Goal: Task Accomplishment & Management: Manage account settings

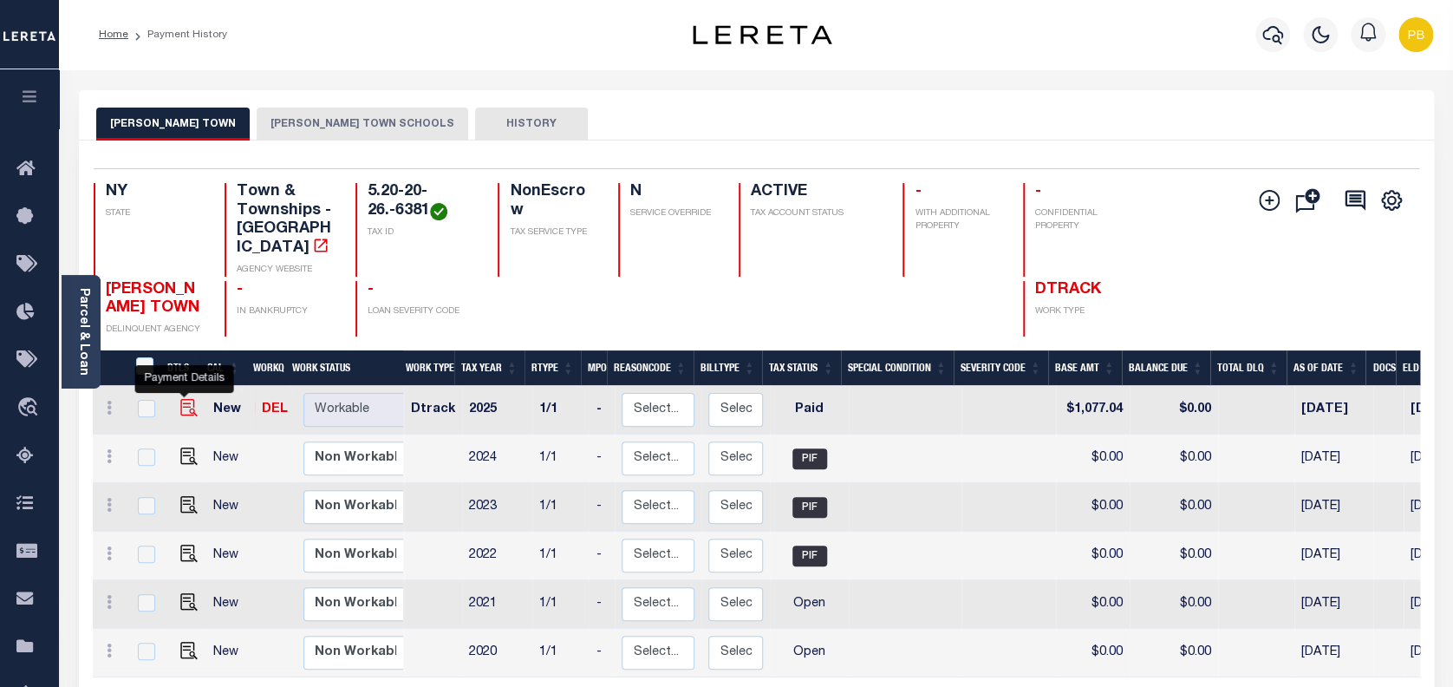
click at [182, 399] on img "" at bounding box center [188, 407] width 17 height 17
checkbox input "true"
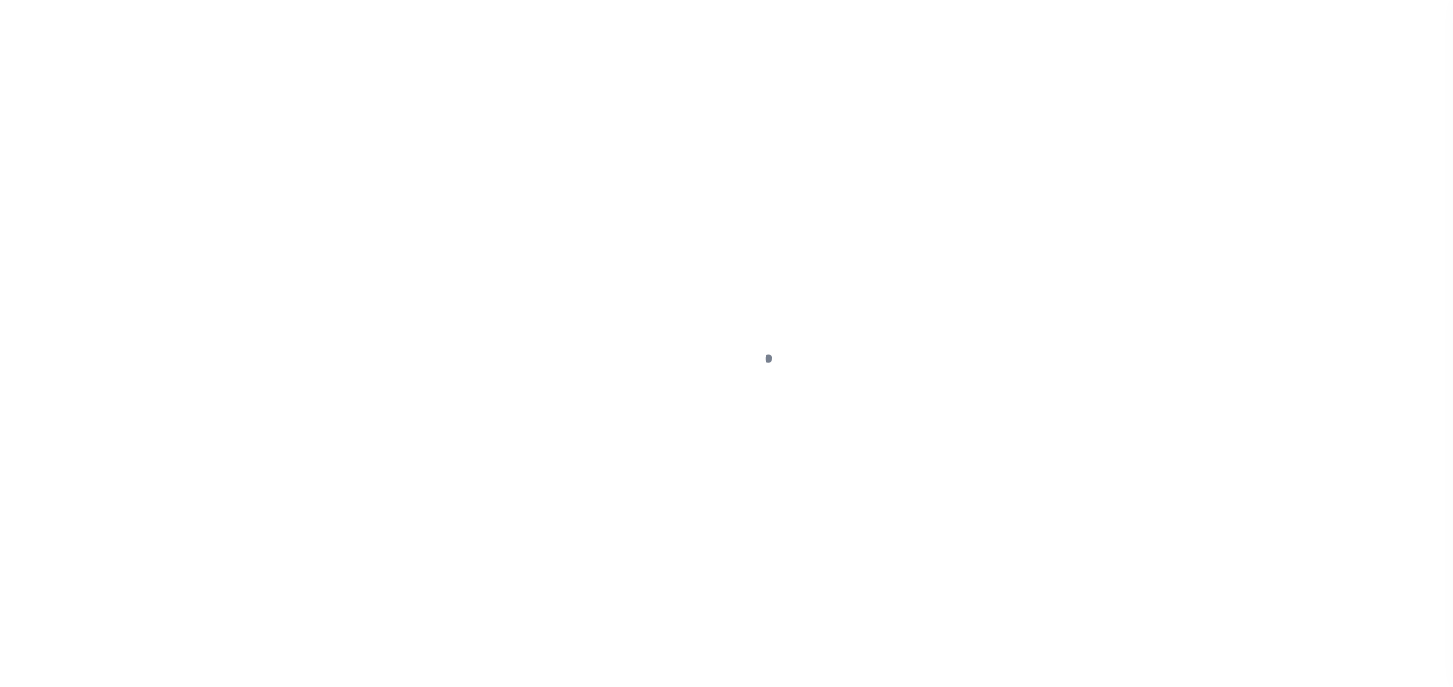
select select "PYD"
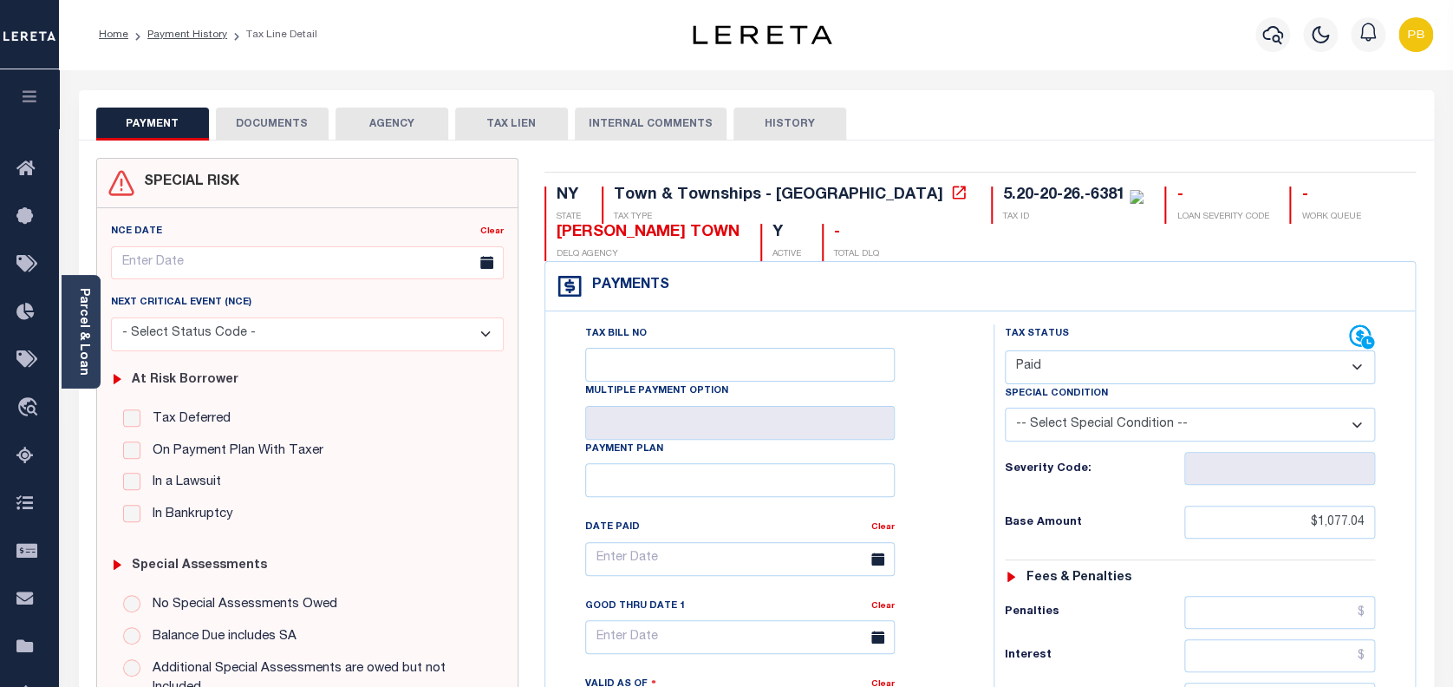
click at [275, 134] on button "DOCUMENTS" at bounding box center [272, 124] width 113 height 33
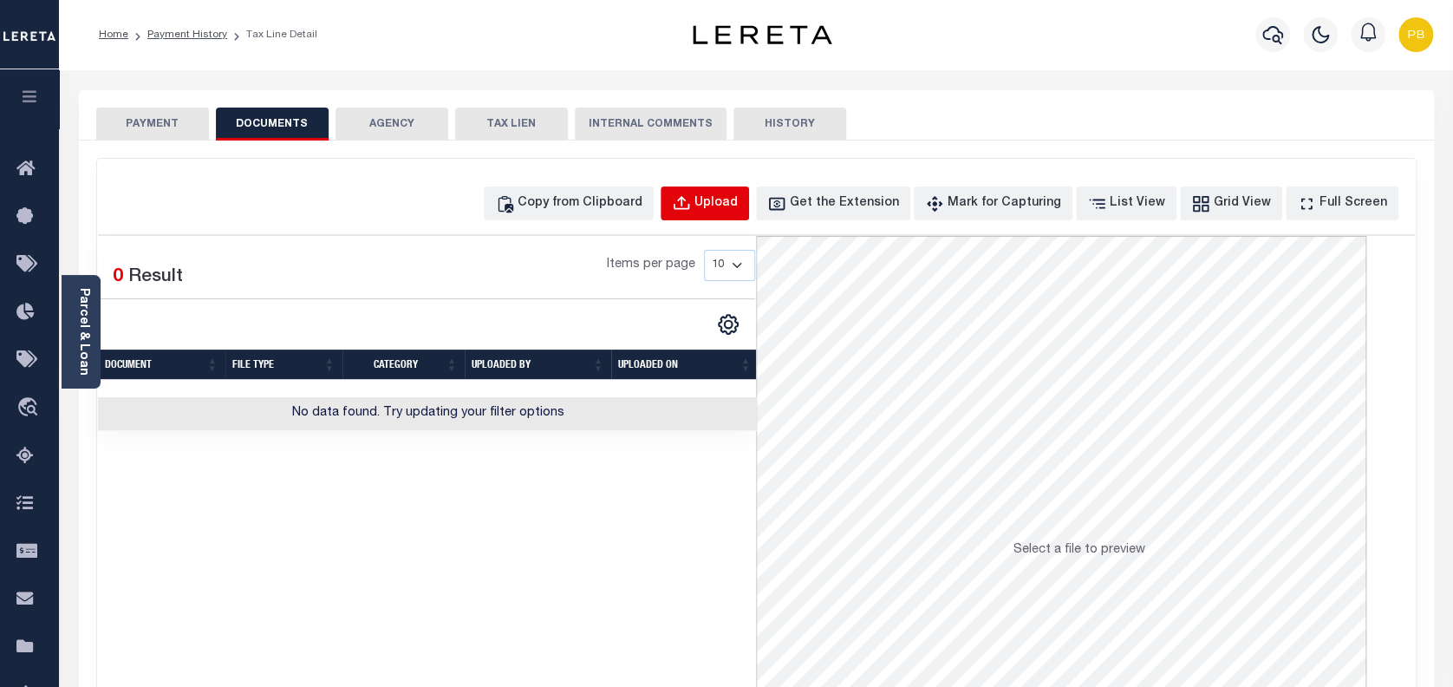
click at [738, 208] on div "Upload" at bounding box center [716, 203] width 43 height 19
select select "POP"
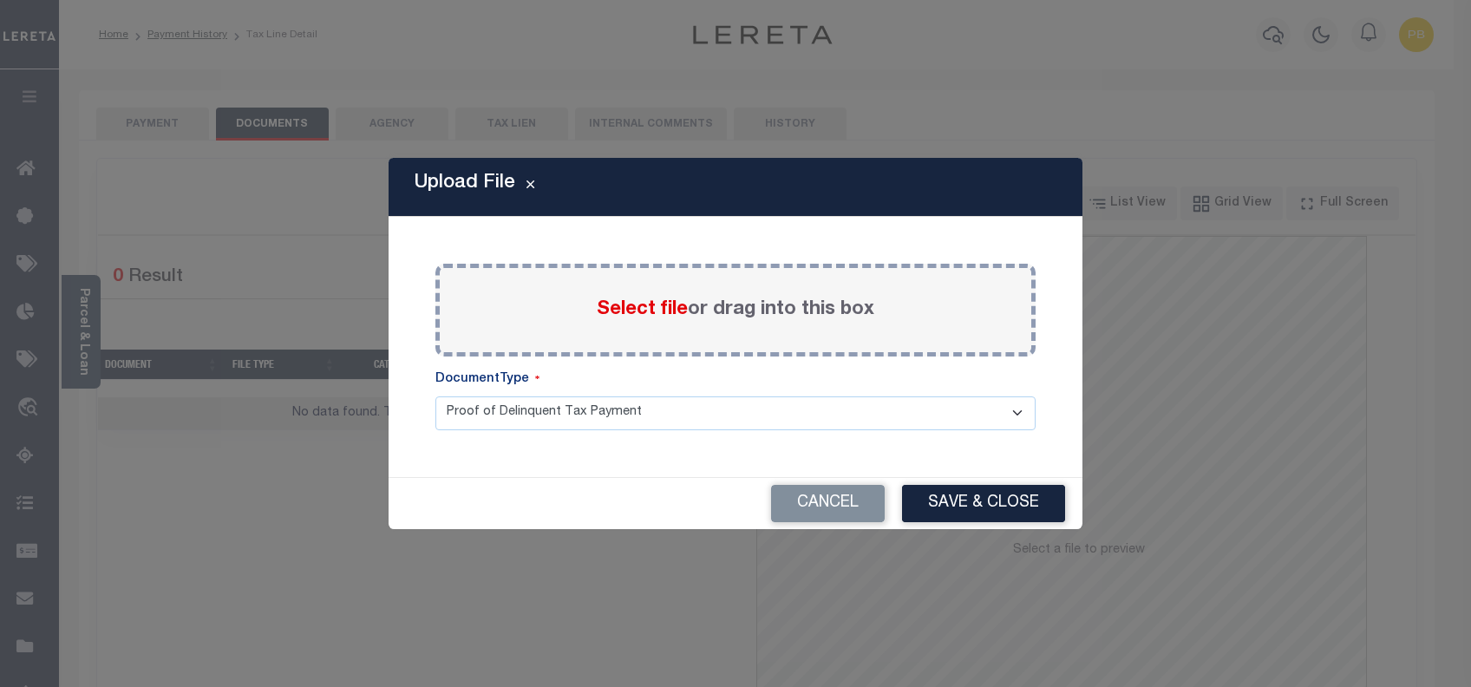
click at [653, 313] on span "Select file" at bounding box center [642, 309] width 91 height 19
click at [0, 0] on input "Select file or drag into this box" at bounding box center [0, 0] width 0 height 0
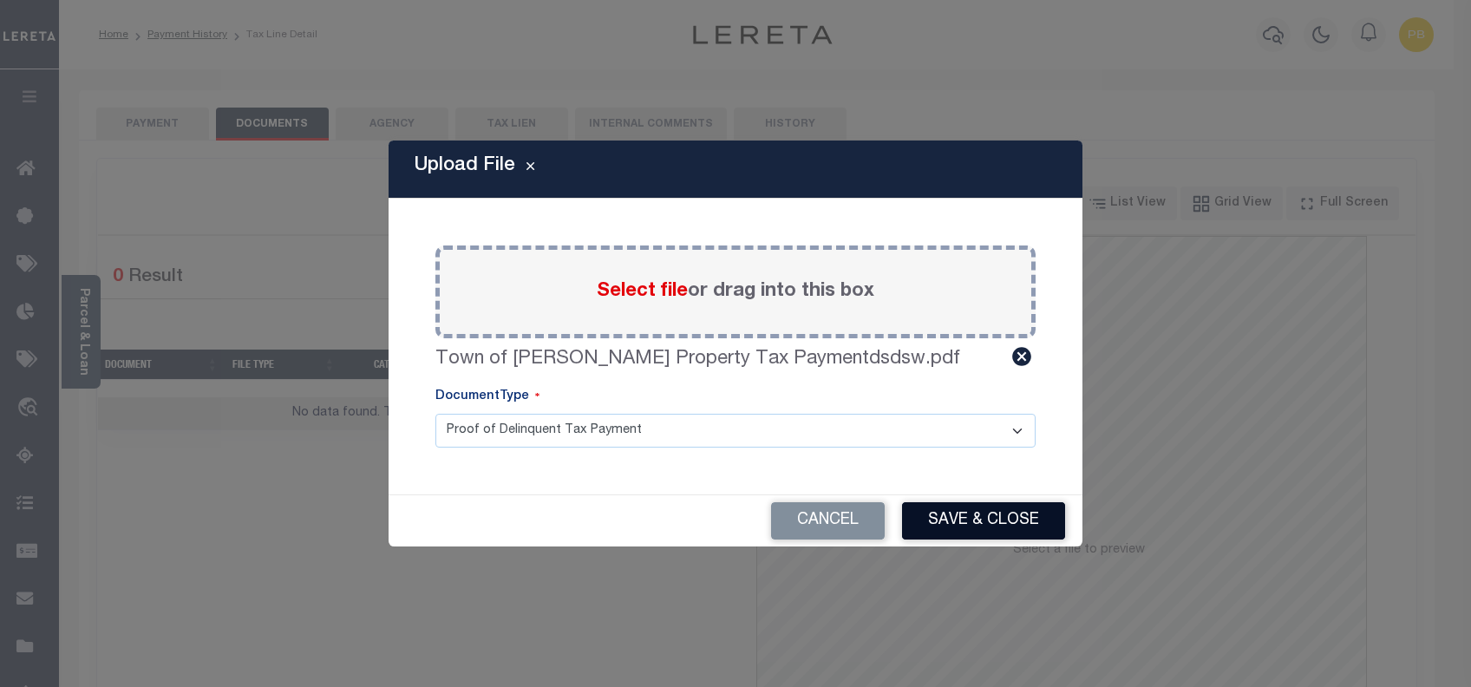
click at [994, 522] on button "Save & Close" at bounding box center [983, 520] width 163 height 37
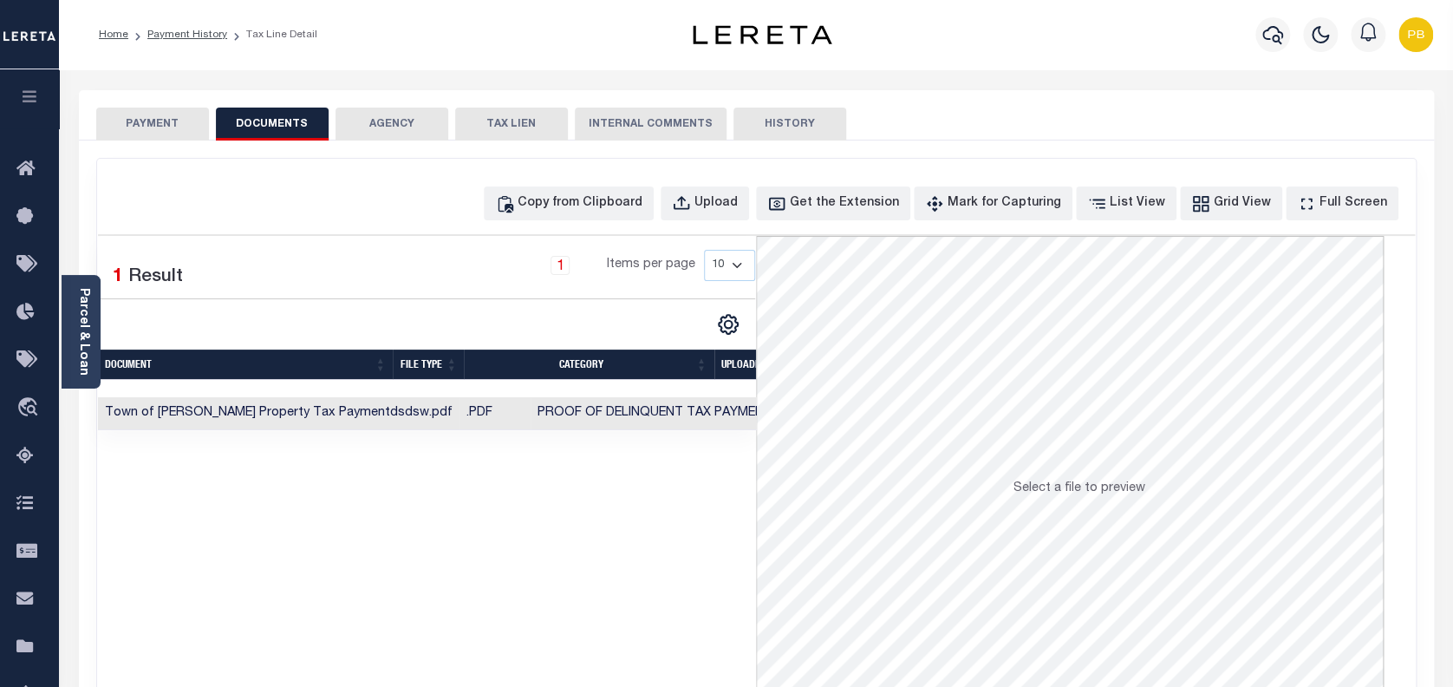
click at [675, 543] on div "Selected 1 Result 1 Items per page 10 25 50 100" at bounding box center [427, 496] width 659 height 520
click at [1271, 29] on icon "button" at bounding box center [1273, 34] width 21 height 21
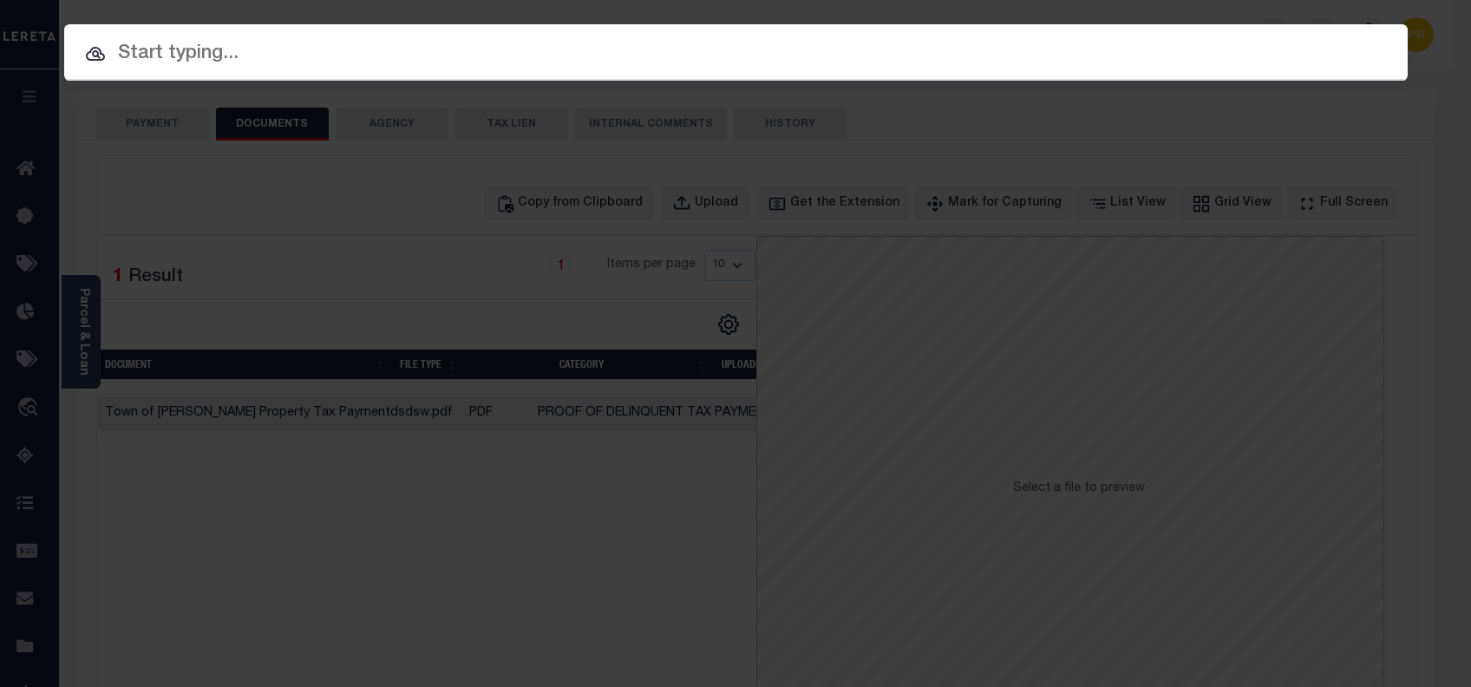
click at [289, 55] on input "text" at bounding box center [735, 54] width 1343 height 30
click at [297, 54] on input "text" at bounding box center [735, 54] width 1343 height 30
click at [401, 74] on div at bounding box center [735, 51] width 1343 height 55
paste input "2000120320"
click at [406, 62] on input "2000120320" at bounding box center [735, 54] width 1343 height 30
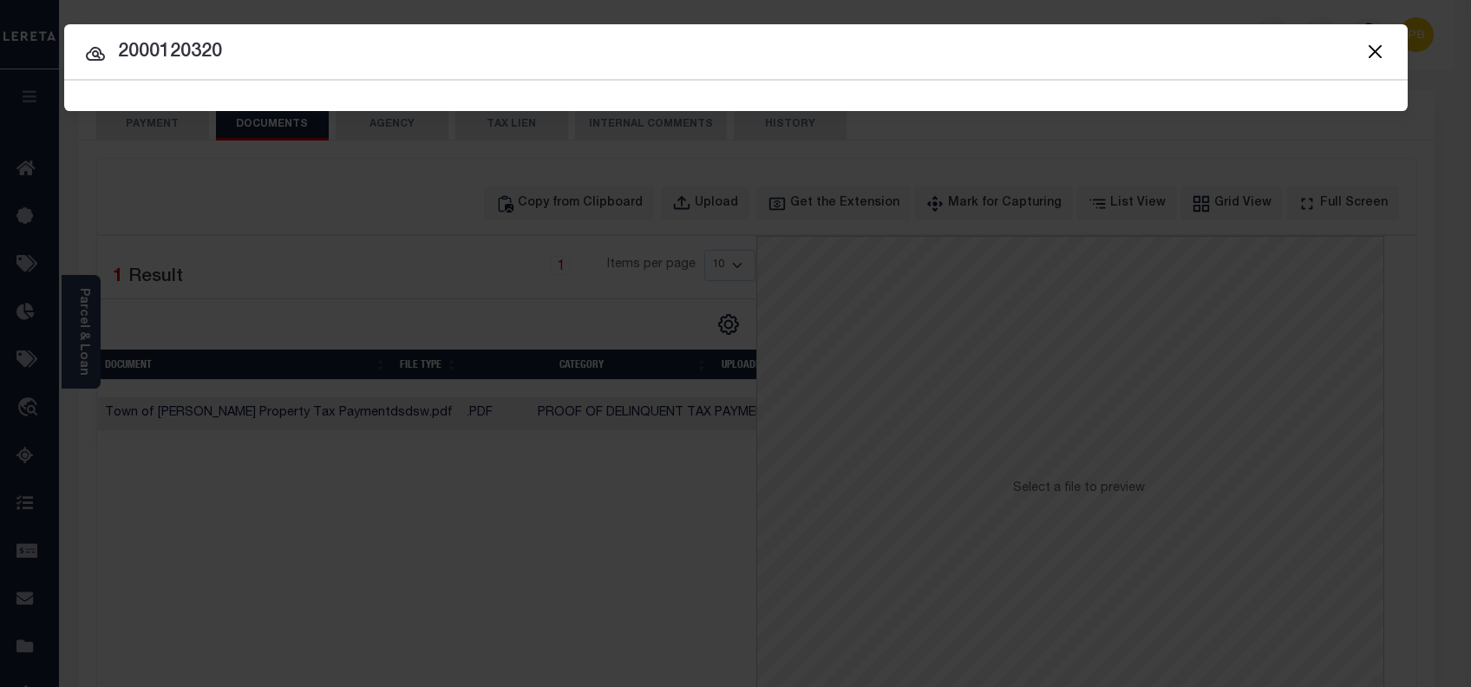
type input "2000120320"
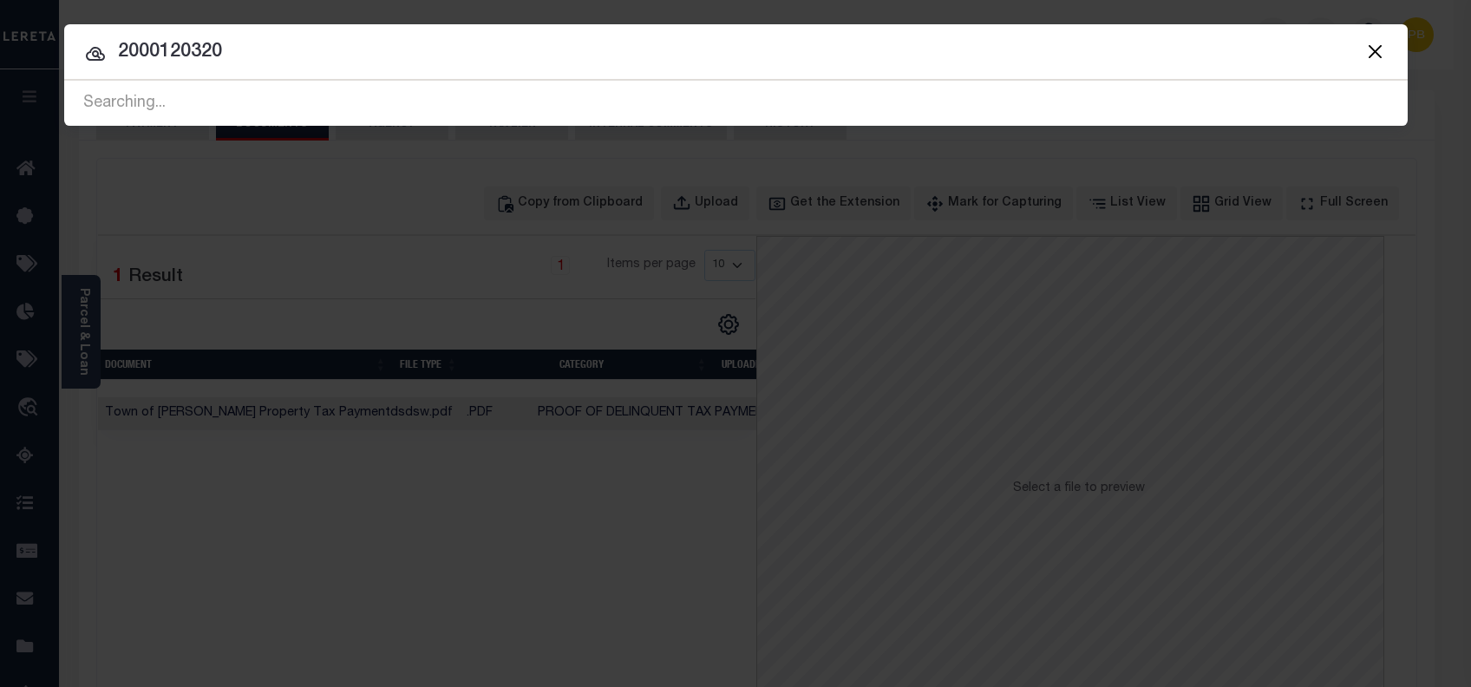
click at [406, 50] on input "2000120320" at bounding box center [735, 52] width 1343 height 30
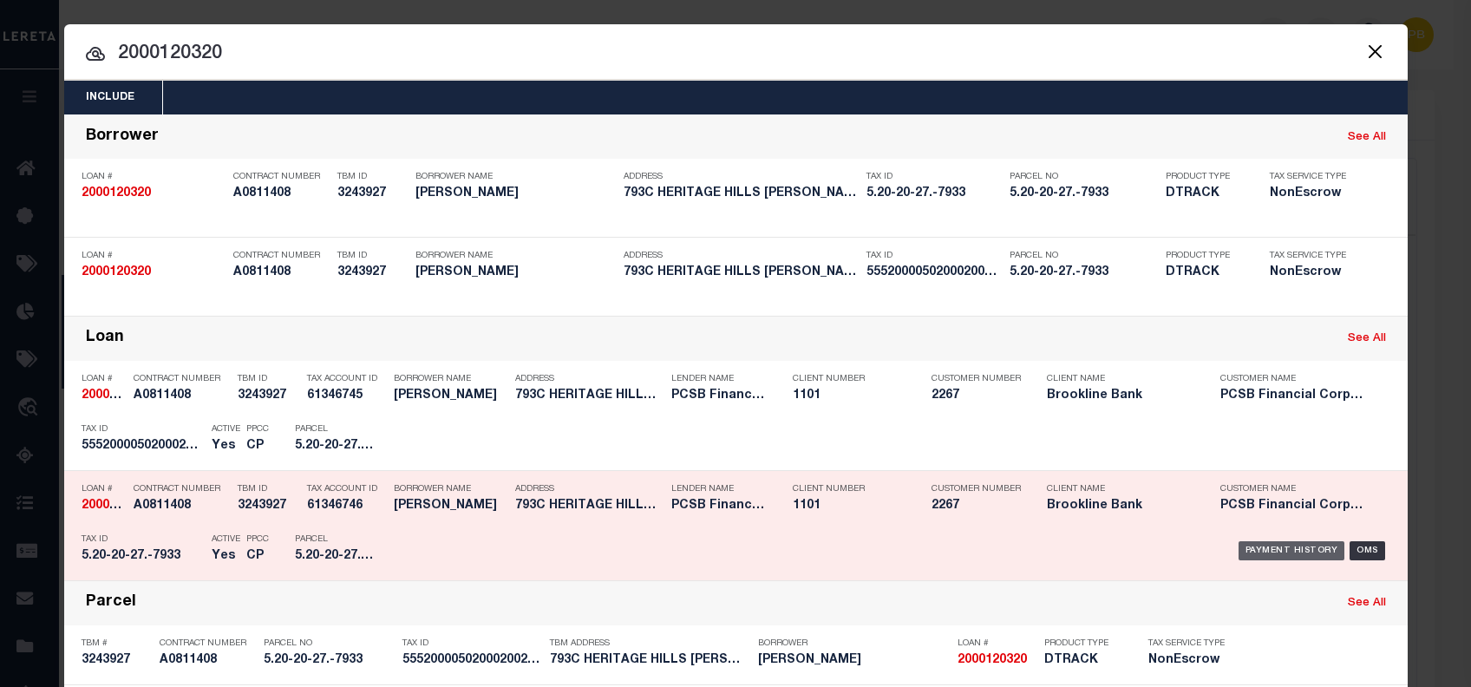
click at [1304, 546] on div "Payment History" at bounding box center [1291, 550] width 107 height 19
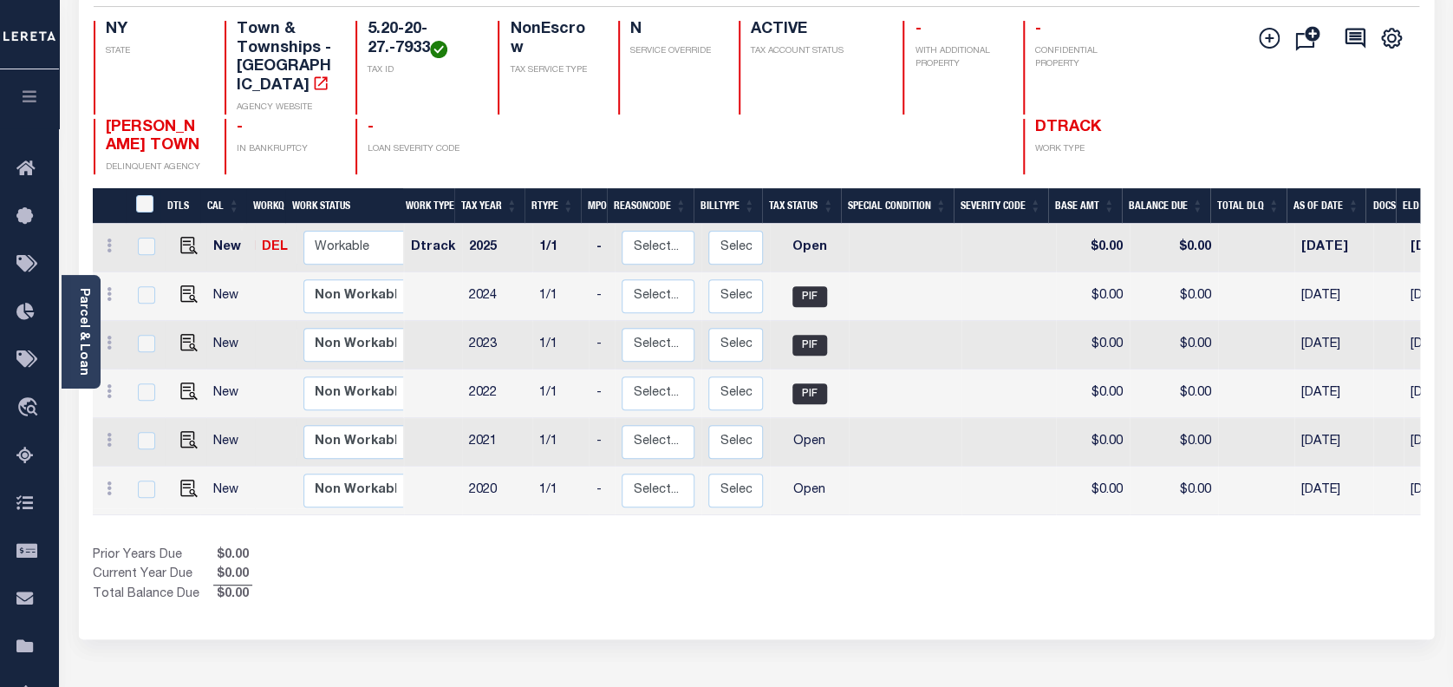
scroll to position [231, 0]
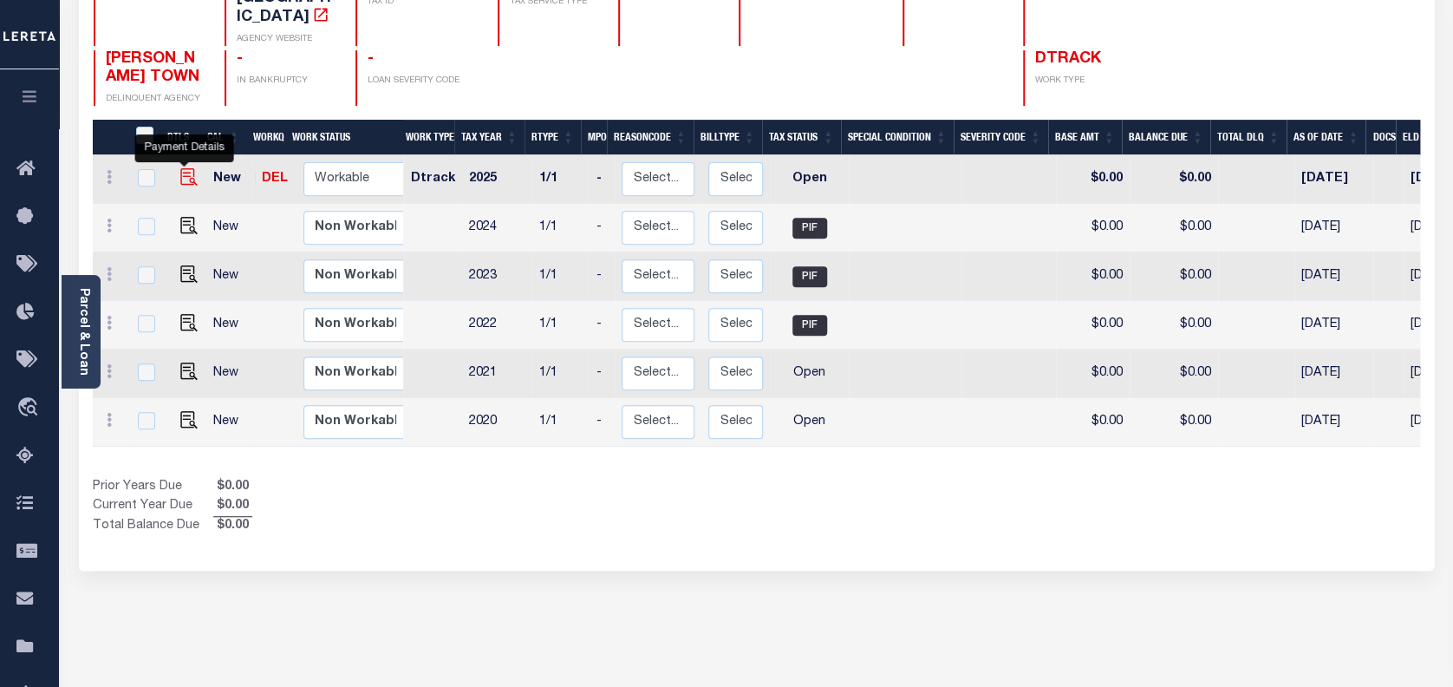
click at [181, 168] on img "" at bounding box center [188, 176] width 17 height 17
checkbox input "true"
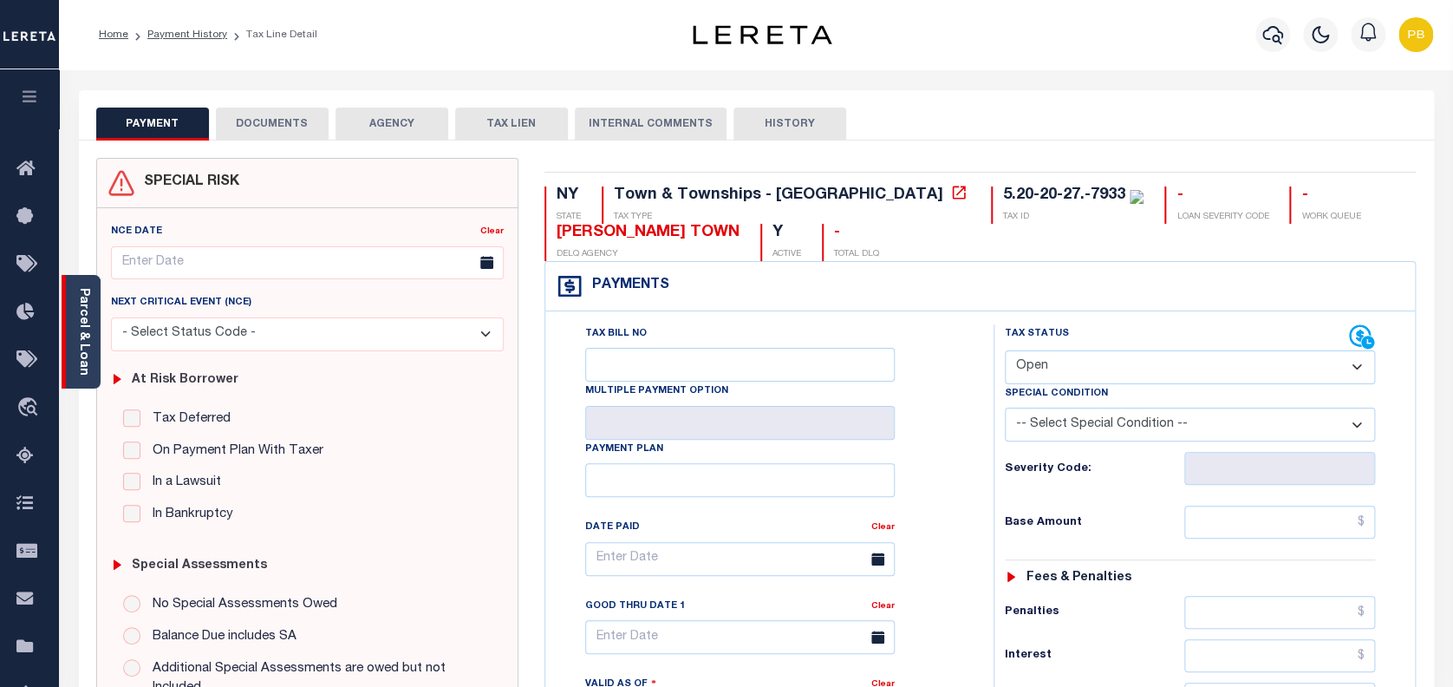
click at [84, 320] on link "Parcel & Loan" at bounding box center [83, 332] width 12 height 88
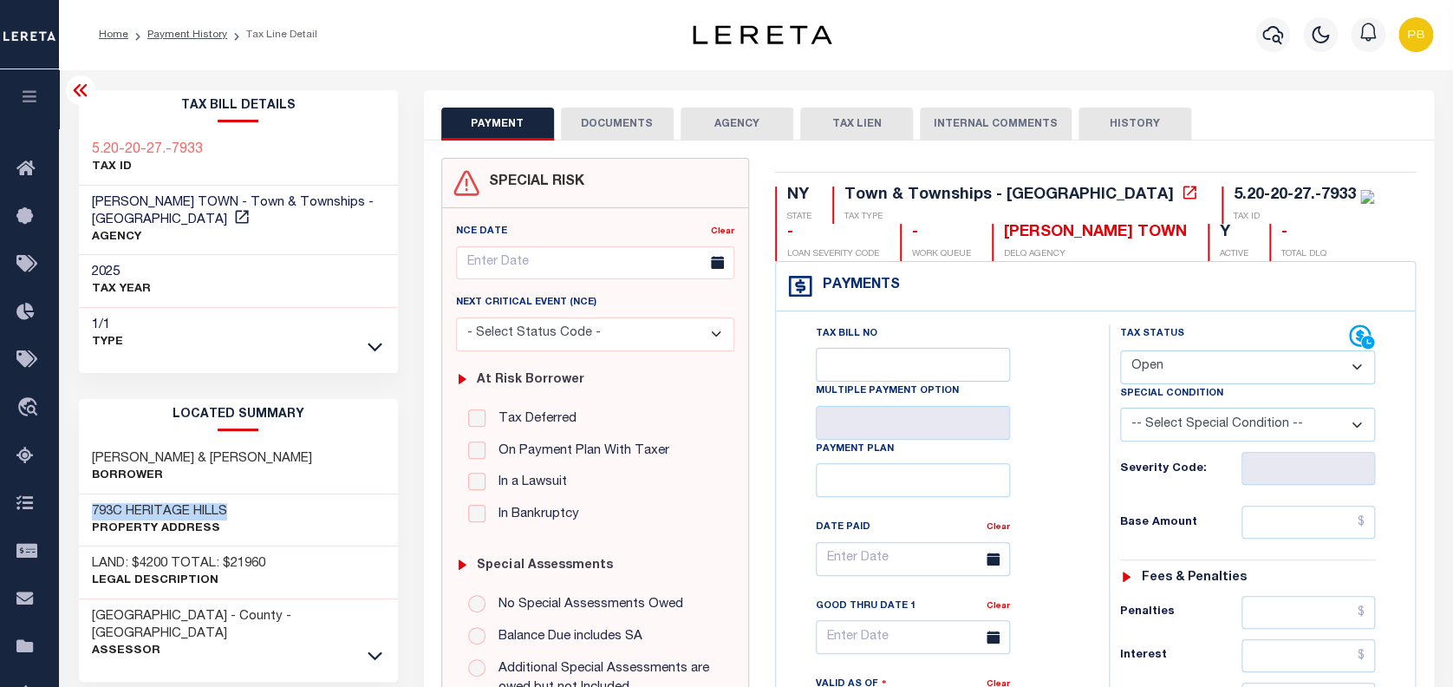
drag, startPoint x: 89, startPoint y: 492, endPoint x: 236, endPoint y: 493, distance: 146.5
click at [236, 494] on div "793C HERITAGE HILLS Property Address" at bounding box center [238, 520] width 319 height 53
copy h3 "793C HERITAGE HILLS"
click at [1163, 367] on select "- Select Status Code - Open Due/Unpaid Paid Incomplete No Tax Due Internal Refu…" at bounding box center [1248, 367] width 256 height 34
select select "PYD"
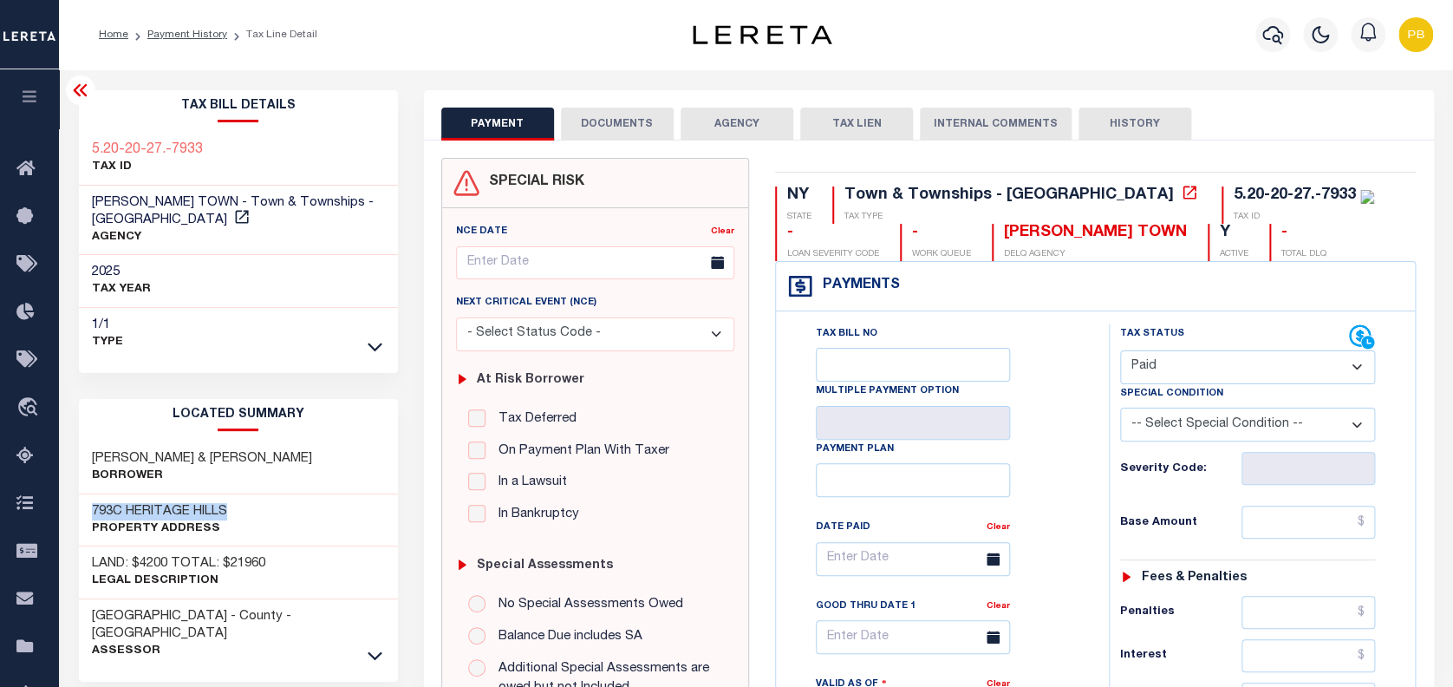
click at [1120, 351] on select "- Select Status Code - Open Due/Unpaid Paid Incomplete No Tax Due Internal Refu…" at bounding box center [1248, 367] width 256 height 34
type input "[DATE]"
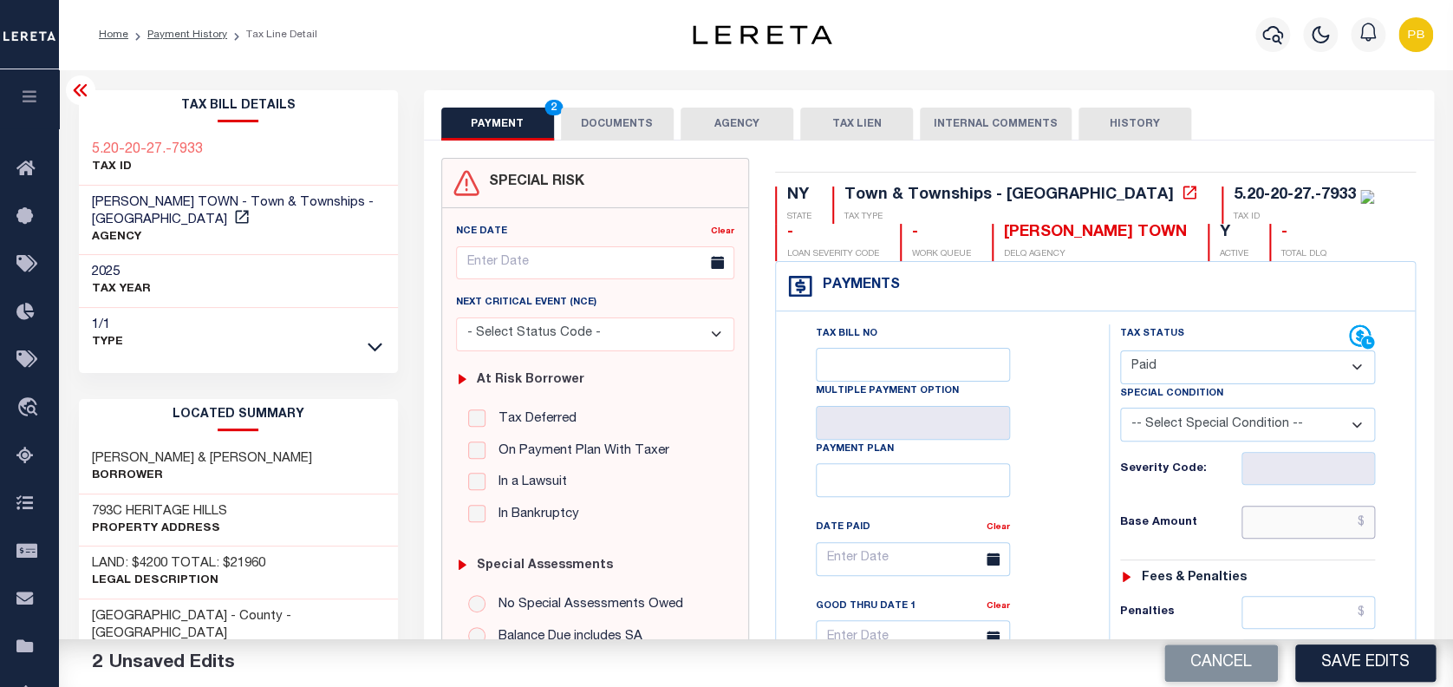
click at [1316, 521] on input "text" at bounding box center [1309, 522] width 134 height 33
paste input "1,109.79"
type input "$1,109.79"
click at [1371, 668] on button "Save Edits" at bounding box center [1365, 662] width 140 height 37
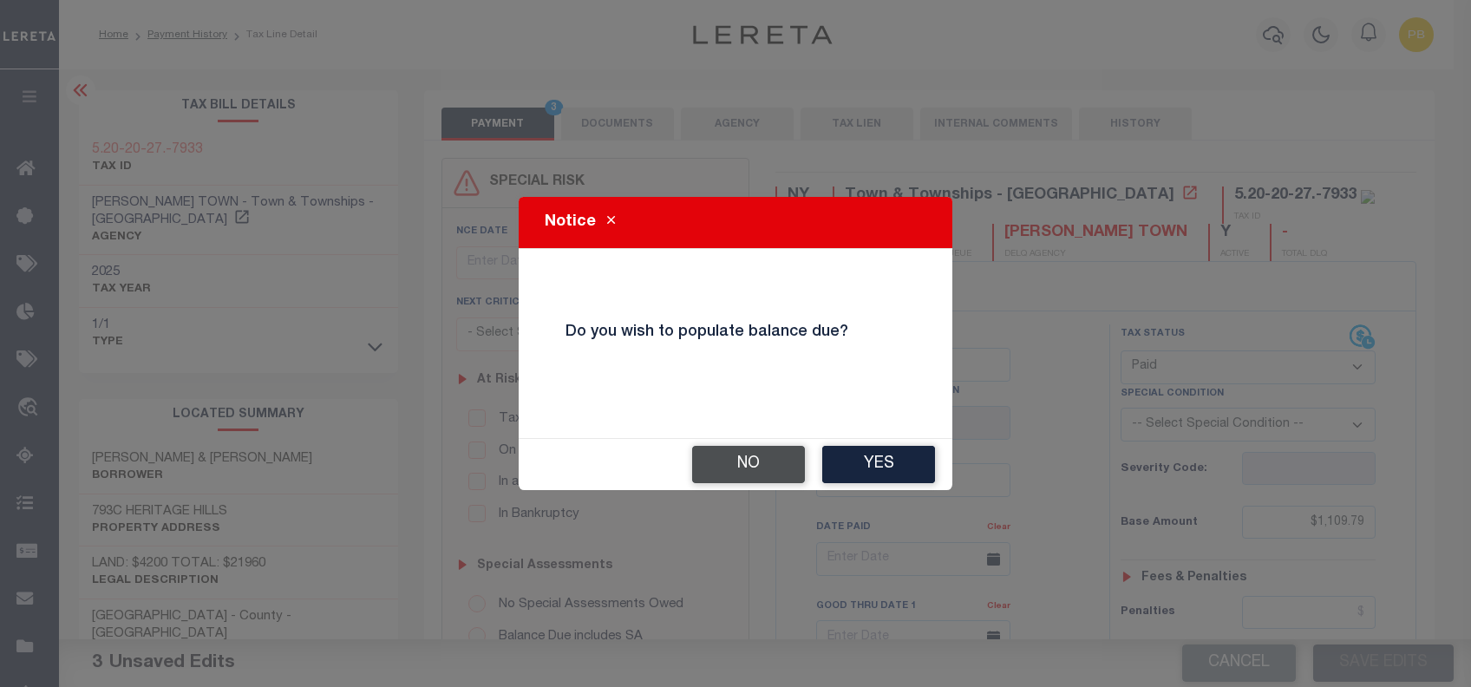
click at [710, 473] on button "No" at bounding box center [748, 464] width 113 height 37
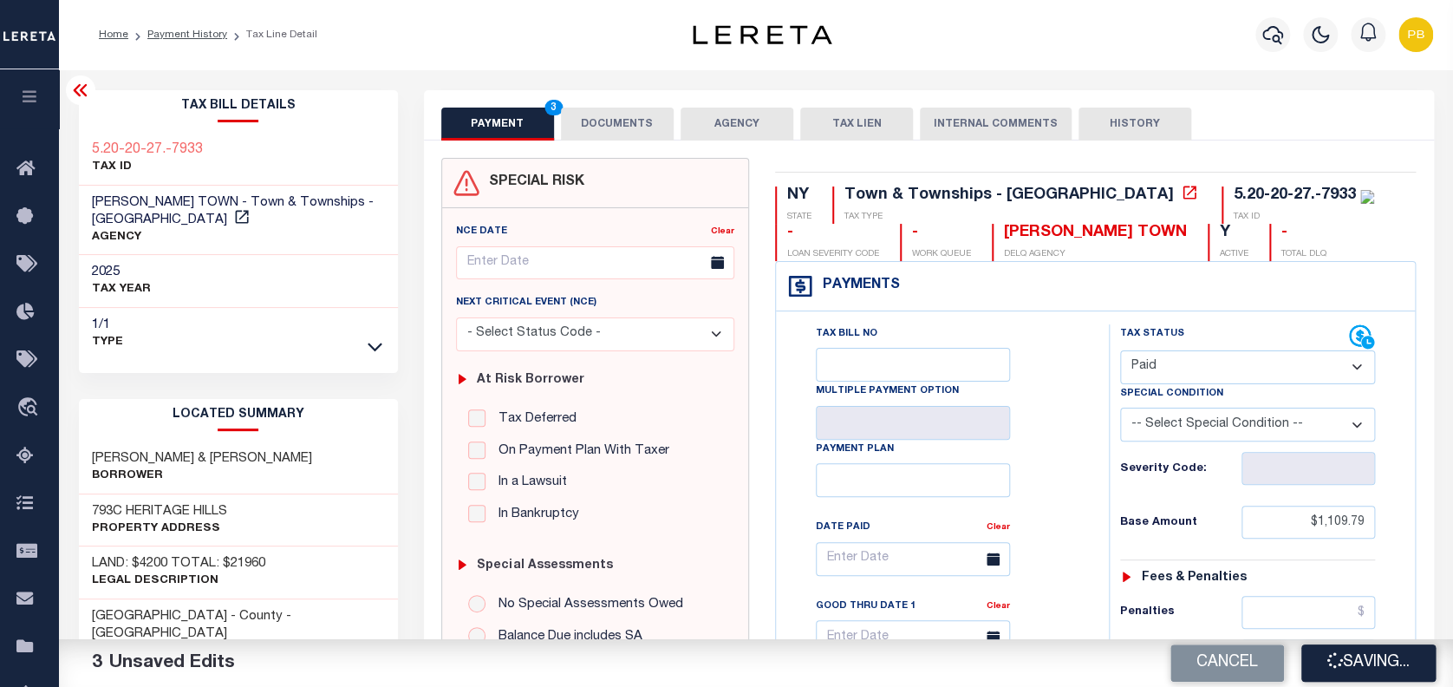
checkbox input "false"
type input "$1,109.79"
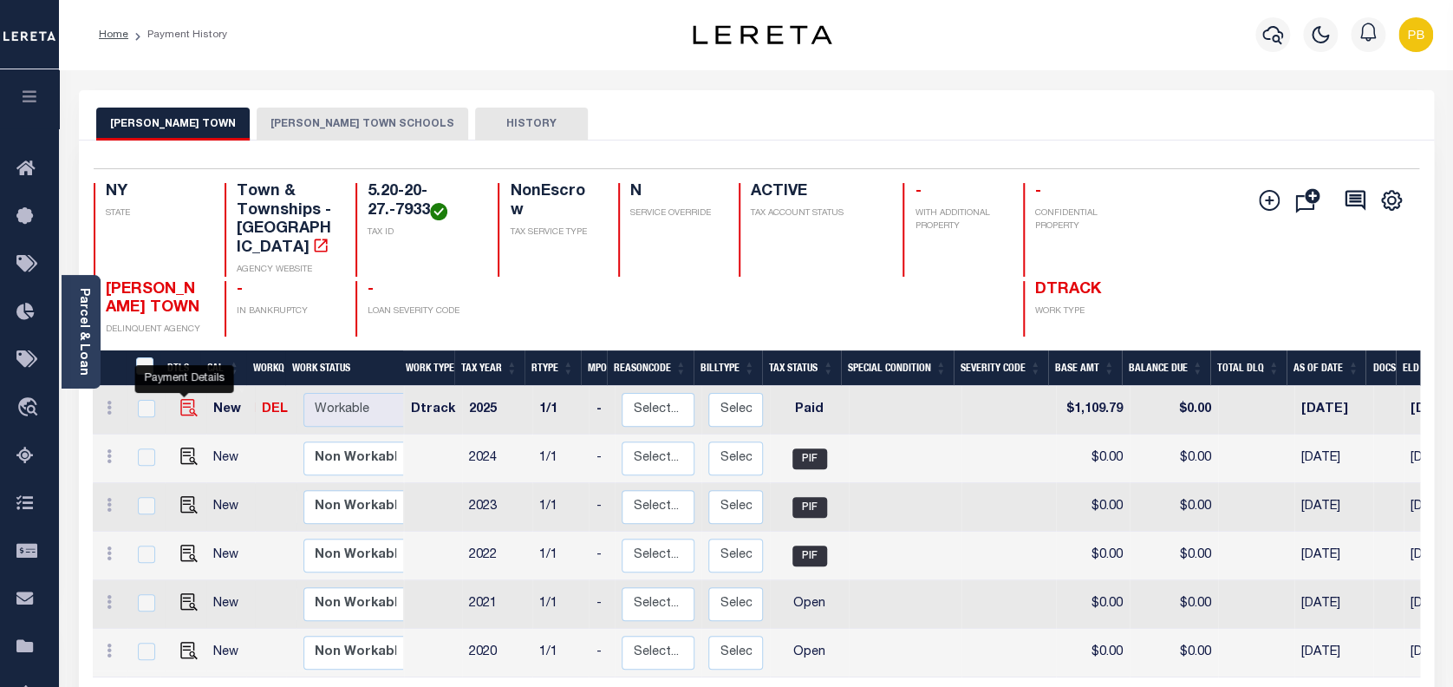
click at [180, 399] on img "" at bounding box center [188, 407] width 17 height 17
checkbox input "true"
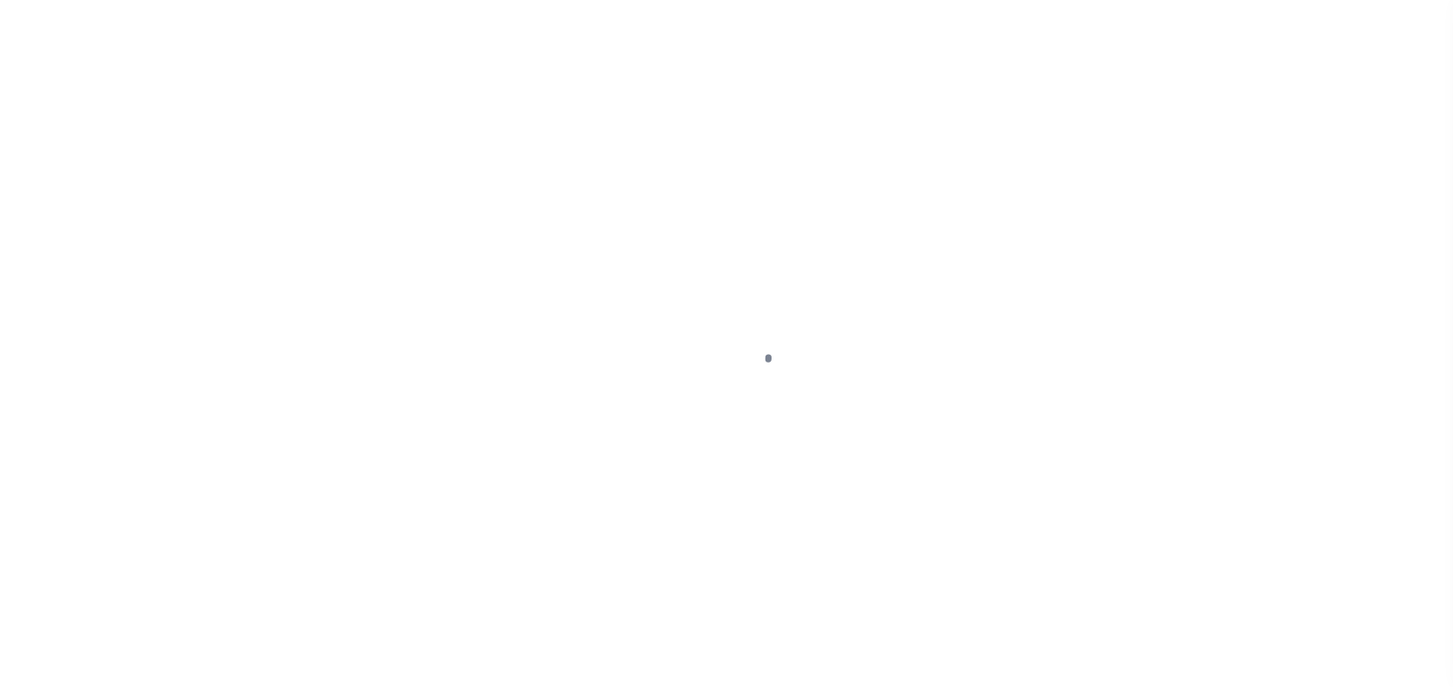
select select "PYD"
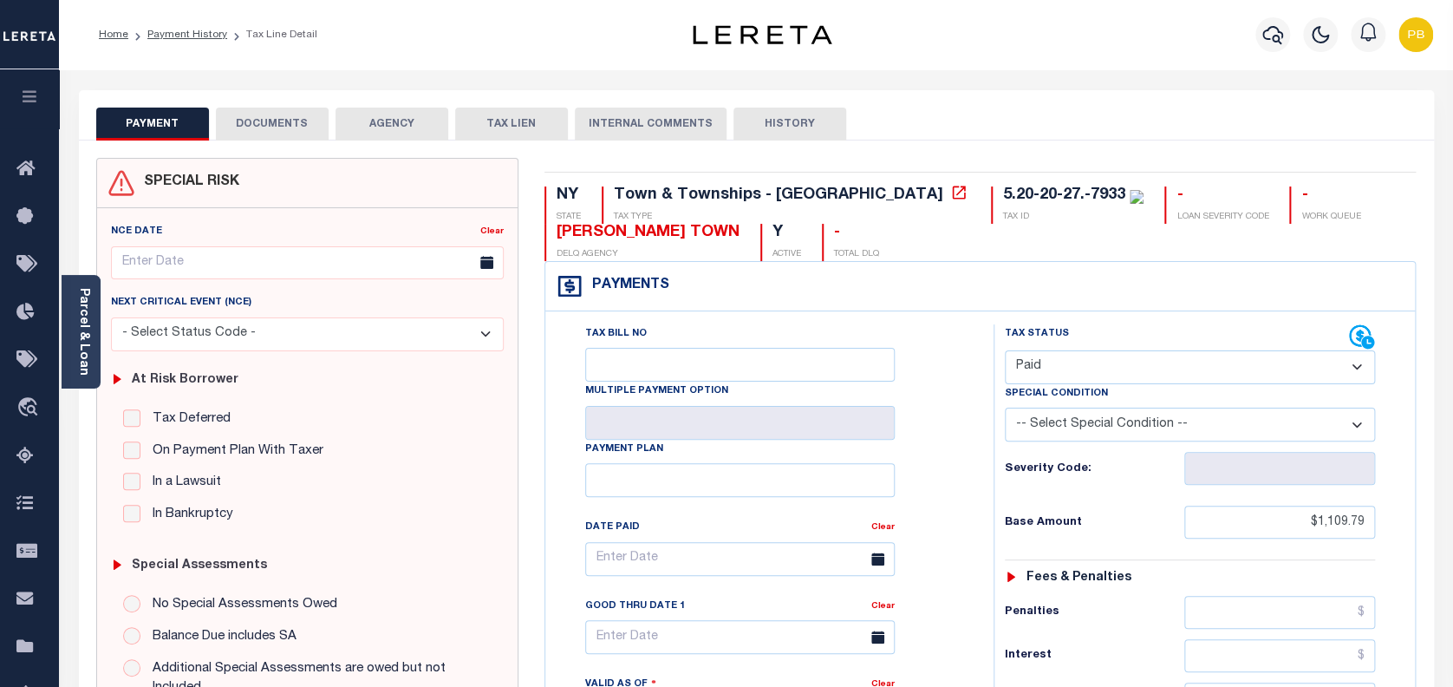
click at [271, 121] on button "DOCUMENTS" at bounding box center [272, 124] width 113 height 33
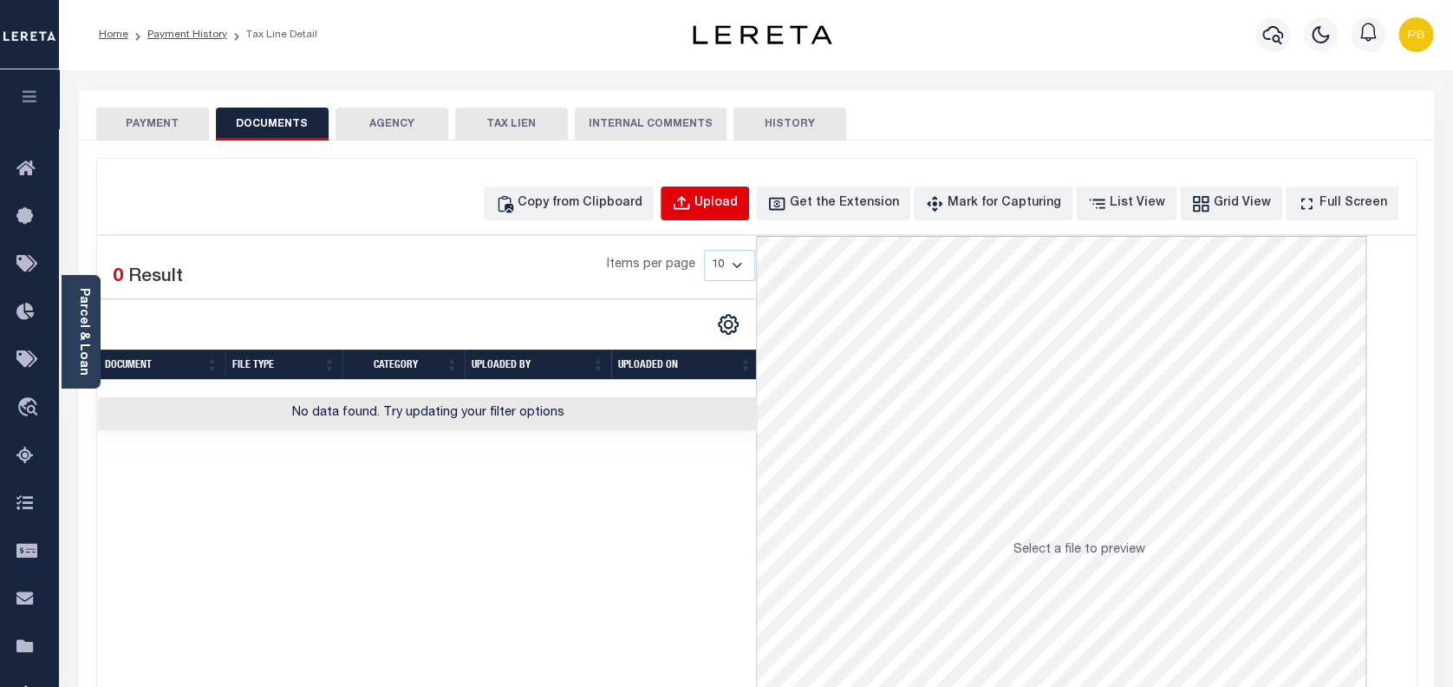
click at [738, 210] on div "Upload" at bounding box center [716, 203] width 43 height 19
select select "POP"
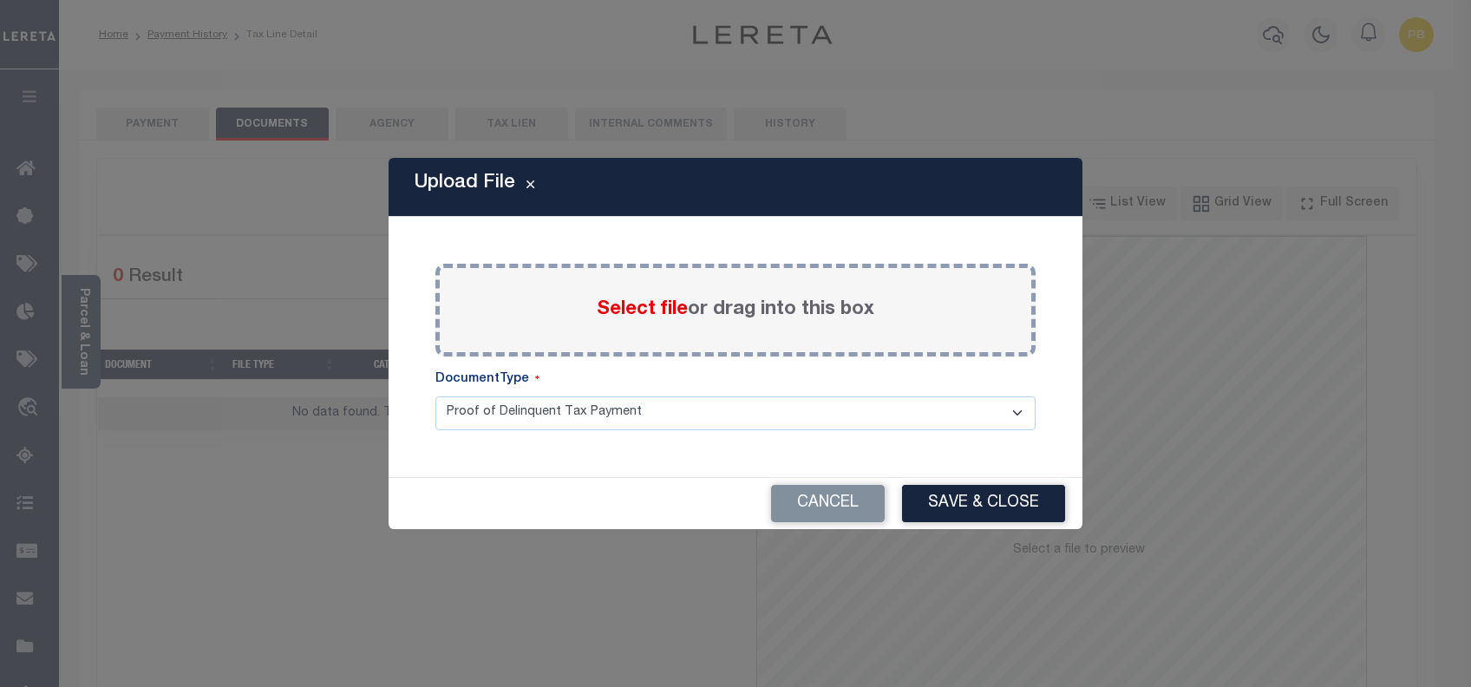
click at [636, 317] on span "Select file" at bounding box center [642, 309] width 91 height 19
click at [0, 0] on input "Select file or drag into this box" at bounding box center [0, 0] width 0 height 0
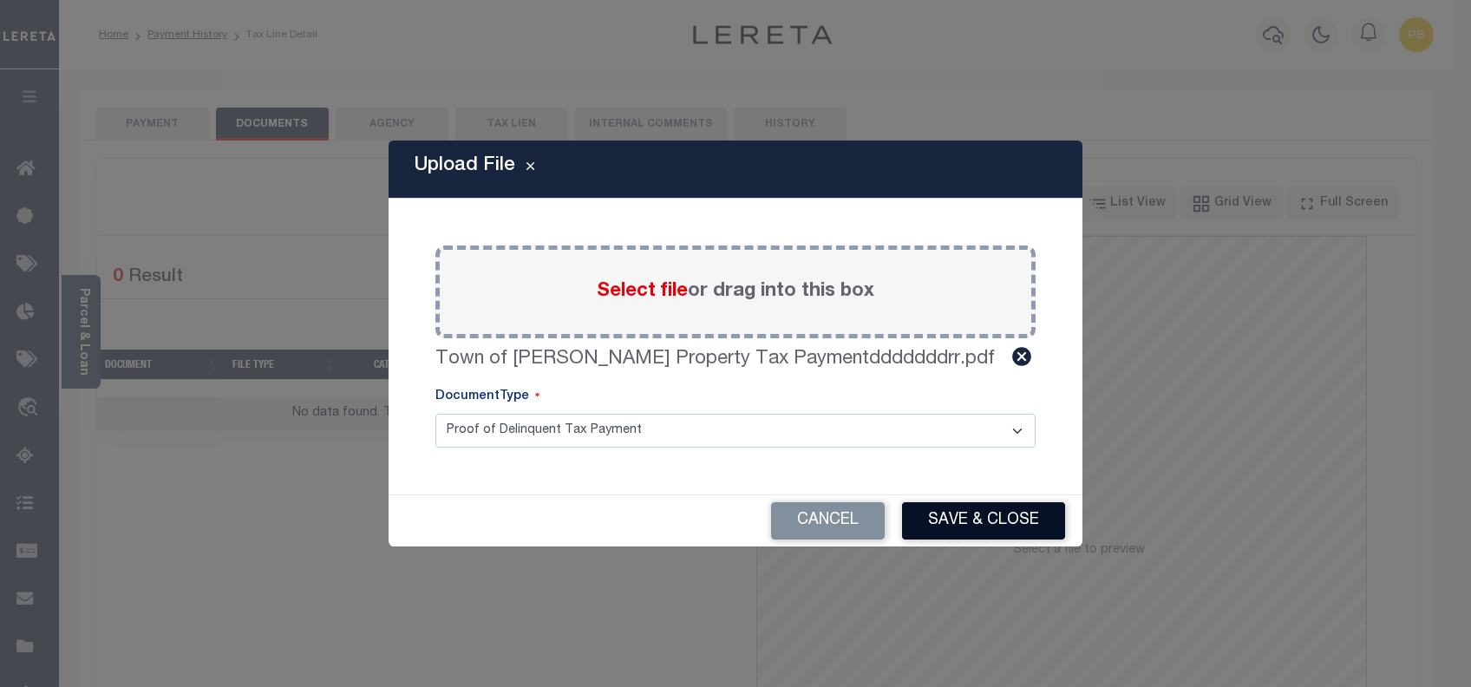
click at [992, 525] on button "Save & Close" at bounding box center [983, 520] width 163 height 37
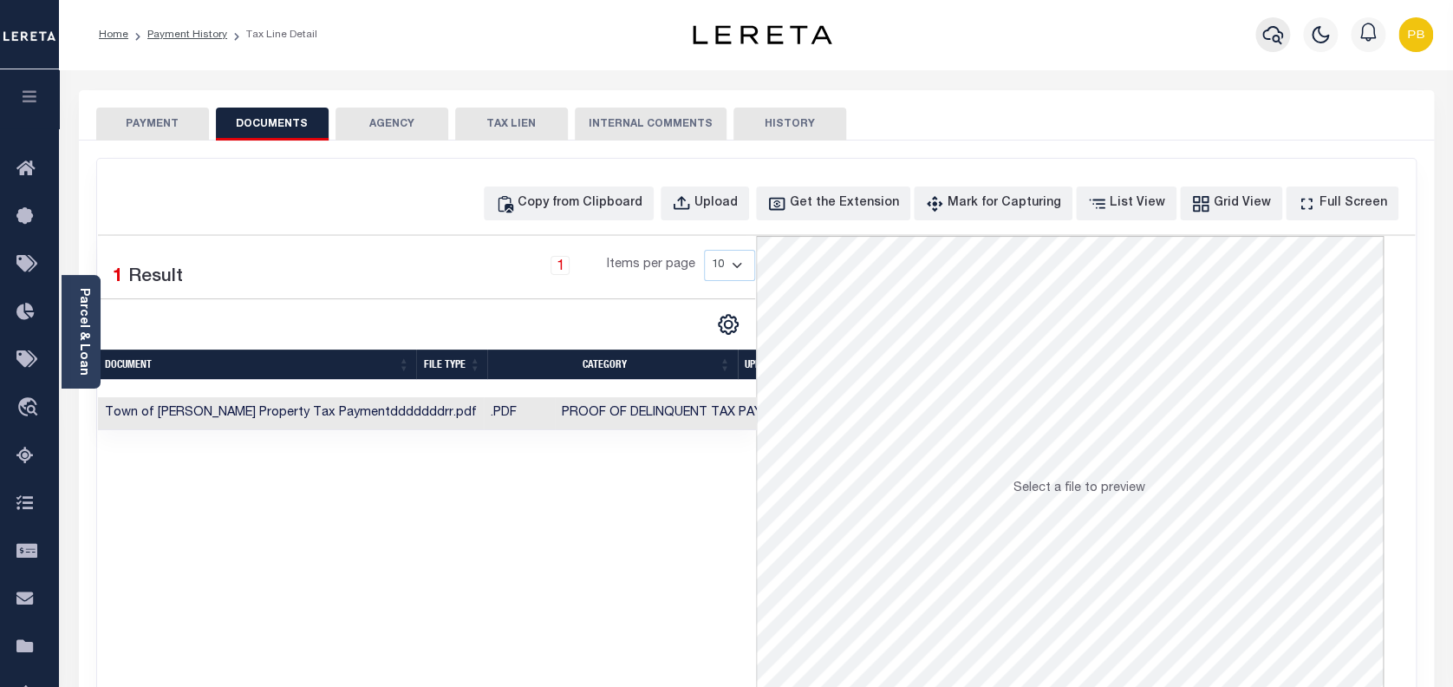
click at [1278, 35] on icon "button" at bounding box center [1273, 34] width 21 height 21
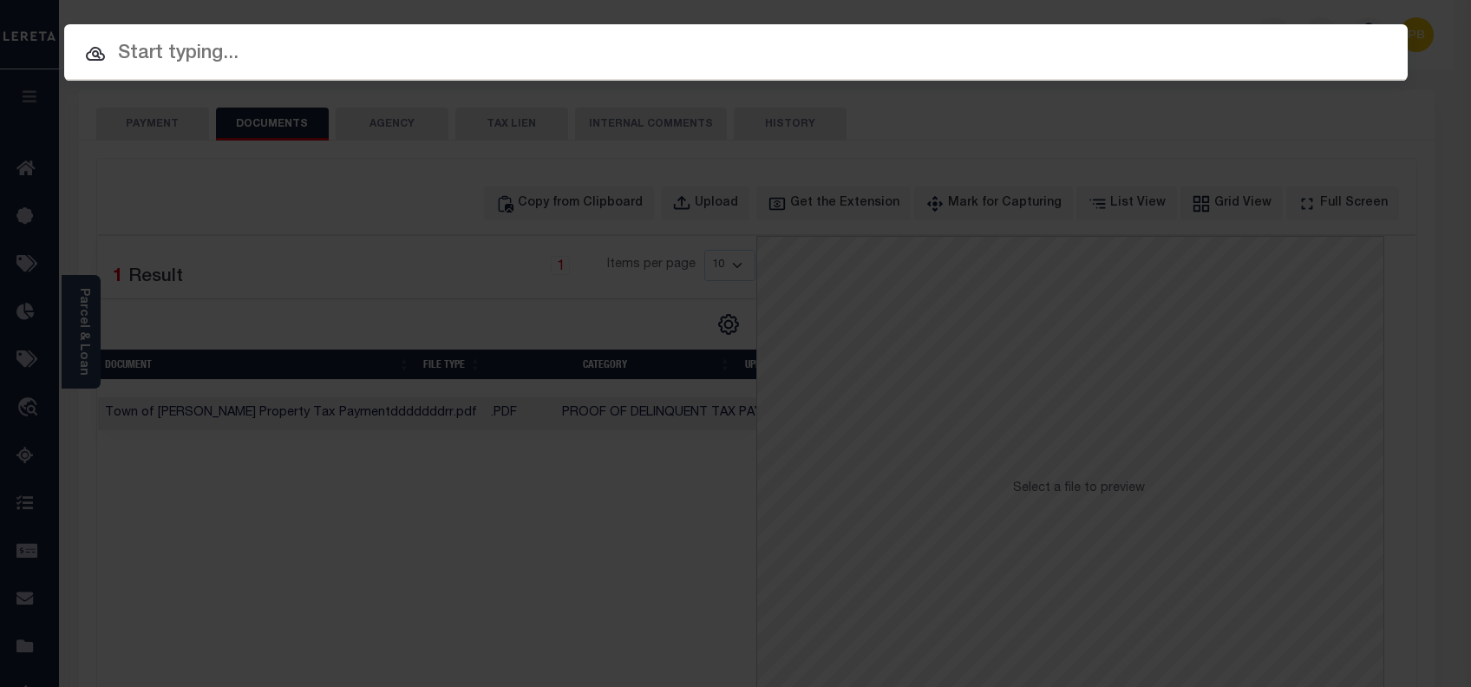
paste input "2000119810"
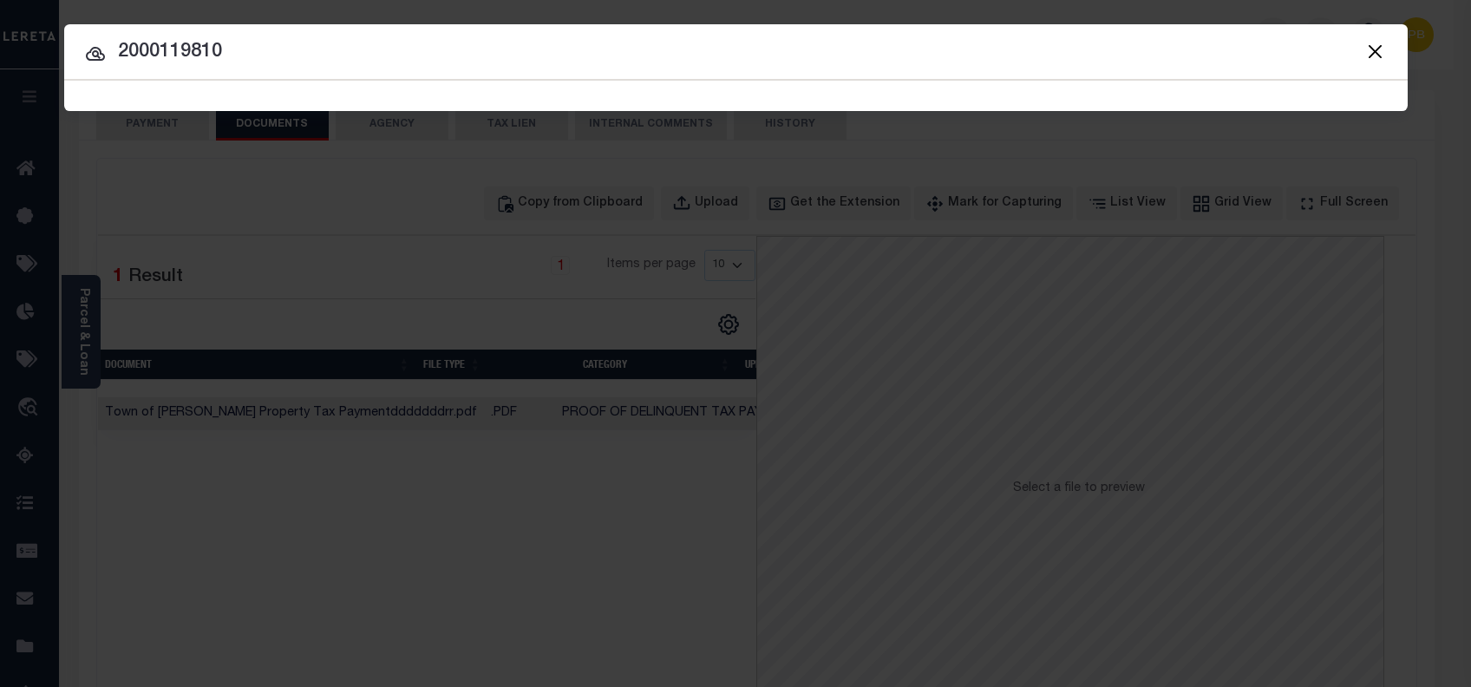
type input "2000119810"
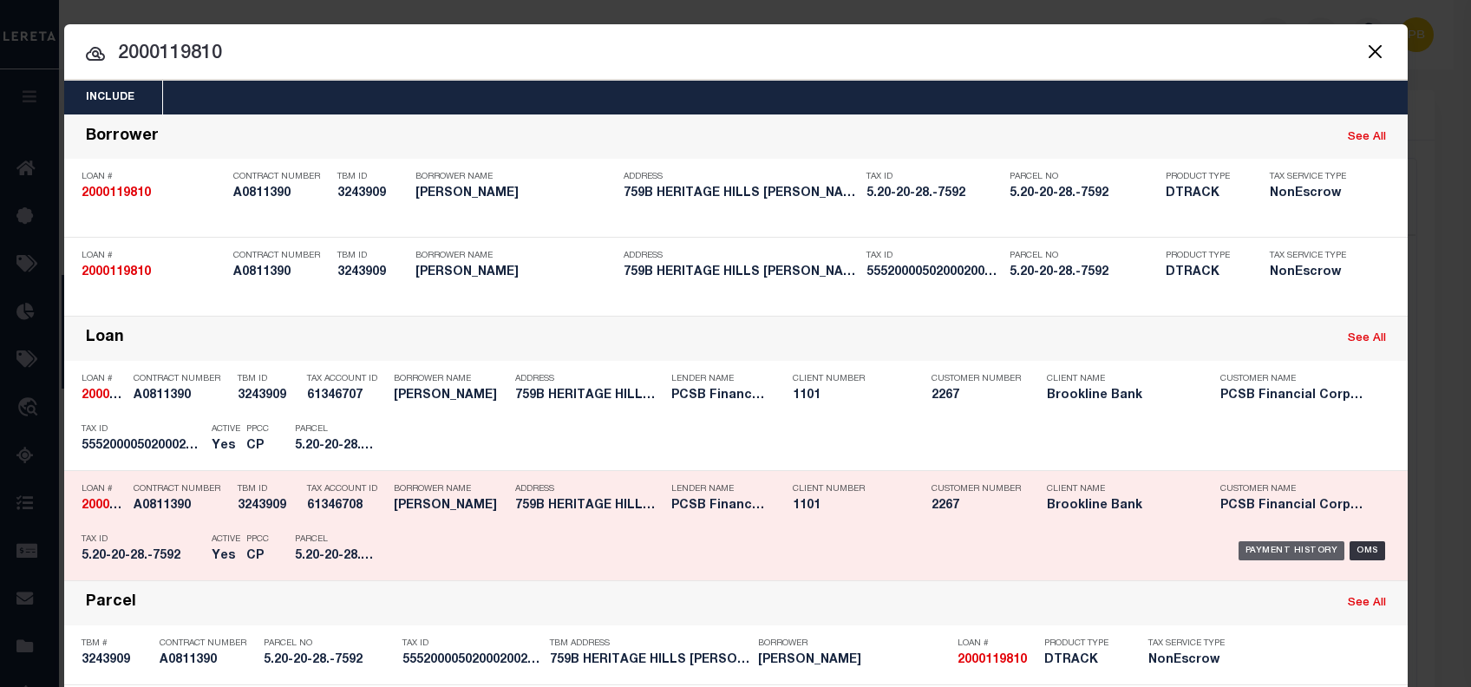
click at [1269, 551] on div "Payment History" at bounding box center [1291, 550] width 107 height 19
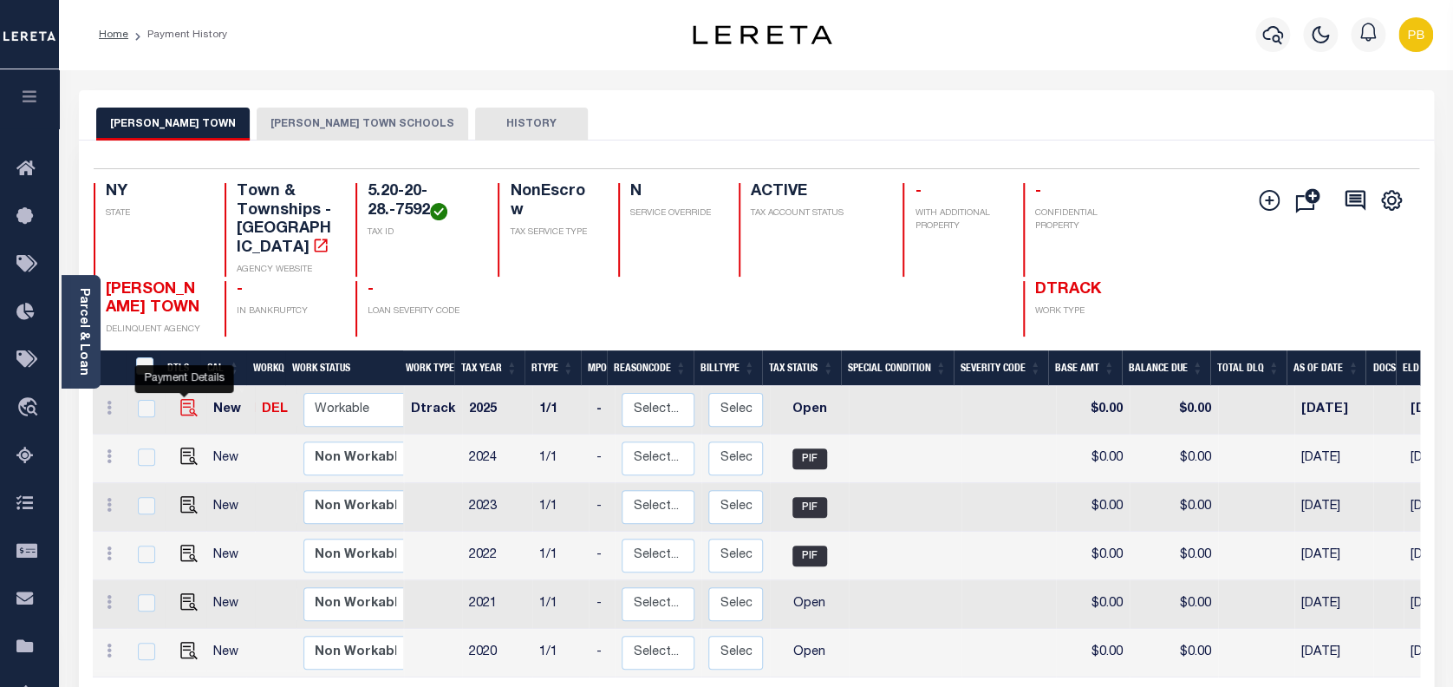
click at [184, 399] on img "" at bounding box center [188, 407] width 17 height 17
checkbox input "true"
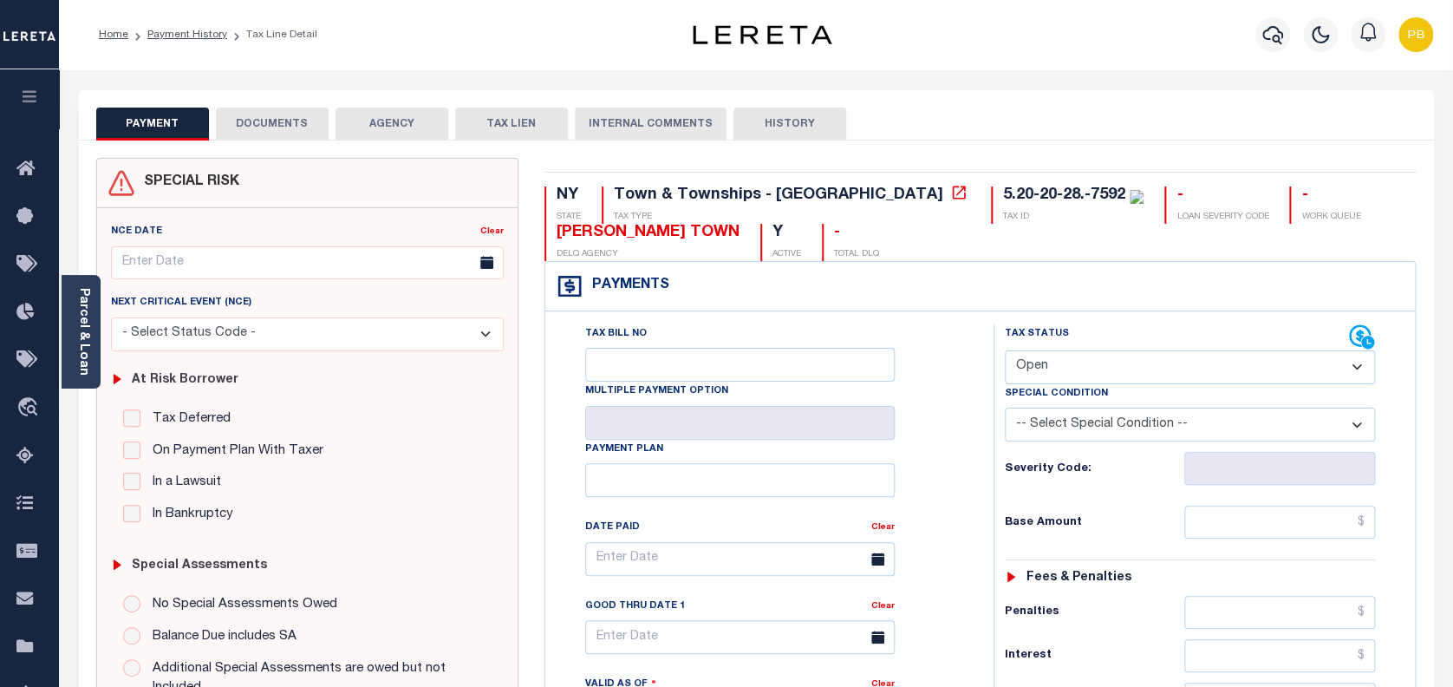
click at [1118, 362] on select "- Select Status Code - Open Due/Unpaid Paid Incomplete No Tax Due Internal Refu…" at bounding box center [1190, 367] width 371 height 34
select select "PYD"
click at [1005, 351] on select "- Select Status Code - Open Due/Unpaid Paid Incomplete No Tax Due Internal Refu…" at bounding box center [1190, 367] width 371 height 34
type input "[DATE]"
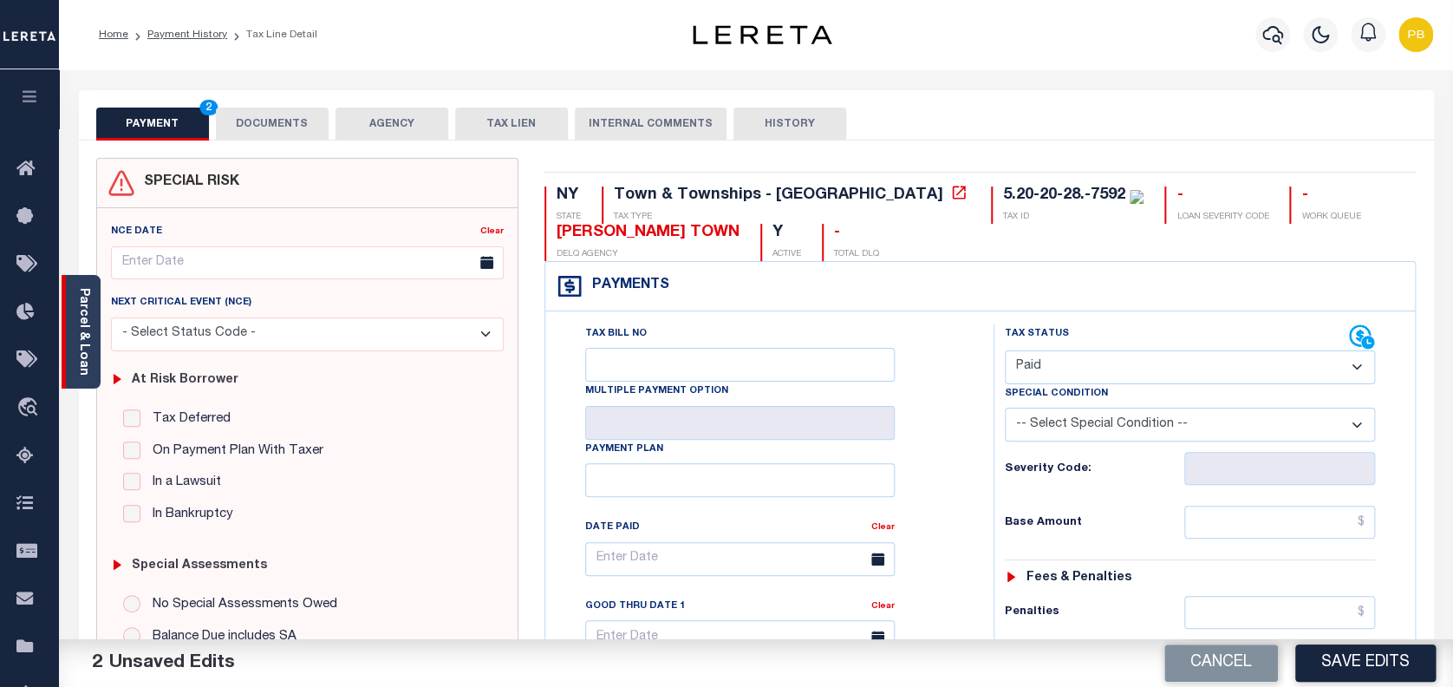
click at [86, 319] on link "Parcel & Loan" at bounding box center [83, 332] width 12 height 88
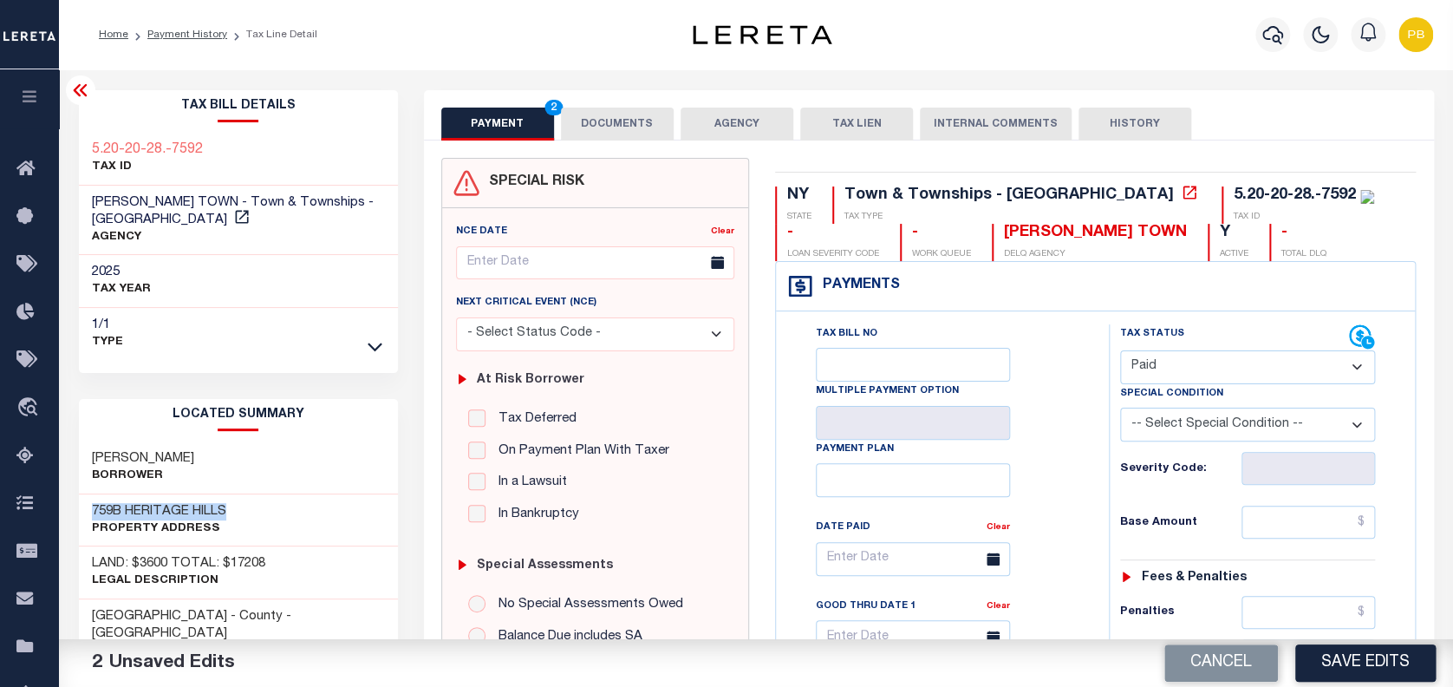
drag, startPoint x: 90, startPoint y: 489, endPoint x: 232, endPoint y: 491, distance: 142.2
click at [232, 494] on div "759B HERITAGE HILLS Property Address" at bounding box center [238, 520] width 319 height 53
copy h3 "759B HERITAGE HILLS"
click at [1305, 524] on input "text" at bounding box center [1309, 522] width 134 height 33
paste input "869.65"
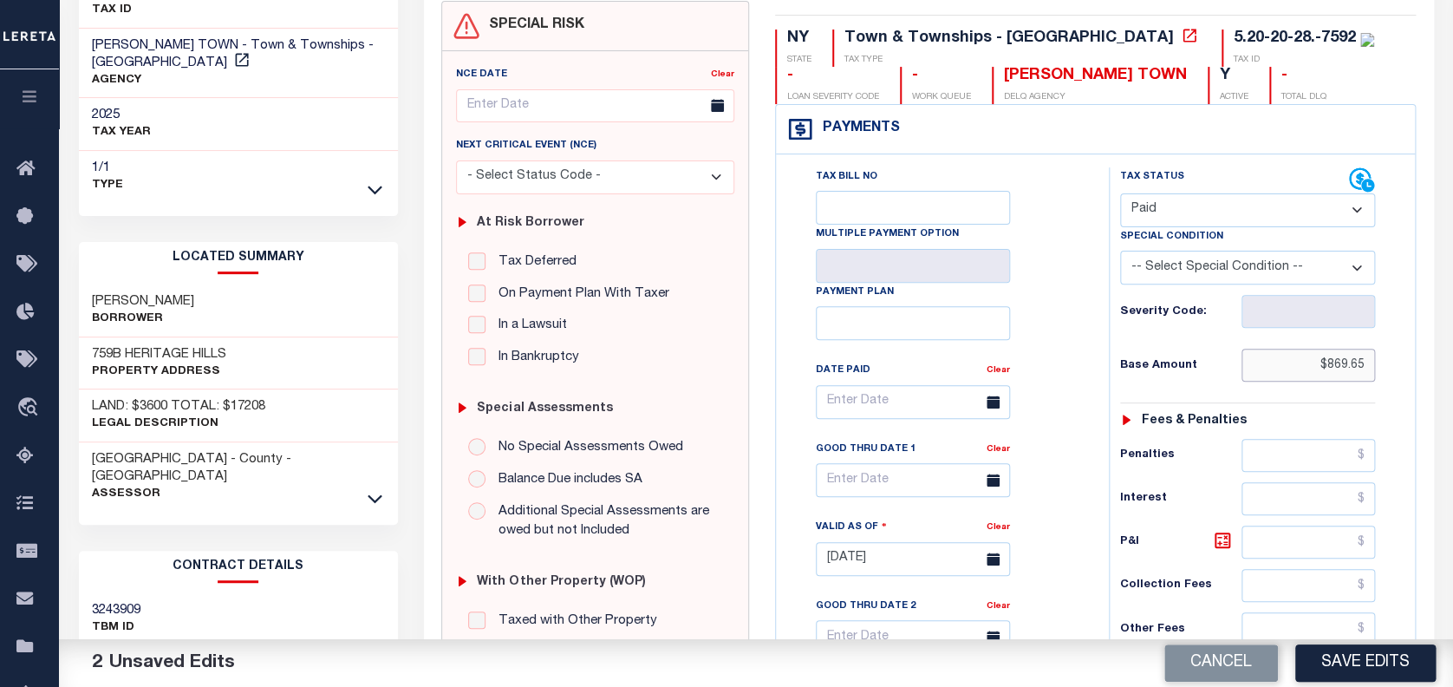
scroll to position [231, 0]
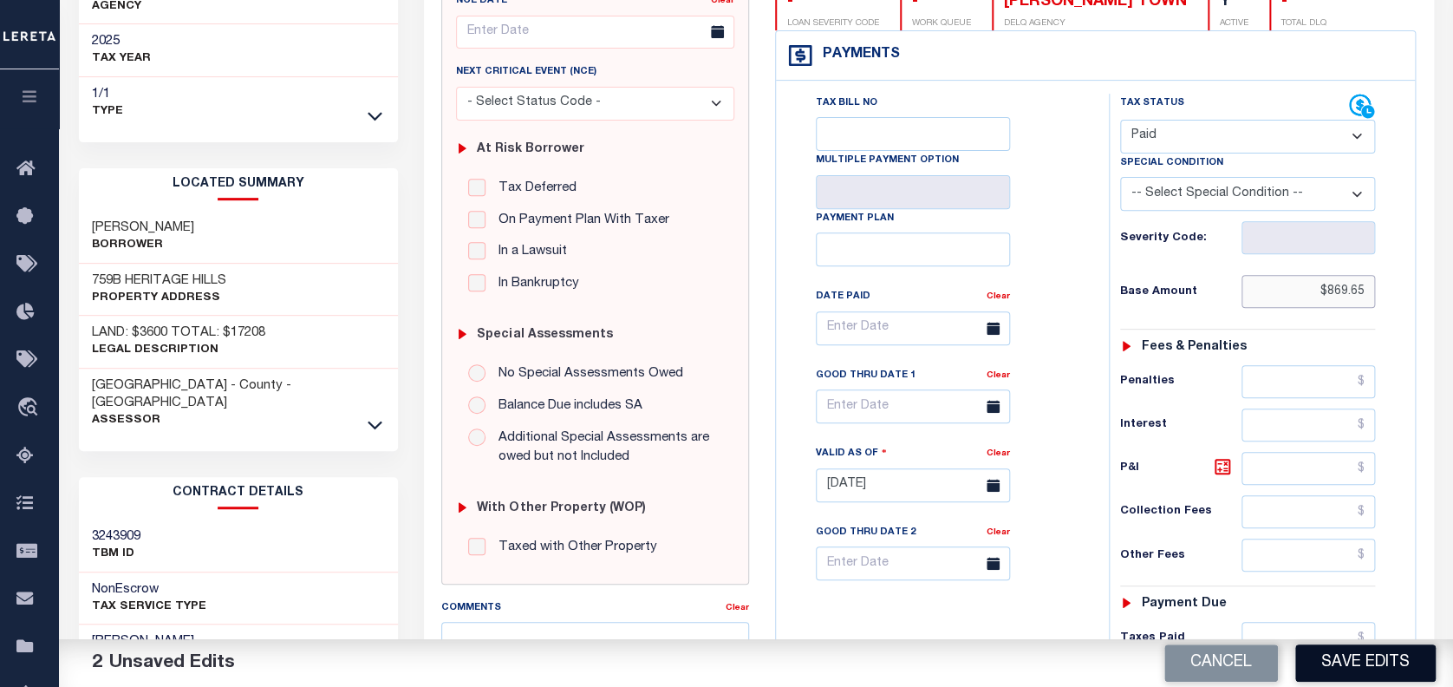
type input "$869.65"
click at [1387, 657] on button "Save Edits" at bounding box center [1365, 662] width 140 height 37
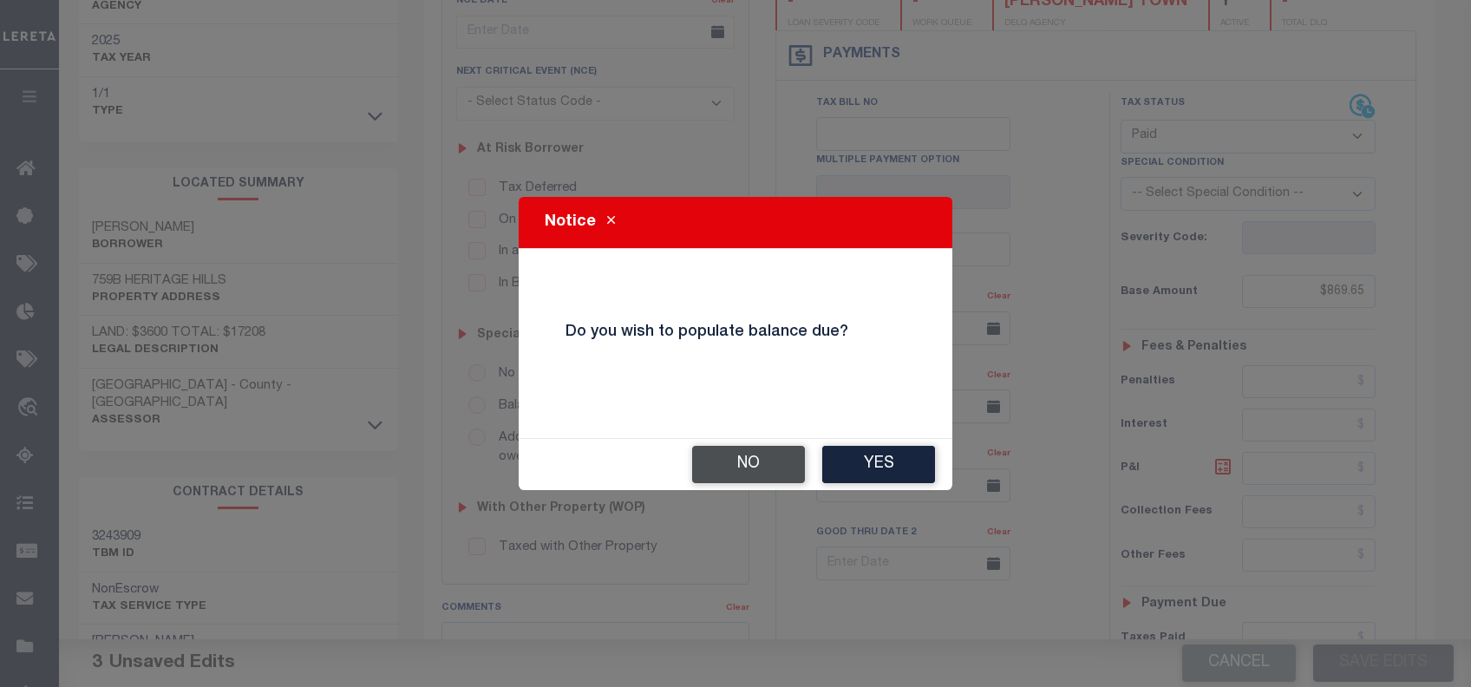
click at [770, 472] on button "No" at bounding box center [748, 464] width 113 height 37
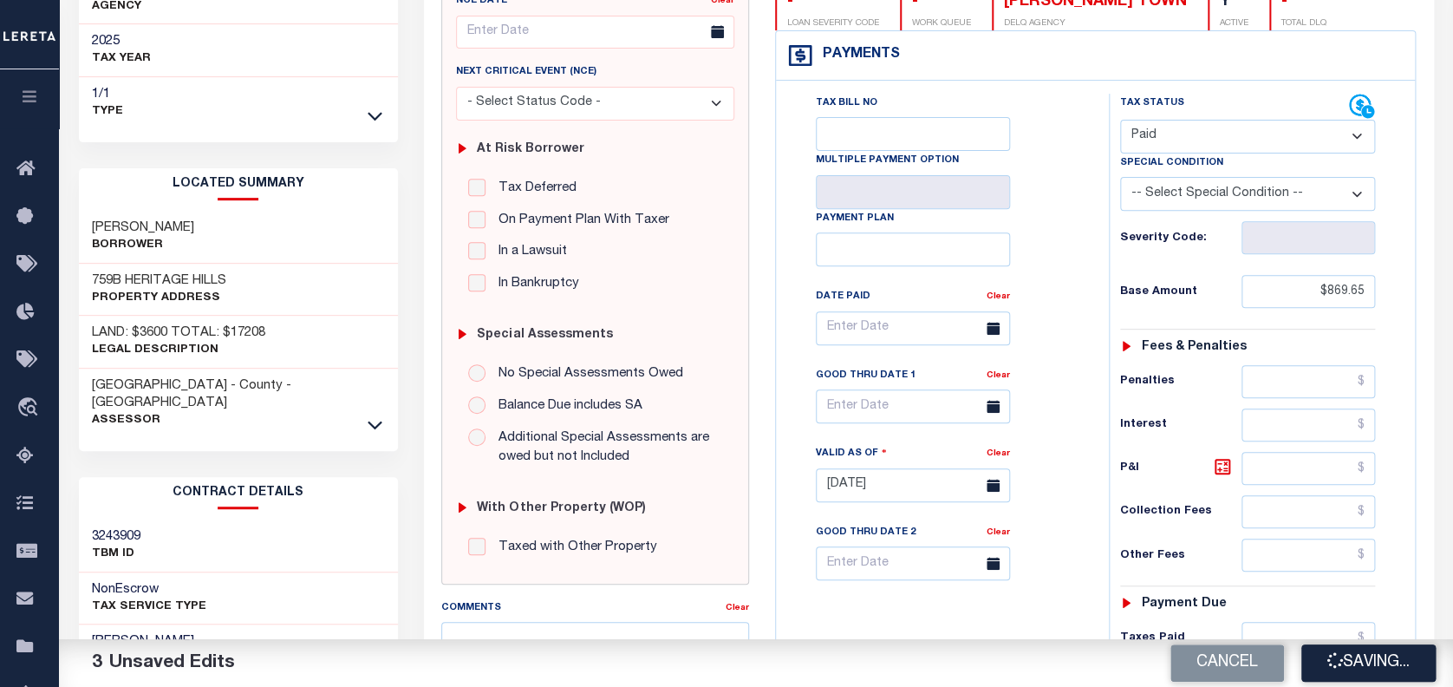
checkbox input "false"
type input "$869.65"
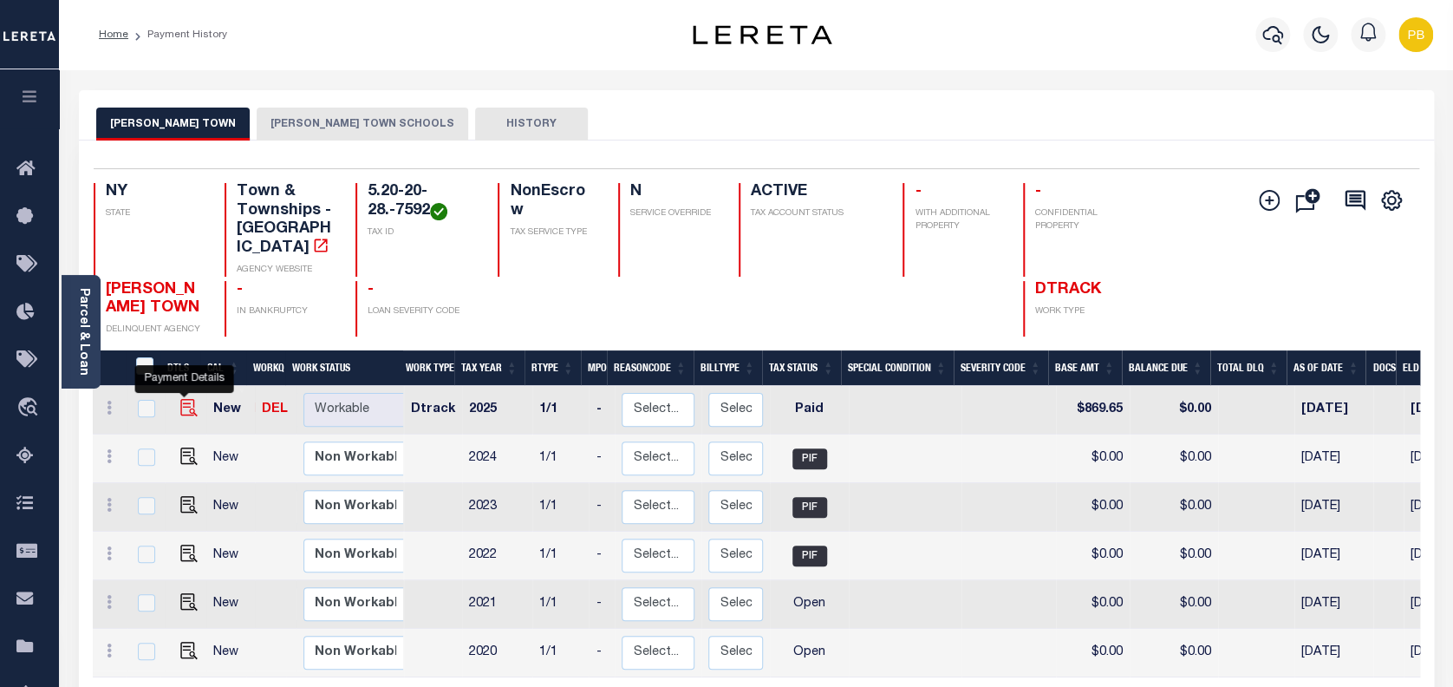
click at [186, 399] on img "" at bounding box center [188, 407] width 17 height 17
checkbox input "true"
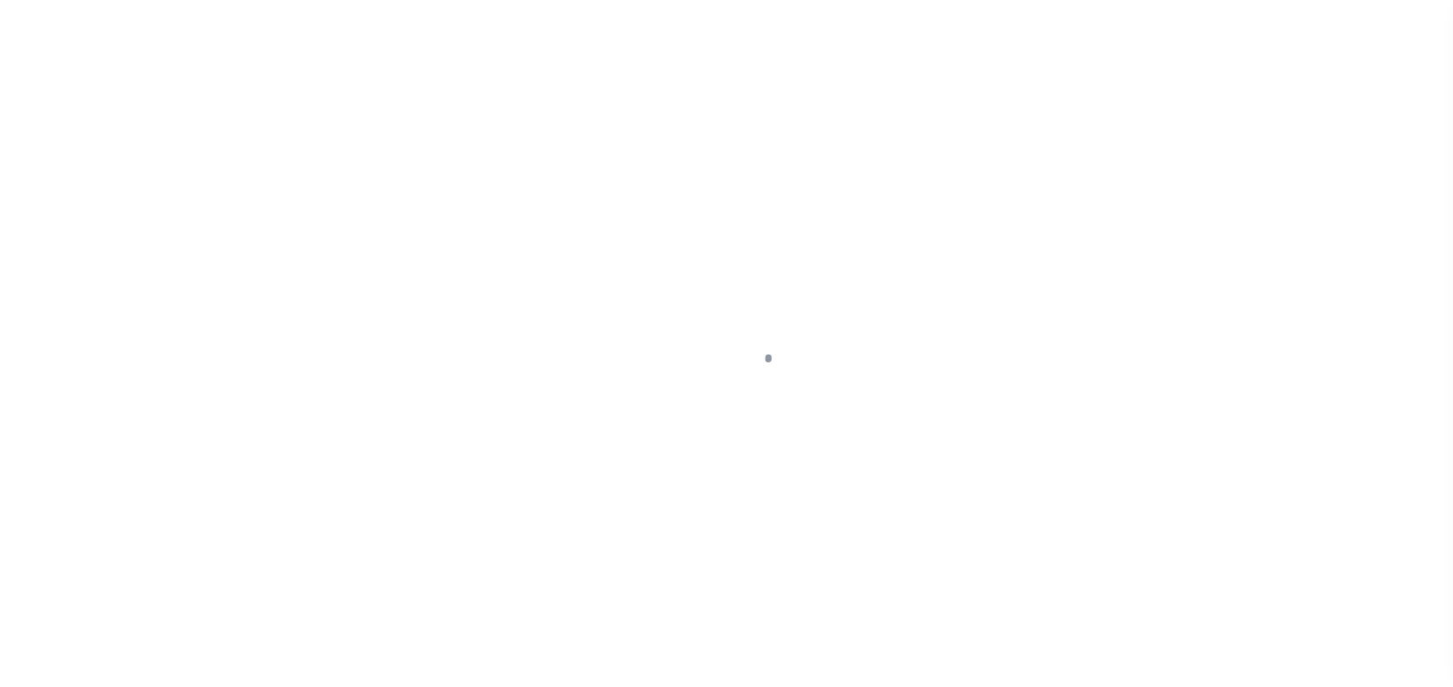
select select "PYD"
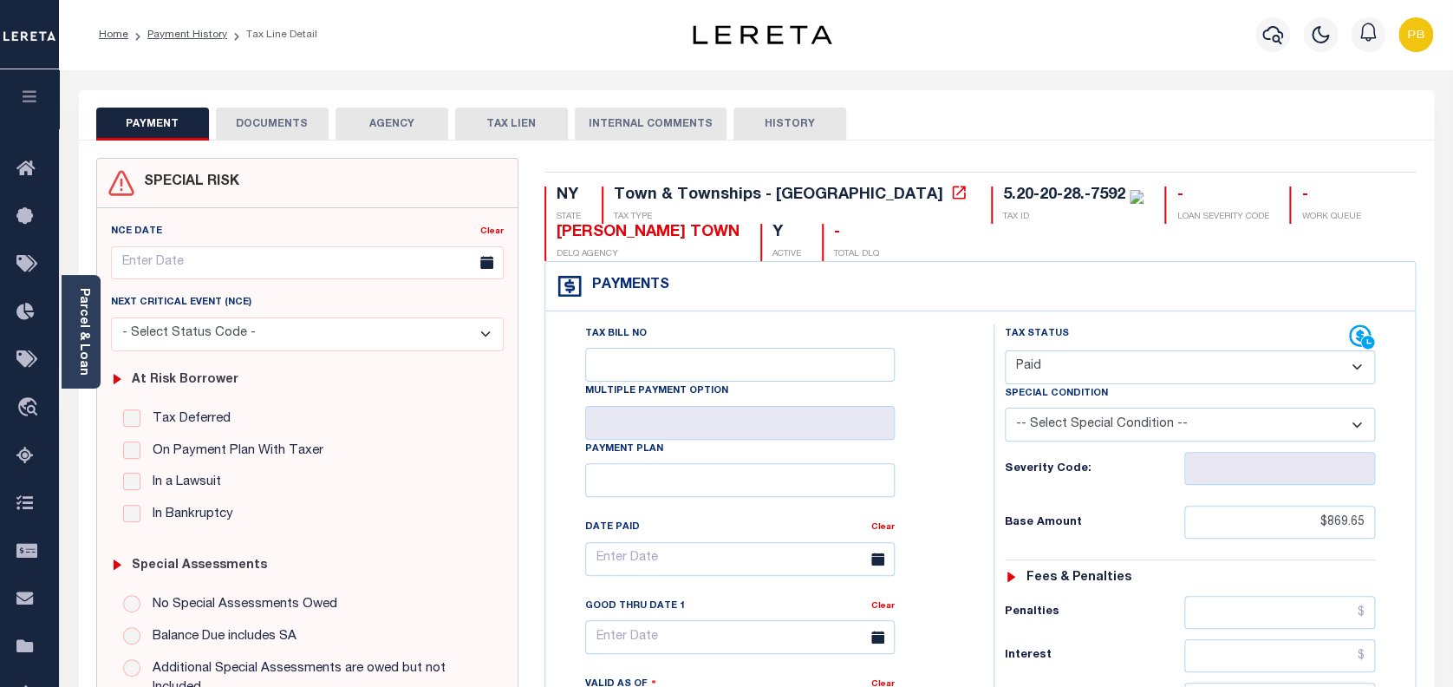
click at [305, 134] on button "DOCUMENTS" at bounding box center [272, 124] width 113 height 33
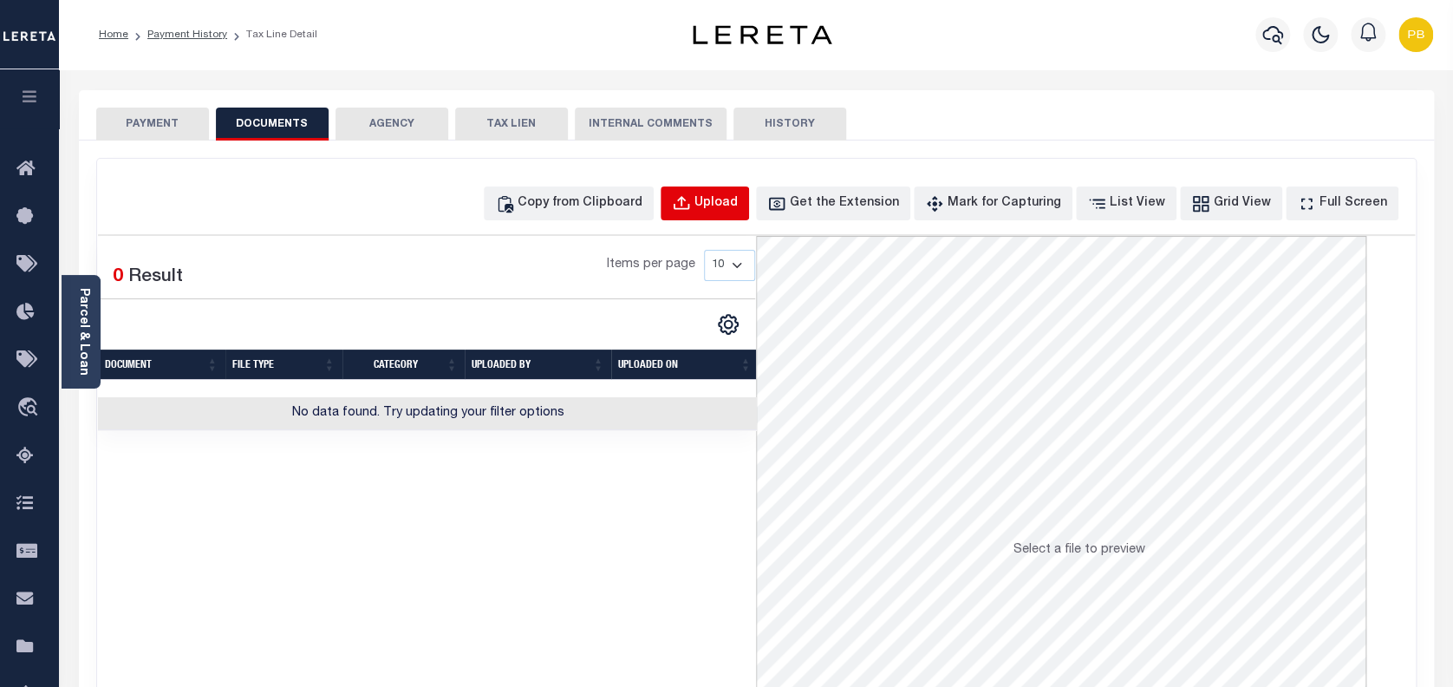
click at [733, 213] on button "Upload" at bounding box center [705, 203] width 88 height 34
select select "POP"
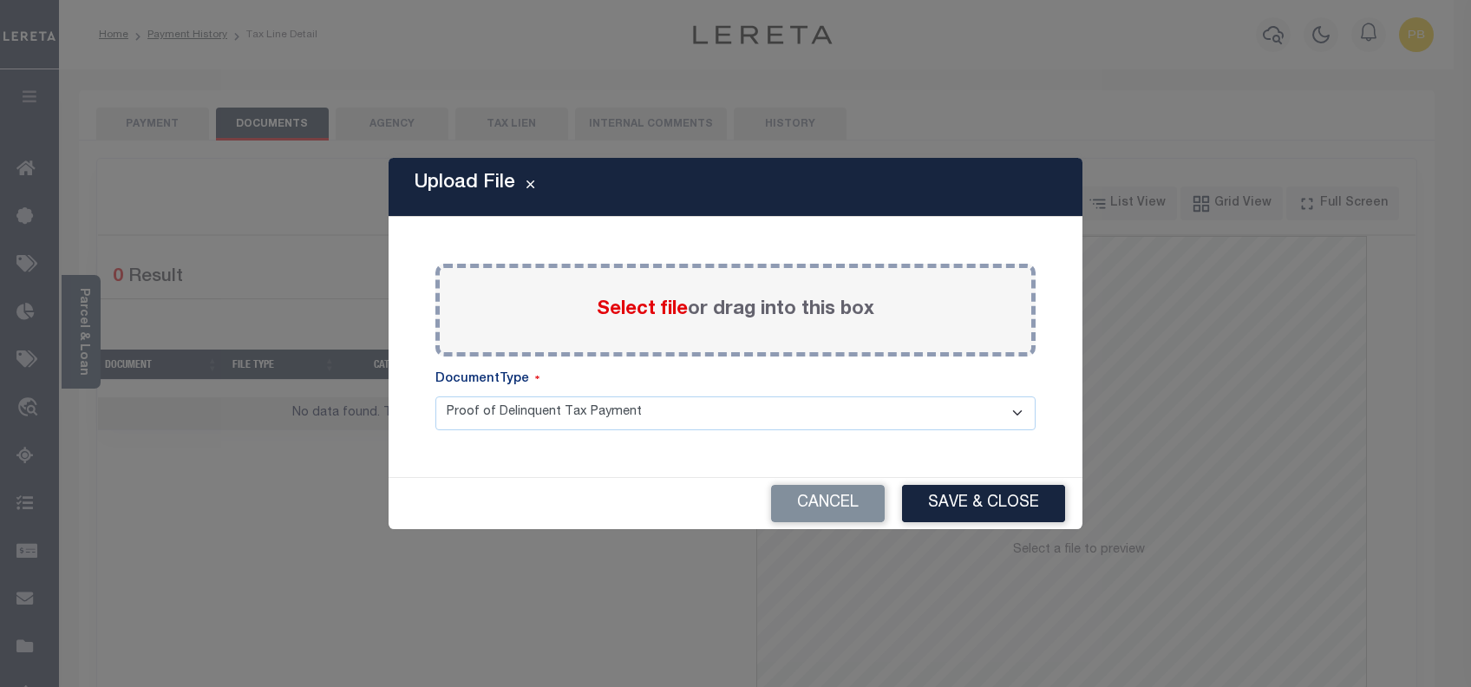
click at [666, 300] on span "Select file" at bounding box center [642, 309] width 91 height 19
click at [0, 0] on input "Select file or drag into this box" at bounding box center [0, 0] width 0 height 0
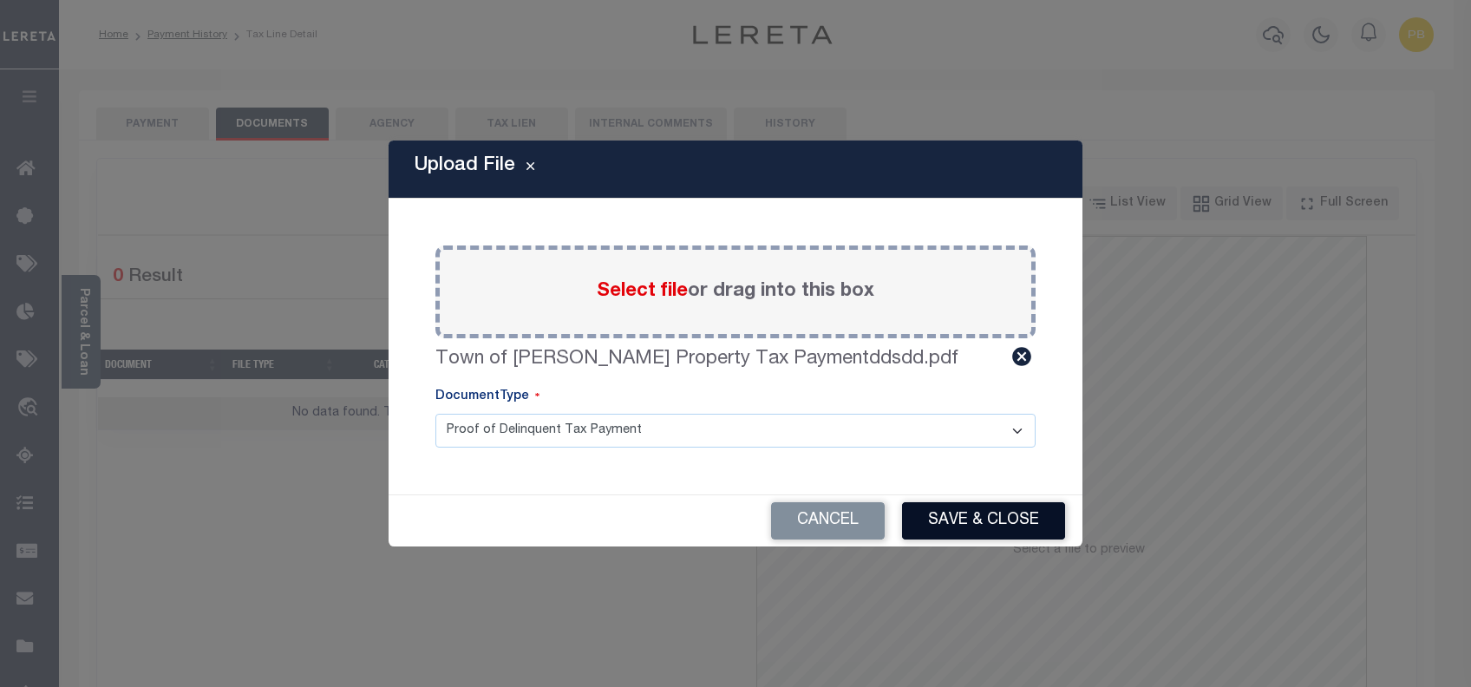
click at [978, 527] on button "Save & Close" at bounding box center [983, 520] width 163 height 37
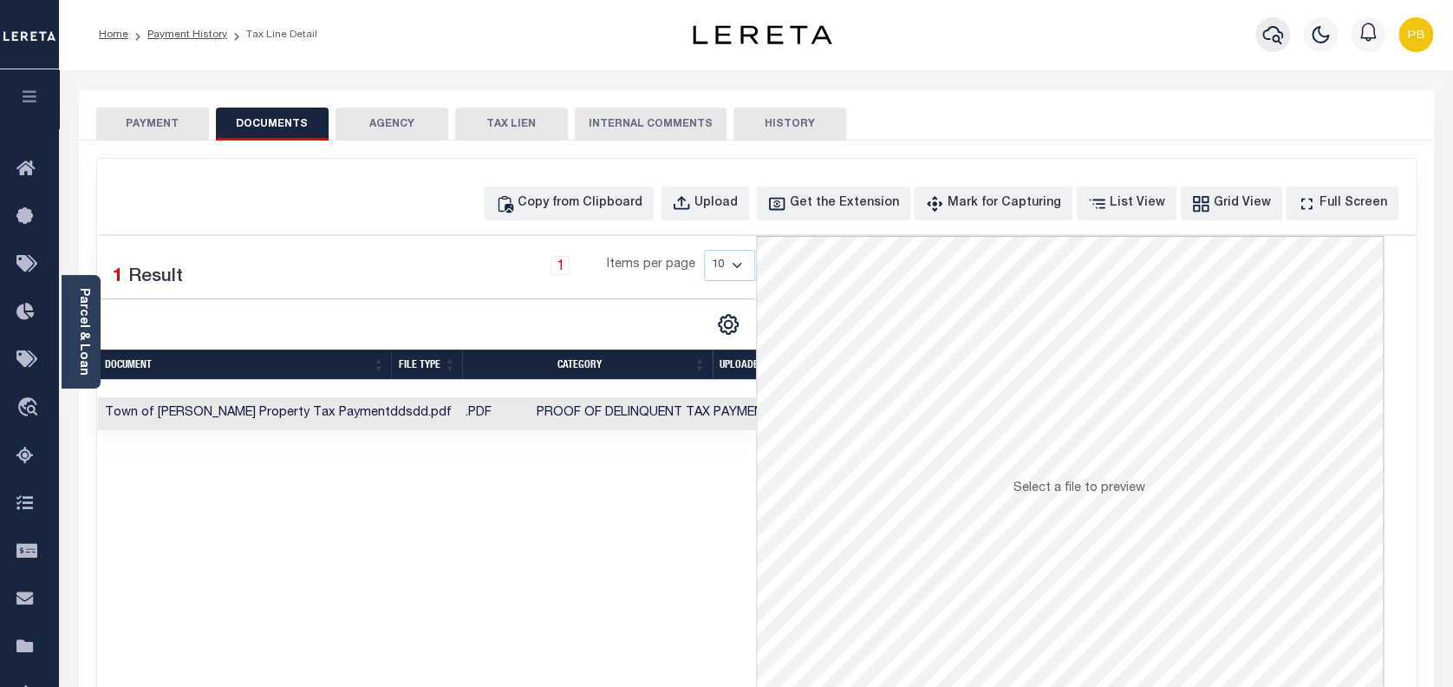
click at [1275, 37] on icon "button" at bounding box center [1273, 34] width 21 height 21
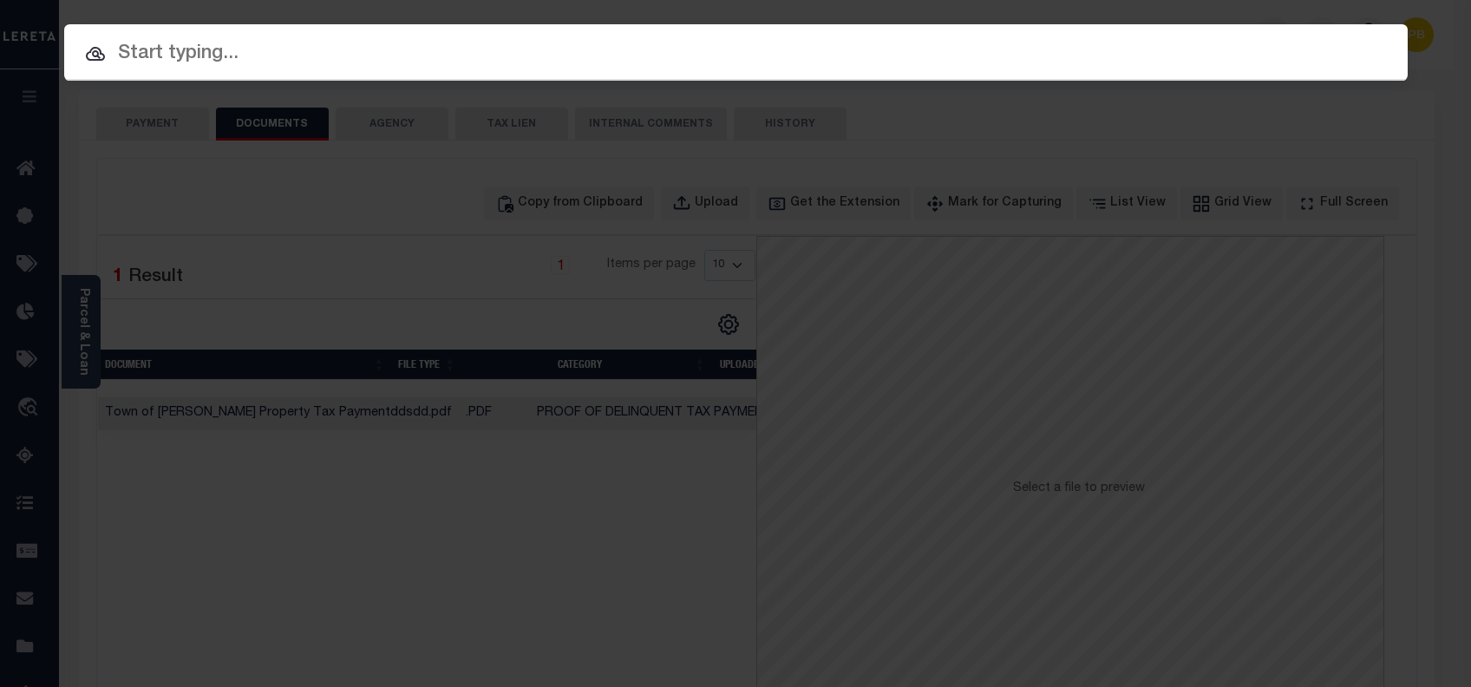
paste input "869.65"
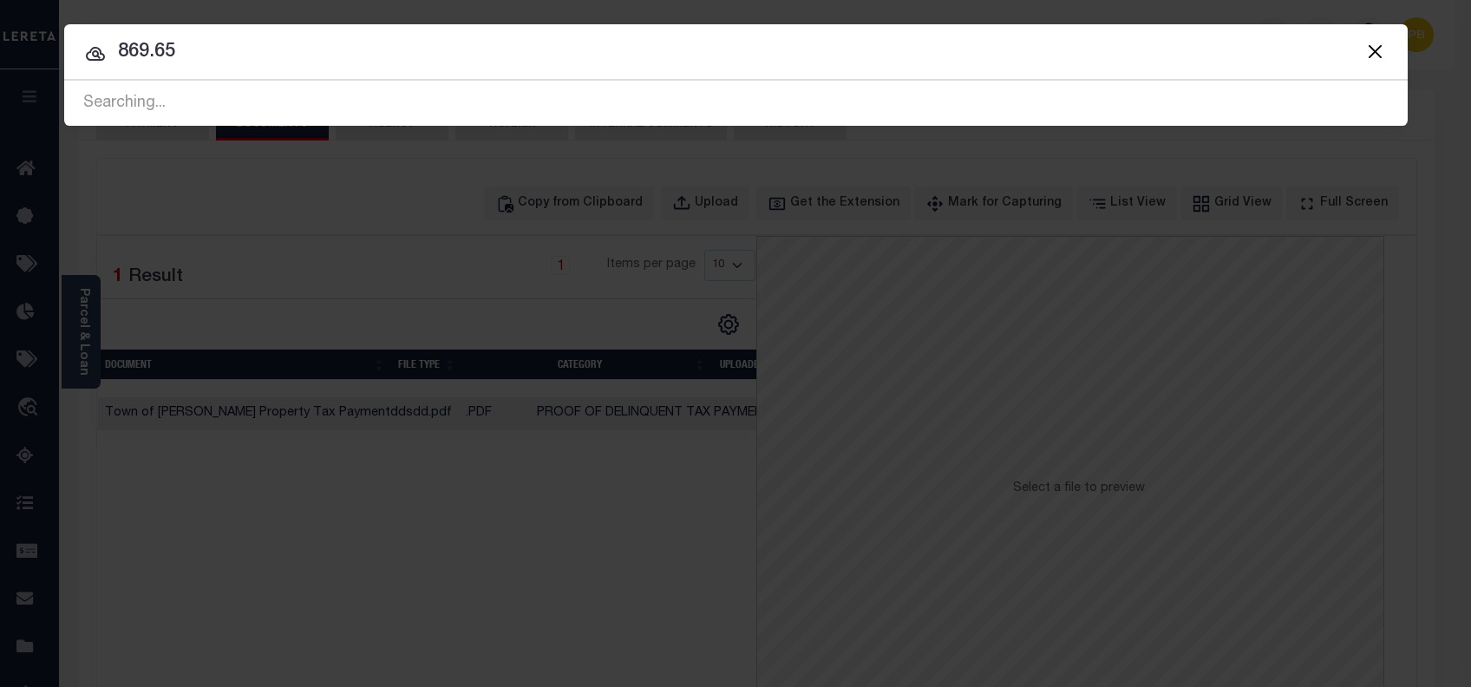
drag, startPoint x: 223, startPoint y: 54, endPoint x: 49, endPoint y: 54, distance: 174.3
click at [49, 54] on div "Include Loans TBM Customers Borrowers Payments (Lender Non-Disb) Payments (Lend…" at bounding box center [735, 343] width 1471 height 687
paste input "6070010431"
type input "6070010431"
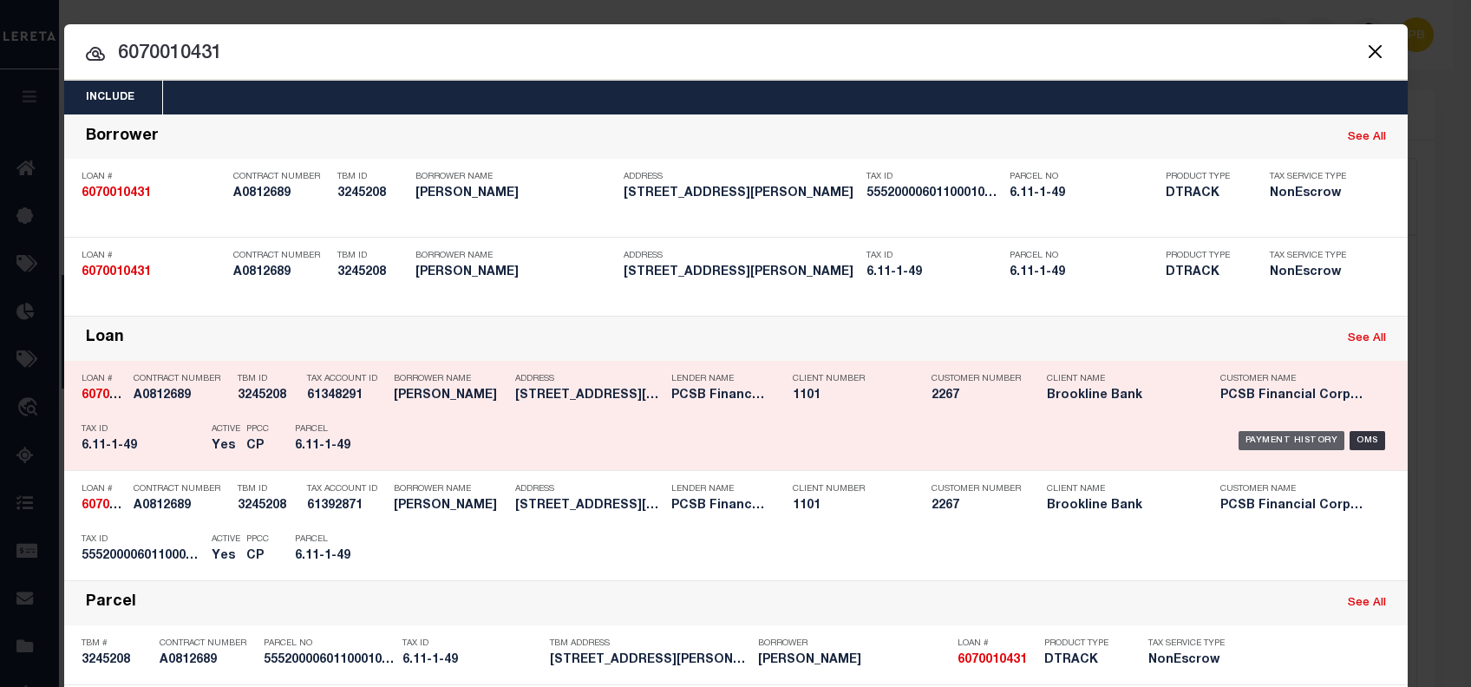
click at [1263, 436] on div "Payment History" at bounding box center [1291, 440] width 107 height 19
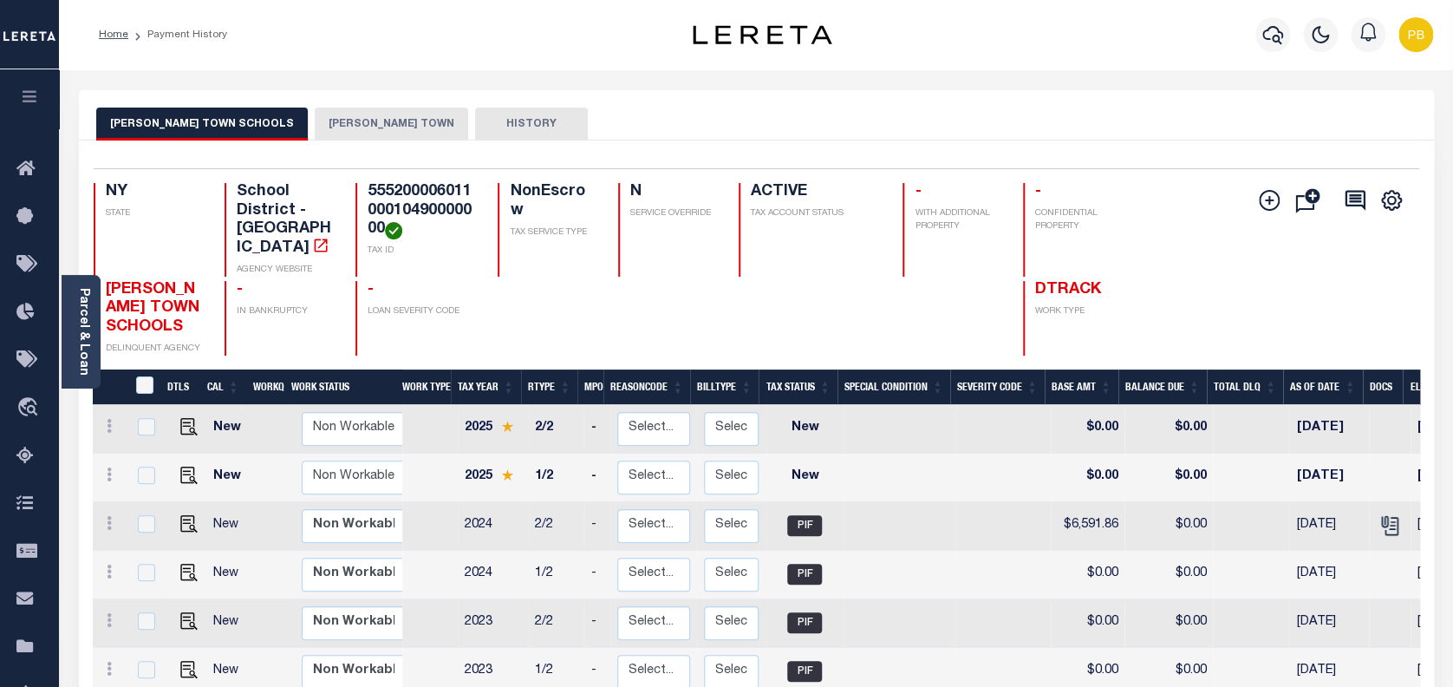
click at [325, 129] on button "[PERSON_NAME] TOWN" at bounding box center [391, 124] width 153 height 33
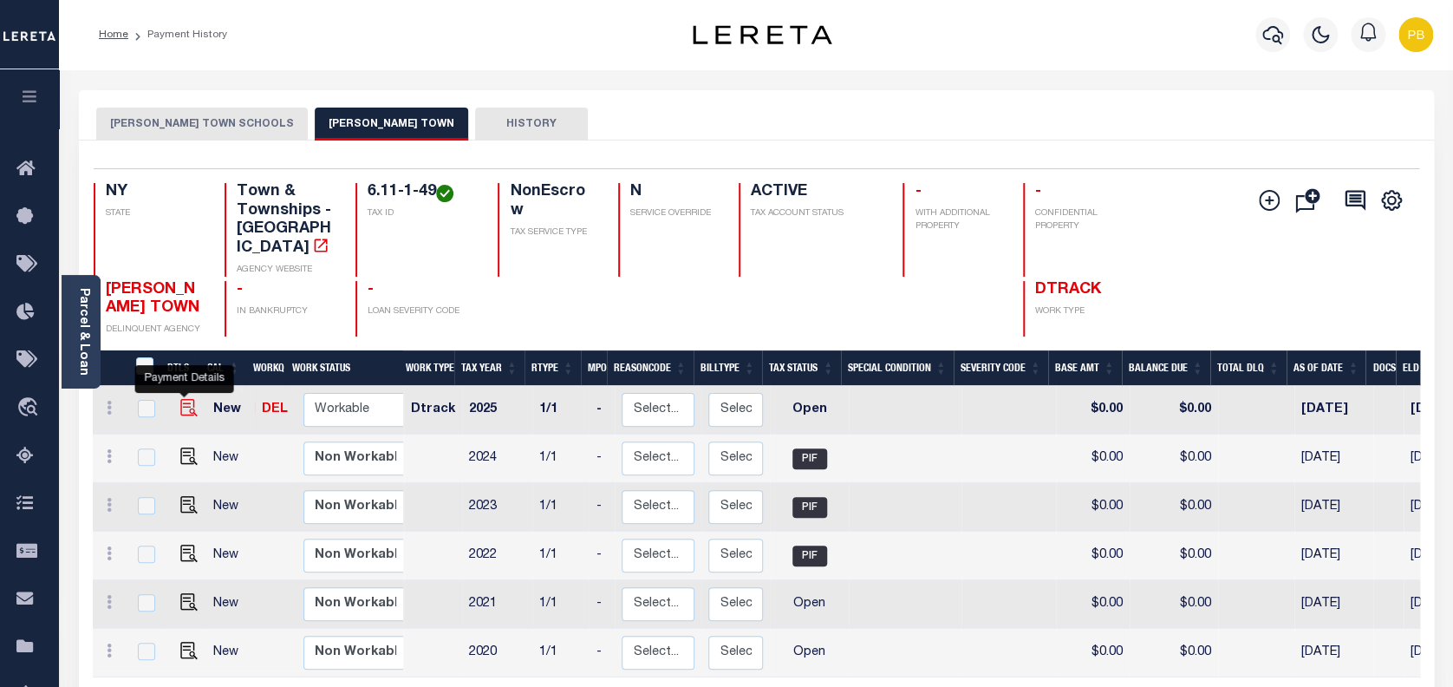
click at [180, 399] on img "" at bounding box center [188, 407] width 17 height 17
checkbox input "true"
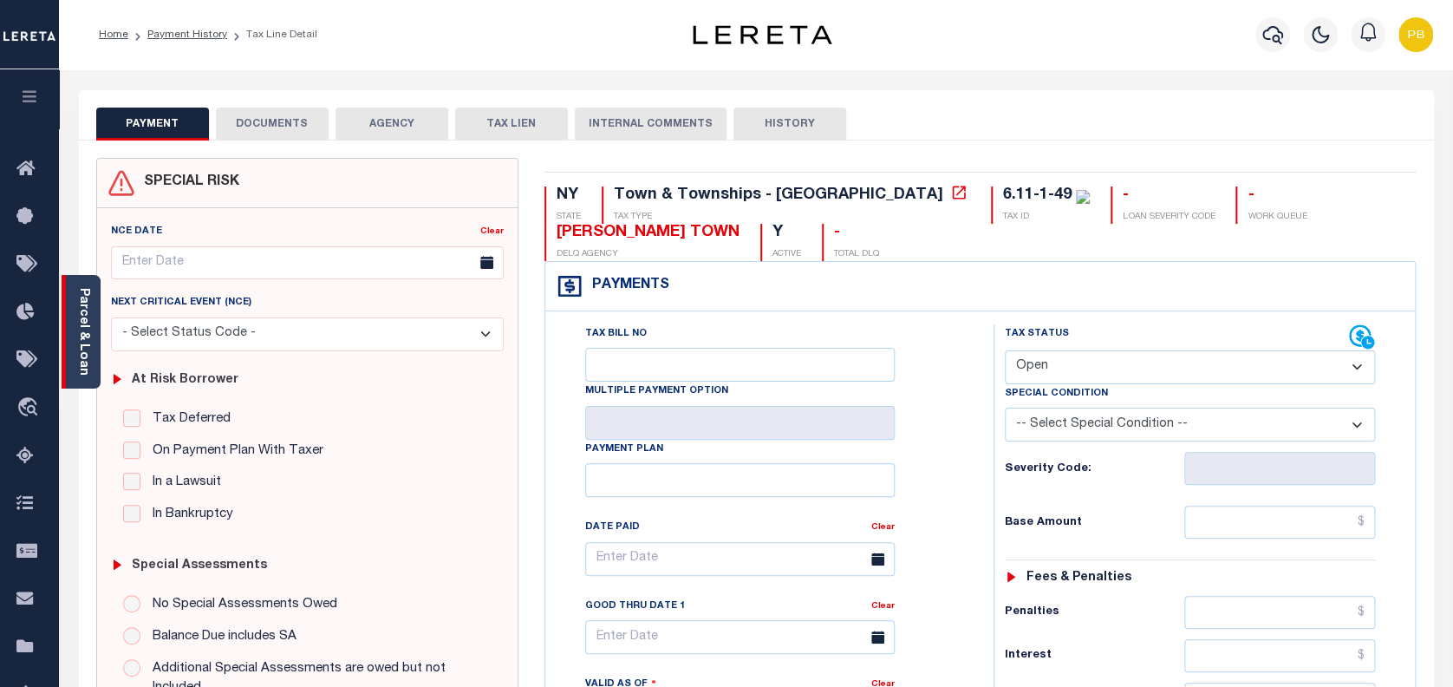
click at [89, 346] on link "Parcel & Loan" at bounding box center [83, 332] width 12 height 88
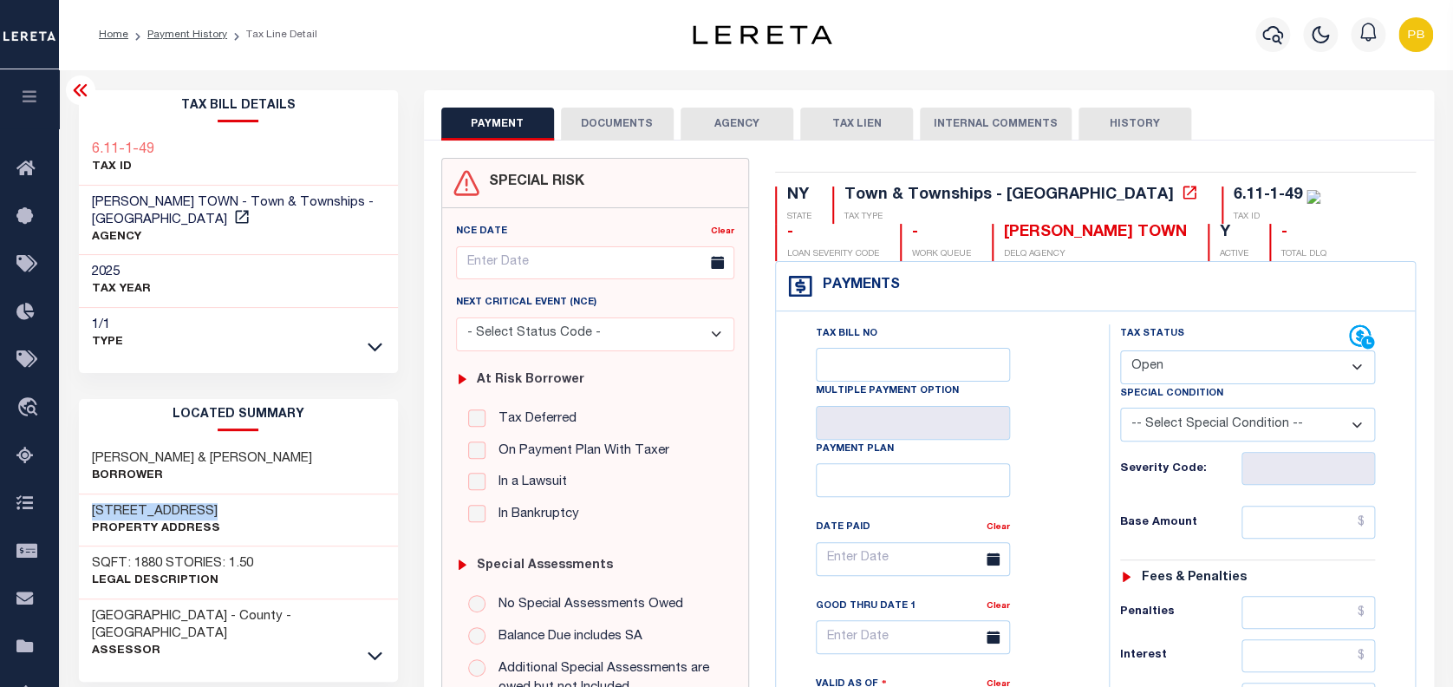
drag, startPoint x: 92, startPoint y: 492, endPoint x: 257, endPoint y: 479, distance: 165.3
click at [257, 494] on div "[STREET_ADDRESS] Property Address" at bounding box center [238, 520] width 319 height 53
copy h3 "[STREET_ADDRESS]"
click at [1194, 369] on select "- Select Status Code - Open Due/Unpaid Paid Incomplete No Tax Due Internal Refu…" at bounding box center [1248, 367] width 256 height 34
select select "PYD"
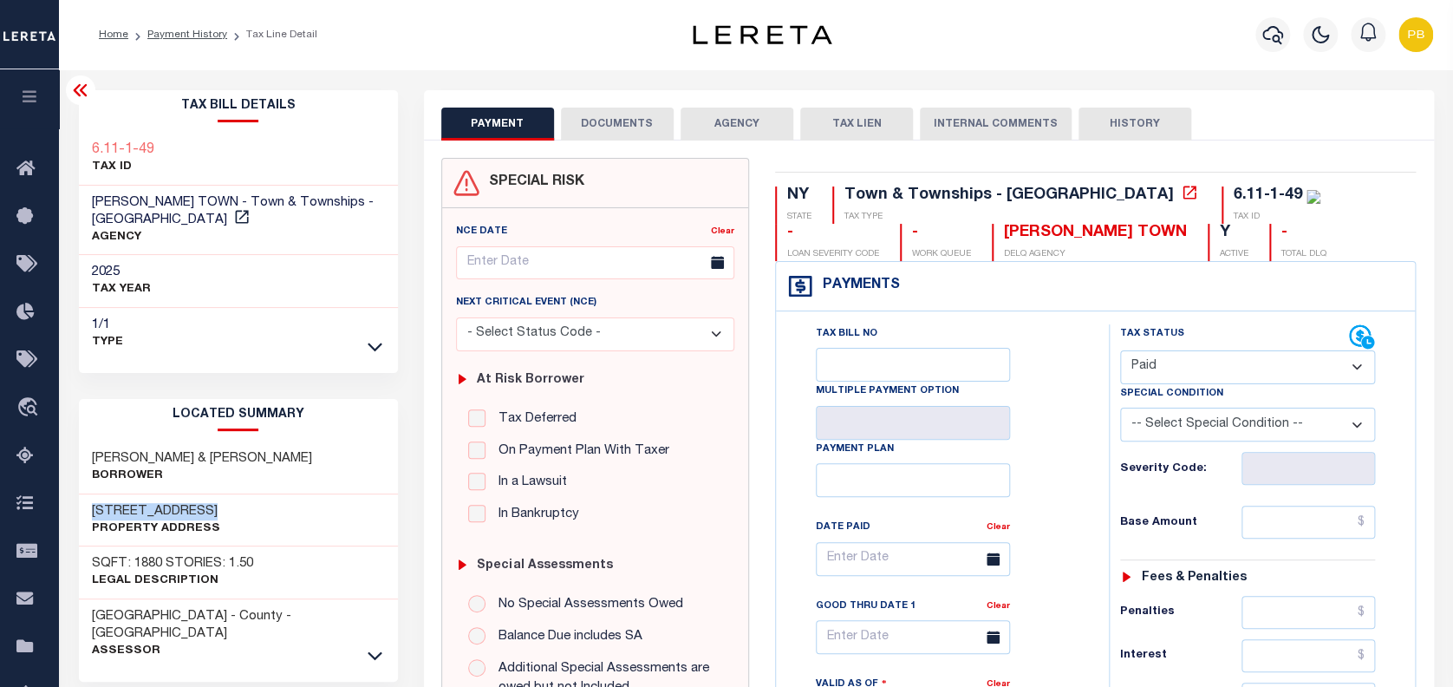
click at [1120, 351] on select "- Select Status Code - Open Due/Unpaid Paid Incomplete No Tax Due Internal Refu…" at bounding box center [1248, 367] width 256 height 34
type input "[DATE]"
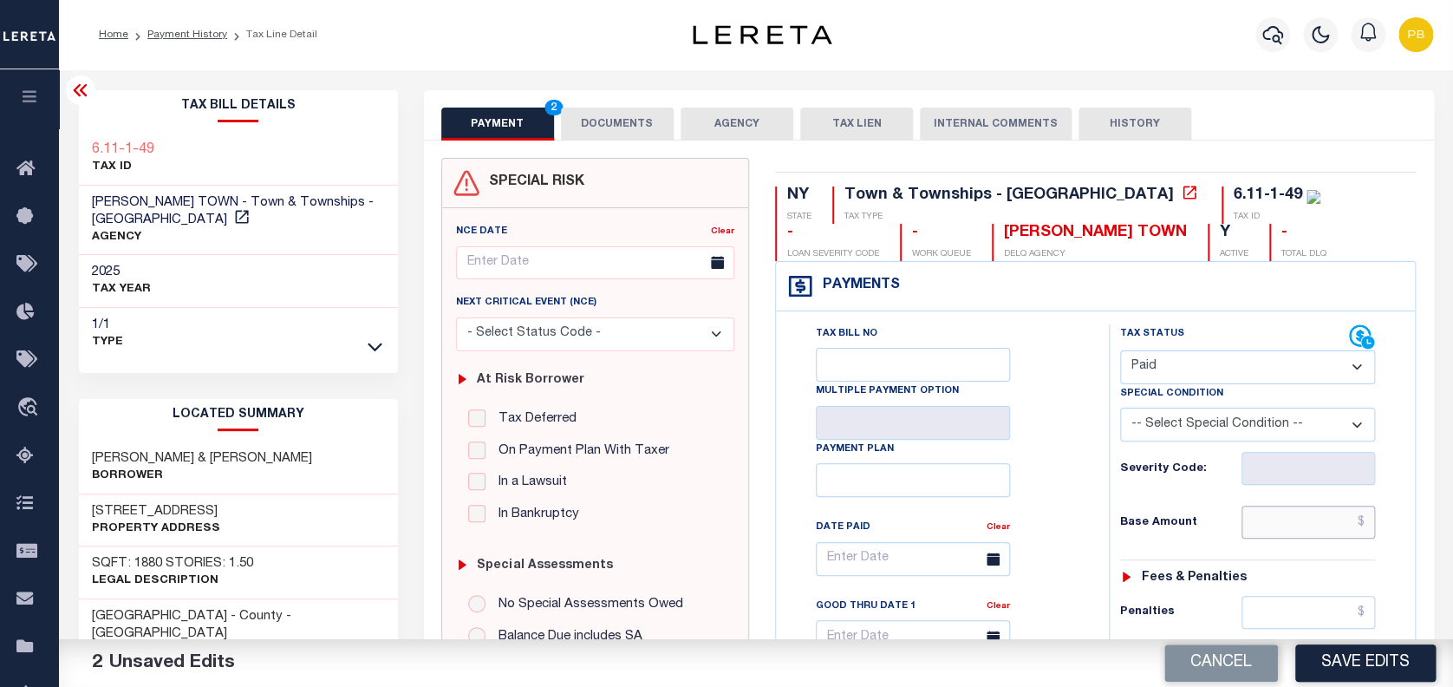
click at [1310, 525] on input "text" at bounding box center [1309, 522] width 134 height 33
paste input "3,512.32"
type input "$3,512.32"
click at [1389, 666] on button "Save Edits" at bounding box center [1365, 662] width 140 height 37
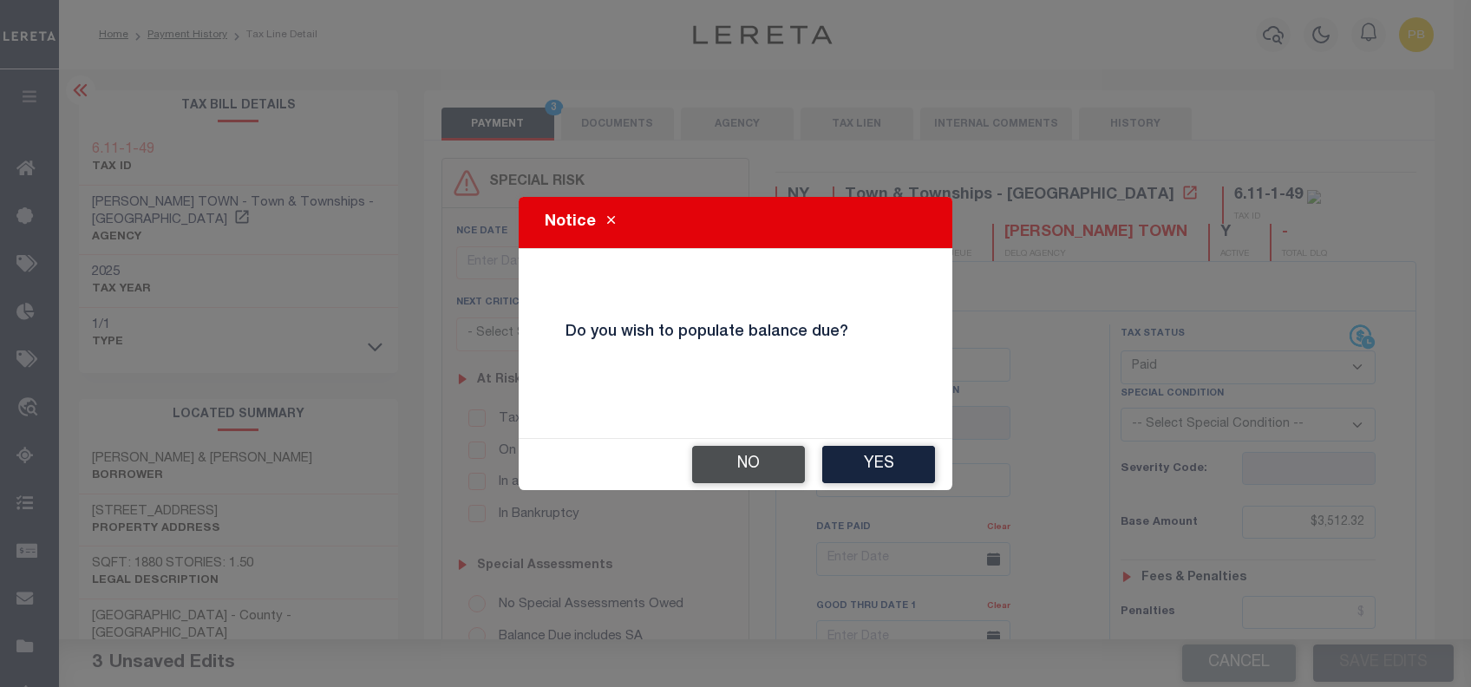
click at [752, 468] on button "No" at bounding box center [748, 464] width 113 height 37
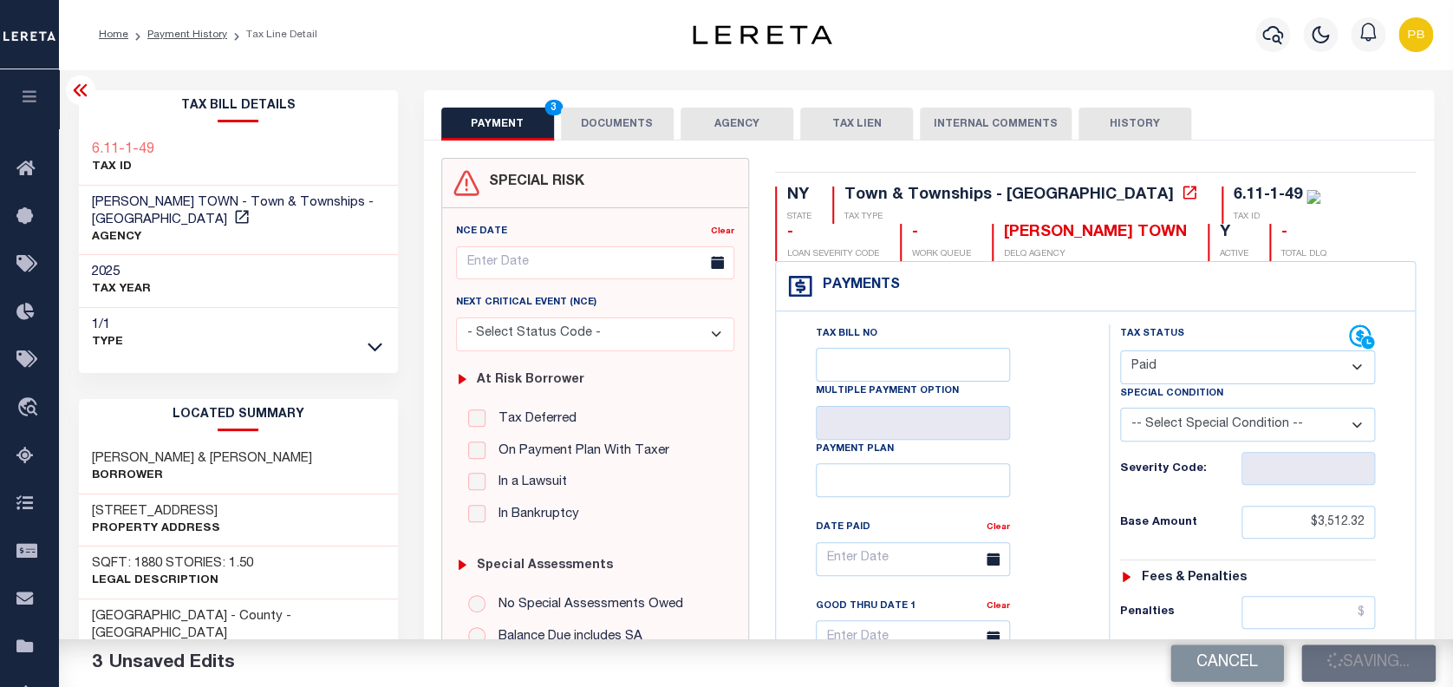
checkbox input "false"
type input "$3,512.32"
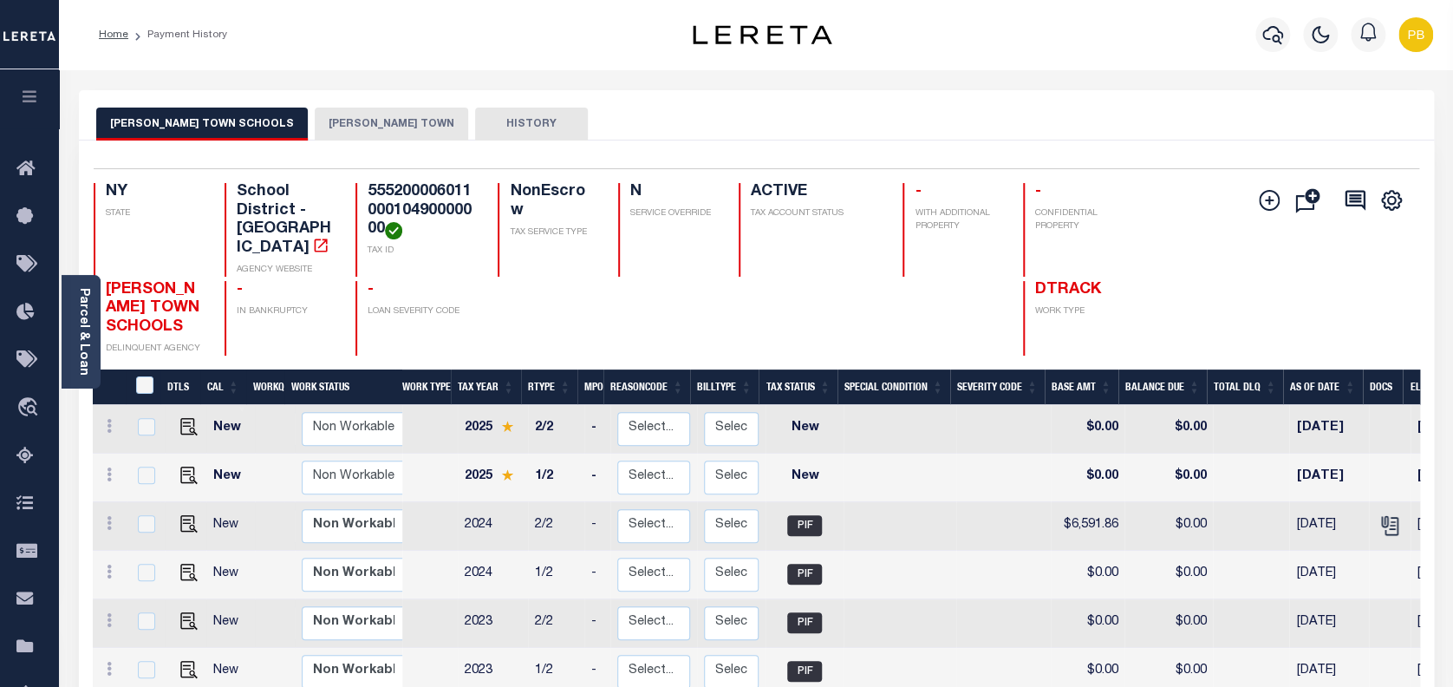
click at [322, 132] on button "[PERSON_NAME] TOWN" at bounding box center [391, 124] width 153 height 33
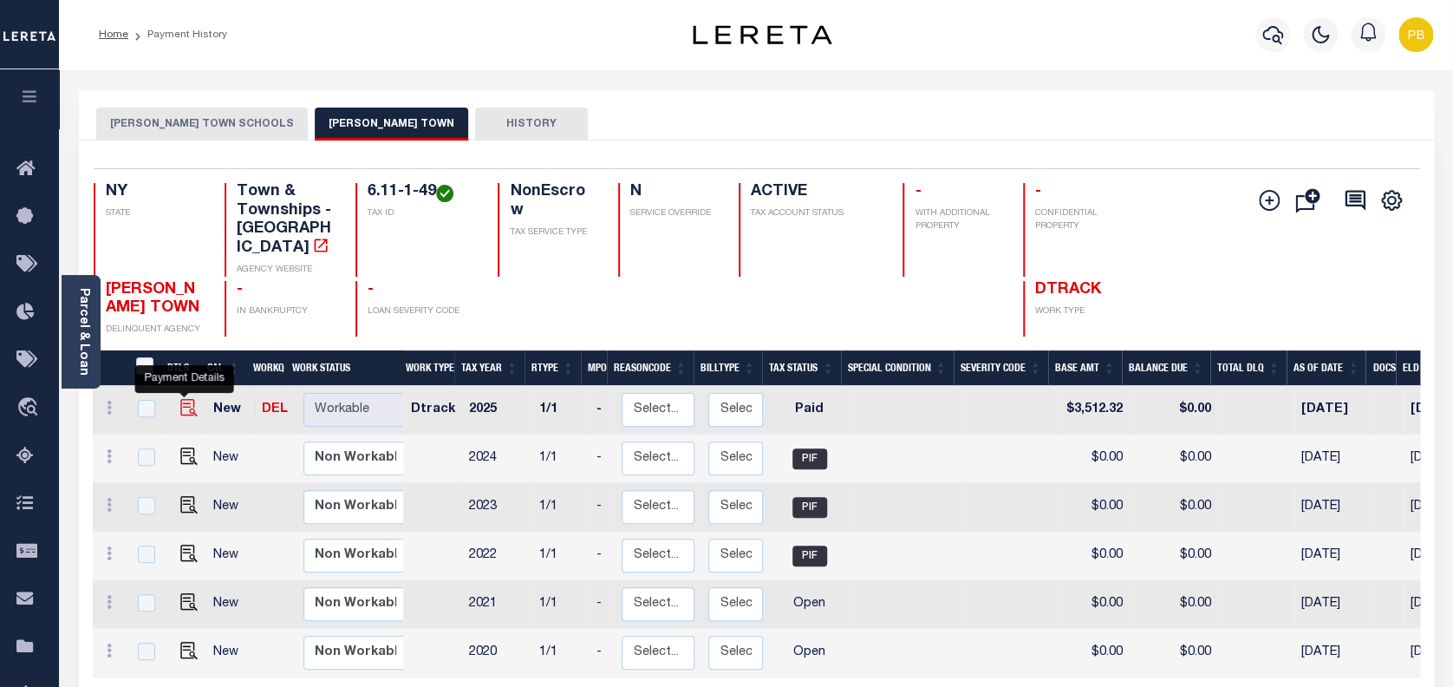
click at [182, 399] on img "" at bounding box center [188, 407] width 17 height 17
checkbox input "true"
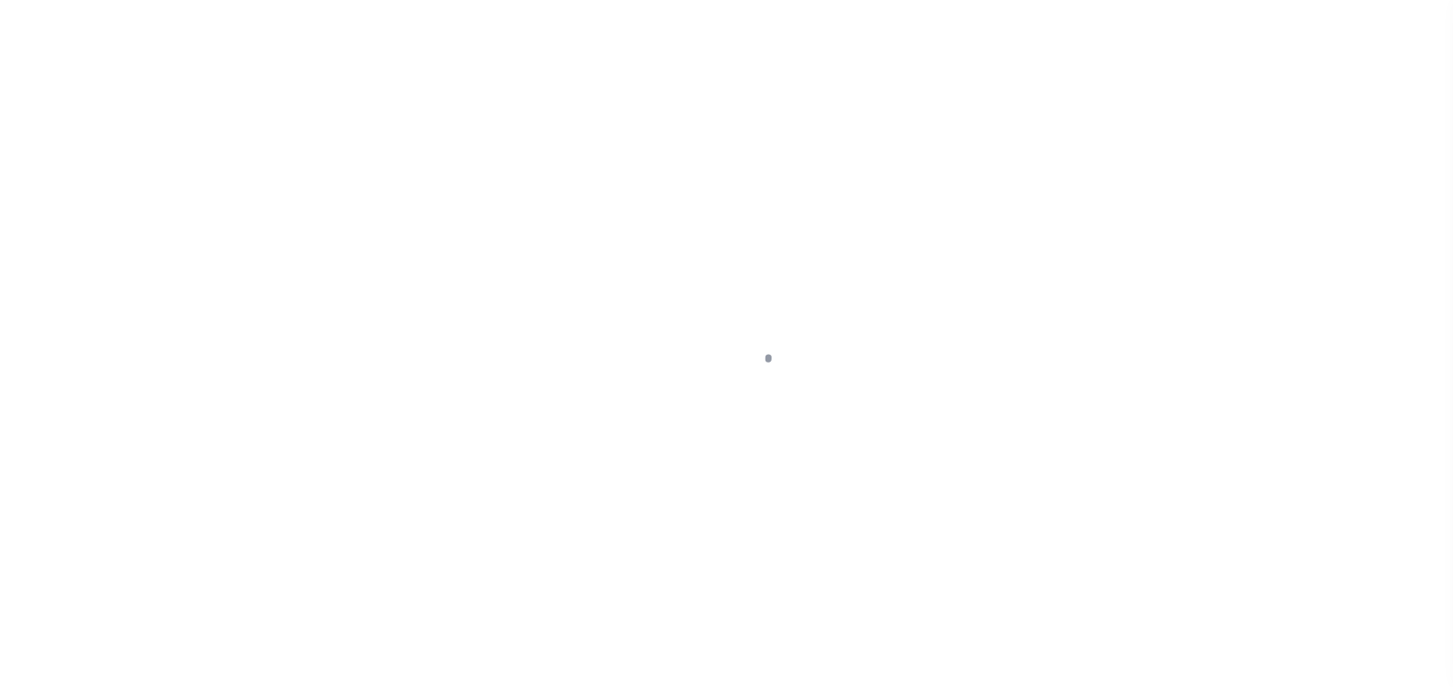
select select "PYD"
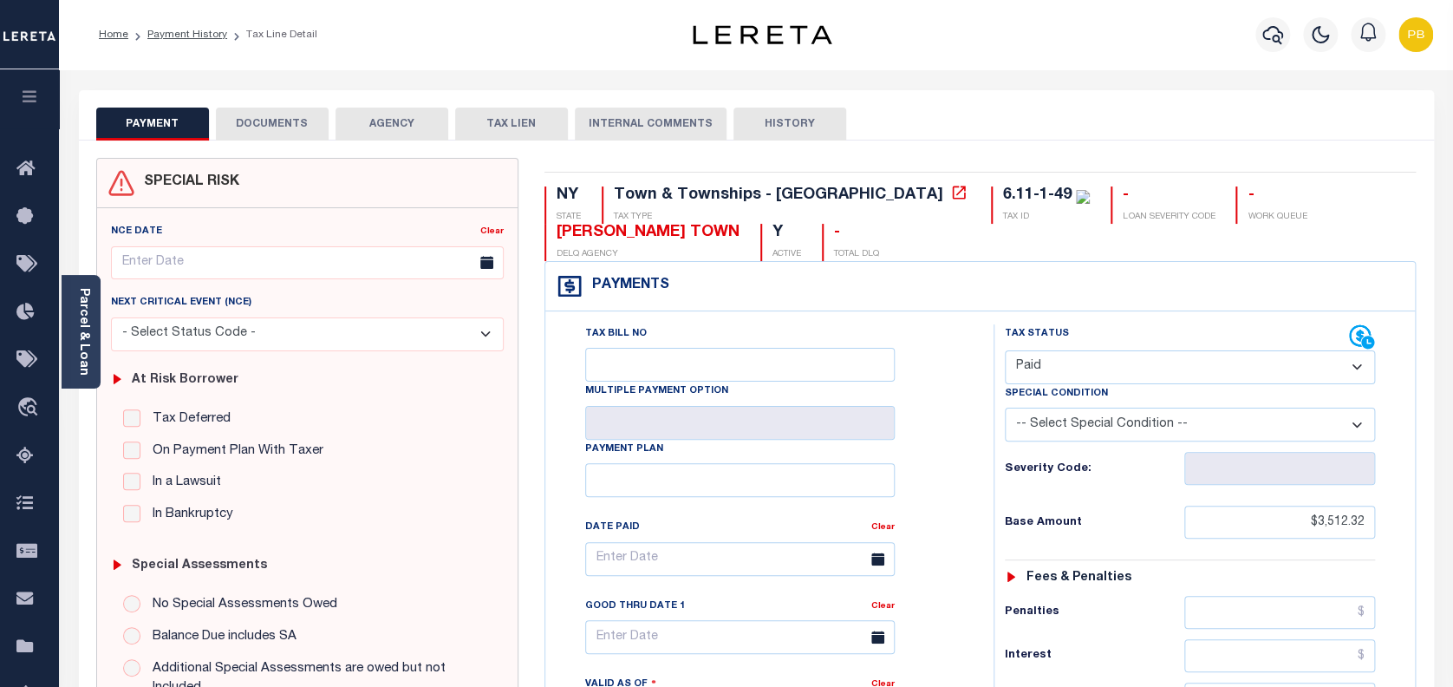
click at [277, 126] on button "DOCUMENTS" at bounding box center [272, 124] width 113 height 33
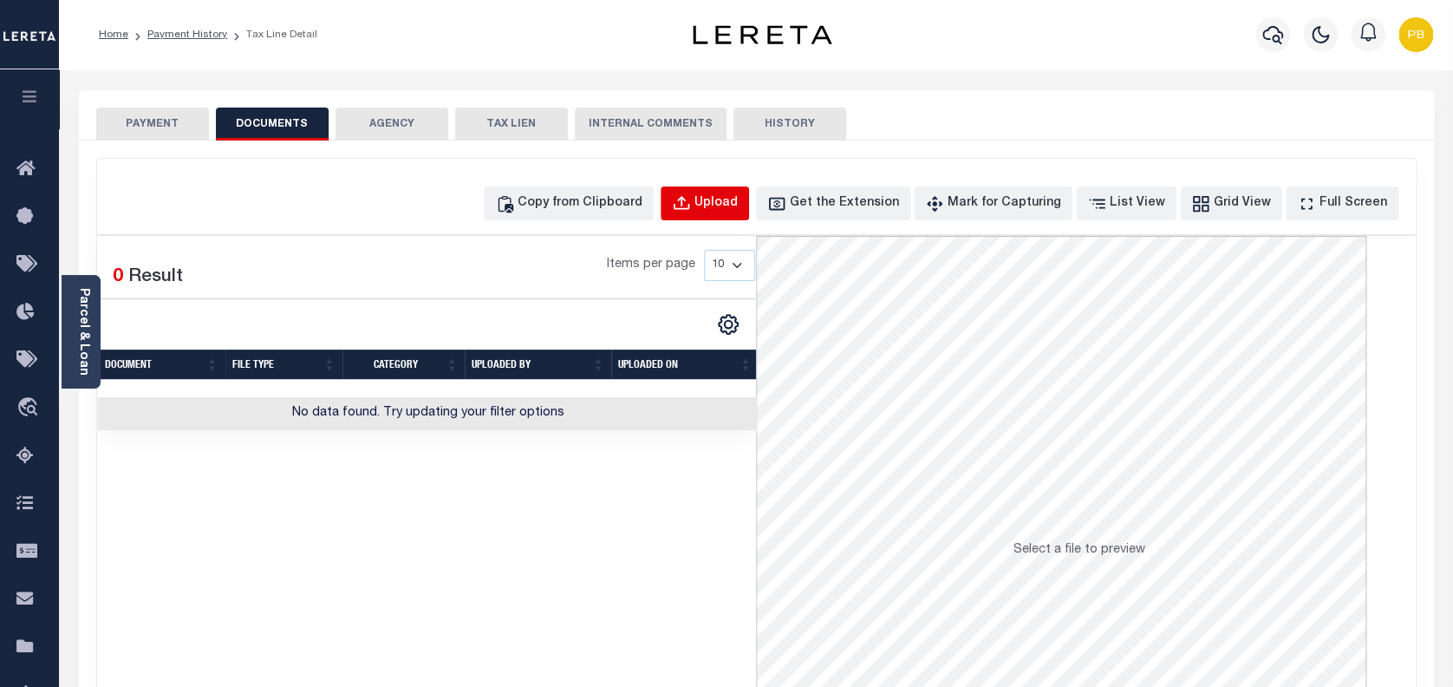
click at [735, 202] on div "Upload" at bounding box center [716, 203] width 43 height 19
select select "POP"
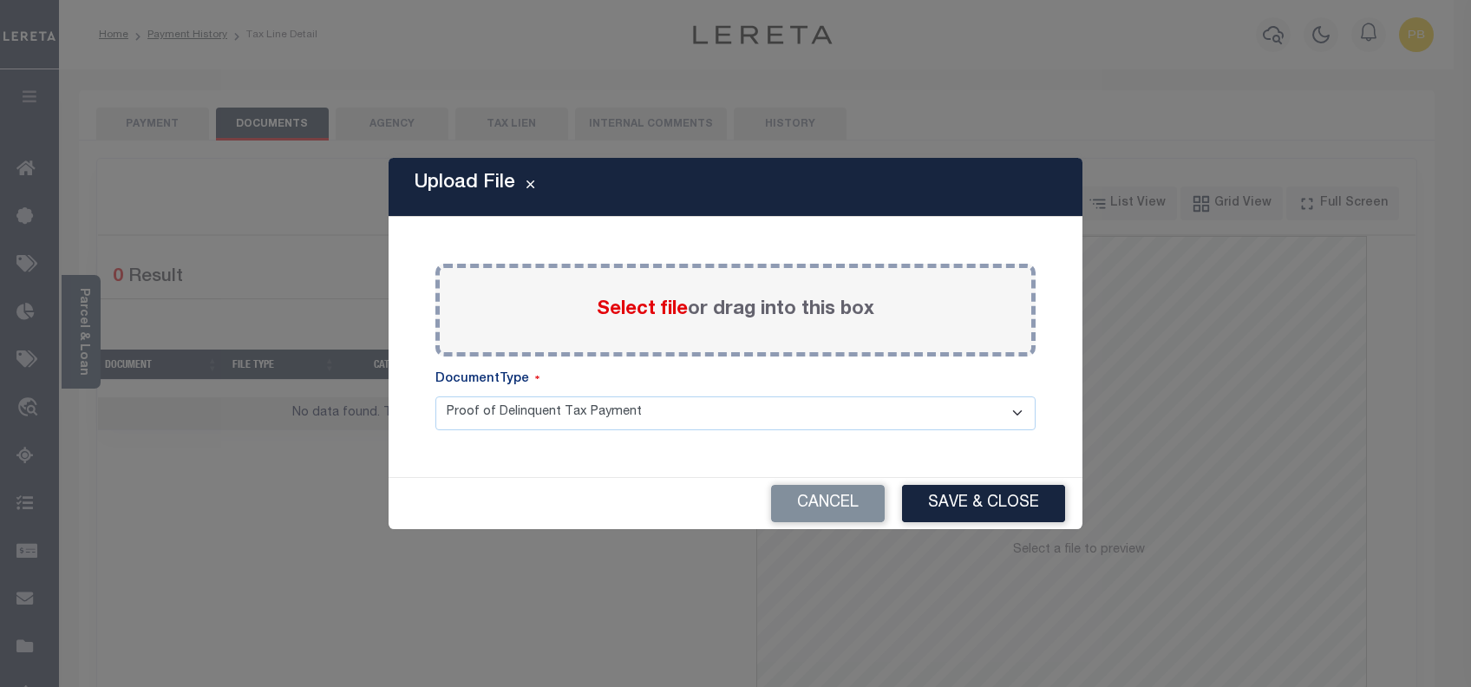
click at [652, 312] on span "Select file" at bounding box center [642, 309] width 91 height 19
click at [0, 0] on input "Select file or drag into this box" at bounding box center [0, 0] width 0 height 0
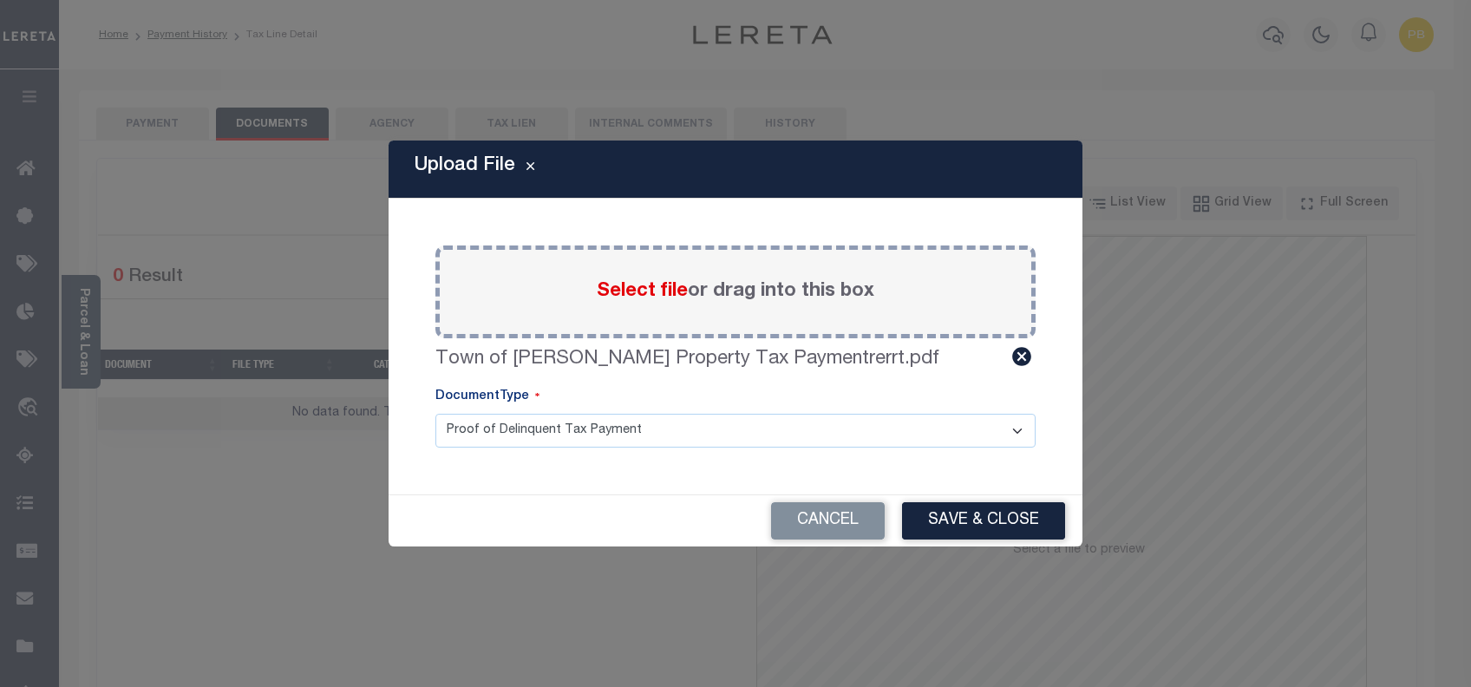
click at [967, 516] on button "Save & Close" at bounding box center [983, 520] width 163 height 37
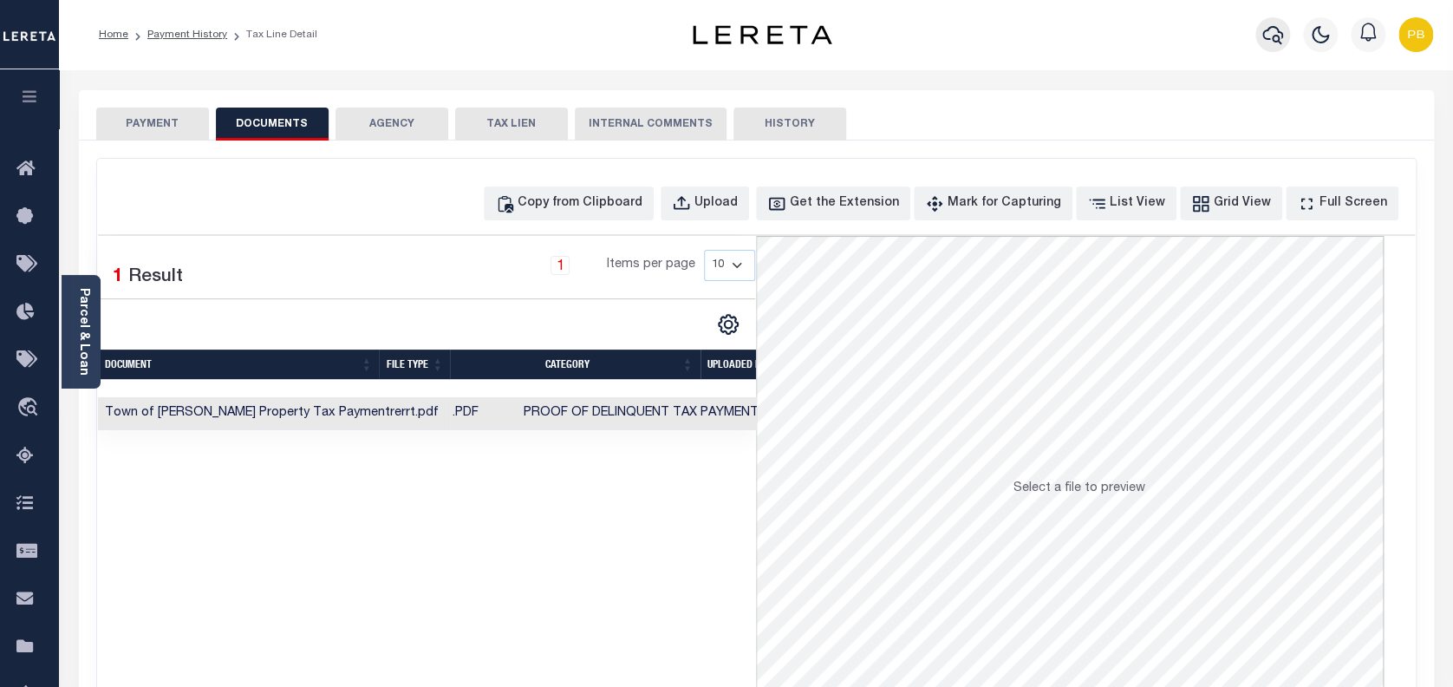
click at [1276, 38] on icon "button" at bounding box center [1273, 34] width 21 height 21
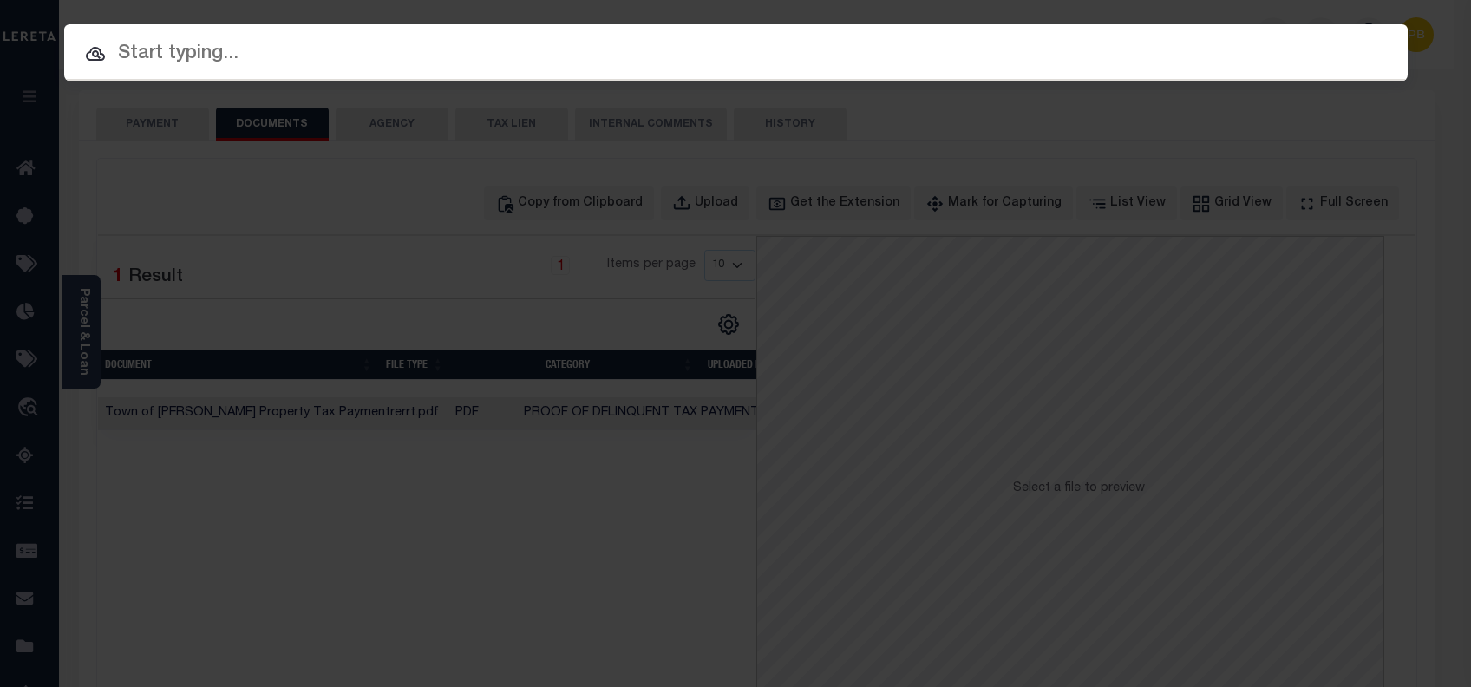
paste input "6070005720"
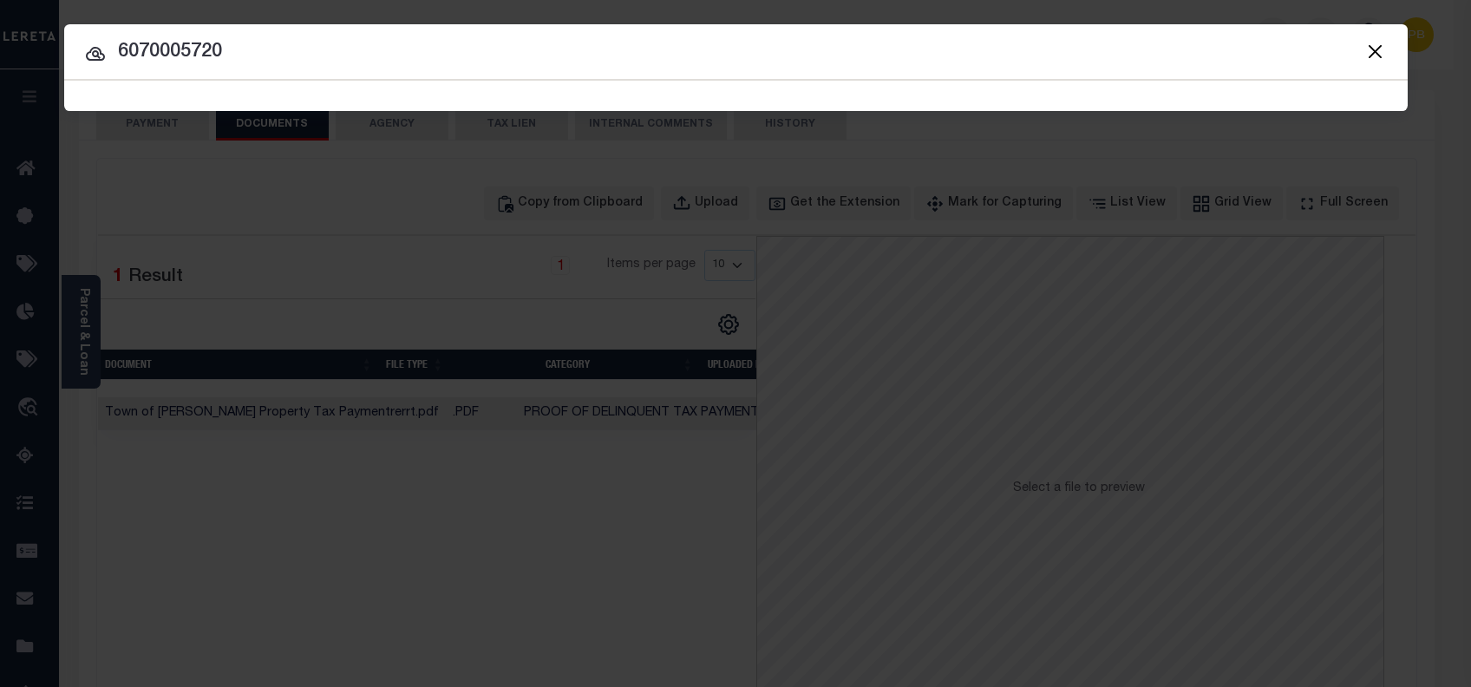
type input "6070005720"
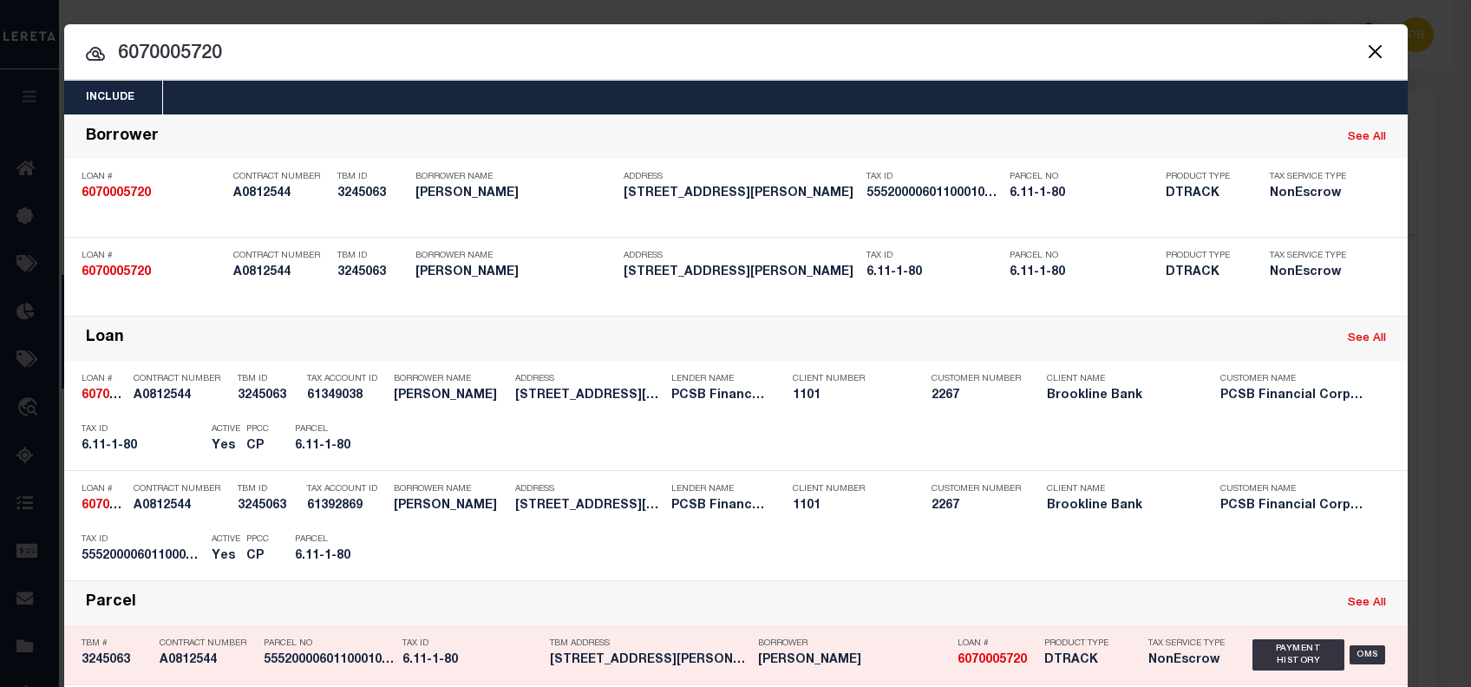
scroll to position [115, 0]
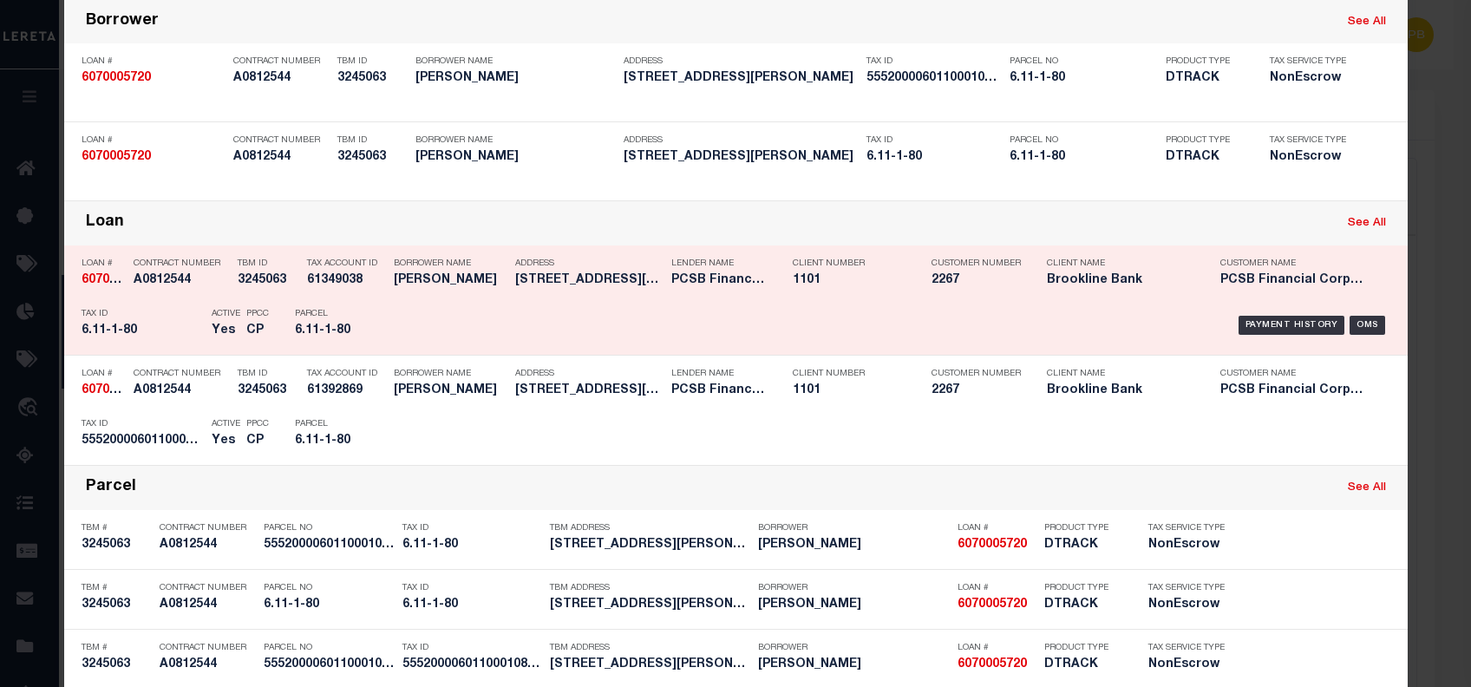
click at [1276, 325] on div "Payment History" at bounding box center [1291, 325] width 107 height 19
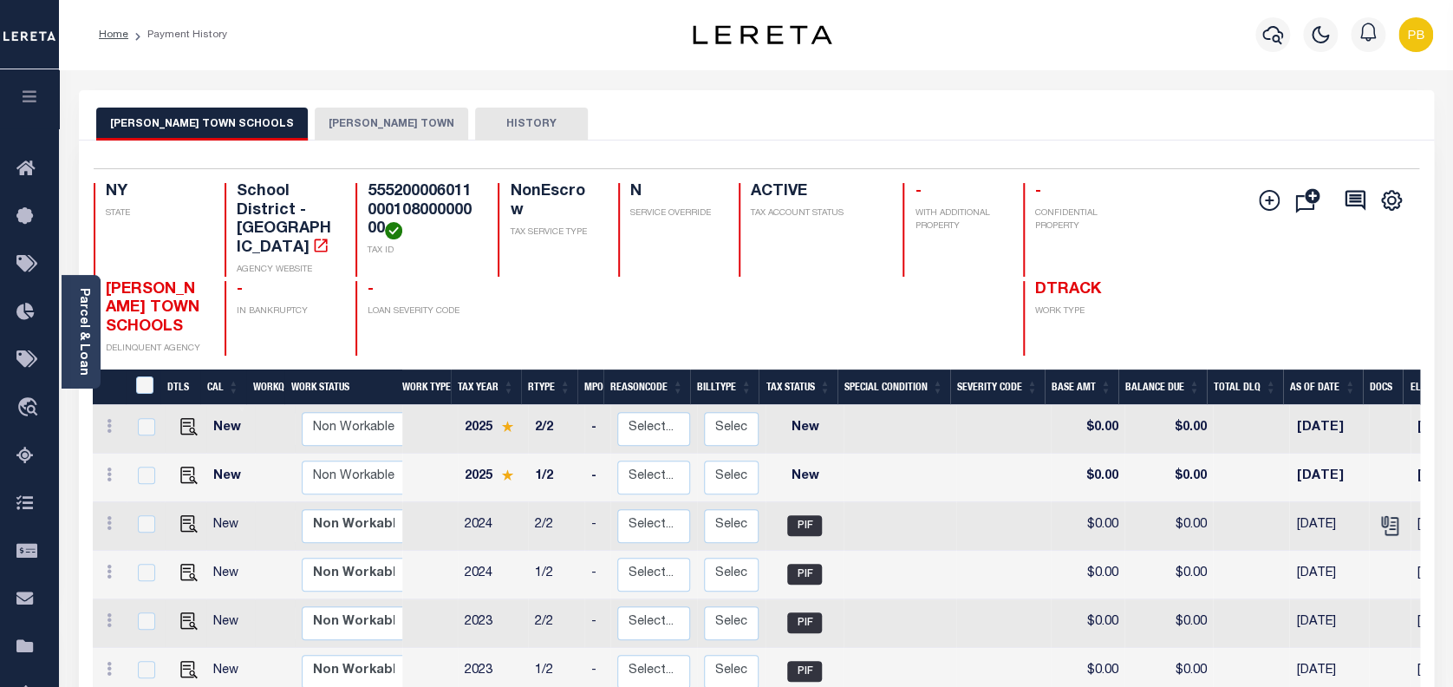
click at [315, 132] on button "[PERSON_NAME] TOWN" at bounding box center [391, 124] width 153 height 33
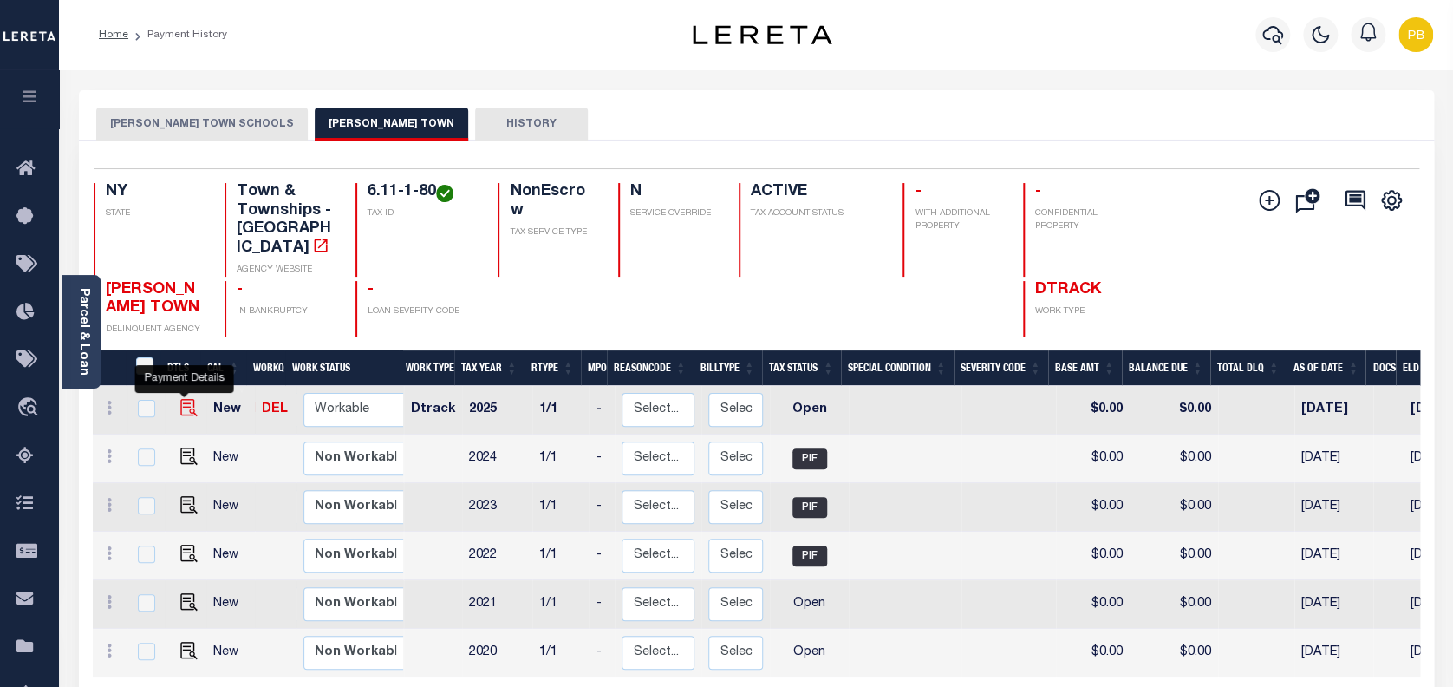
click at [183, 399] on img "" at bounding box center [188, 407] width 17 height 17
checkbox input "true"
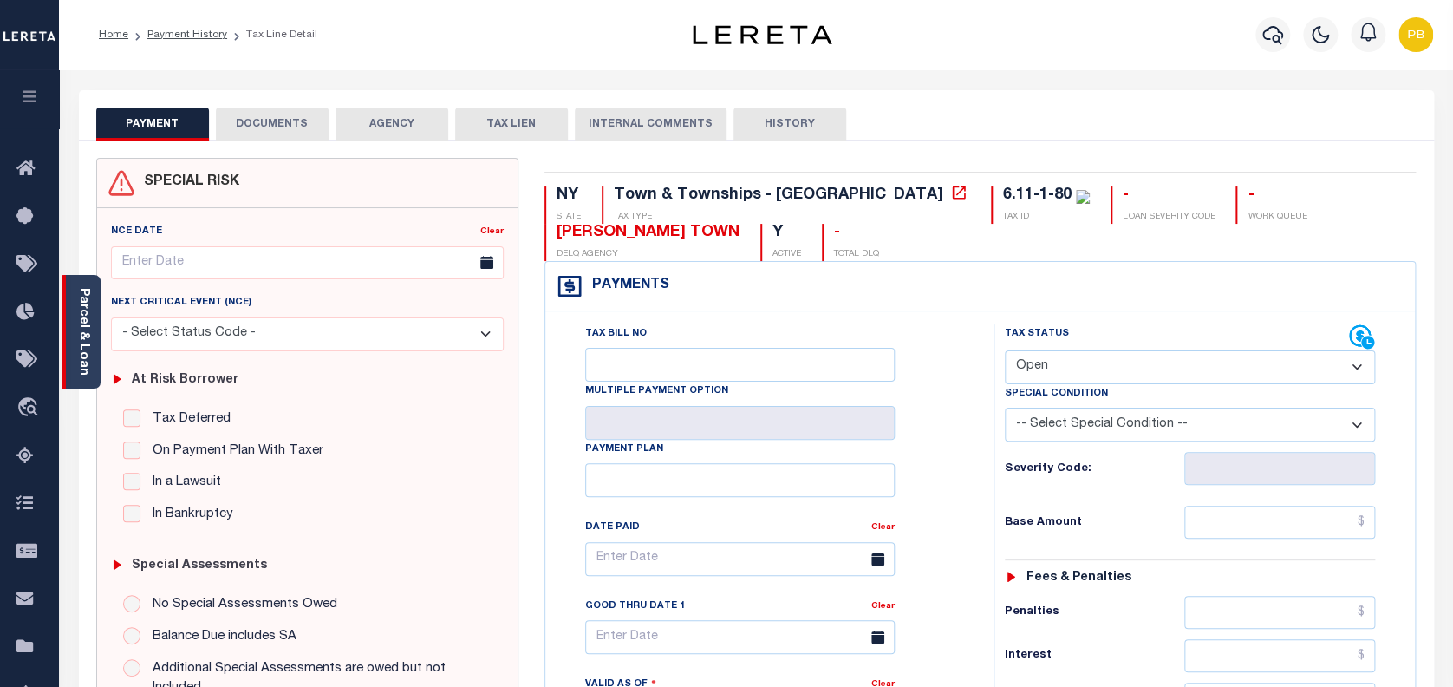
click at [89, 337] on link "Parcel & Loan" at bounding box center [83, 332] width 12 height 88
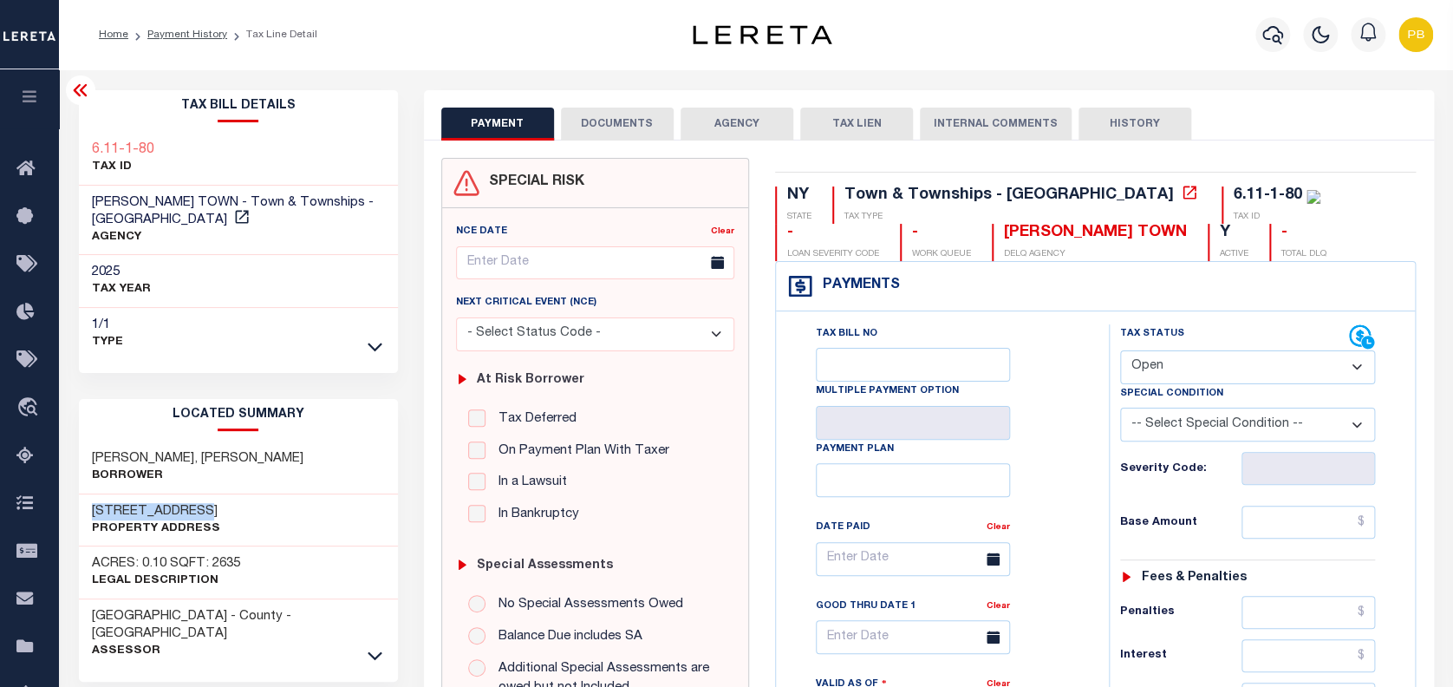
drag, startPoint x: 90, startPoint y: 492, endPoint x: 242, endPoint y: 486, distance: 151.9
click at [242, 494] on div "38 DRIFTWOOD DR Property Address" at bounding box center [238, 520] width 319 height 53
copy h3 "38 DRIFTWOOD DR"
click at [1187, 381] on select "- Select Status Code - Open Due/Unpaid Paid Incomplete No Tax Due Internal Refu…" at bounding box center [1248, 367] width 256 height 34
select select "PYD"
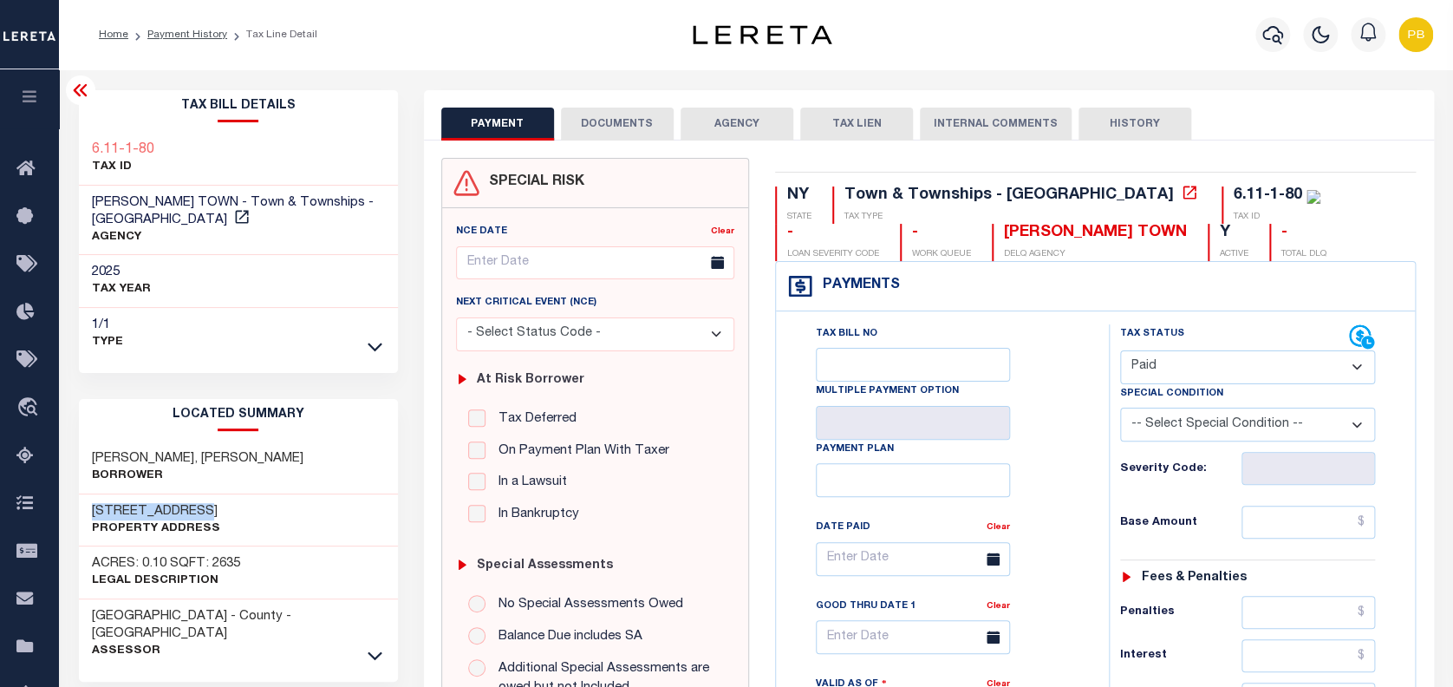
click at [1120, 351] on select "- Select Status Code - Open Due/Unpaid Paid Incomplete No Tax Due Internal Refu…" at bounding box center [1248, 367] width 256 height 34
type input "10/02/2025"
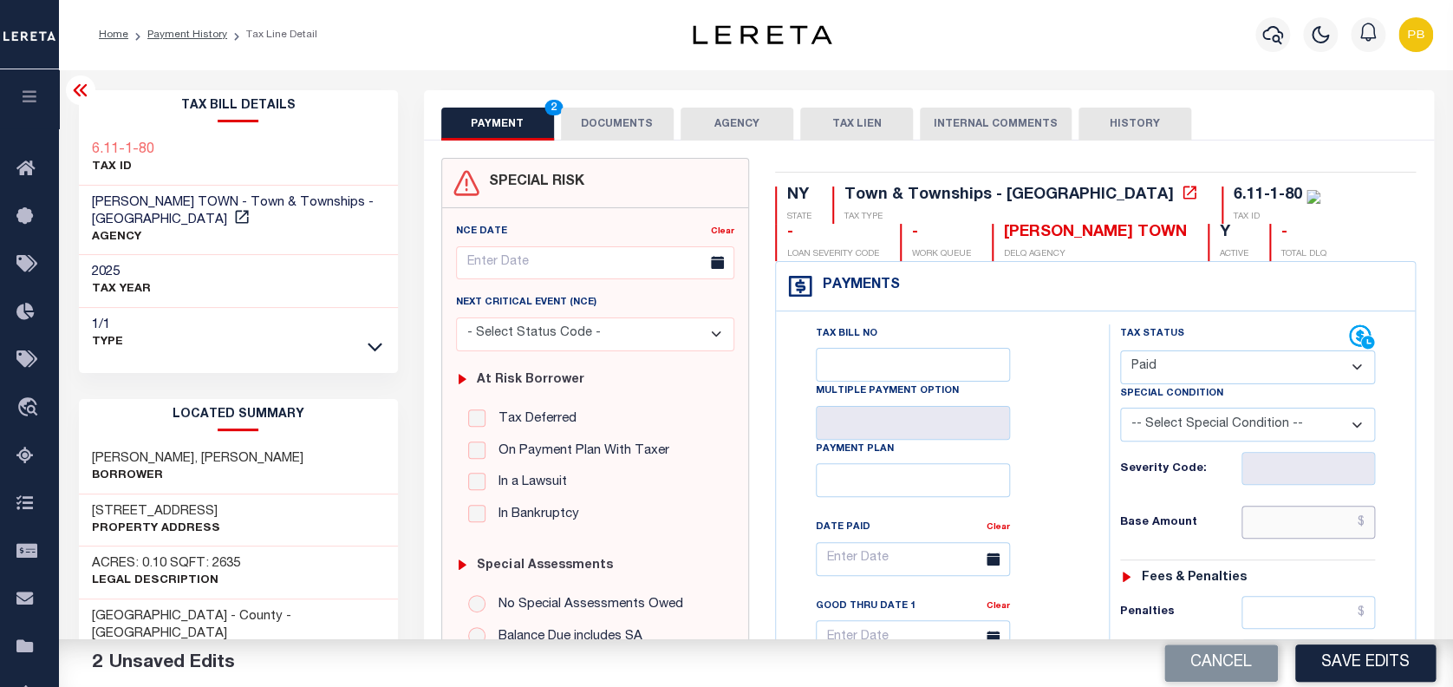
click at [1332, 534] on input "text" at bounding box center [1309, 522] width 134 height 33
paste input "2,755.24"
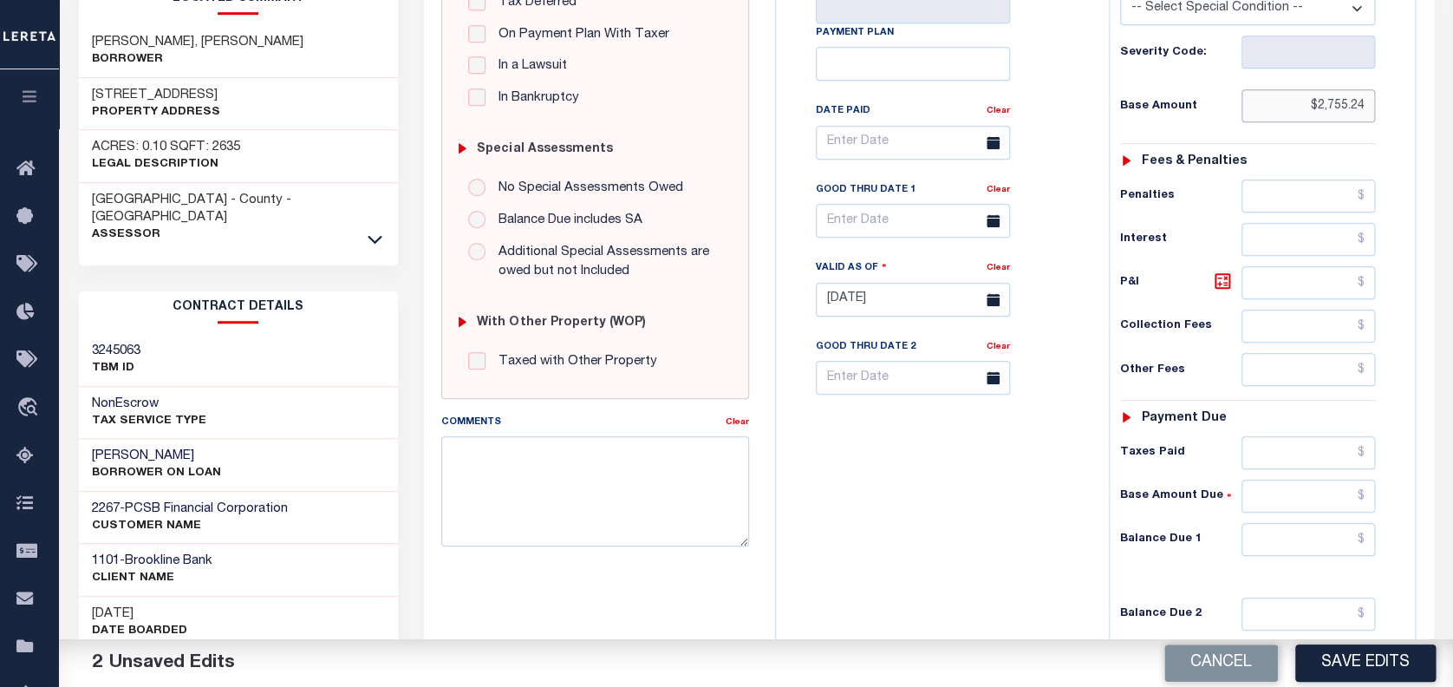
scroll to position [462, 0]
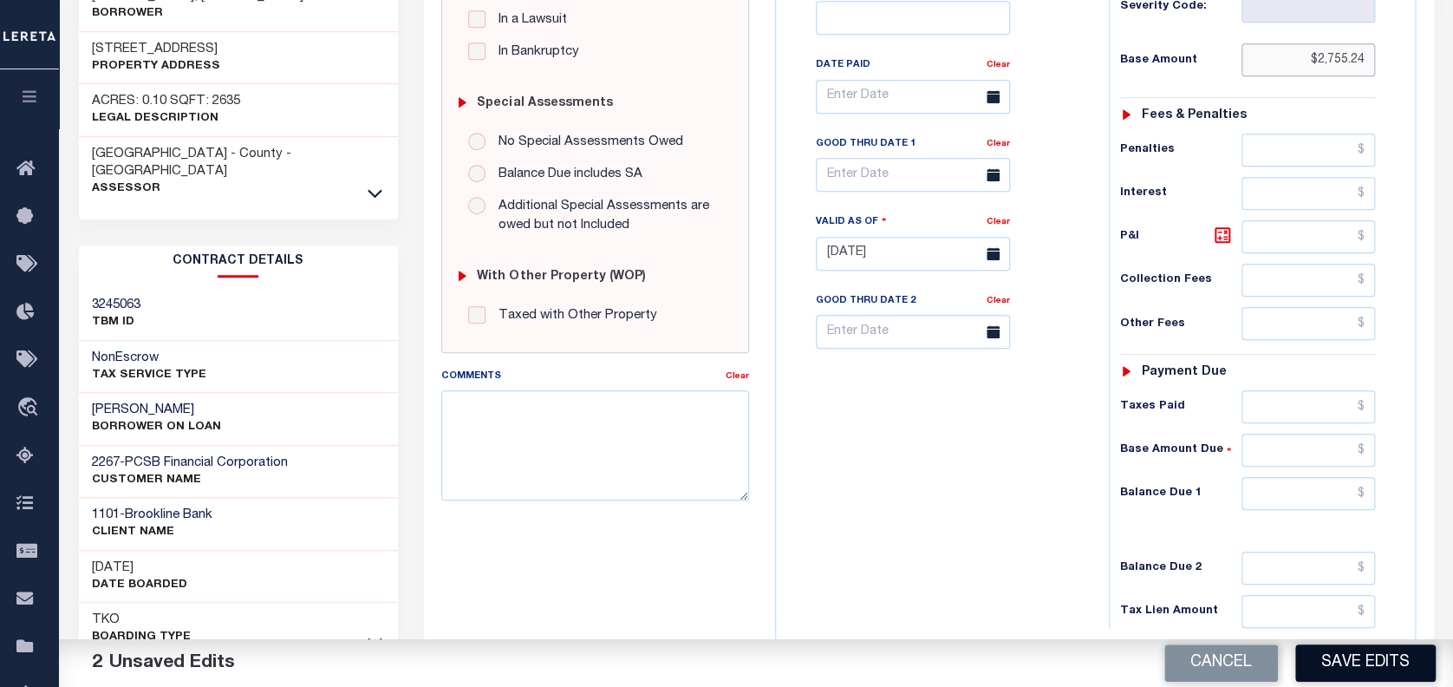
type input "$2,755.24"
click at [1340, 675] on button "Save Edits" at bounding box center [1365, 662] width 140 height 37
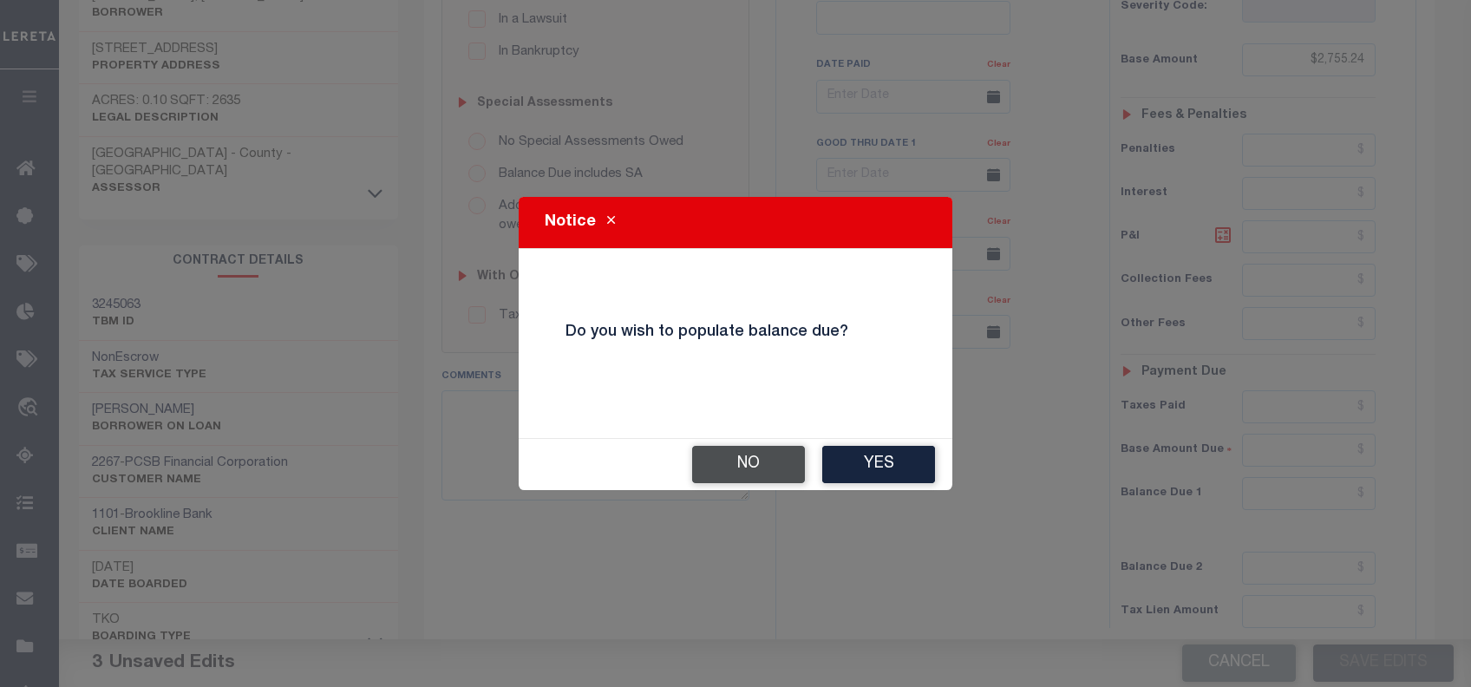
click at [745, 457] on button "No" at bounding box center [748, 464] width 113 height 37
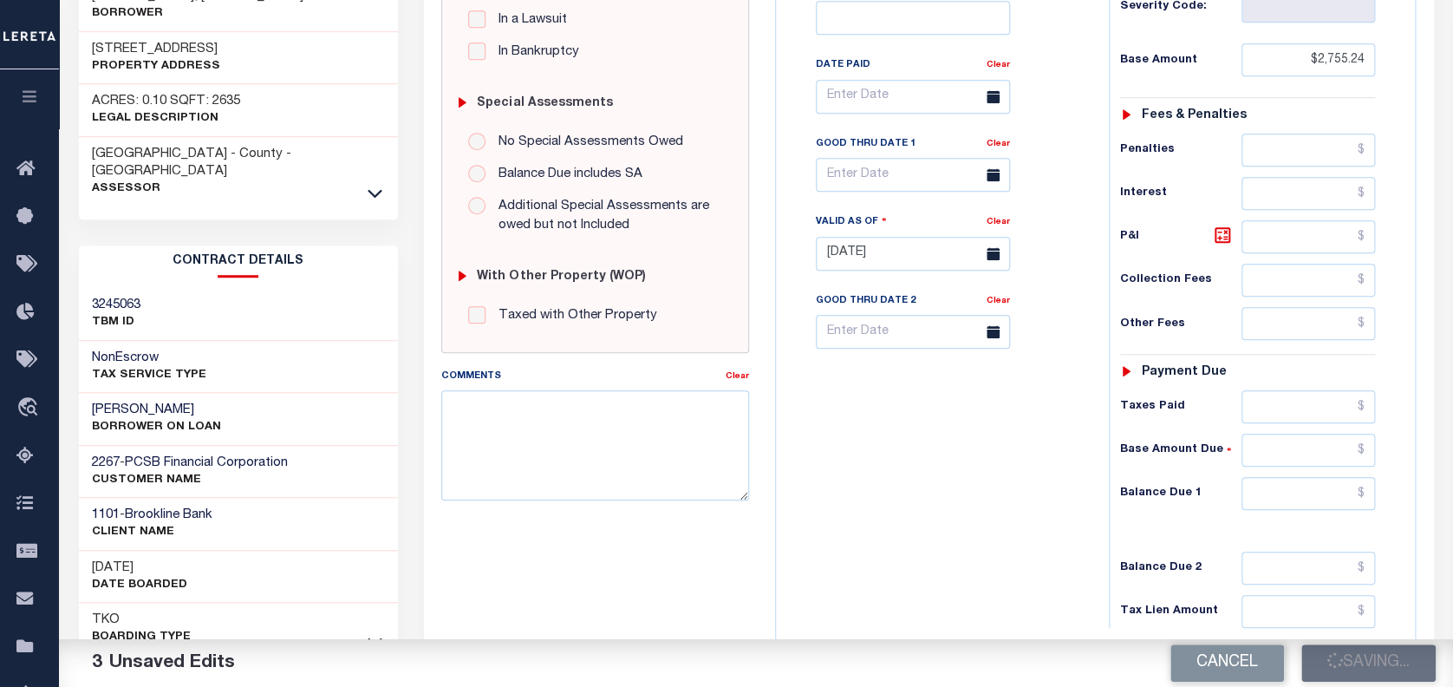
checkbox input "false"
type input "$2,755.24"
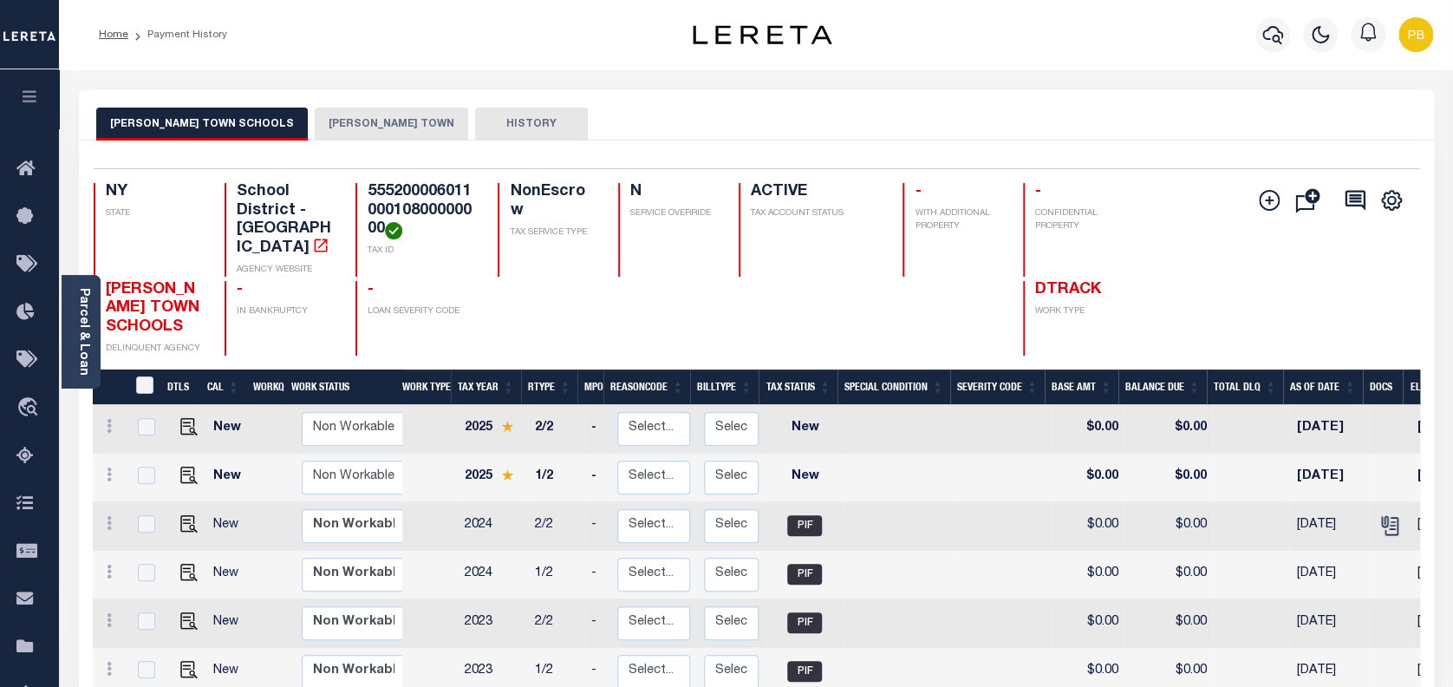
click at [321, 127] on button "[PERSON_NAME] TOWN" at bounding box center [391, 124] width 153 height 33
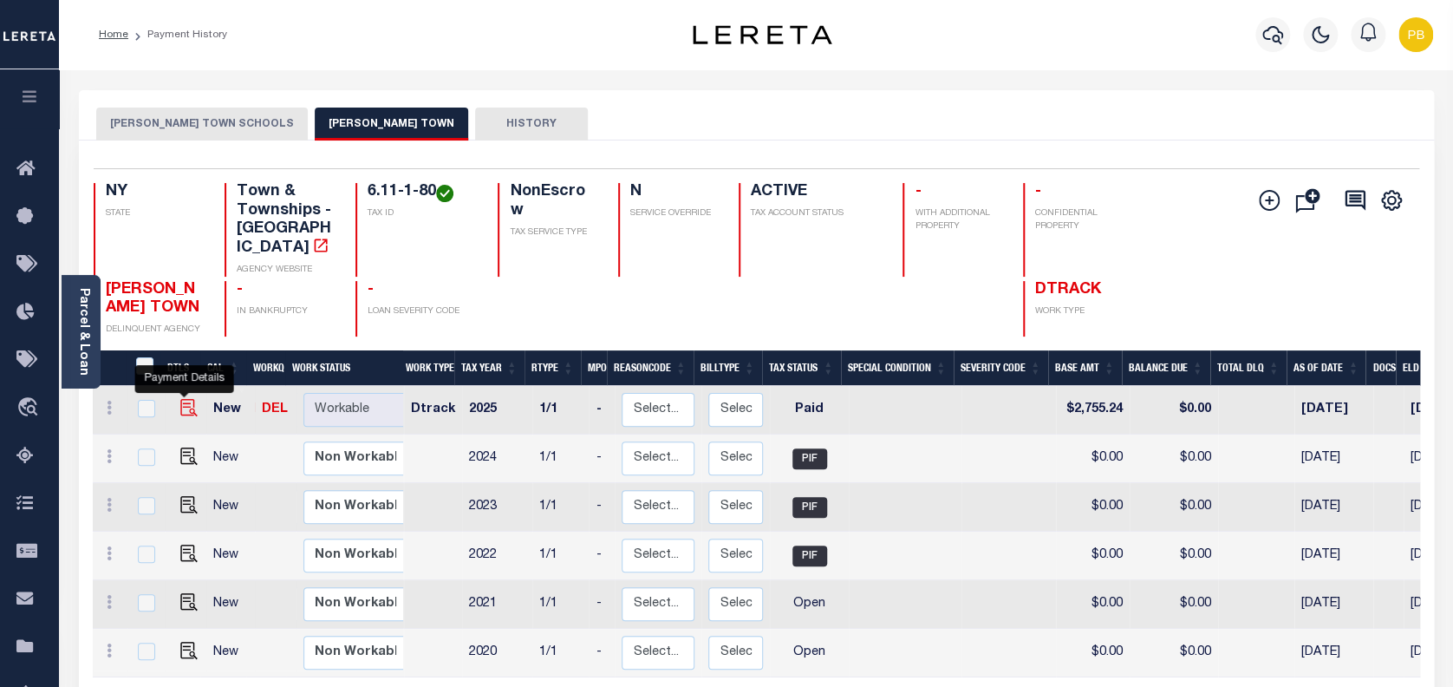
click at [181, 399] on img "" at bounding box center [188, 407] width 17 height 17
checkbox input "true"
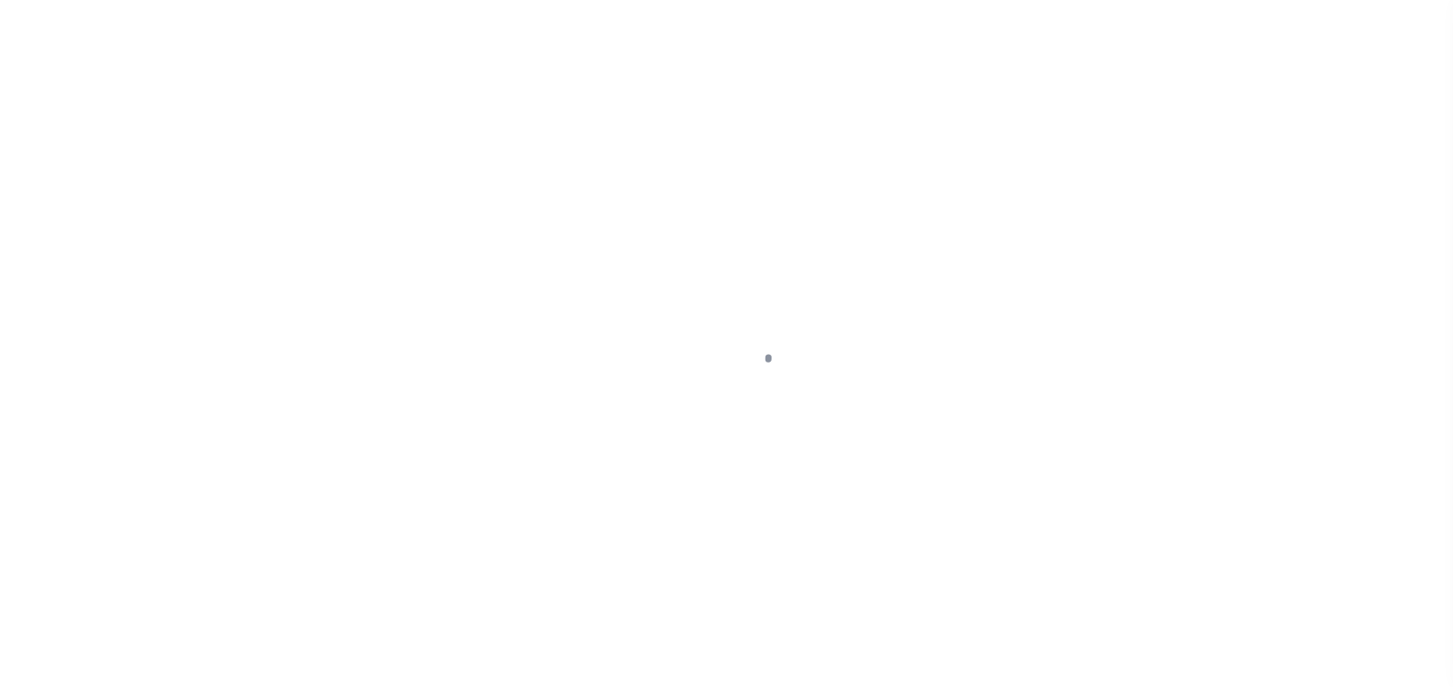
select select "PYD"
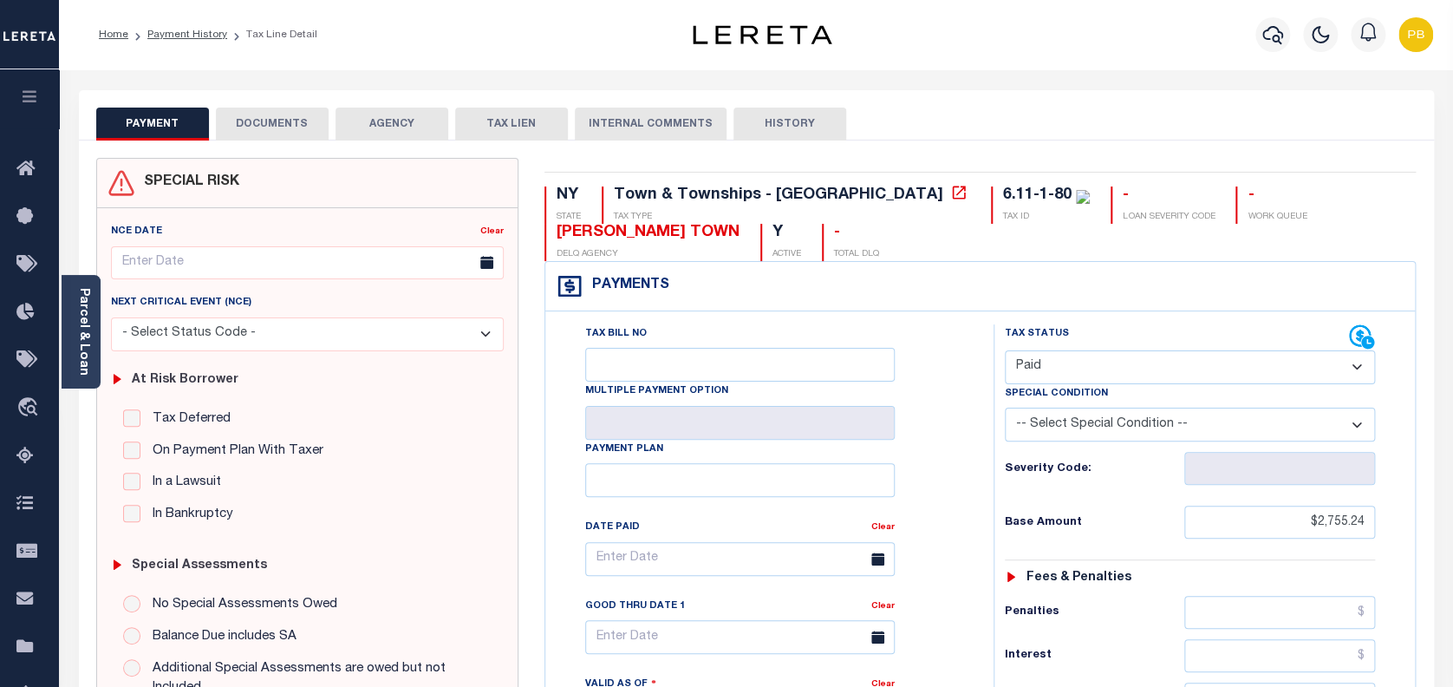
click at [266, 125] on button "DOCUMENTS" at bounding box center [272, 124] width 113 height 33
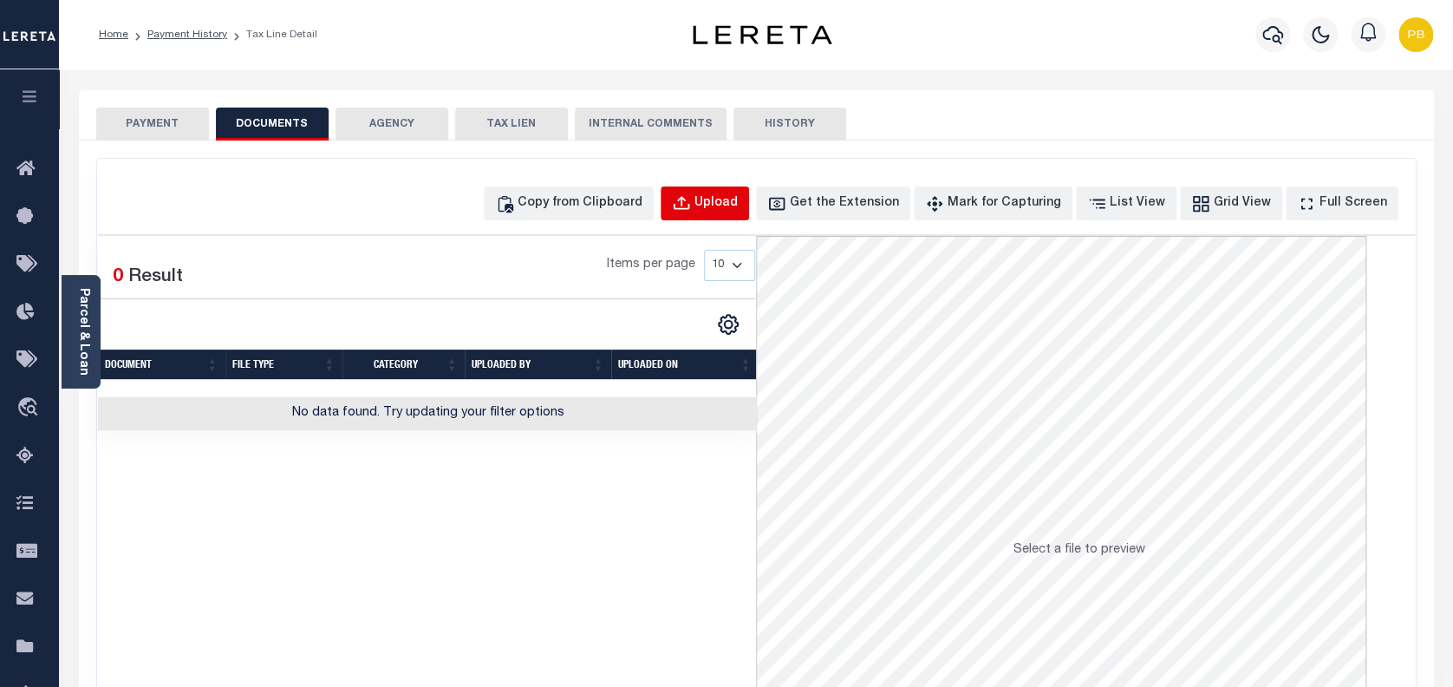
click at [734, 198] on div "Upload" at bounding box center [716, 203] width 43 height 19
select select "POP"
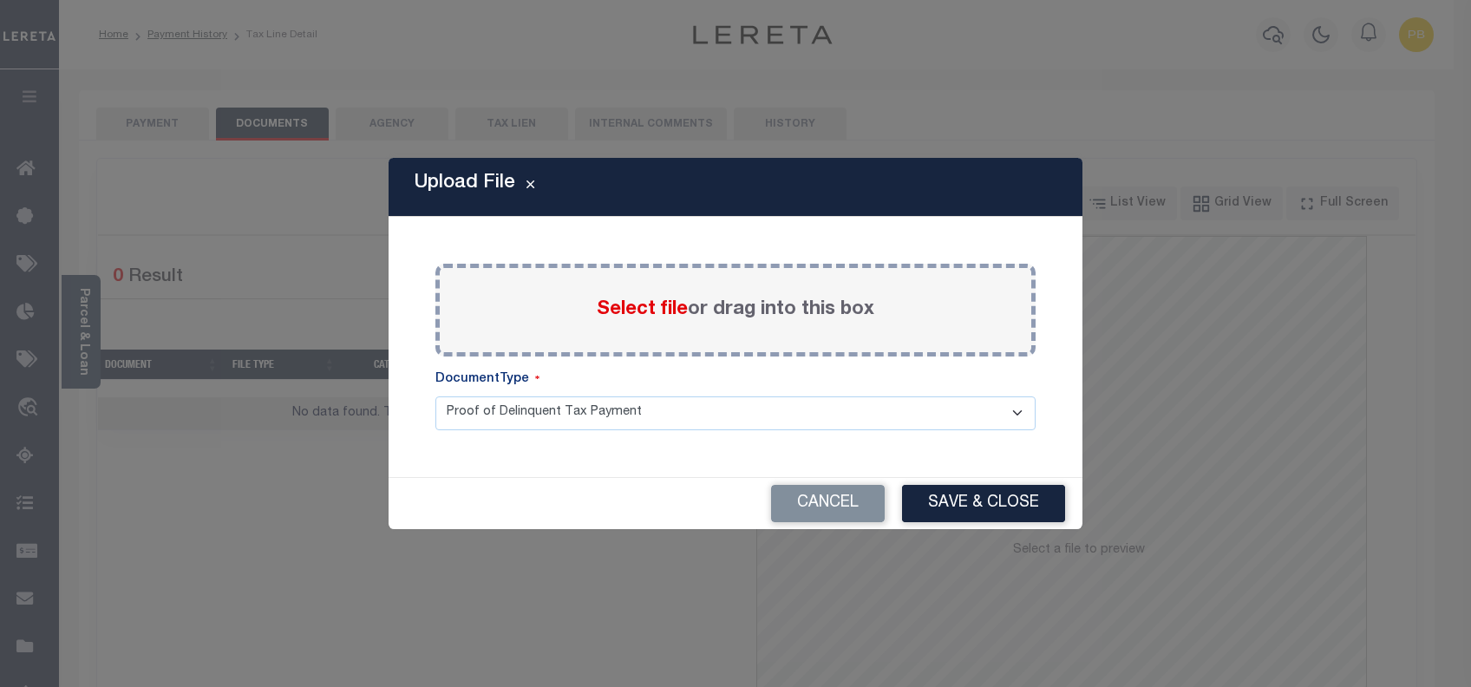
click at [656, 305] on span "Select file" at bounding box center [642, 309] width 91 height 19
click at [0, 0] on input "Select file or drag into this box" at bounding box center [0, 0] width 0 height 0
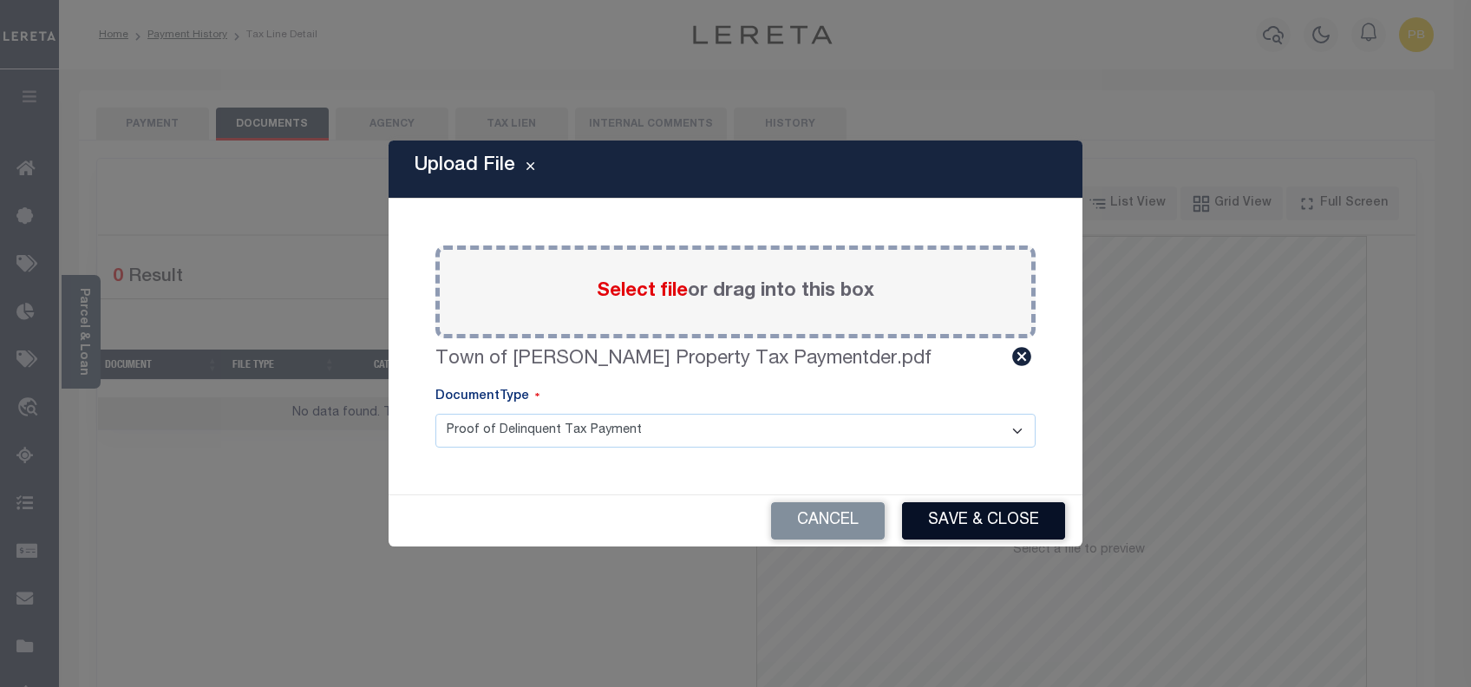
click at [975, 508] on button "Save & Close" at bounding box center [983, 520] width 163 height 37
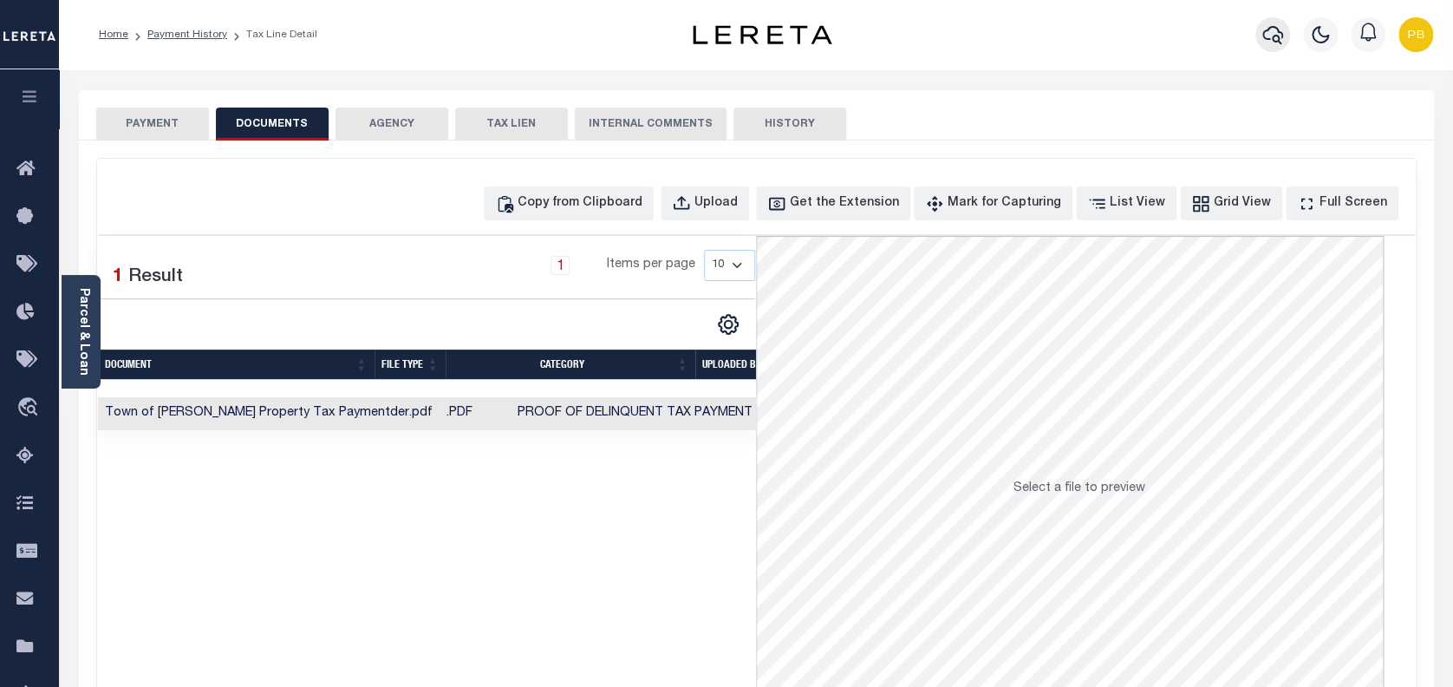
click at [1265, 30] on icon "button" at bounding box center [1273, 34] width 21 height 21
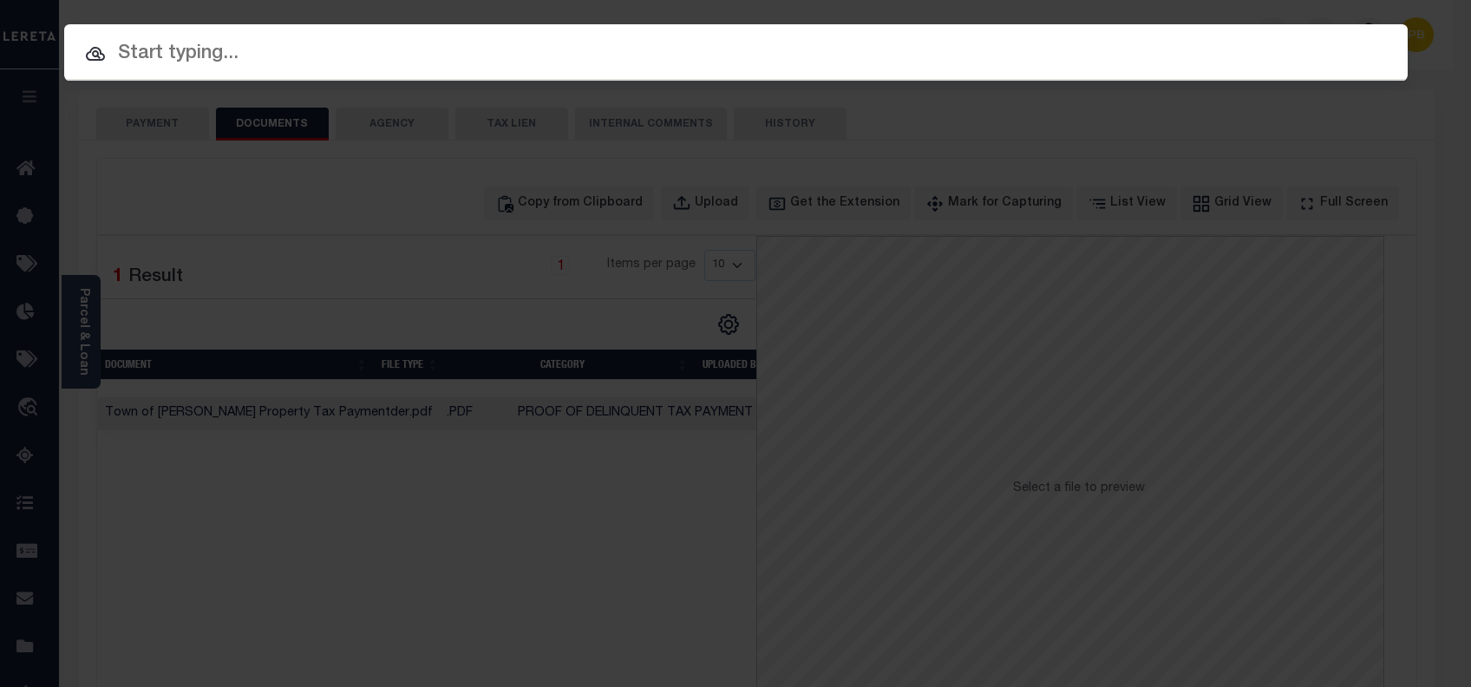
paste input "6070007270"
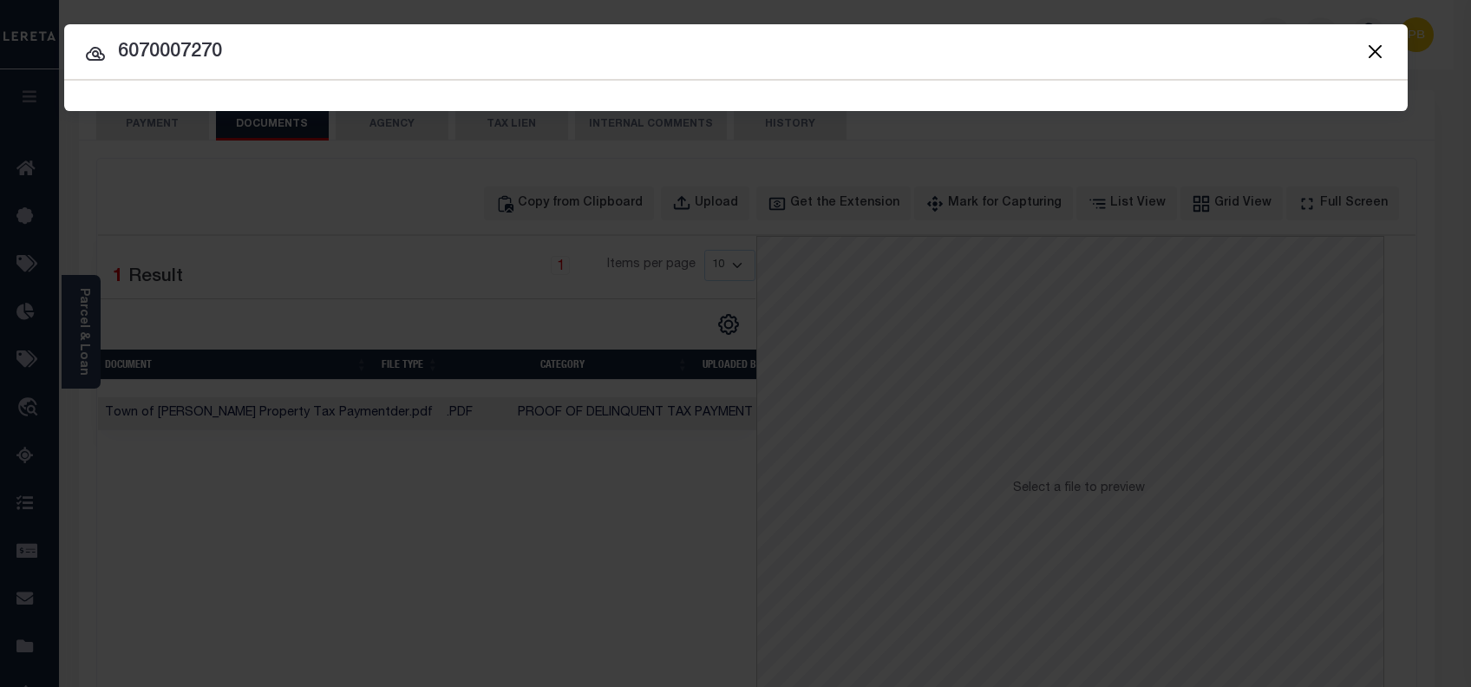
type input "6070007270"
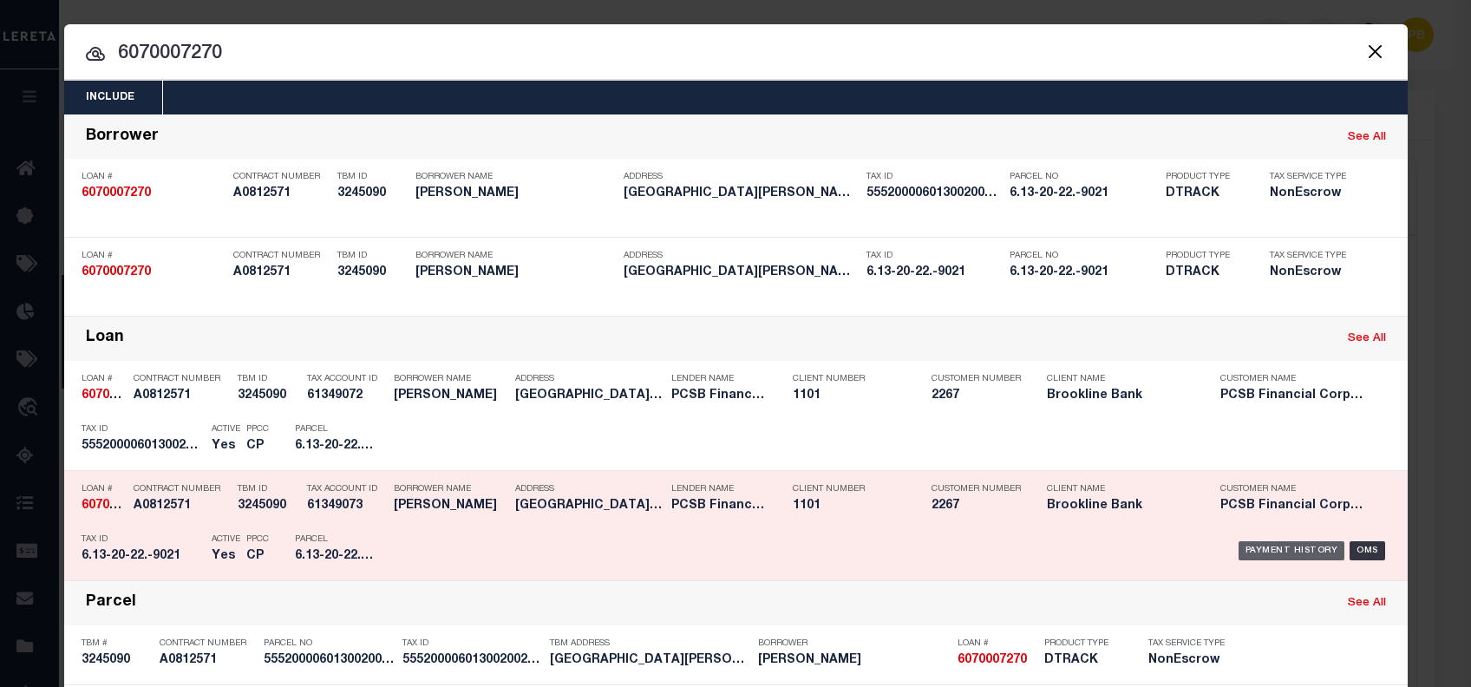
click at [1279, 550] on div "Payment History" at bounding box center [1291, 550] width 107 height 19
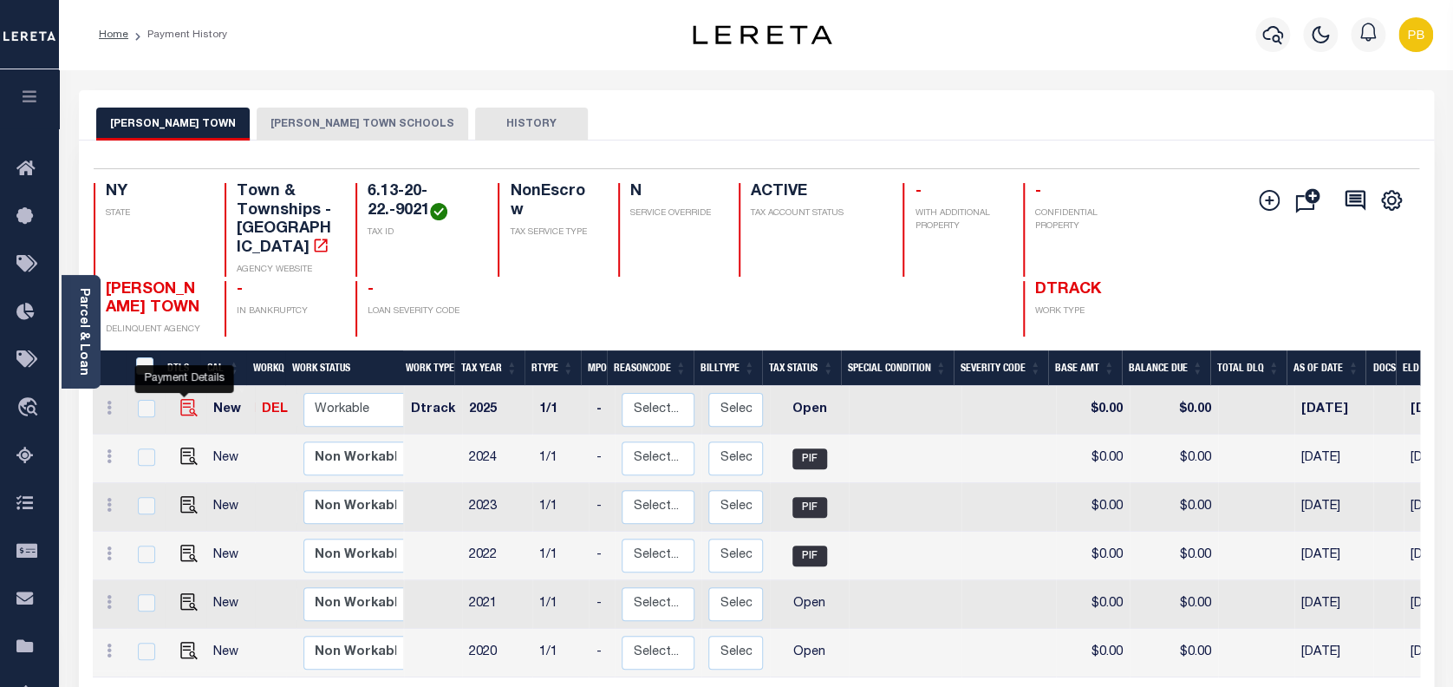
click at [180, 399] on img "" at bounding box center [188, 407] width 17 height 17
checkbox input "true"
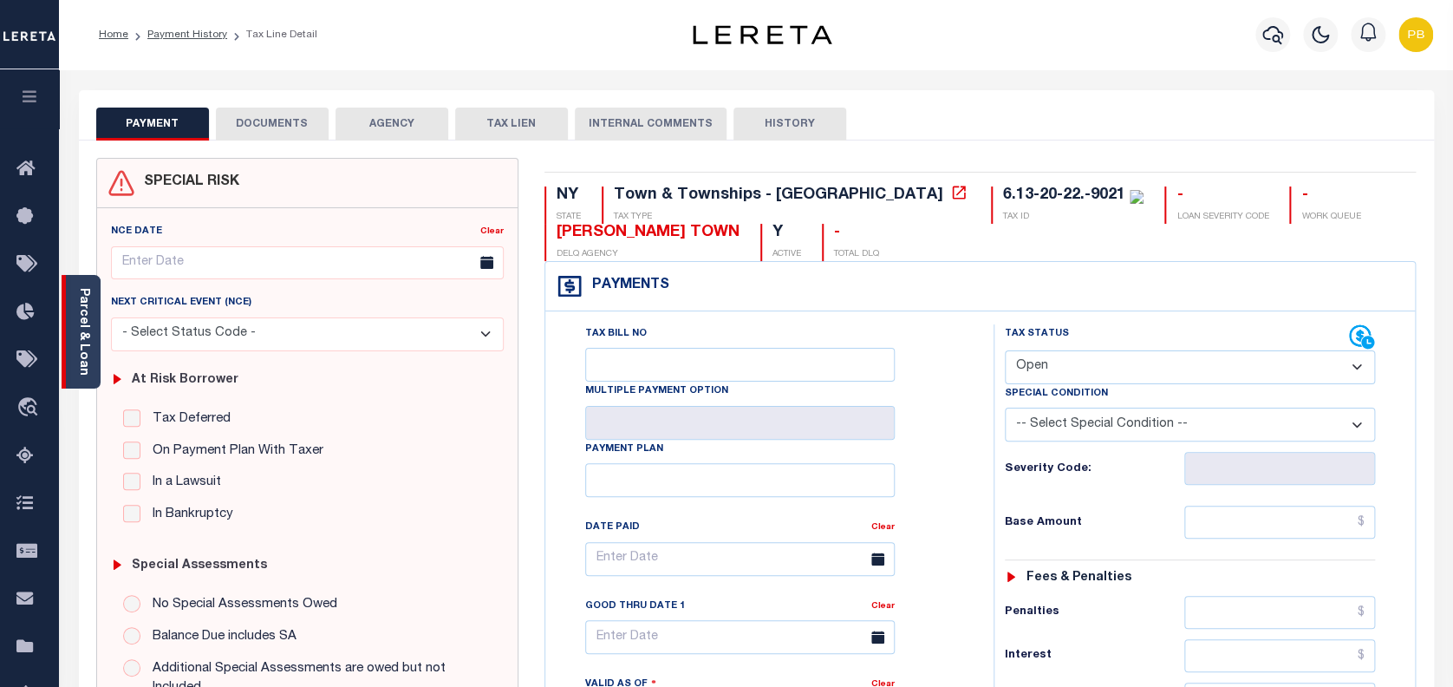
click at [88, 364] on link "Parcel & Loan" at bounding box center [83, 332] width 12 height 88
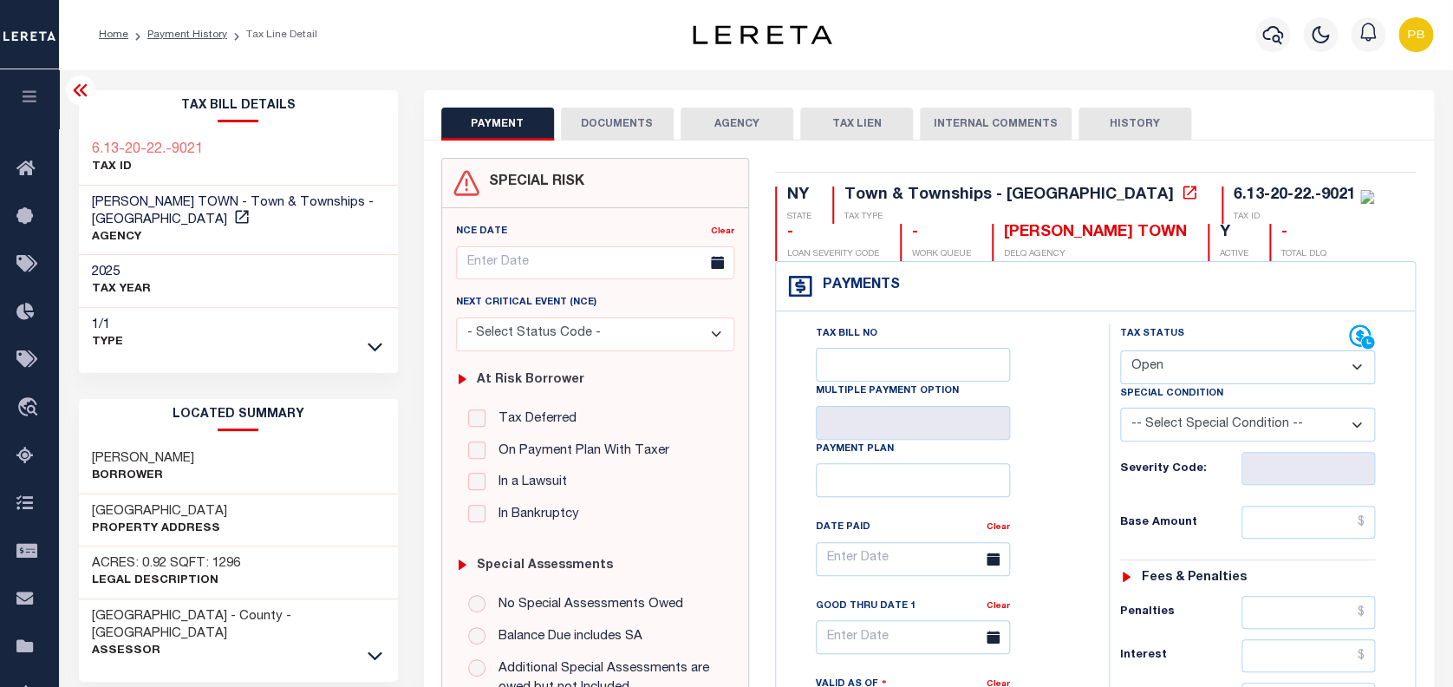
drag, startPoint x: 91, startPoint y: 490, endPoint x: 245, endPoint y: 490, distance: 154.3
click at [245, 494] on div "902A HERITAGE HILLS Property Address" at bounding box center [238, 520] width 319 height 53
copy h3 "[GEOGRAPHIC_DATA]"
click at [1207, 382] on select "- Select Status Code - Open Due/Unpaid Paid Incomplete No Tax Due Internal Refu…" at bounding box center [1248, 367] width 256 height 34
select select "PYD"
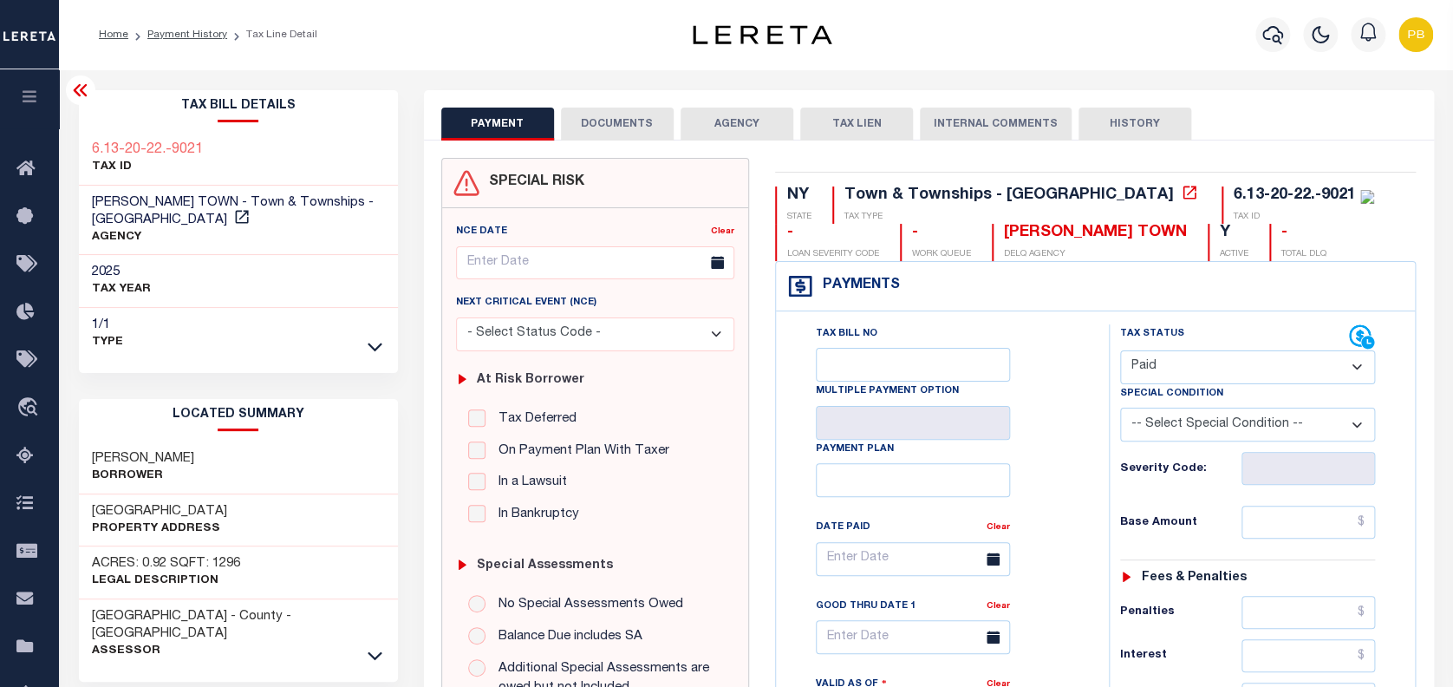
click at [1120, 351] on select "- Select Status Code - Open Due/Unpaid Paid Incomplete No Tax Due Internal Refu…" at bounding box center [1248, 367] width 256 height 34
type input "[DATE]"
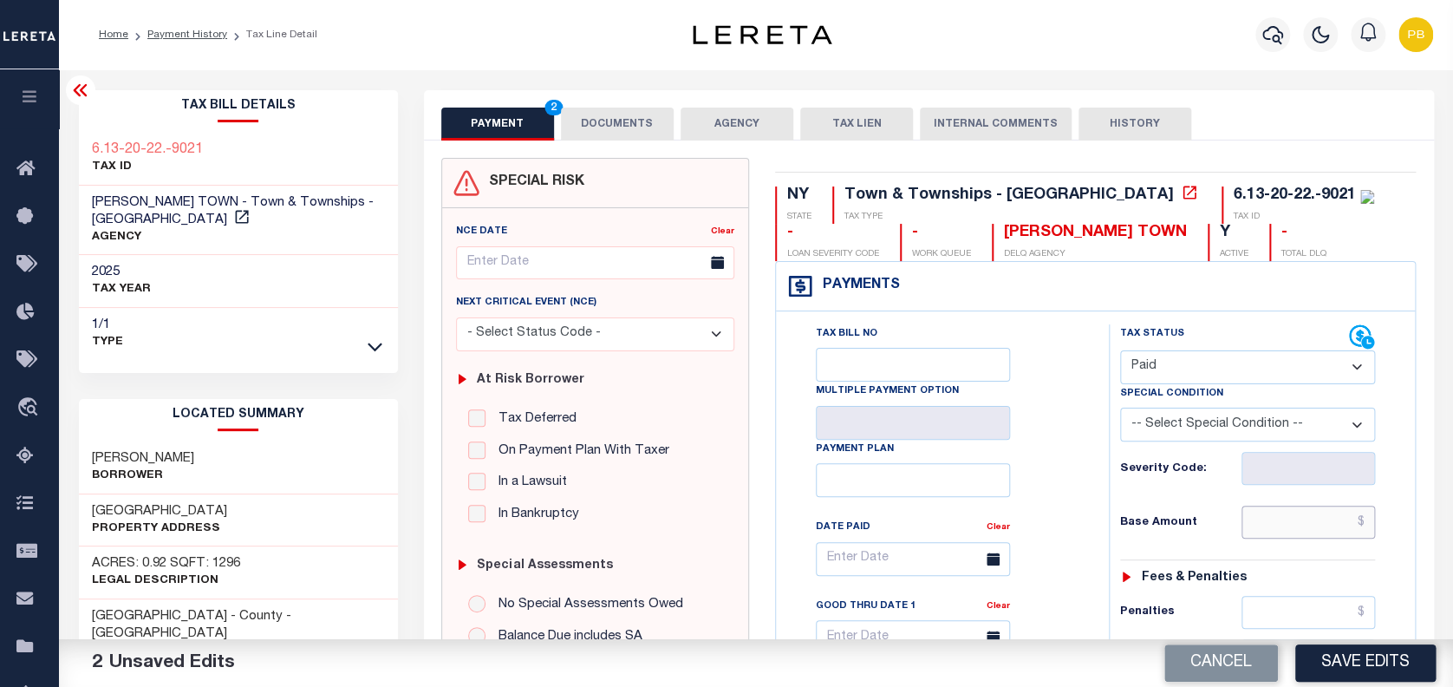
click at [1309, 528] on input "text" at bounding box center [1309, 522] width 134 height 33
paste input "874.80"
type input "$874.80"
click at [1367, 667] on button "Save Edits" at bounding box center [1365, 662] width 140 height 37
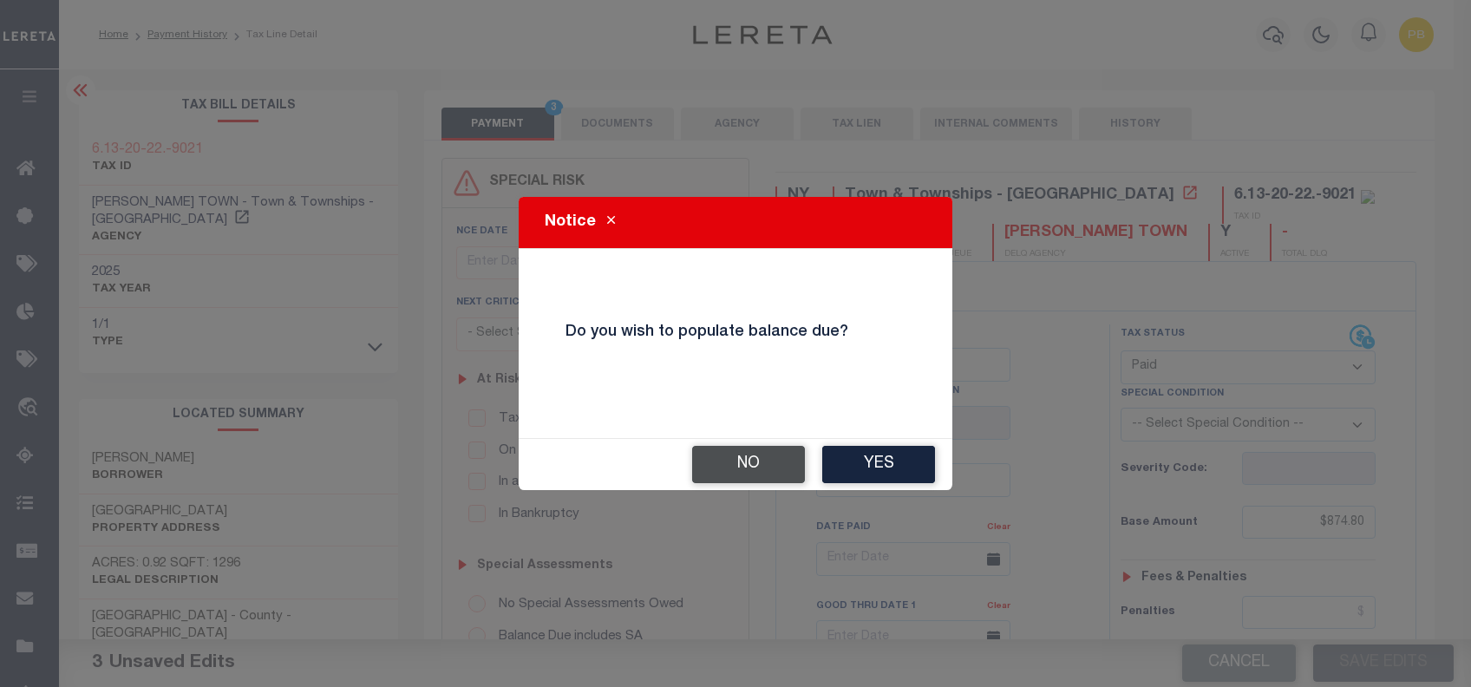
click at [741, 465] on button "No" at bounding box center [748, 464] width 113 height 37
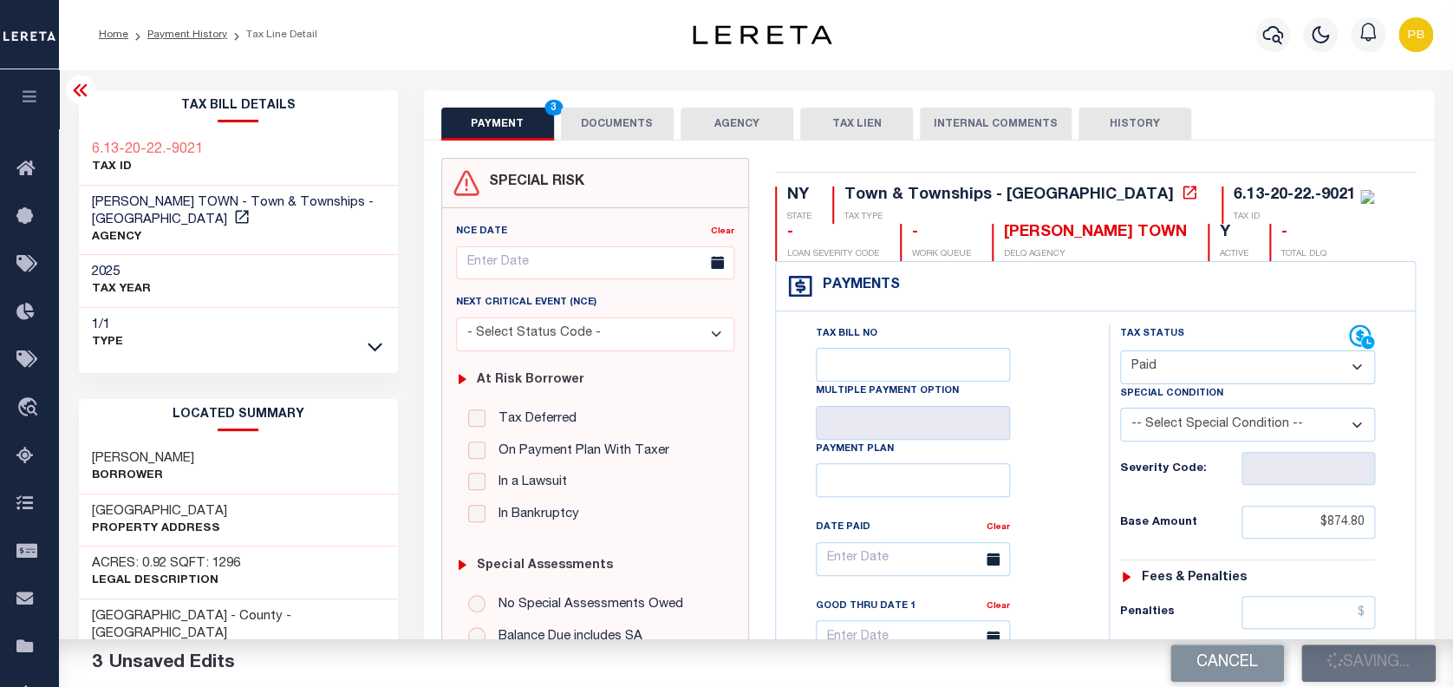
checkbox input "false"
type input "$874.8"
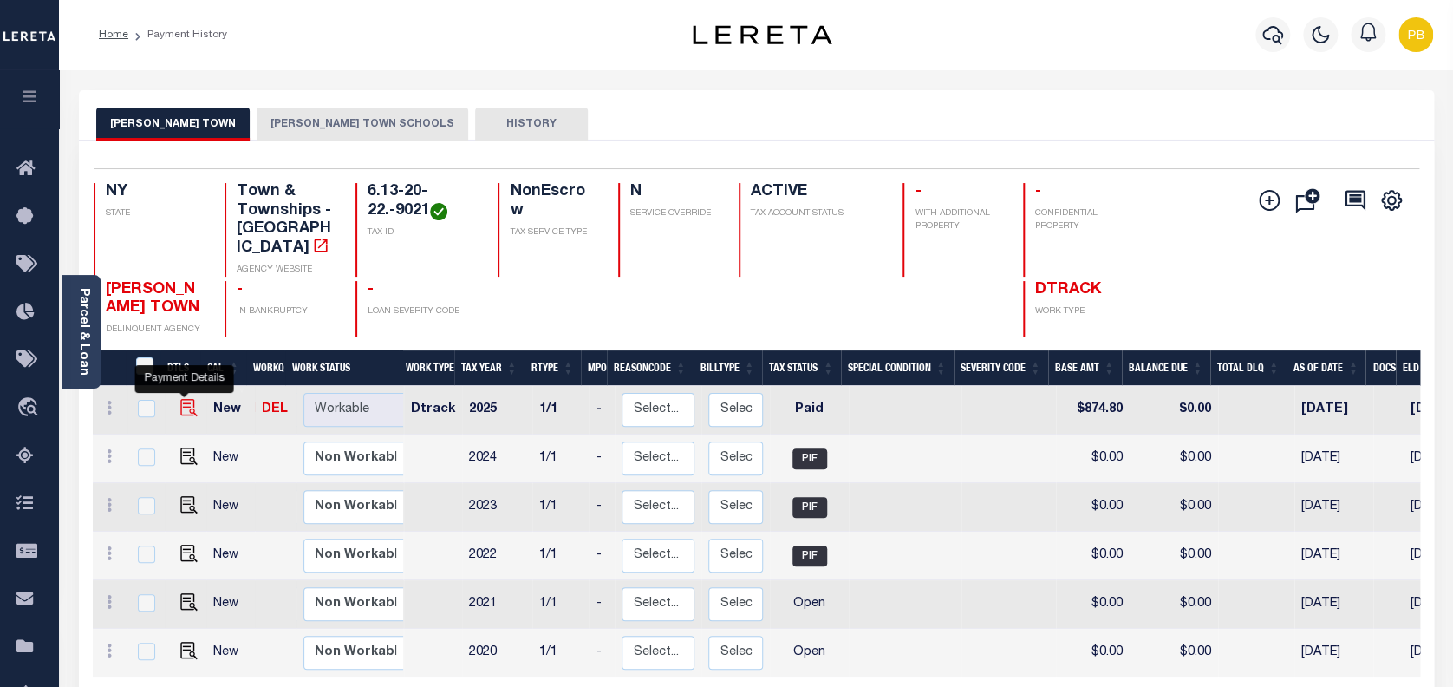
click at [183, 399] on img "" at bounding box center [188, 407] width 17 height 17
checkbox input "true"
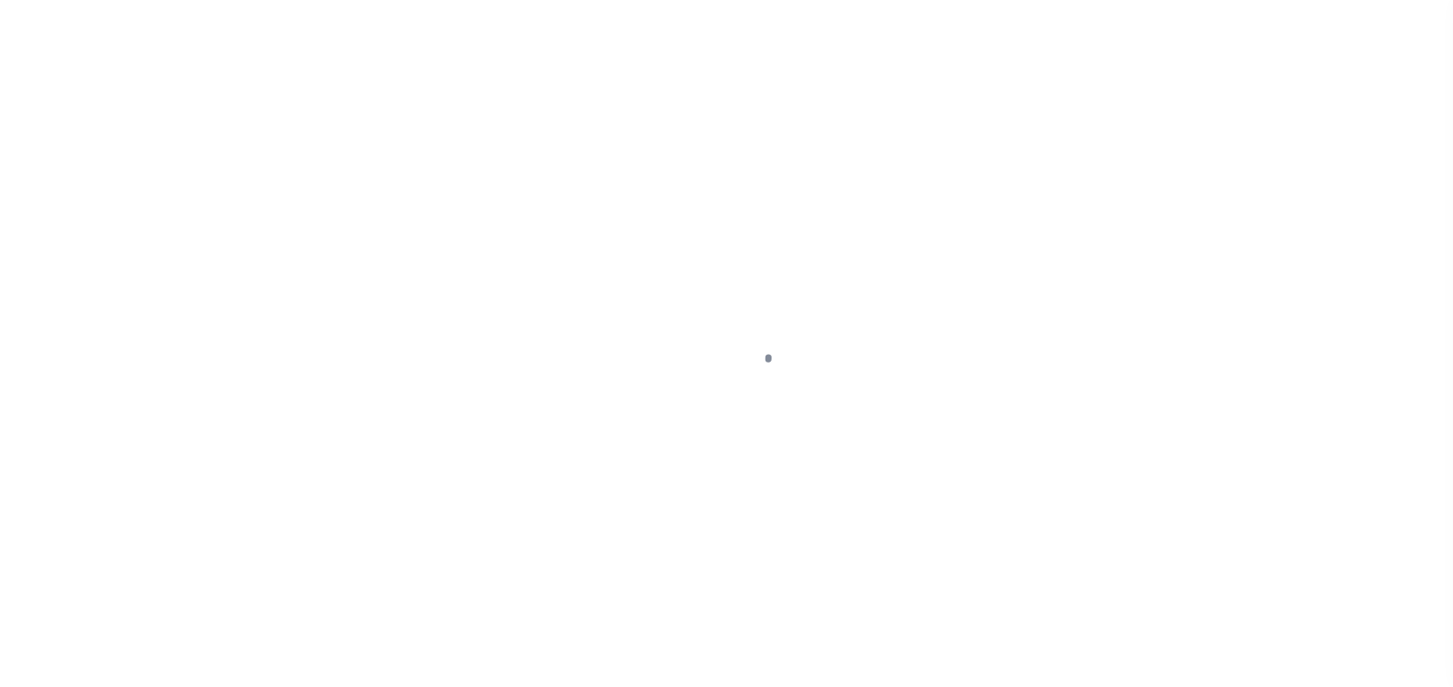
select select "PYD"
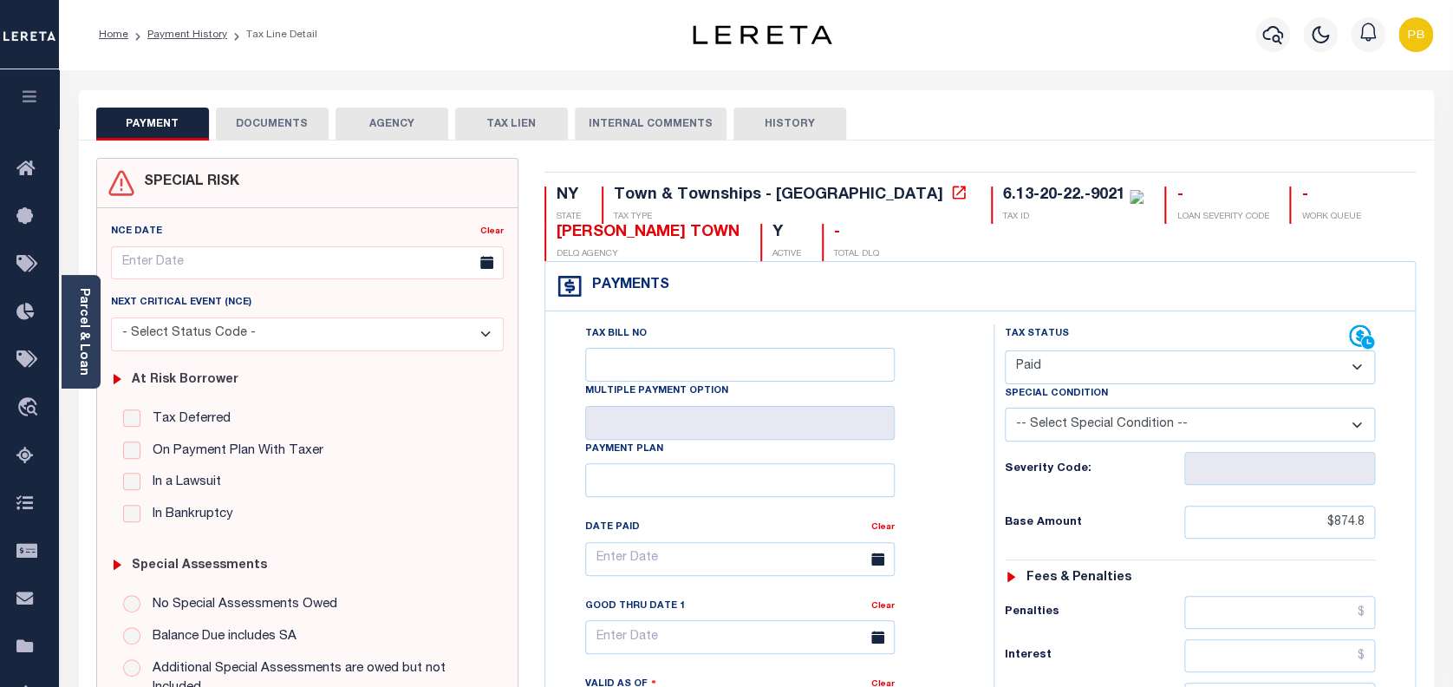
click at [268, 123] on button "DOCUMENTS" at bounding box center [272, 124] width 113 height 33
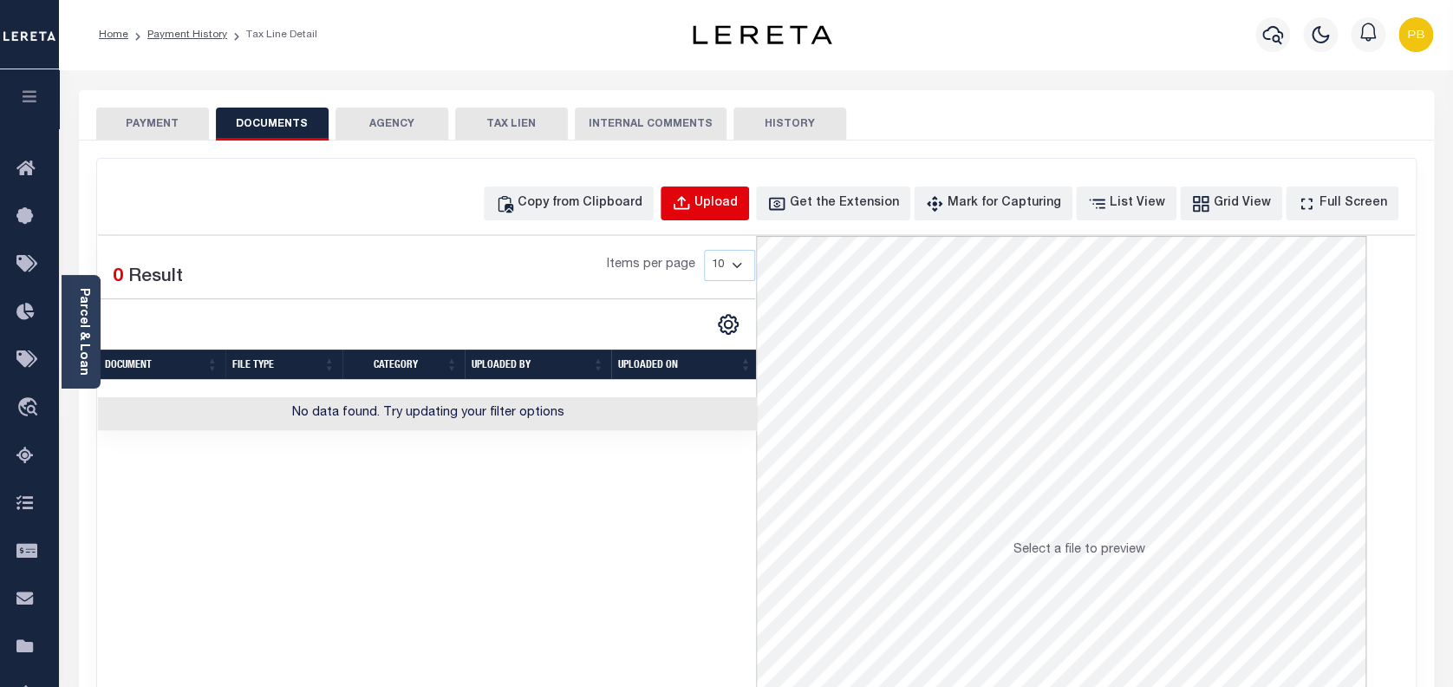
click at [737, 200] on div "Upload" at bounding box center [716, 203] width 43 height 19
select select "POP"
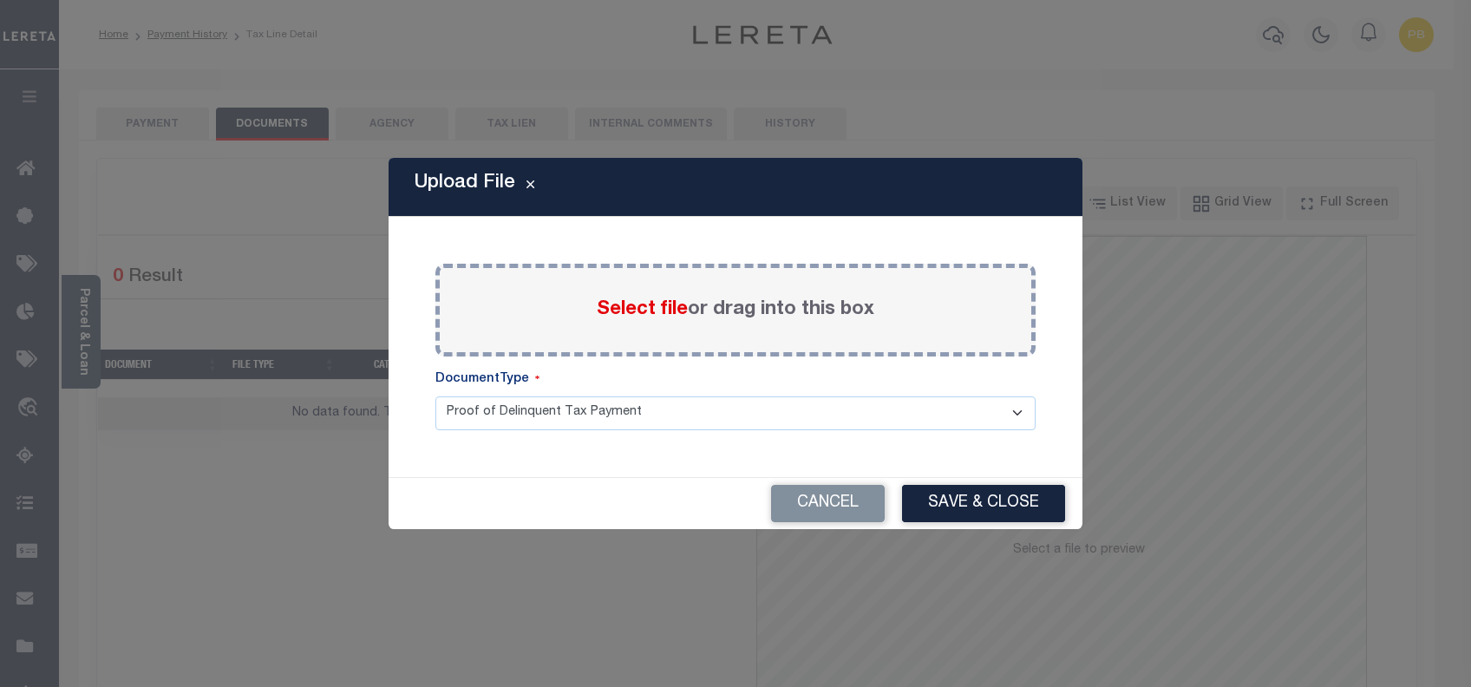
click at [660, 305] on span "Select file" at bounding box center [642, 309] width 91 height 19
click at [0, 0] on input "Select file or drag into this box" at bounding box center [0, 0] width 0 height 0
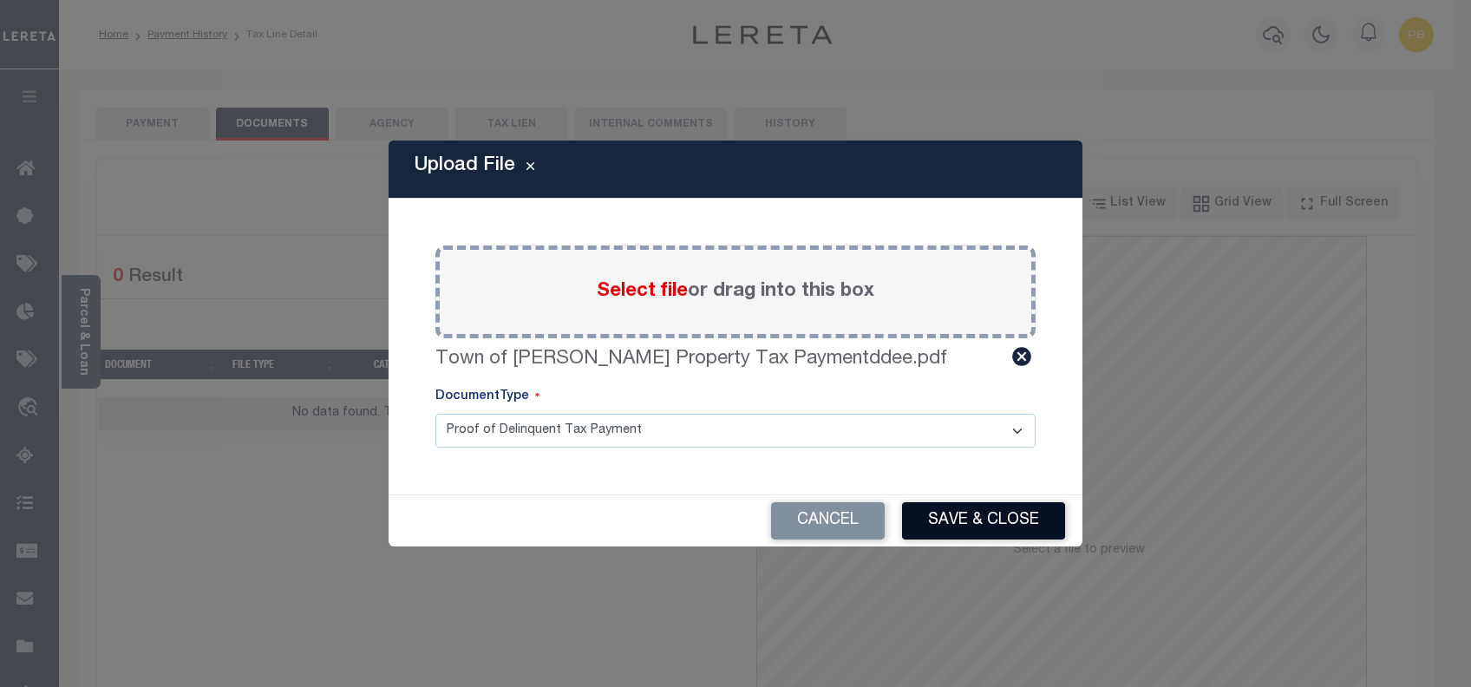
click at [1020, 526] on button "Save & Close" at bounding box center [983, 520] width 163 height 37
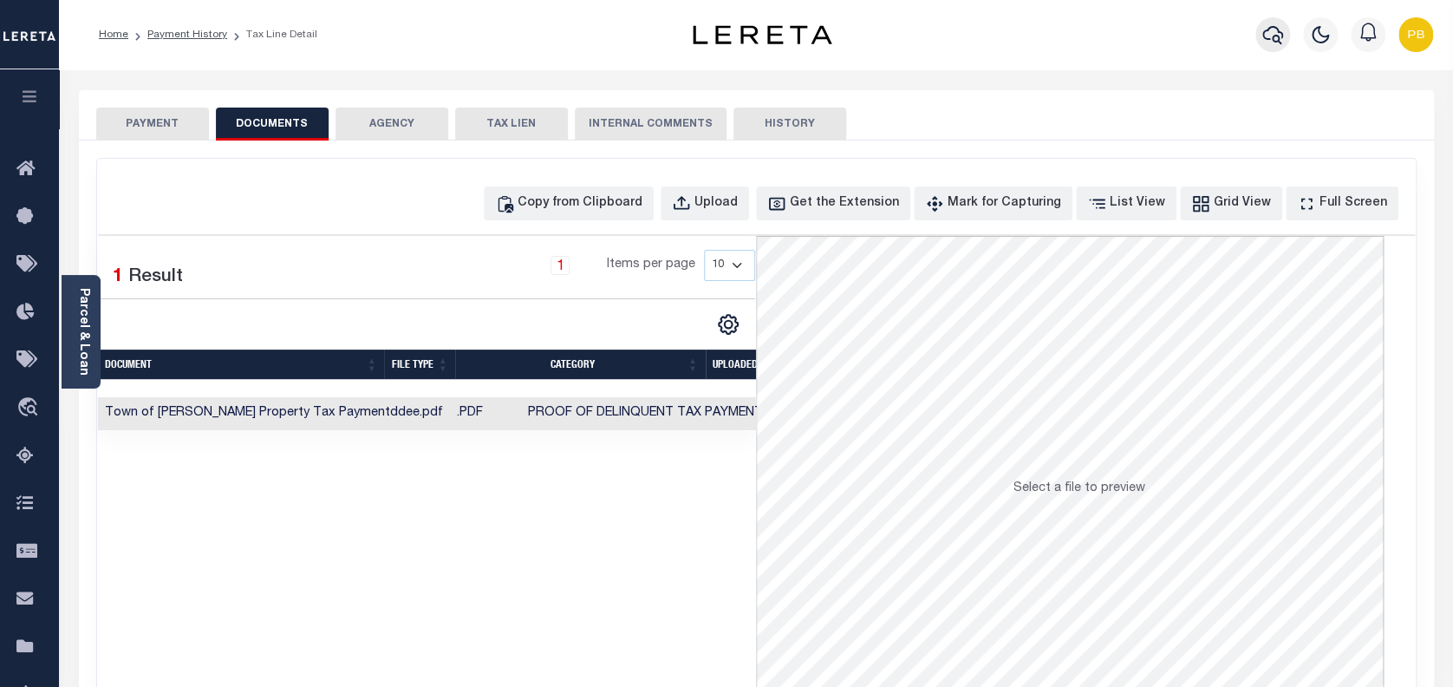
click at [1272, 43] on icon "button" at bounding box center [1273, 34] width 21 height 21
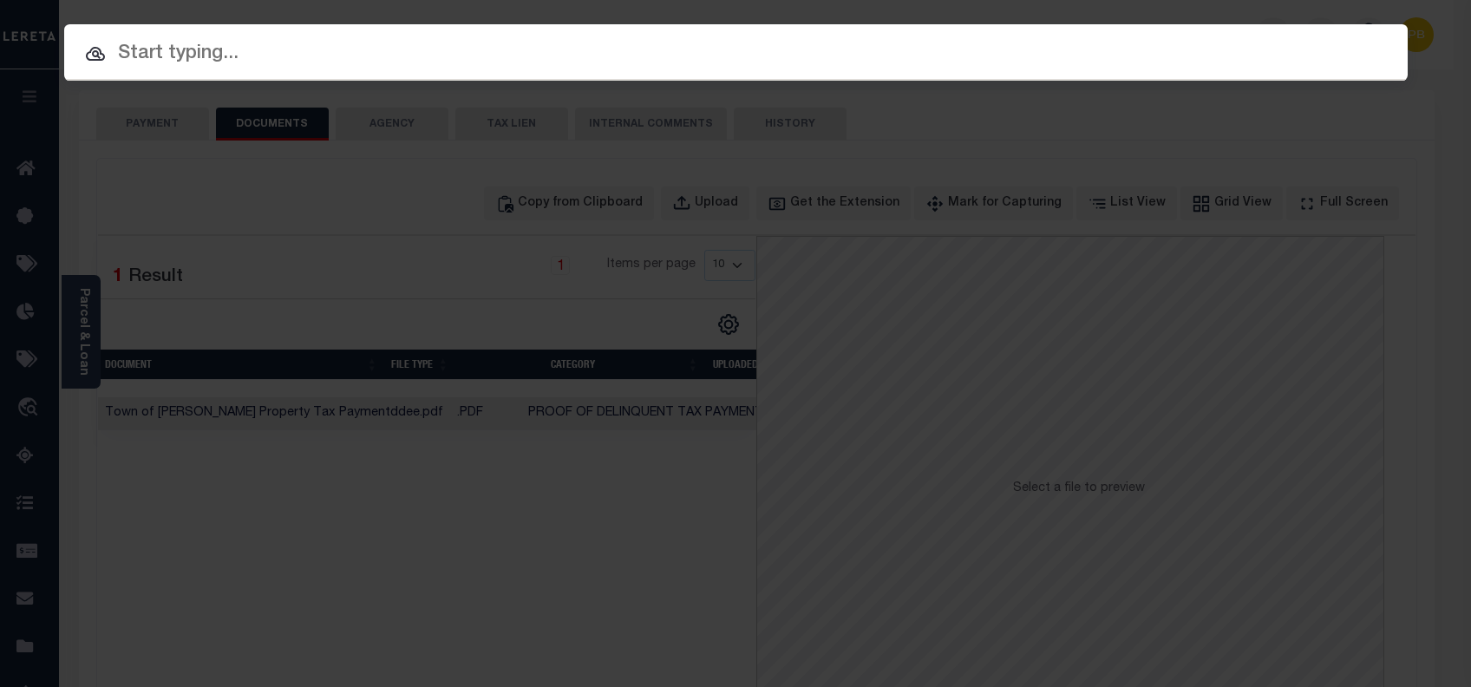
paste input "6070010662"
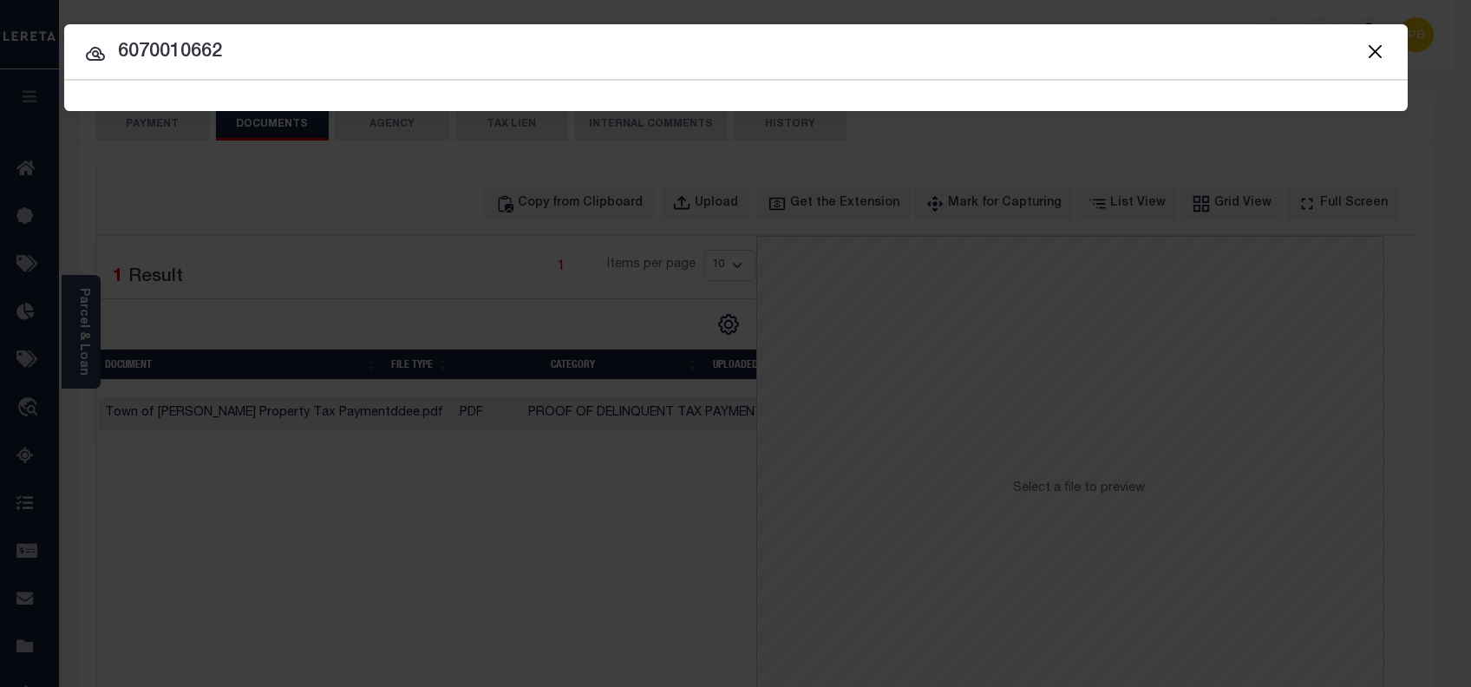
type input "6070010662"
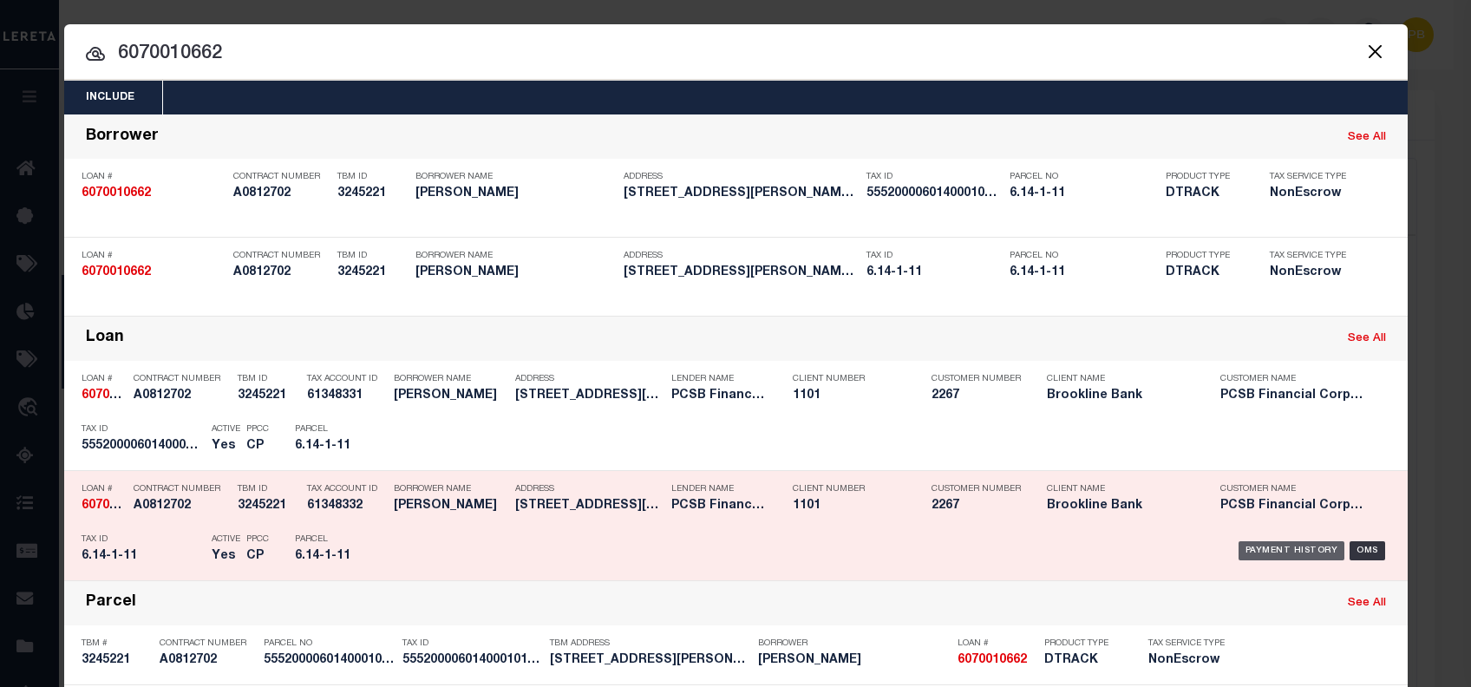
click at [1264, 545] on div "Payment History" at bounding box center [1291, 550] width 107 height 19
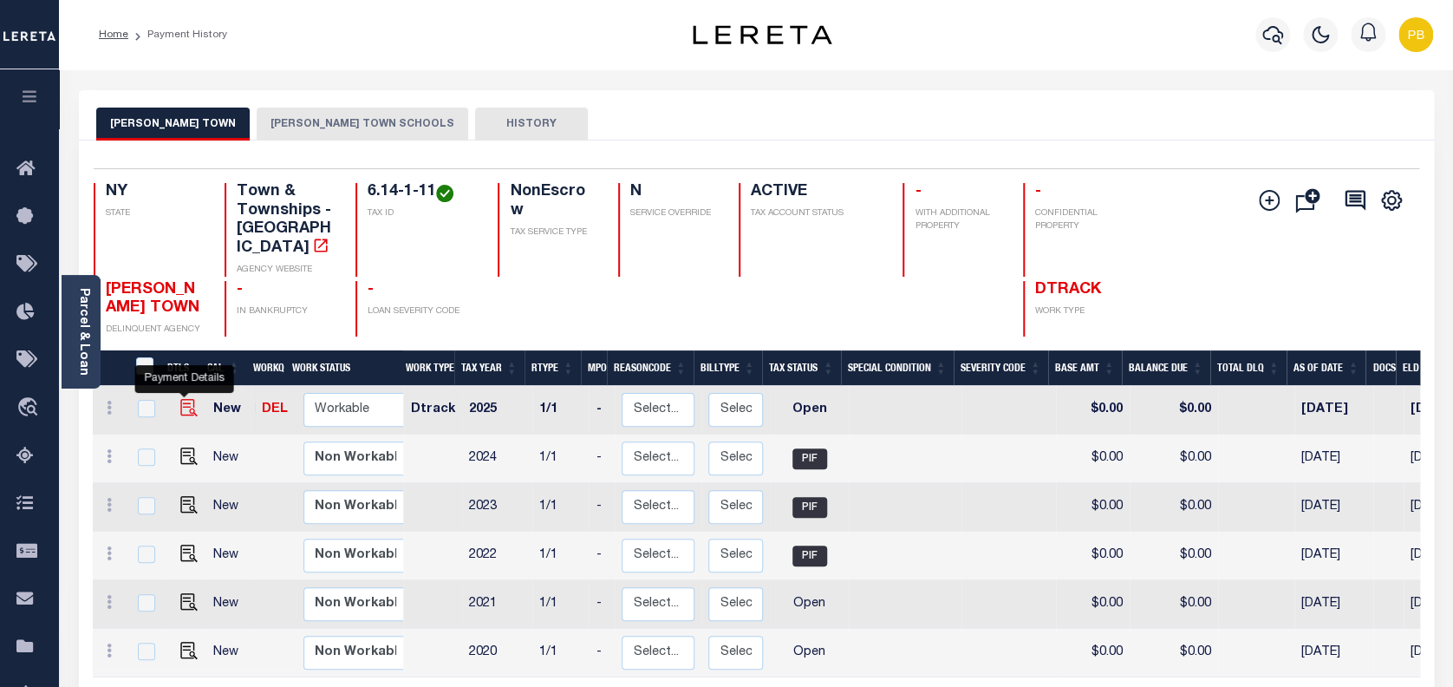
click at [184, 399] on img "" at bounding box center [188, 407] width 17 height 17
checkbox input "true"
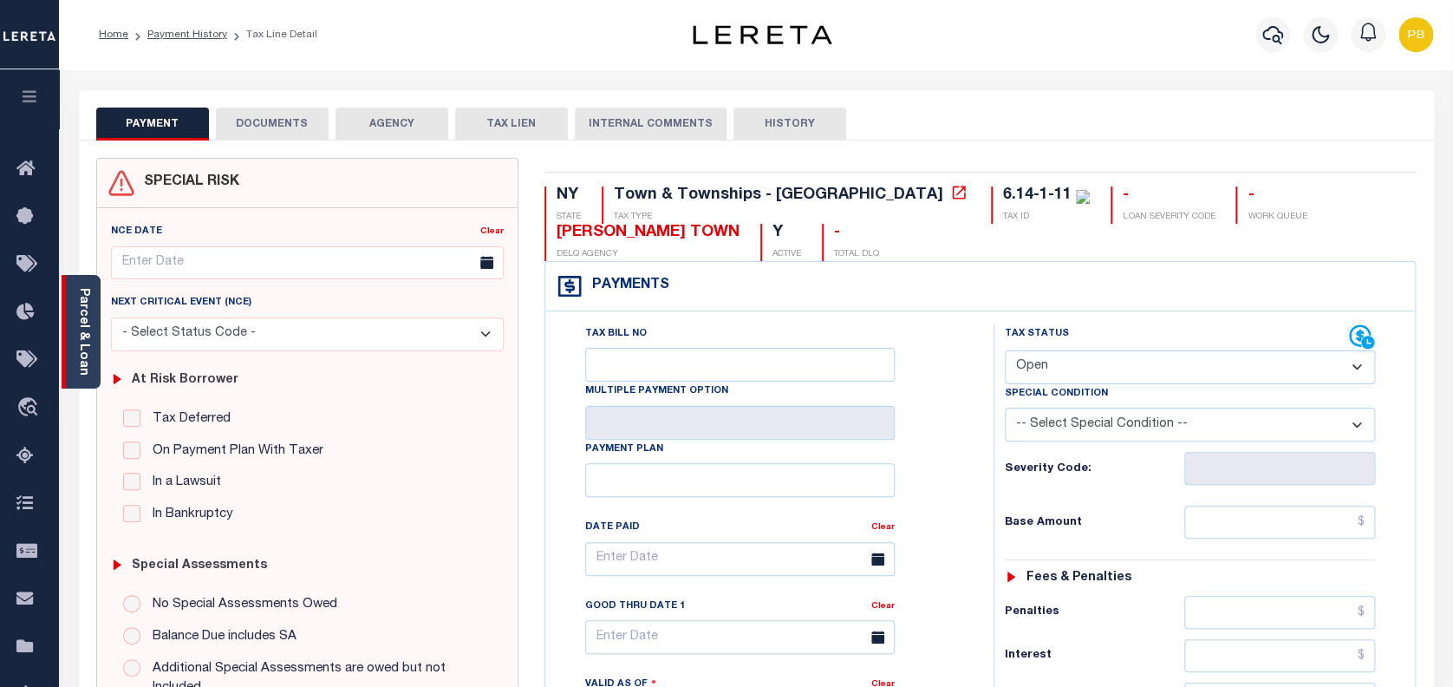
click at [88, 322] on link "Parcel & Loan" at bounding box center [83, 332] width 12 height 88
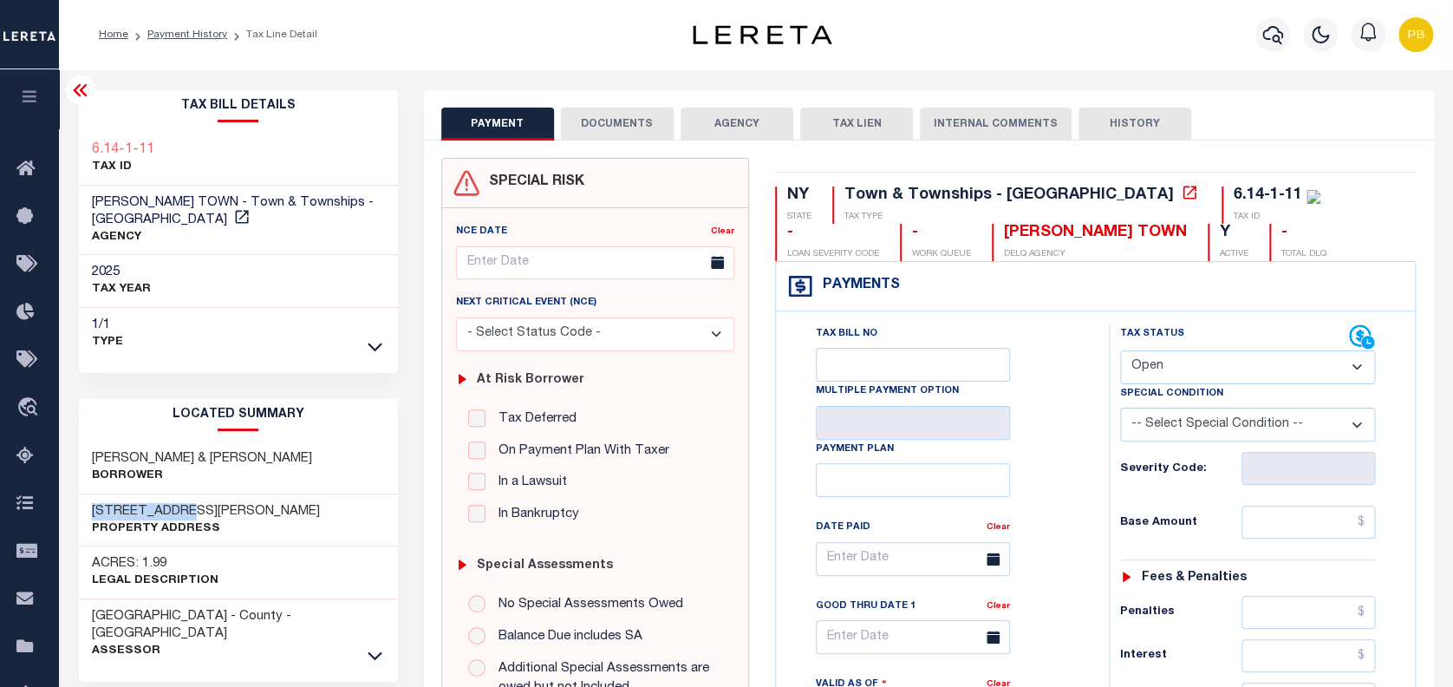
drag, startPoint x: 90, startPoint y: 492, endPoint x: 199, endPoint y: 487, distance: 109.3
click at [199, 494] on div "102 WARREN ST Property Address" at bounding box center [238, 520] width 319 height 53
click at [1193, 369] on select "- Select Status Code - Open Due/Unpaid Paid Incomplete No Tax Due Internal Refu…" at bounding box center [1248, 367] width 256 height 34
select select "PYD"
click at [1120, 351] on select "- Select Status Code - Open Due/Unpaid Paid Incomplete No Tax Due Internal Refu…" at bounding box center [1248, 367] width 256 height 34
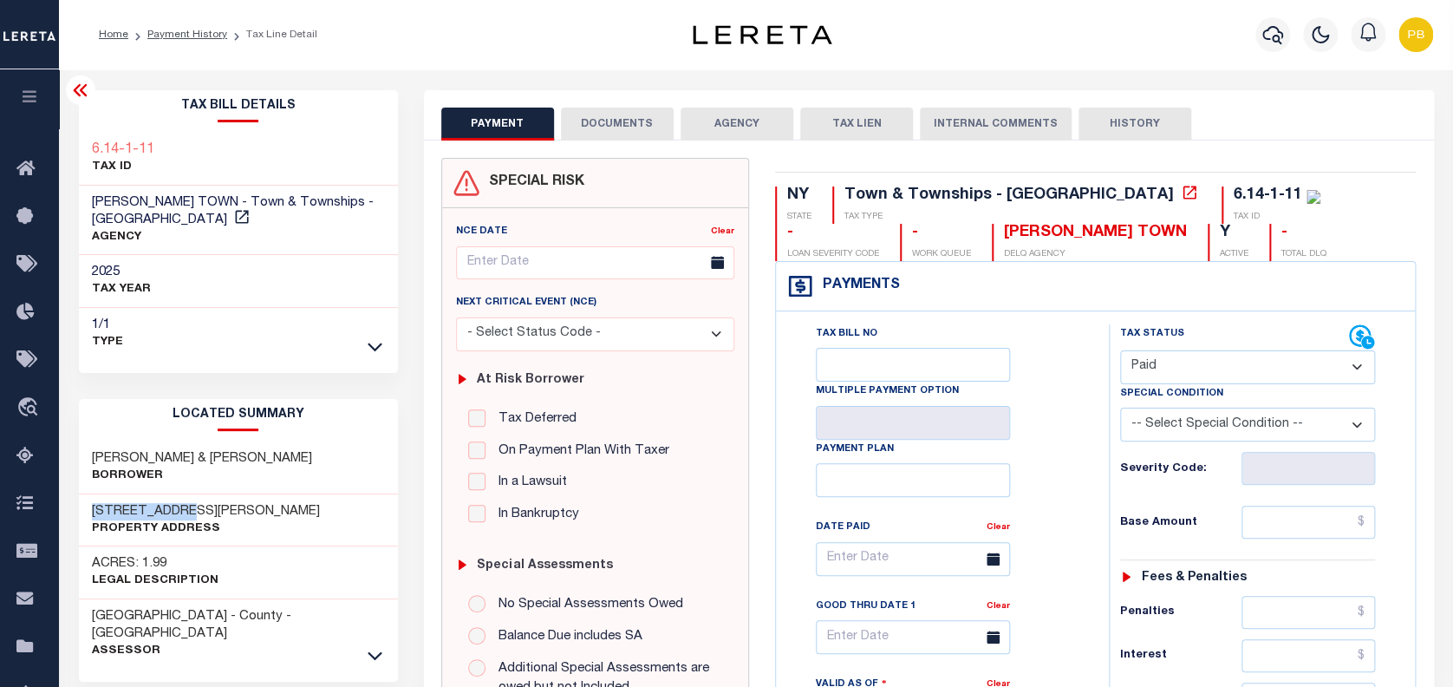
type input "[DATE]"
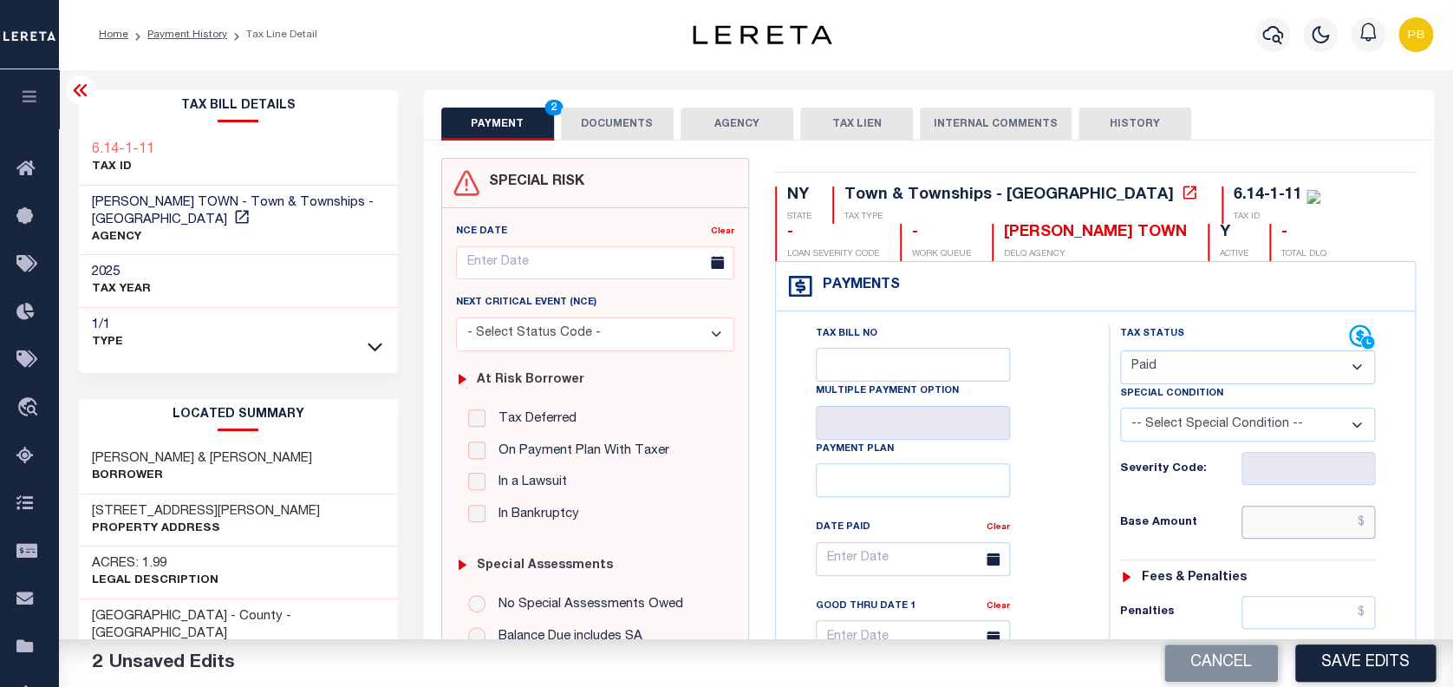
click at [1310, 525] on input "text" at bounding box center [1309, 522] width 134 height 33
paste input "4,290.60"
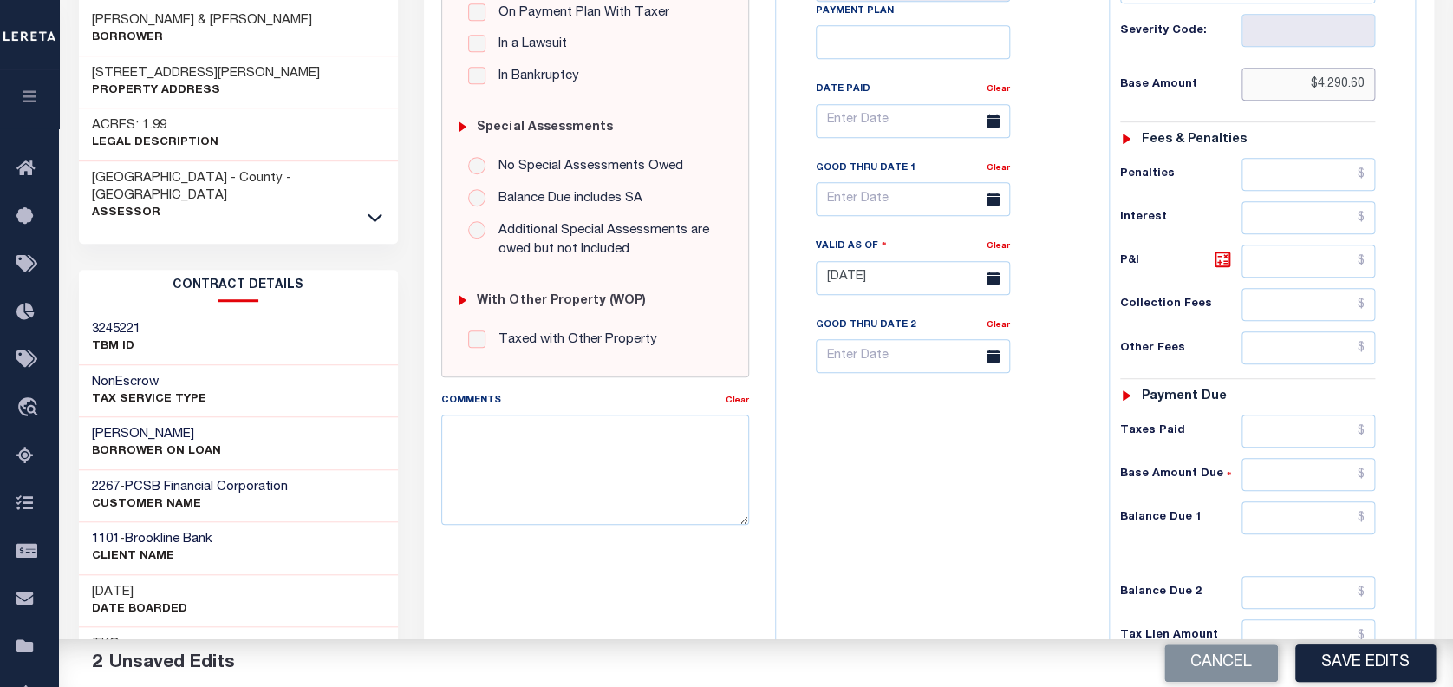
scroll to position [462, 0]
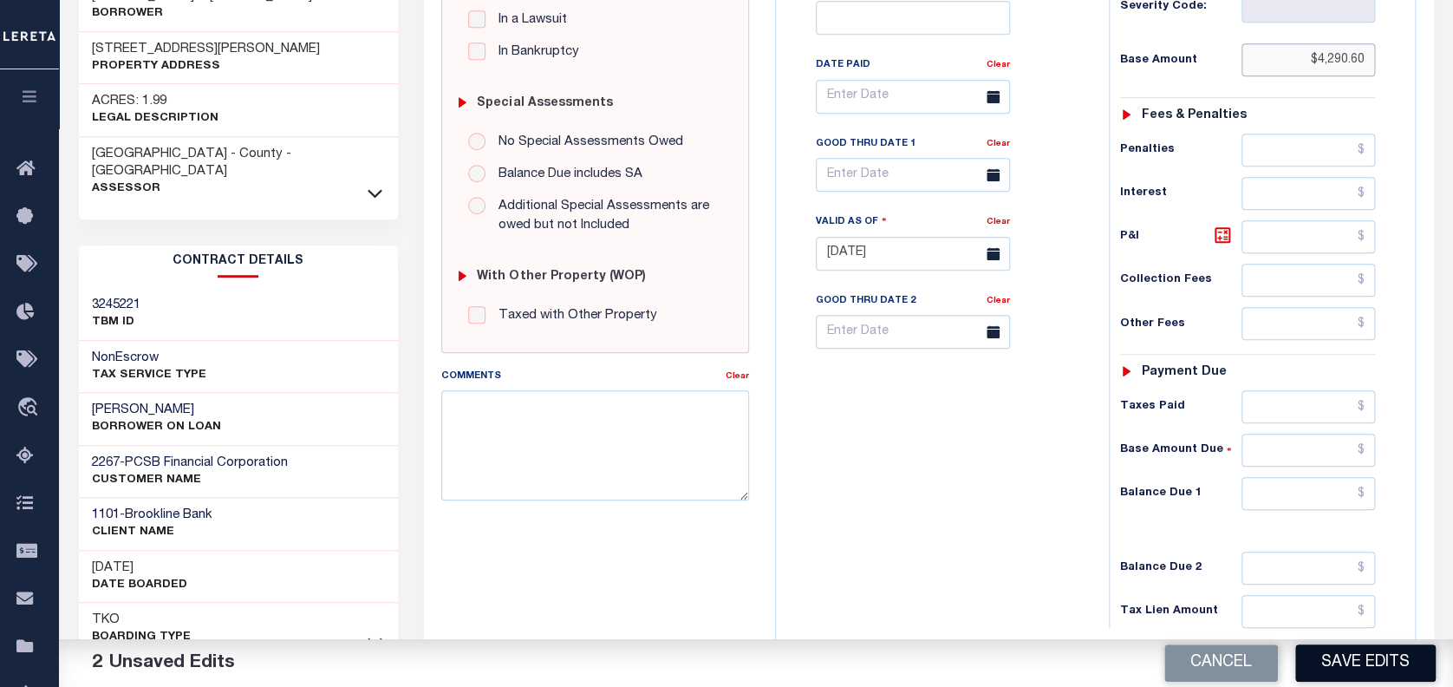
type input "$4,290.60"
click at [1380, 663] on button "Save Edits" at bounding box center [1365, 662] width 140 height 37
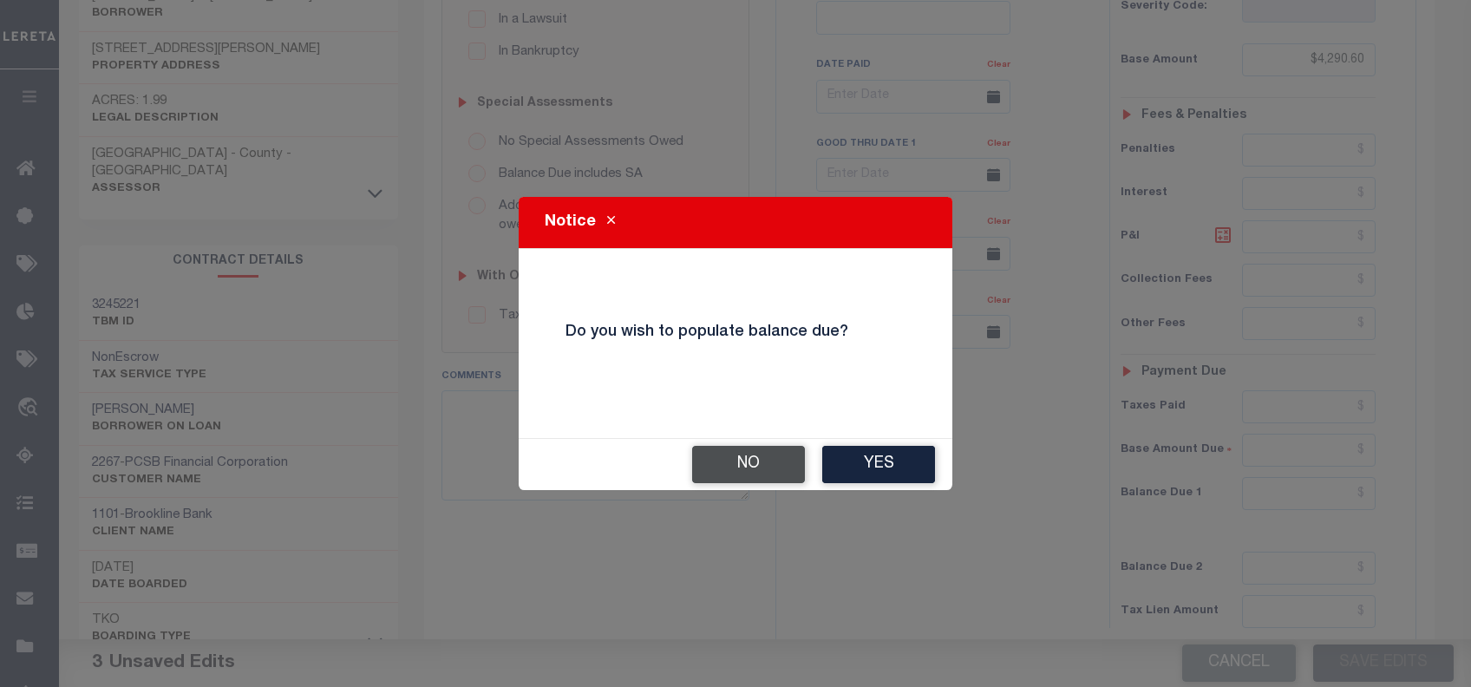
click at [761, 465] on button "No" at bounding box center [748, 464] width 113 height 37
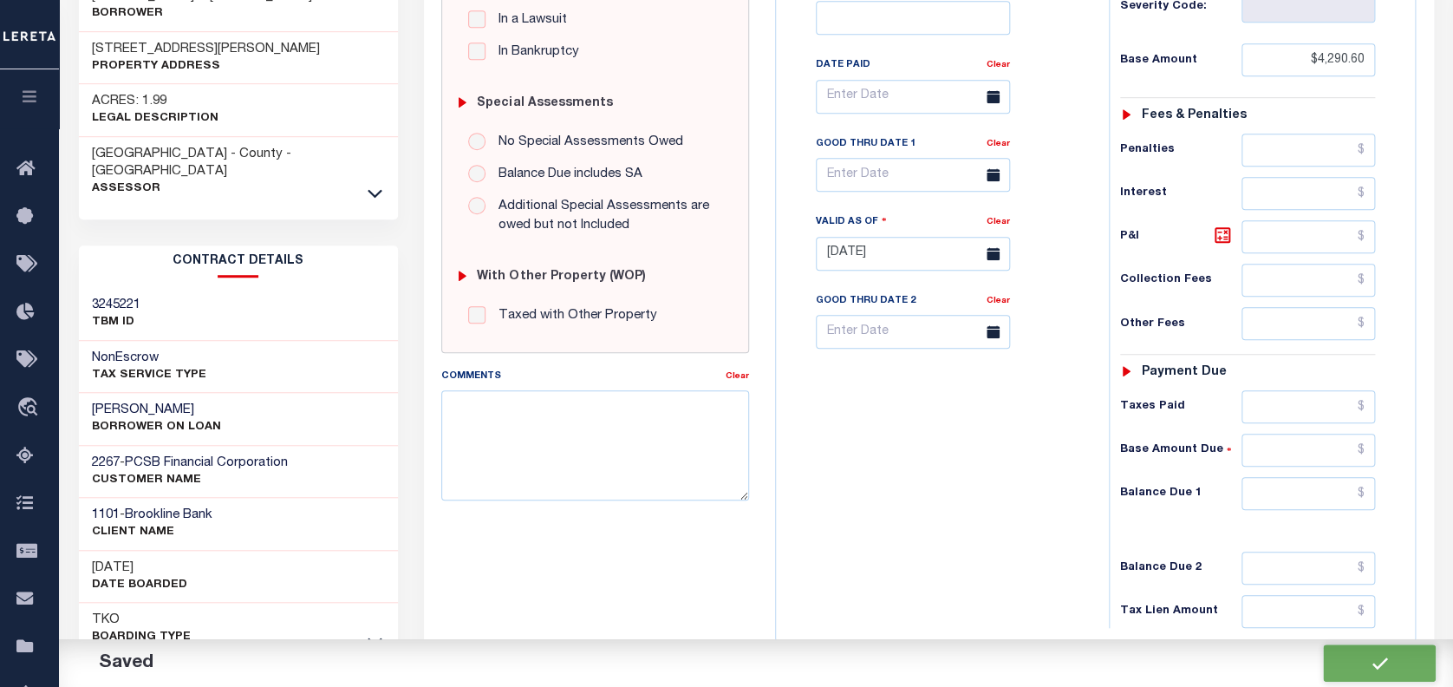
checkbox input "false"
type input "$4,290.6"
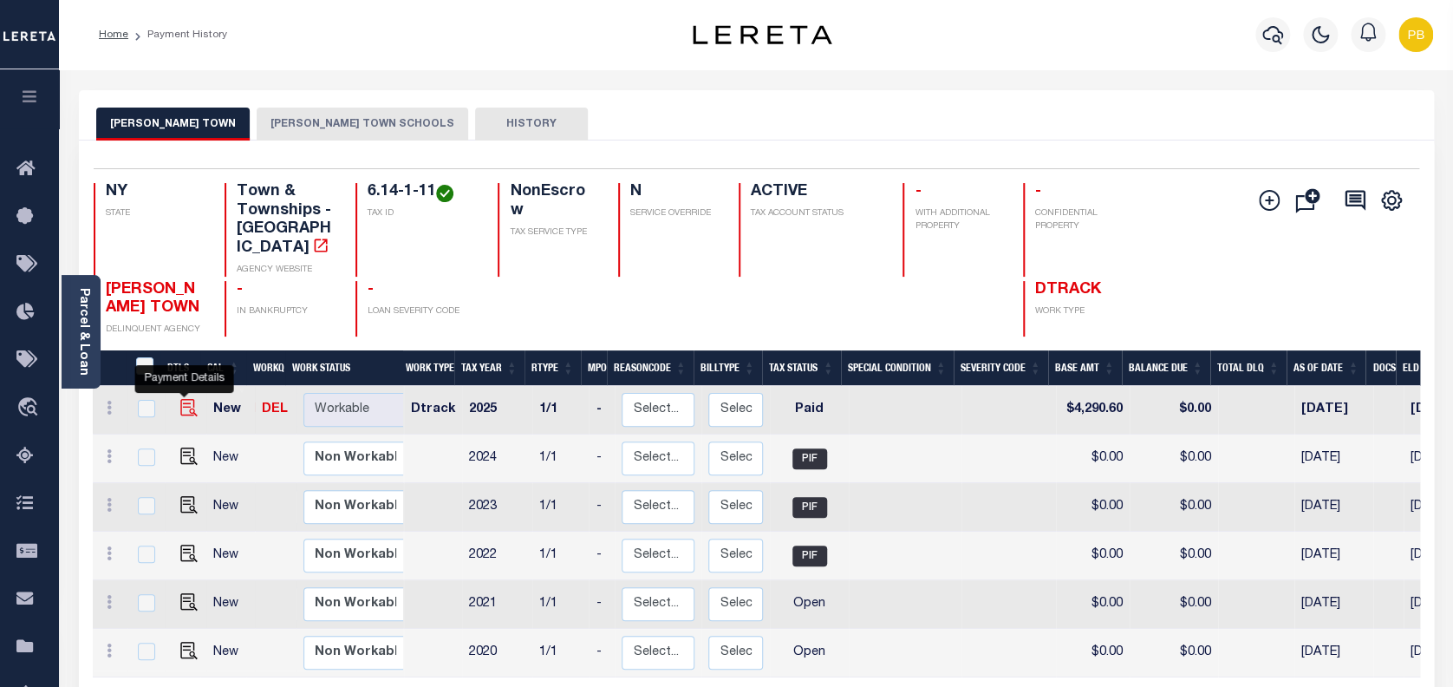
click at [185, 399] on img "" at bounding box center [188, 407] width 17 height 17
checkbox input "true"
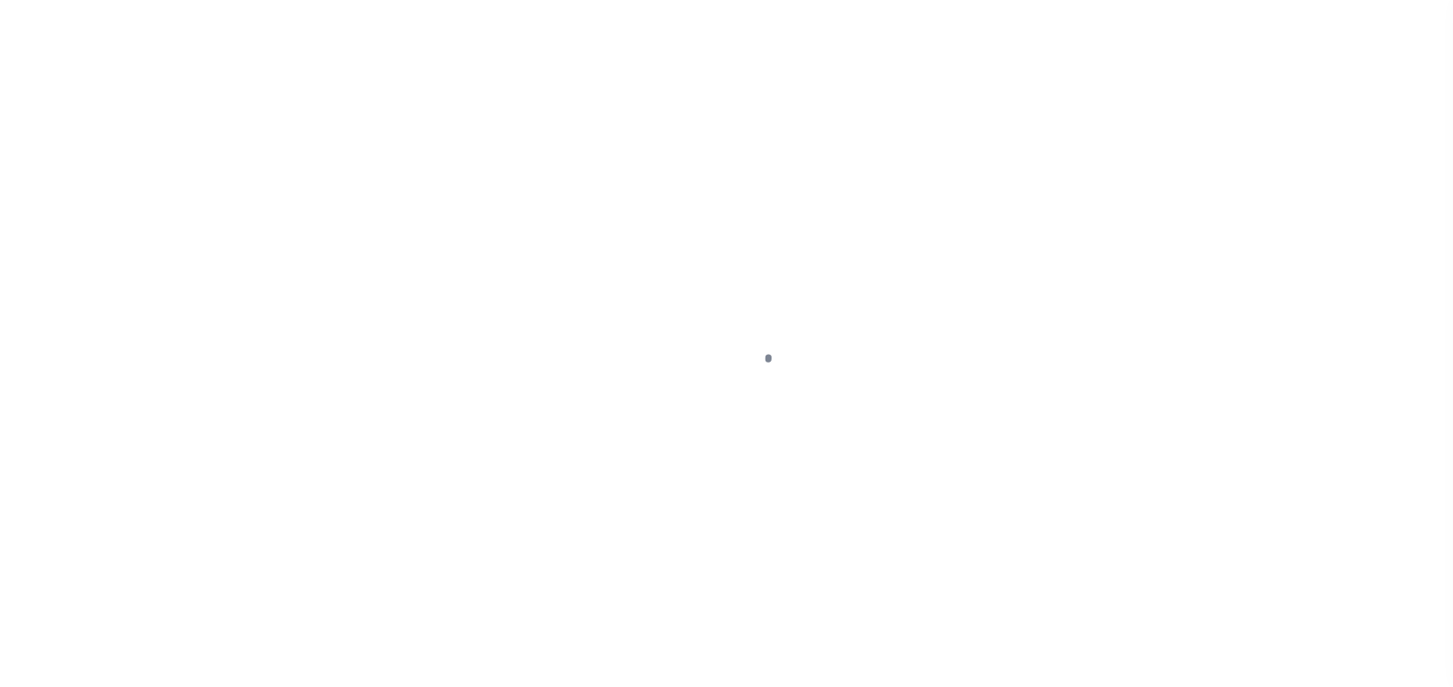
select select "PYD"
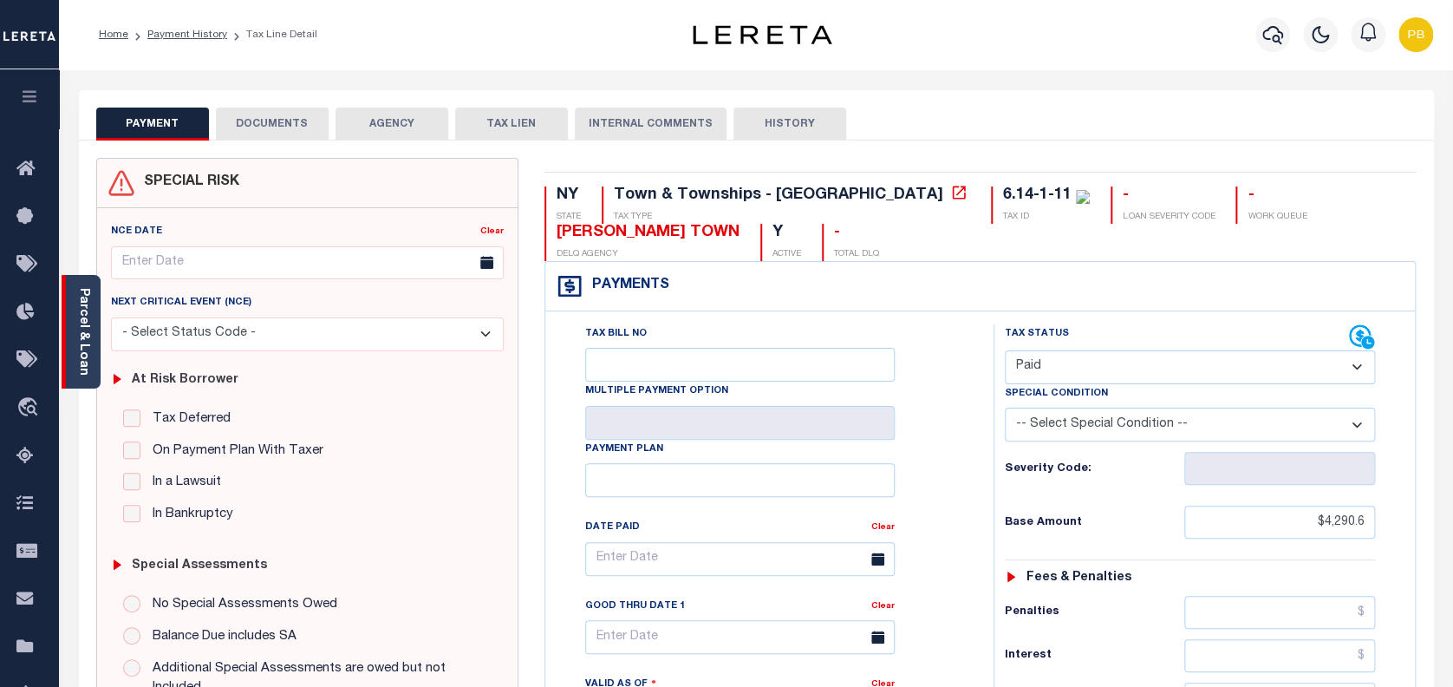
click at [91, 341] on div "Parcel & Loan" at bounding box center [81, 332] width 39 height 114
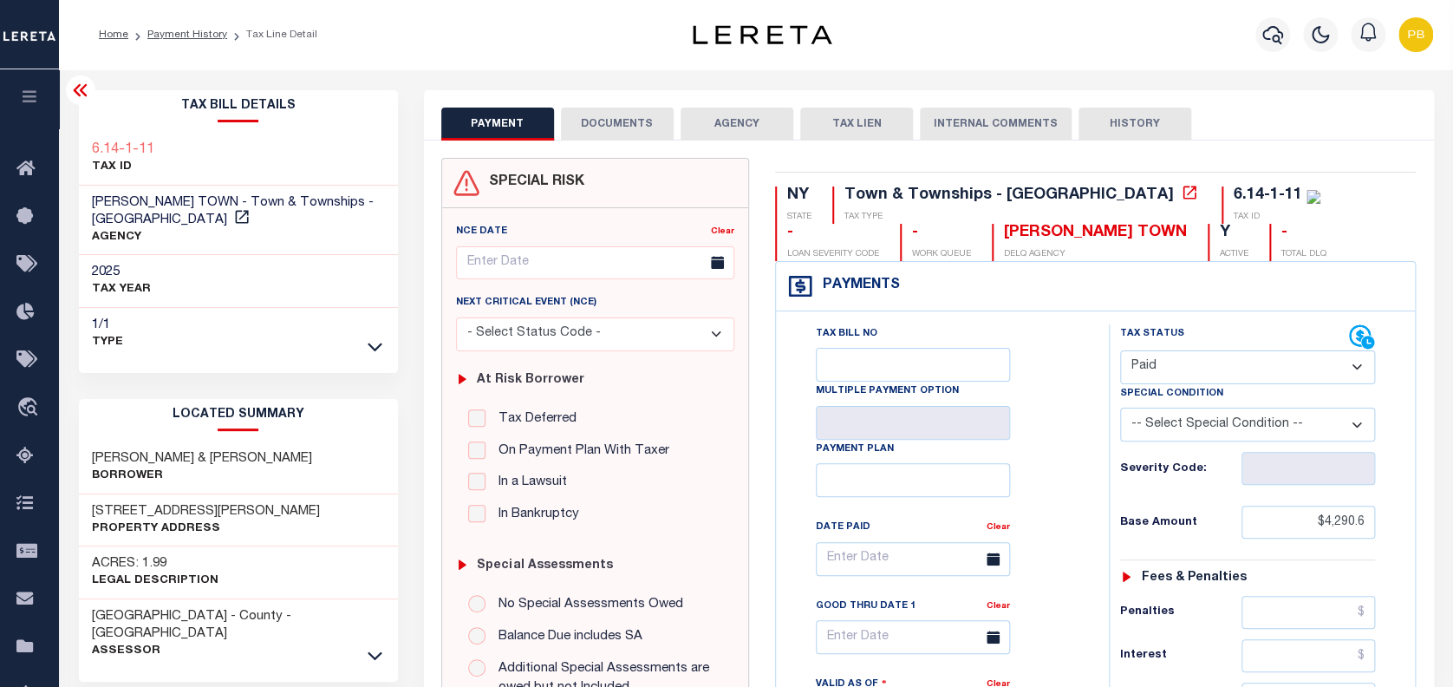
click at [610, 129] on button "DOCUMENTS" at bounding box center [617, 124] width 113 height 33
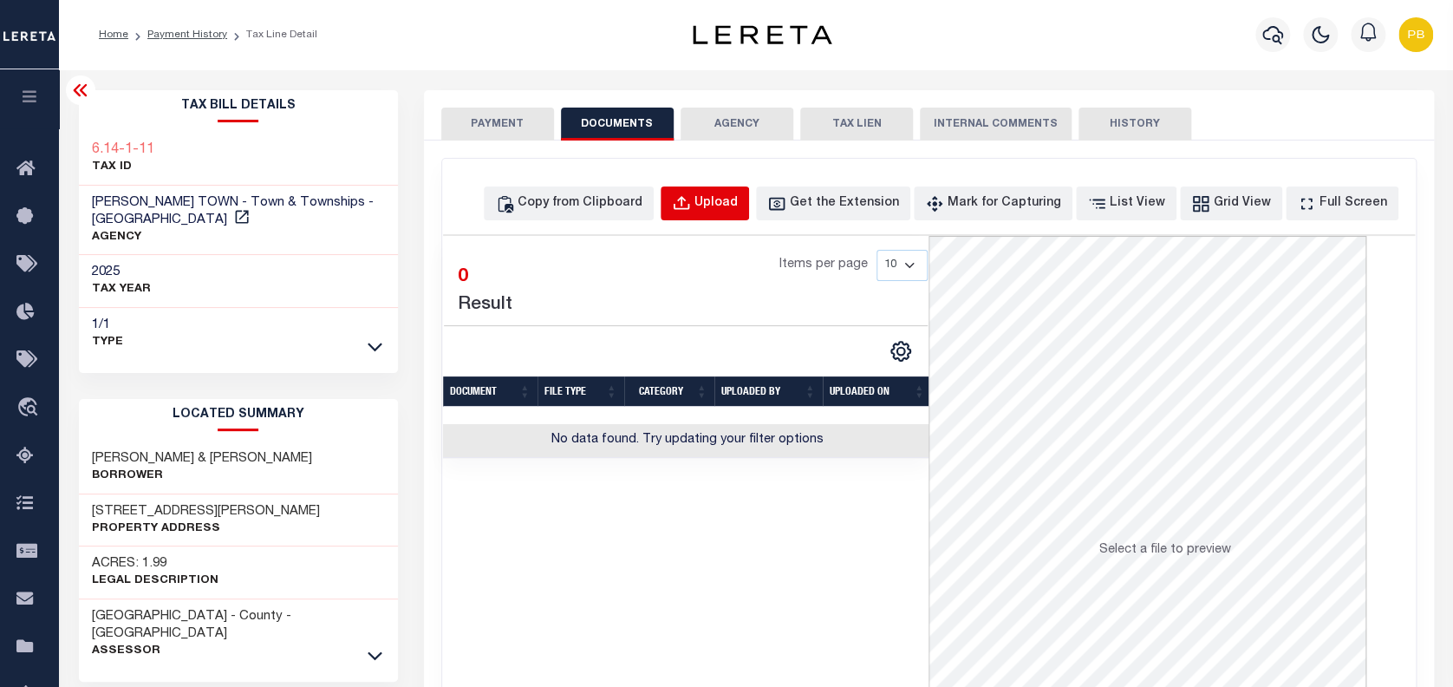
click at [738, 208] on div "Upload" at bounding box center [716, 203] width 43 height 19
select select "POP"
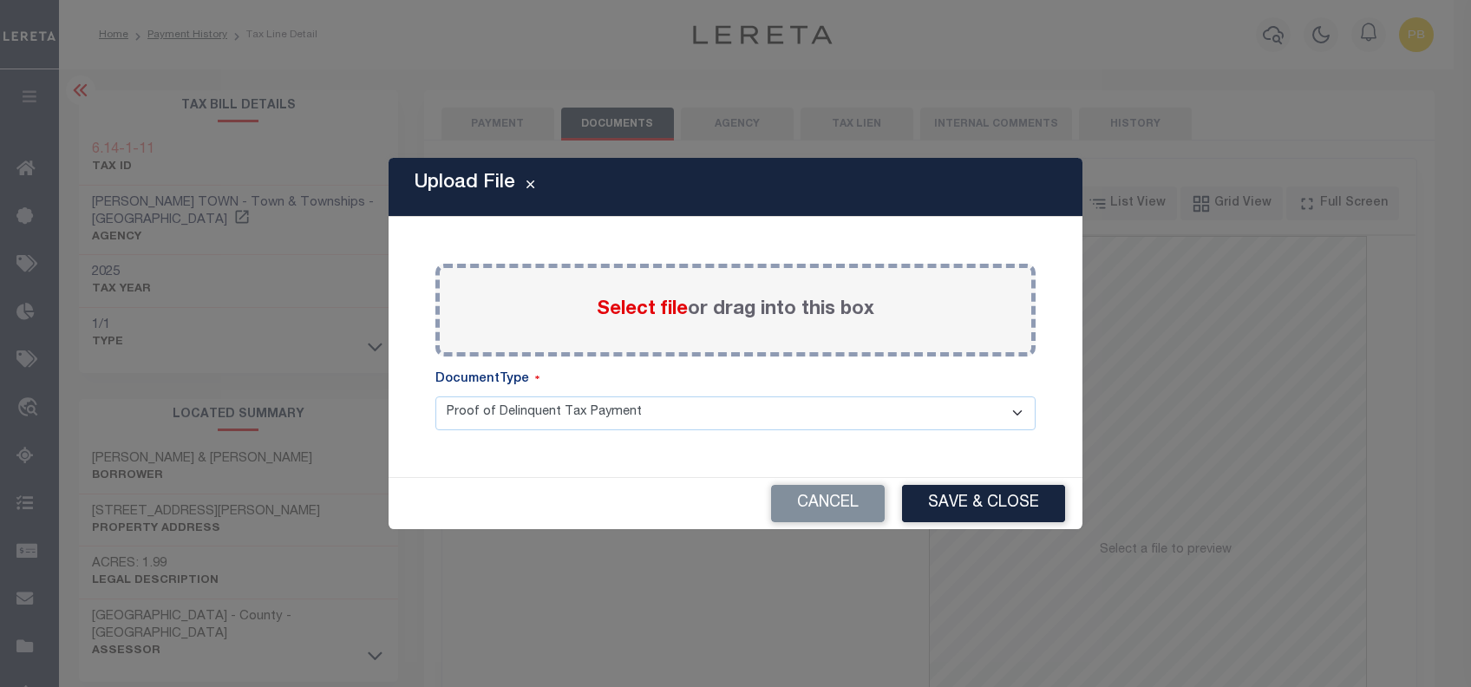
click at [634, 315] on span "Select file" at bounding box center [642, 309] width 91 height 19
click at [0, 0] on input "Select file or drag into this box" at bounding box center [0, 0] width 0 height 0
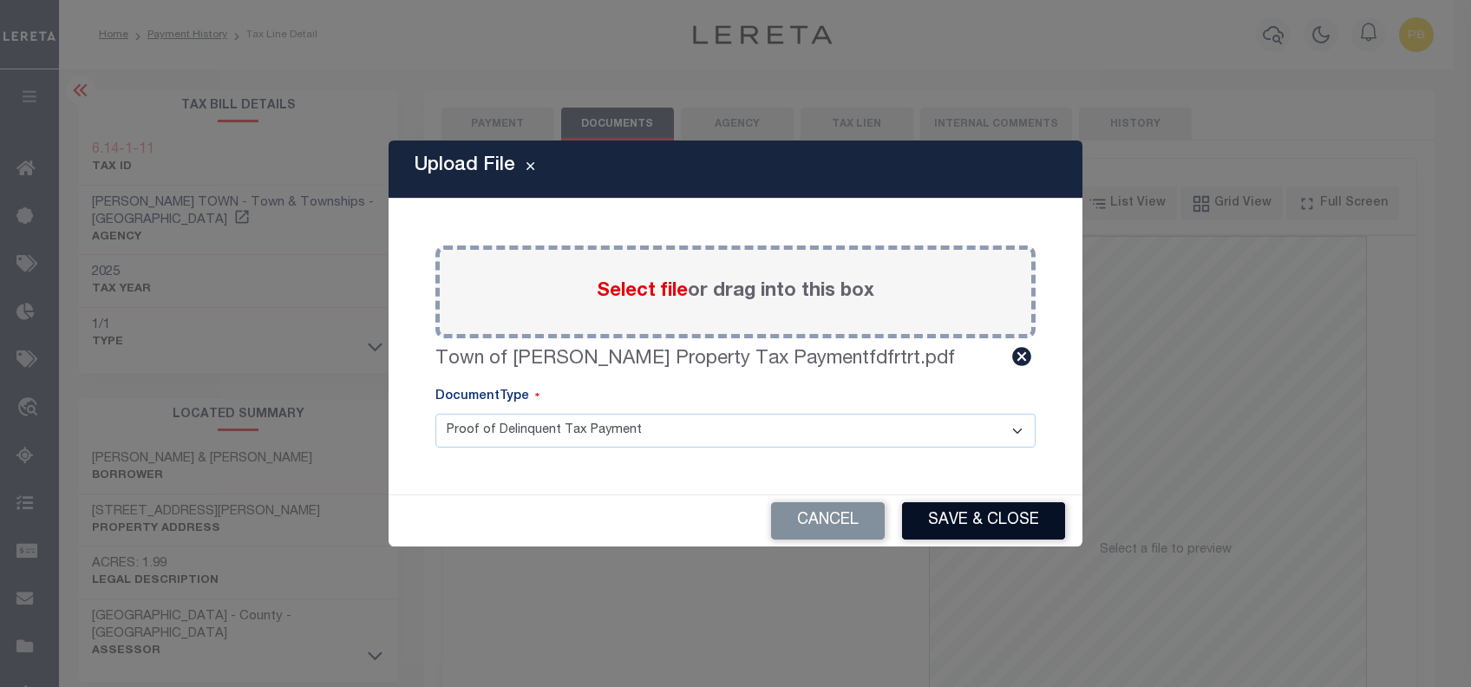
click at [1002, 527] on button "Save & Close" at bounding box center [983, 520] width 163 height 37
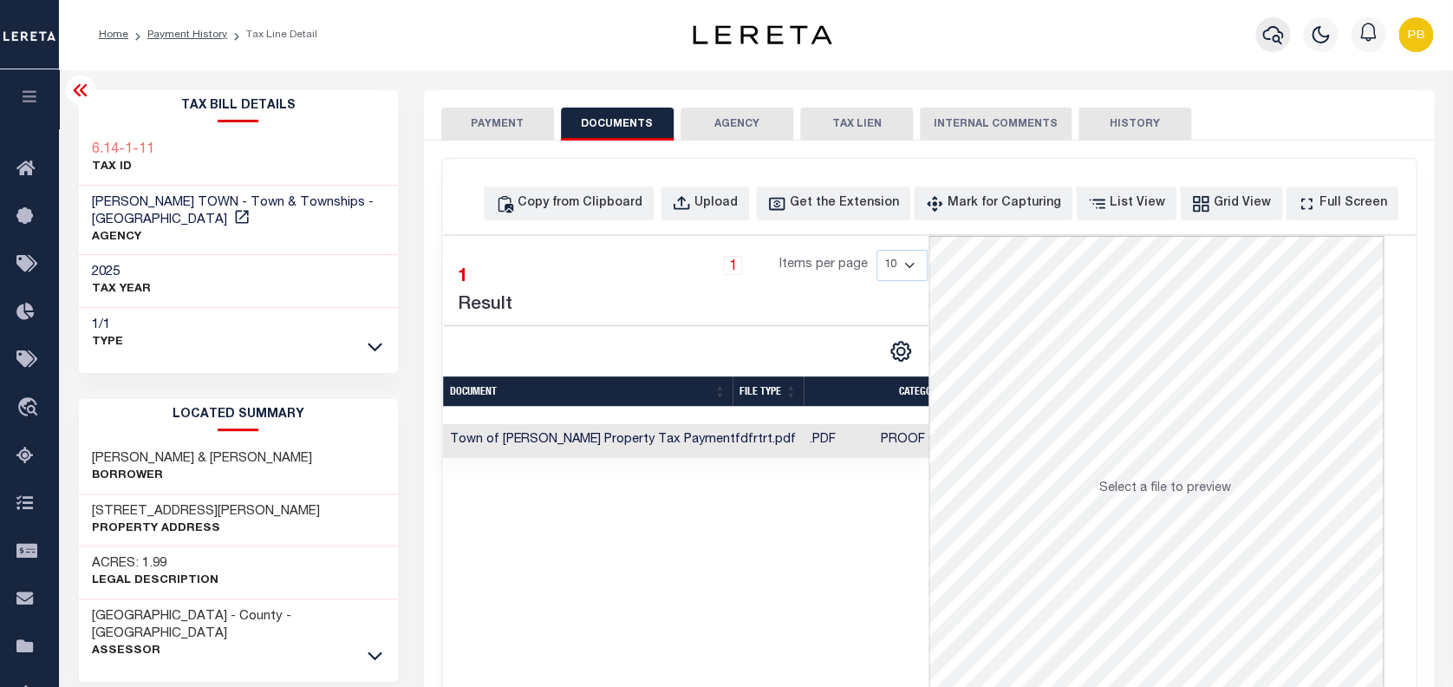
click at [1269, 25] on icon "button" at bounding box center [1273, 34] width 21 height 21
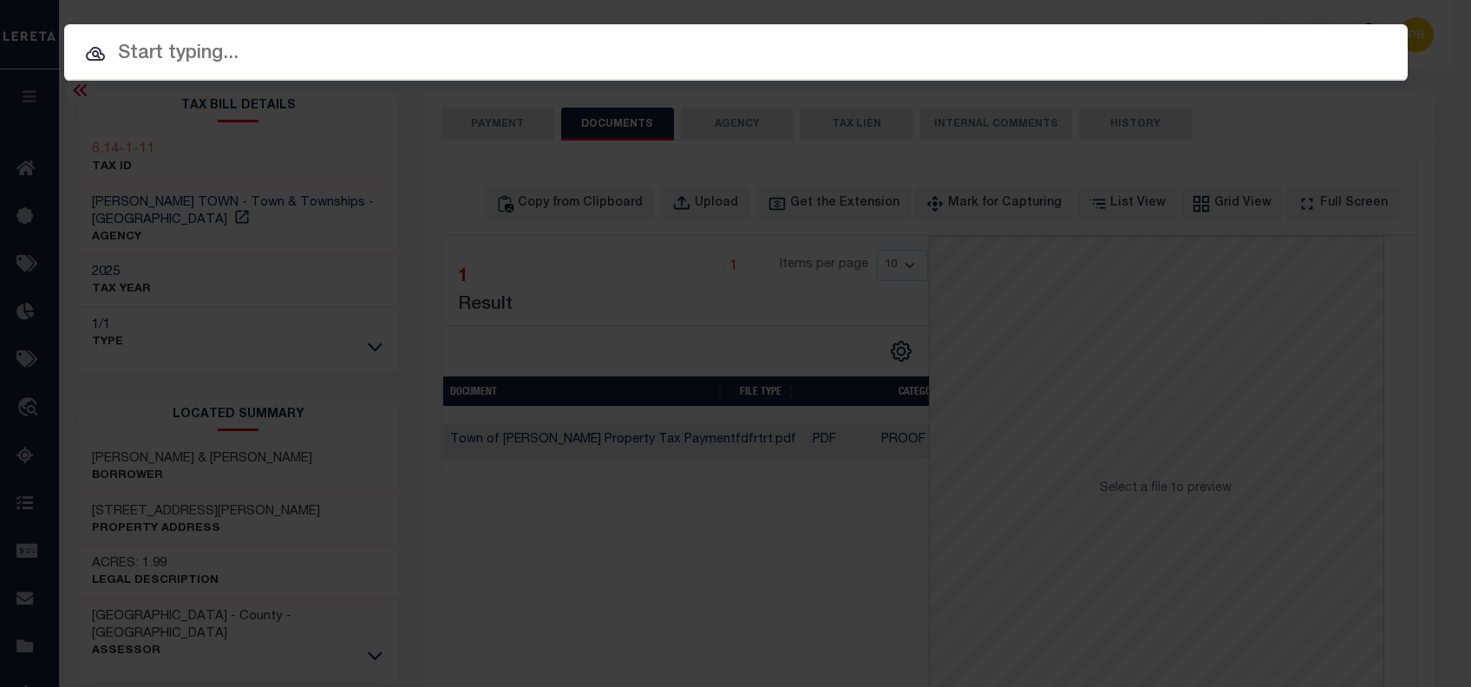
paste input "6070010944"
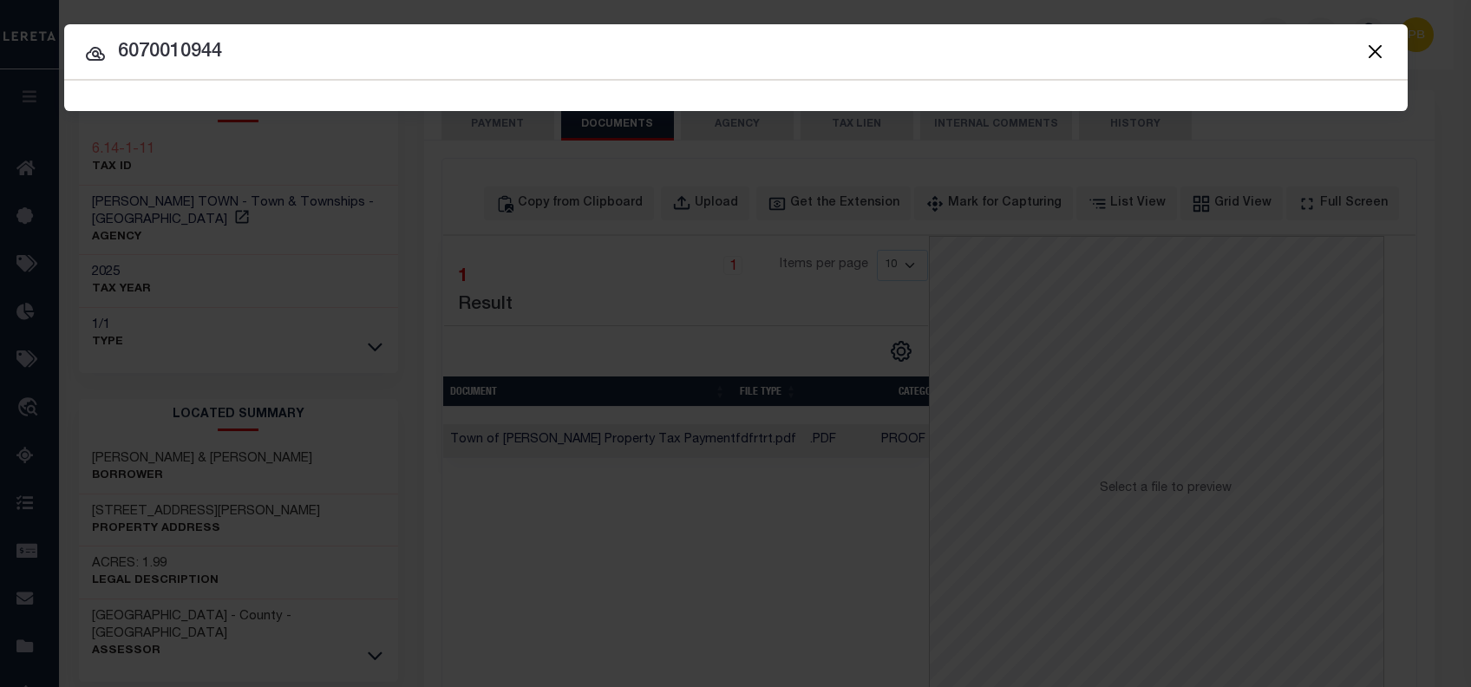
type input "6070010944"
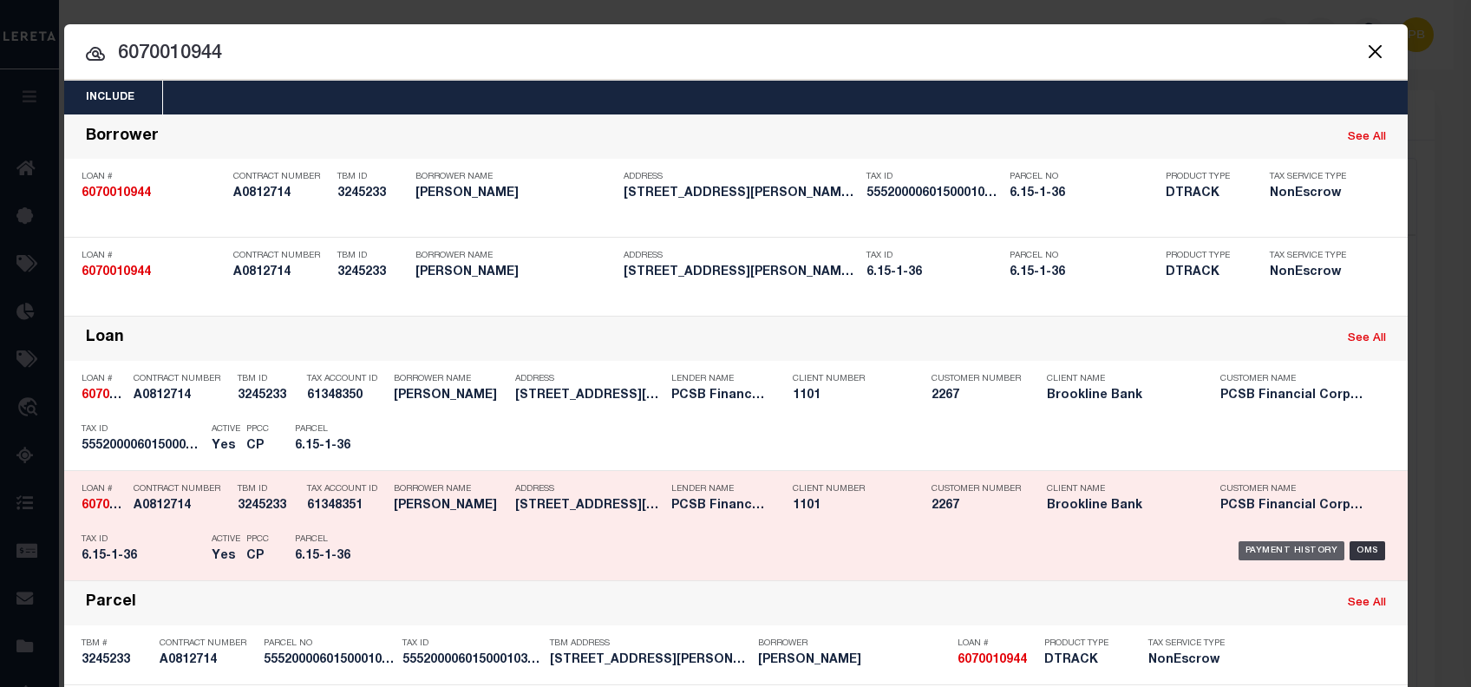
click at [1305, 550] on div "Payment History" at bounding box center [1291, 550] width 107 height 19
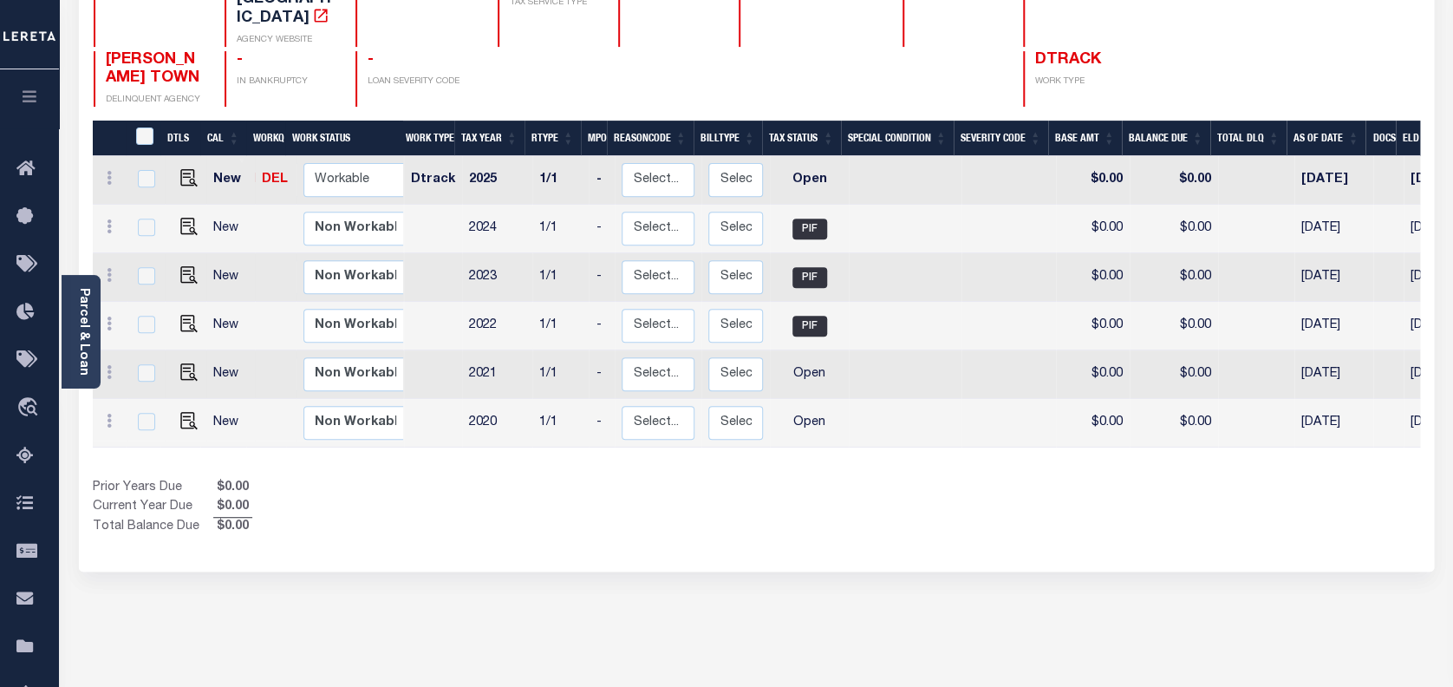
scroll to position [231, 0]
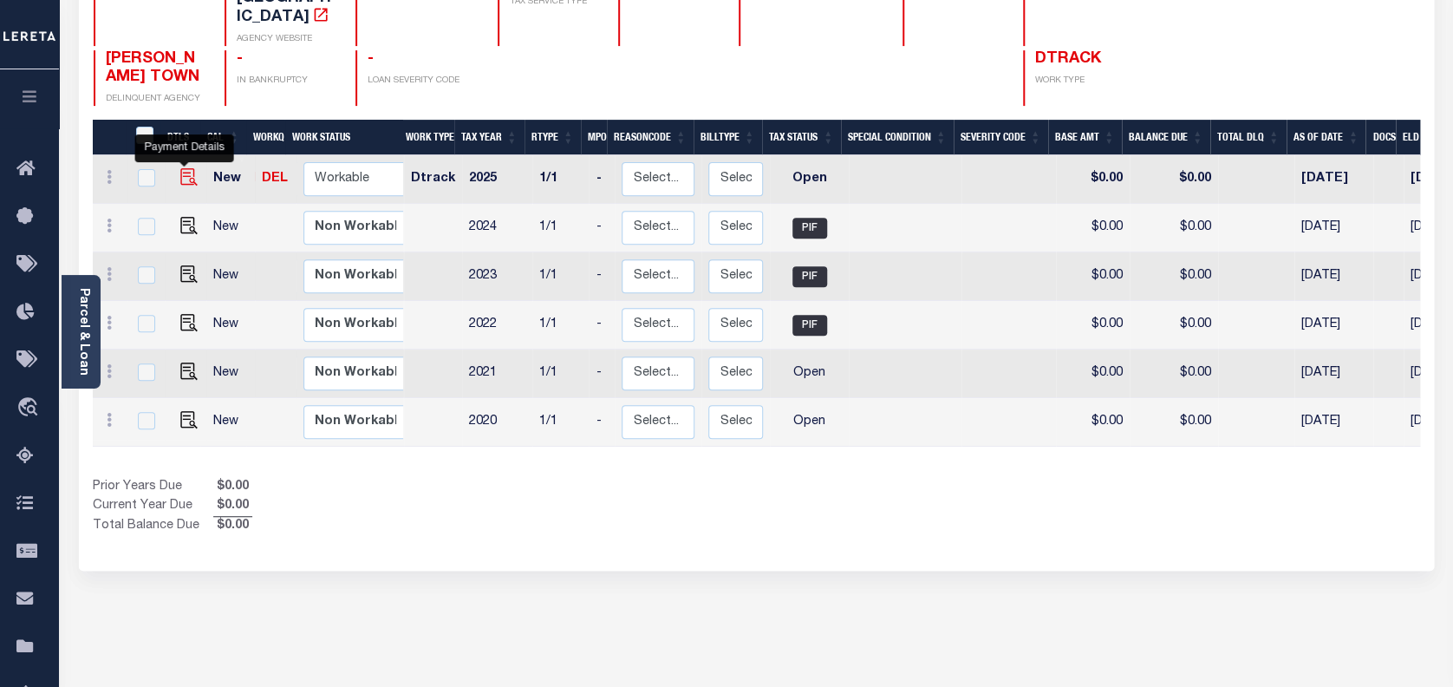
click at [180, 168] on img "" at bounding box center [188, 176] width 17 height 17
checkbox input "true"
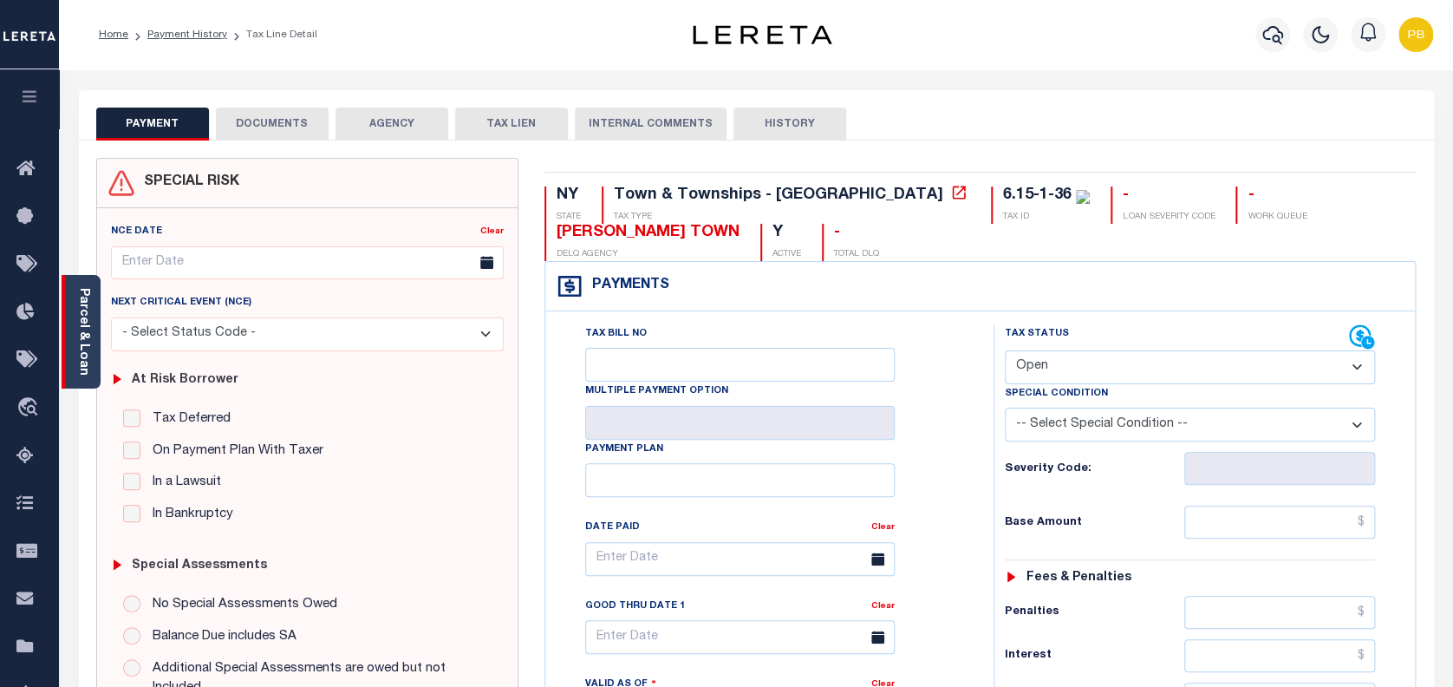
click at [82, 330] on link "Parcel & Loan" at bounding box center [83, 332] width 12 height 88
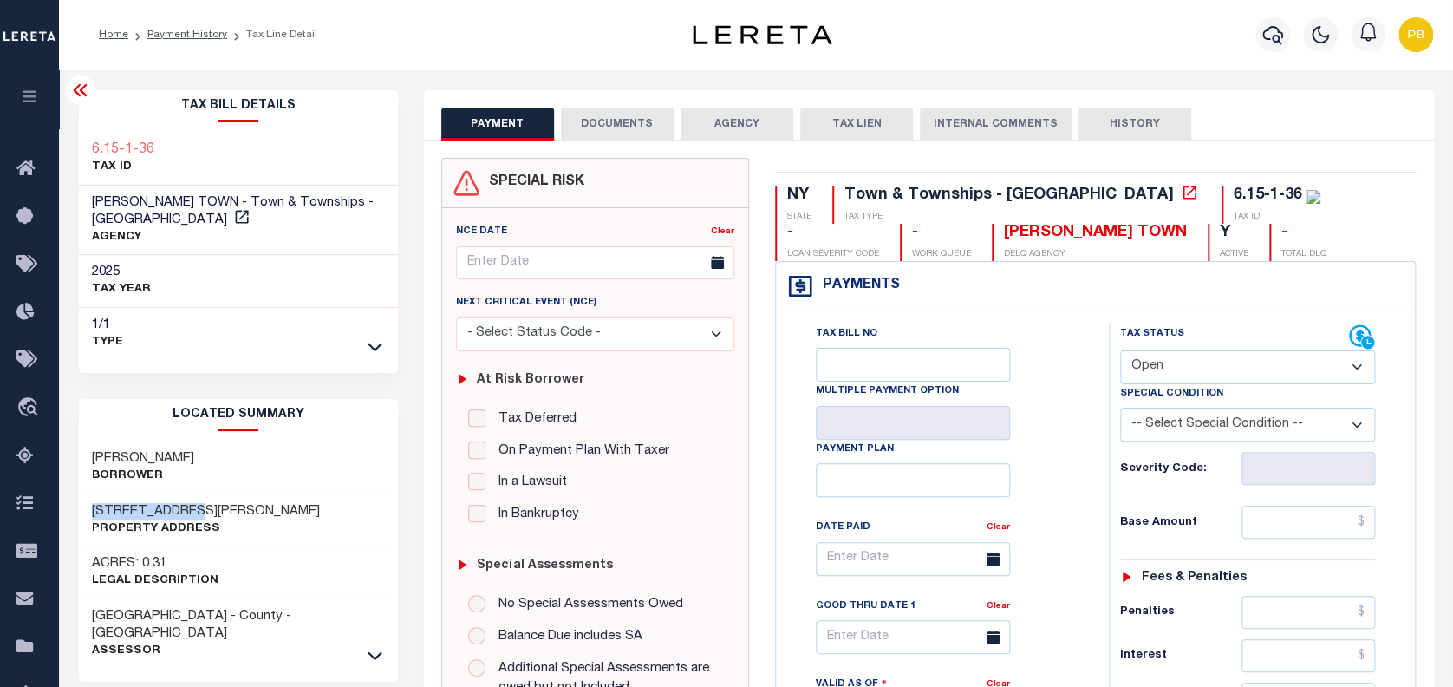
drag, startPoint x: 89, startPoint y: 492, endPoint x: 209, endPoint y: 492, distance: 119.7
click at [209, 494] on div "92 MITCHELL RD Property Address" at bounding box center [238, 520] width 319 height 53
copy h3 "92 MITCHELL RD"
click at [1167, 364] on select "- Select Status Code - Open Due/Unpaid Paid Incomplete No Tax Due Internal Refu…" at bounding box center [1248, 367] width 256 height 34
select select "PYD"
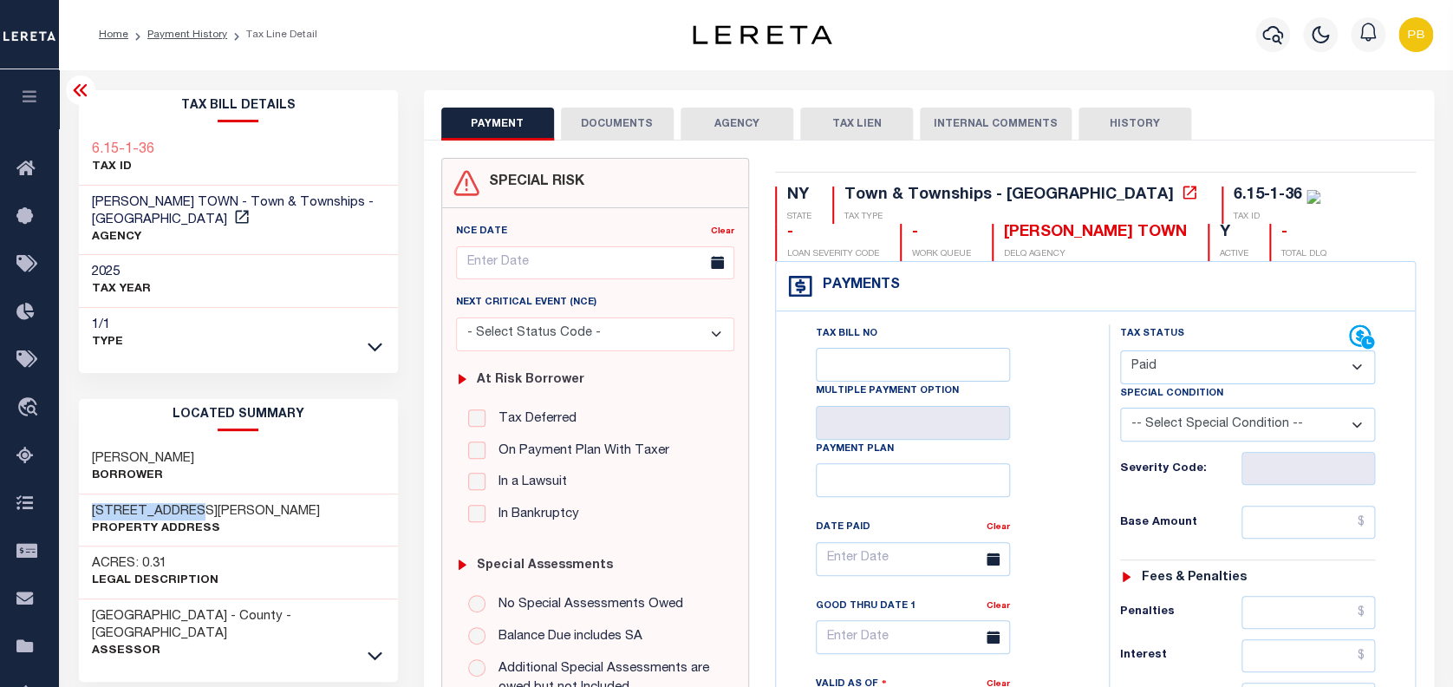
click at [1120, 351] on select "- Select Status Code - Open Due/Unpaid Paid Incomplete No Tax Due Internal Refu…" at bounding box center [1248, 367] width 256 height 34
type input "10/02/2025"
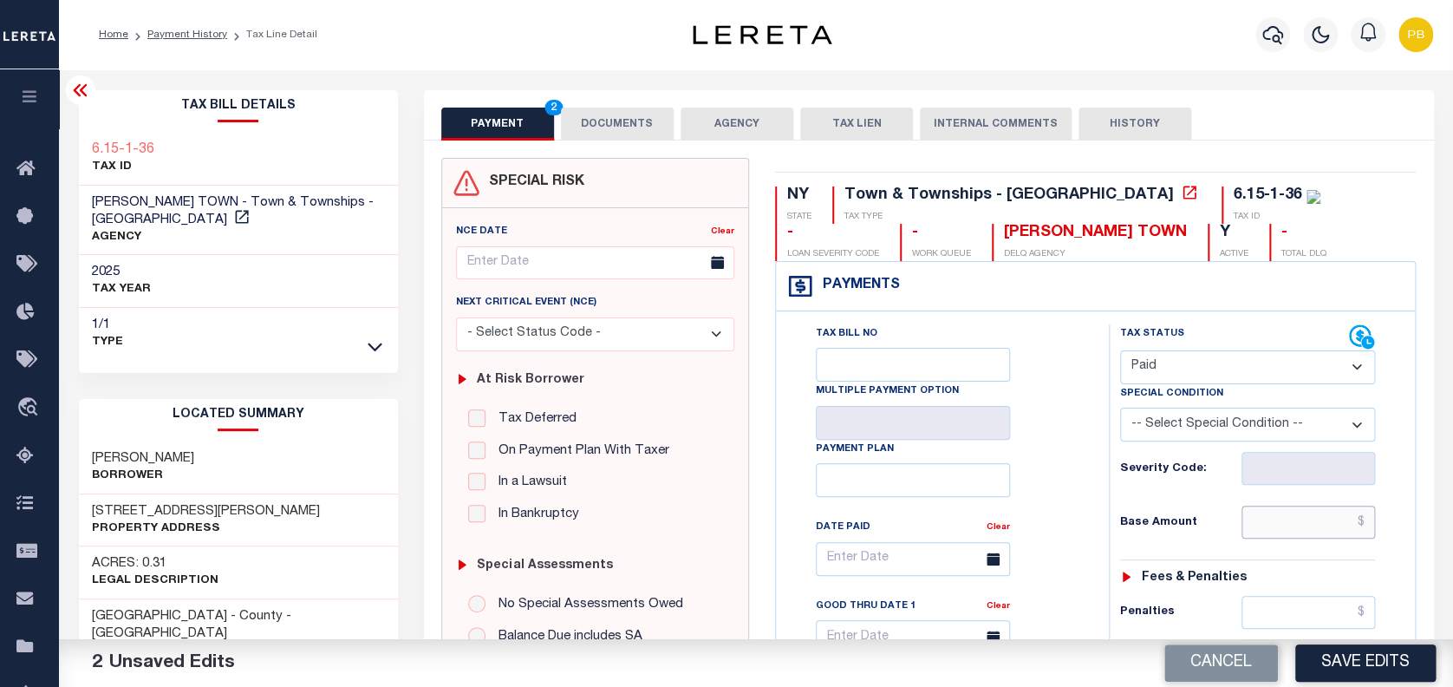
click at [1304, 532] on input "text" at bounding box center [1309, 522] width 134 height 33
paste input "2,028.46"
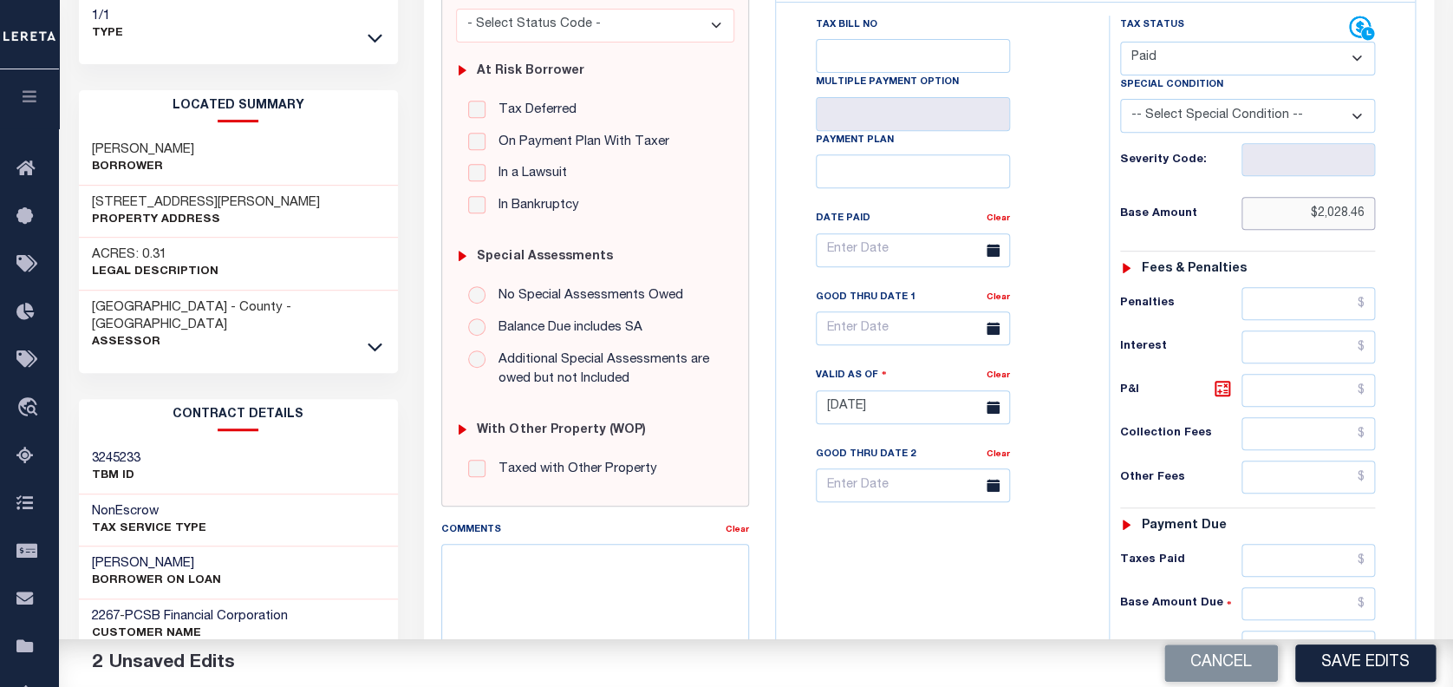
scroll to position [347, 0]
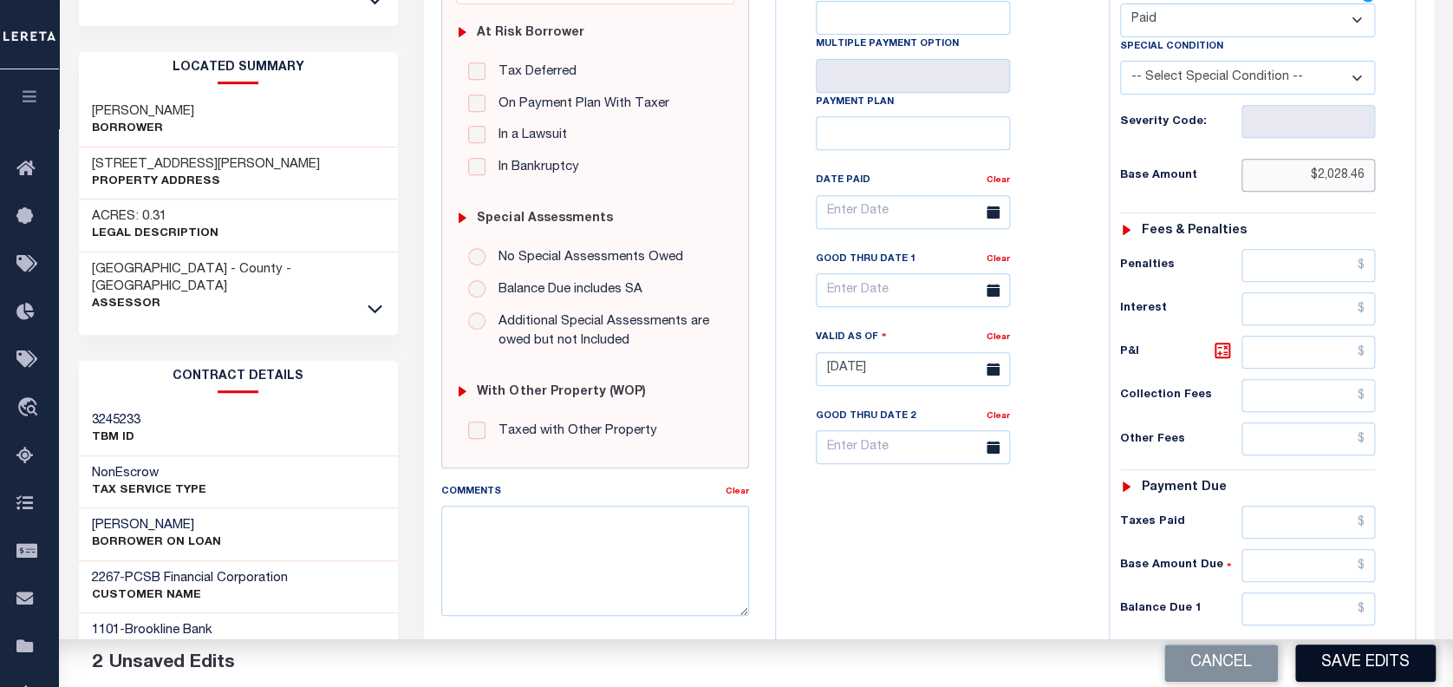
type input "$2,028.46"
click at [1381, 658] on button "Save Edits" at bounding box center [1365, 662] width 140 height 37
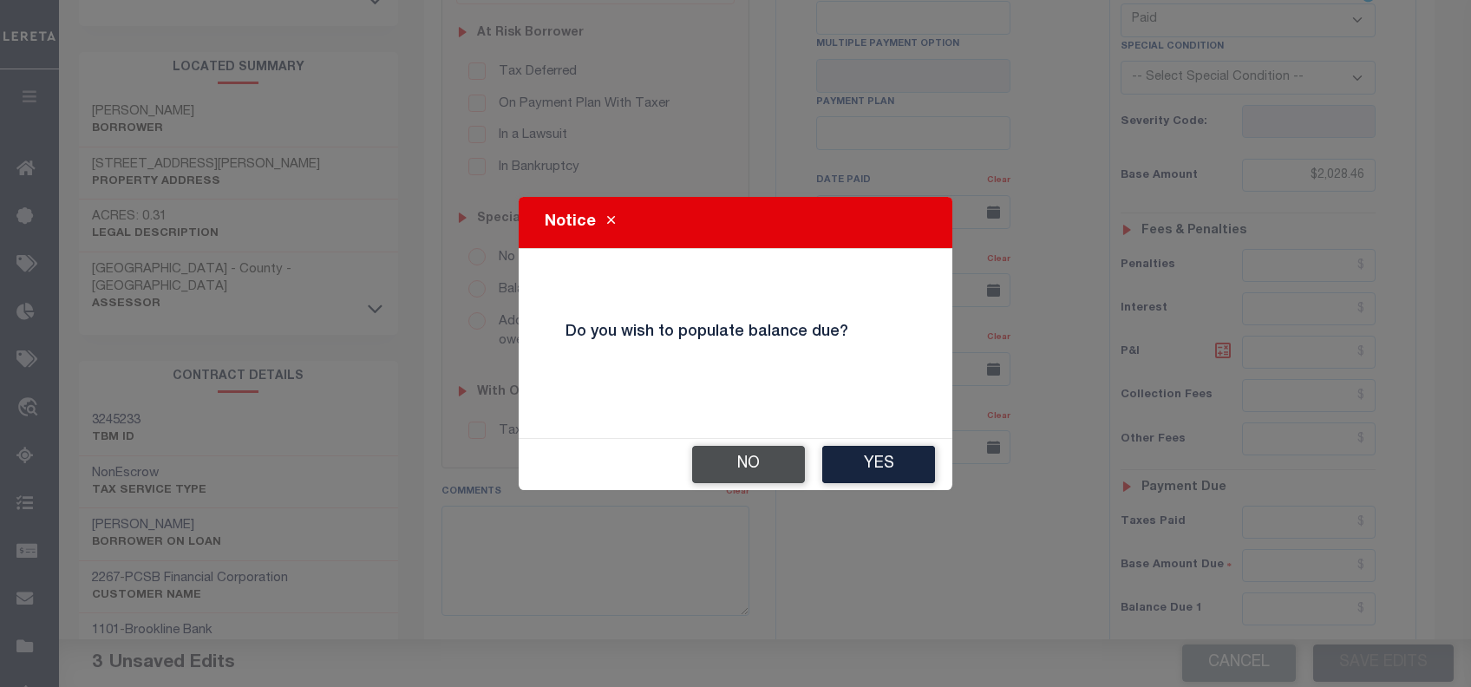
click at [740, 460] on button "No" at bounding box center [748, 464] width 113 height 37
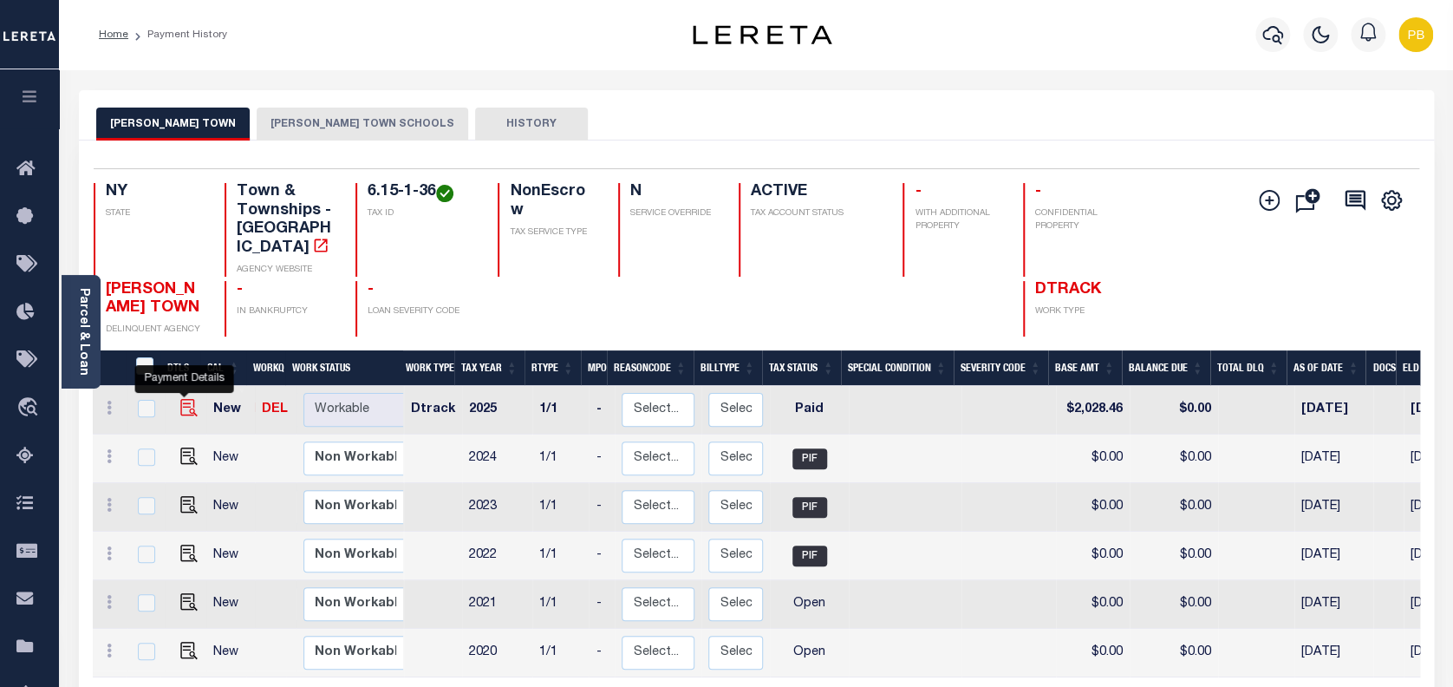
click at [185, 399] on img "" at bounding box center [188, 407] width 17 height 17
checkbox input "true"
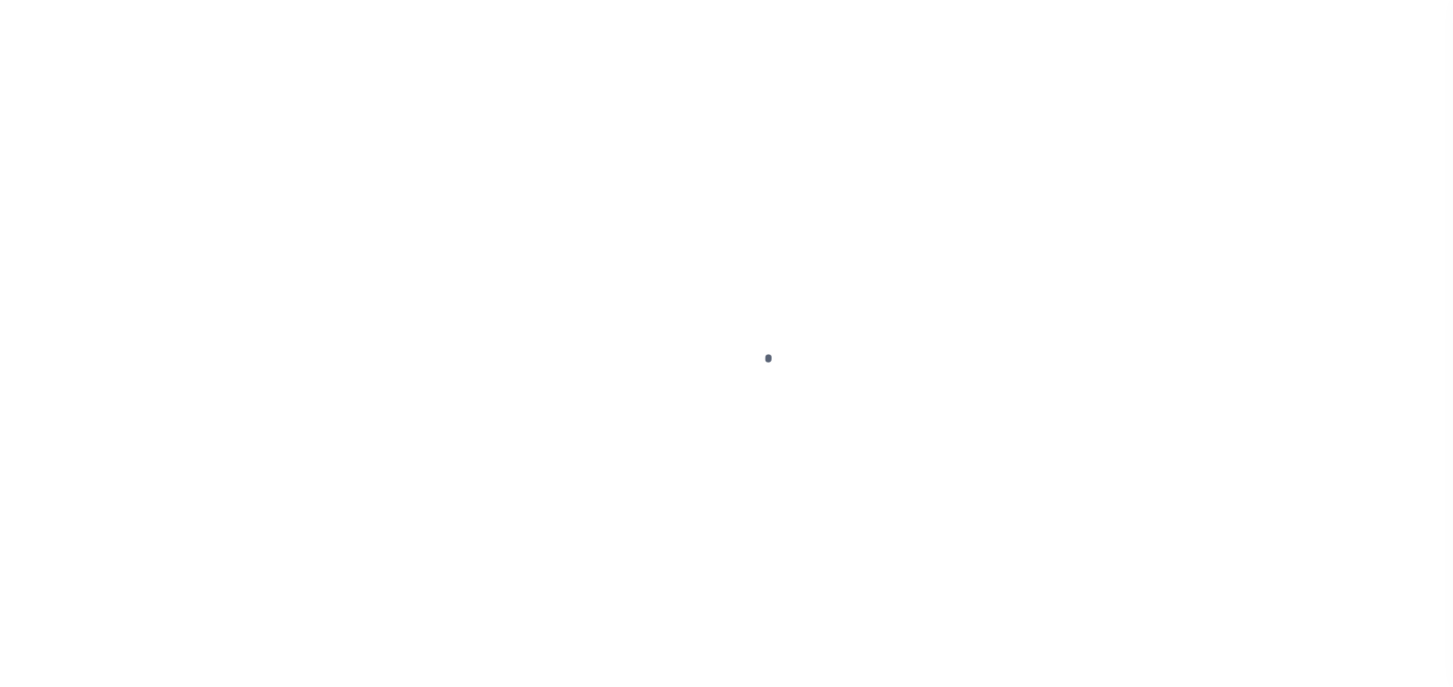
select select "PYD"
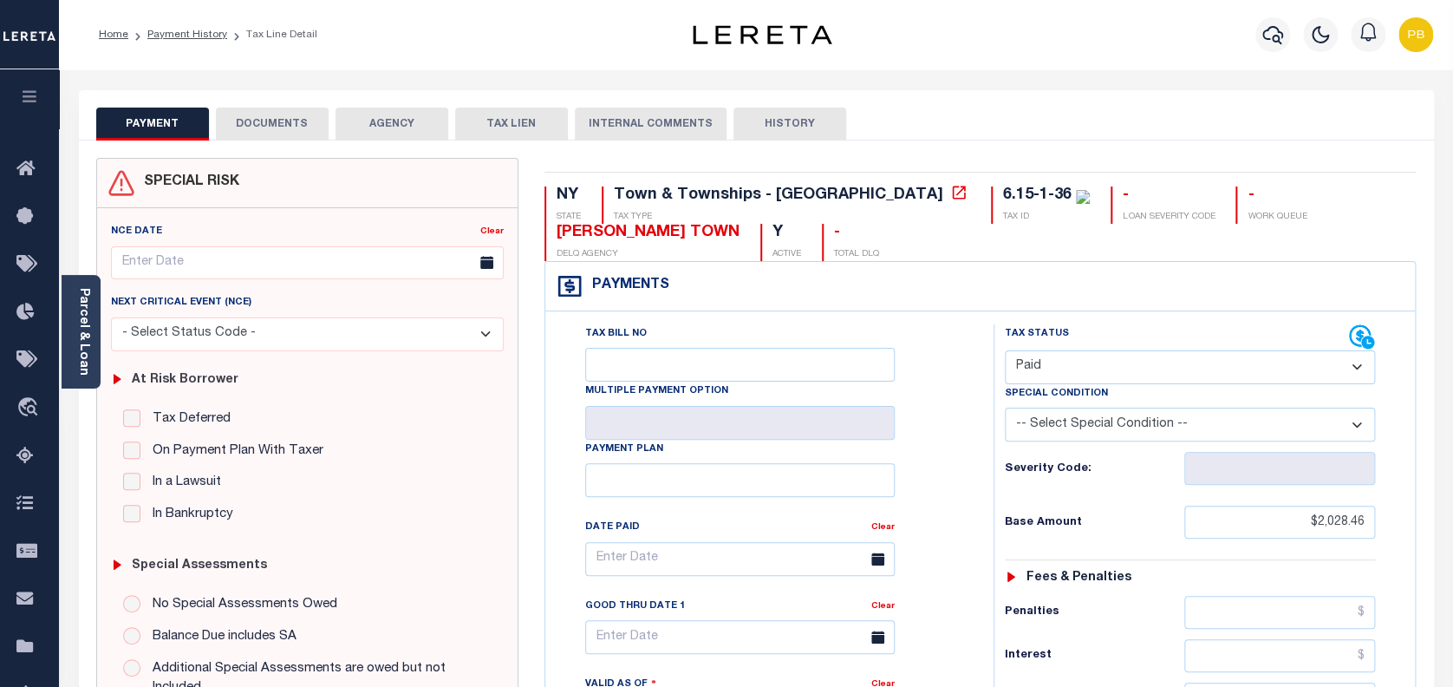
click at [255, 131] on button "DOCUMENTS" at bounding box center [272, 124] width 113 height 33
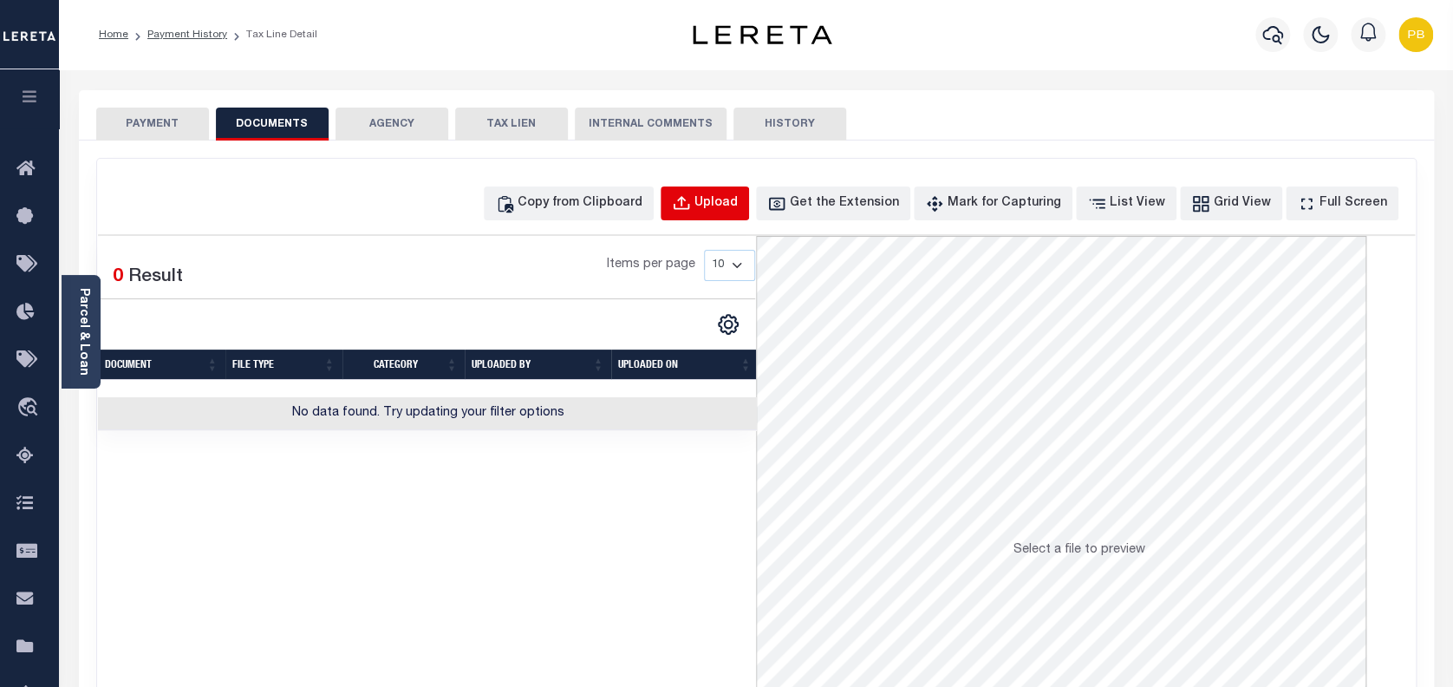
click at [735, 204] on div "Upload" at bounding box center [716, 203] width 43 height 19
select select "POP"
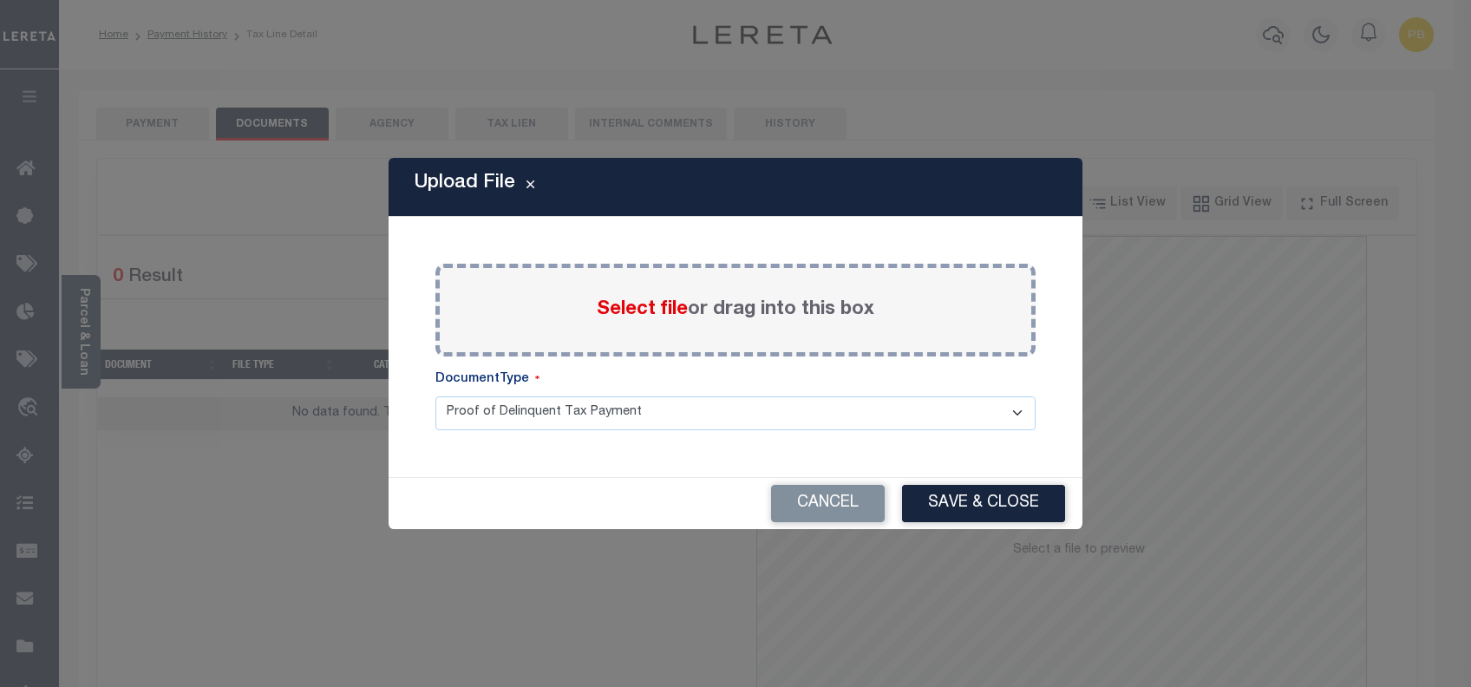
click at [656, 312] on span "Select file" at bounding box center [642, 309] width 91 height 19
click at [0, 0] on input "Select file or drag into this box" at bounding box center [0, 0] width 0 height 0
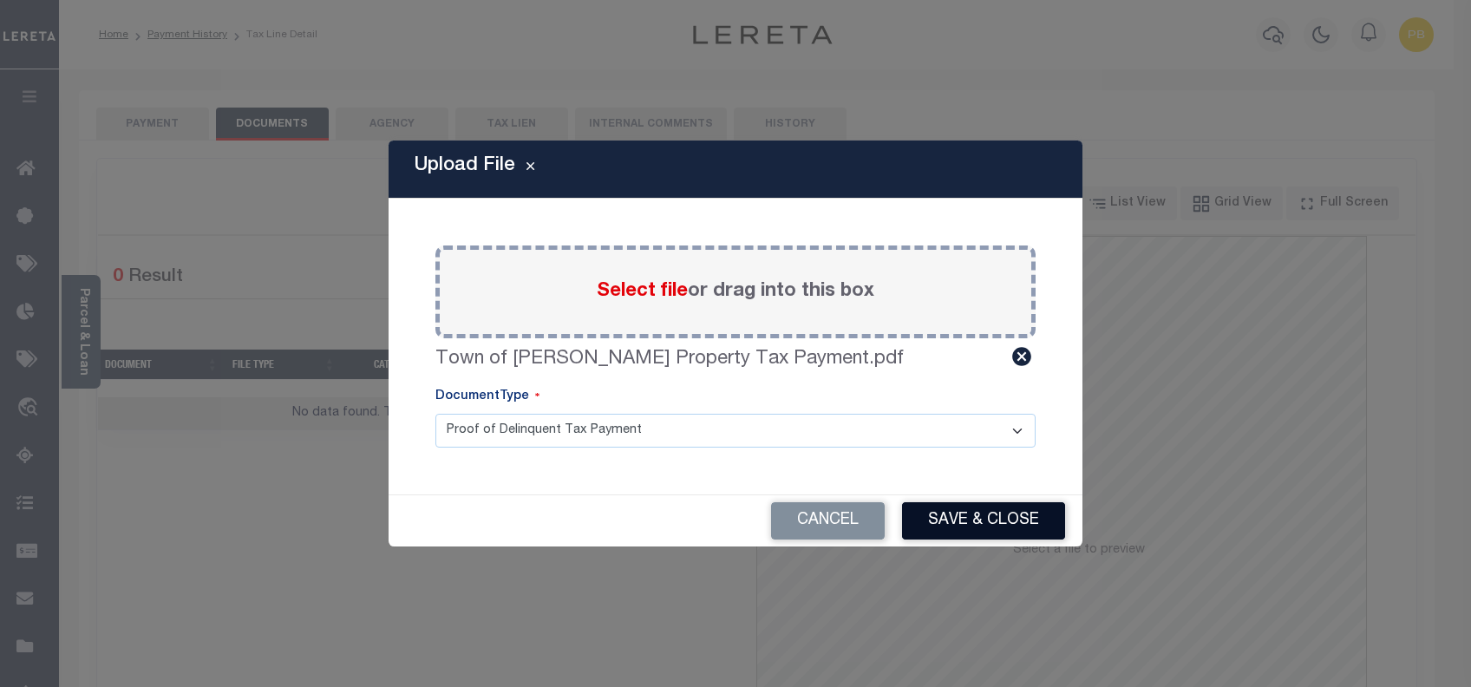
click at [1013, 509] on button "Save & Close" at bounding box center [983, 520] width 163 height 37
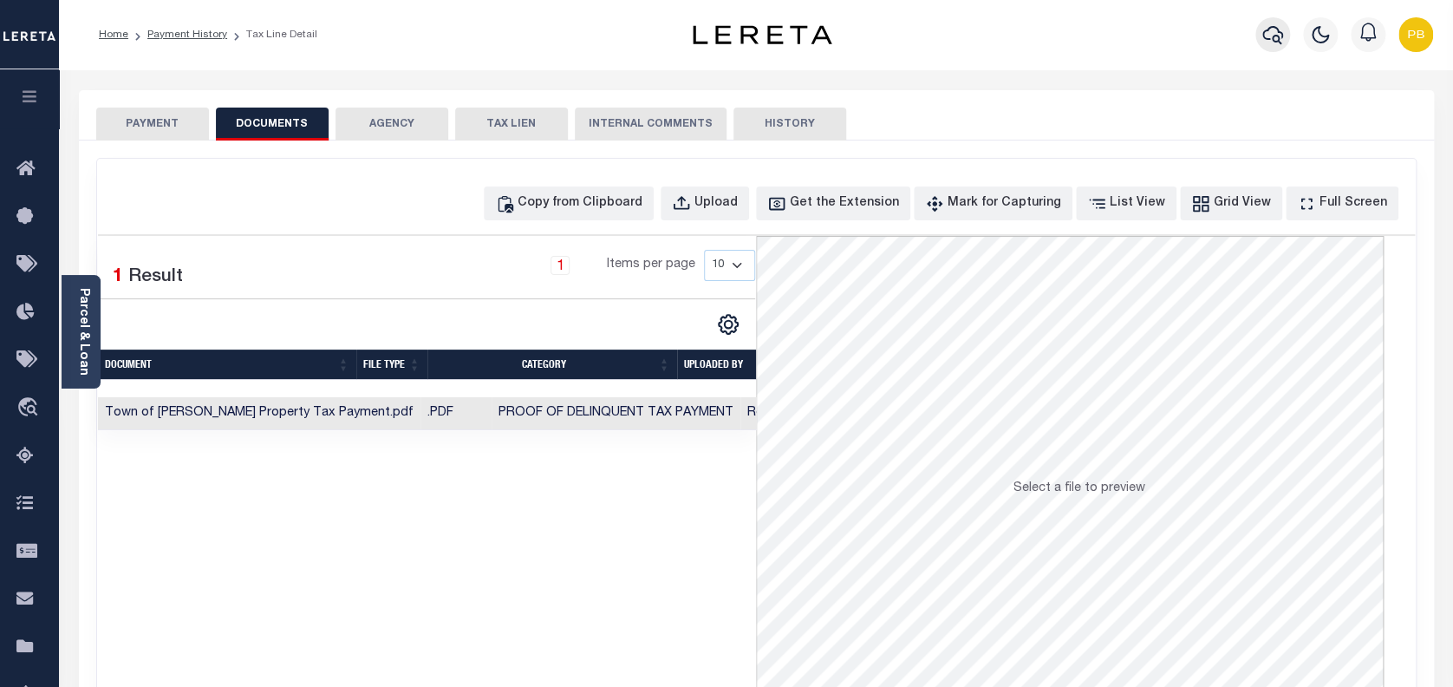
click at [1268, 42] on icon "button" at bounding box center [1273, 34] width 21 height 21
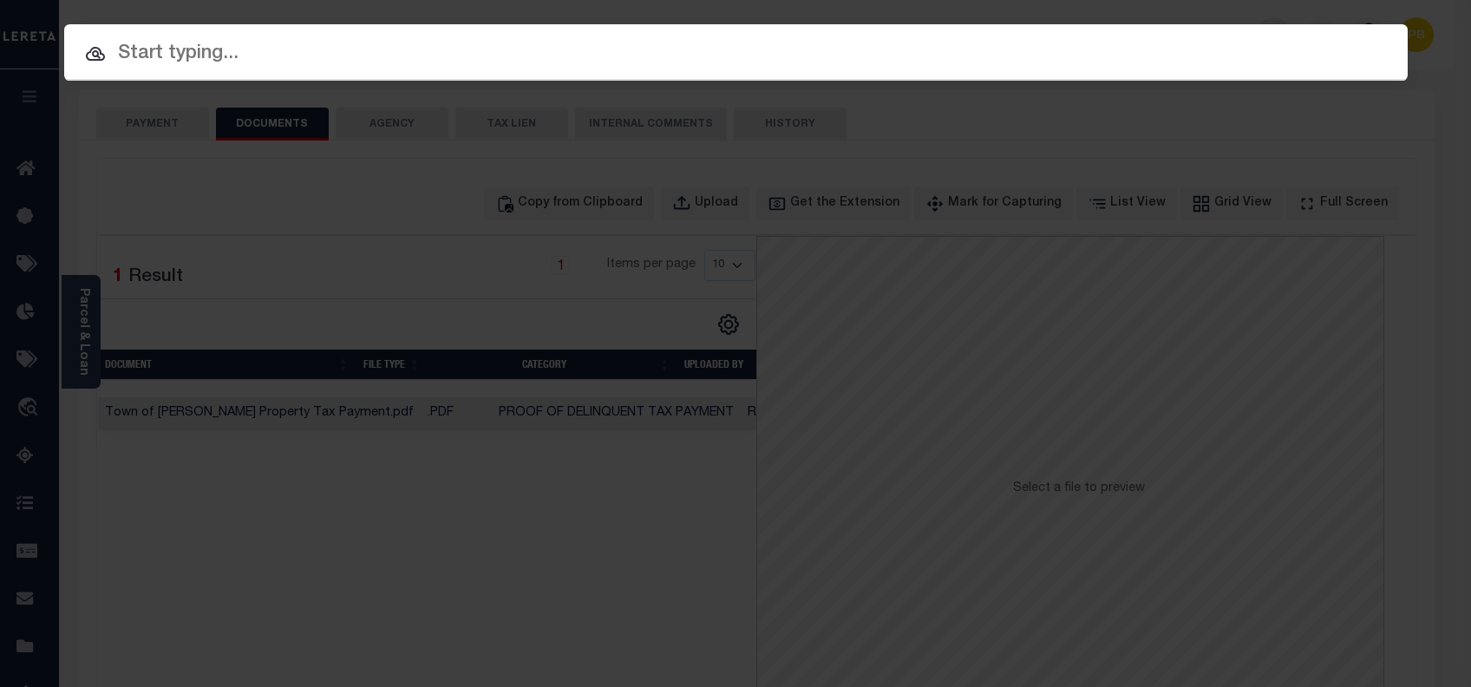
paste input "2000112350"
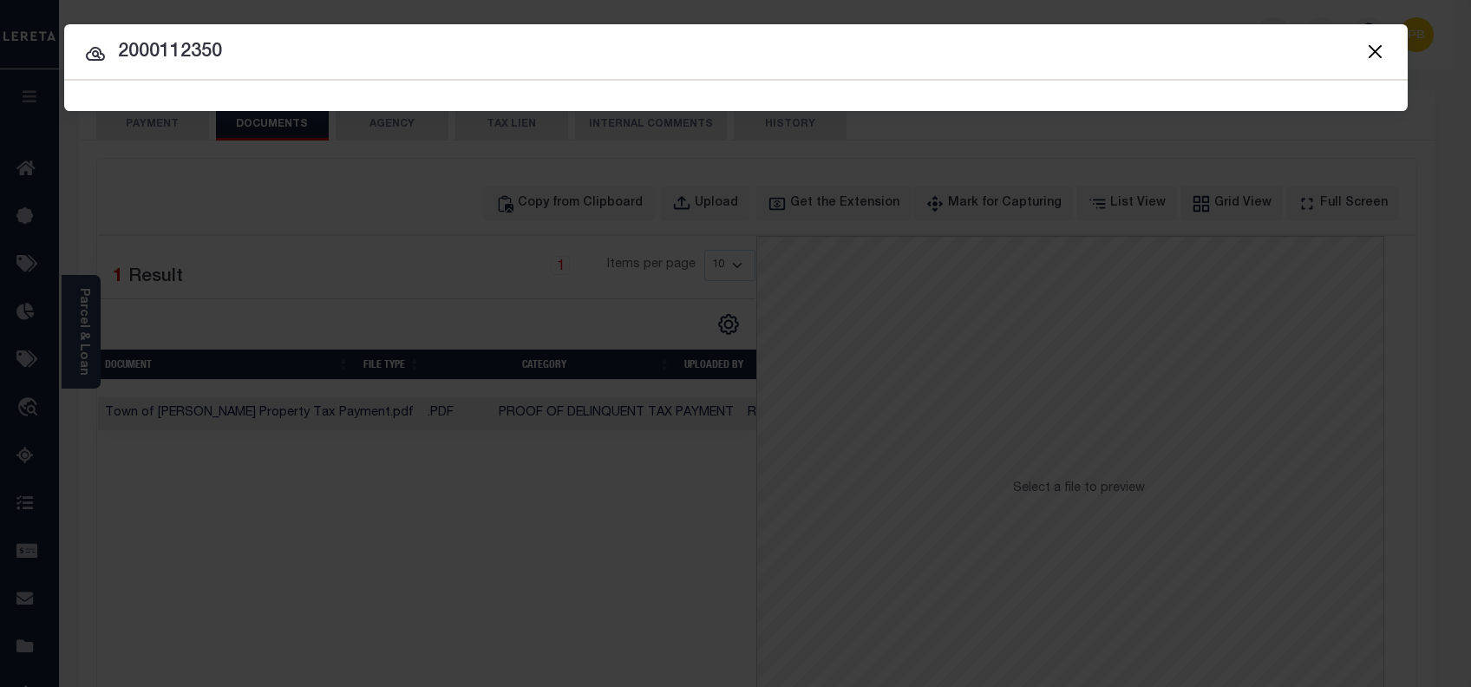
type input "2000112350"
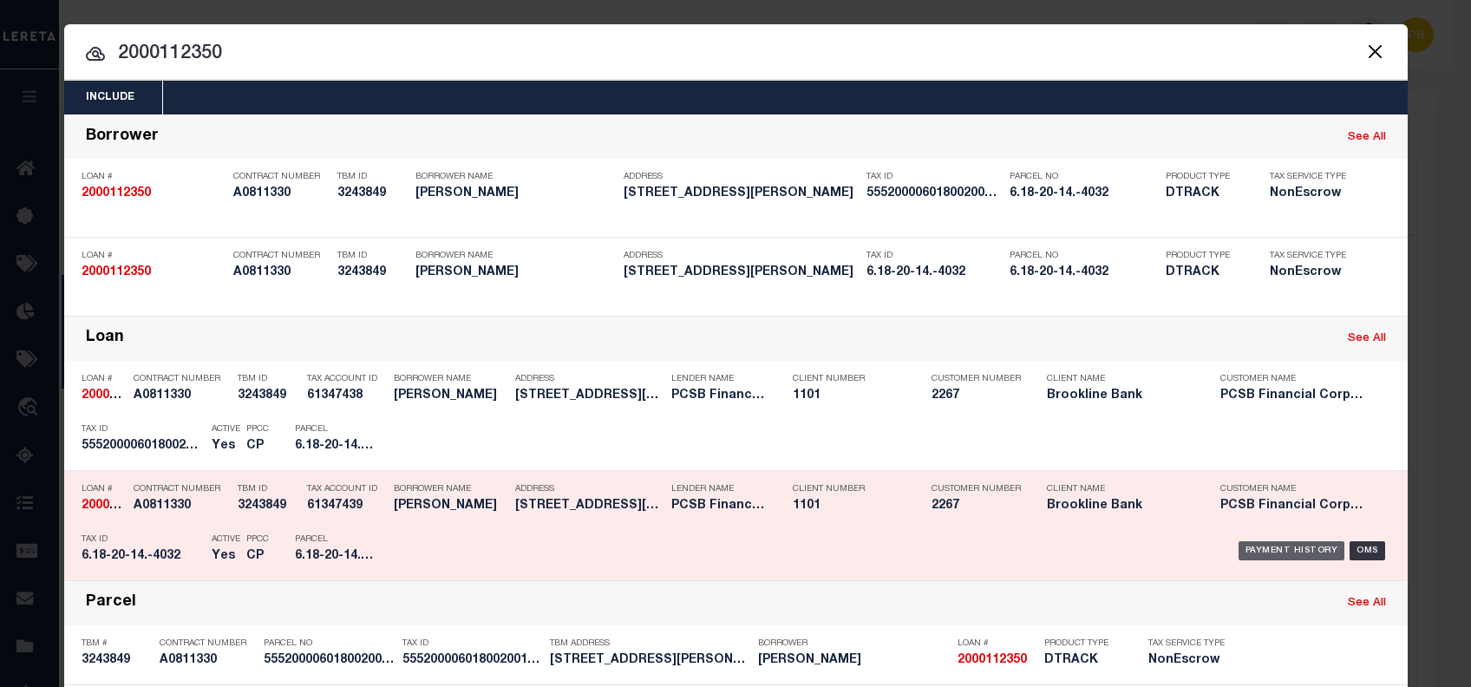
click at [1281, 545] on div "Payment History" at bounding box center [1291, 550] width 107 height 19
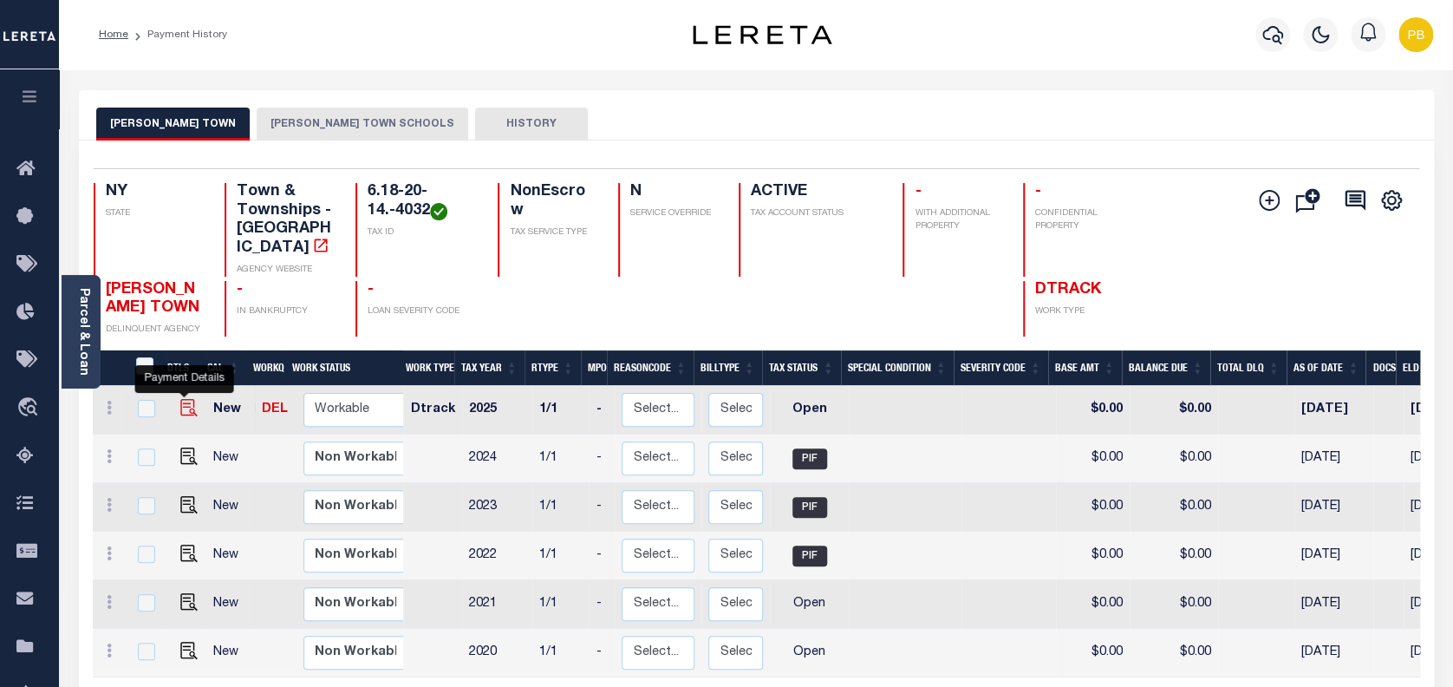
click at [185, 399] on img "" at bounding box center [188, 407] width 17 height 17
checkbox input "true"
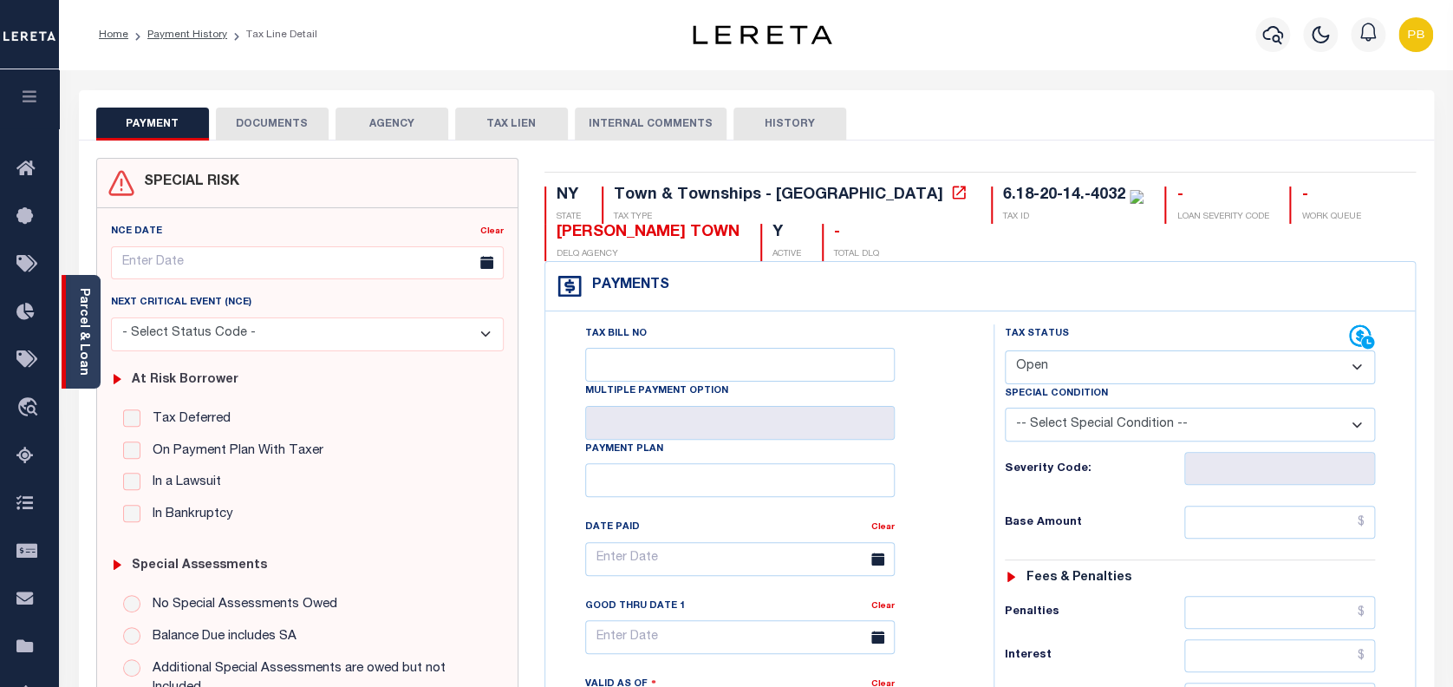
click at [92, 368] on div "Parcel & Loan" at bounding box center [81, 332] width 39 height 114
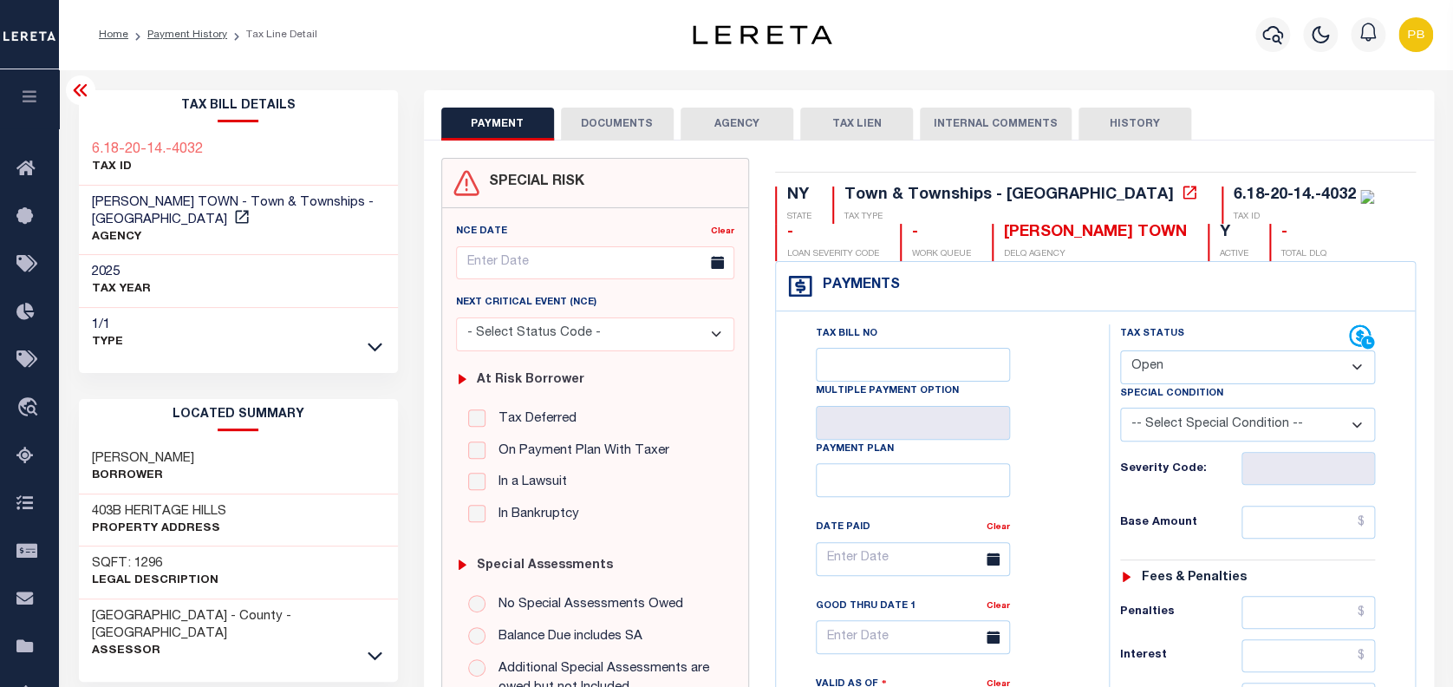
drag, startPoint x: 90, startPoint y: 492, endPoint x: 265, endPoint y: 493, distance: 175.2
click at [265, 494] on div "403B HERITAGE HILLS Property Address" at bounding box center [238, 520] width 319 height 53
copy h3 "403B HERITAGE HILLS"
click at [1165, 362] on select "- Select Status Code - Open Due/Unpaid Paid Incomplete No Tax Due Internal Refu…" at bounding box center [1248, 367] width 256 height 34
select select "PYD"
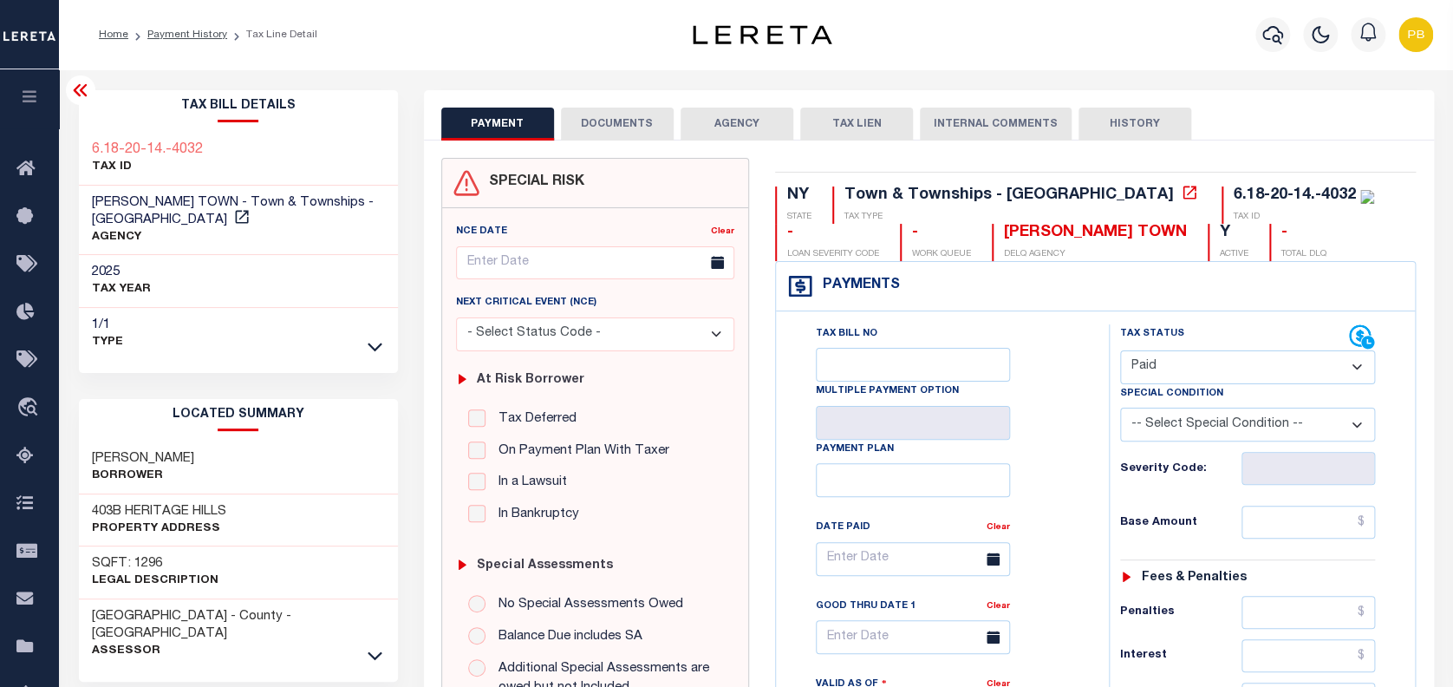
click at [1120, 351] on select "- Select Status Code - Open Due/Unpaid Paid Incomplete No Tax Due Internal Refu…" at bounding box center [1248, 367] width 256 height 34
type input "[DATE]"
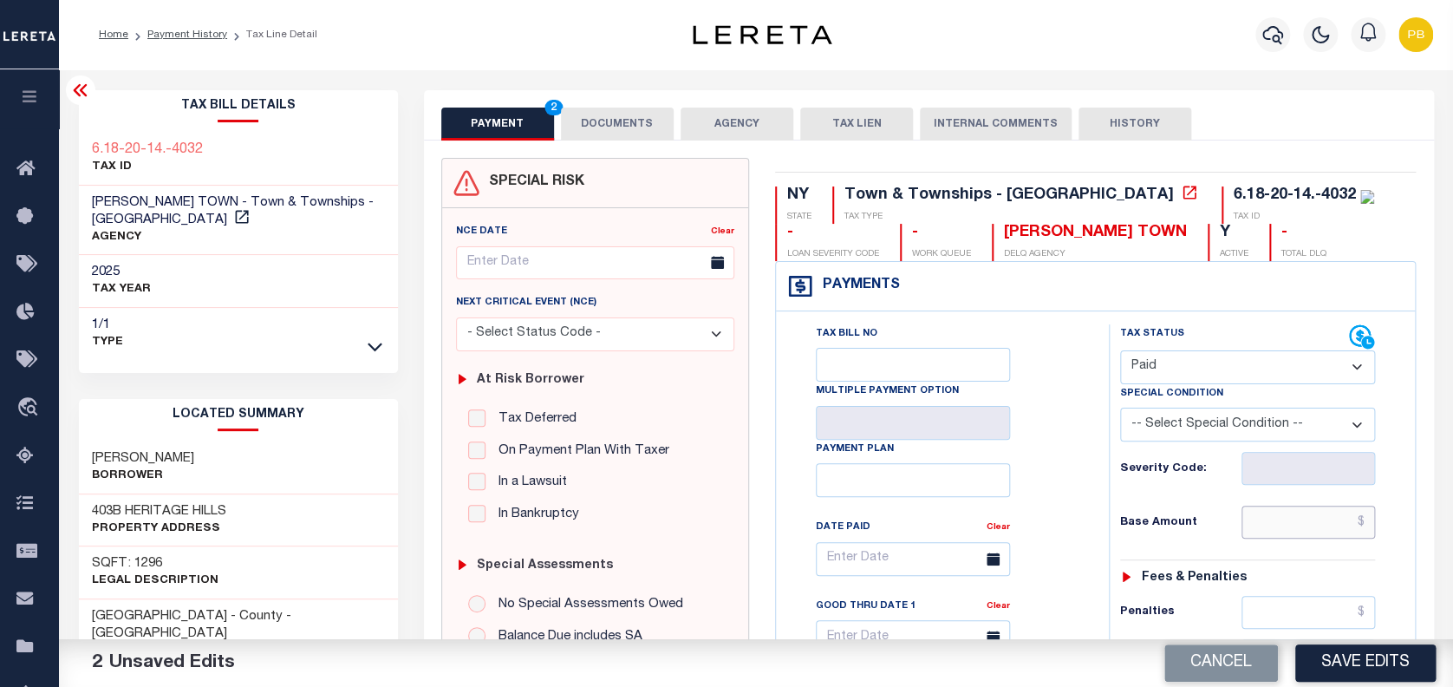
click at [1293, 527] on input "text" at bounding box center [1309, 522] width 134 height 33
paste input "1,073.41"
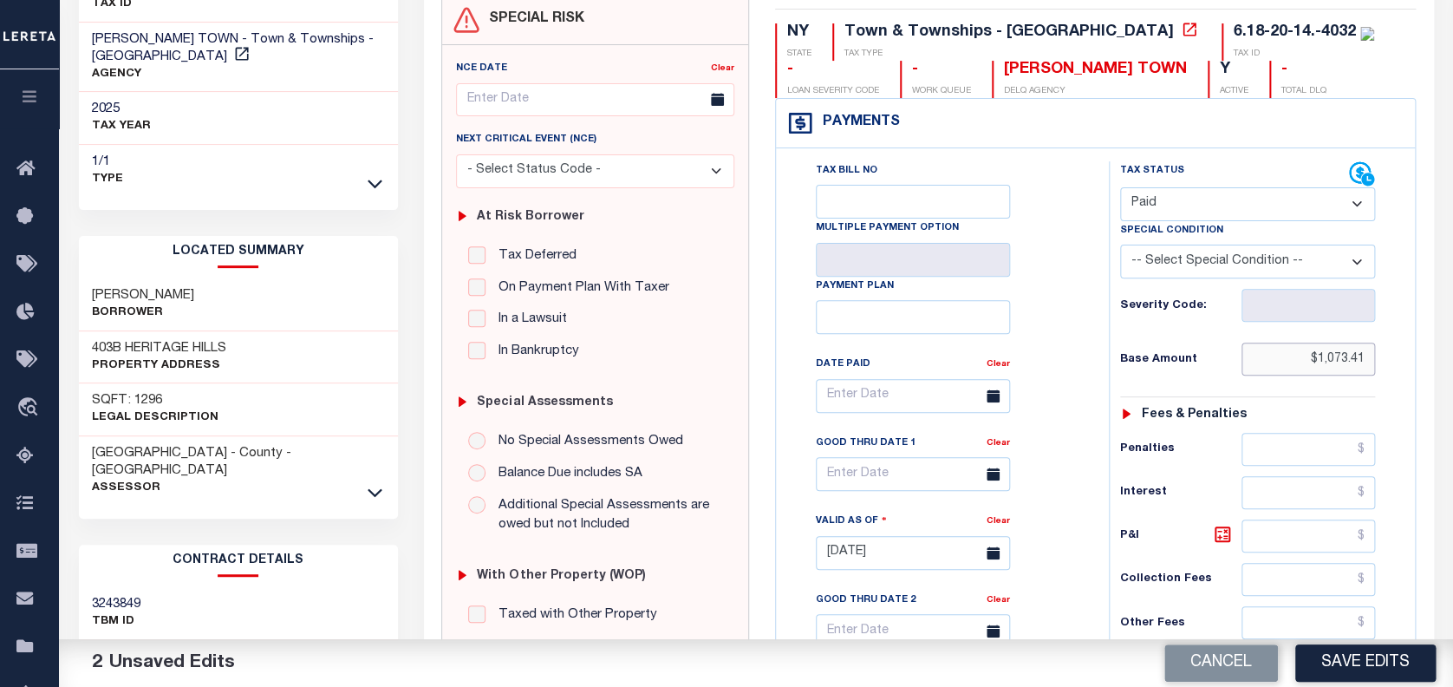
scroll to position [231, 0]
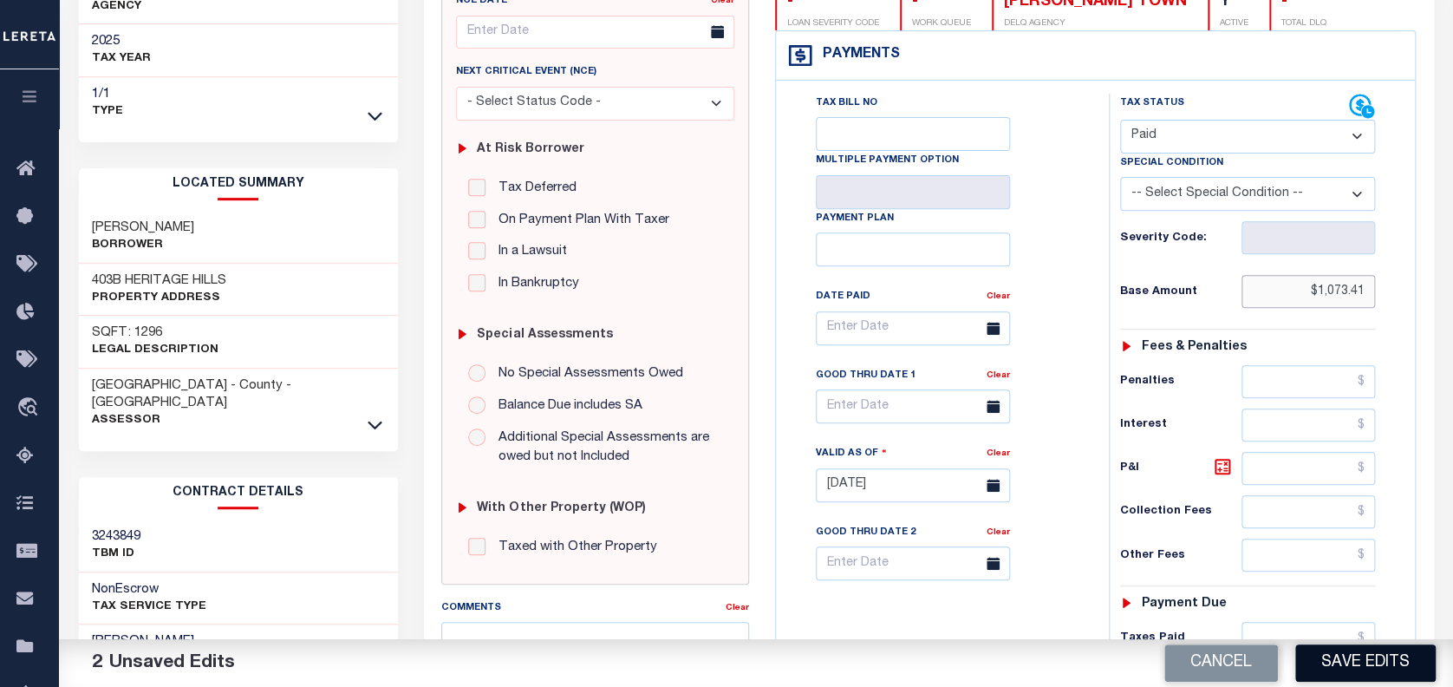
type input "$1,073.41"
click at [1358, 655] on button "Save Edits" at bounding box center [1365, 662] width 140 height 37
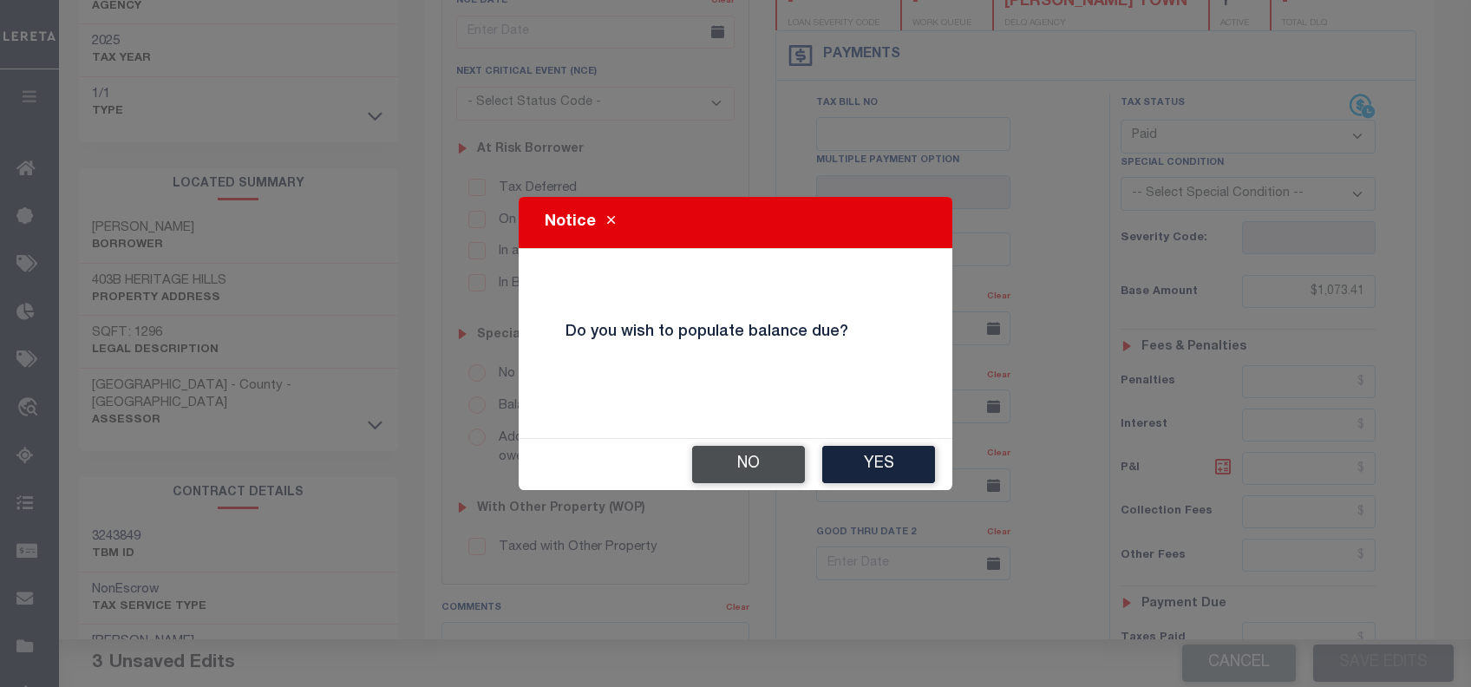
click at [768, 453] on button "No" at bounding box center [748, 464] width 113 height 37
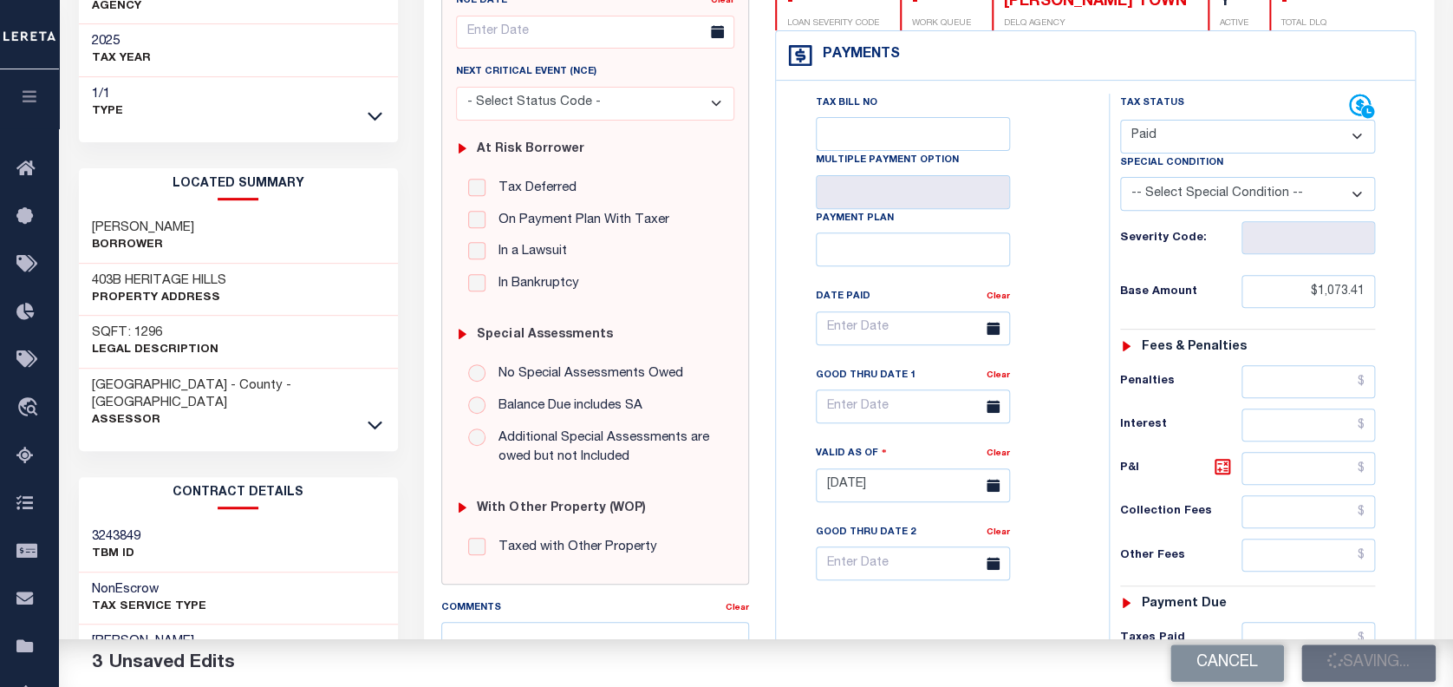
checkbox input "false"
type input "$1,073.41"
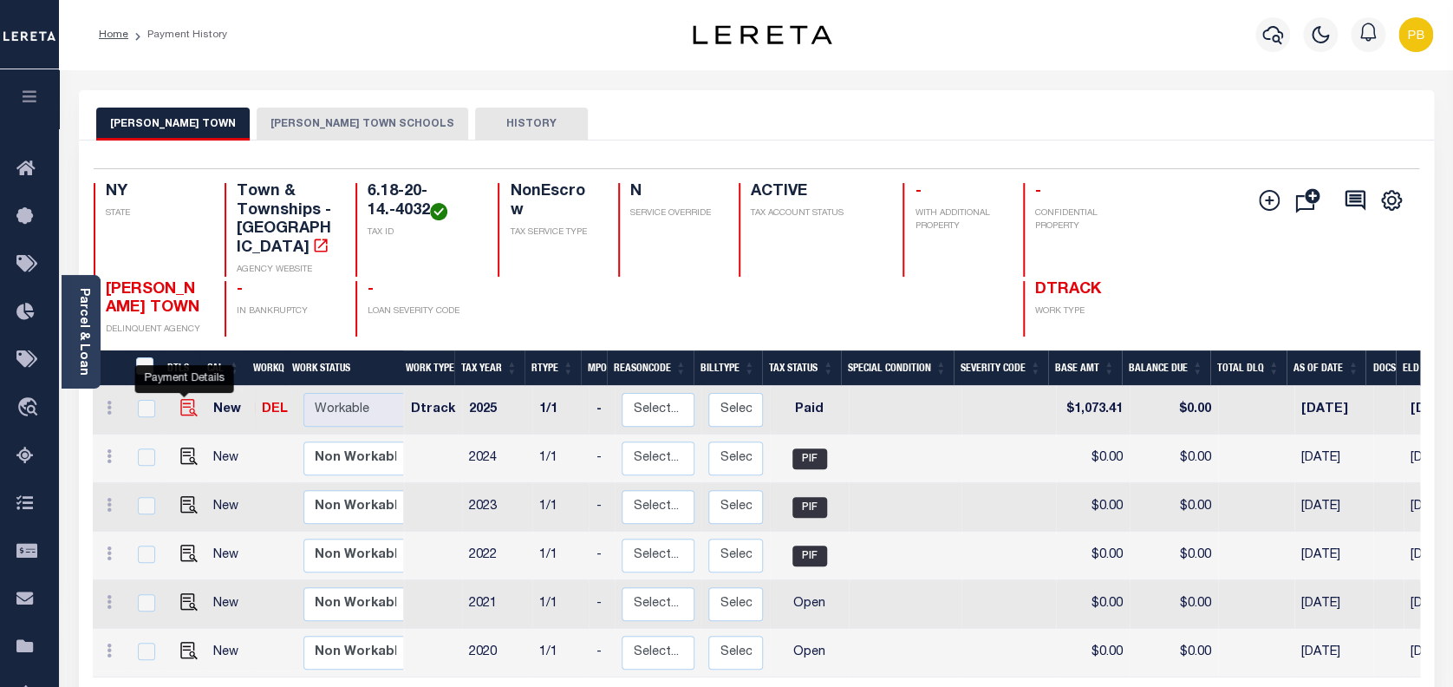
click at [180, 399] on img "" at bounding box center [188, 407] width 17 height 17
checkbox input "true"
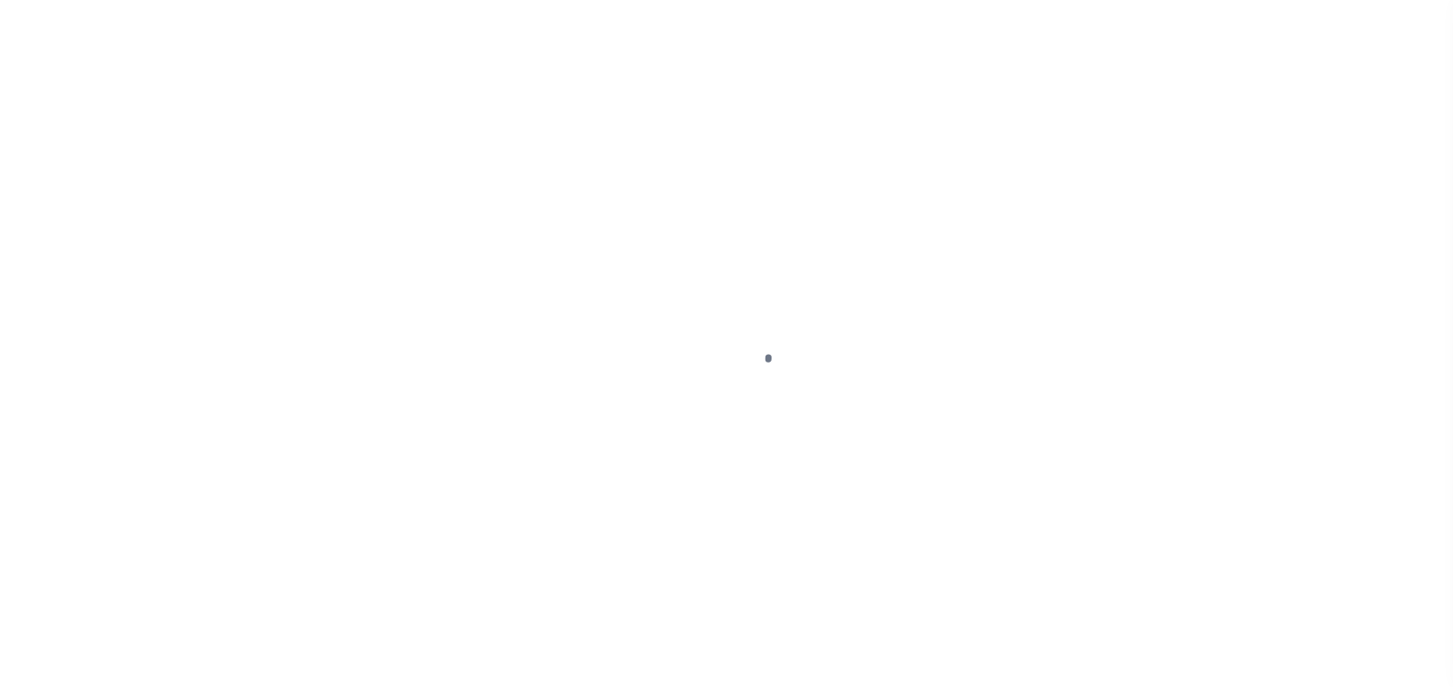
select select "PYD"
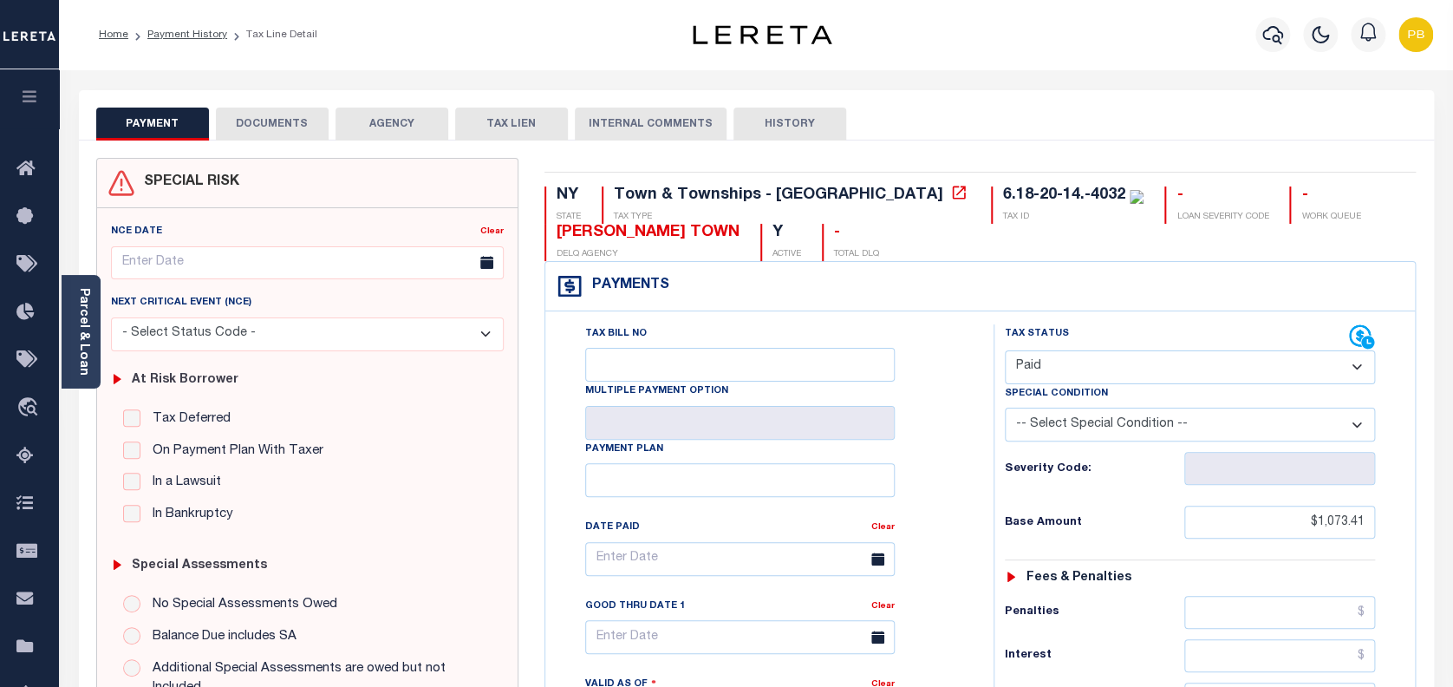
click at [262, 121] on button "DOCUMENTS" at bounding box center [272, 124] width 113 height 33
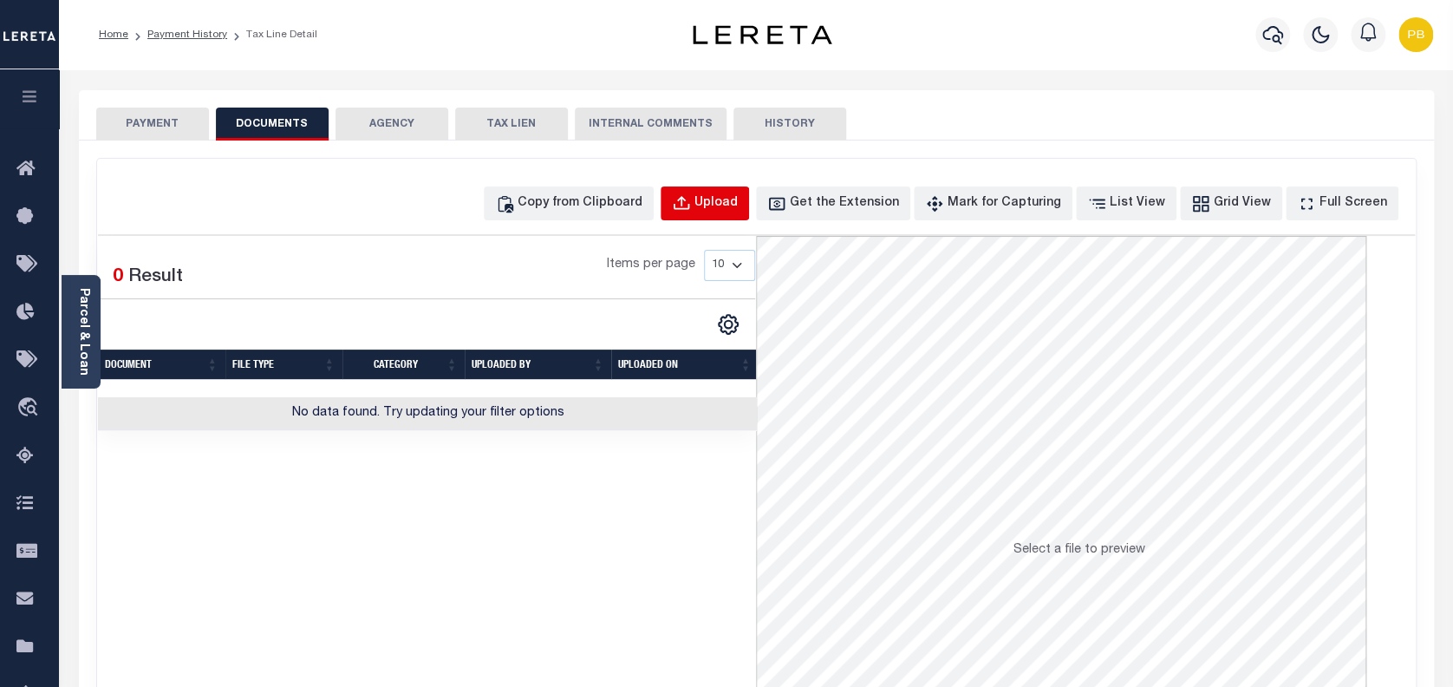
click at [727, 208] on button "Upload" at bounding box center [705, 203] width 88 height 34
select select "POP"
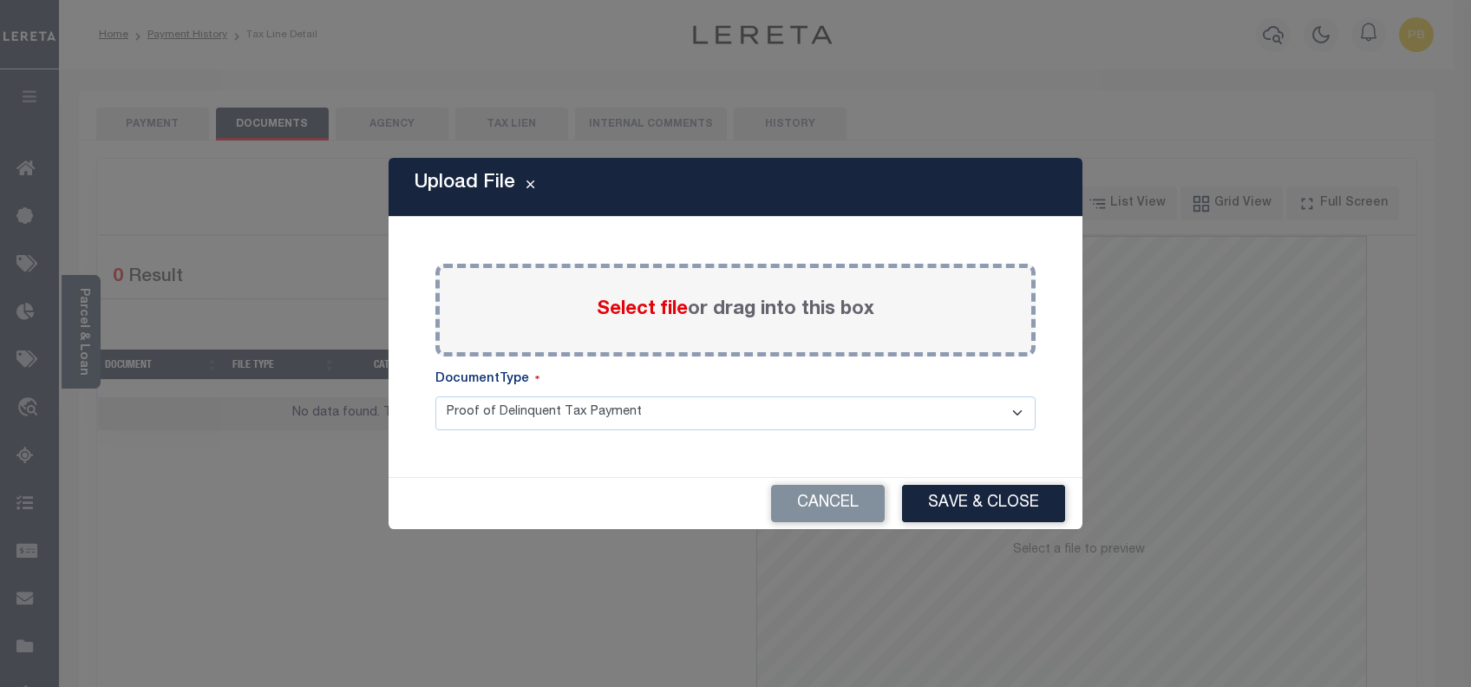
click at [646, 310] on span "Select file" at bounding box center [642, 309] width 91 height 19
click at [0, 0] on input "Select file or drag into this box" at bounding box center [0, 0] width 0 height 0
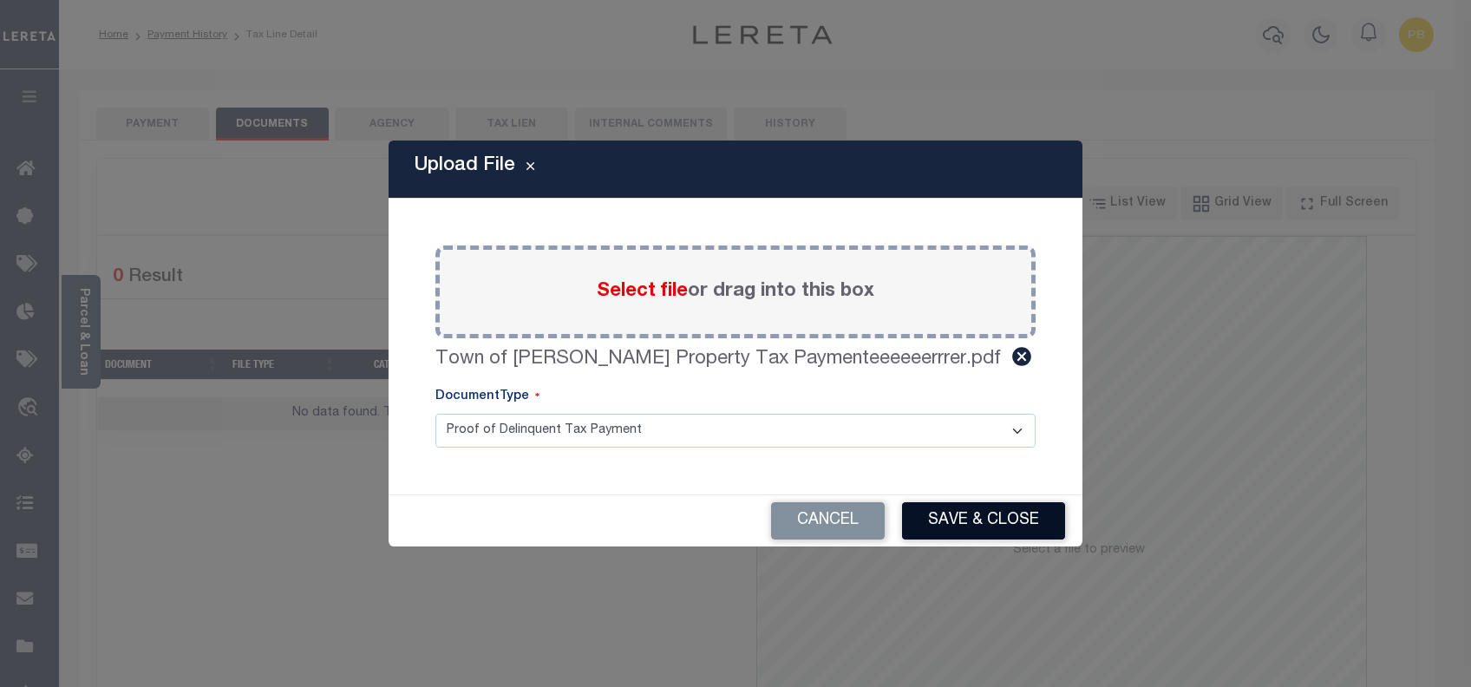
click at [1012, 525] on button "Save & Close" at bounding box center [983, 520] width 163 height 37
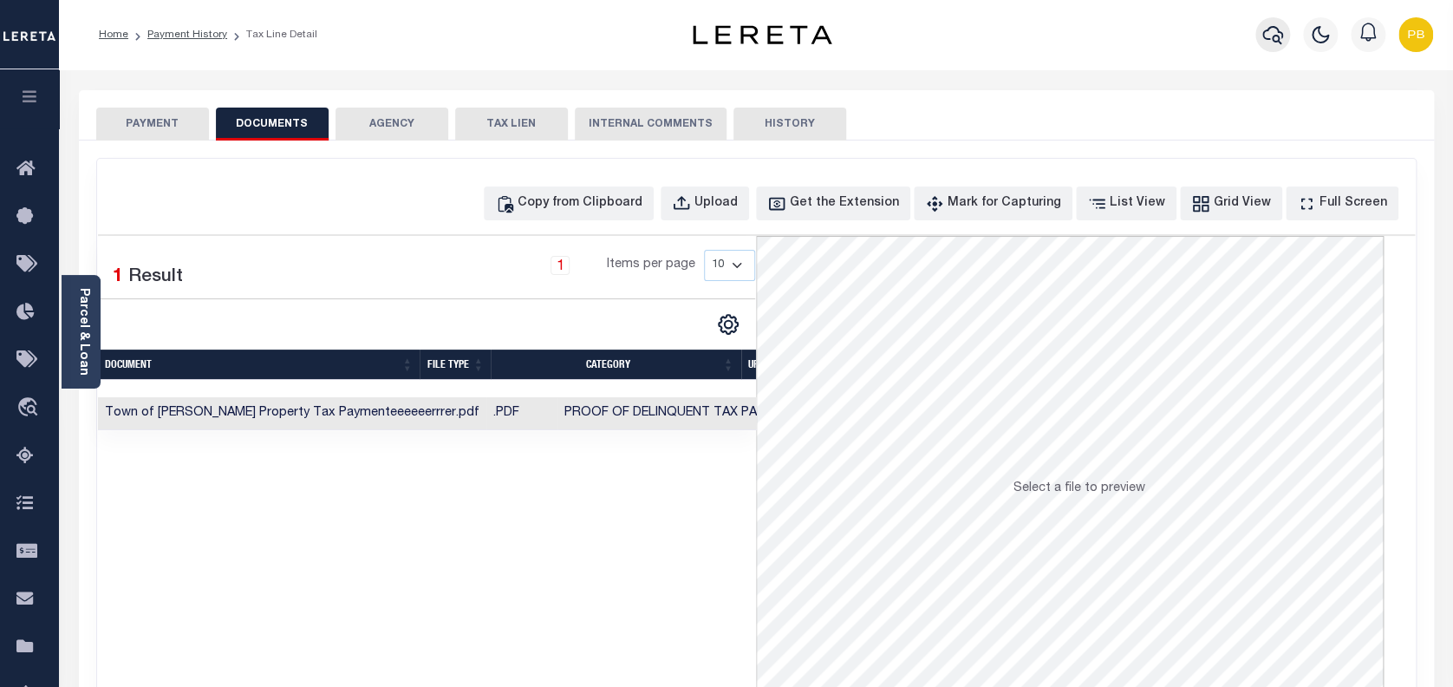
click at [1273, 30] on icon "button" at bounding box center [1273, 34] width 21 height 21
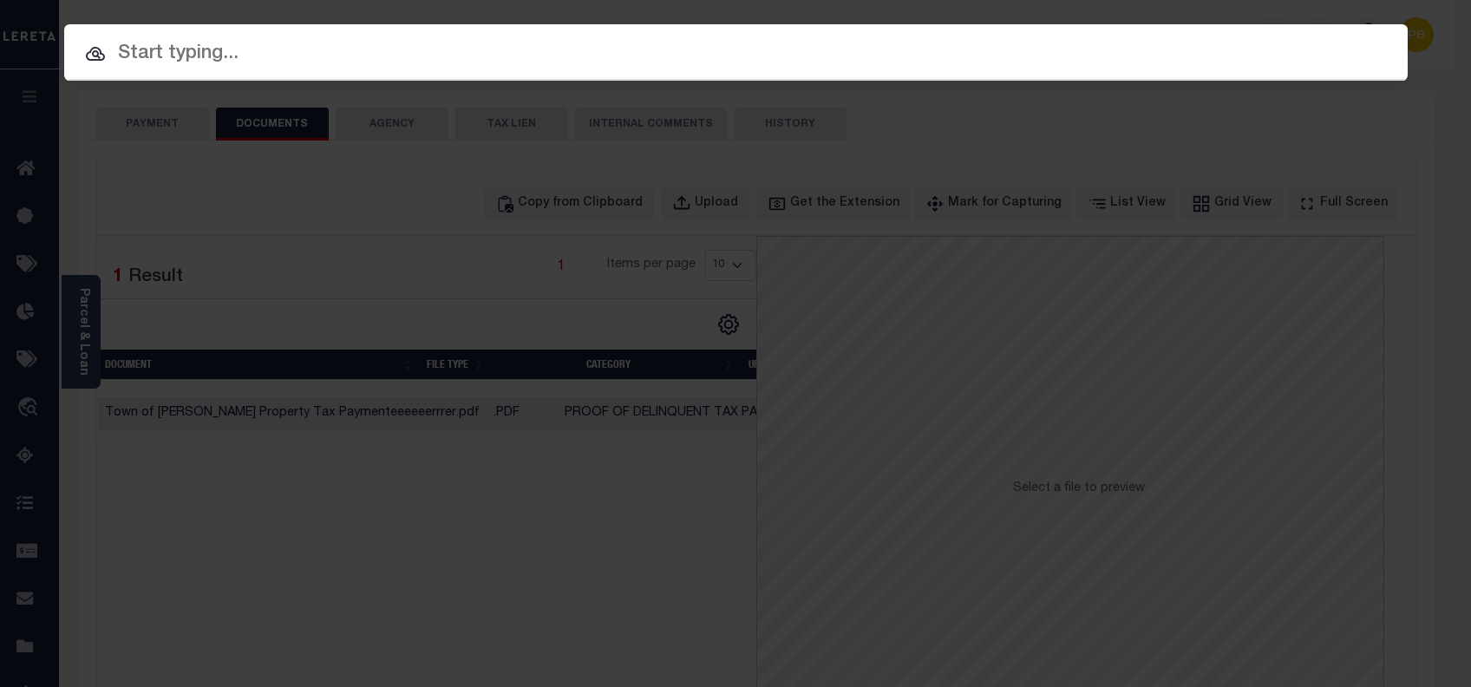
paste input "6070010563"
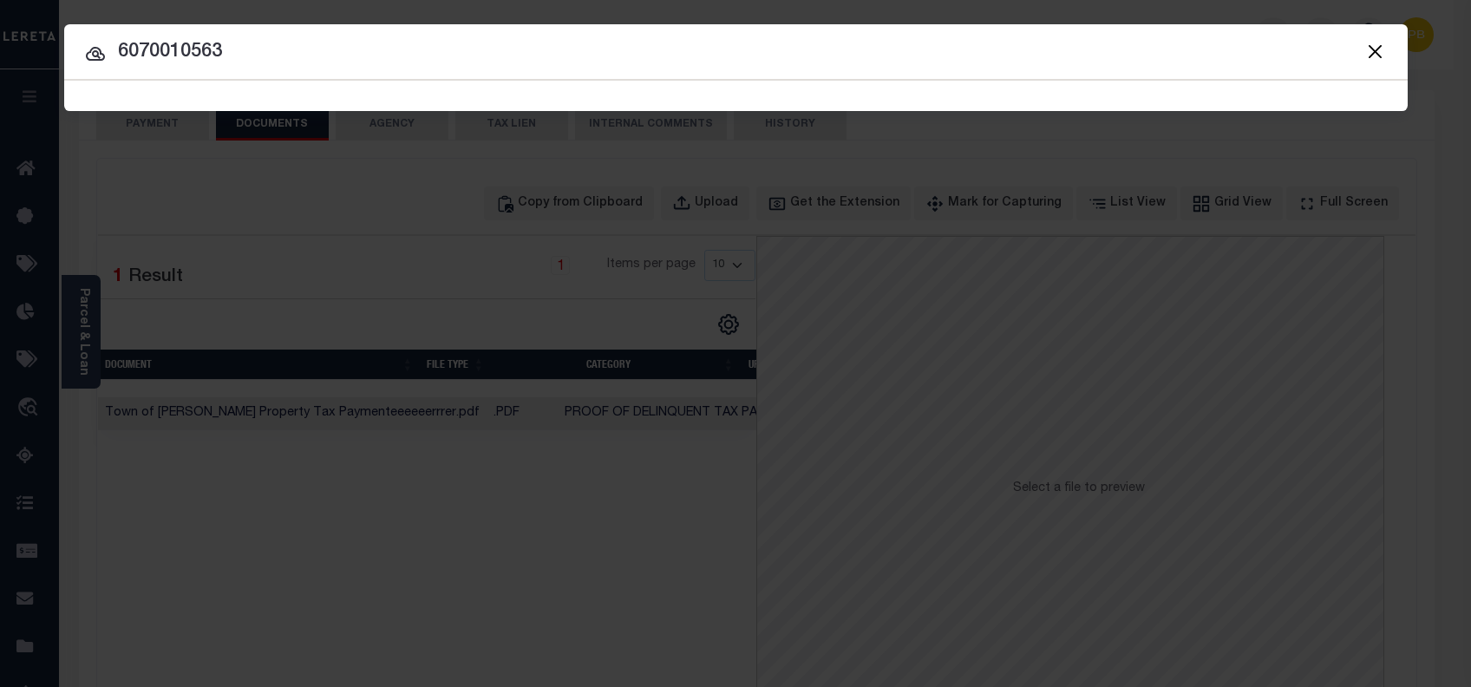
type input "6070010563"
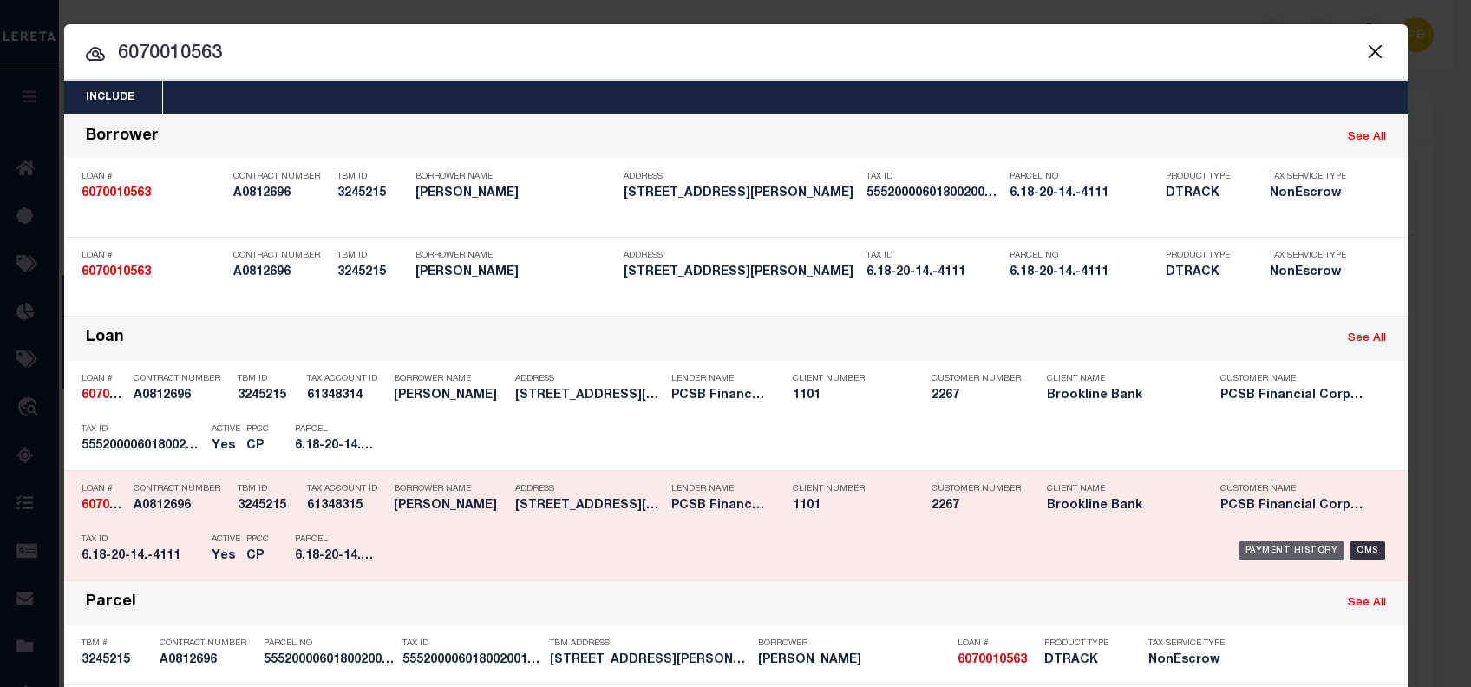
click at [1302, 552] on div "Payment History" at bounding box center [1291, 550] width 107 height 19
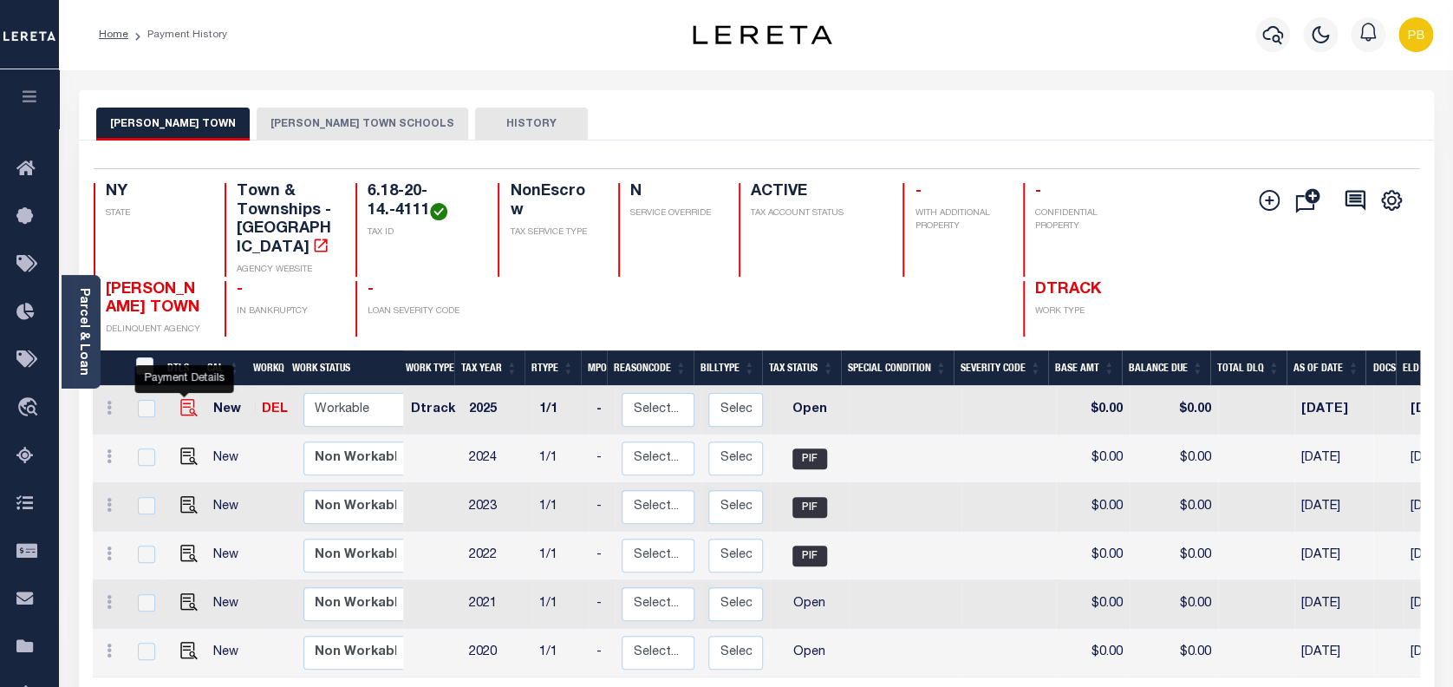
click at [183, 399] on img "" at bounding box center [188, 407] width 17 height 17
checkbox input "true"
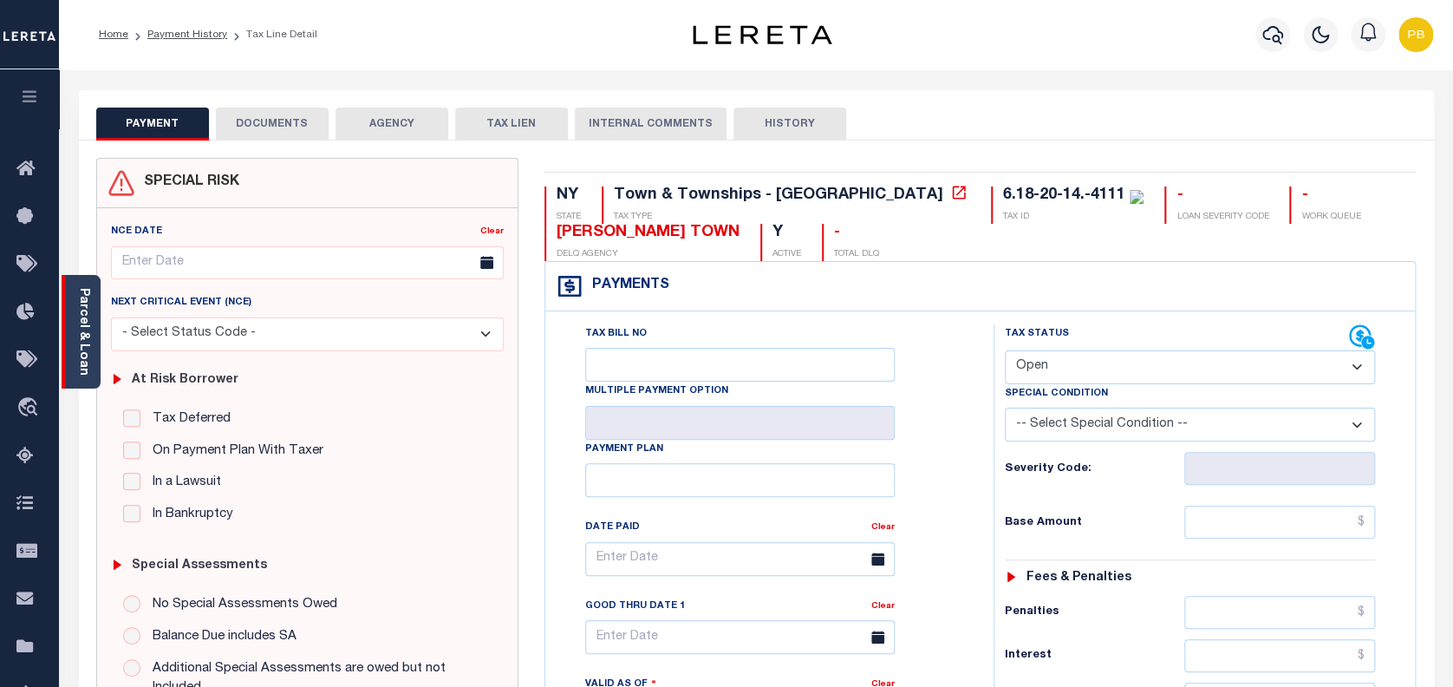
click at [88, 368] on div "Parcel & Loan" at bounding box center [81, 332] width 39 height 114
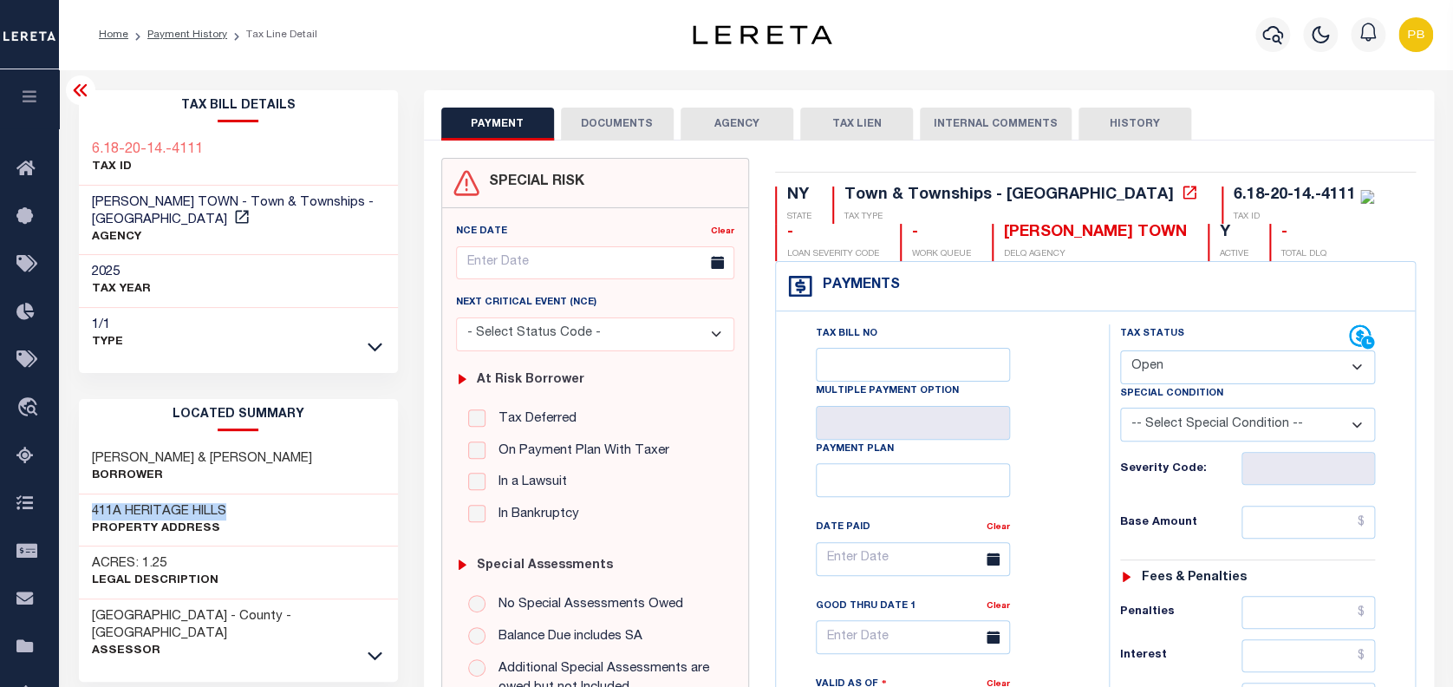
drag, startPoint x: 92, startPoint y: 489, endPoint x: 227, endPoint y: 498, distance: 135.5
click at [226, 503] on h3 "411A HERITAGE HILLS" at bounding box center [159, 511] width 134 height 17
copy h3 "411A HERITAGE HILLS"
click at [1178, 375] on select "- Select Status Code - Open Due/Unpaid Paid Incomplete No Tax Due Internal Refu…" at bounding box center [1248, 367] width 256 height 34
select select "PYD"
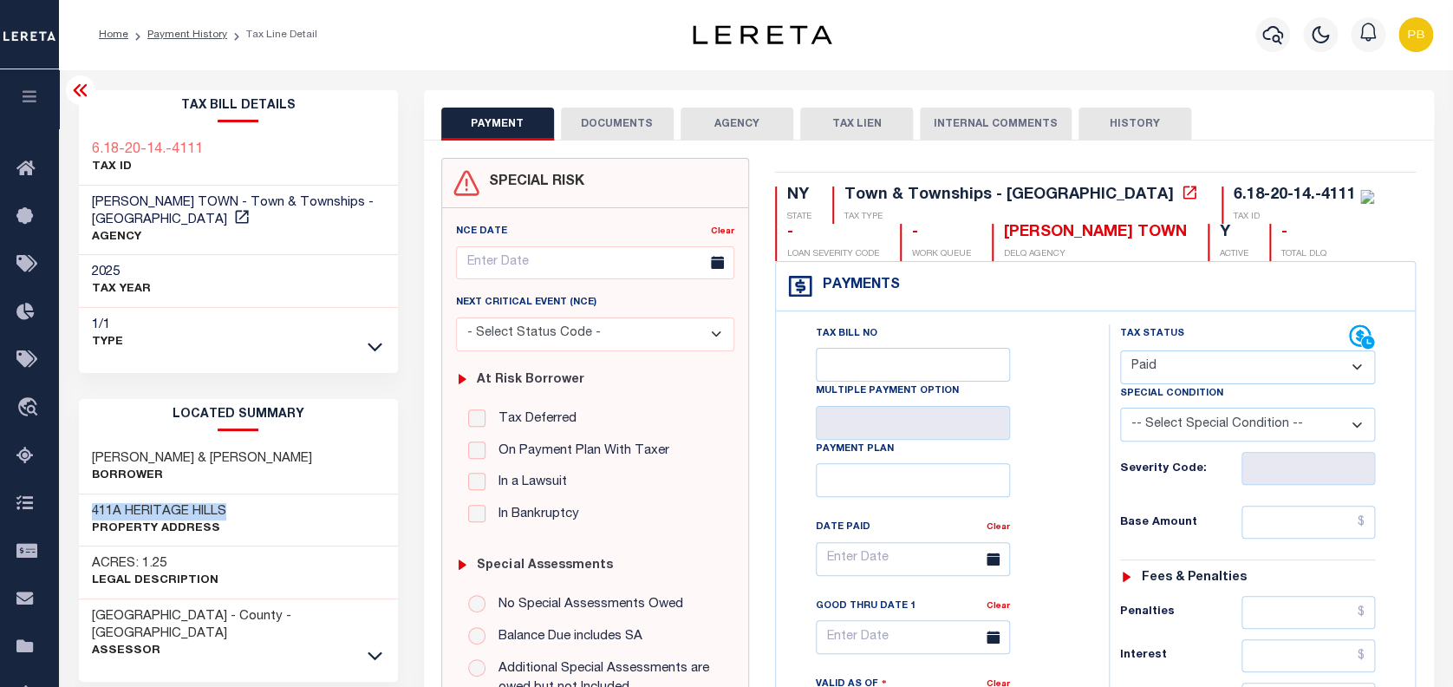
click at [1120, 351] on select "- Select Status Code - Open Due/Unpaid Paid Incomplete No Tax Due Internal Refu…" at bounding box center [1248, 367] width 256 height 34
type input "[DATE]"
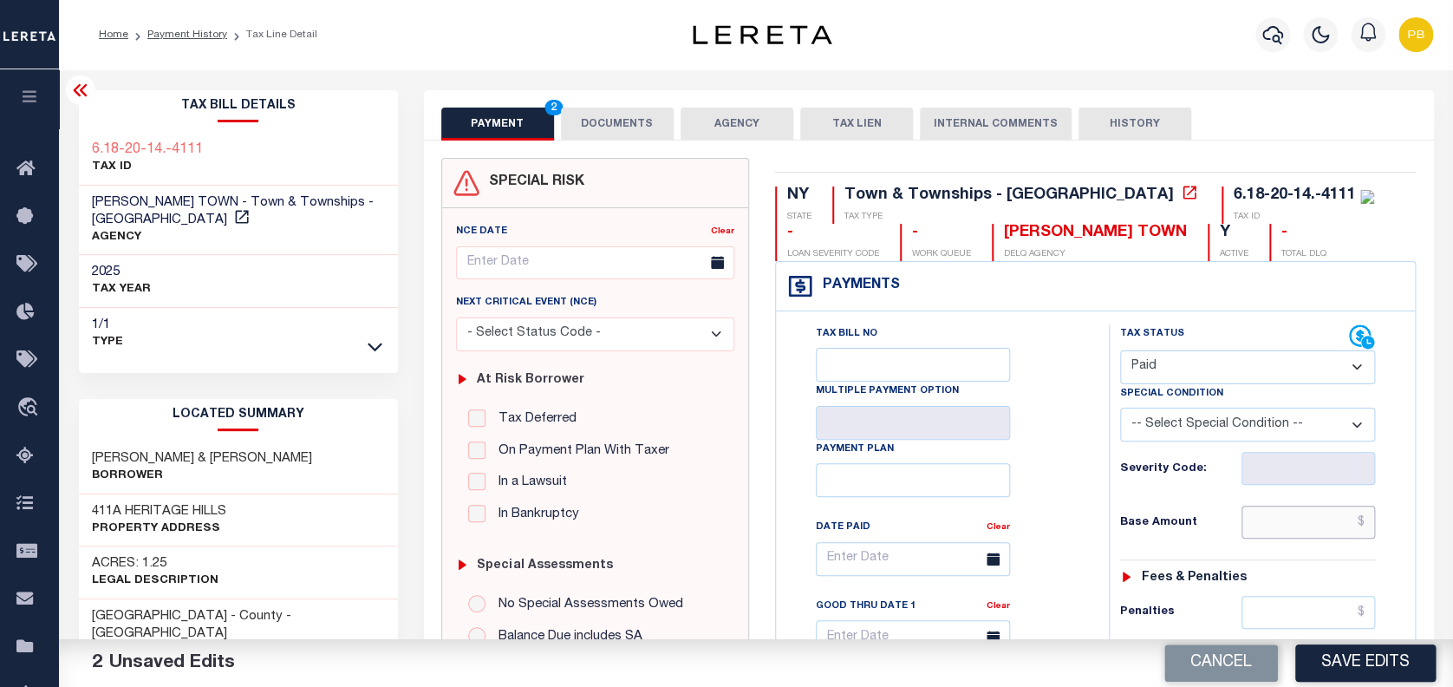
click at [1311, 525] on input "text" at bounding box center [1309, 522] width 134 height 33
paste input "1,226.23"
type input "$1,226.23"
click at [1374, 678] on button "Save Edits" at bounding box center [1365, 662] width 140 height 37
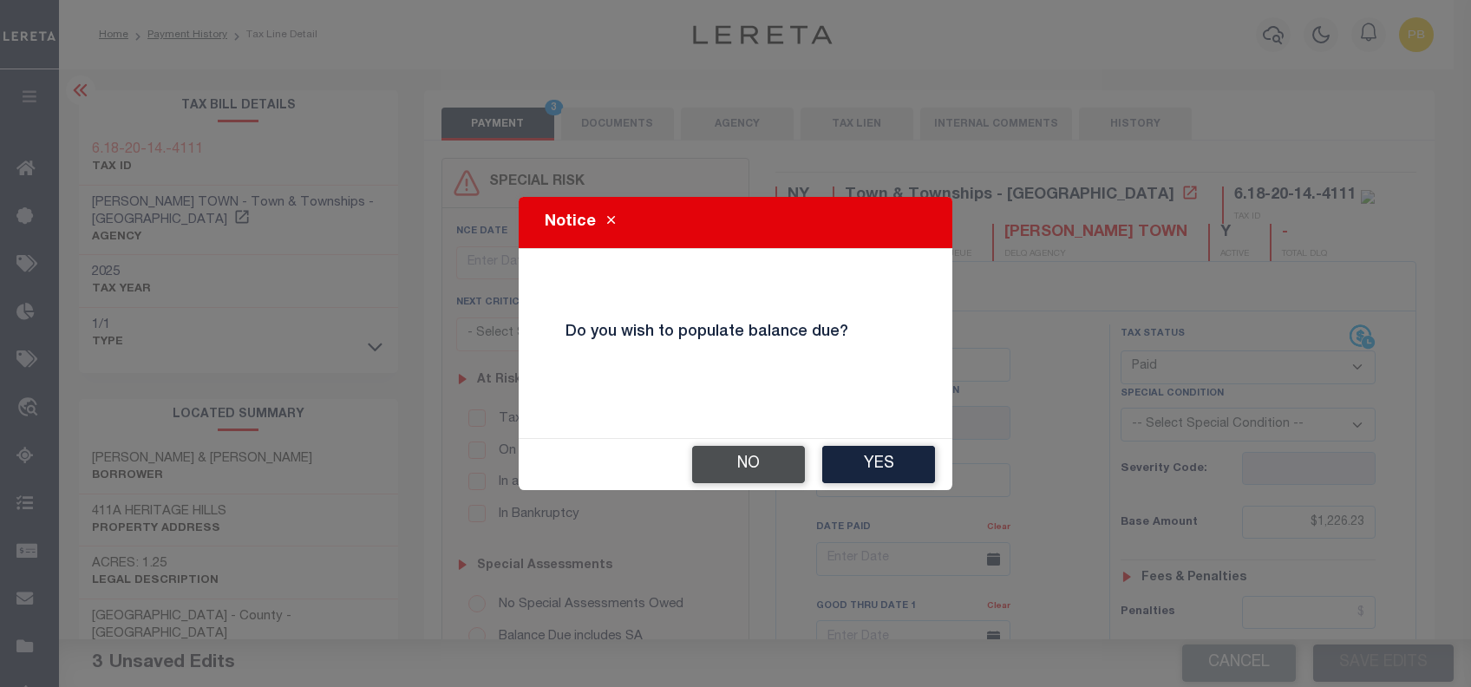
click at [744, 462] on button "No" at bounding box center [748, 464] width 113 height 37
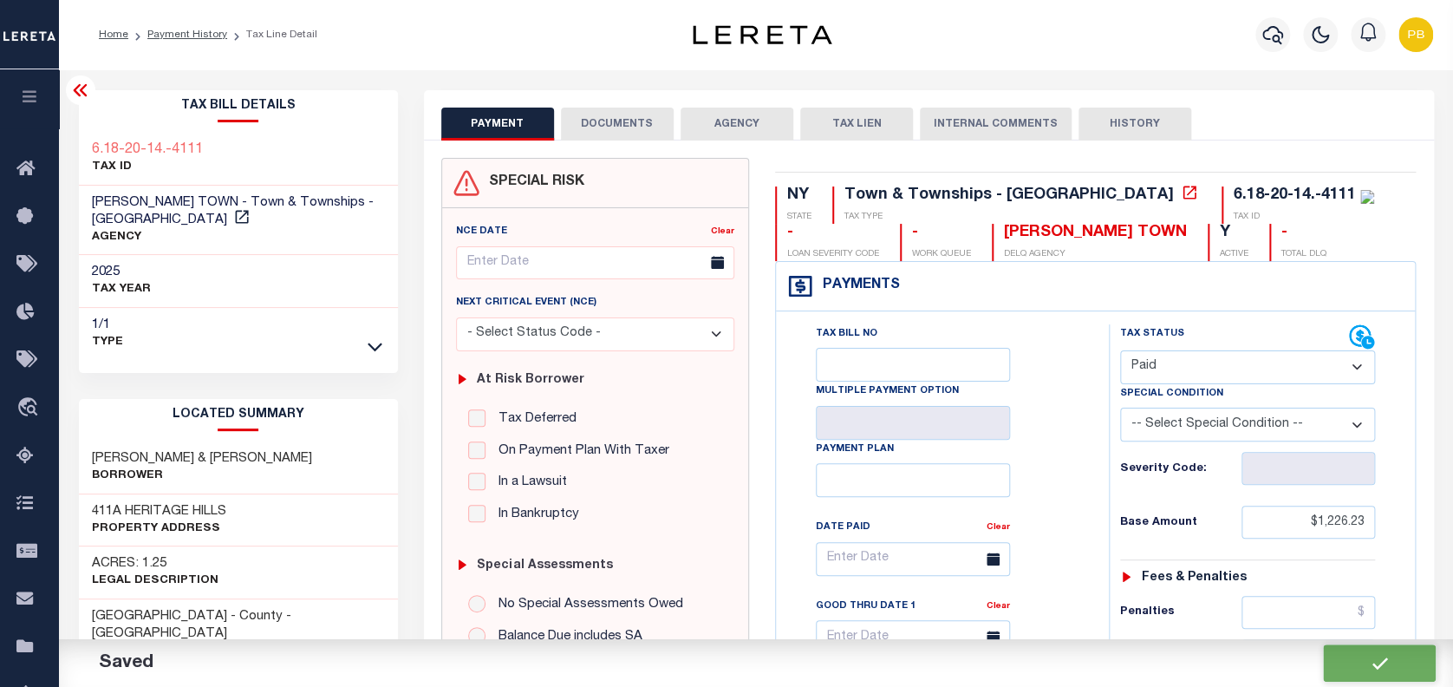
checkbox input "false"
type input "$1,226.23"
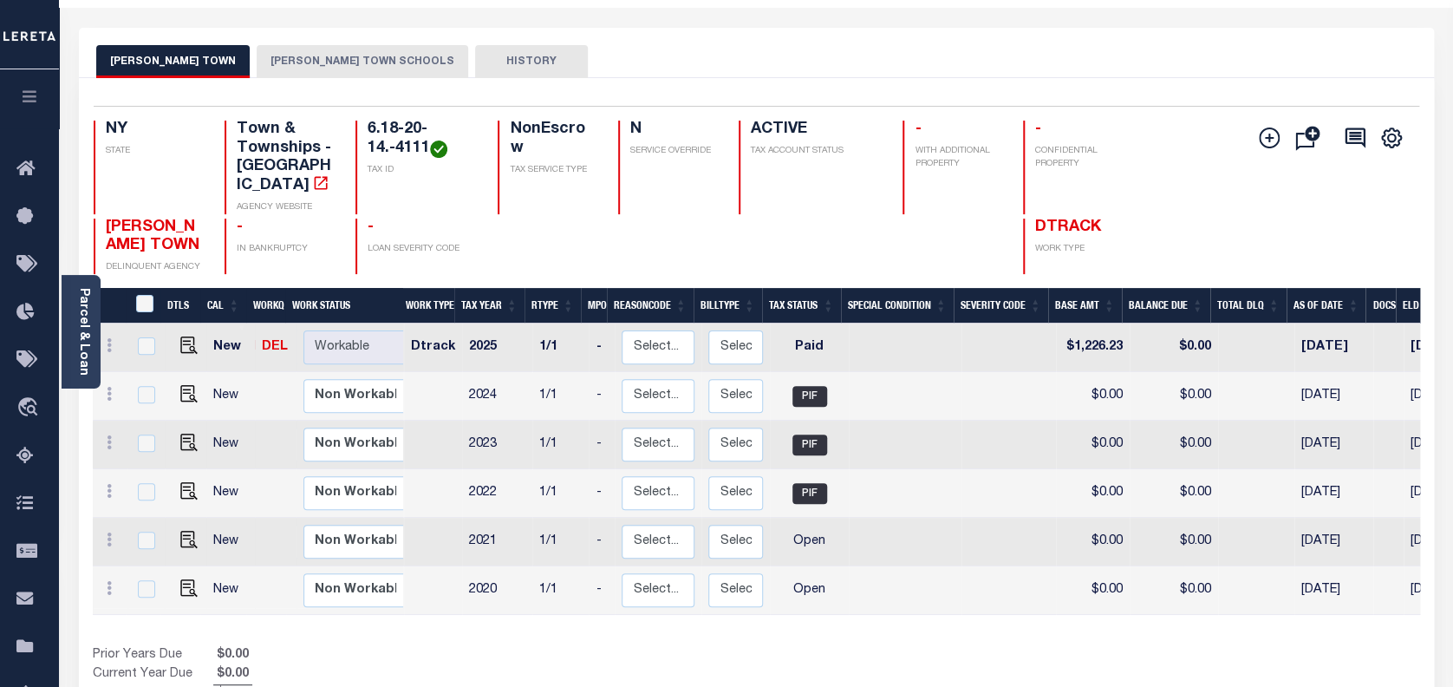
scroll to position [115, 0]
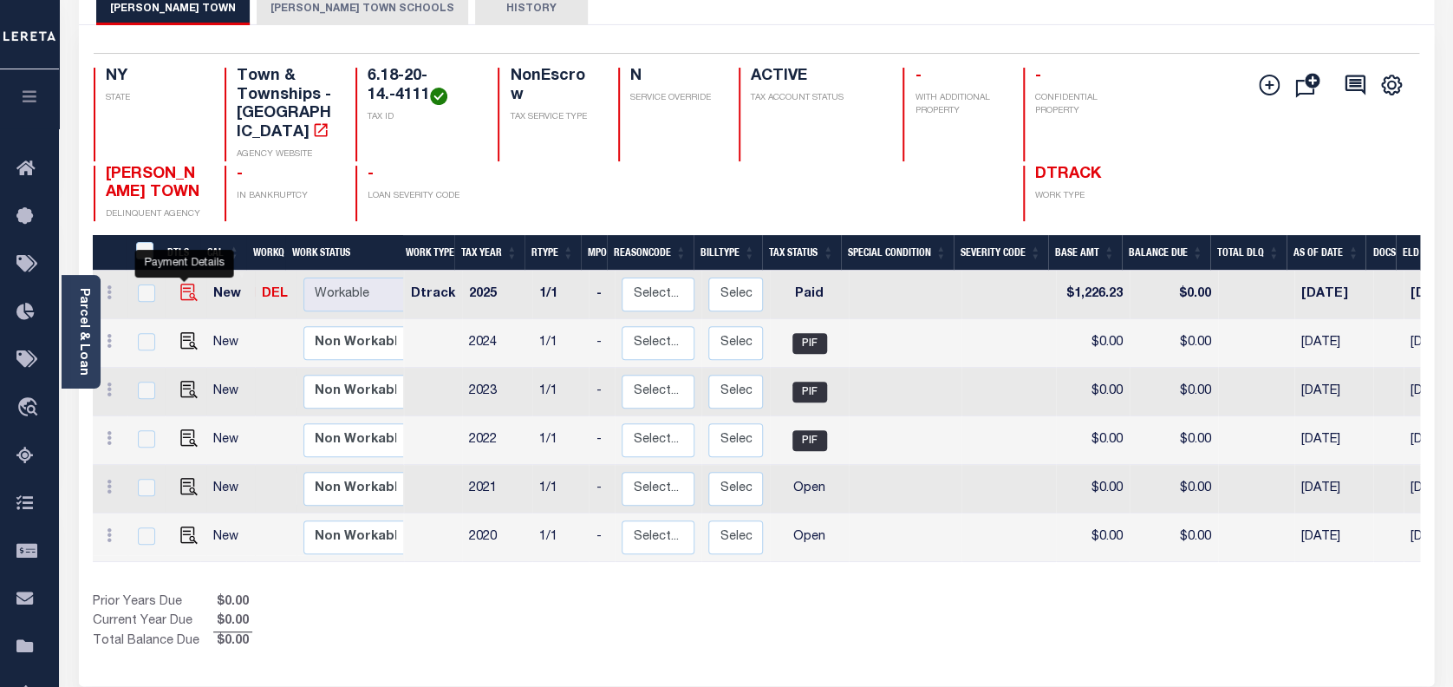
click at [182, 284] on img "" at bounding box center [188, 292] width 17 height 17
checkbox input "true"
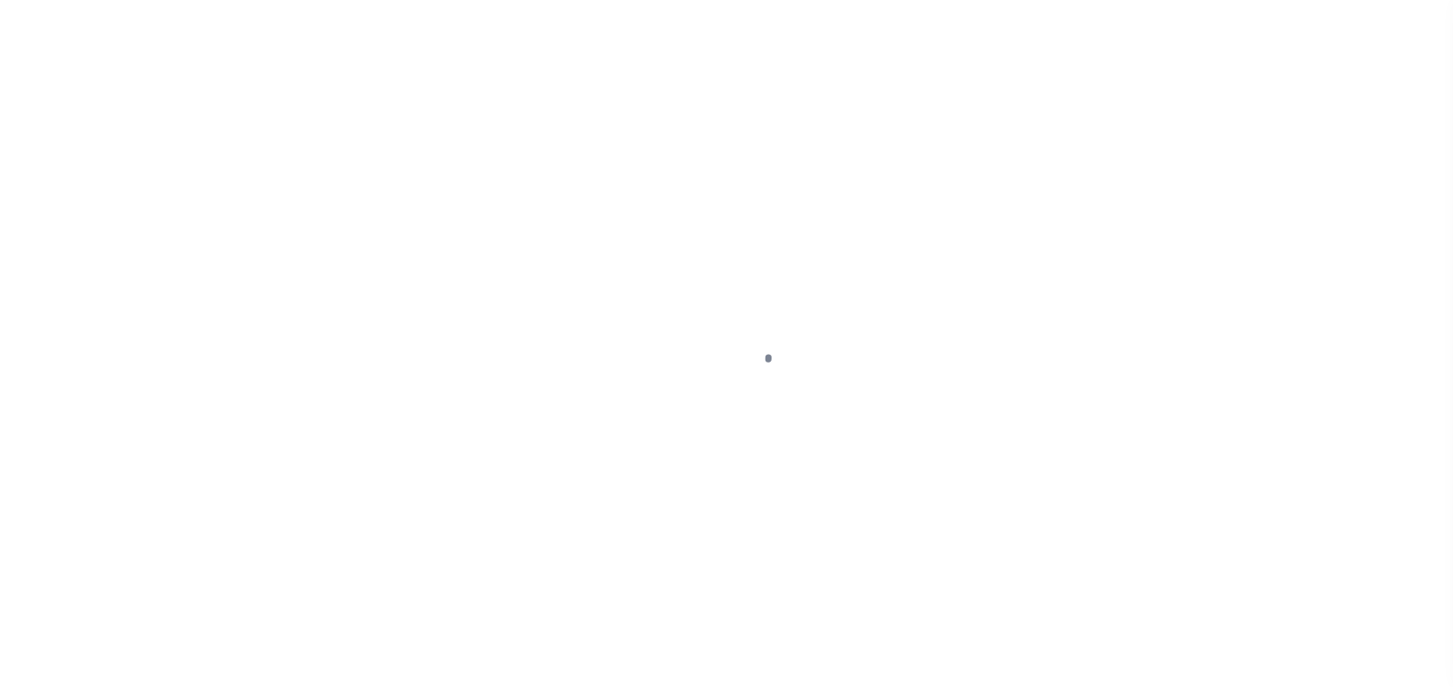
select select "PYD"
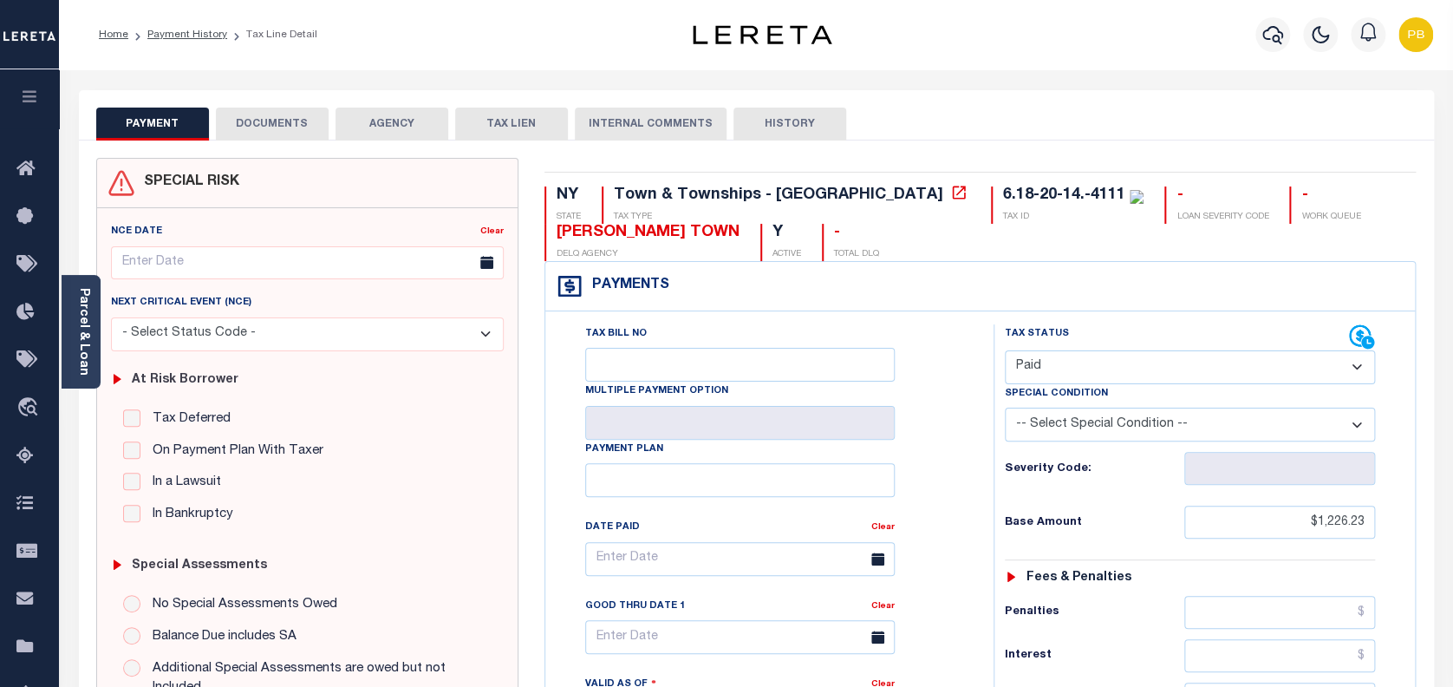
click at [297, 130] on button "DOCUMENTS" at bounding box center [272, 124] width 113 height 33
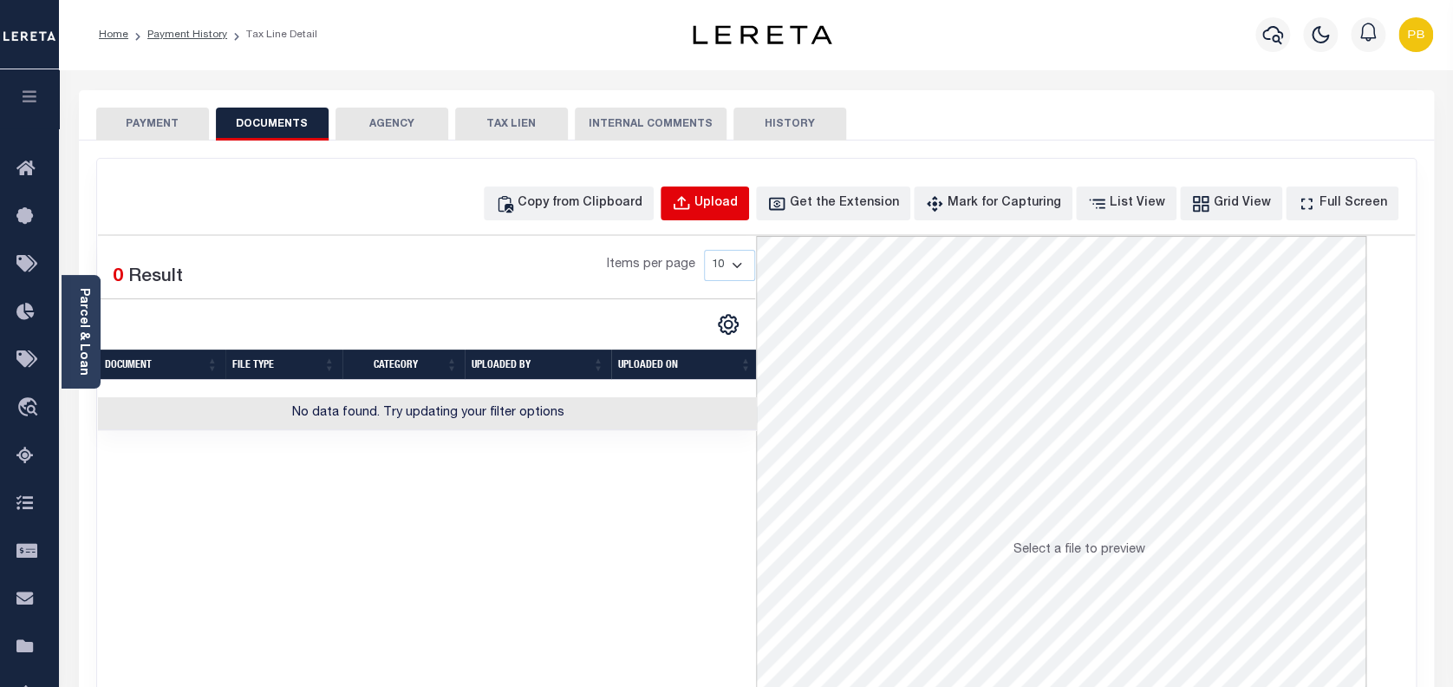
click at [738, 208] on div "Upload" at bounding box center [716, 203] width 43 height 19
select select "POP"
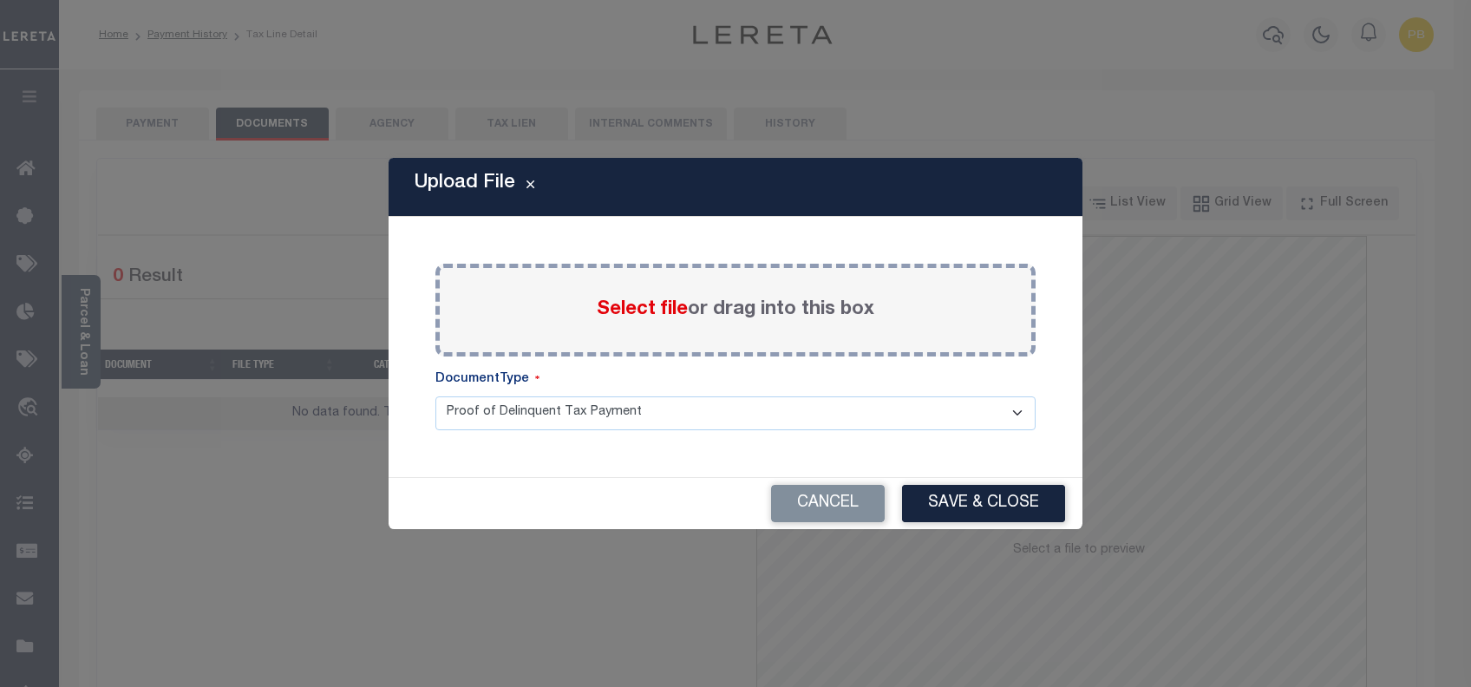
click at [654, 312] on span "Select file" at bounding box center [642, 309] width 91 height 19
click at [0, 0] on input "Select file or drag into this box" at bounding box center [0, 0] width 0 height 0
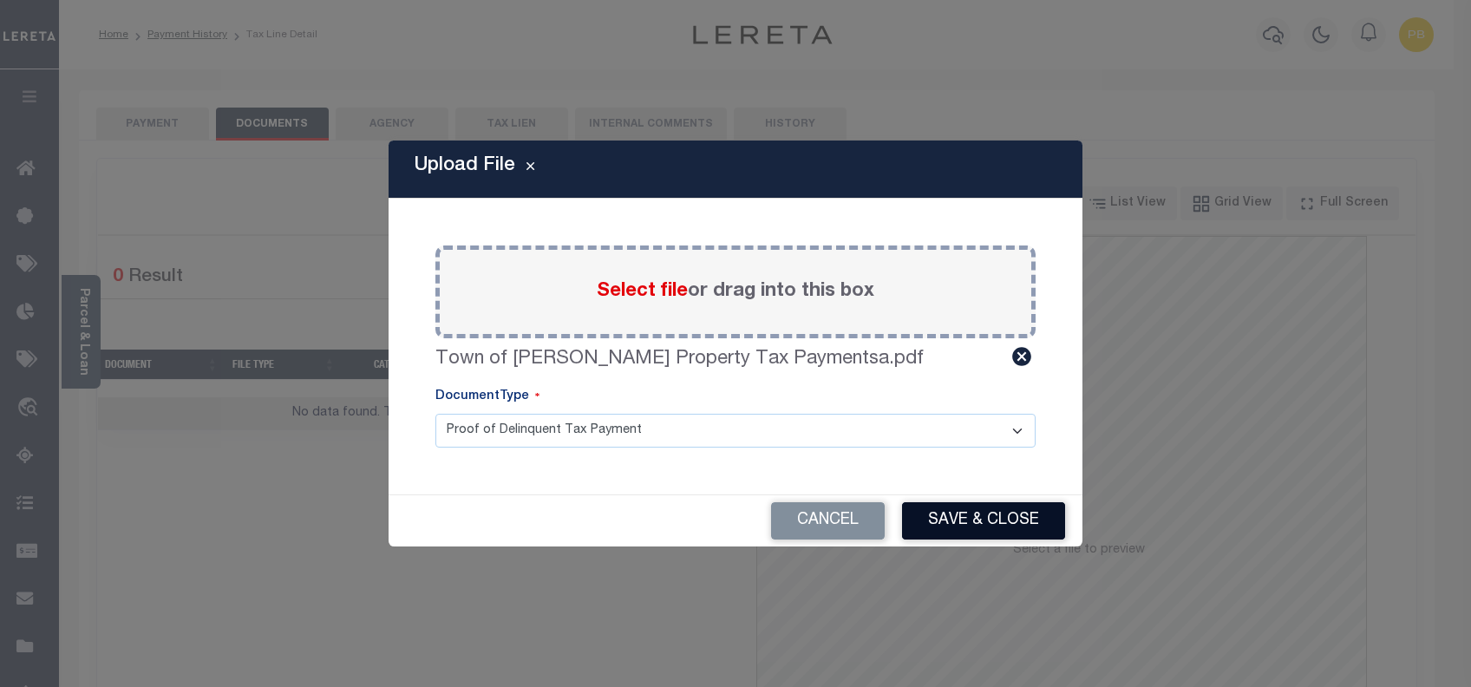
click at [1000, 517] on button "Save & Close" at bounding box center [983, 520] width 163 height 37
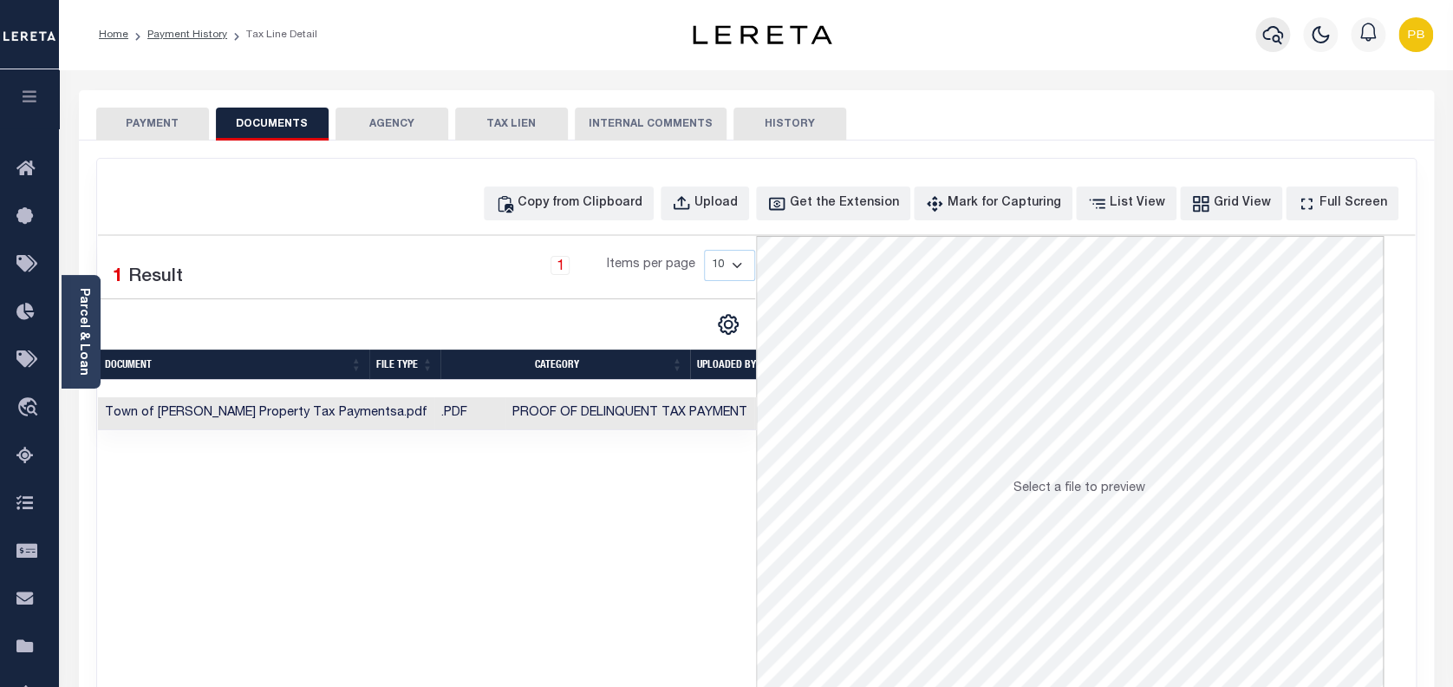
click at [1272, 41] on icon "button" at bounding box center [1273, 35] width 21 height 18
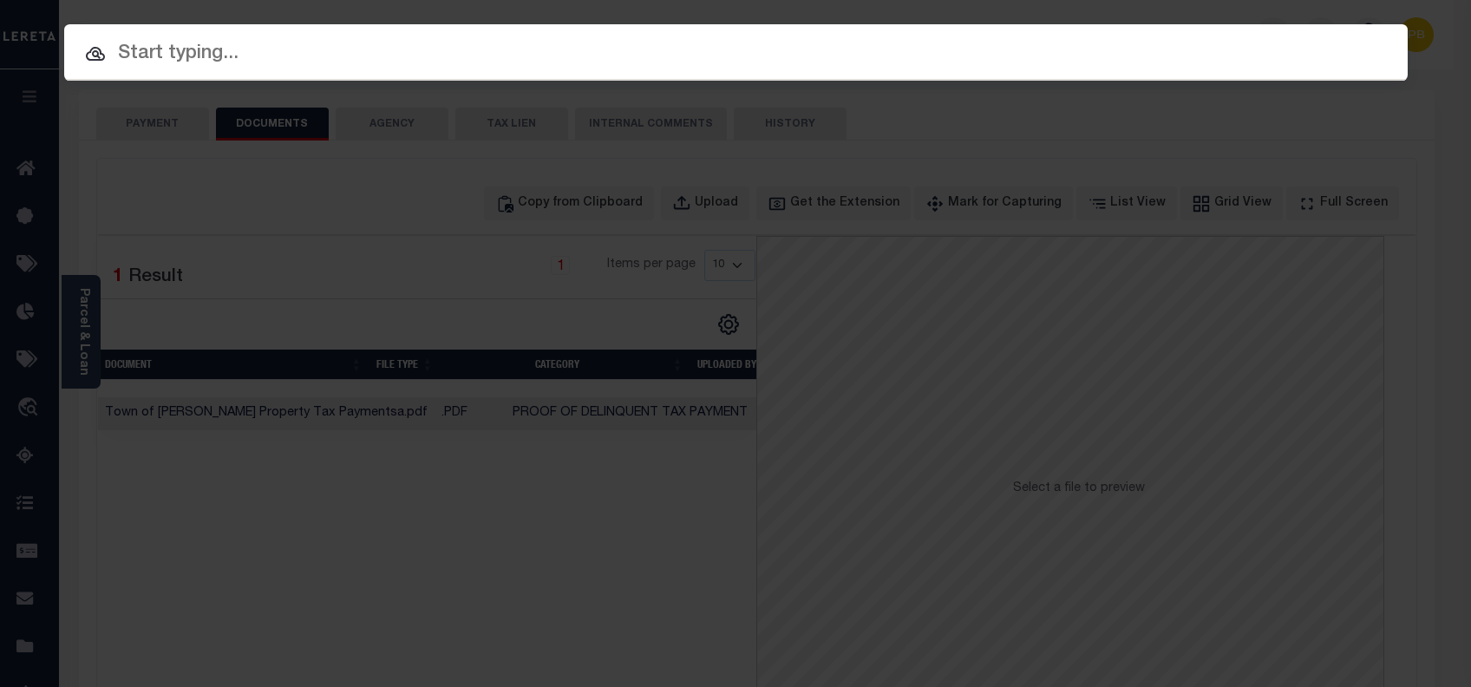
paste input "2000126830"
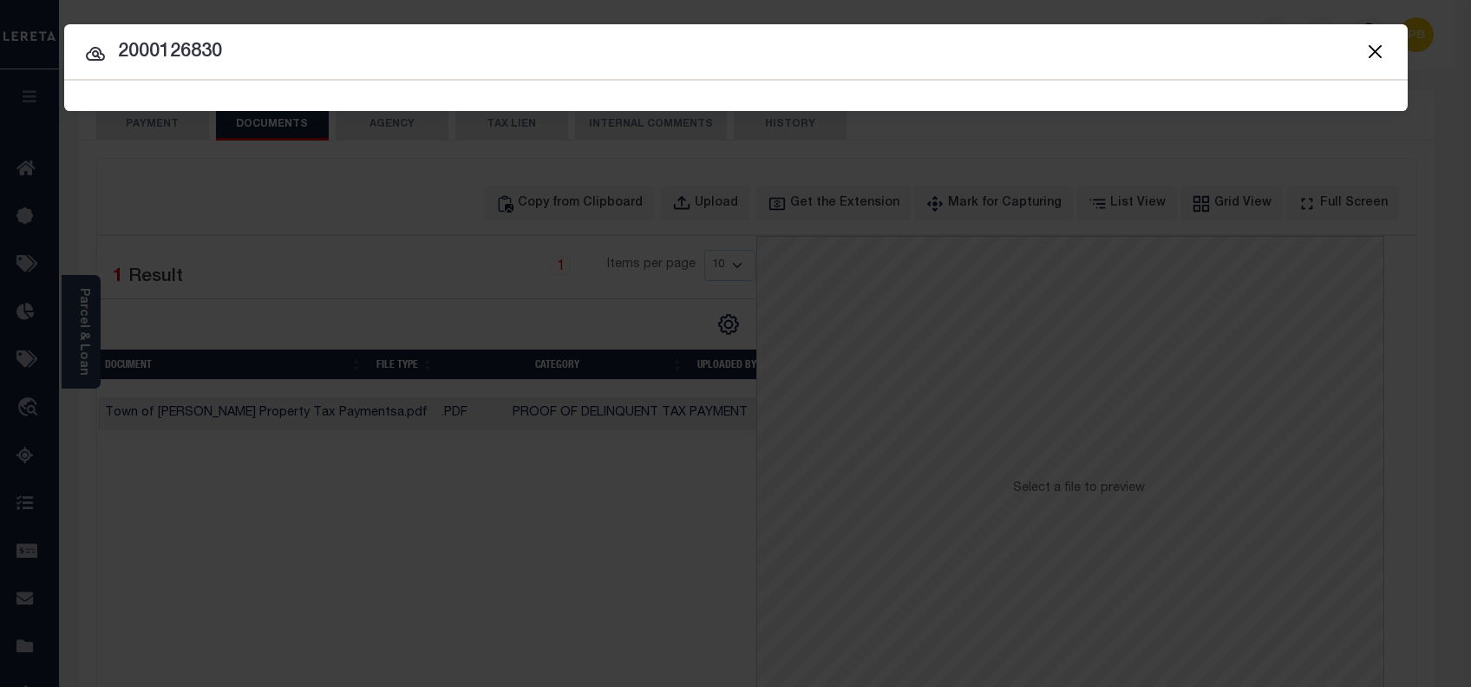
type input "2000126830"
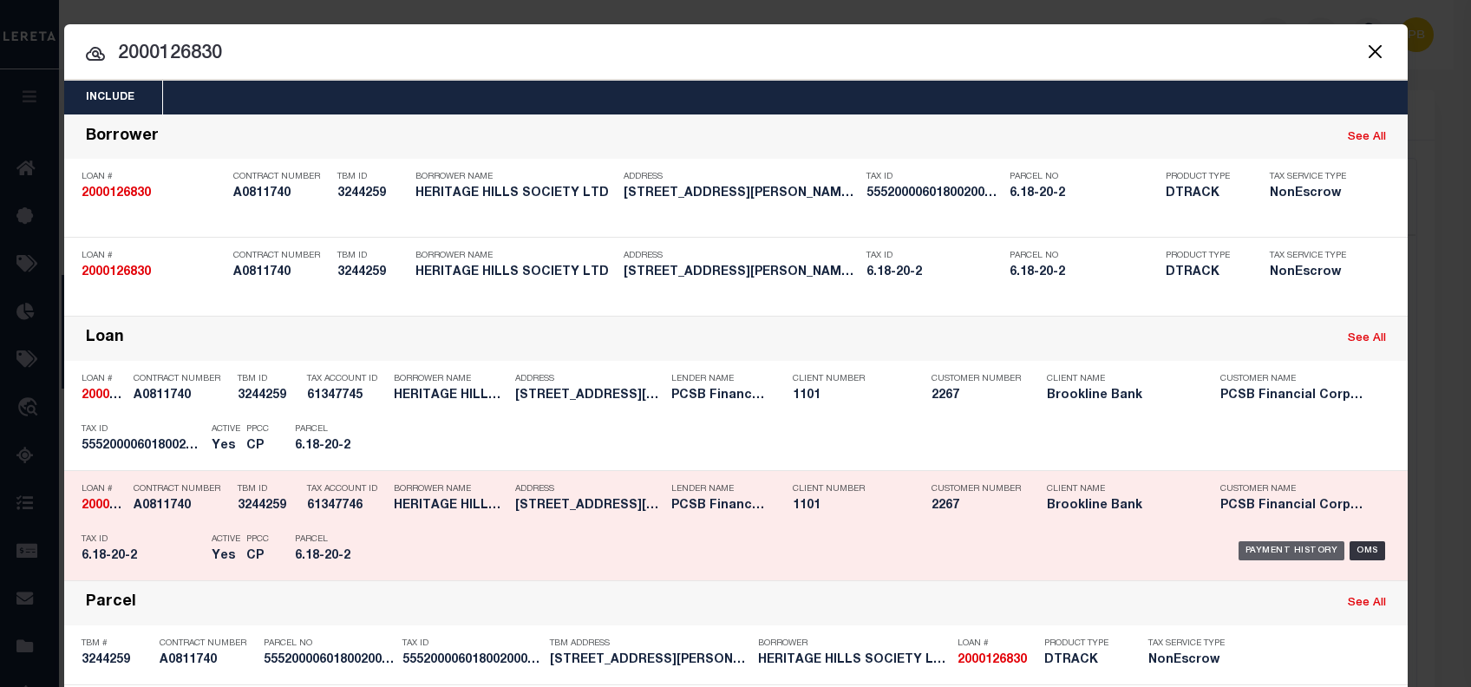
click at [1294, 550] on div "Payment History" at bounding box center [1291, 550] width 107 height 19
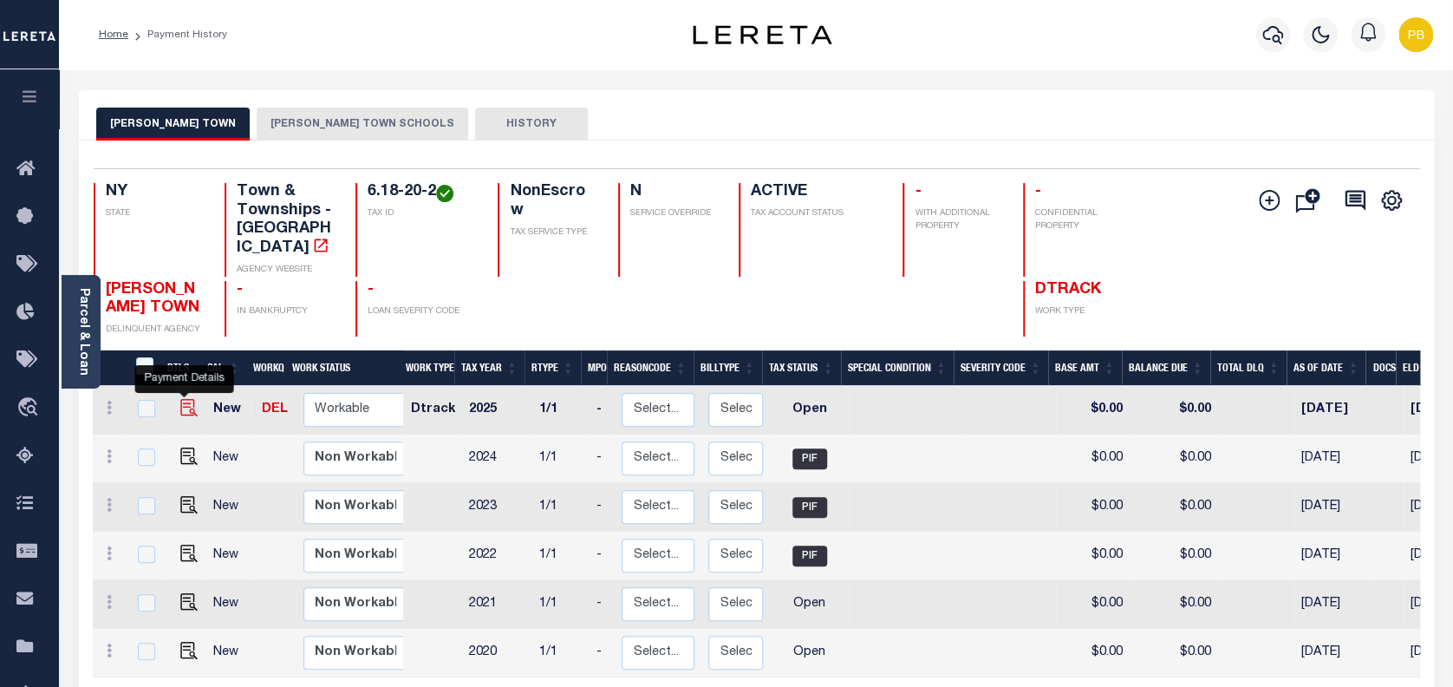
click at [184, 399] on img "" at bounding box center [188, 407] width 17 height 17
checkbox input "true"
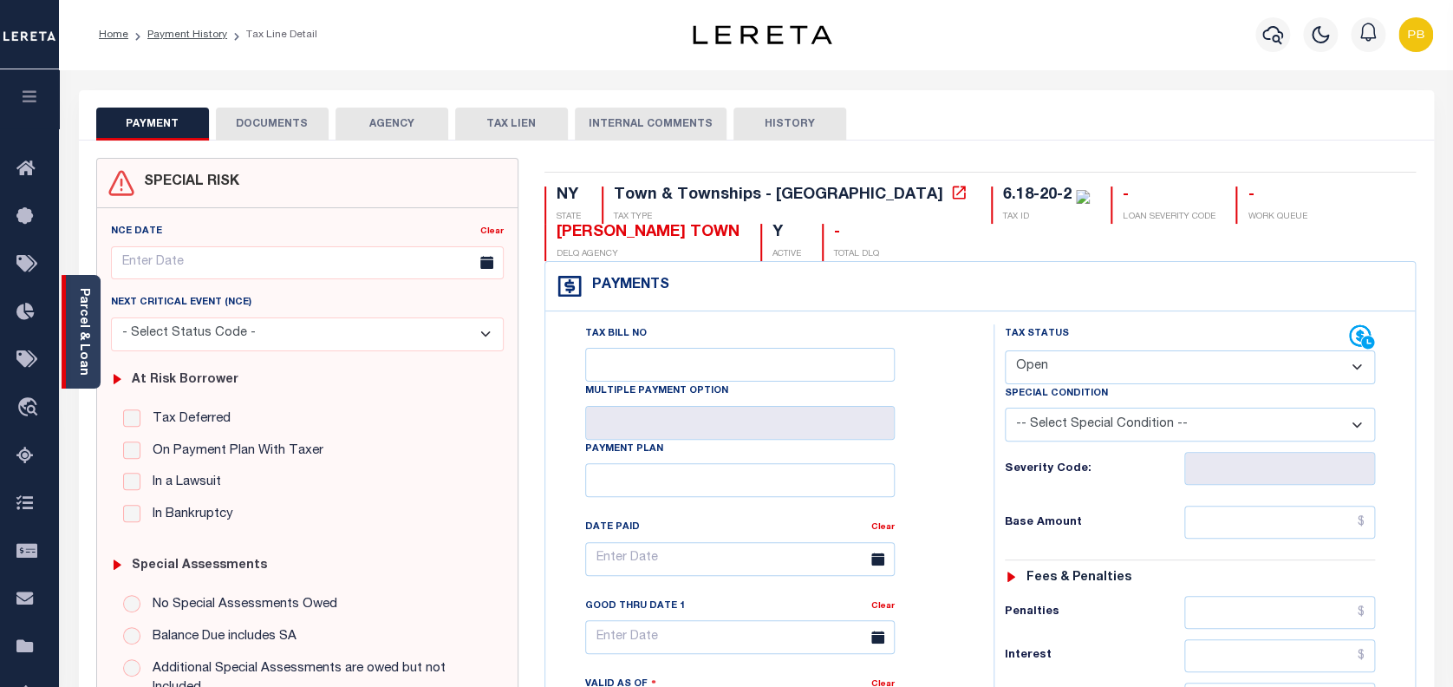
click at [82, 333] on link "Parcel & Loan" at bounding box center [83, 332] width 12 height 88
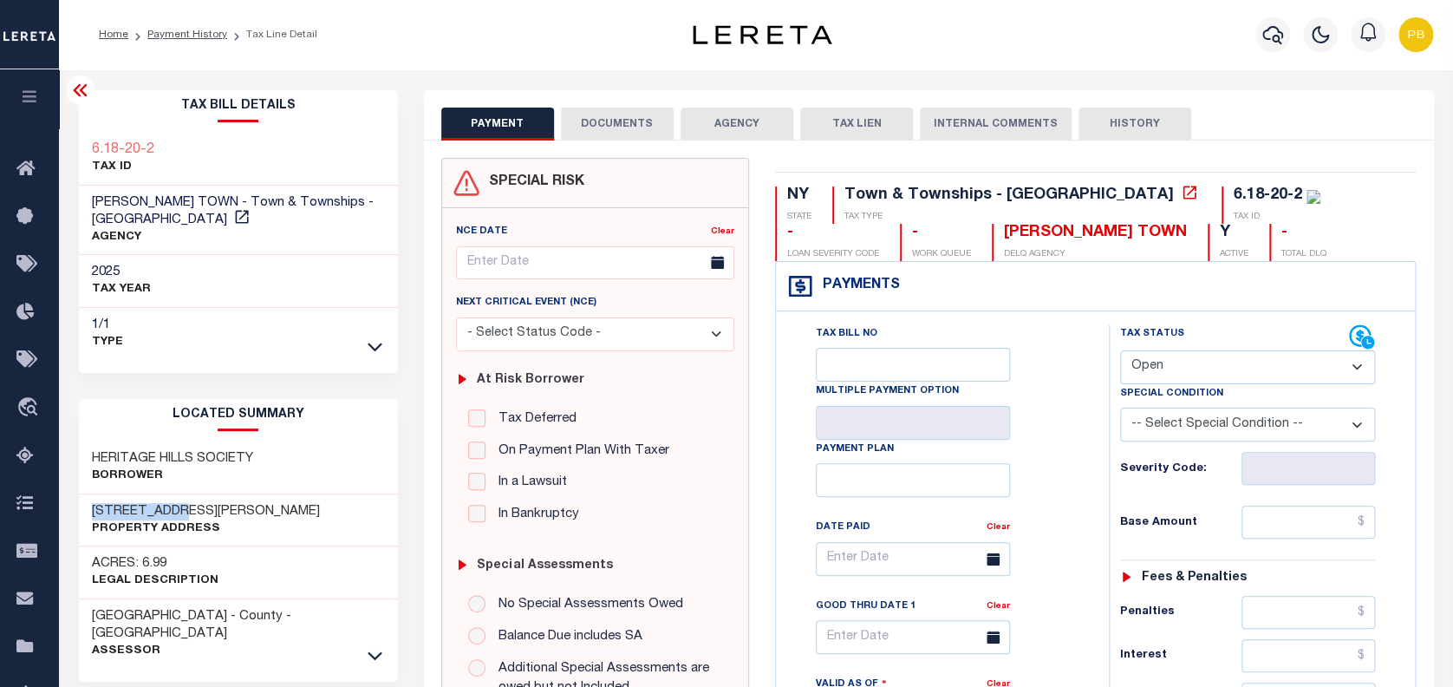
drag, startPoint x: 90, startPoint y: 488, endPoint x: 188, endPoint y: 481, distance: 98.2
click at [188, 494] on div "83 WARREN ST Property Address" at bounding box center [238, 520] width 319 height 53
copy h3 "83 WARREN ST"
click at [1186, 369] on select "- Select Status Code - Open Due/Unpaid Paid Incomplete No Tax Due Internal Refu…" at bounding box center [1248, 367] width 256 height 34
select select "PYD"
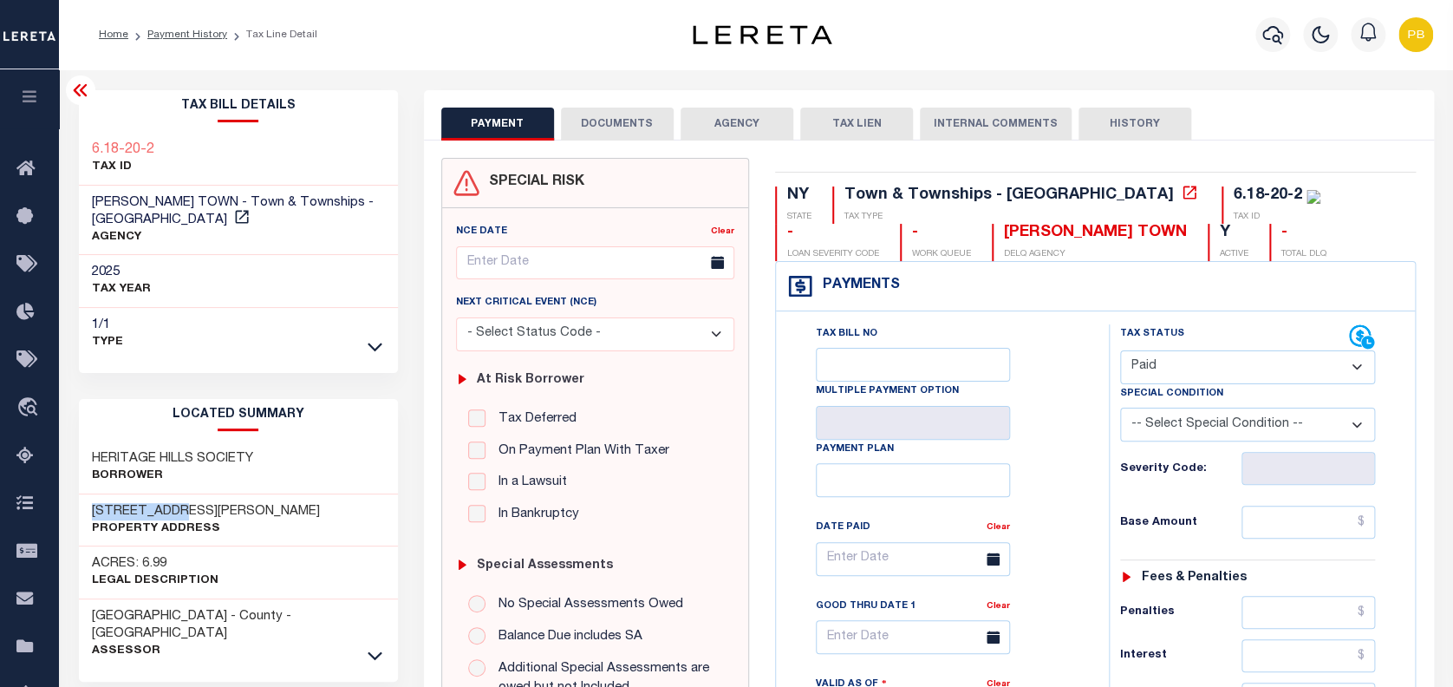
click at [1120, 351] on select "- Select Status Code - Open Due/Unpaid Paid Incomplete No Tax Due Internal Refu…" at bounding box center [1248, 367] width 256 height 34
type input "10/02/2025"
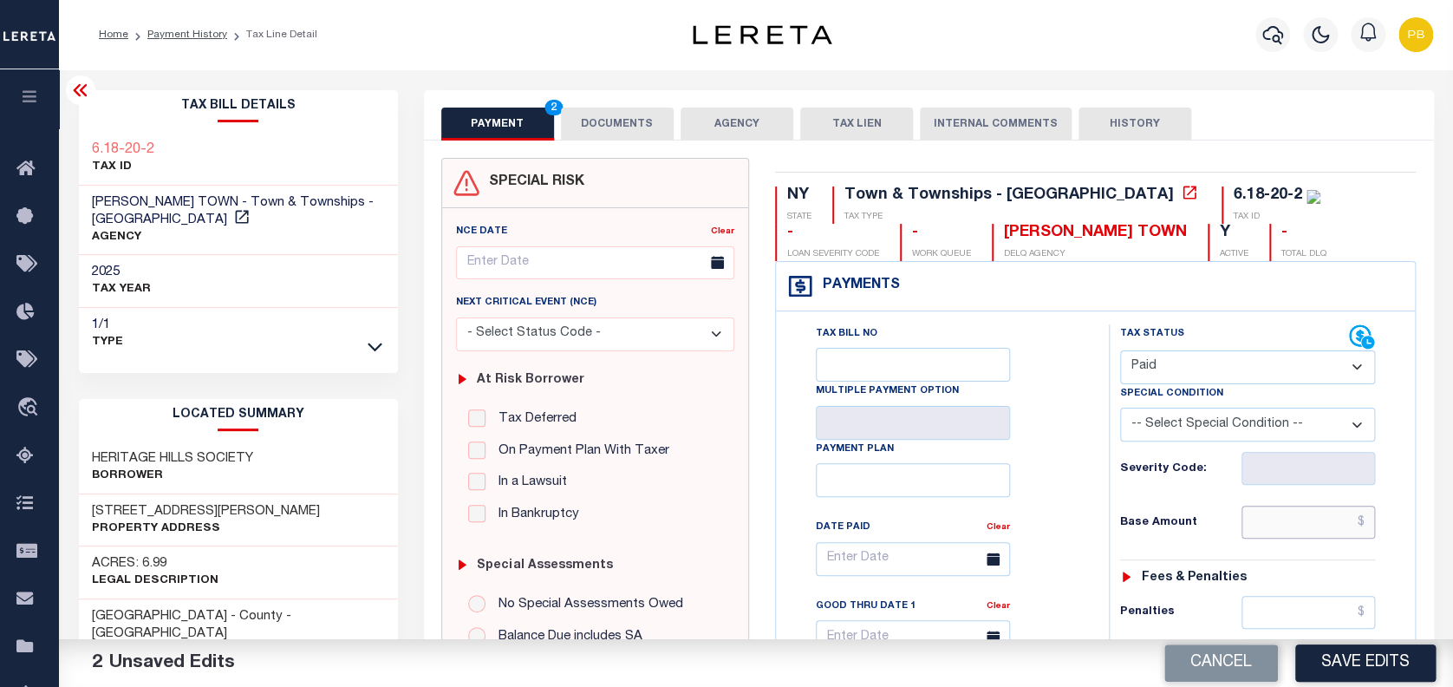
click at [1320, 536] on input "text" at bounding box center [1309, 522] width 134 height 33
paste input "10.11"
type input "$10.11"
click at [1363, 663] on button "Save Edits" at bounding box center [1365, 662] width 140 height 37
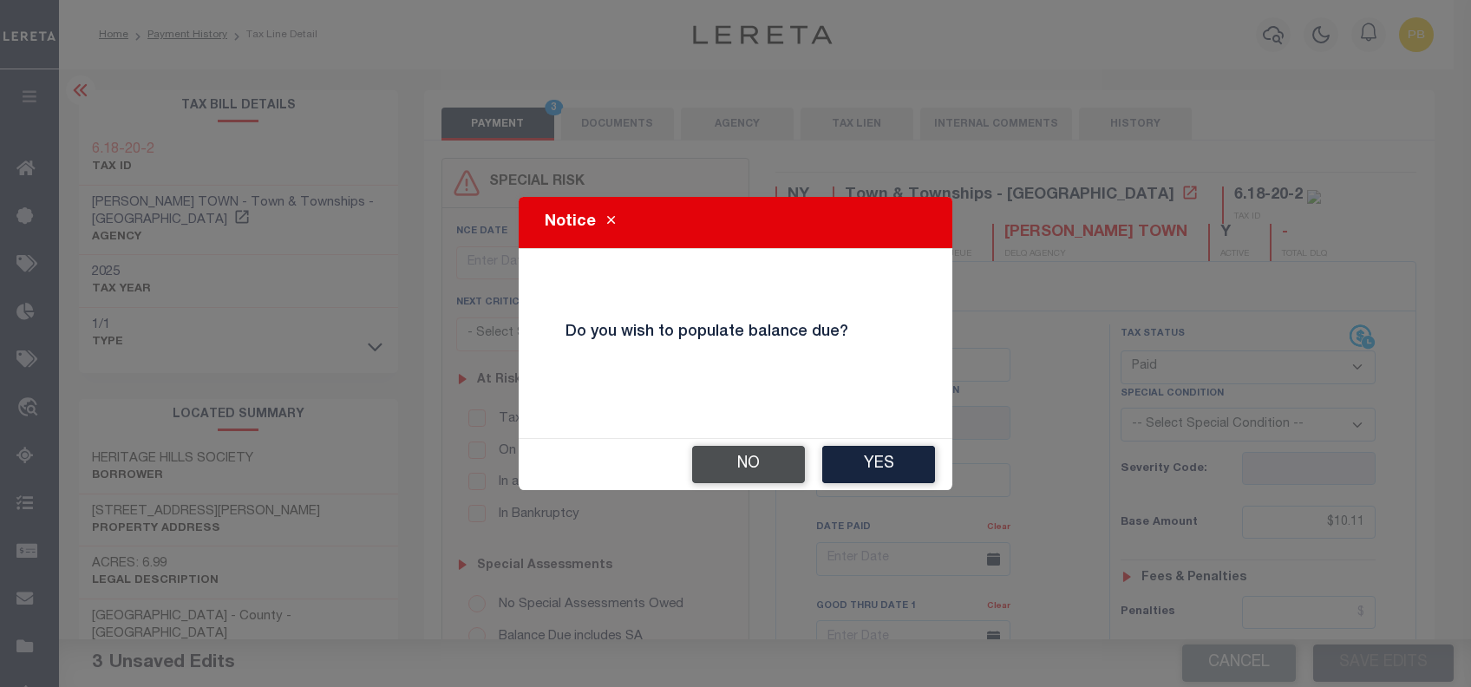
click at [751, 458] on button "No" at bounding box center [748, 464] width 113 height 37
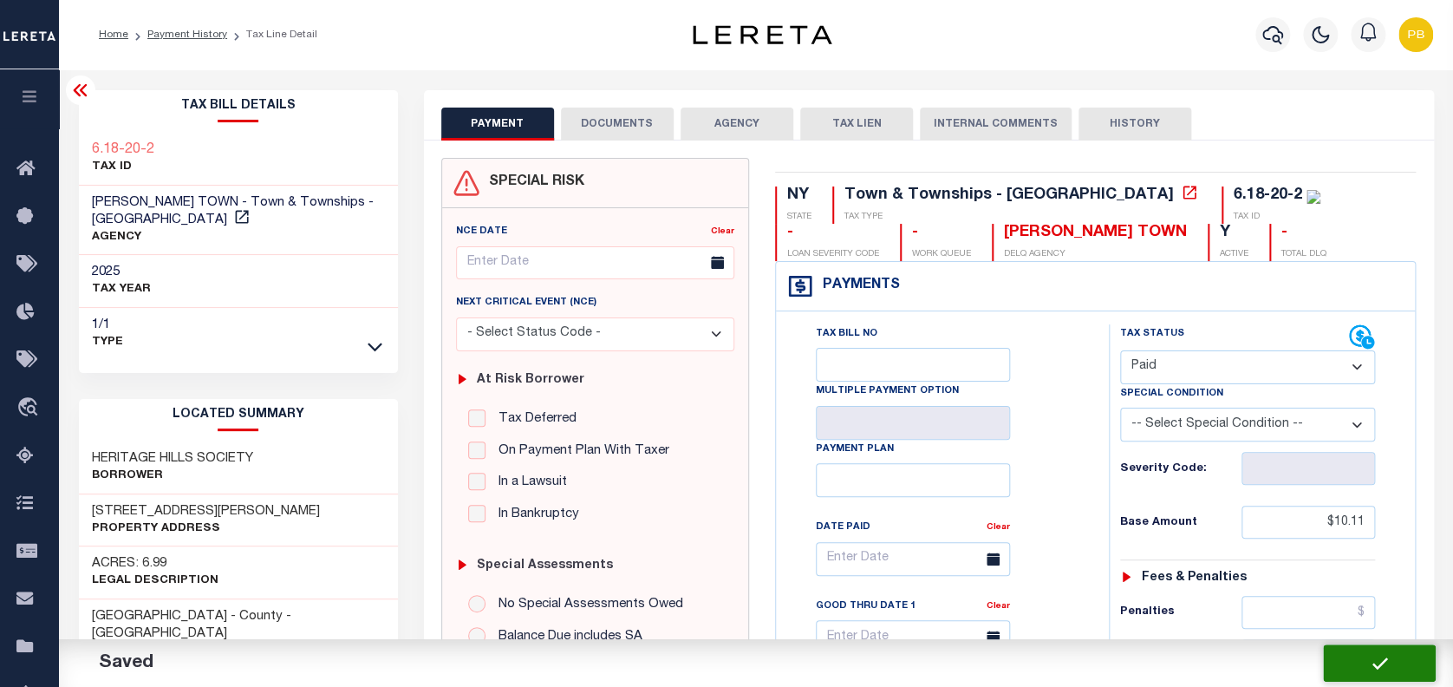
checkbox input "false"
type input "$10.11"
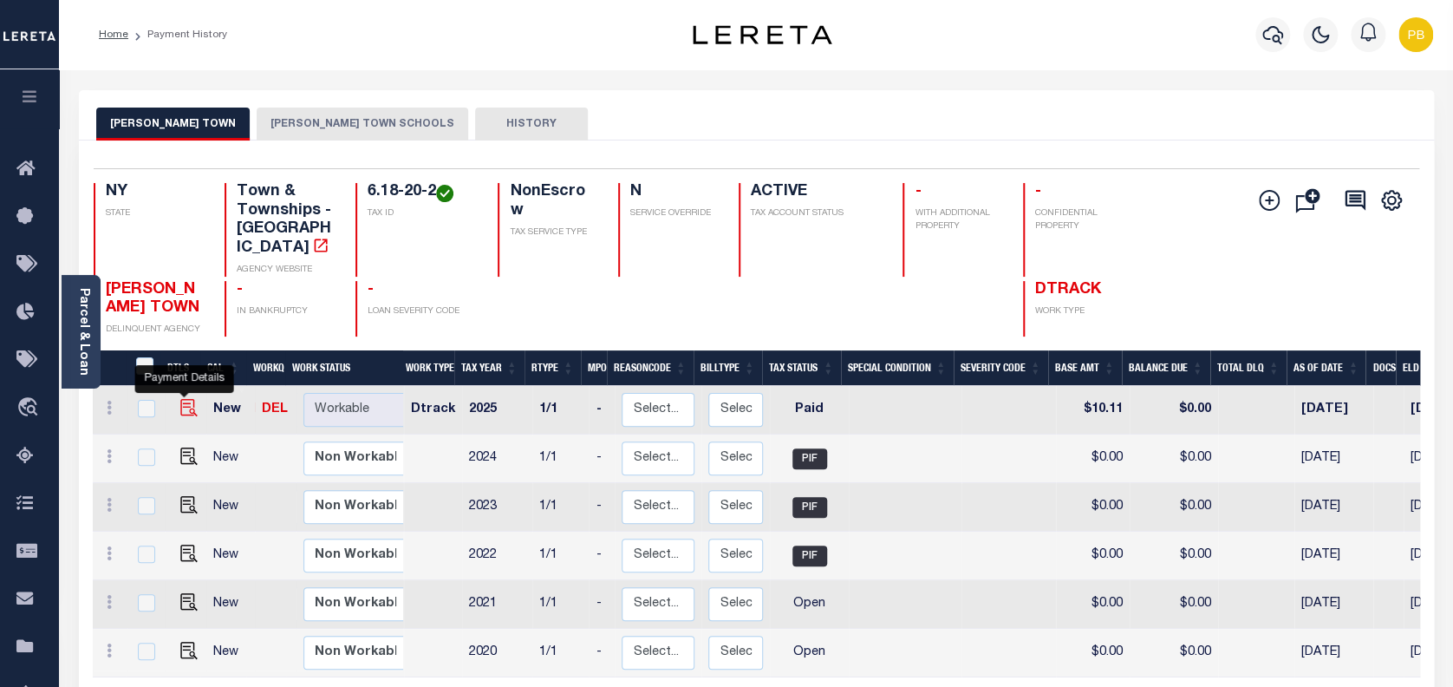
click at [182, 399] on img "" at bounding box center [188, 407] width 17 height 17
checkbox input "true"
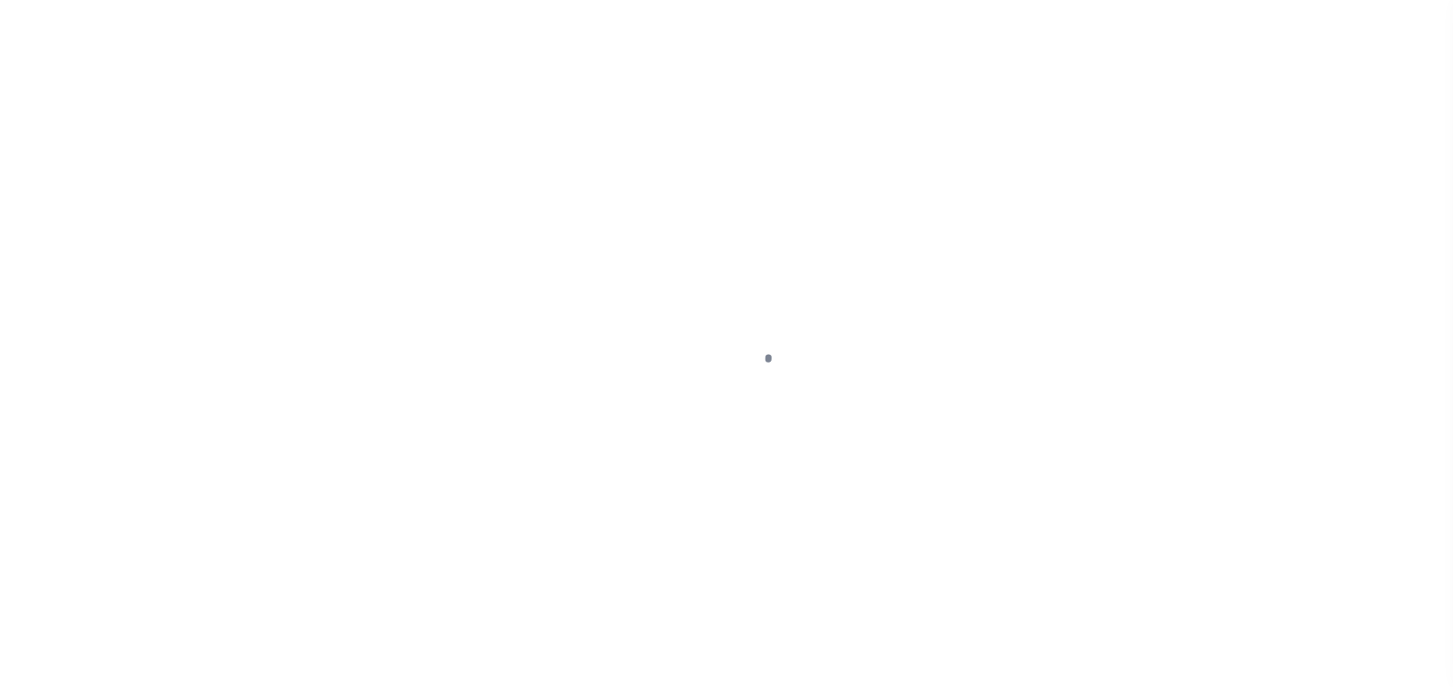
select select "PYD"
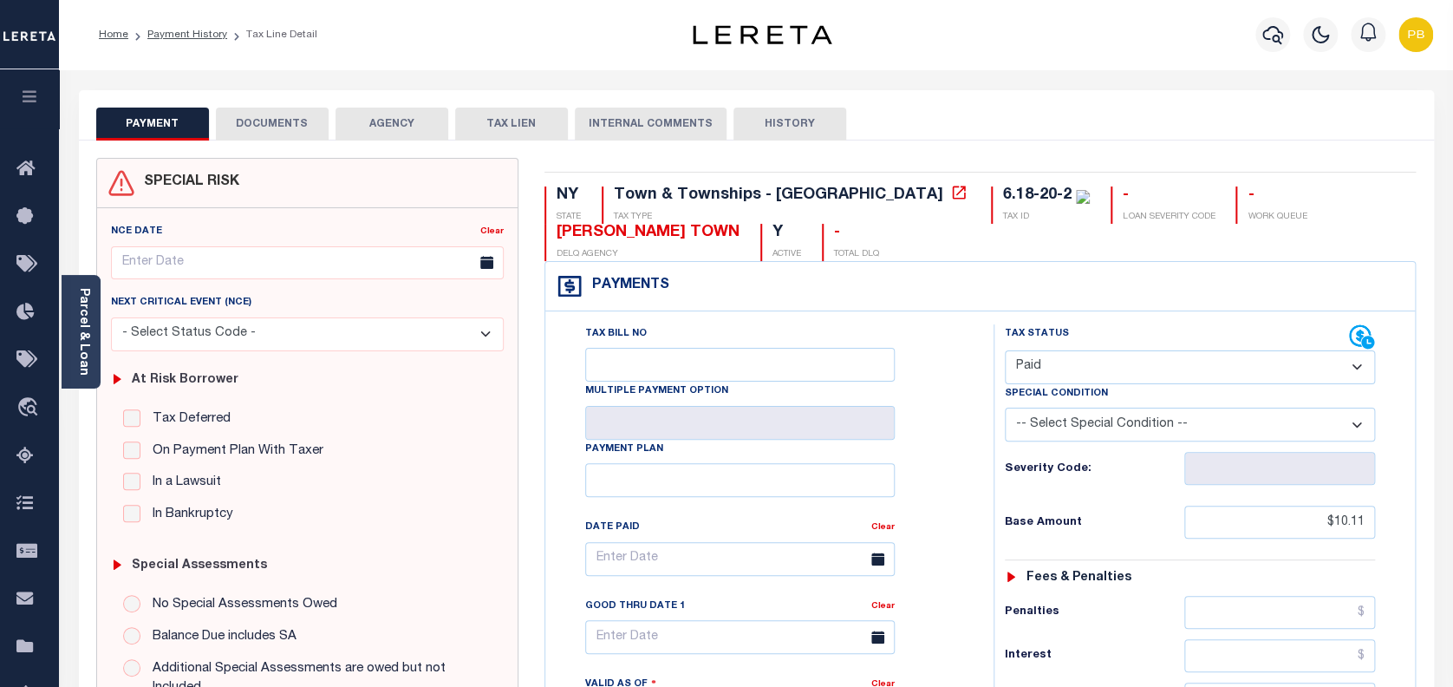
click at [280, 125] on button "DOCUMENTS" at bounding box center [272, 124] width 113 height 33
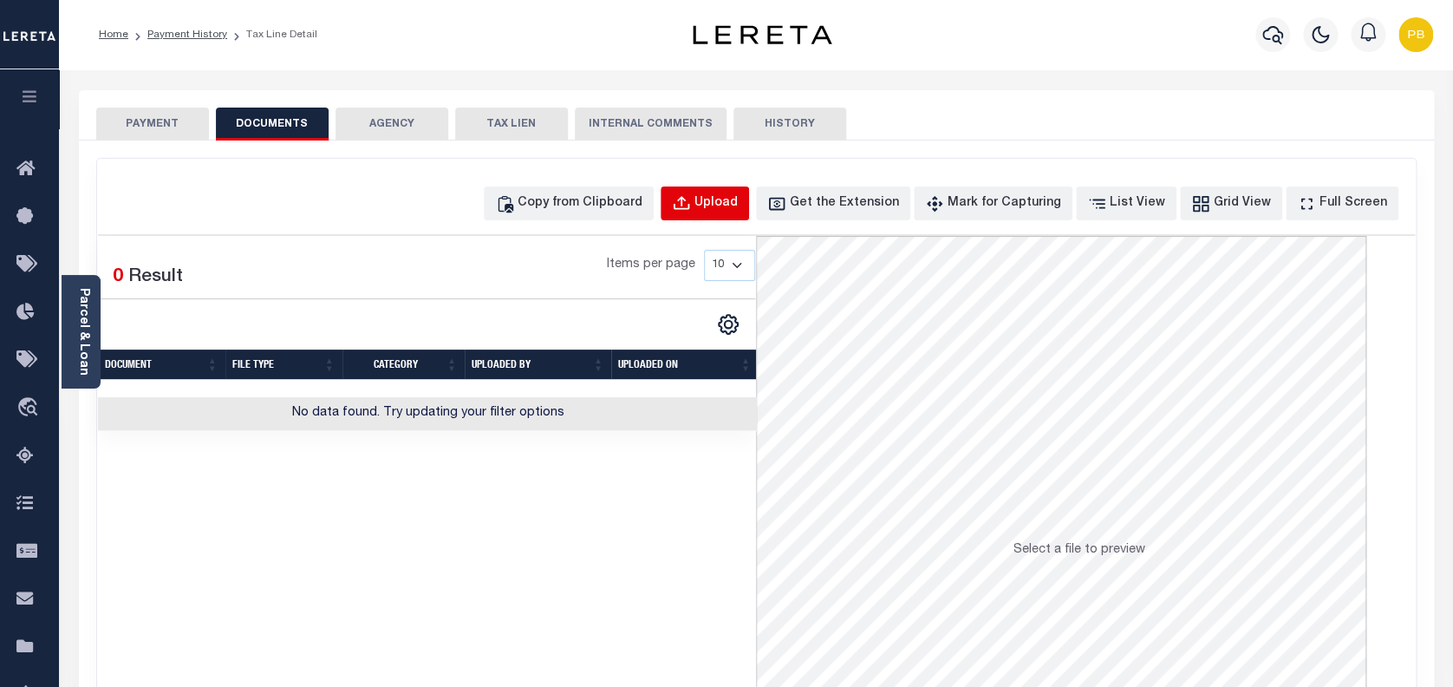
click at [738, 195] on div "Upload" at bounding box center [716, 203] width 43 height 19
select select "POP"
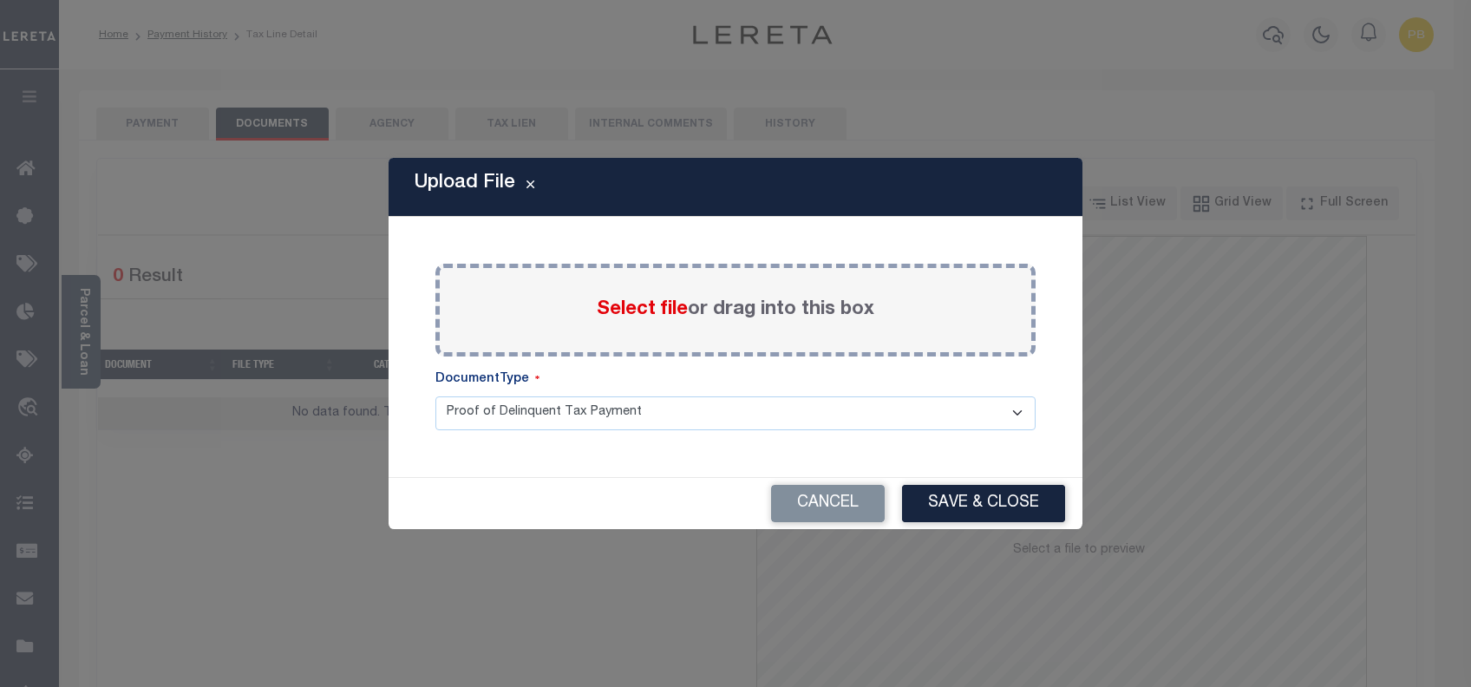
click at [645, 305] on span "Select file" at bounding box center [642, 309] width 91 height 19
click at [0, 0] on input "Select file or drag into this box" at bounding box center [0, 0] width 0 height 0
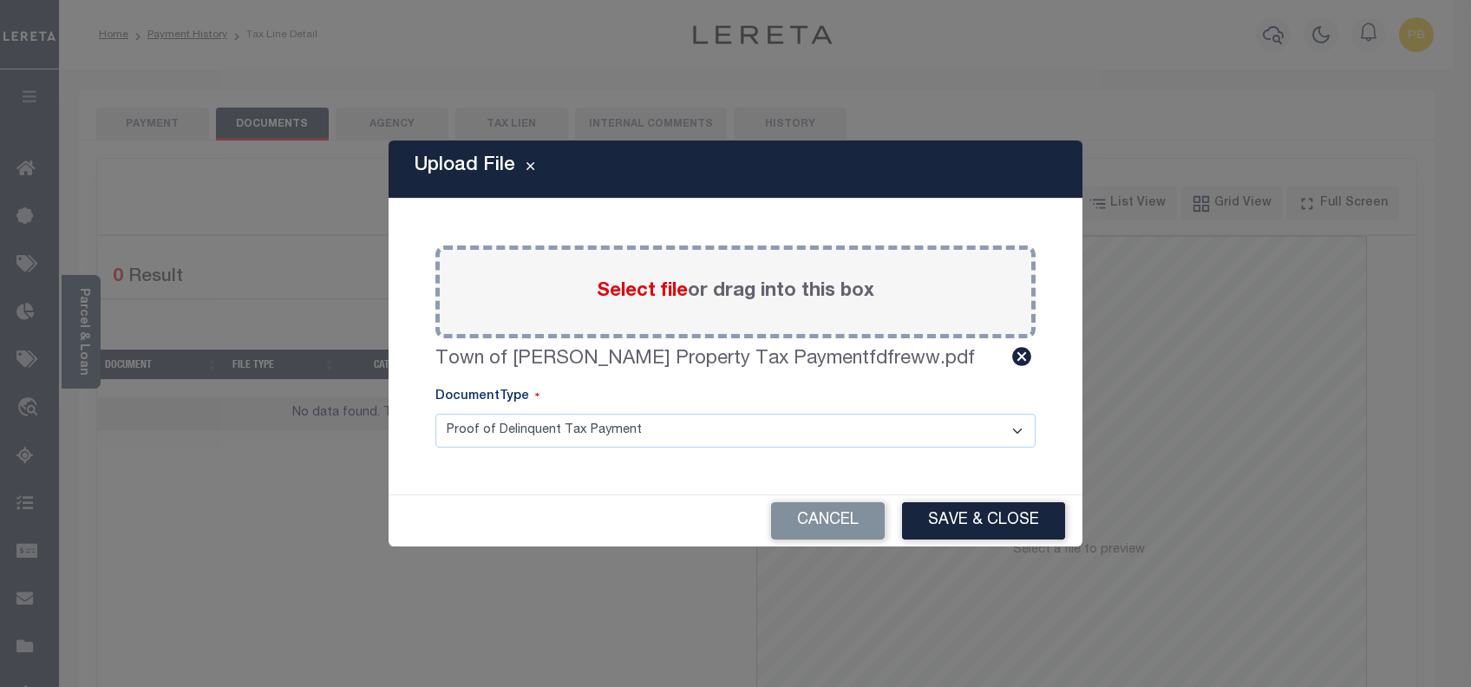
drag, startPoint x: 958, startPoint y: 528, endPoint x: 963, endPoint y: 537, distance: 9.7
click at [963, 537] on button "Save & Close" at bounding box center [983, 520] width 163 height 37
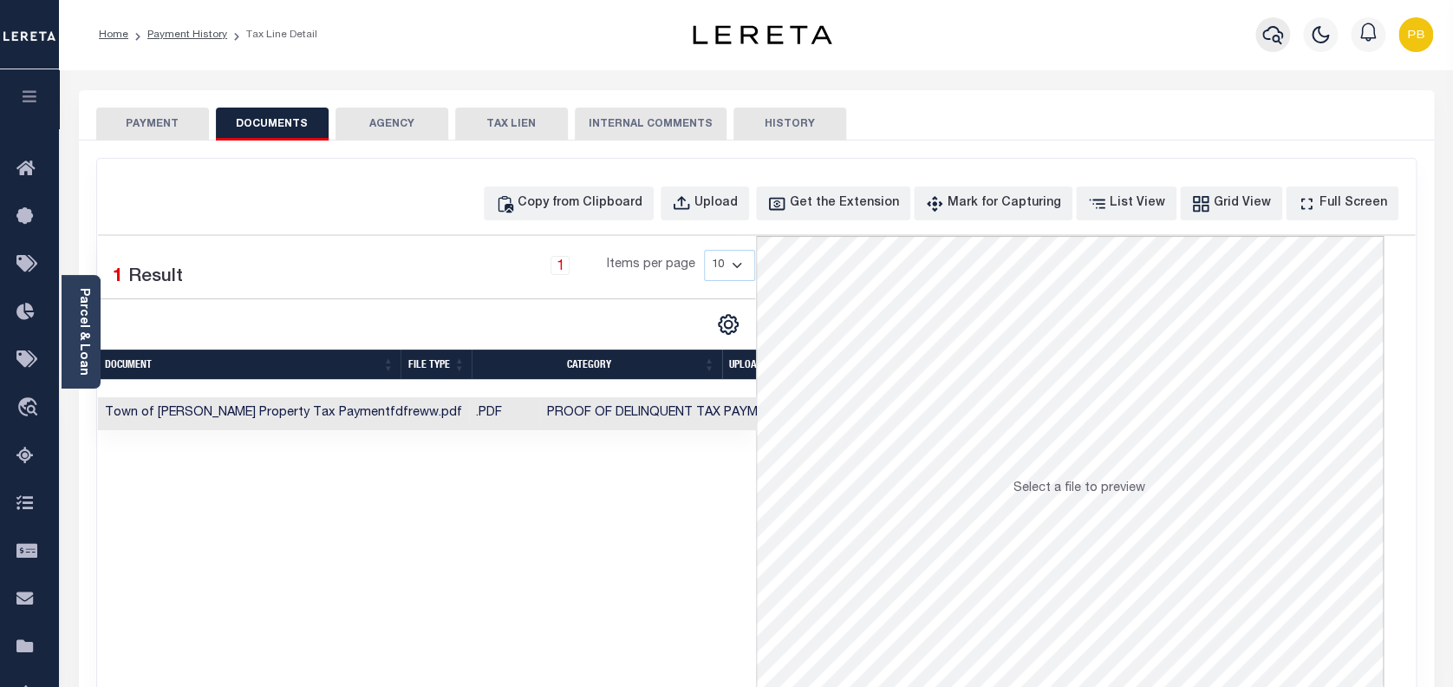
click at [1273, 32] on icon "button" at bounding box center [1273, 34] width 21 height 21
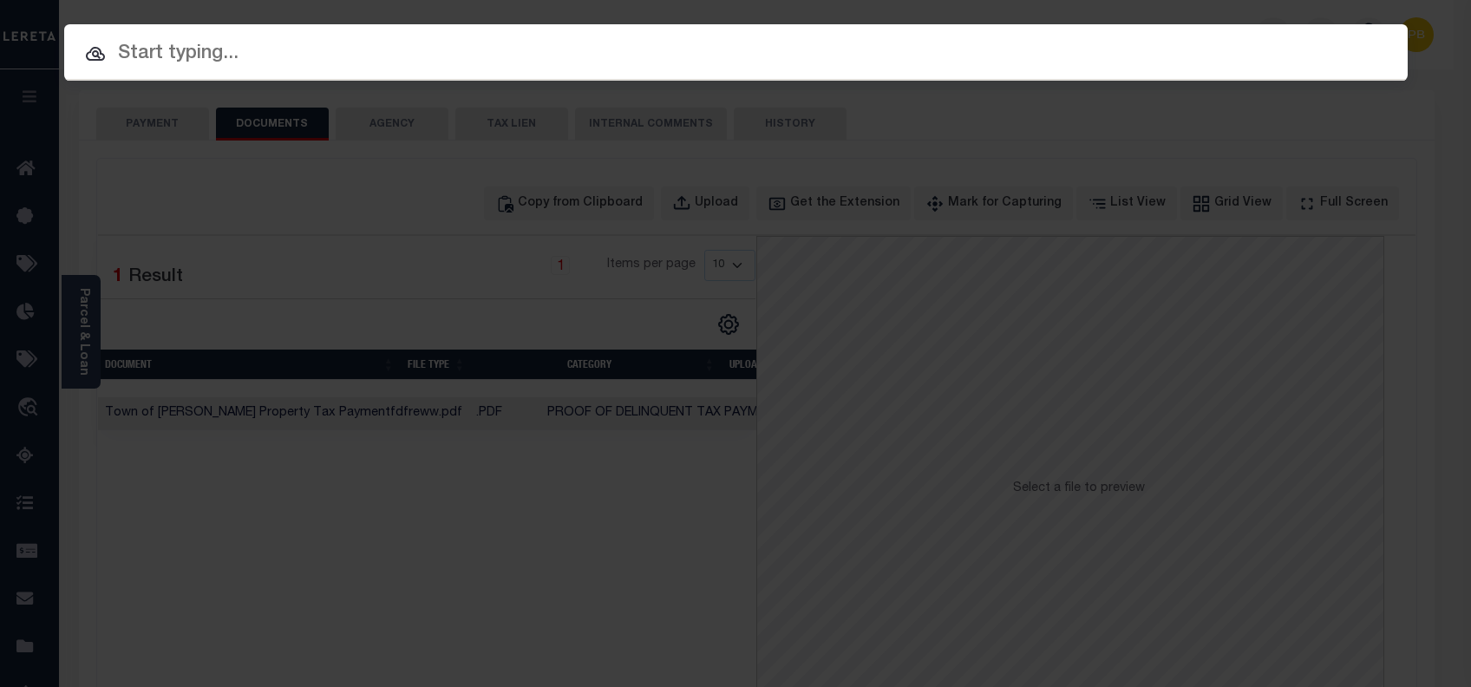
paste input "4680100770"
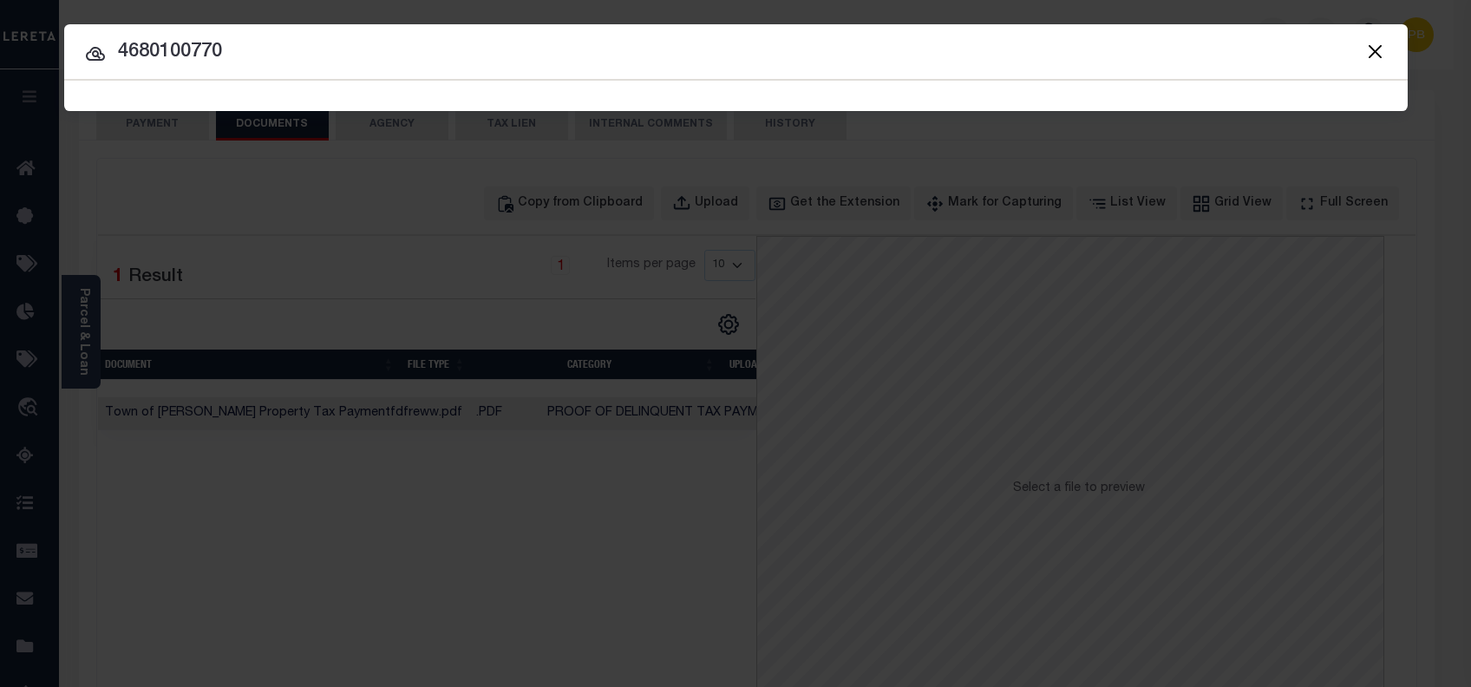
type input "4680100770"
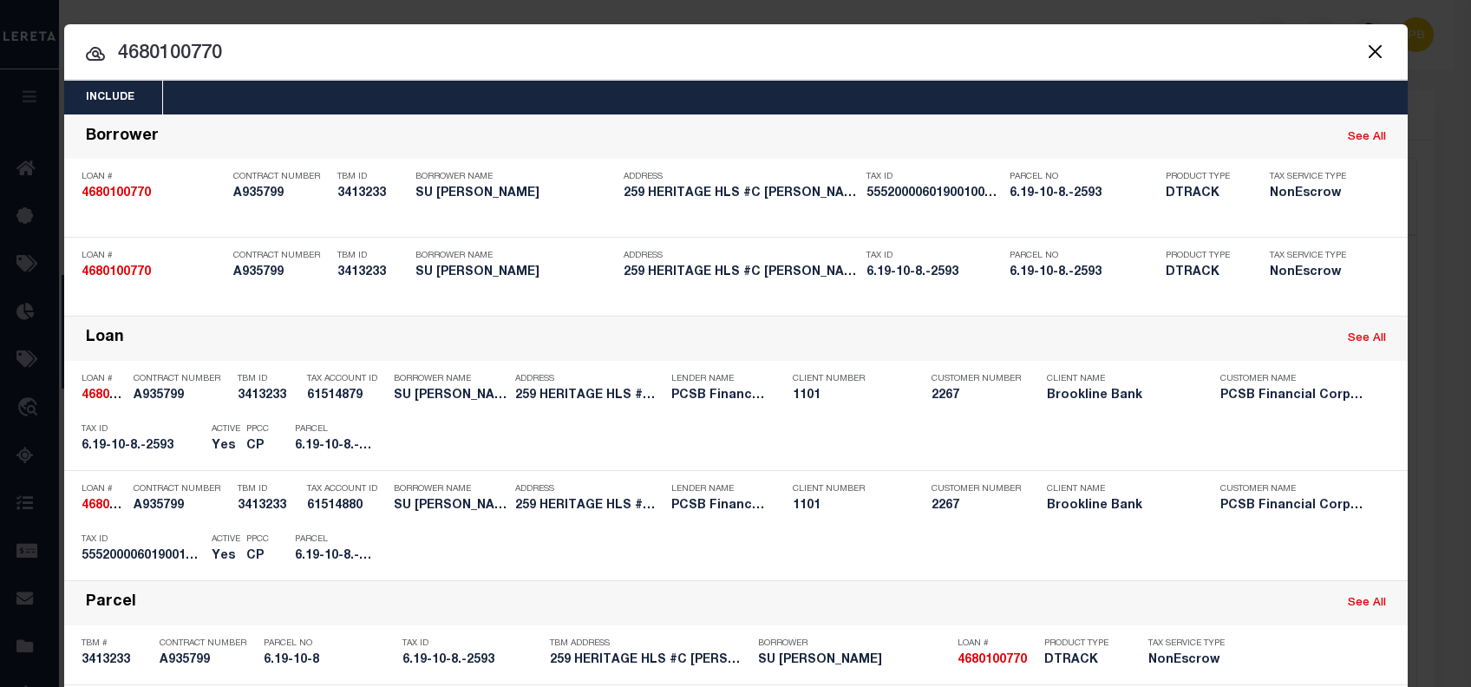
click at [929, 39] on input "4680100770" at bounding box center [735, 54] width 1343 height 30
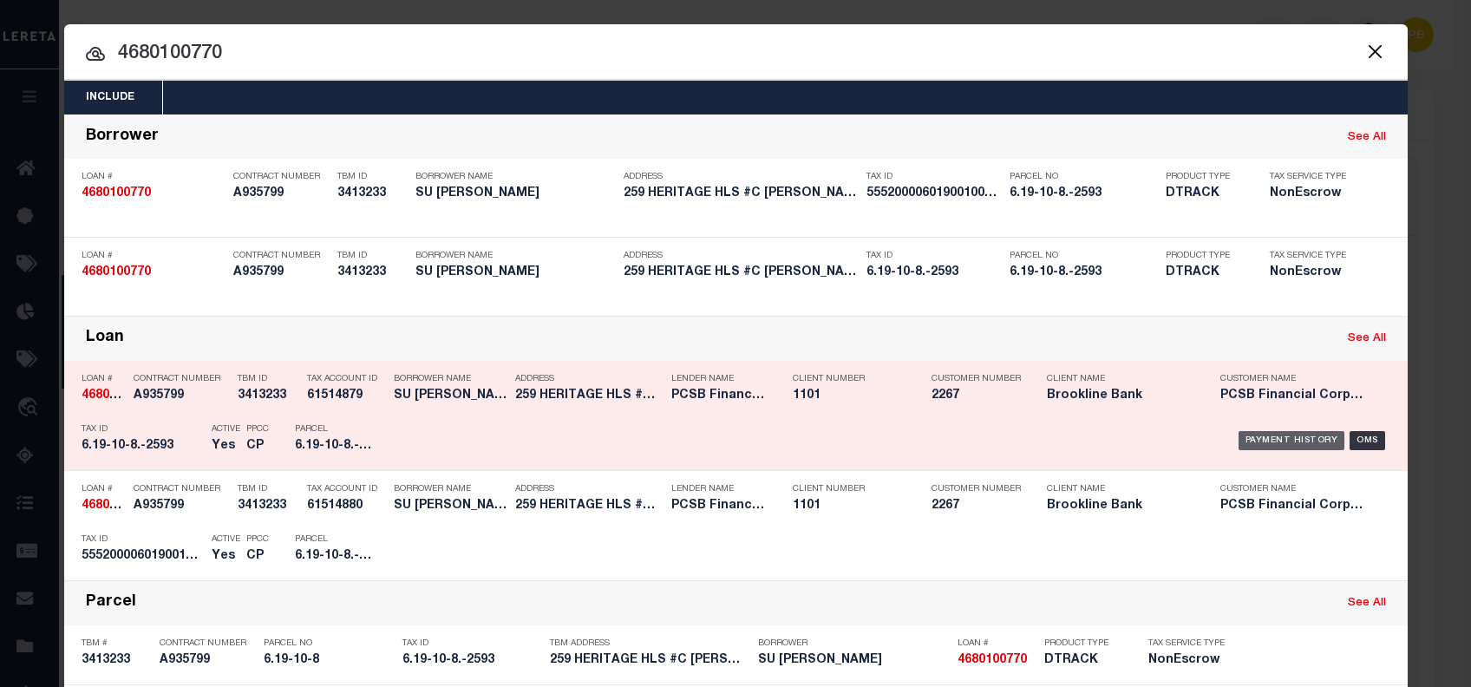
click at [1278, 439] on div "Payment History" at bounding box center [1291, 440] width 107 height 19
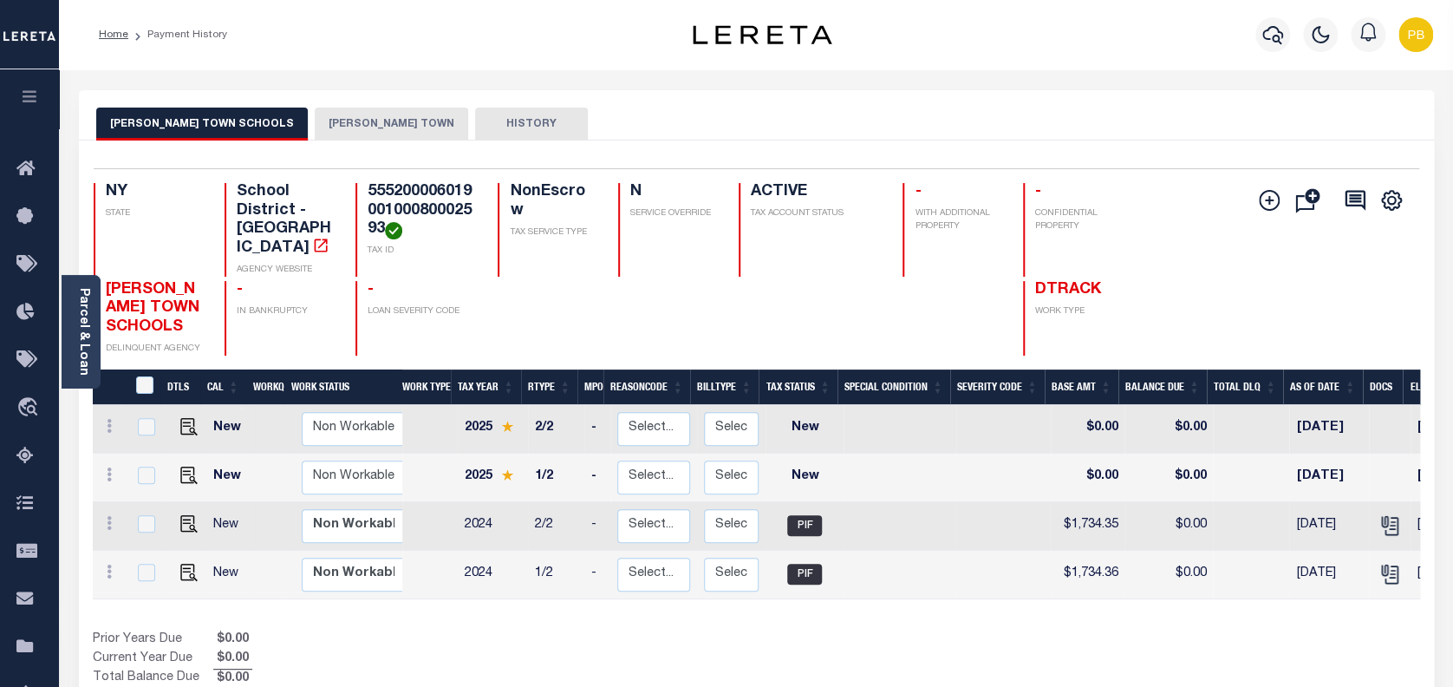
scroll to position [115, 0]
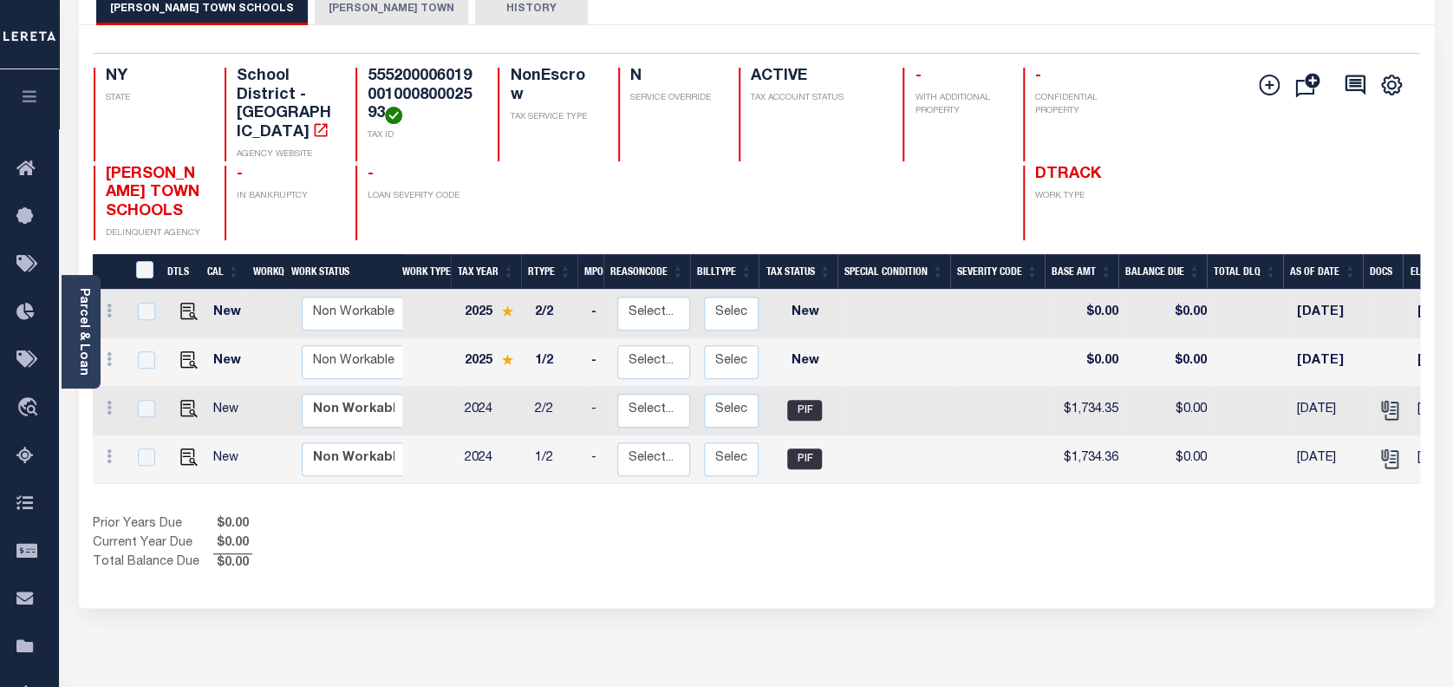
click at [351, 16] on button "[PERSON_NAME] TOWN" at bounding box center [391, 8] width 153 height 33
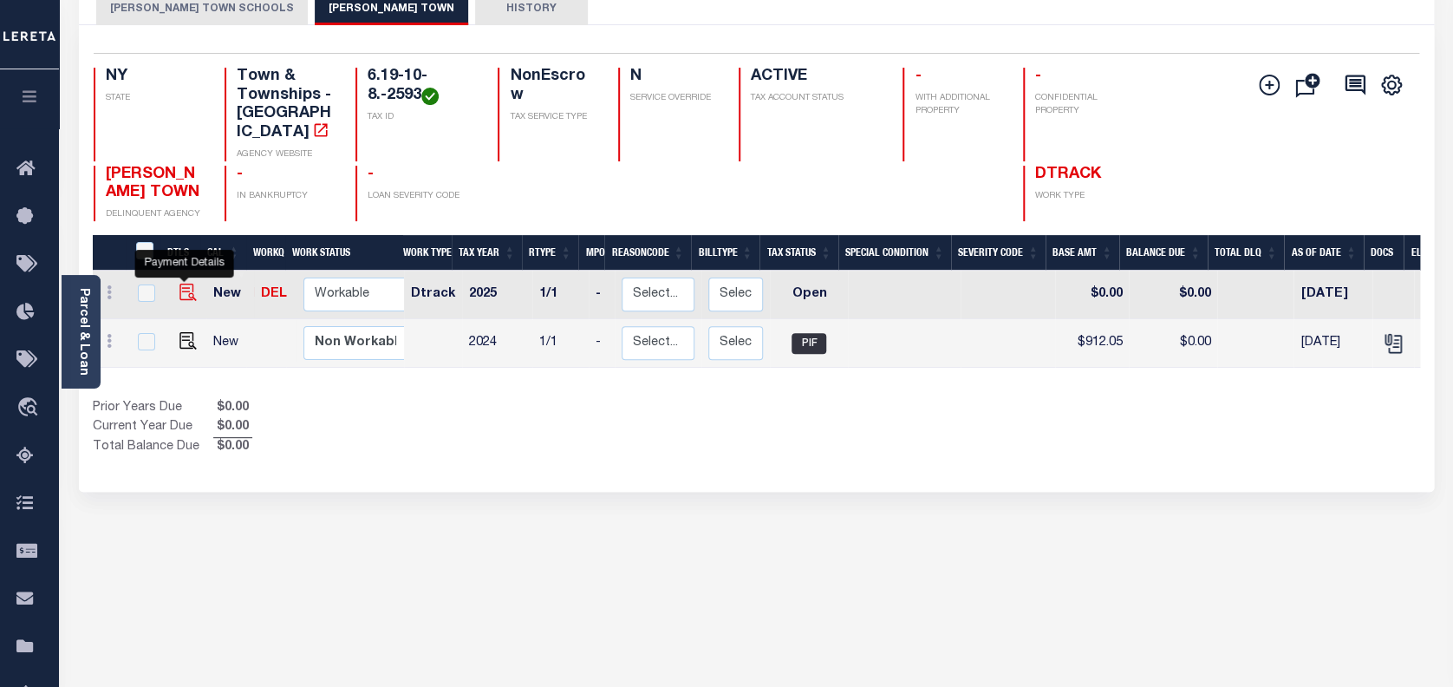
click at [184, 284] on img "" at bounding box center [187, 292] width 17 height 17
checkbox input "true"
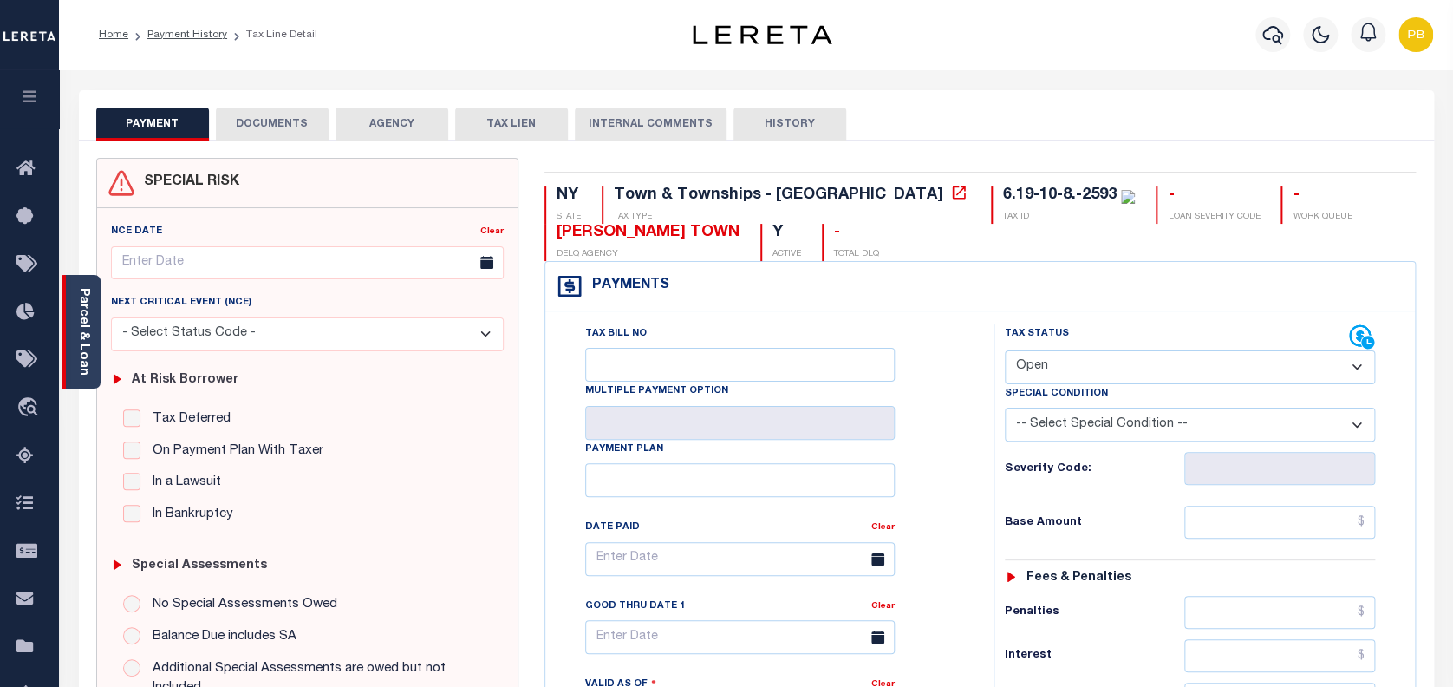
click at [90, 373] on div "Parcel & Loan" at bounding box center [81, 332] width 39 height 114
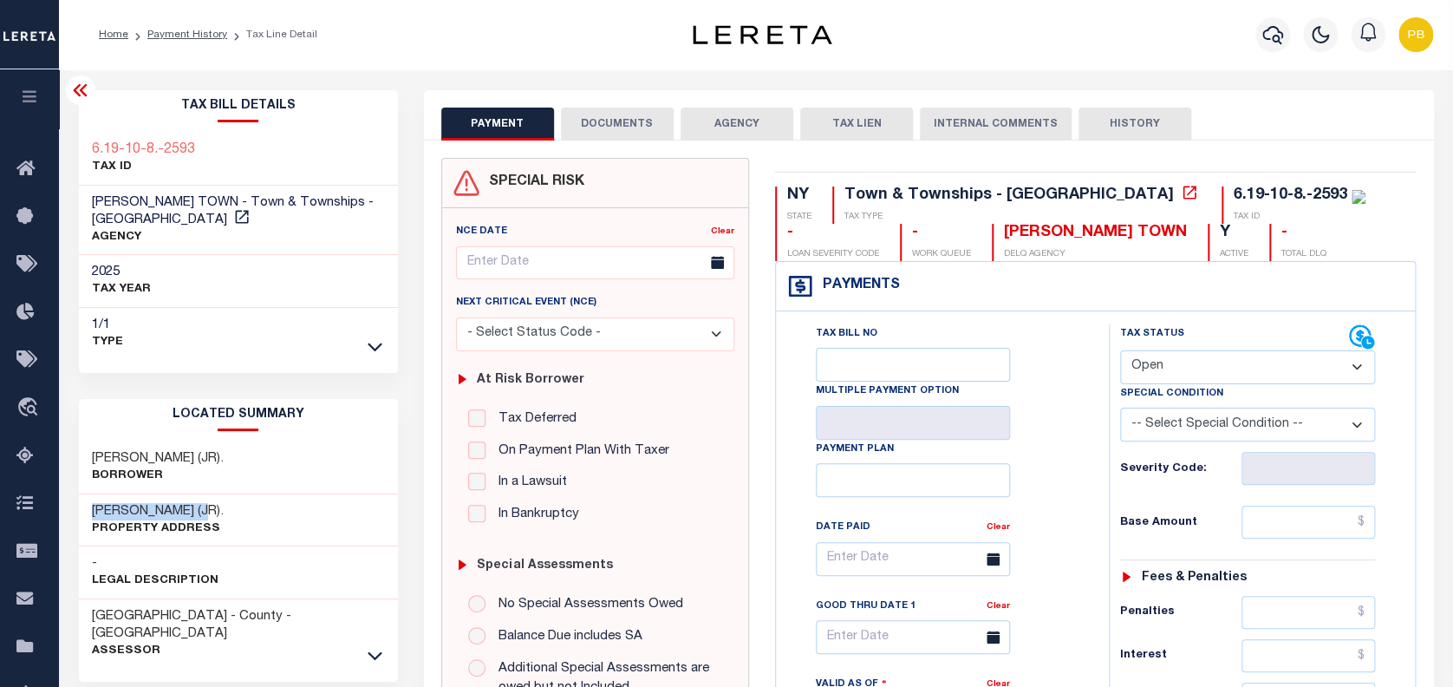
drag, startPoint x: 91, startPoint y: 489, endPoint x: 209, endPoint y: 481, distance: 118.2
click at [209, 494] on div "BOYLE, MICHAEL E. (JR). Property Address" at bounding box center [238, 520] width 319 height 53
click at [197, 450] on h3 "BOYLE, MICHAEL E. (JR)." at bounding box center [158, 458] width 132 height 17
drag, startPoint x: 91, startPoint y: 439, endPoint x: 210, endPoint y: 430, distance: 119.1
click at [210, 441] on div "BOYLE, MICHAEL E. (JR). Borrower" at bounding box center [238, 467] width 319 height 53
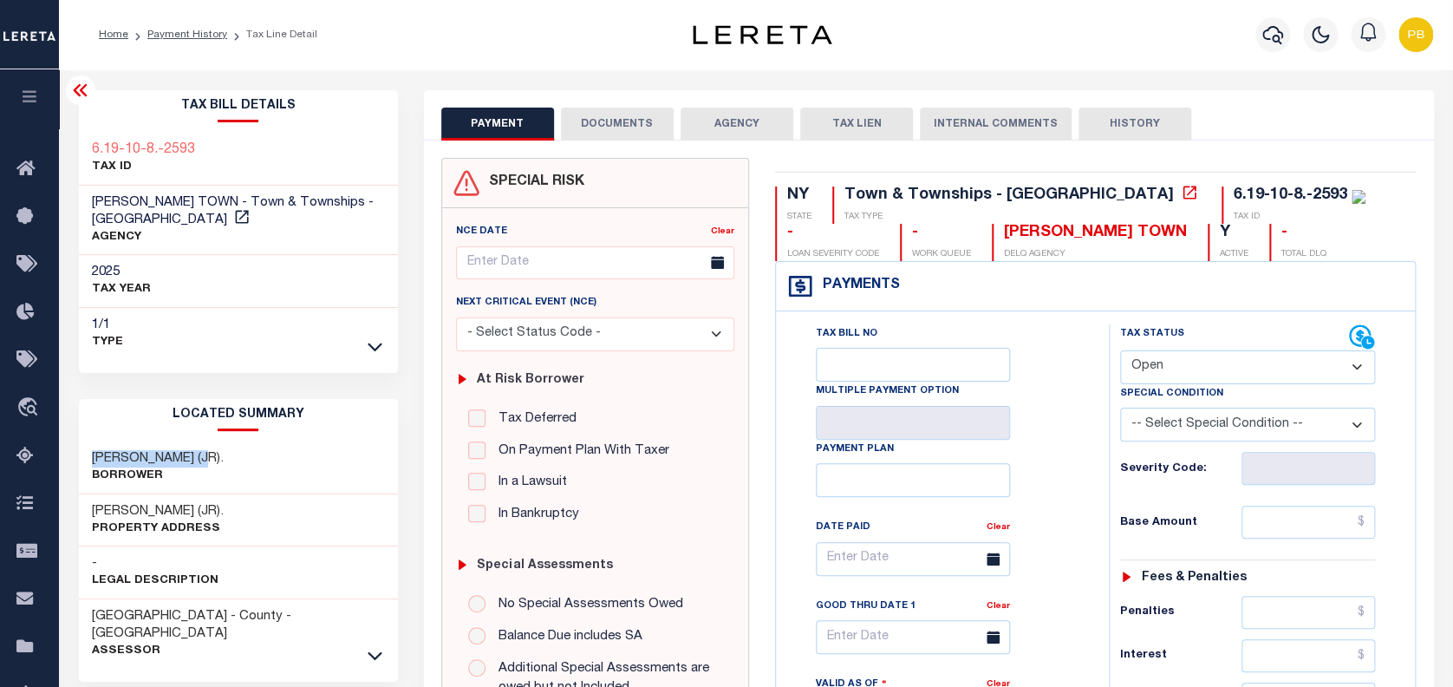
copy h3 "BOYLE, MICHAEL E"
click at [1201, 375] on select "- Select Status Code - Open Due/Unpaid Paid Incomplete No Tax Due Internal Refu…" at bounding box center [1248, 367] width 256 height 34
select select "PYD"
click at [1120, 351] on select "- Select Status Code - Open Due/Unpaid Paid Incomplete No Tax Due Internal Refu…" at bounding box center [1248, 367] width 256 height 34
type input "[DATE]"
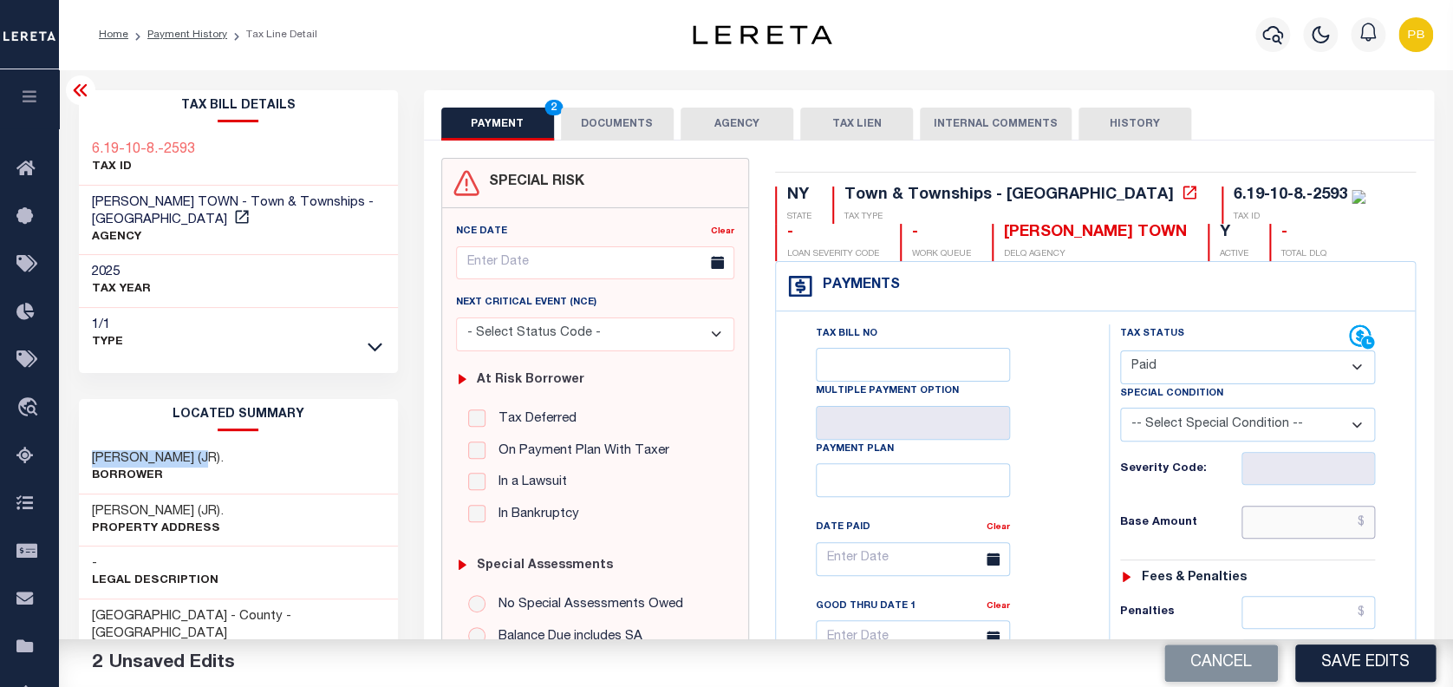
click at [1303, 531] on input "text" at bounding box center [1309, 522] width 134 height 33
paste input "1,231.68"
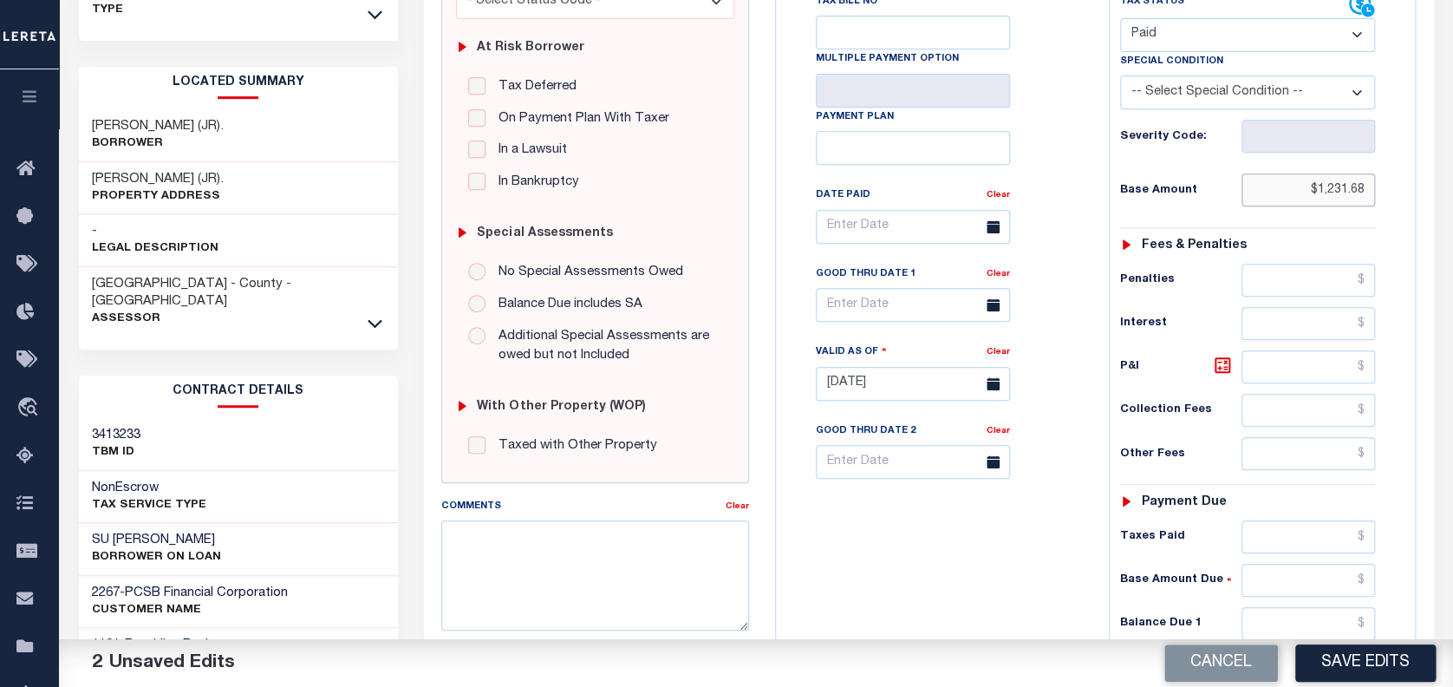
scroll to position [347, 0]
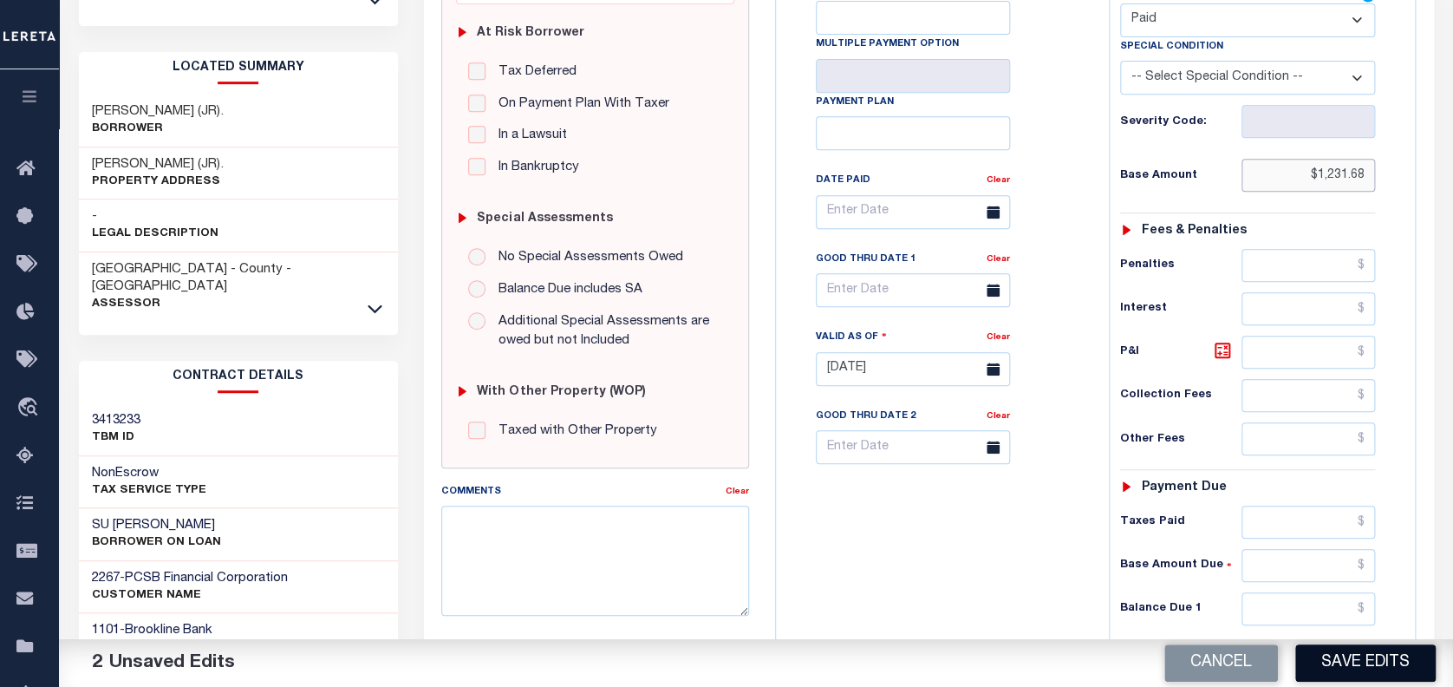
type input "$1,231.68"
click at [1348, 669] on button "Save Edits" at bounding box center [1365, 662] width 140 height 37
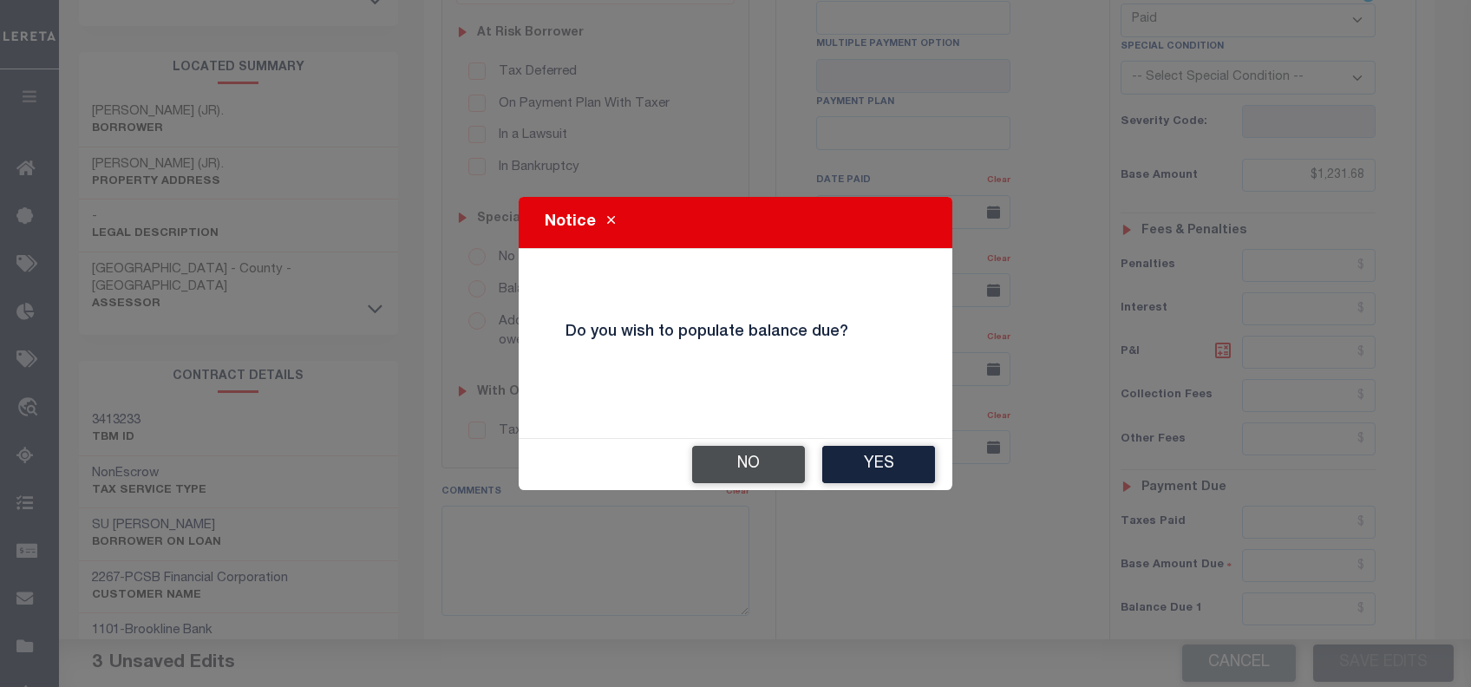
click at [741, 473] on button "No" at bounding box center [748, 464] width 113 height 37
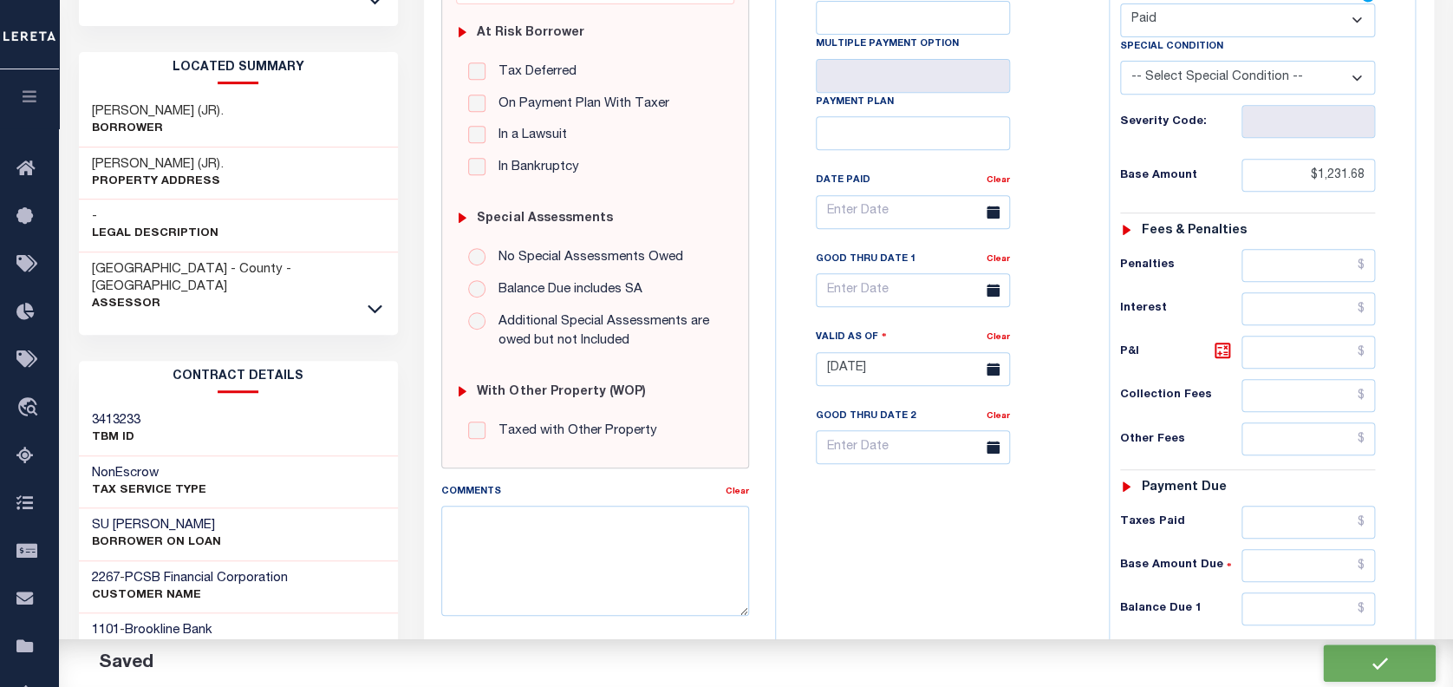
checkbox input "false"
type input "$1,231.68"
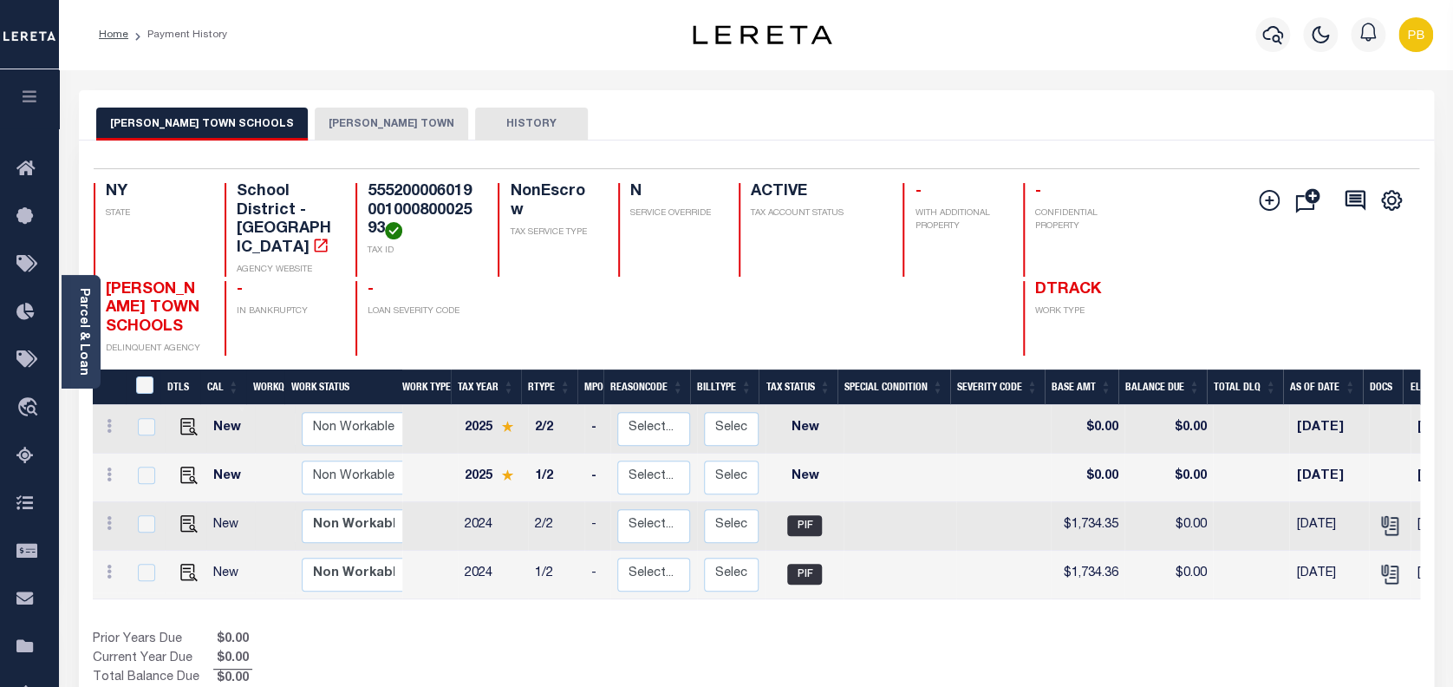
click at [315, 118] on button "[PERSON_NAME] TOWN" at bounding box center [391, 124] width 153 height 33
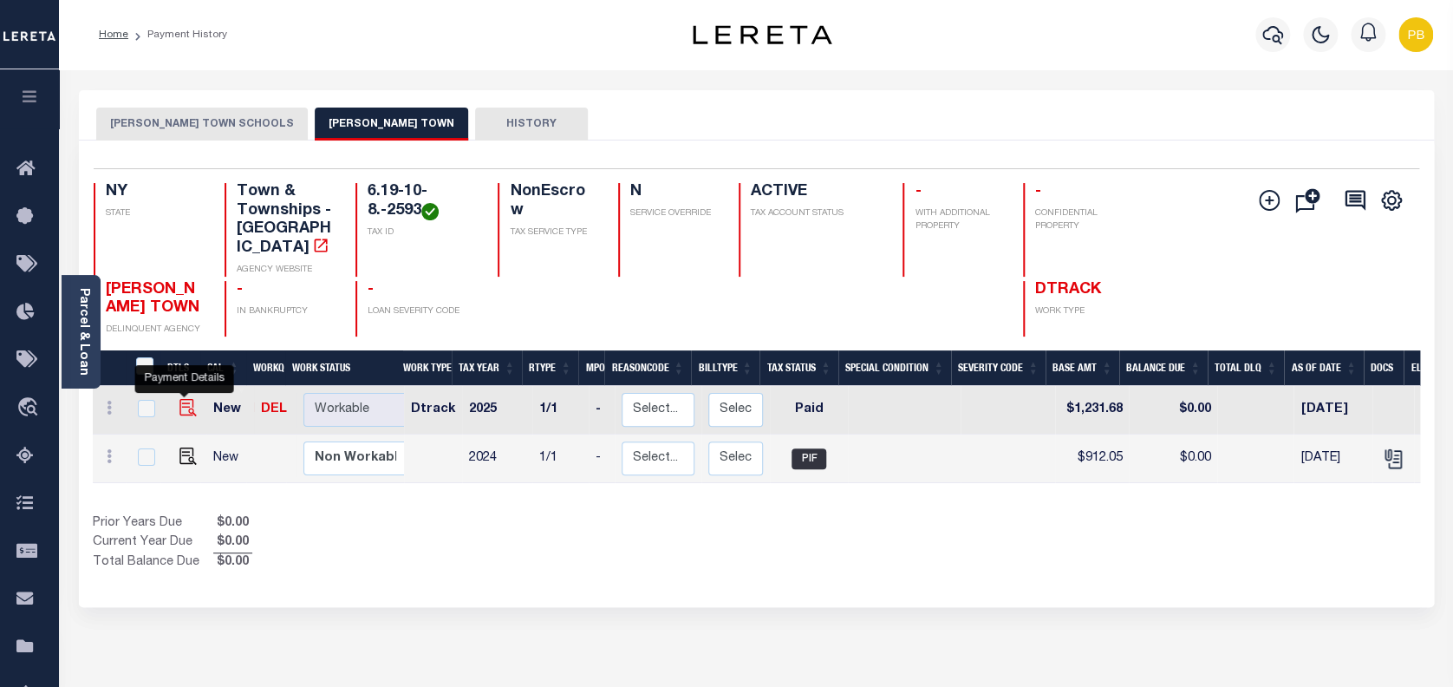
click at [186, 399] on img "" at bounding box center [187, 407] width 17 height 17
checkbox input "true"
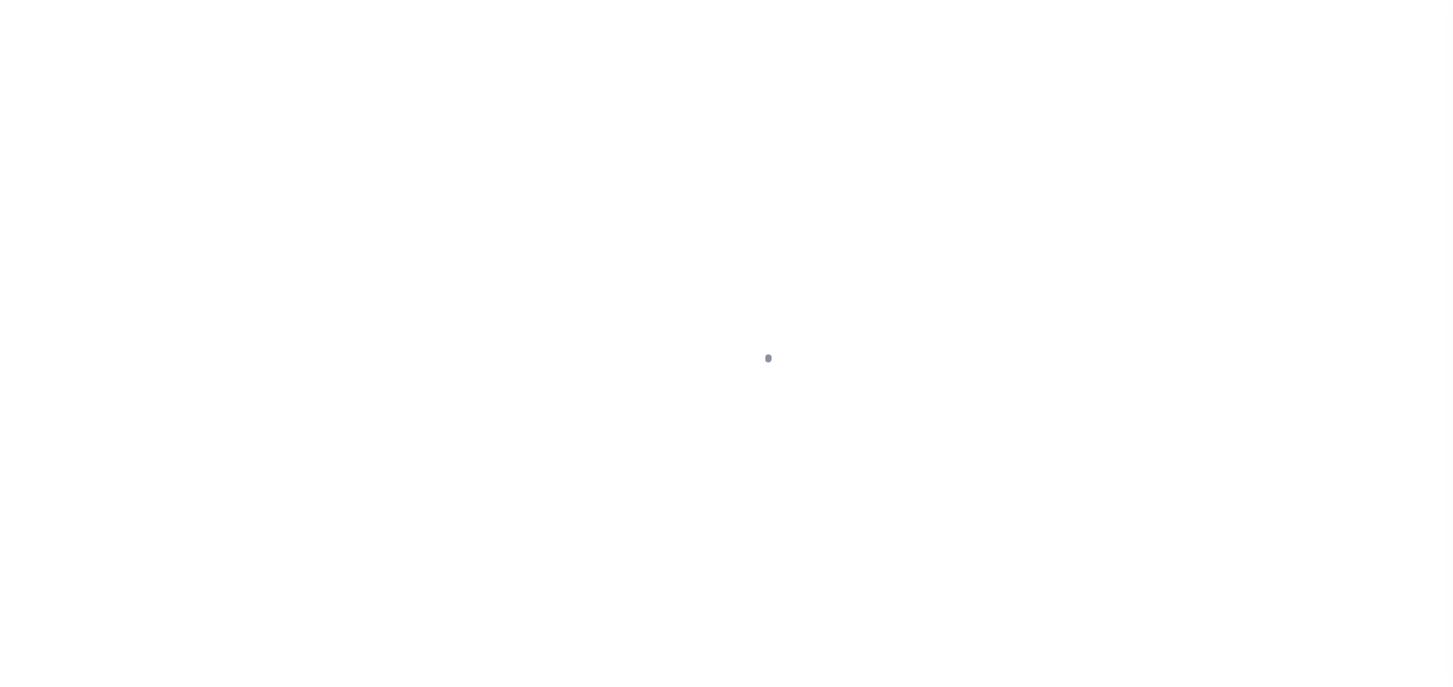
select select "PYD"
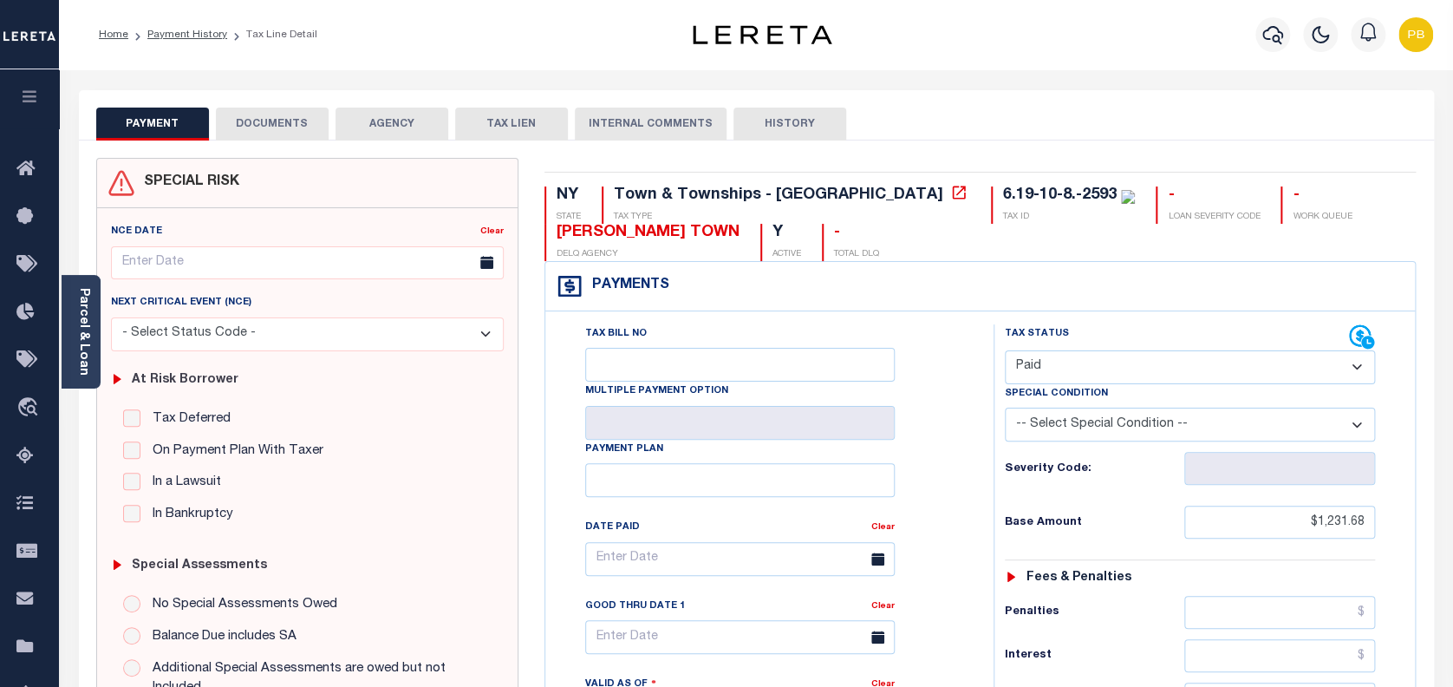
click at [284, 124] on button "DOCUMENTS" at bounding box center [272, 124] width 113 height 33
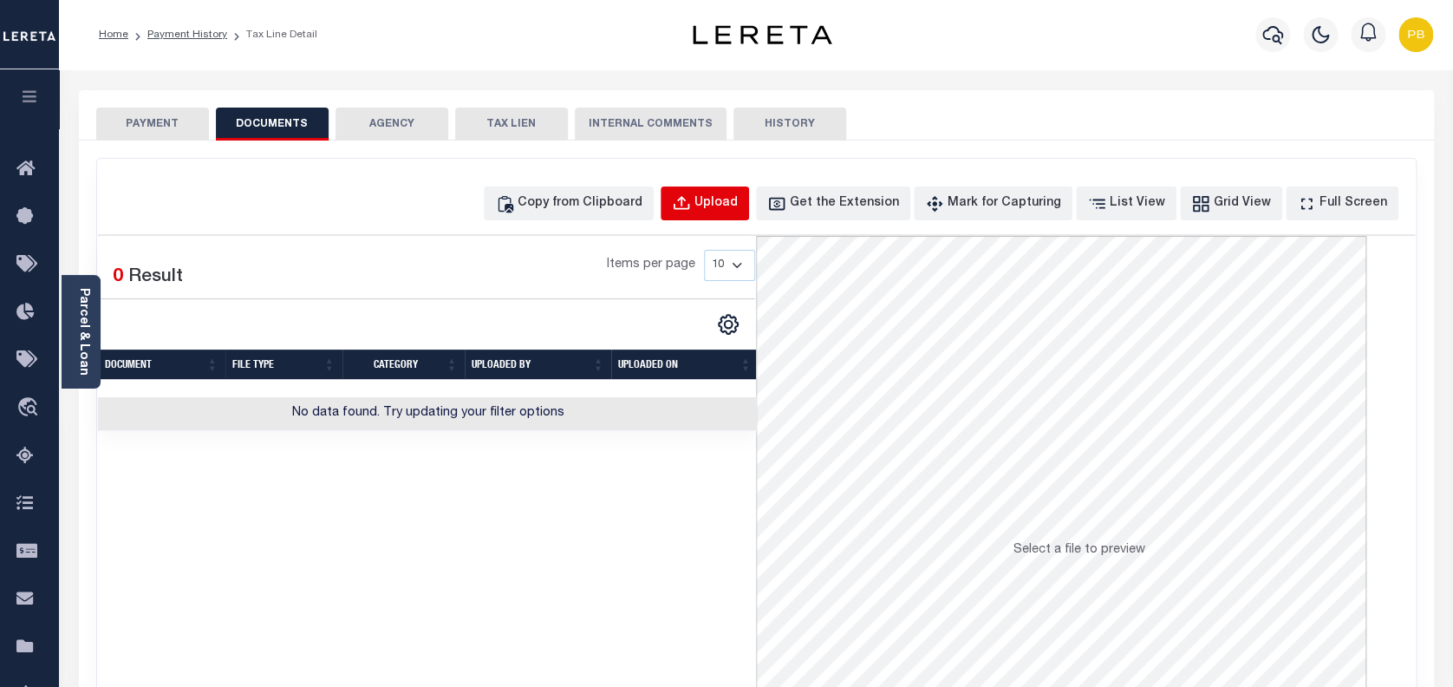
click at [738, 212] on div "Upload" at bounding box center [716, 203] width 43 height 19
select select "POP"
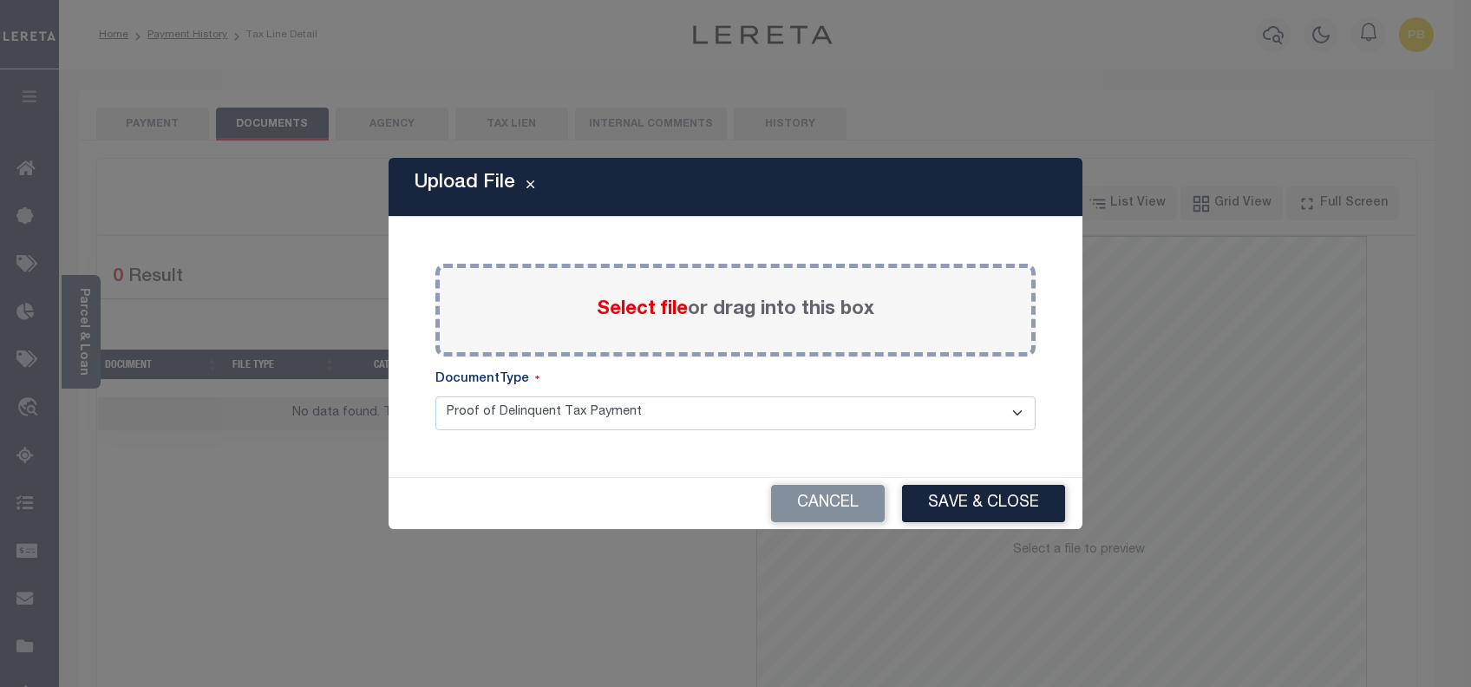
click at [644, 315] on span "Select file" at bounding box center [642, 309] width 91 height 19
click at [0, 0] on input "Select file or drag into this box" at bounding box center [0, 0] width 0 height 0
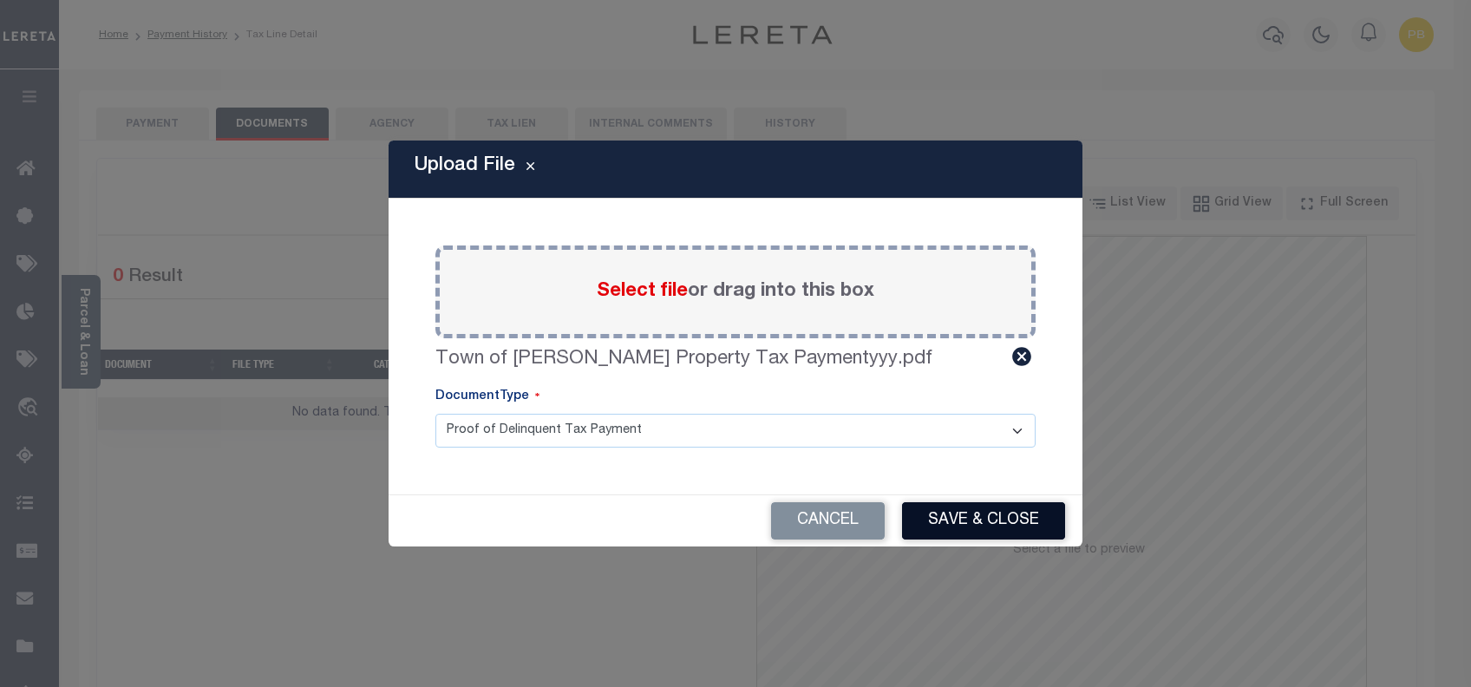
click at [977, 520] on button "Save & Close" at bounding box center [983, 520] width 163 height 37
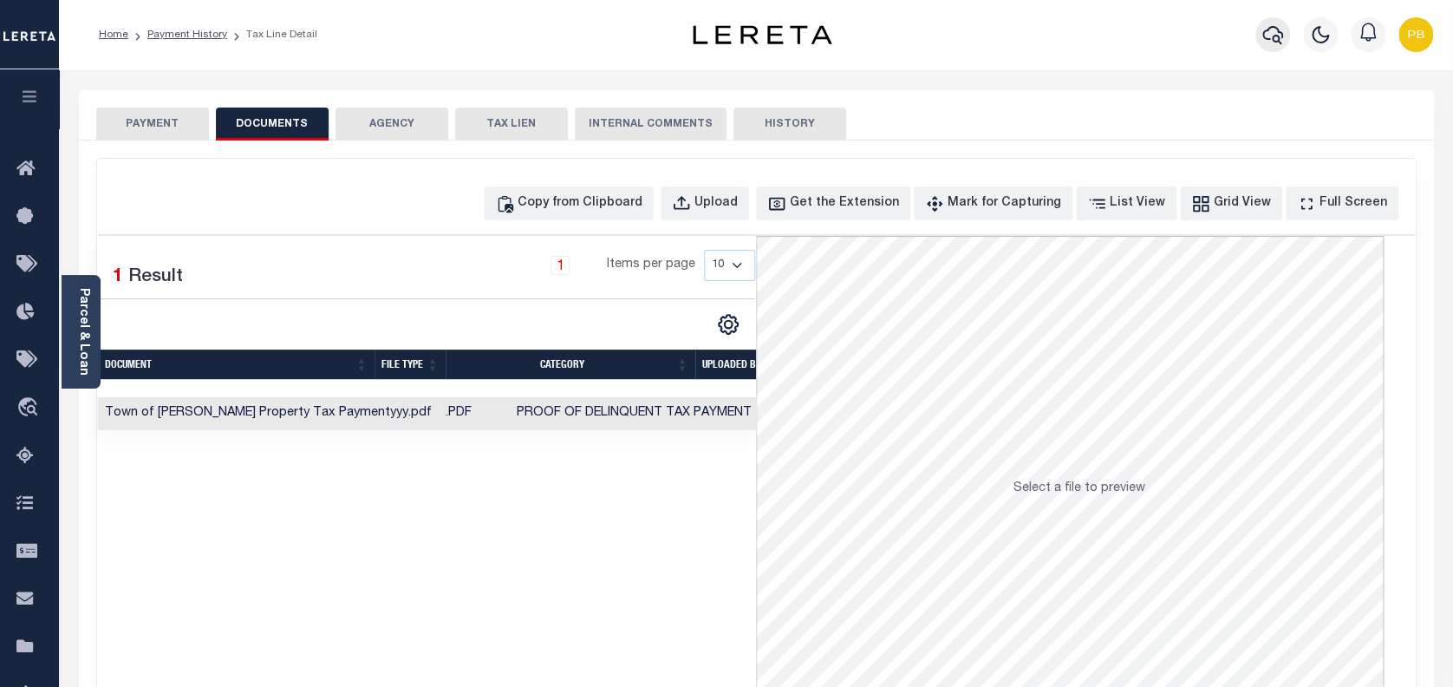
click at [1269, 34] on icon "button" at bounding box center [1273, 34] width 21 height 21
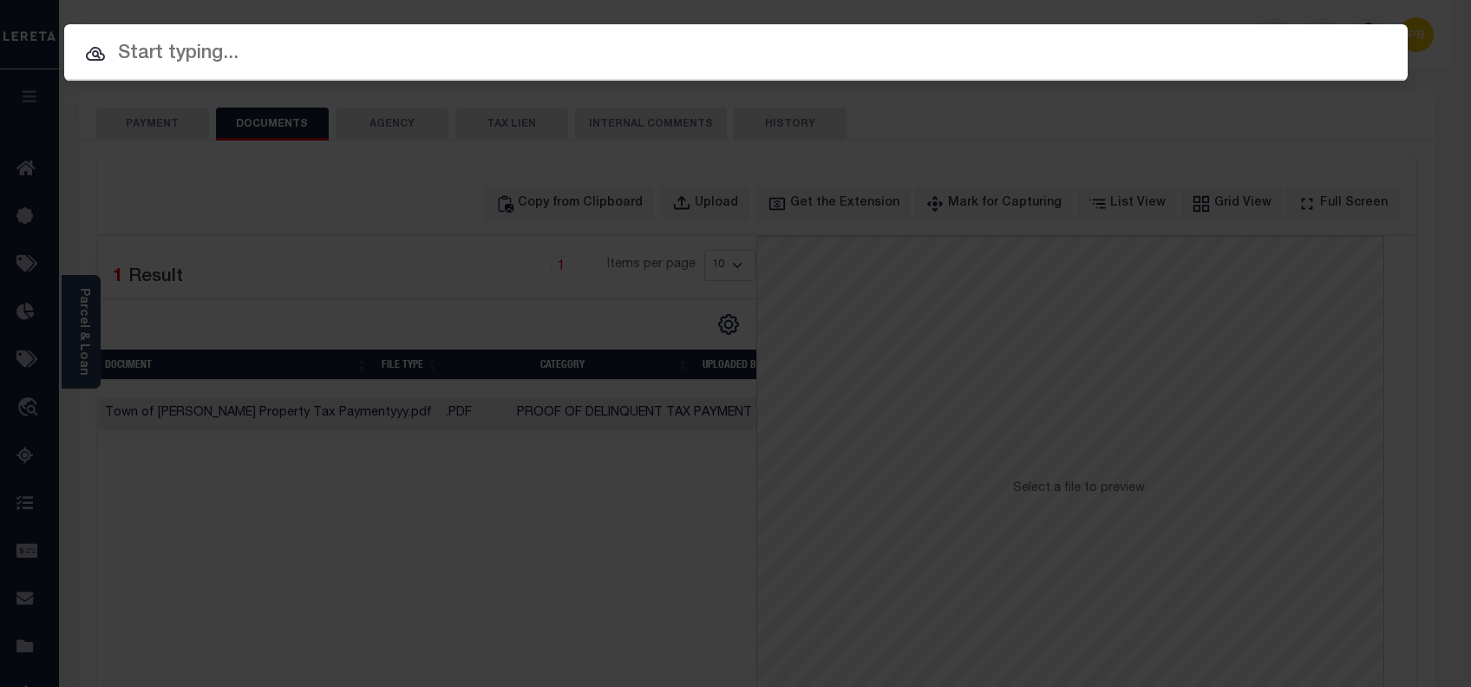
paste input "6070006934"
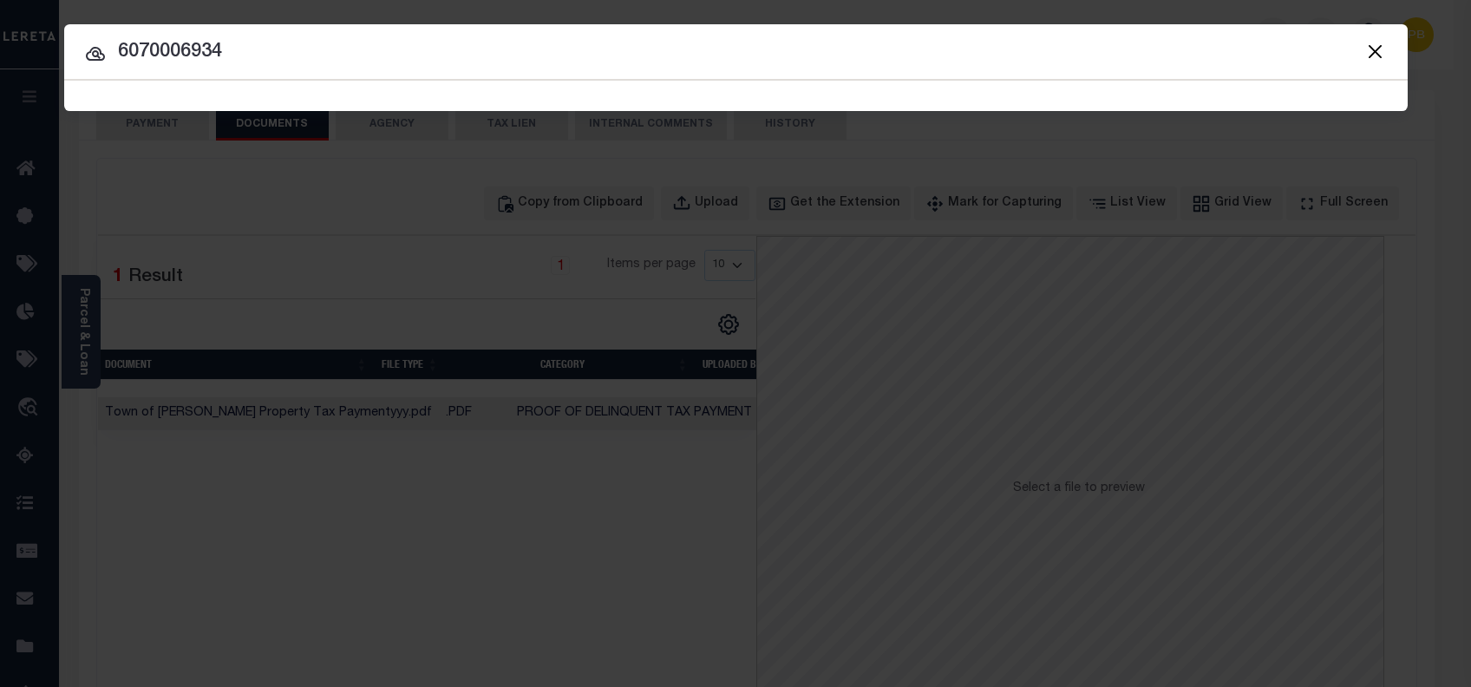
type input "6070006934"
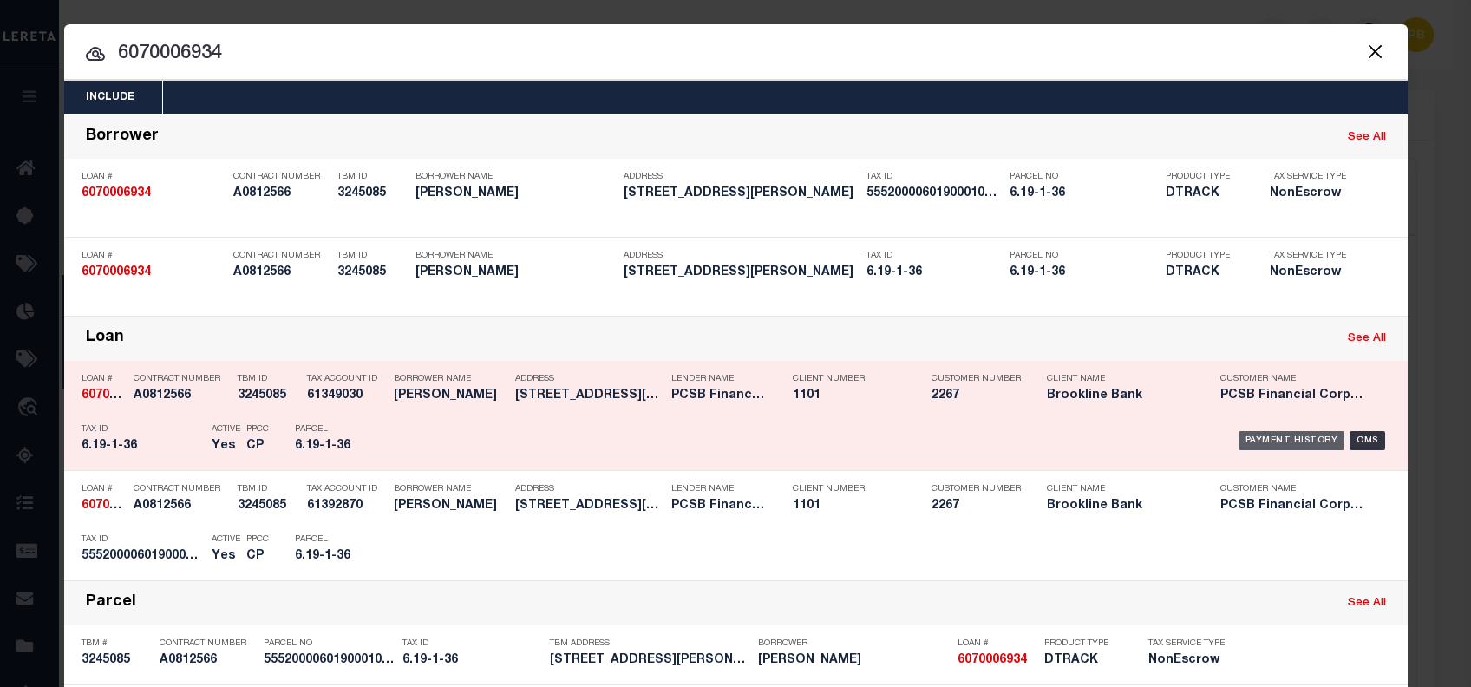
click at [1292, 438] on div "Payment History" at bounding box center [1291, 440] width 107 height 19
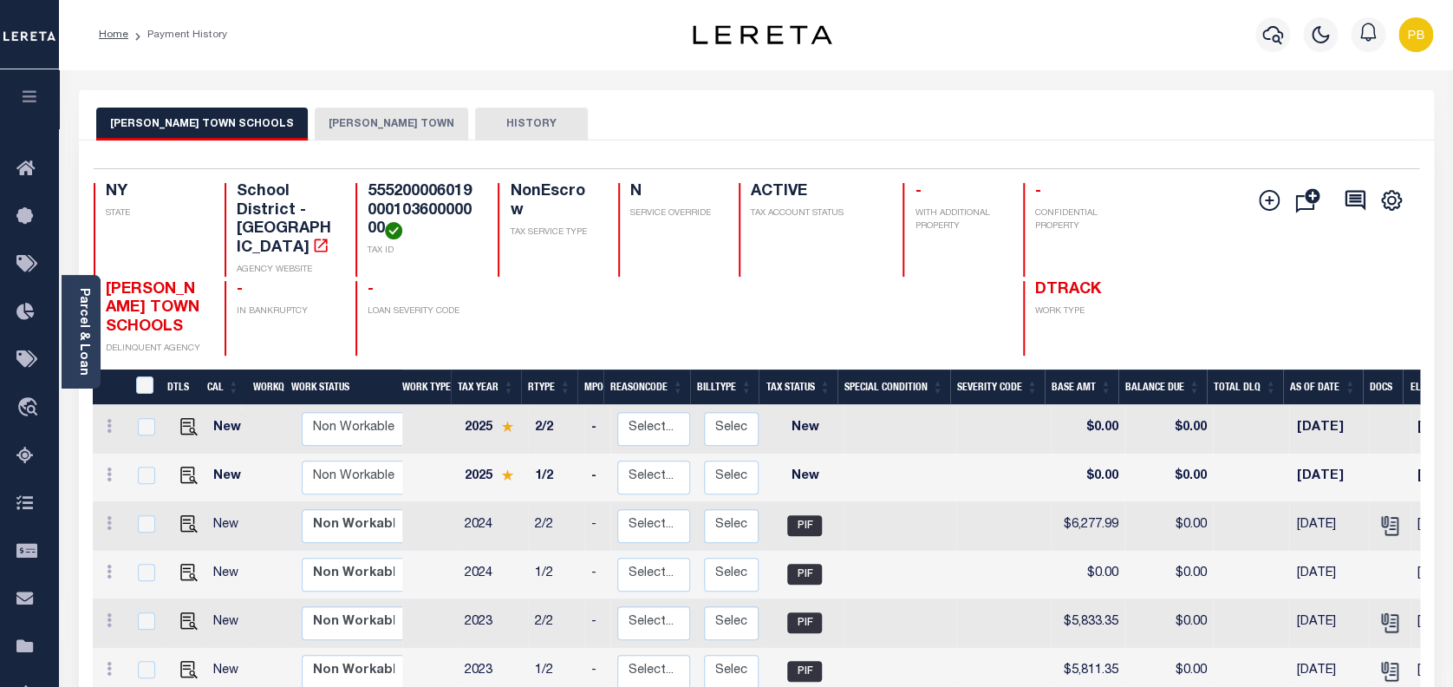
click at [315, 127] on button "[PERSON_NAME] TOWN" at bounding box center [391, 124] width 153 height 33
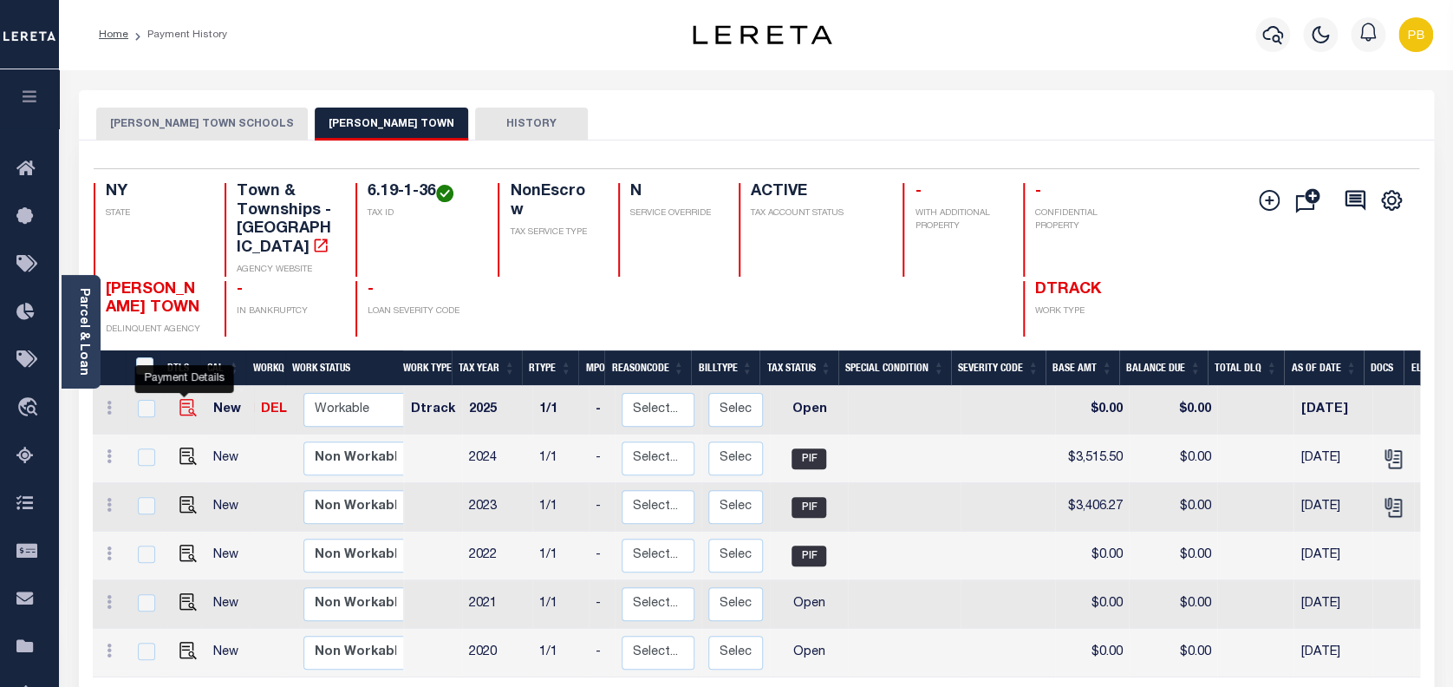
click at [180, 399] on img "" at bounding box center [187, 407] width 17 height 17
checkbox input "true"
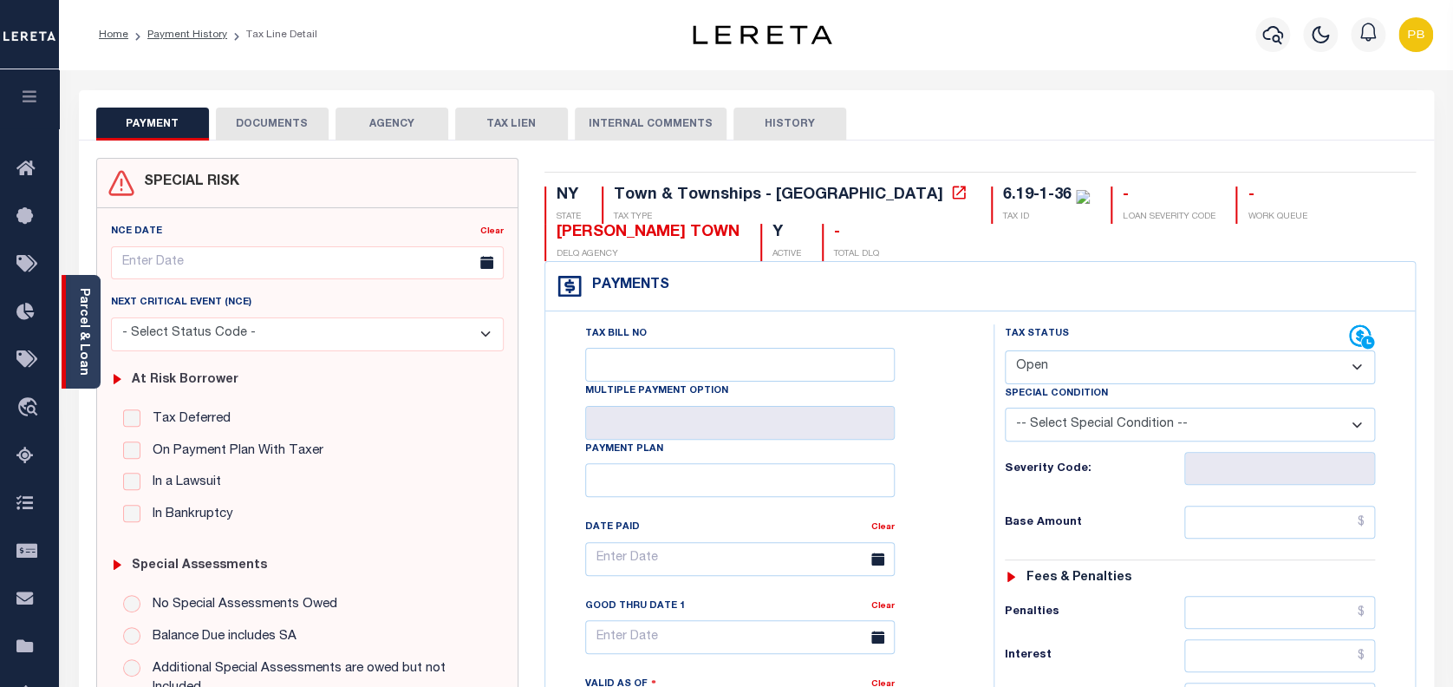
click at [88, 355] on link "Parcel & Loan" at bounding box center [83, 332] width 12 height 88
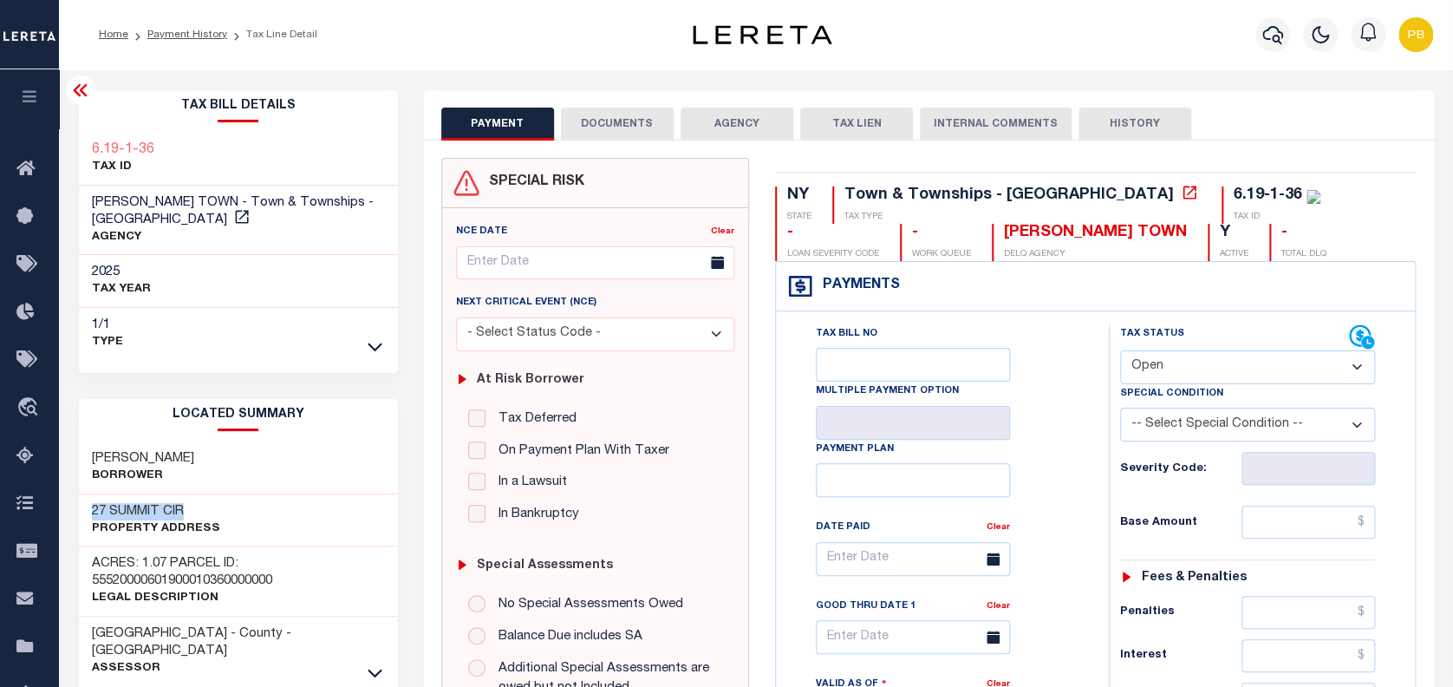
drag, startPoint x: 87, startPoint y: 493, endPoint x: 229, endPoint y: 493, distance: 142.2
click at [229, 494] on div "27 SUMMIT CIR Property Address" at bounding box center [238, 520] width 319 height 53
click at [1172, 365] on select "- Select Status Code - Open Due/Unpaid Paid Incomplete No Tax Due Internal Refu…" at bounding box center [1248, 367] width 256 height 34
select select "PYD"
click at [1120, 351] on select "- Select Status Code - Open Due/Unpaid Paid Incomplete No Tax Due Internal Refu…" at bounding box center [1248, 367] width 256 height 34
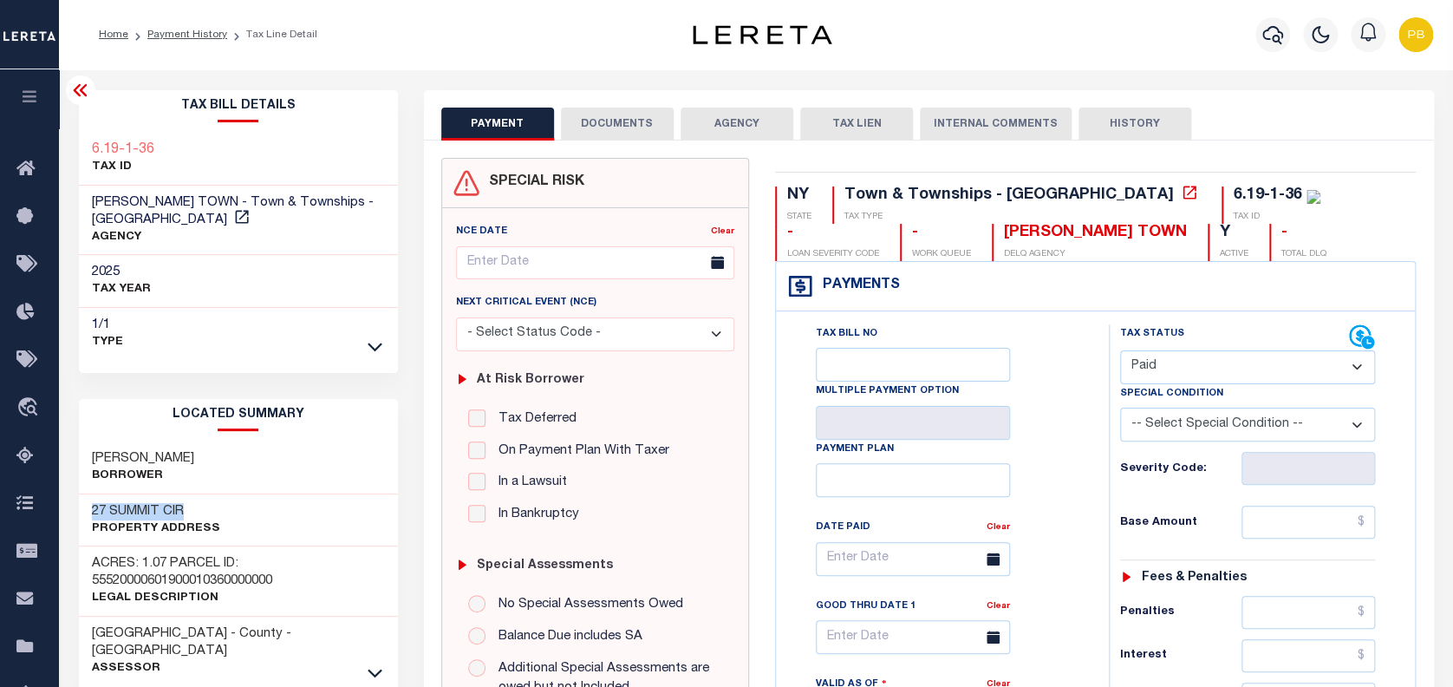
type input "10/02/2025"
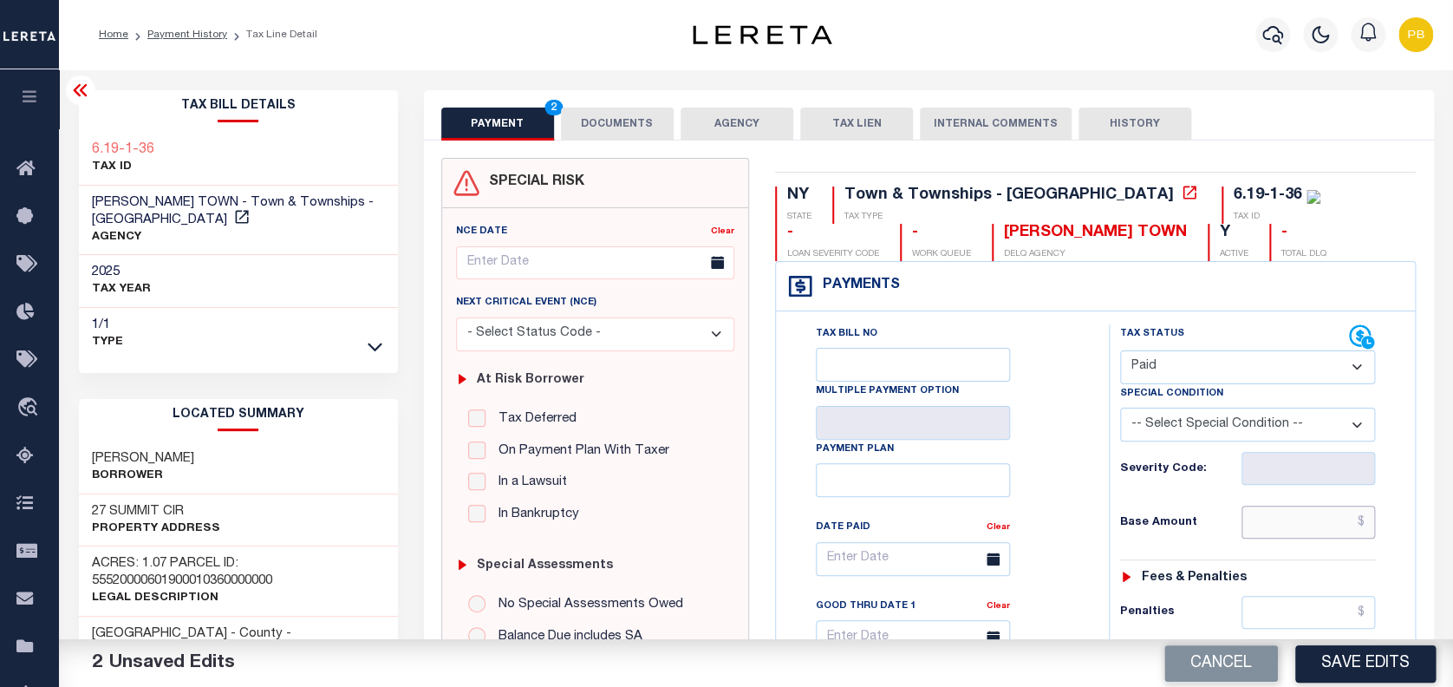
click at [1289, 519] on input "text" at bounding box center [1309, 522] width 134 height 33
paste input "3,610.95"
type input "$3,610.95"
click at [1385, 656] on button "Save Edits" at bounding box center [1365, 662] width 140 height 37
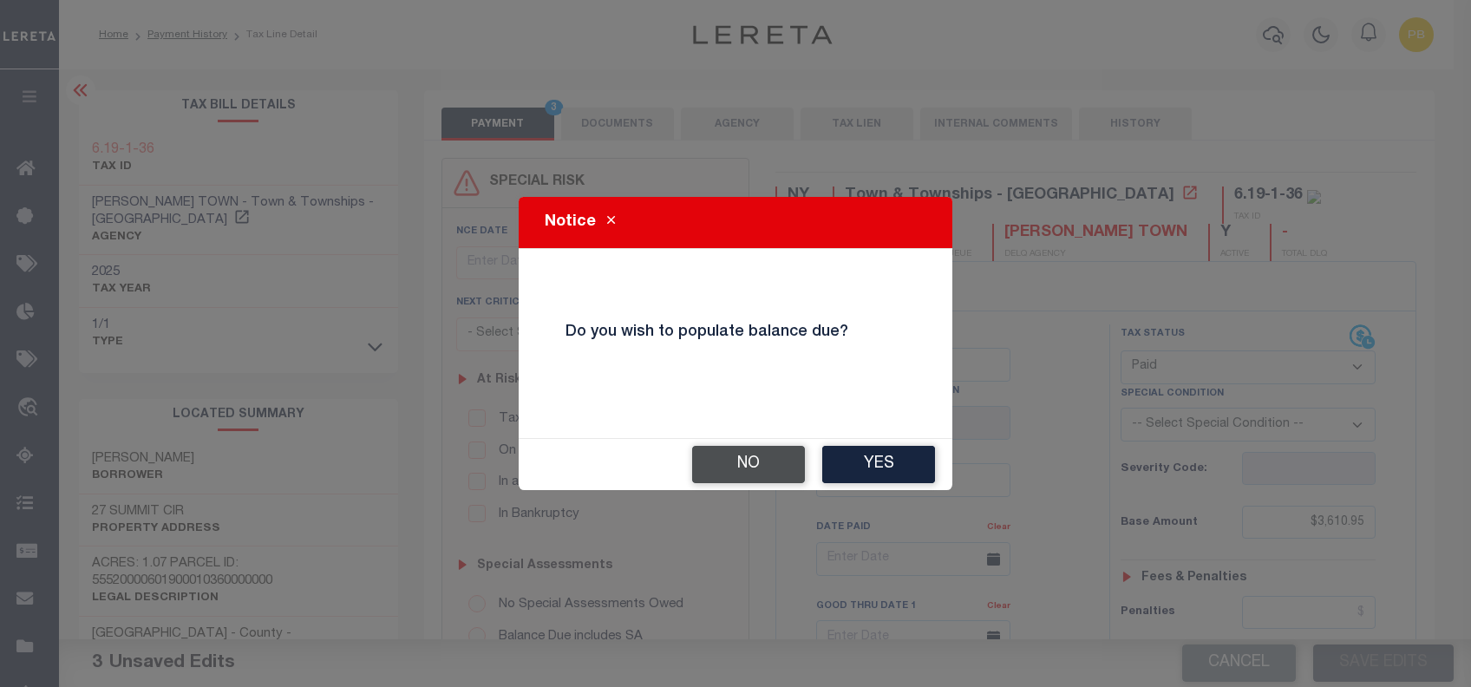
click at [741, 465] on button "No" at bounding box center [748, 464] width 113 height 37
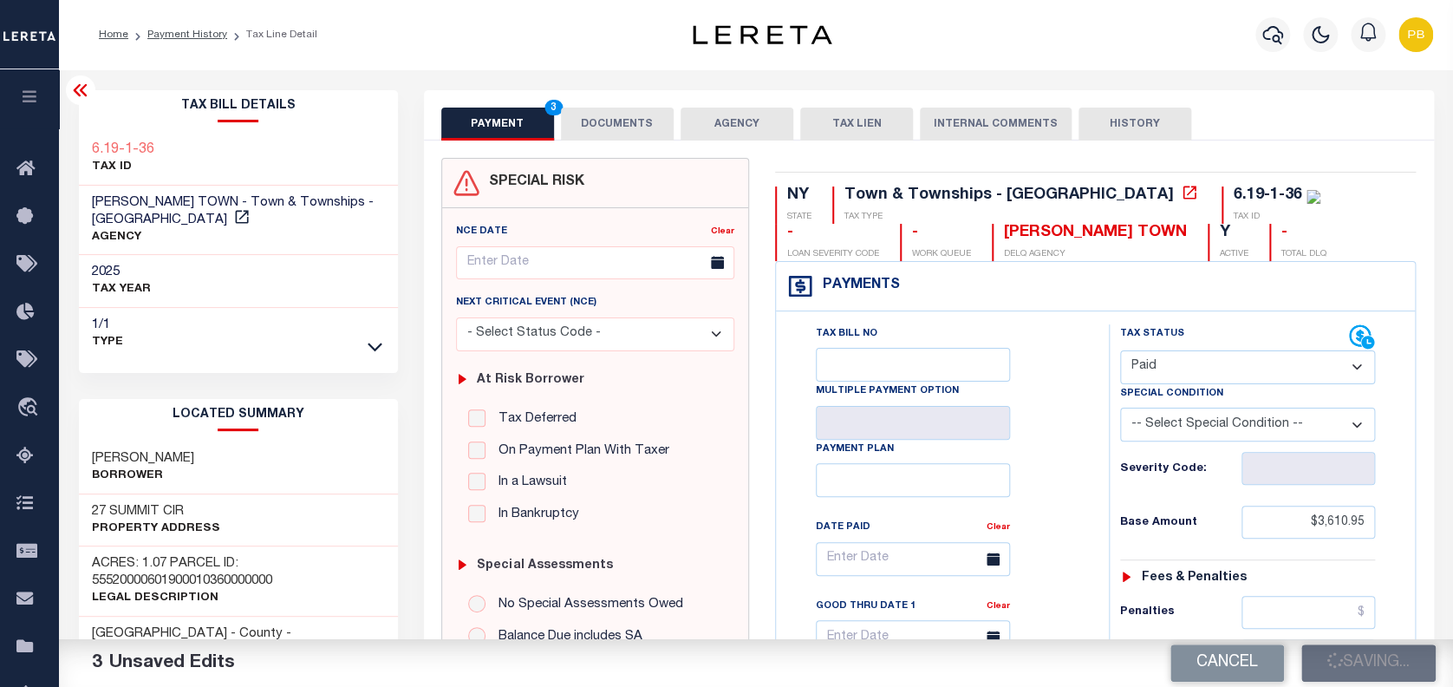
checkbox input "false"
type input "$3,610.95"
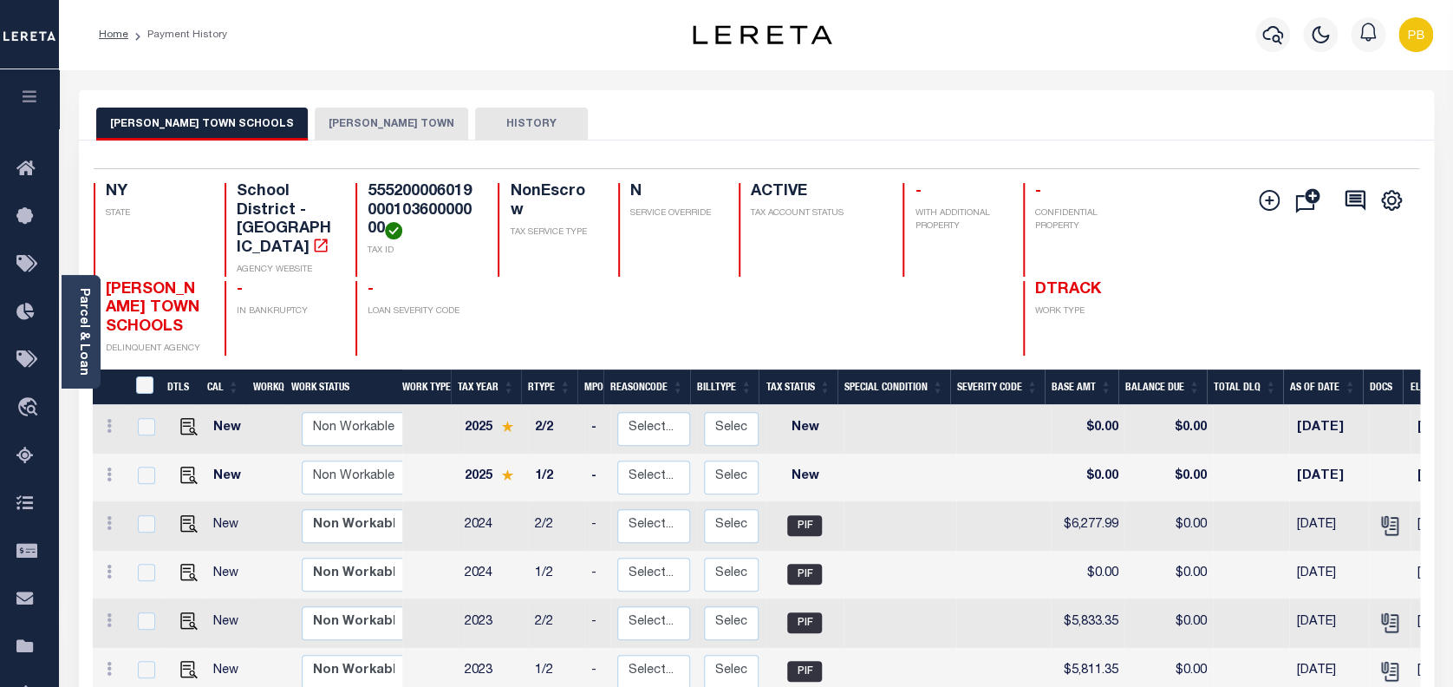
click at [325, 125] on button "[PERSON_NAME] TOWN" at bounding box center [391, 124] width 153 height 33
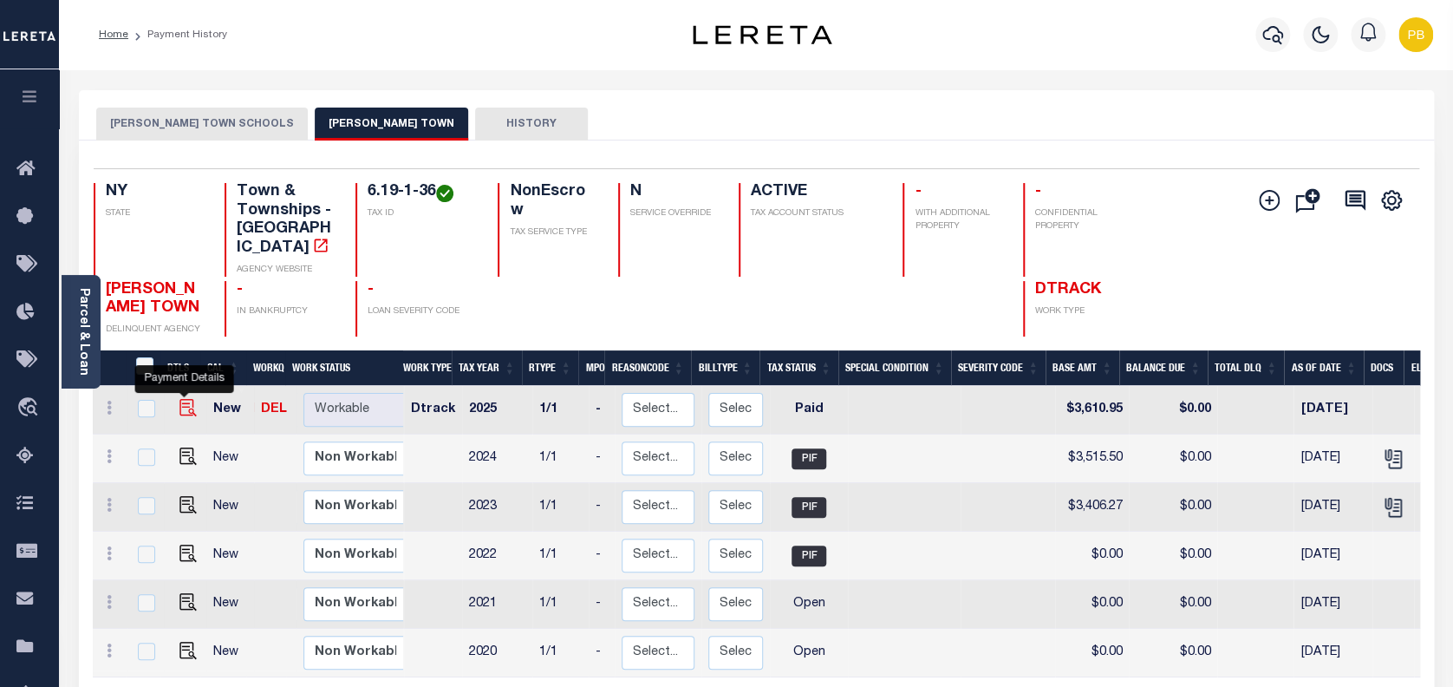
click at [186, 399] on img "" at bounding box center [187, 407] width 17 height 17
checkbox input "true"
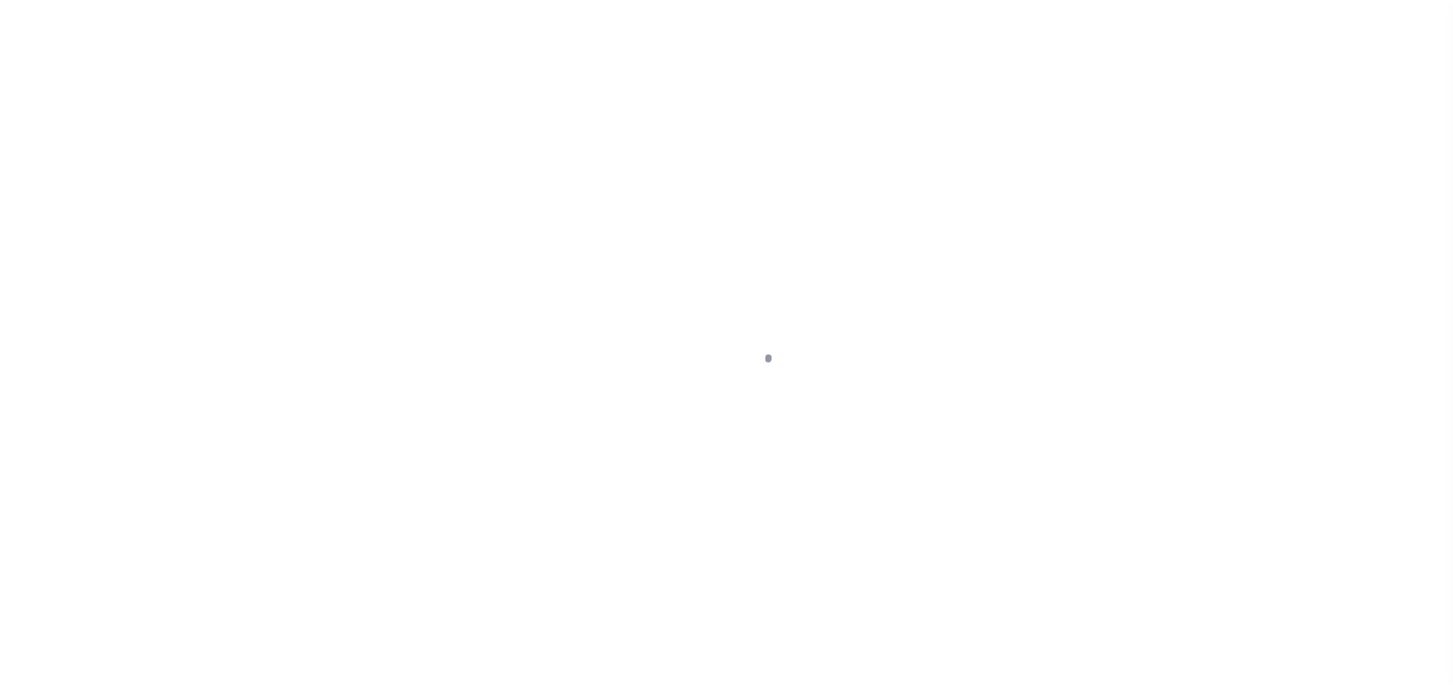
select select "PYD"
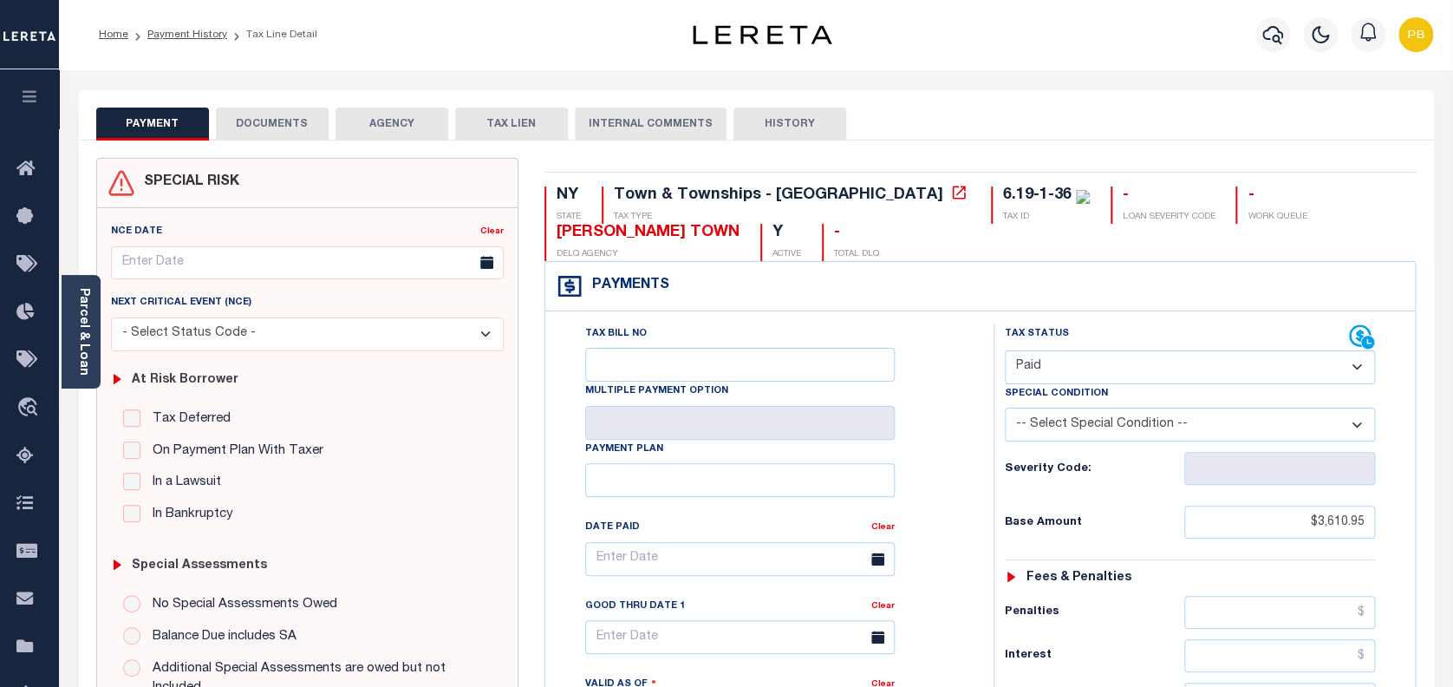
click at [285, 136] on button "DOCUMENTS" at bounding box center [272, 124] width 113 height 33
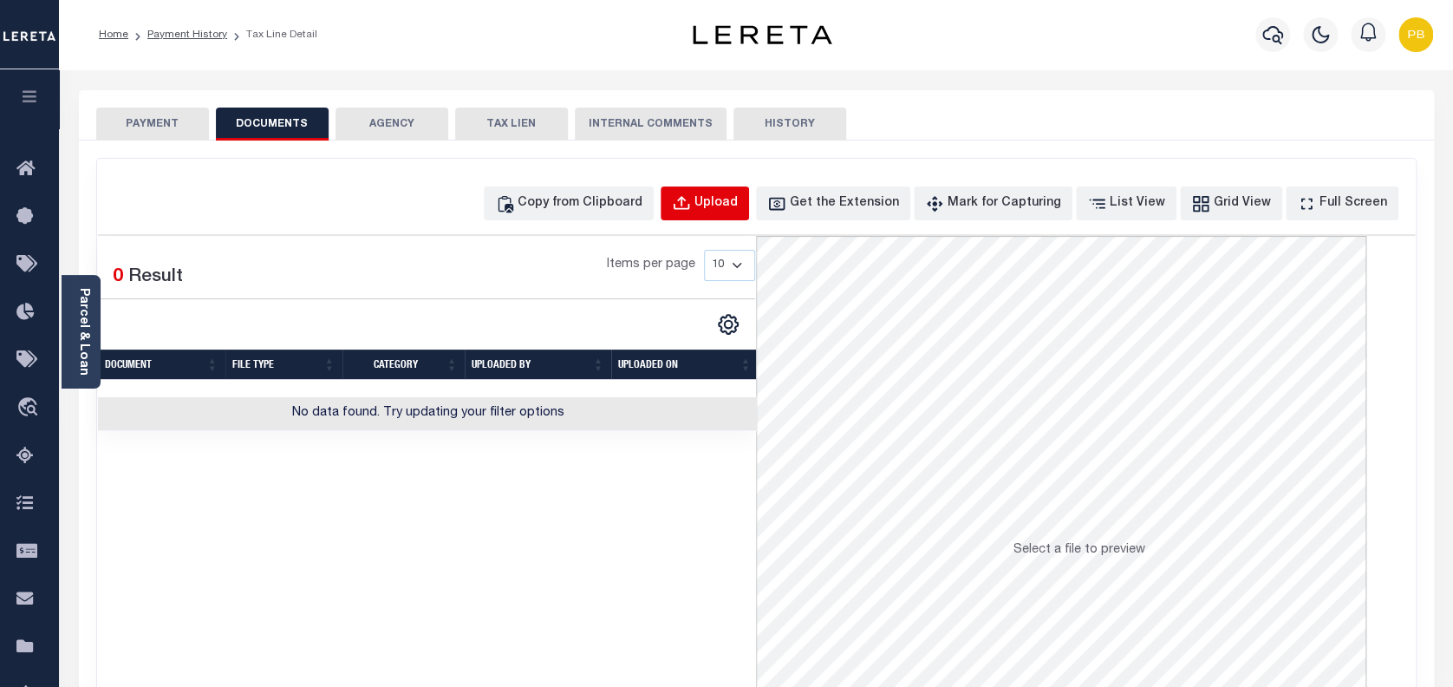
click at [738, 208] on div "Upload" at bounding box center [716, 203] width 43 height 19
select select "POP"
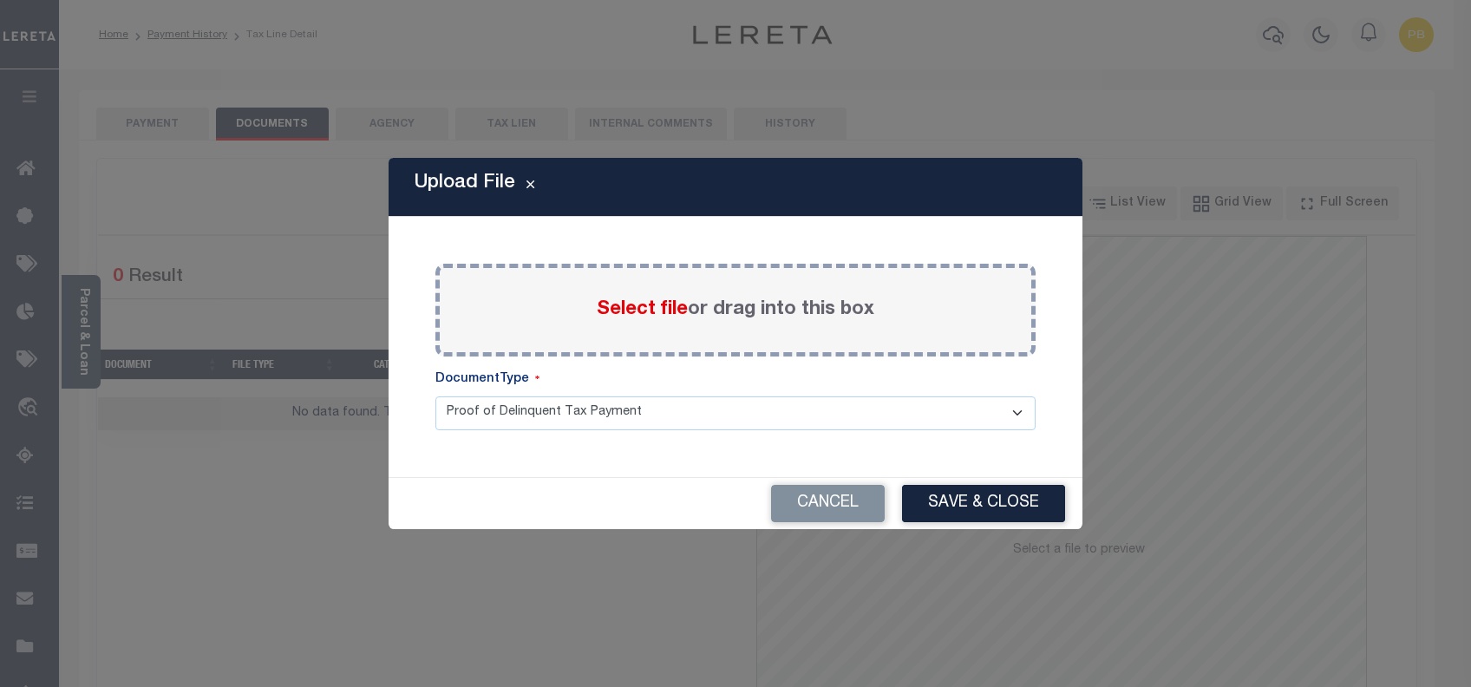
click at [624, 310] on span "Select file" at bounding box center [642, 309] width 91 height 19
click at [0, 0] on input "Select file or drag into this box" at bounding box center [0, 0] width 0 height 0
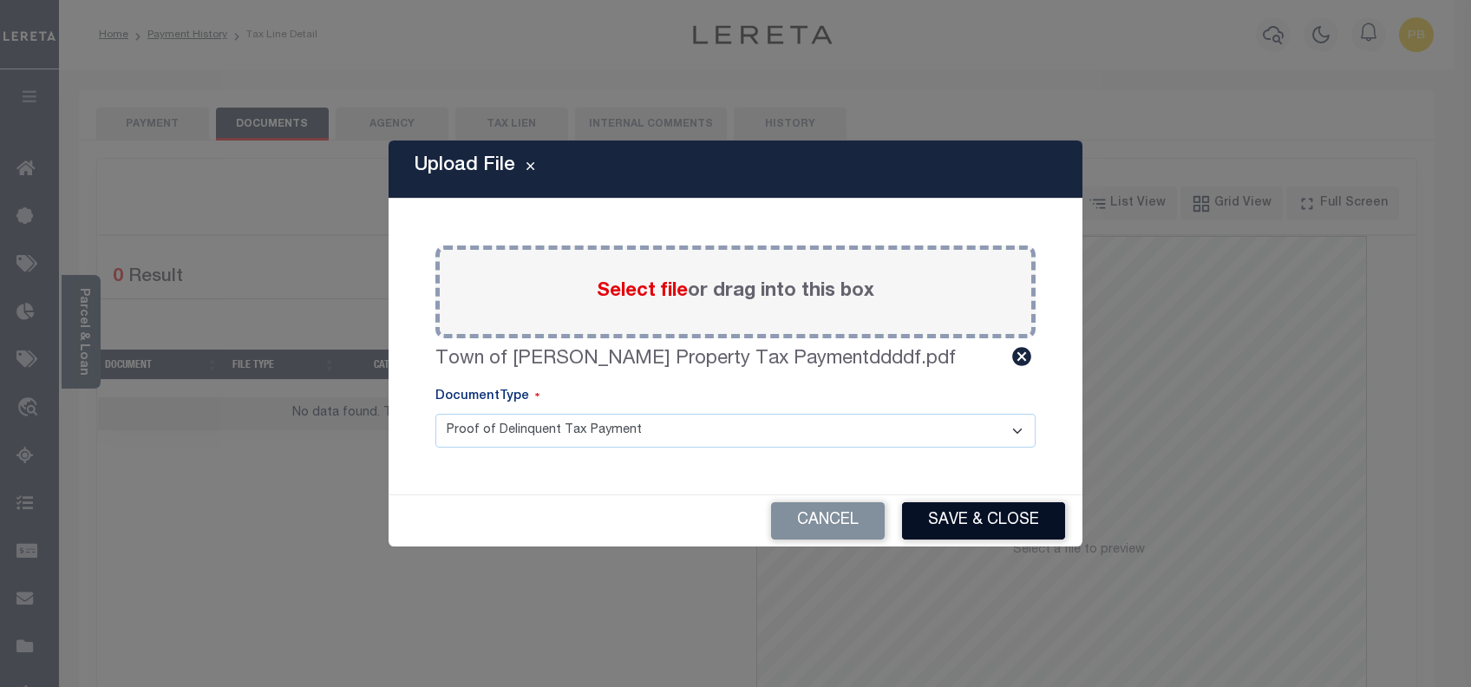
click at [982, 527] on button "Save & Close" at bounding box center [983, 520] width 163 height 37
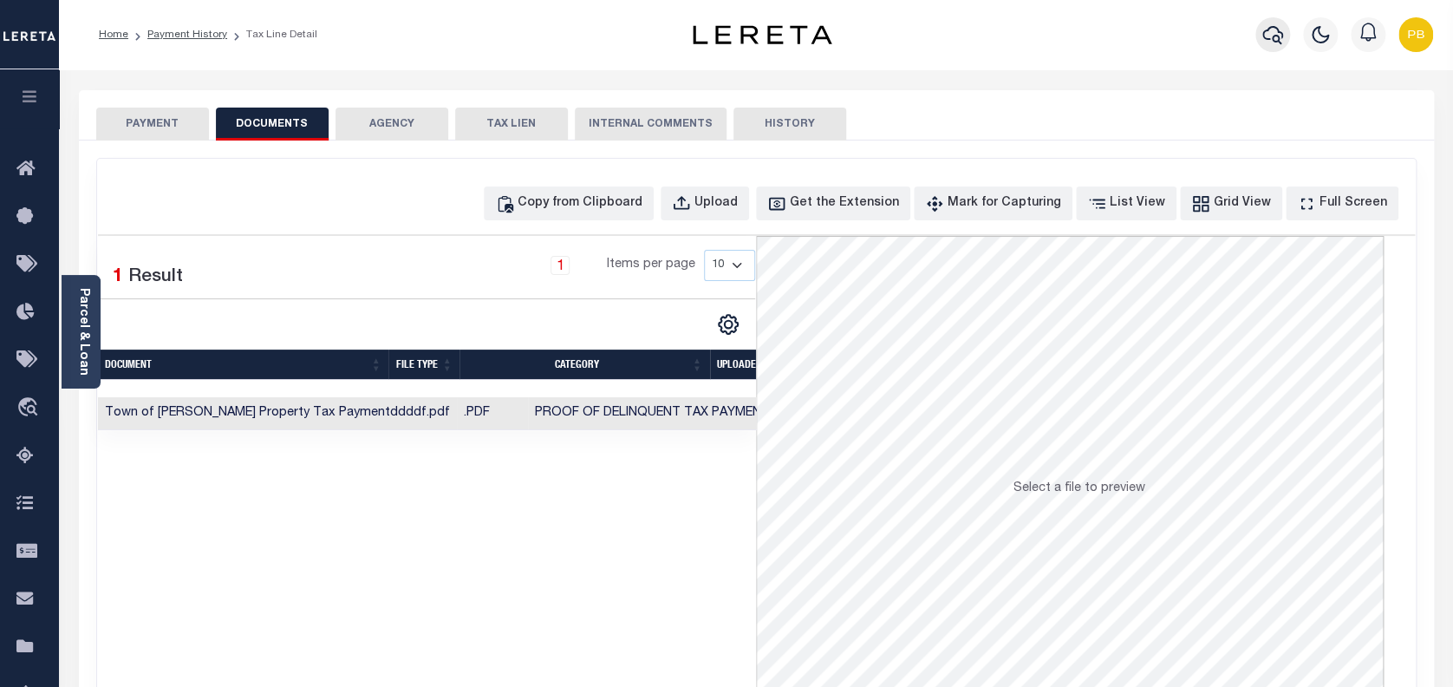
click at [1280, 25] on icon "button" at bounding box center [1273, 34] width 21 height 21
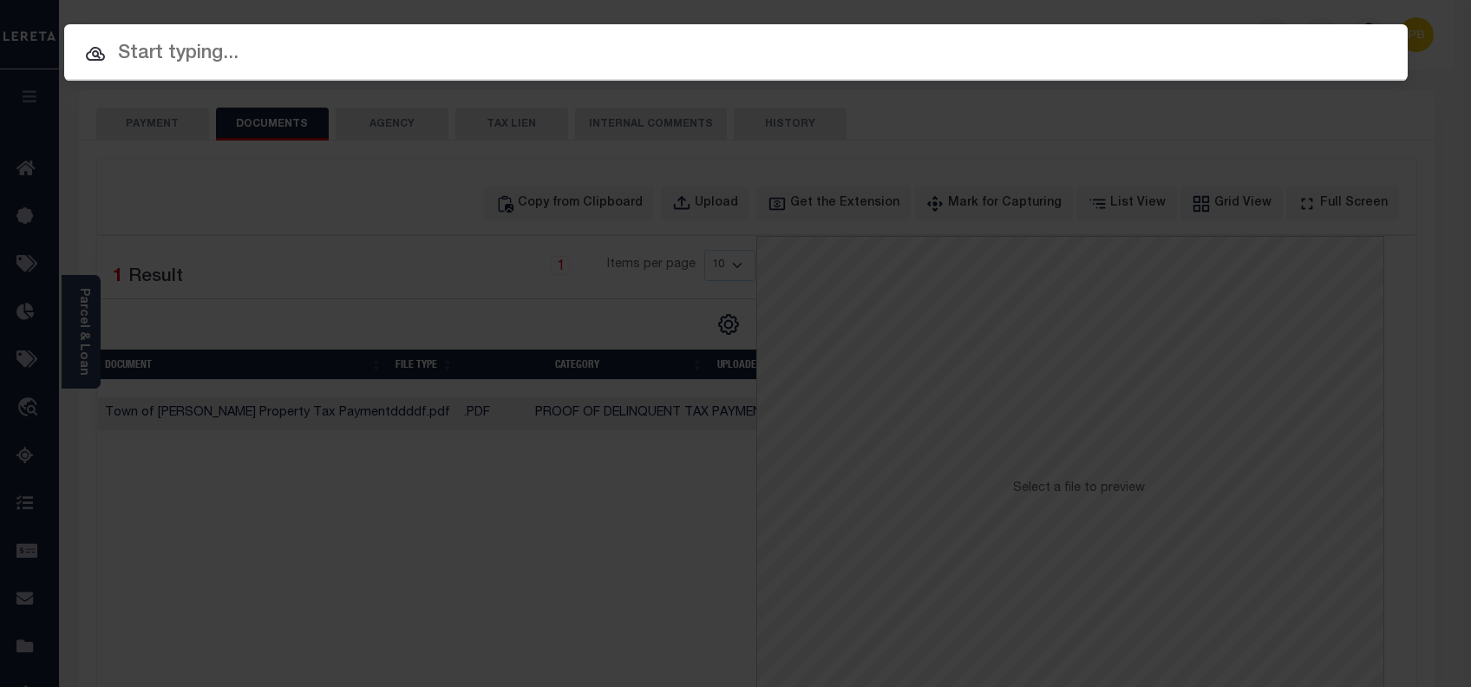
paste input "4747010950"
type input "4747010950"
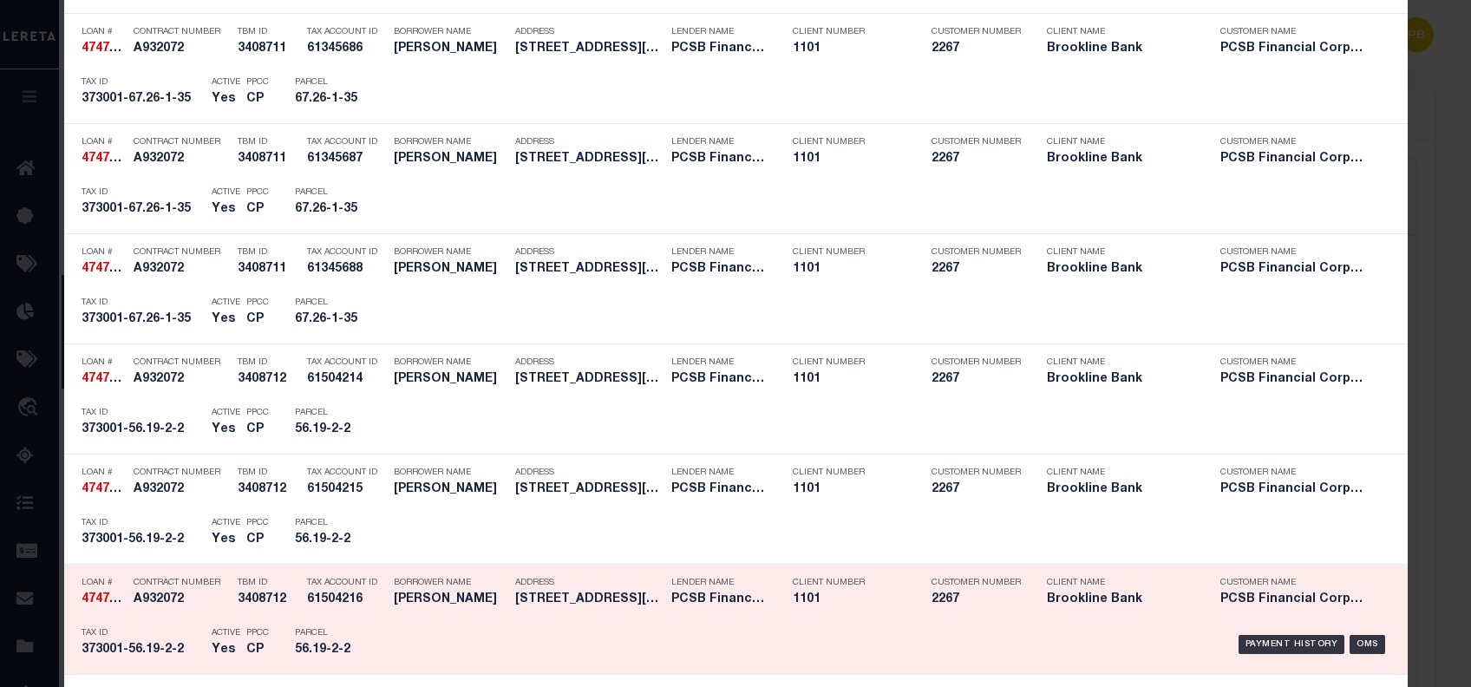
scroll to position [924, 0]
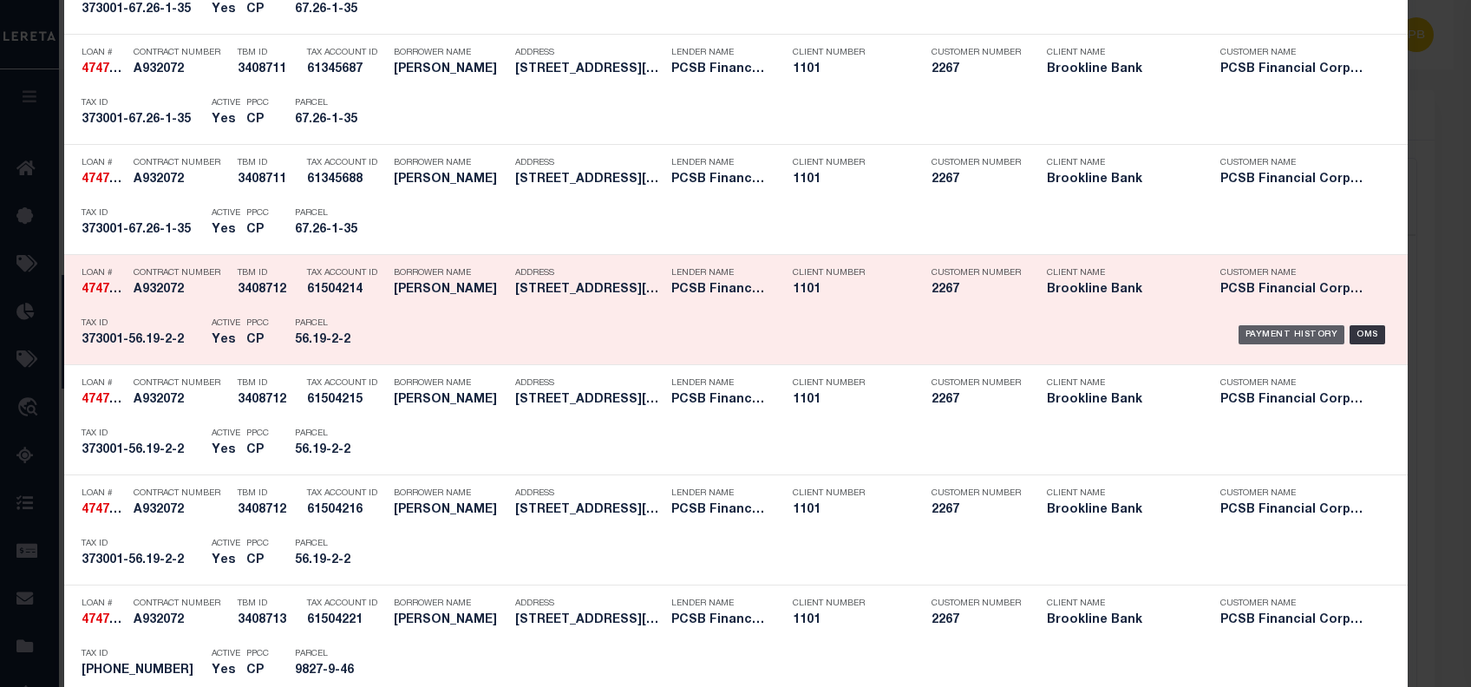
click at [1278, 329] on div "Payment History" at bounding box center [1291, 334] width 107 height 19
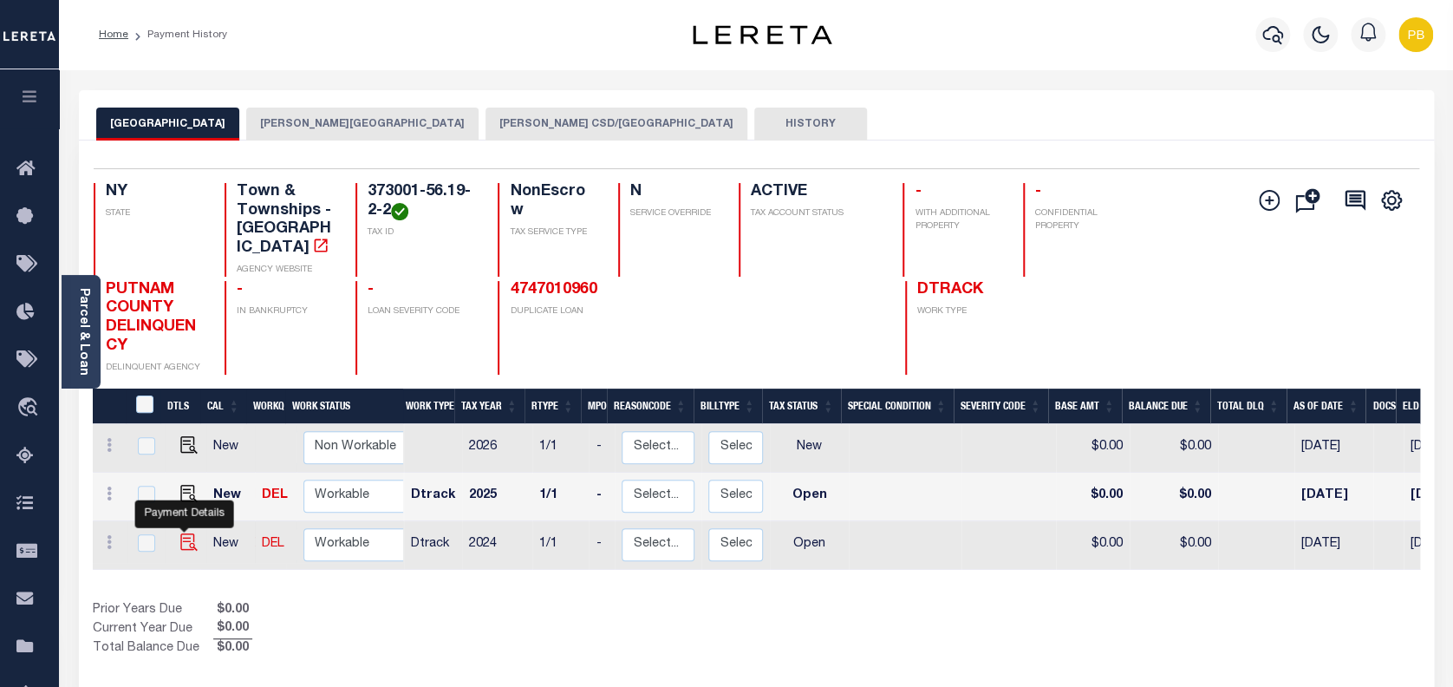
click at [186, 533] on img "" at bounding box center [188, 541] width 17 height 17
checkbox input "true"
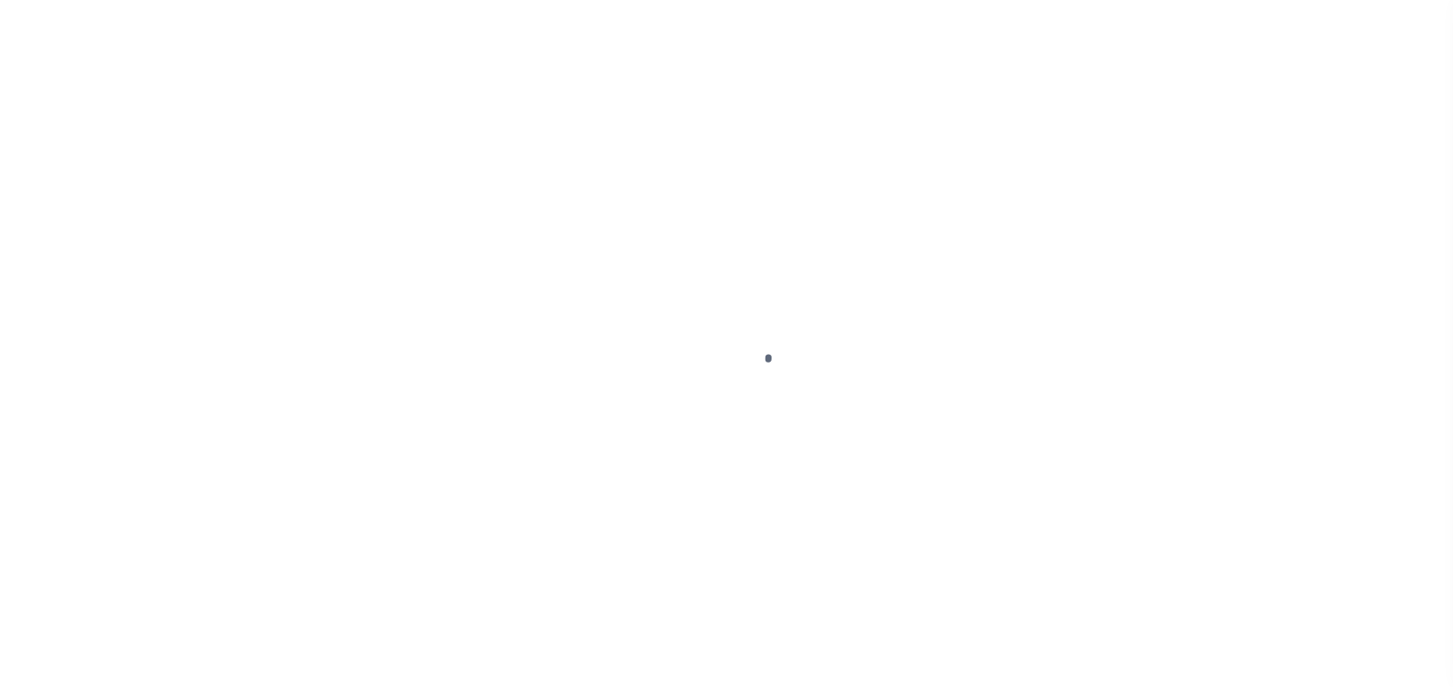
select select "OP2"
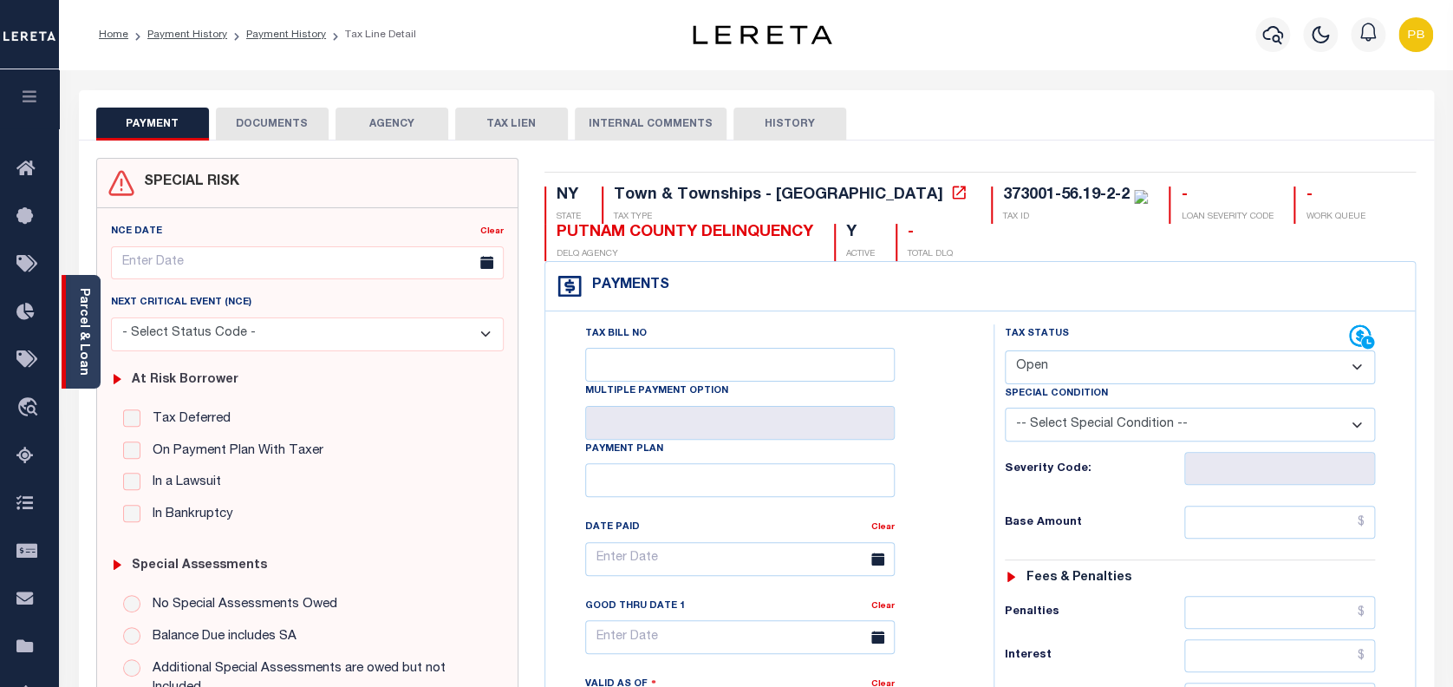
click at [85, 361] on link "Parcel & Loan" at bounding box center [83, 332] width 12 height 88
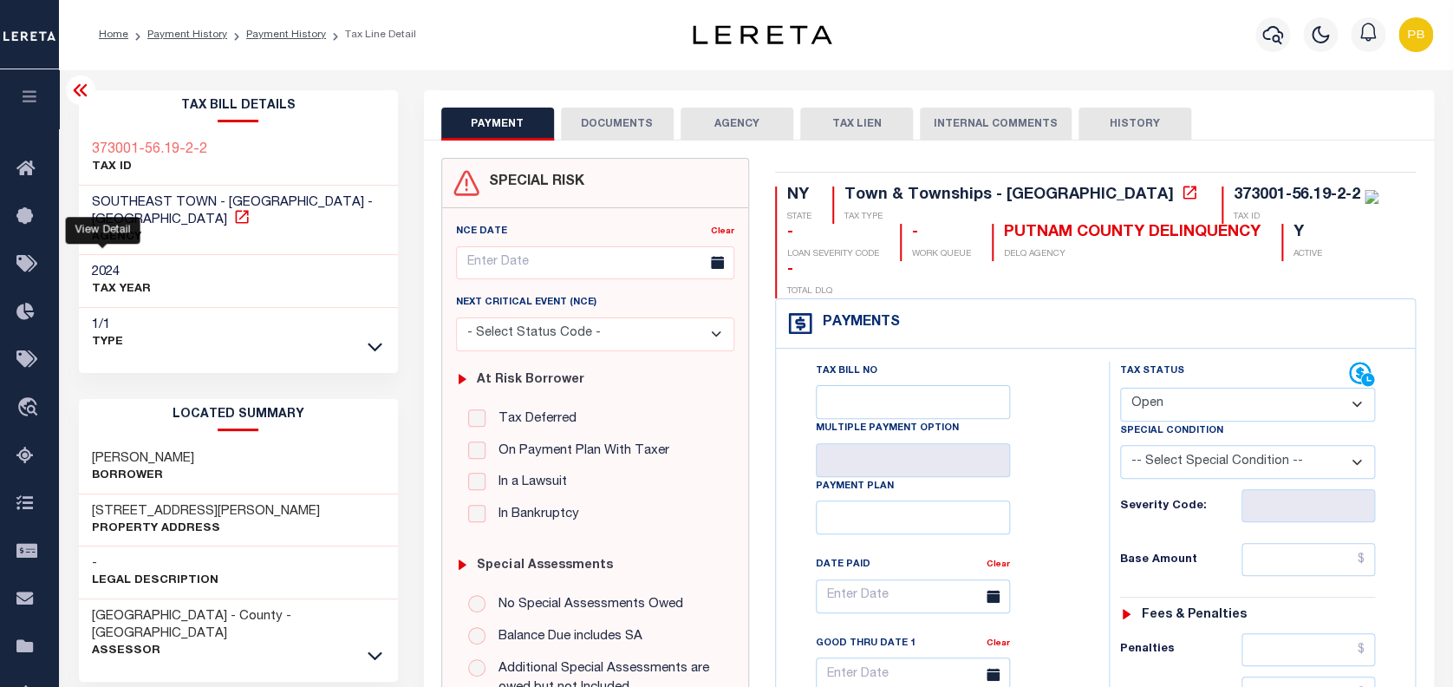
click at [233, 219] on icon at bounding box center [241, 216] width 17 height 17
click at [276, 230] on p "AGENCY" at bounding box center [238, 237] width 293 height 17
drag, startPoint x: 93, startPoint y: 201, endPoint x: 206, endPoint y: 199, distance: 113.6
click at [206, 199] on span "SOUTHEAST TOWN - Town & Townships - NY" at bounding box center [232, 211] width 281 height 30
copy span "SOUTHEAST TOWN"
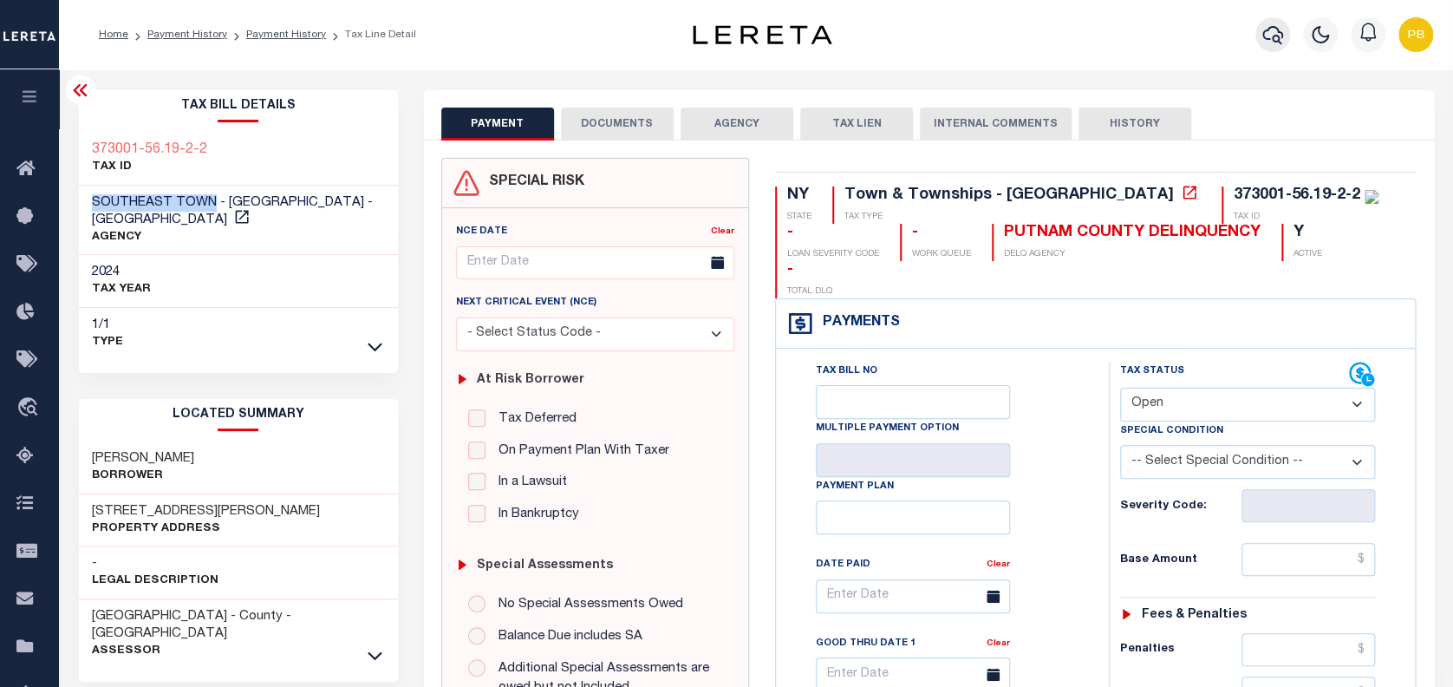
click at [1273, 36] on icon "button" at bounding box center [1273, 34] width 21 height 21
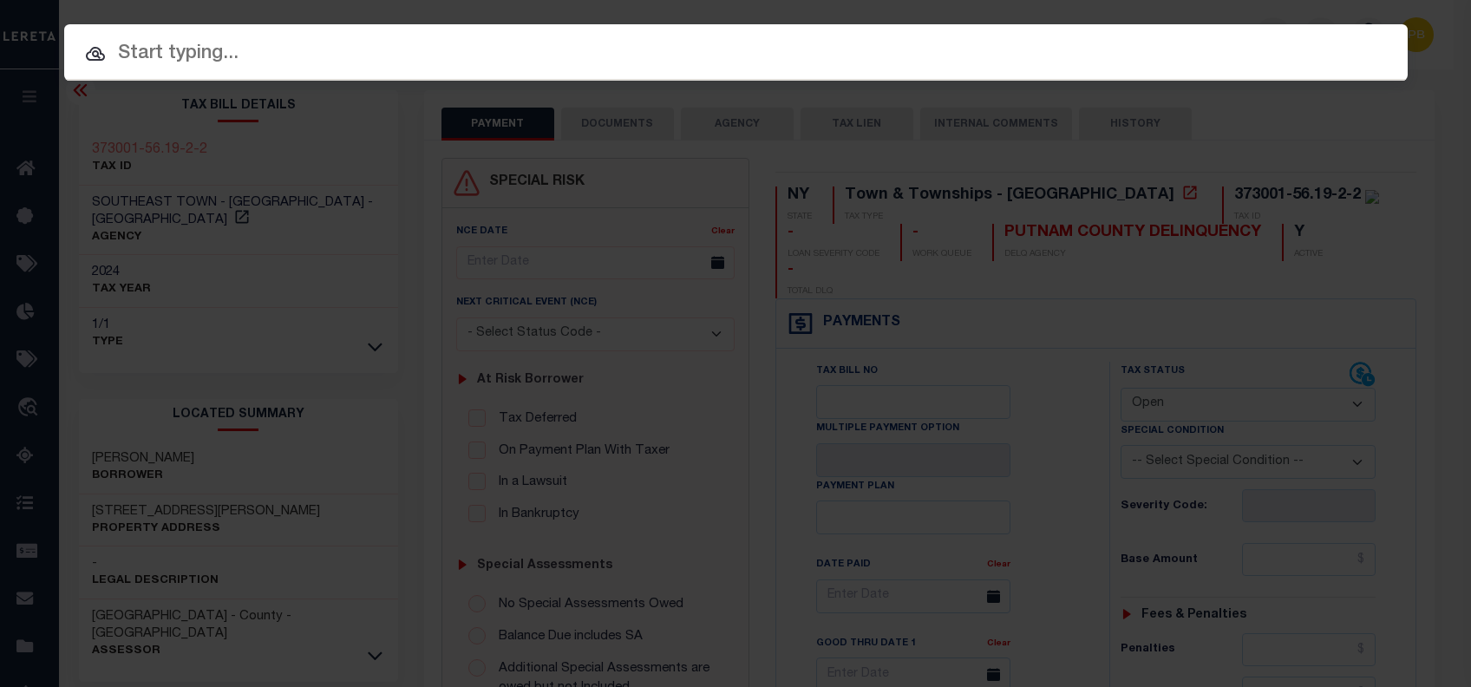
paste input "2030108870"
type input "2030108870"
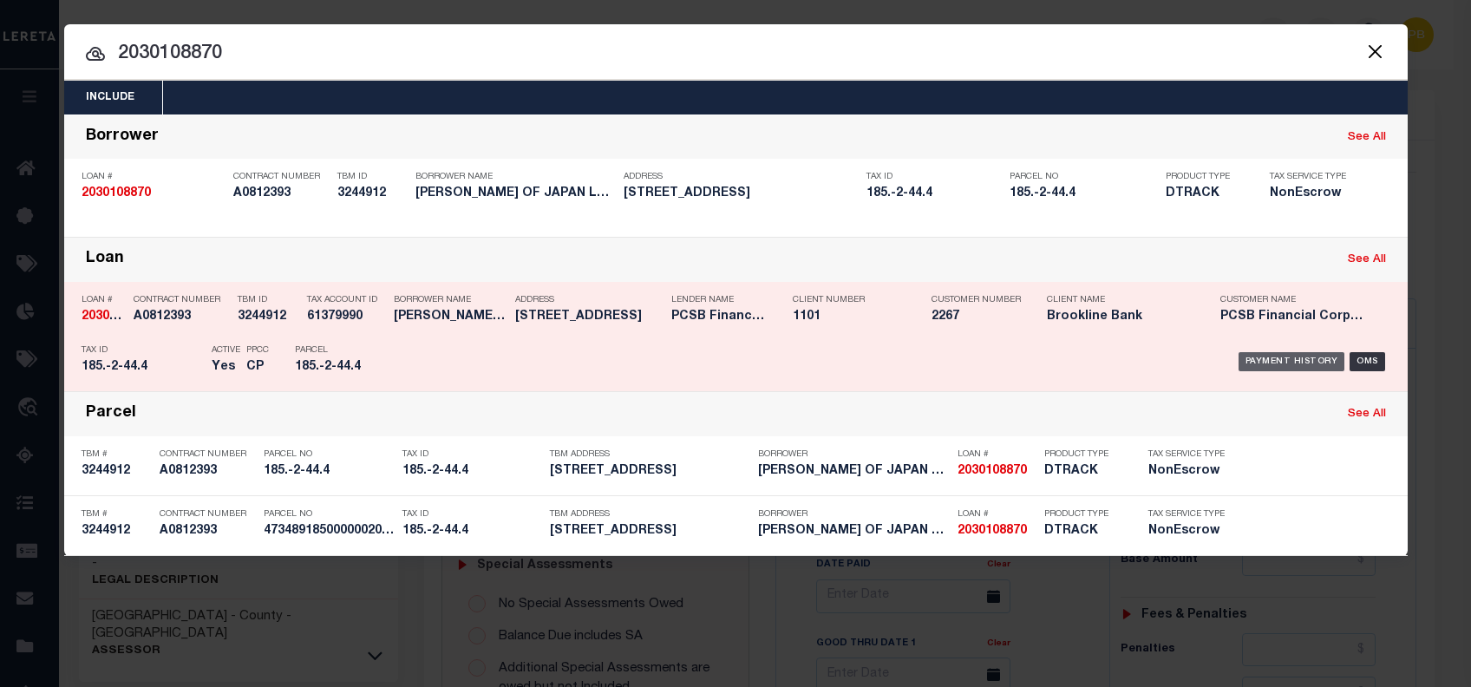
click at [1303, 361] on div "Payment History" at bounding box center [1291, 361] width 107 height 19
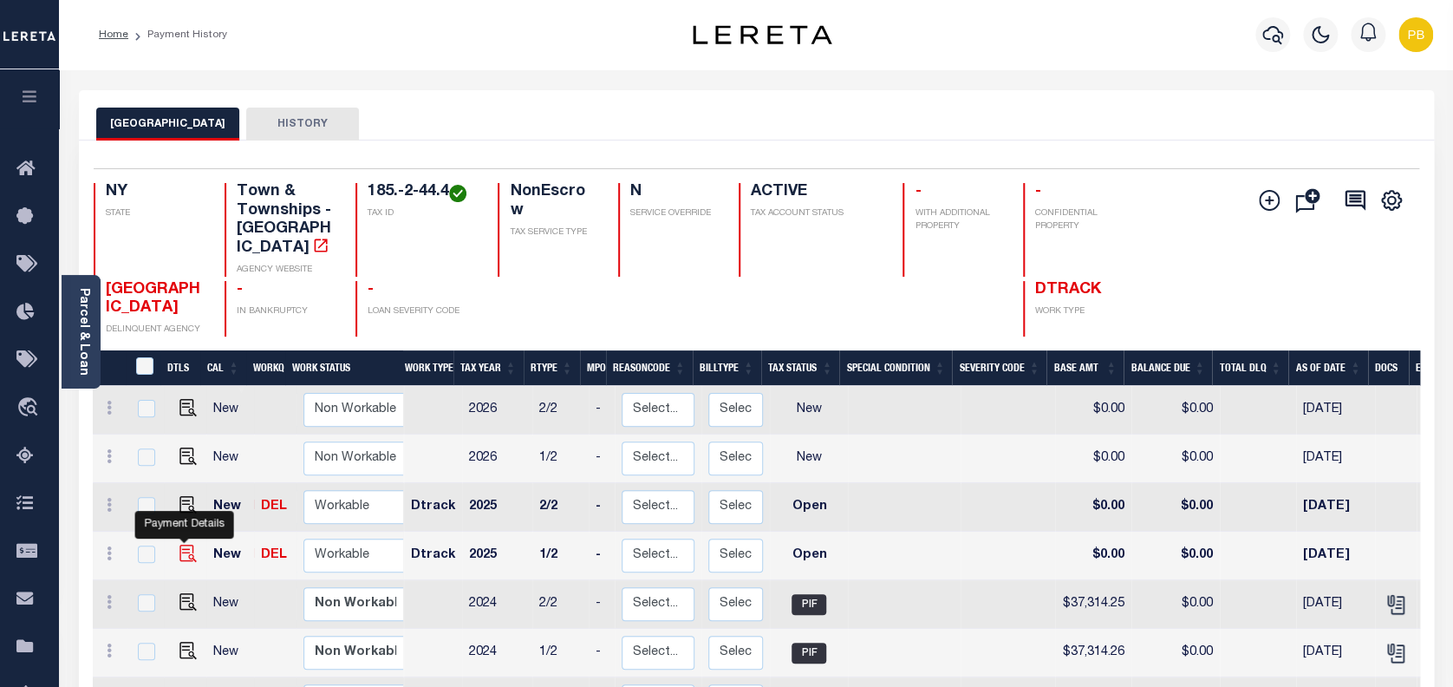
click at [190, 545] on img "" at bounding box center [187, 553] width 17 height 17
checkbox input "true"
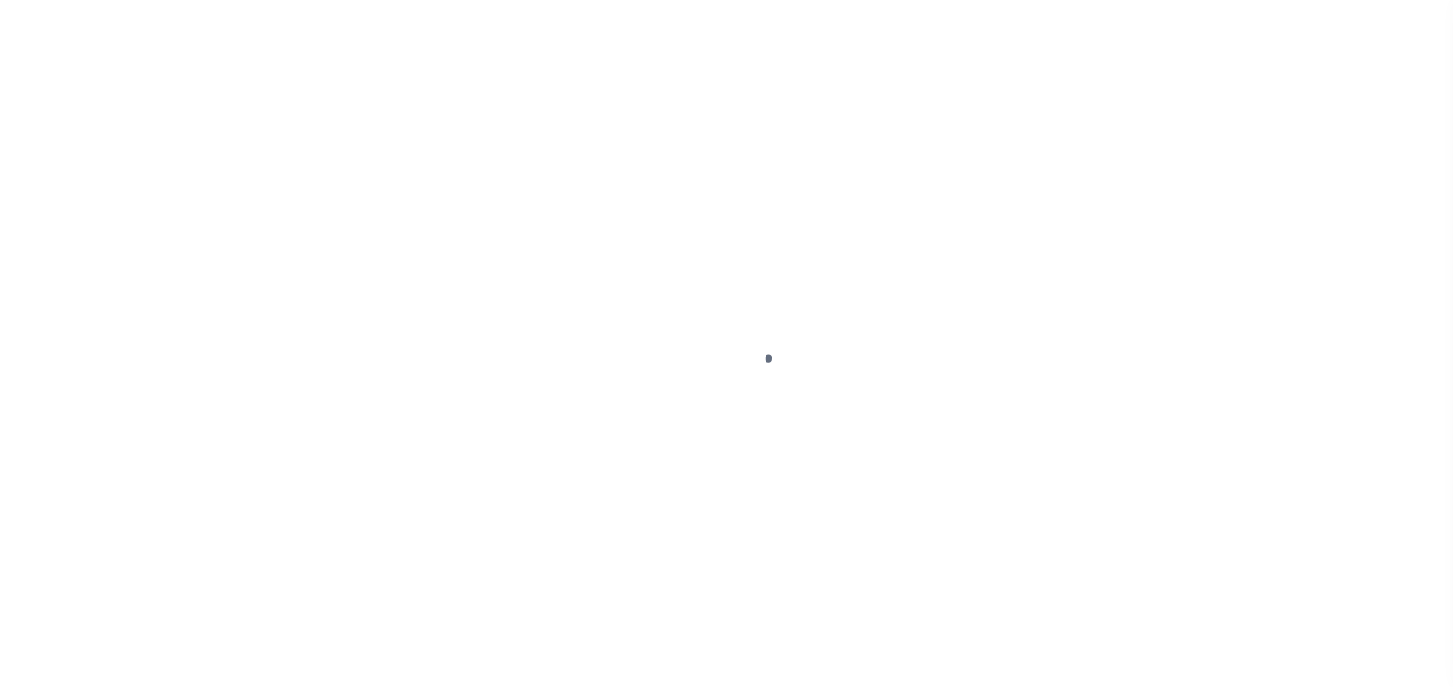
select select "OP2"
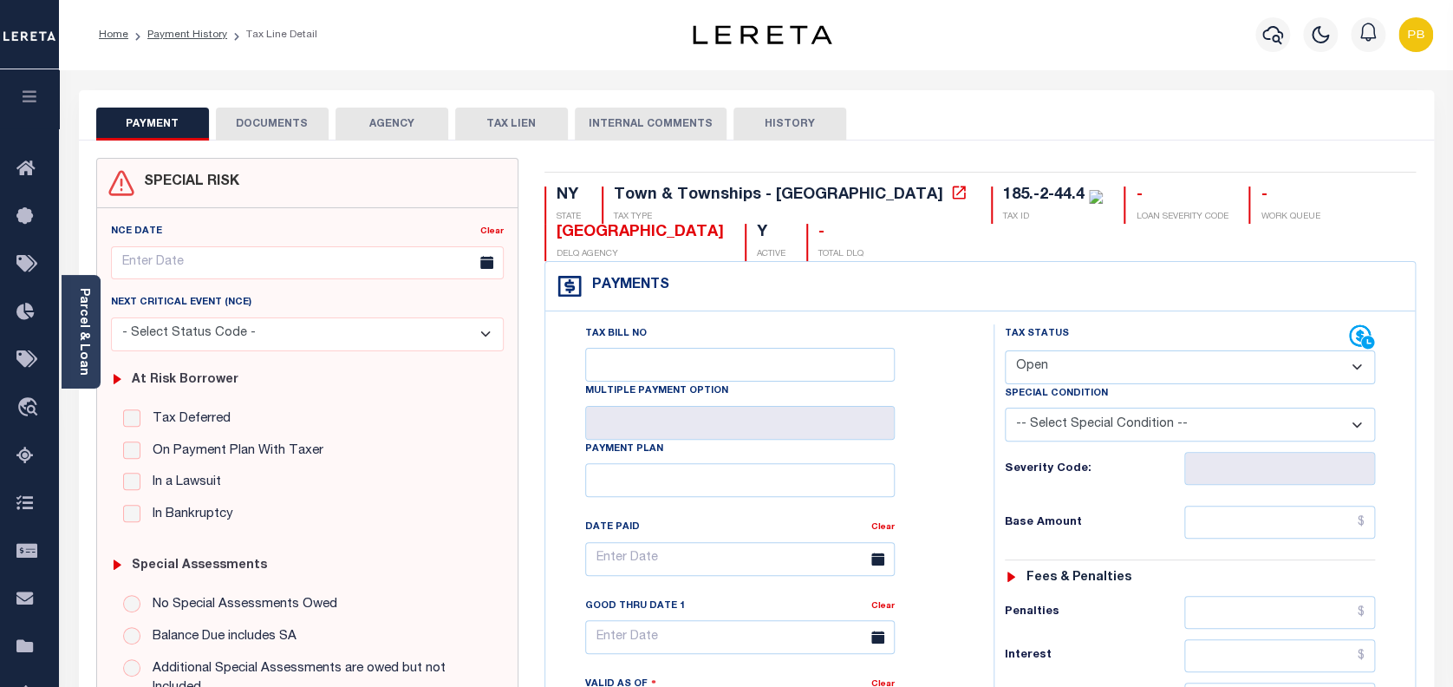
click at [90, 361] on div "Parcel & Loan" at bounding box center [81, 332] width 39 height 114
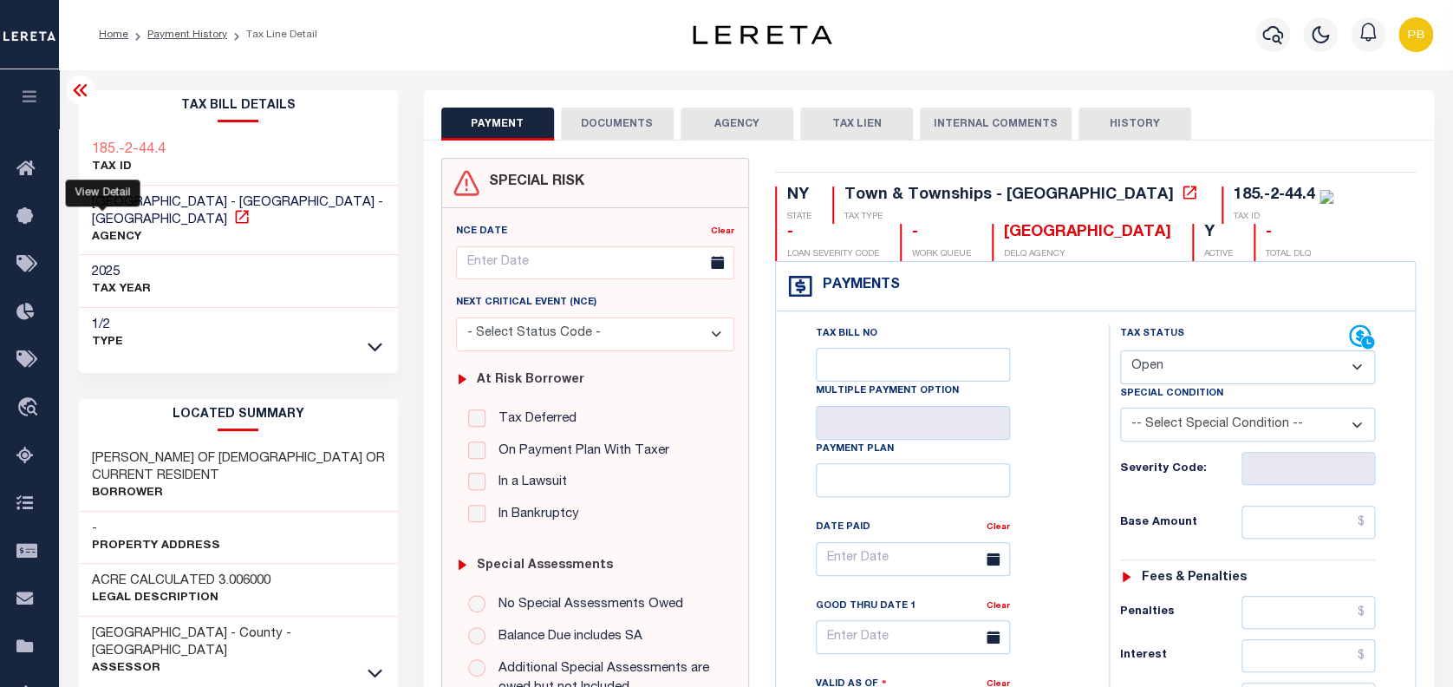
click at [235, 215] on icon at bounding box center [241, 216] width 13 height 13
click at [1277, 32] on icon "button" at bounding box center [1273, 35] width 21 height 18
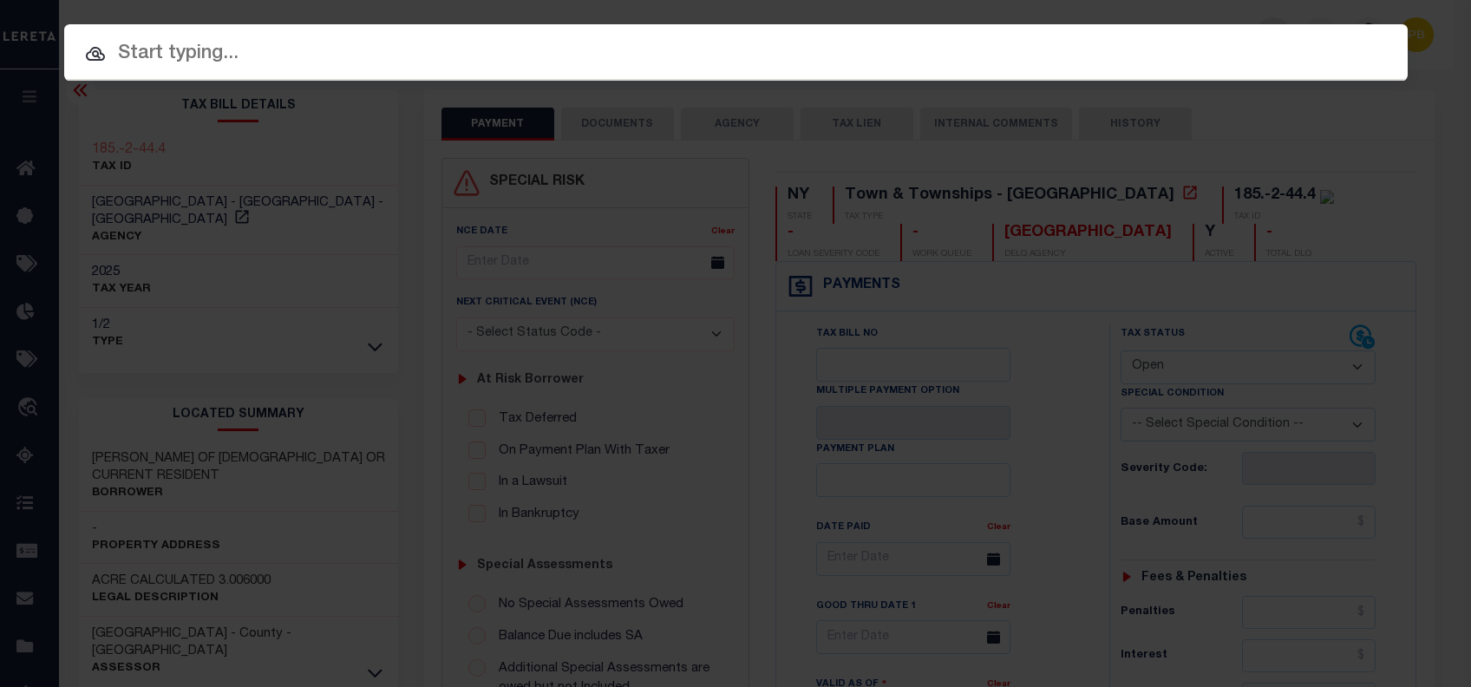
paste input "23121"
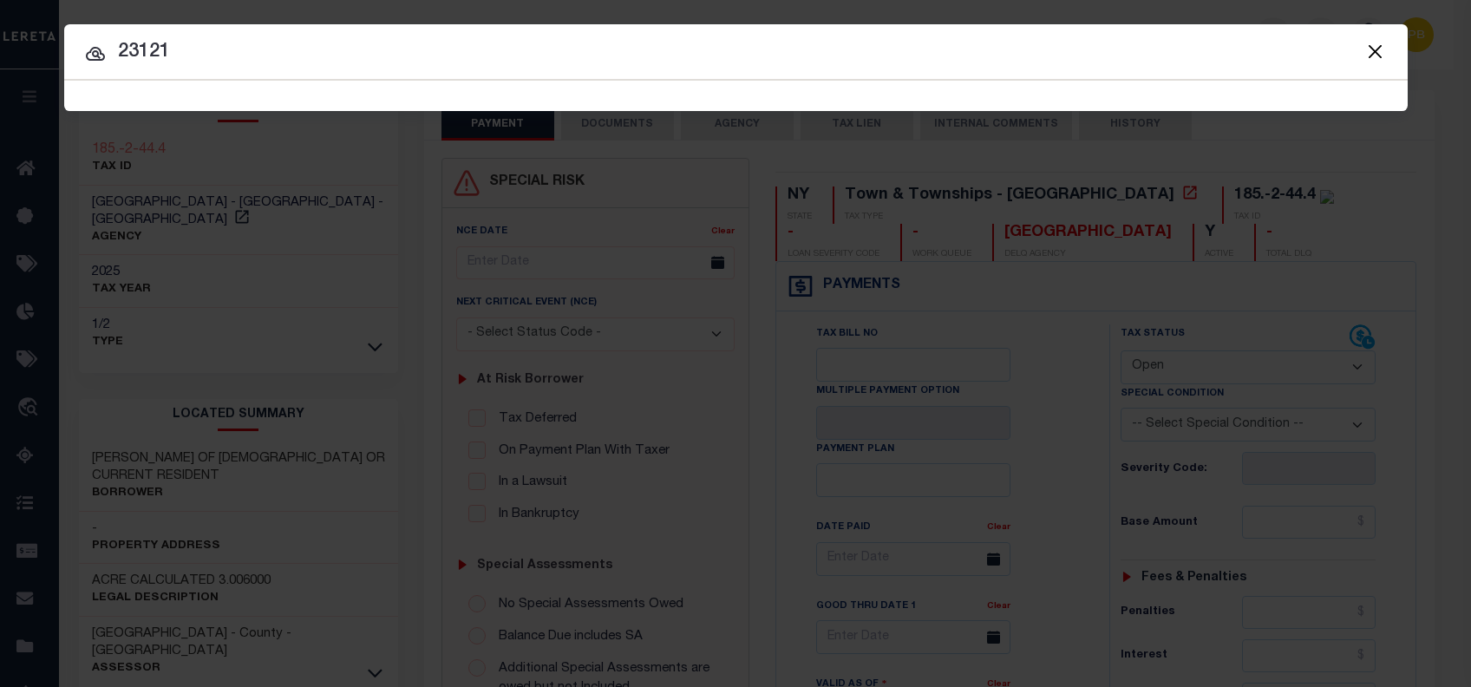
type input "23121"
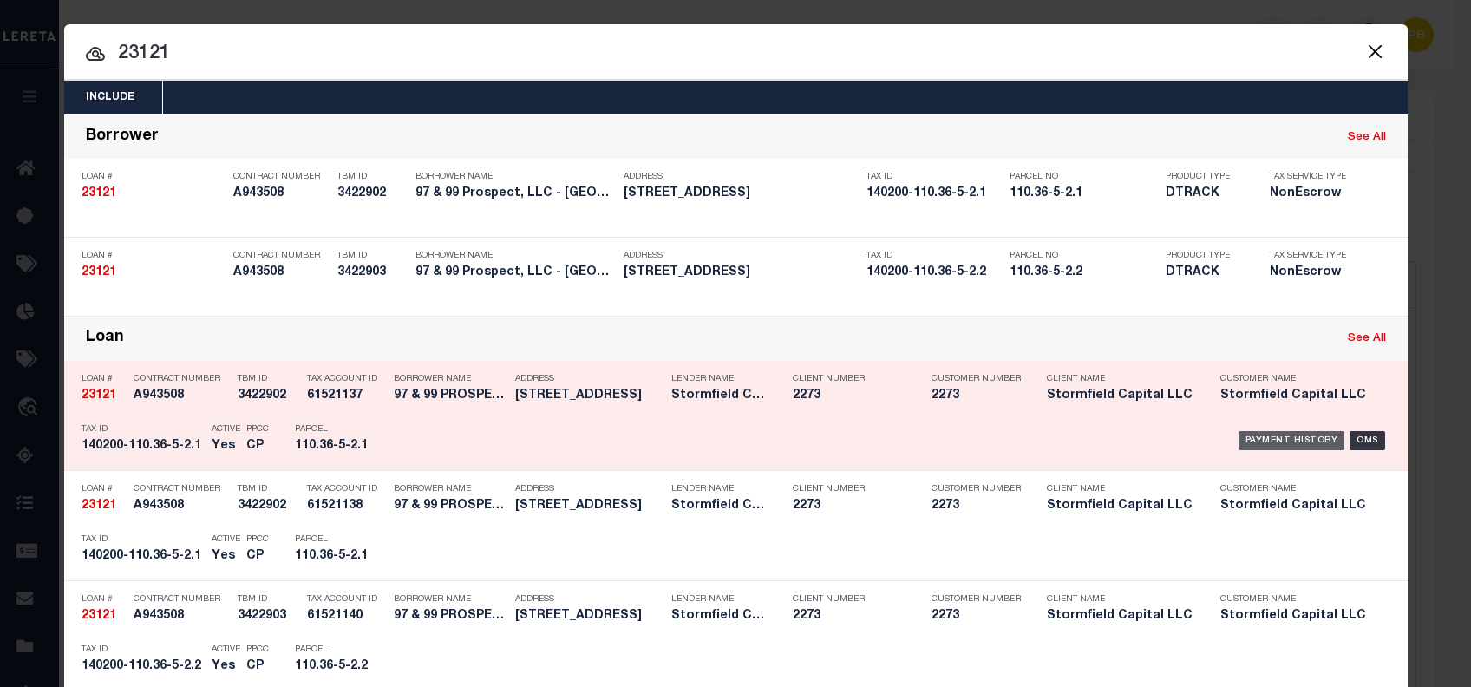
click at [1285, 434] on div "Payment History" at bounding box center [1291, 440] width 107 height 19
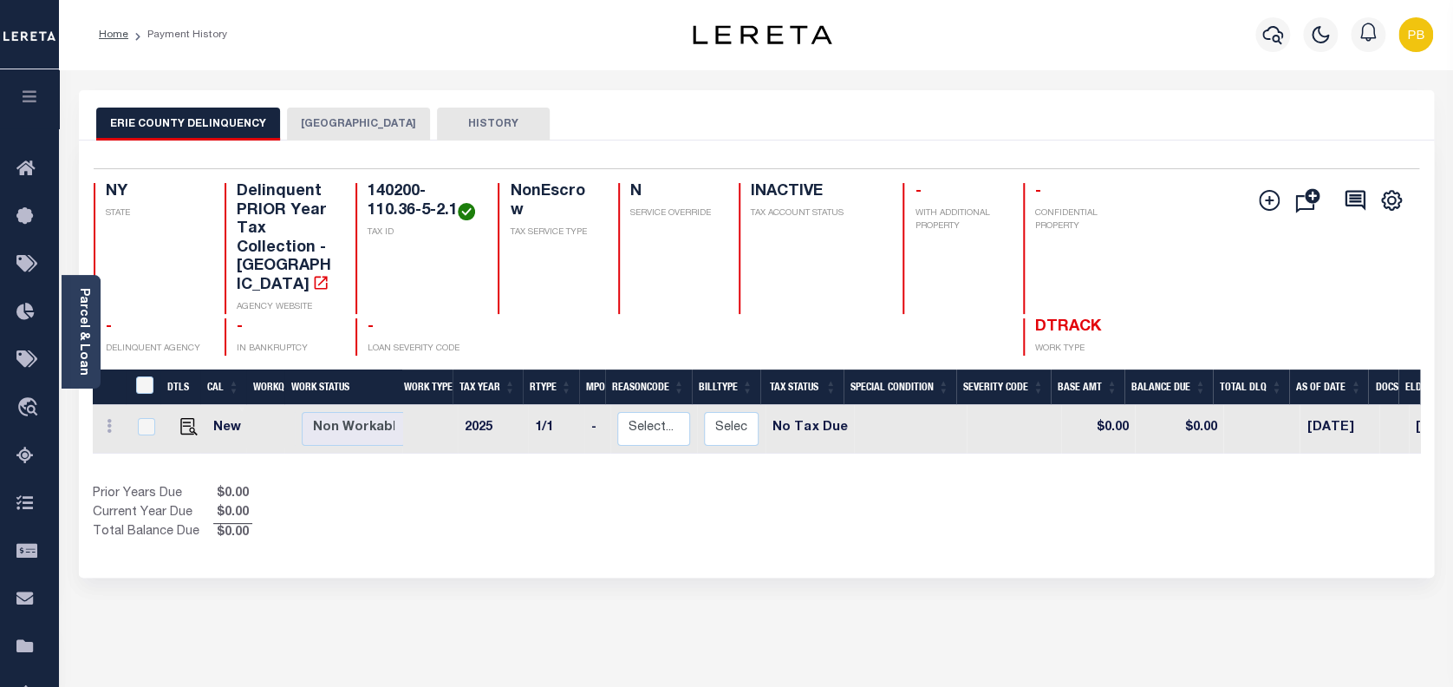
click at [327, 120] on button "BUFFALO CITY" at bounding box center [358, 124] width 143 height 33
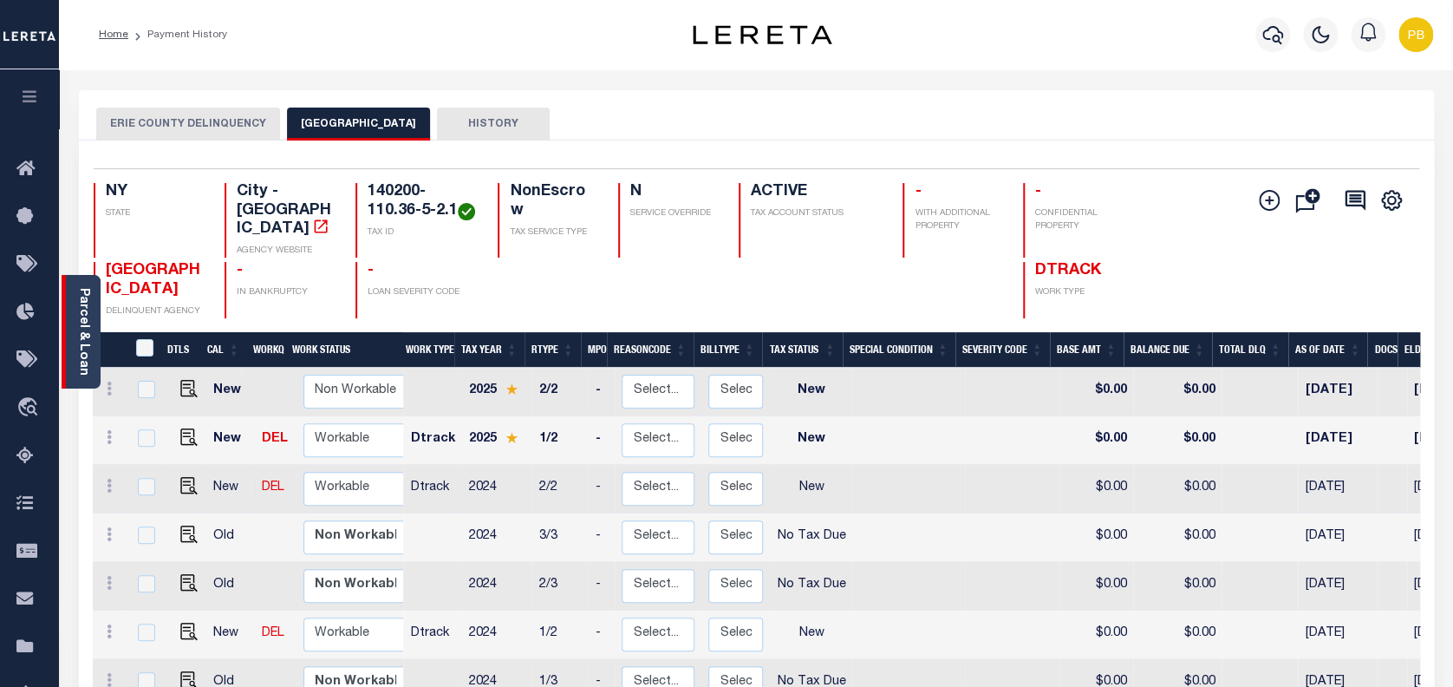
click at [88, 340] on link "Parcel & Loan" at bounding box center [83, 332] width 12 height 88
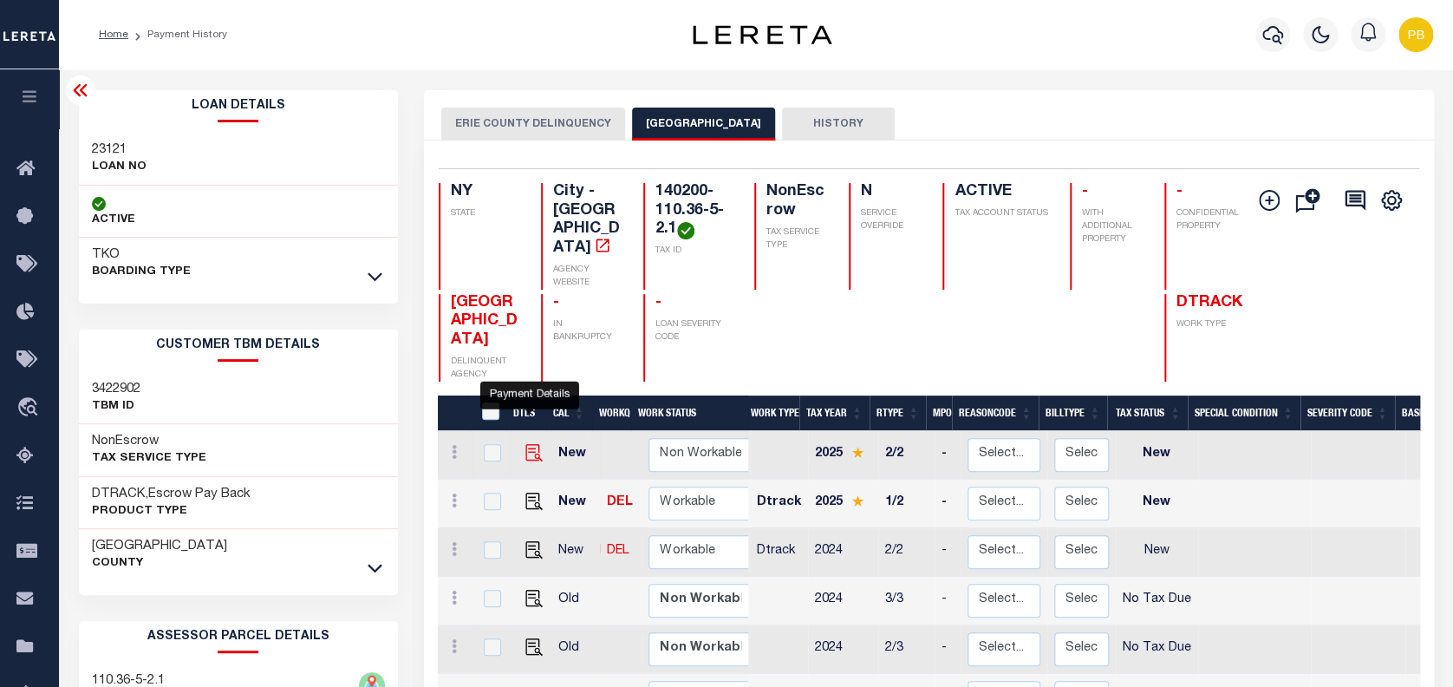
click at [530, 444] on img "" at bounding box center [533, 452] width 17 height 17
checkbox input "true"
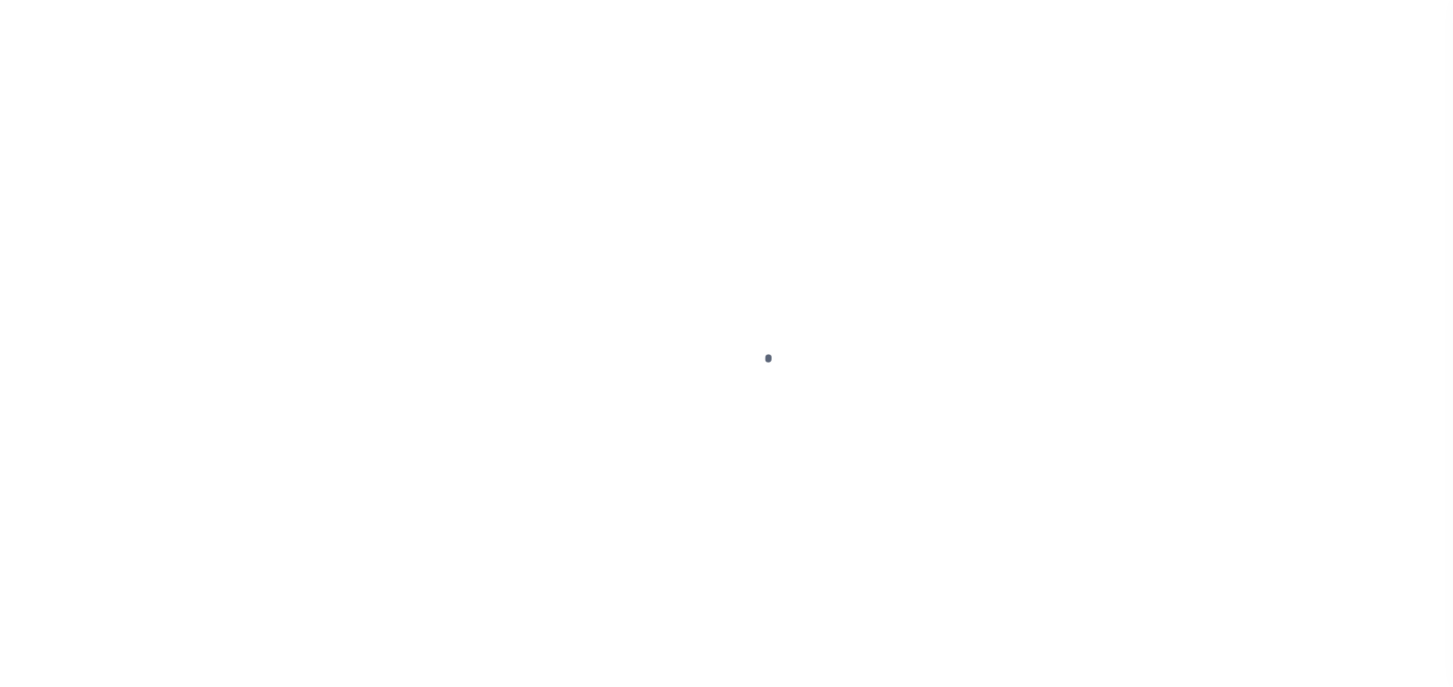
select select "NW2"
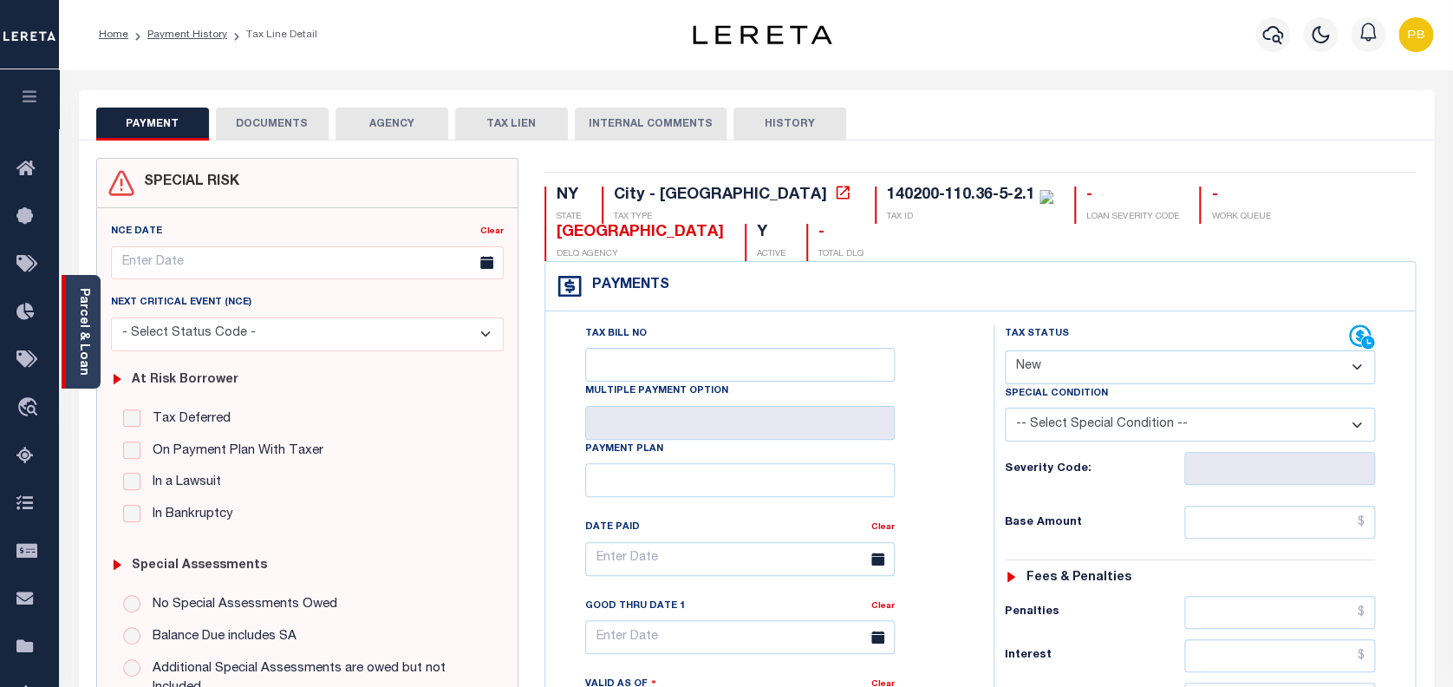
click at [90, 331] on div "Parcel & Loan" at bounding box center [81, 332] width 39 height 114
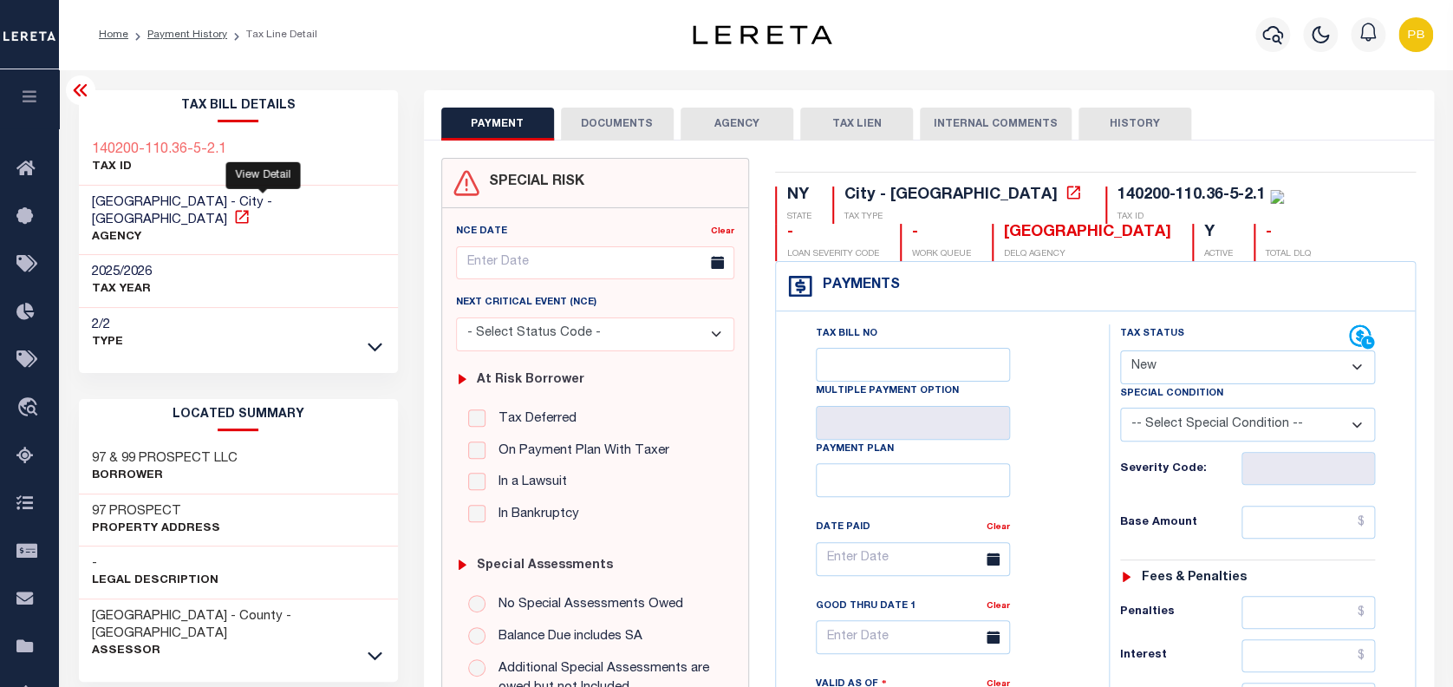
click at [248, 210] on icon at bounding box center [241, 216] width 13 height 13
drag, startPoint x: 94, startPoint y: 436, endPoint x: 249, endPoint y: 436, distance: 155.2
click at [249, 441] on div "97 & 99 PROSPECT LLC Borrower" at bounding box center [238, 467] width 319 height 53
click at [101, 520] on p "Property Address" at bounding box center [156, 528] width 128 height 17
drag, startPoint x: 90, startPoint y: 492, endPoint x: 194, endPoint y: 492, distance: 104.1
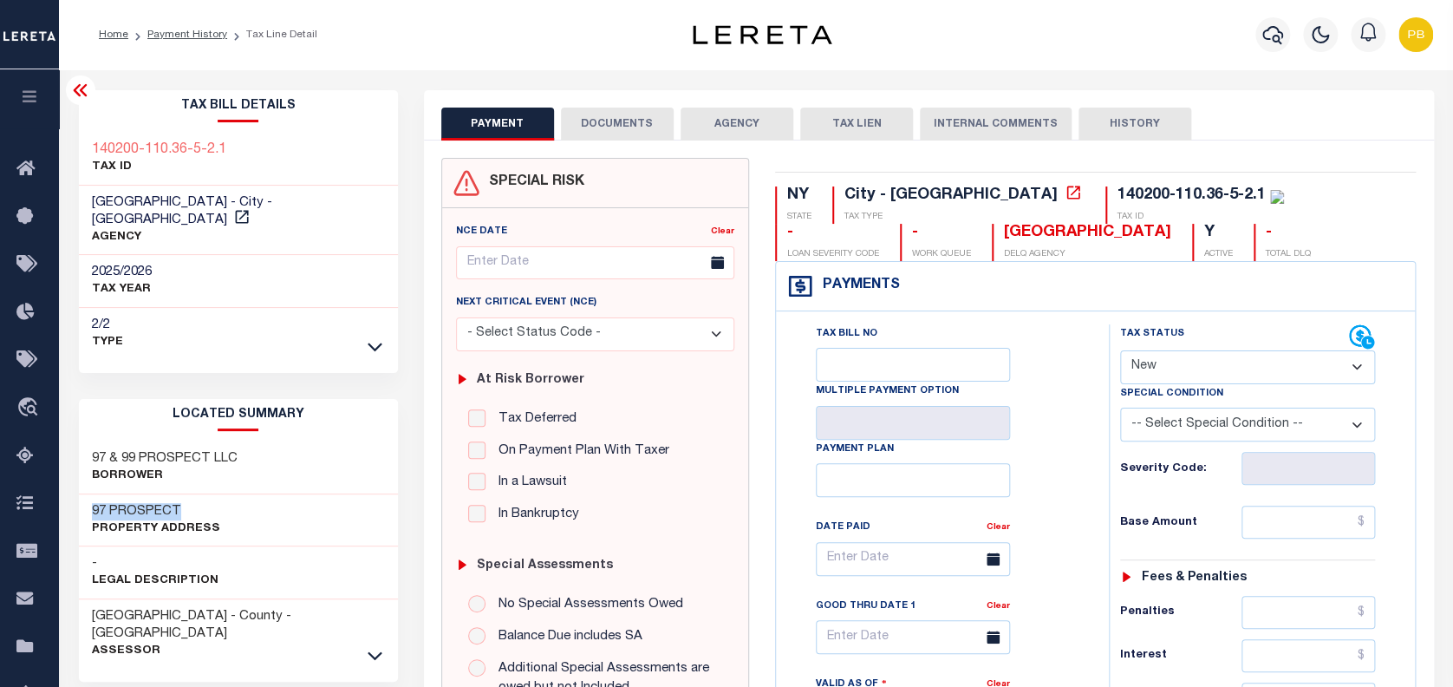
click at [194, 494] on div "97 PROSPECT Property Address" at bounding box center [238, 520] width 319 height 53
copy h3 "97 PROSPECT"
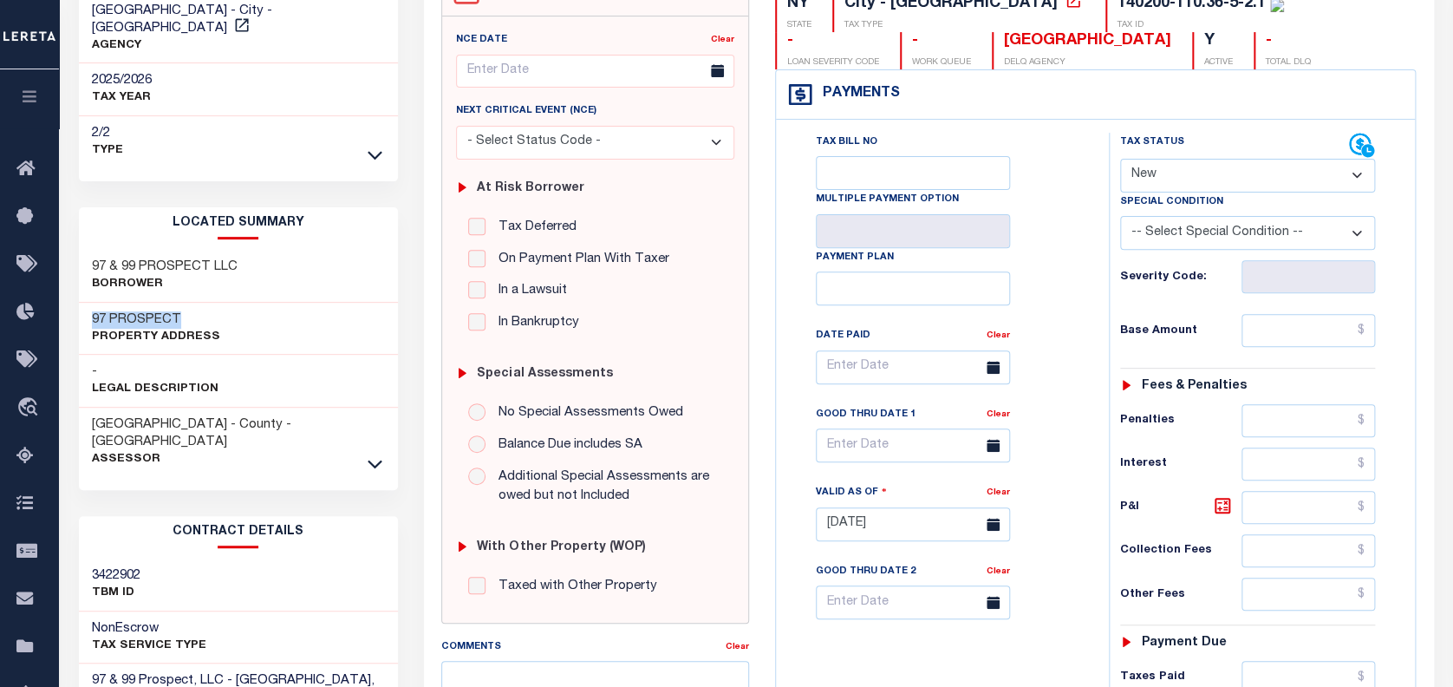
scroll to position [347, 0]
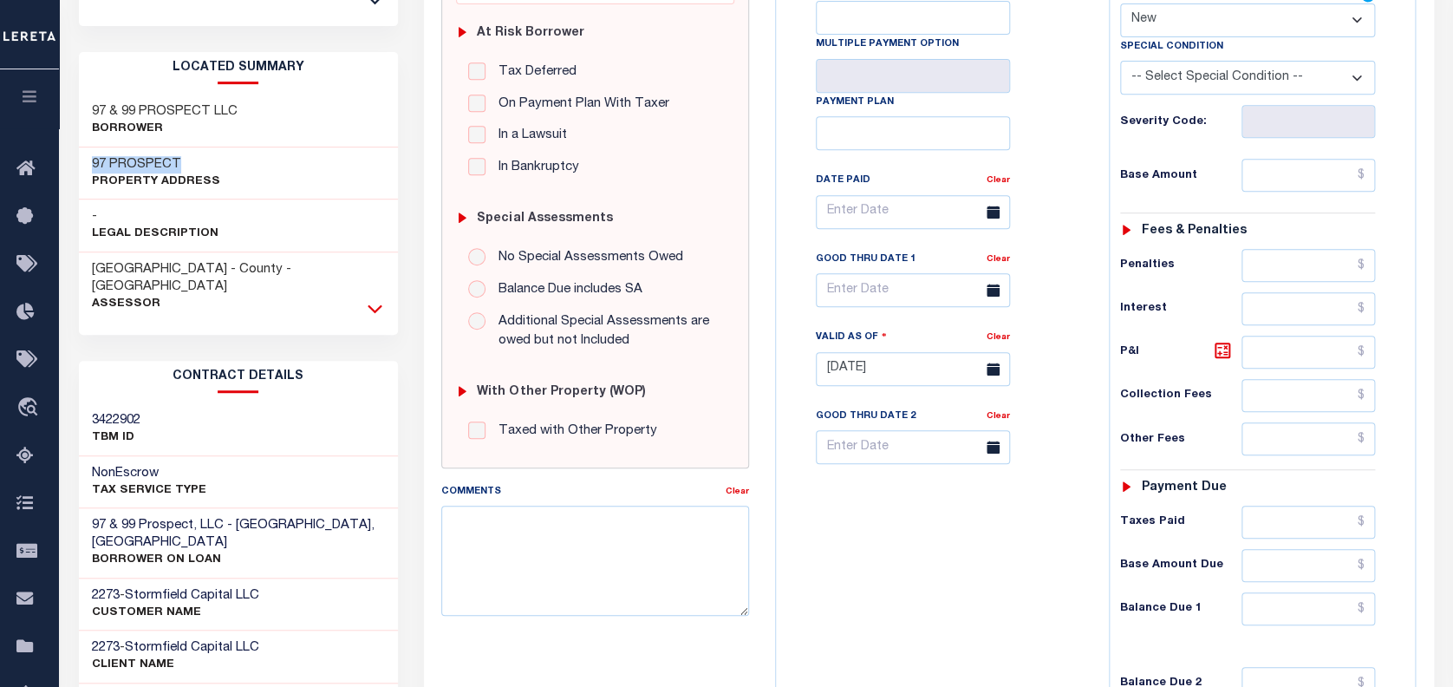
click at [368, 299] on icon at bounding box center [375, 308] width 15 height 18
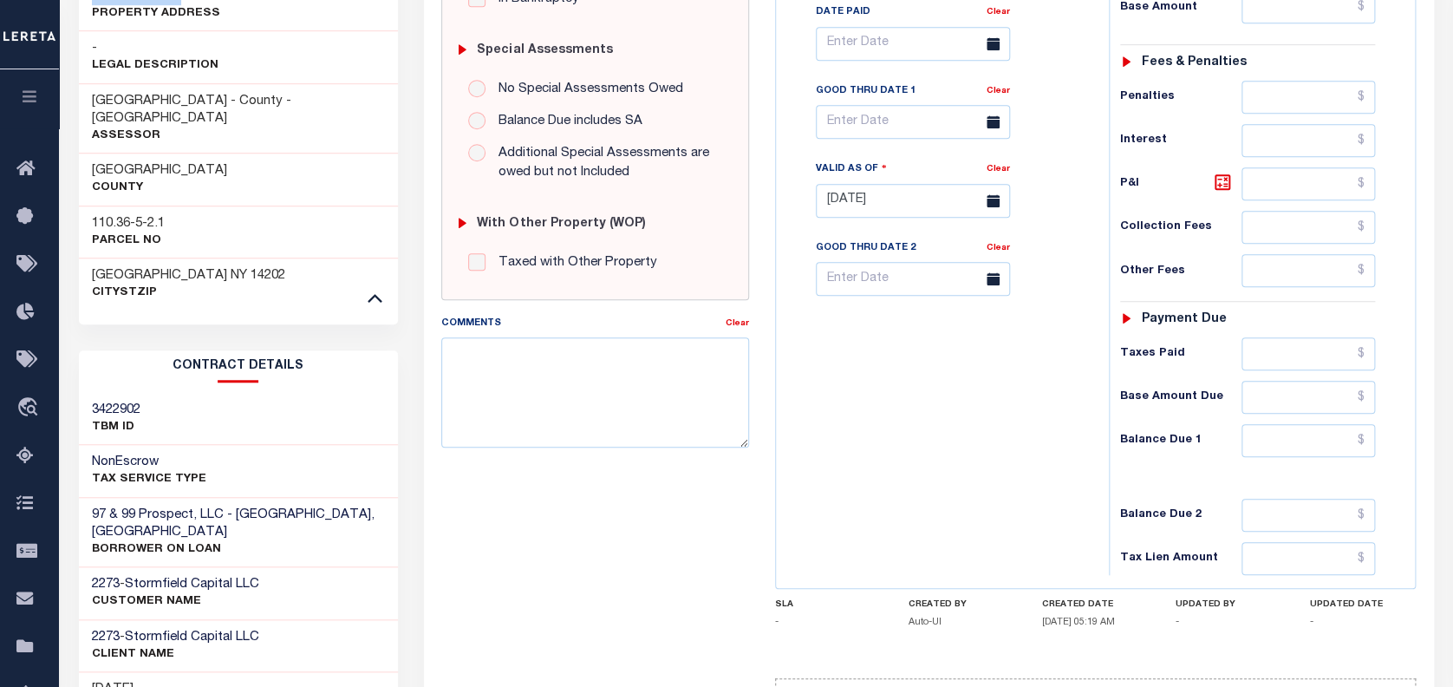
scroll to position [462, 0]
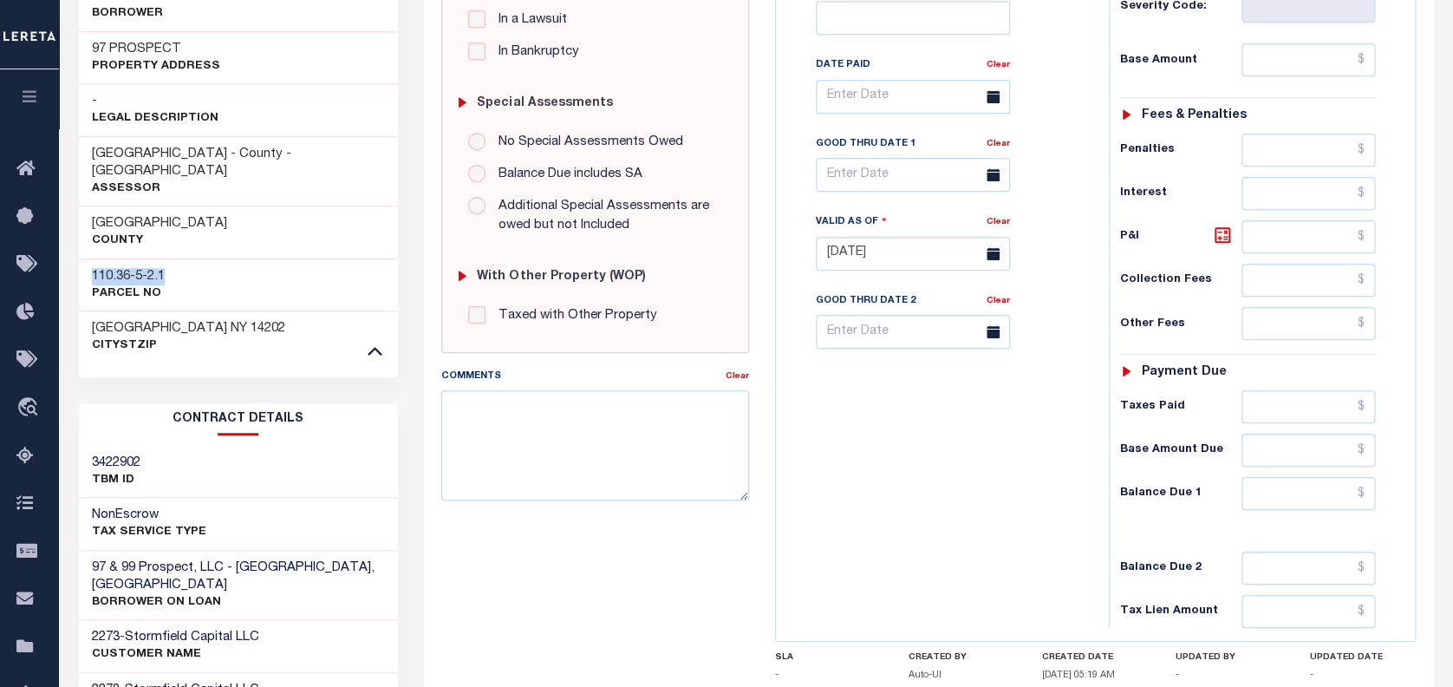
drag, startPoint x: 93, startPoint y: 238, endPoint x: 187, endPoint y: 235, distance: 94.6
click at [187, 258] on div "110.36-5-2.1 Parcel No" at bounding box center [238, 284] width 319 height 53
copy h3 "110.36-5-2.1"
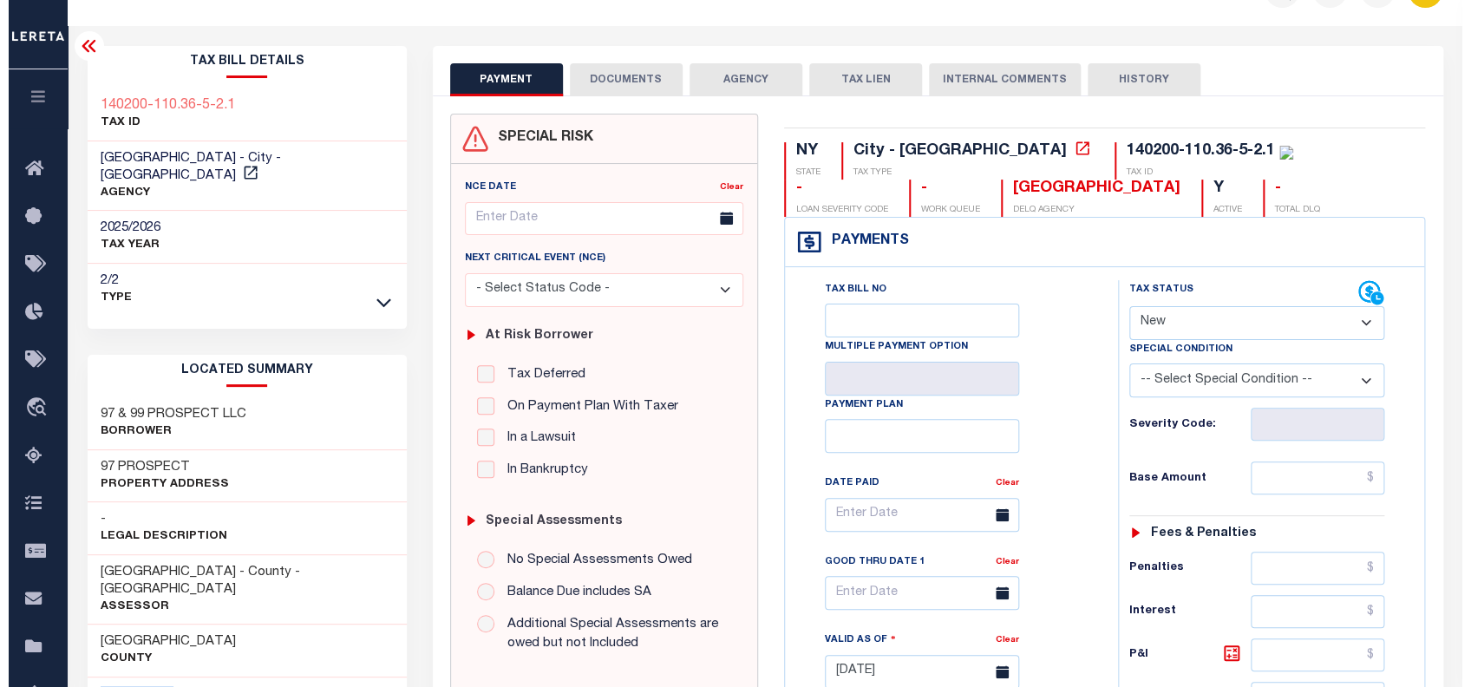
scroll to position [0, 0]
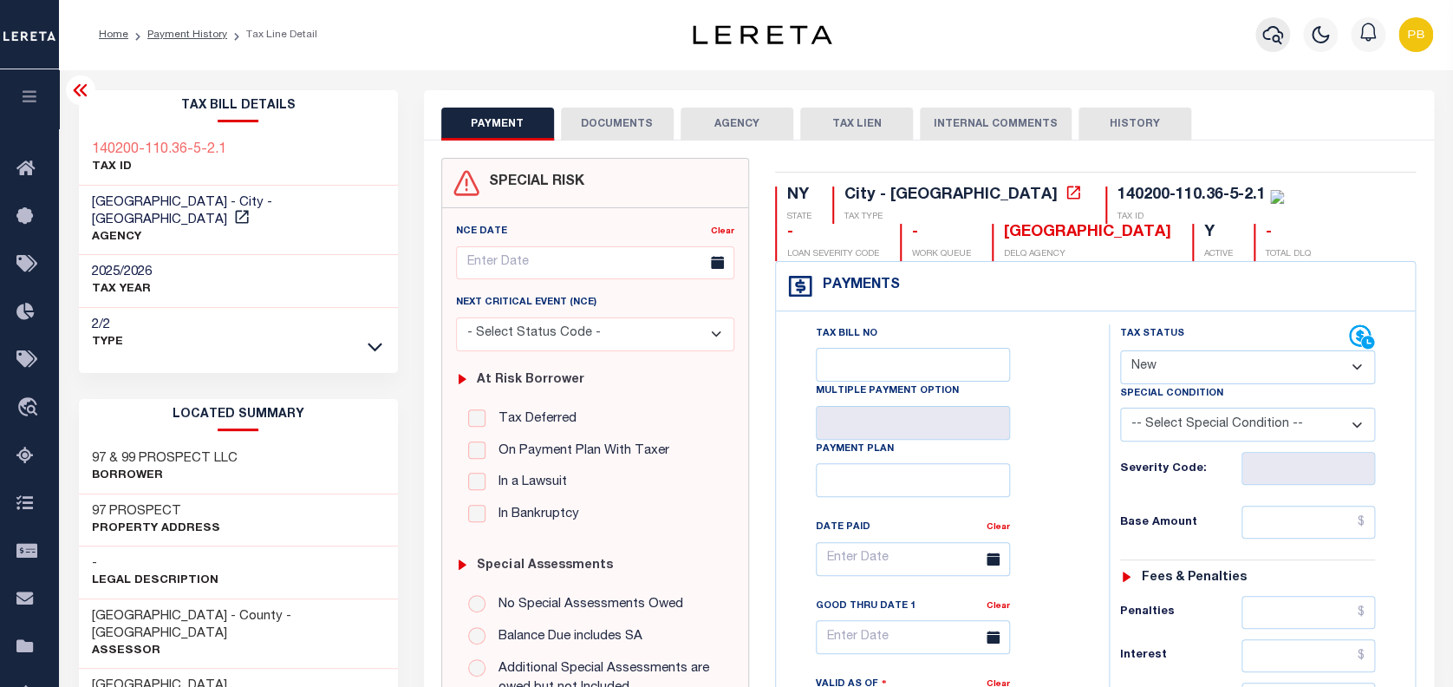
click at [1269, 39] on icon "button" at bounding box center [1273, 35] width 21 height 18
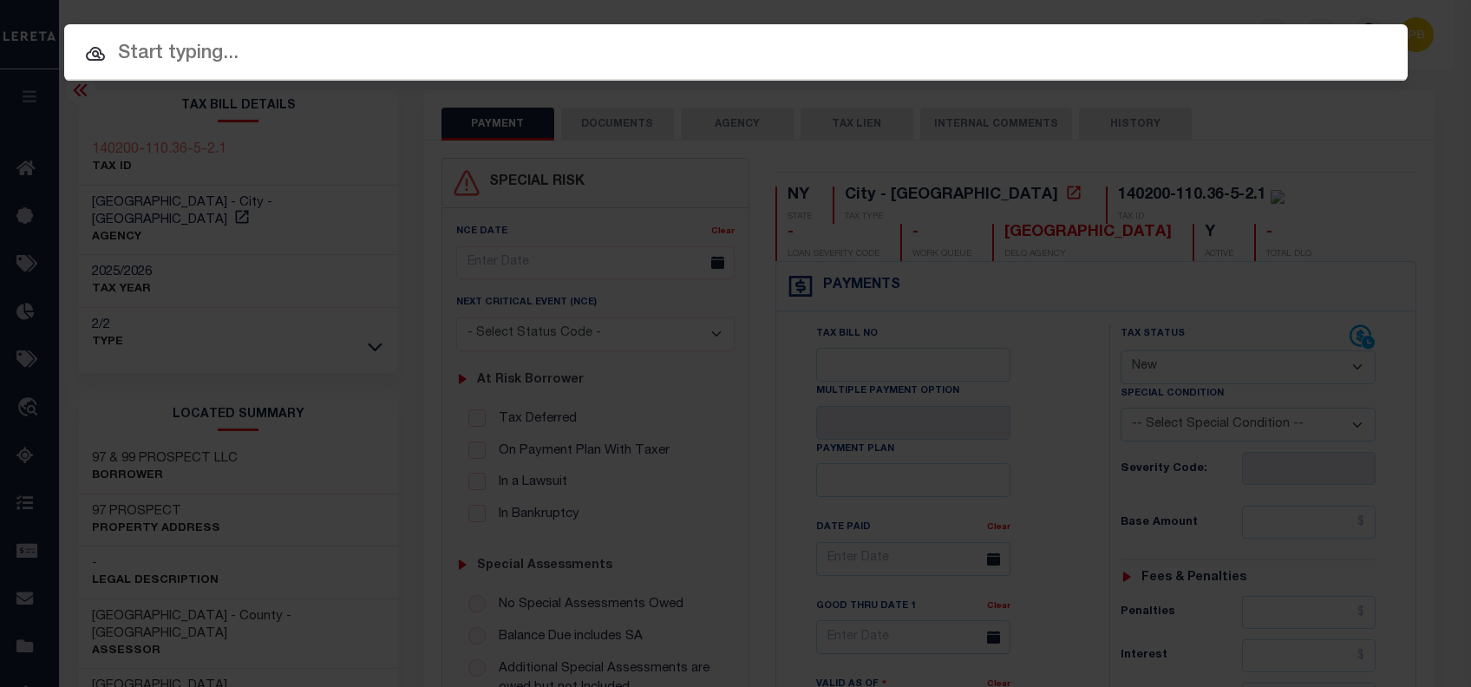
paste input "4747010950"
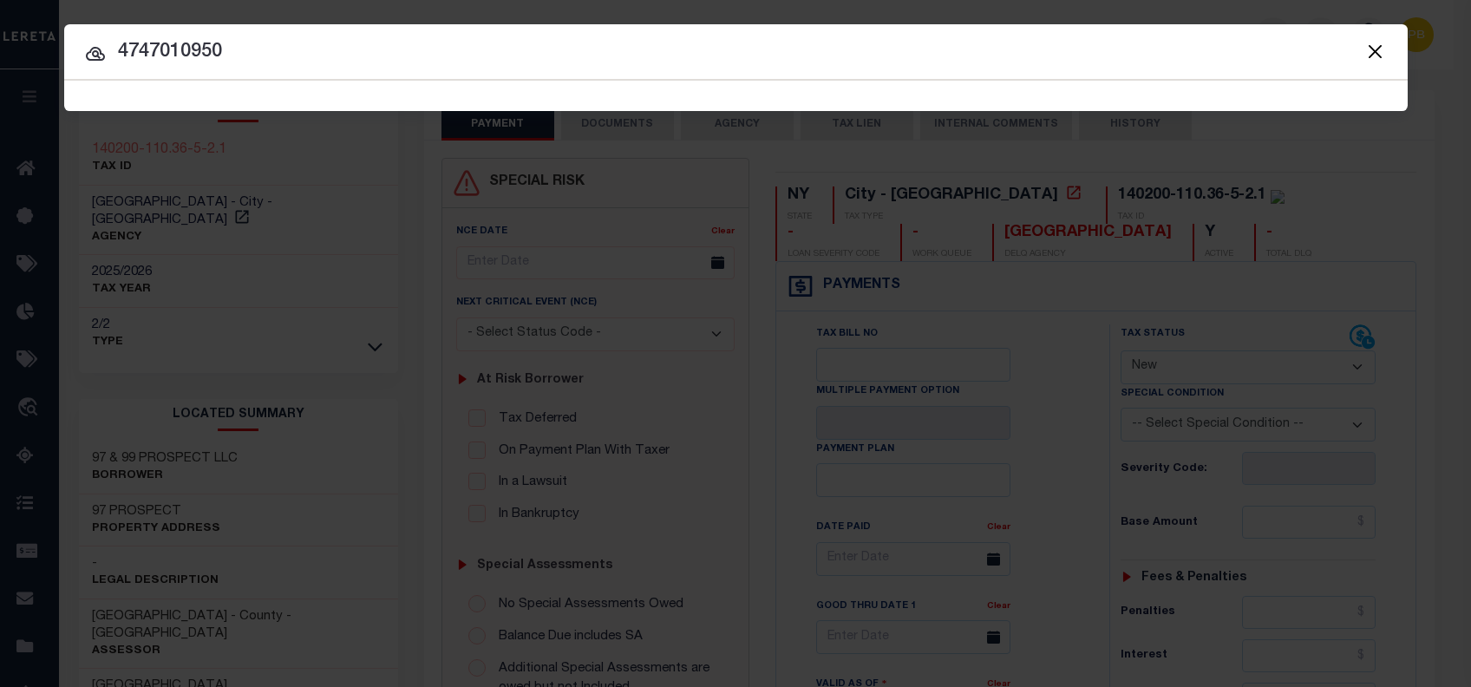
type input "4747010950"
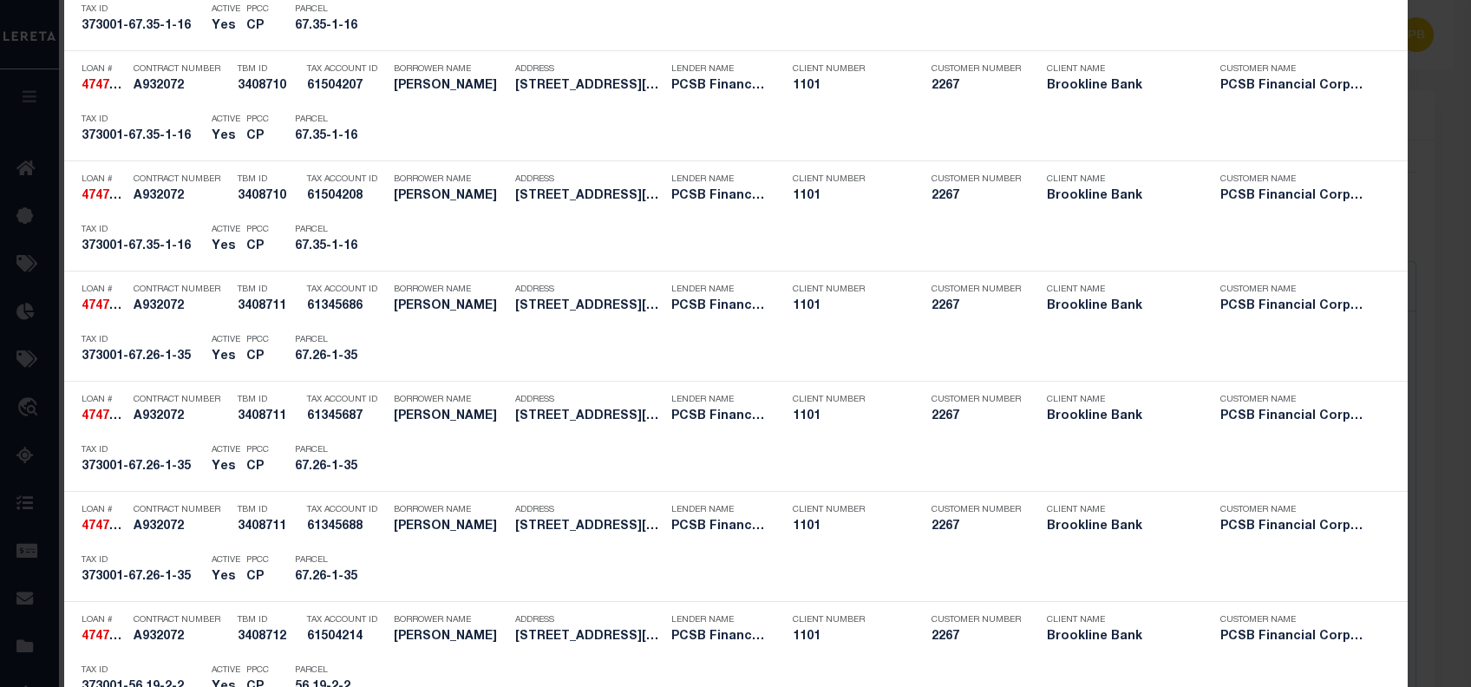
scroll to position [809, 0]
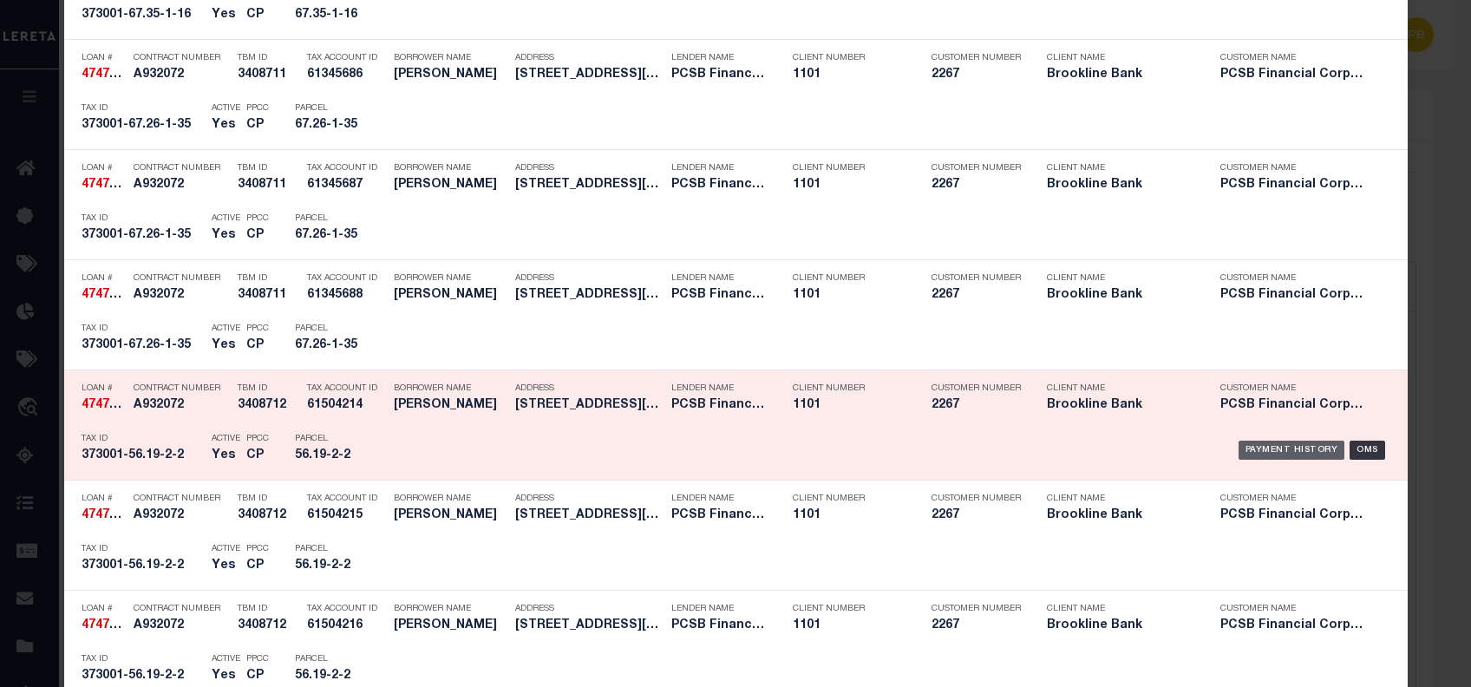
click at [1292, 449] on div "Payment History" at bounding box center [1291, 450] width 107 height 19
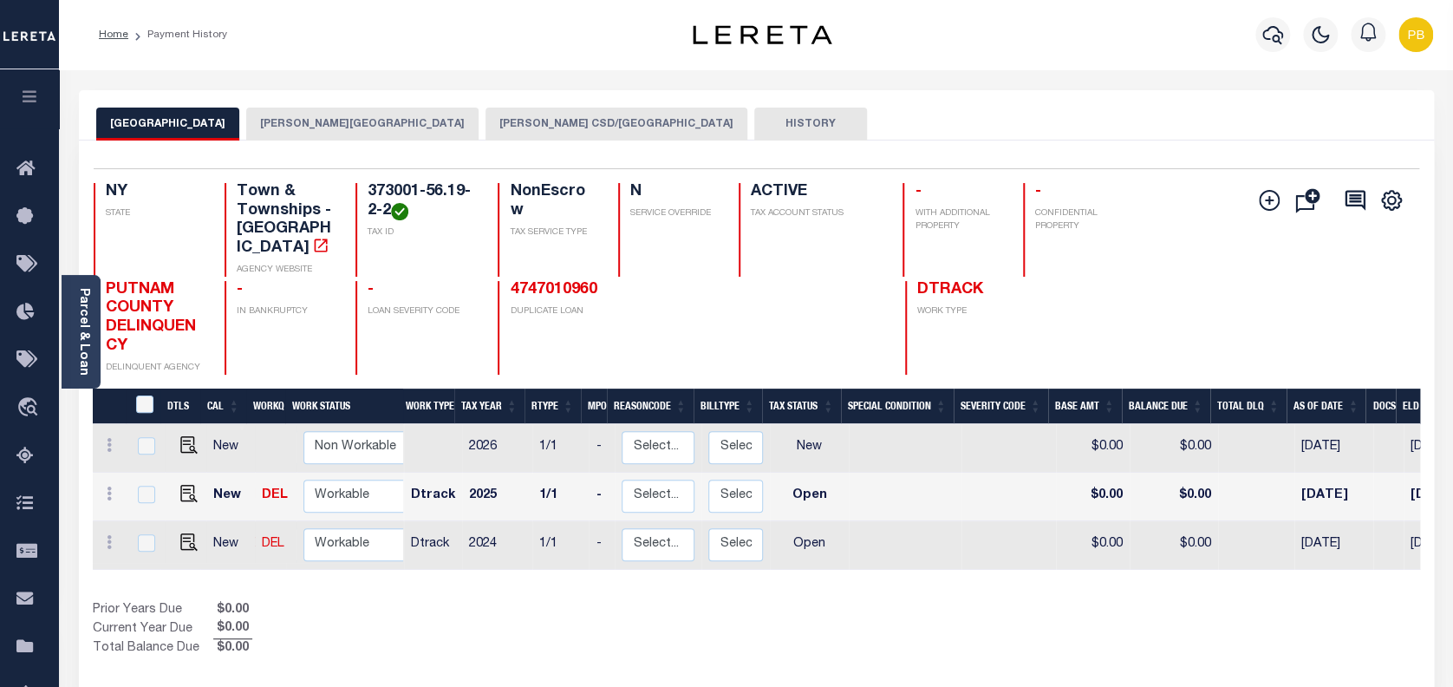
click at [299, 125] on button "[PERSON_NAME][GEOGRAPHIC_DATA]" at bounding box center [362, 124] width 232 height 33
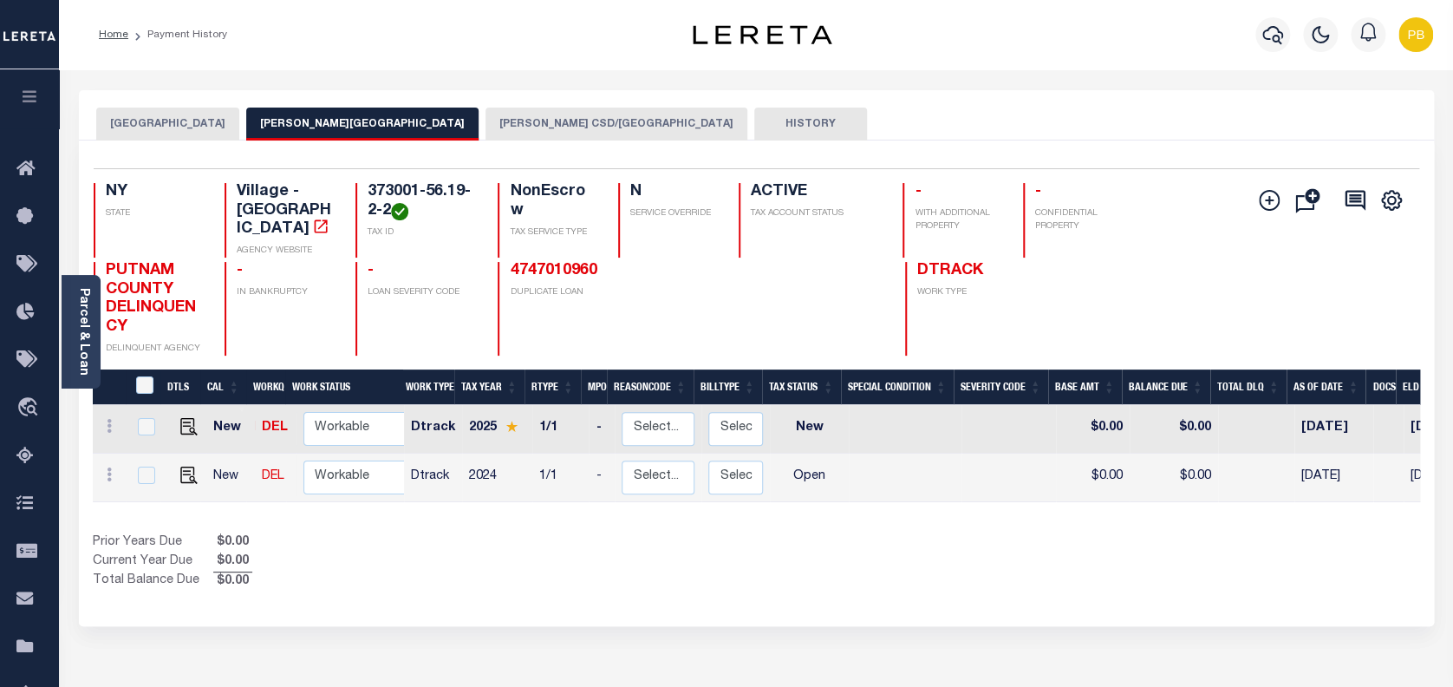
click at [190, 121] on button "SOUTHEAST TOWN" at bounding box center [167, 124] width 143 height 33
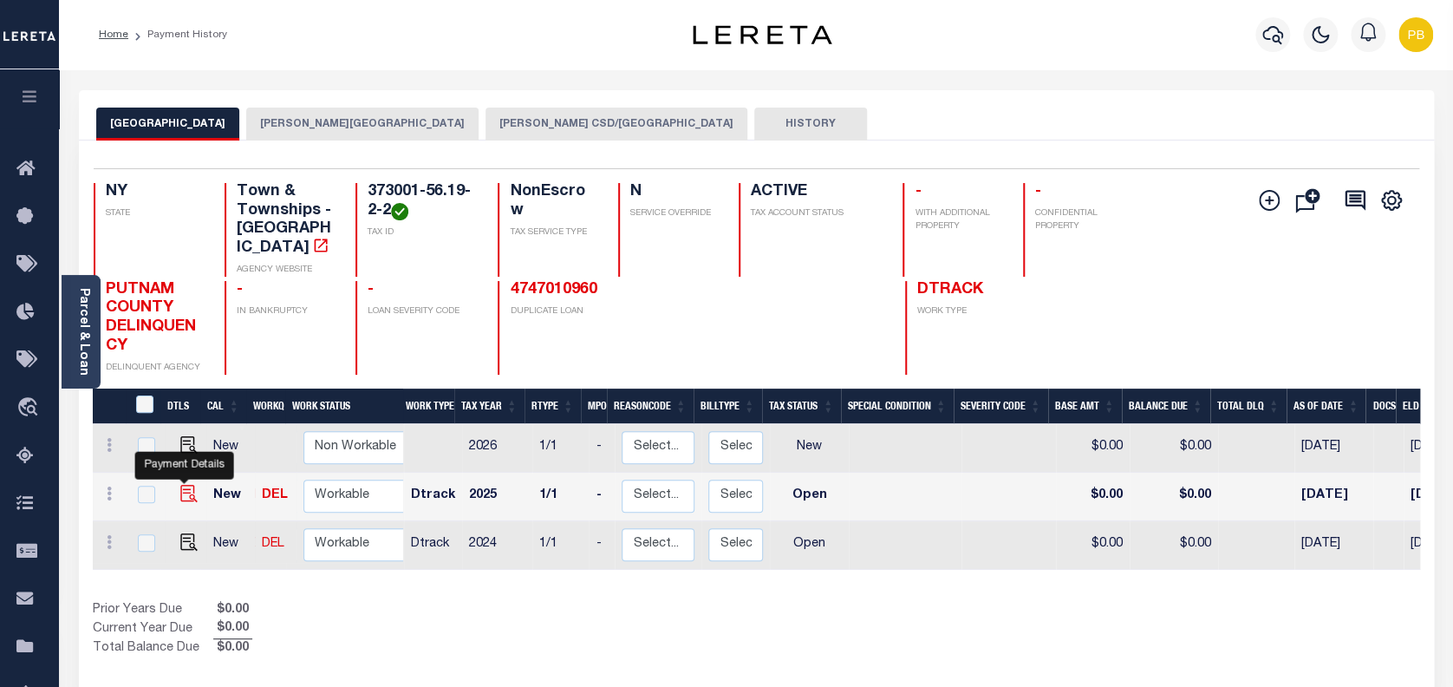
click at [187, 485] on img "" at bounding box center [188, 493] width 17 height 17
checkbox input "true"
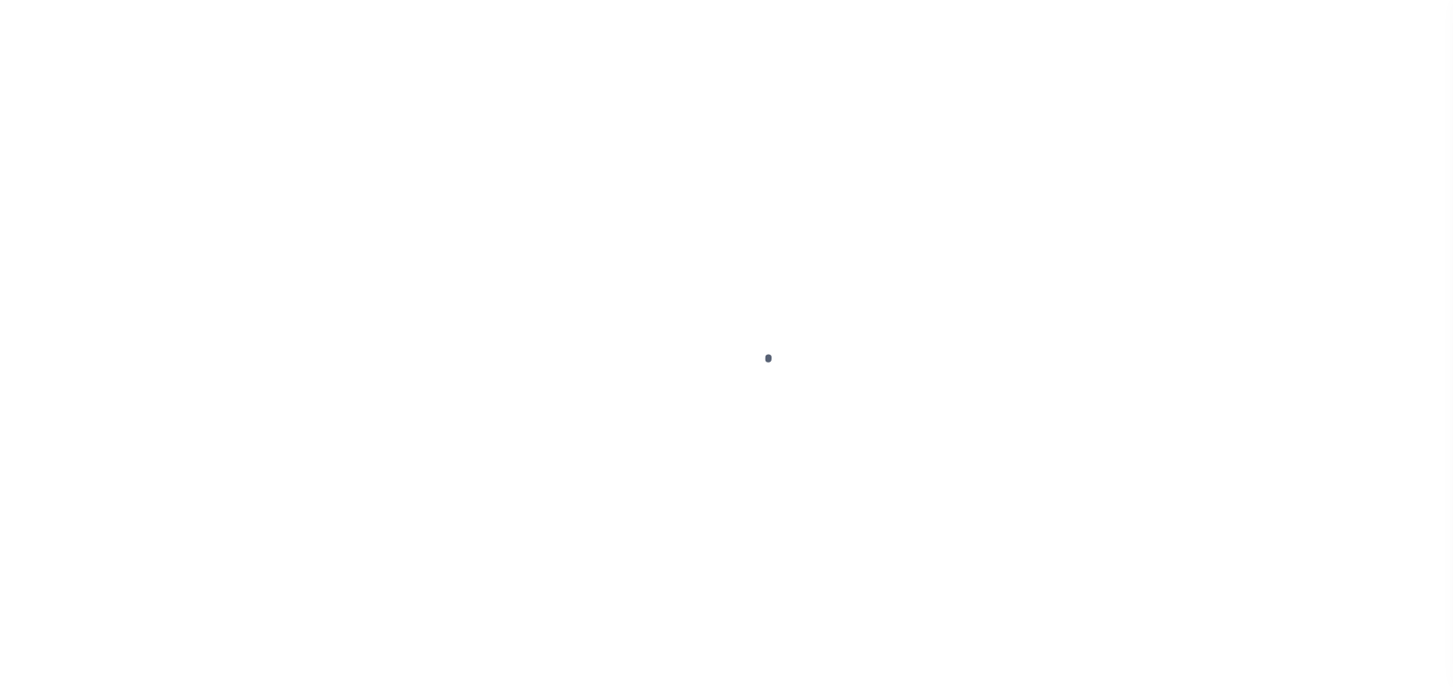
select select "OP2"
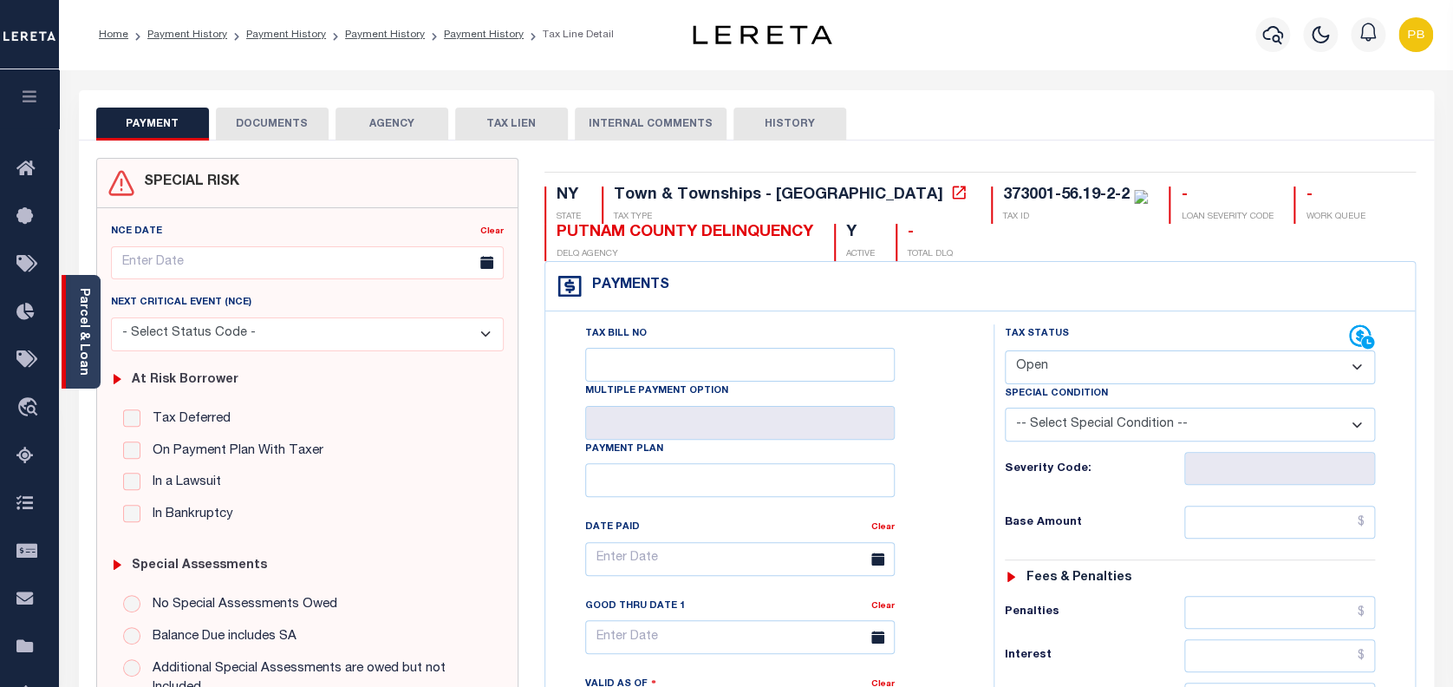
click at [88, 359] on link "Parcel & Loan" at bounding box center [83, 332] width 12 height 88
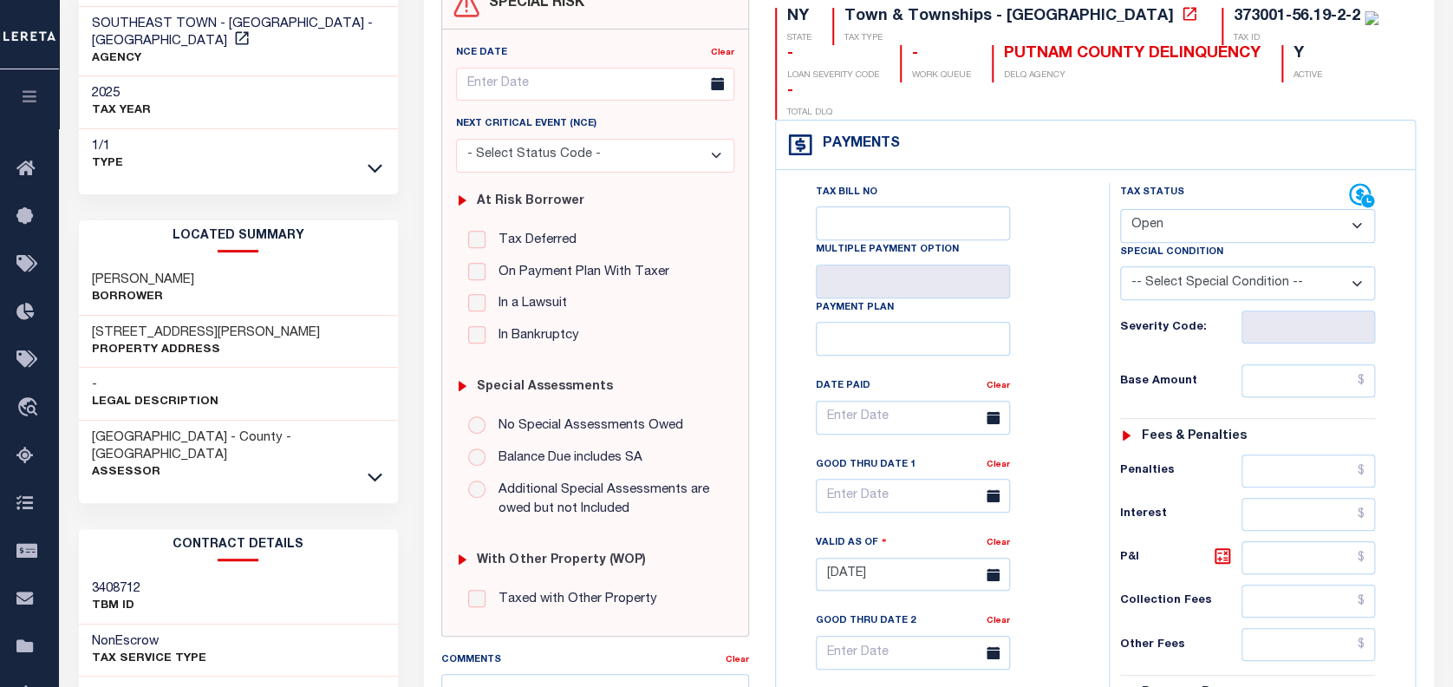
scroll to position [231, 0]
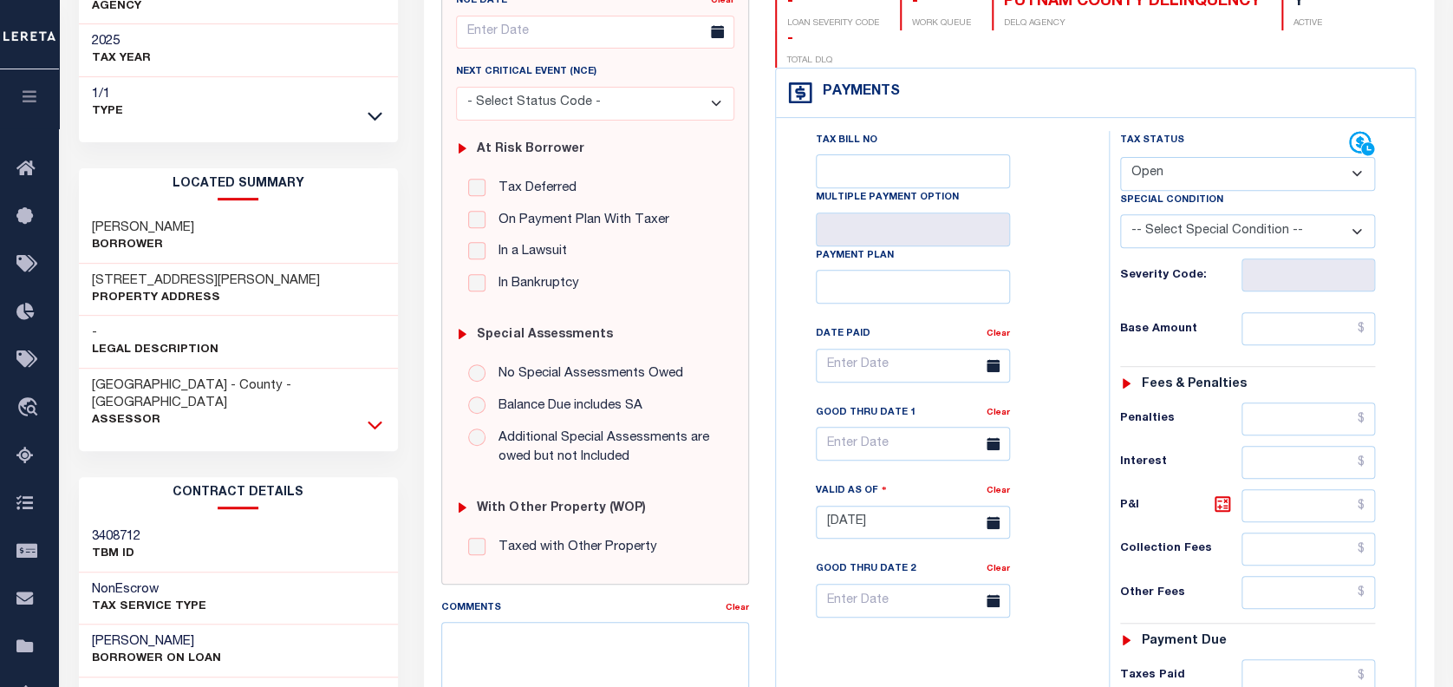
click at [375, 415] on icon at bounding box center [375, 424] width 15 height 18
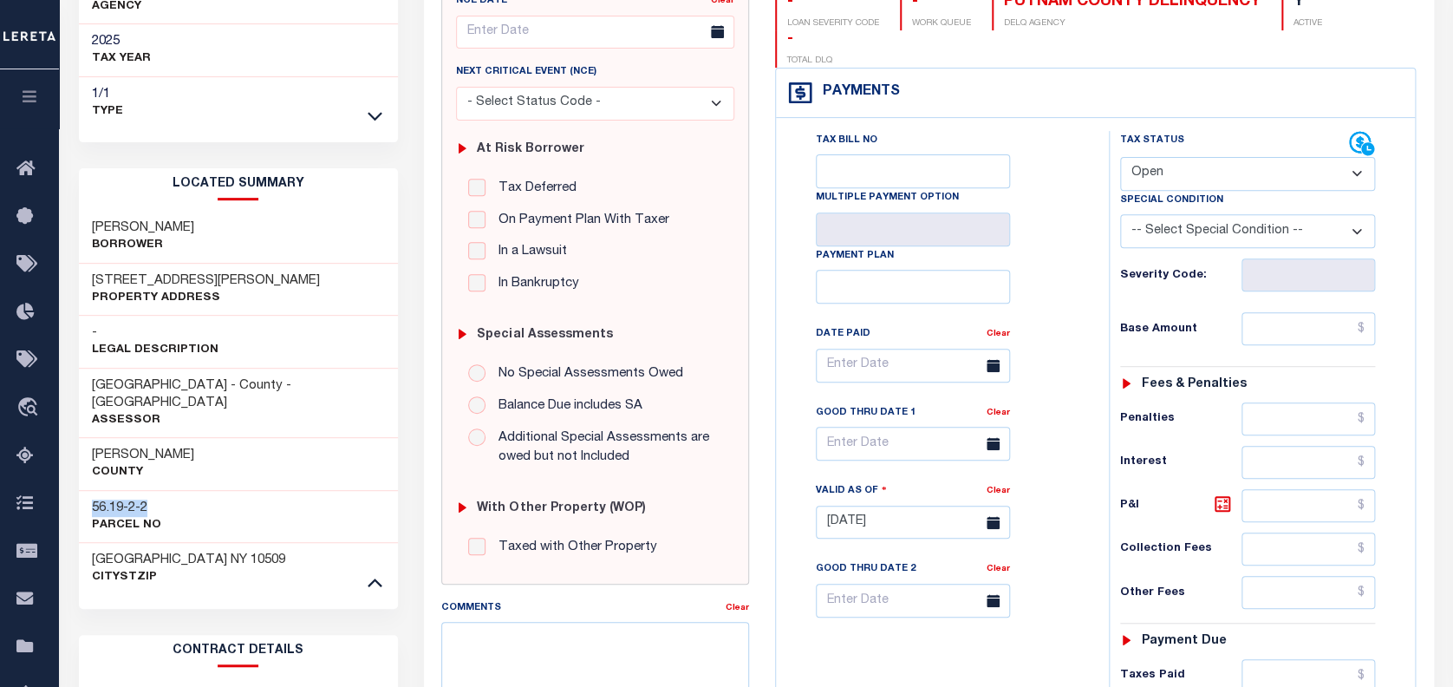
drag, startPoint x: 92, startPoint y: 485, endPoint x: 163, endPoint y: 485, distance: 71.1
click at [163, 490] on div "56.19-2-2 Parcel No" at bounding box center [238, 516] width 319 height 53
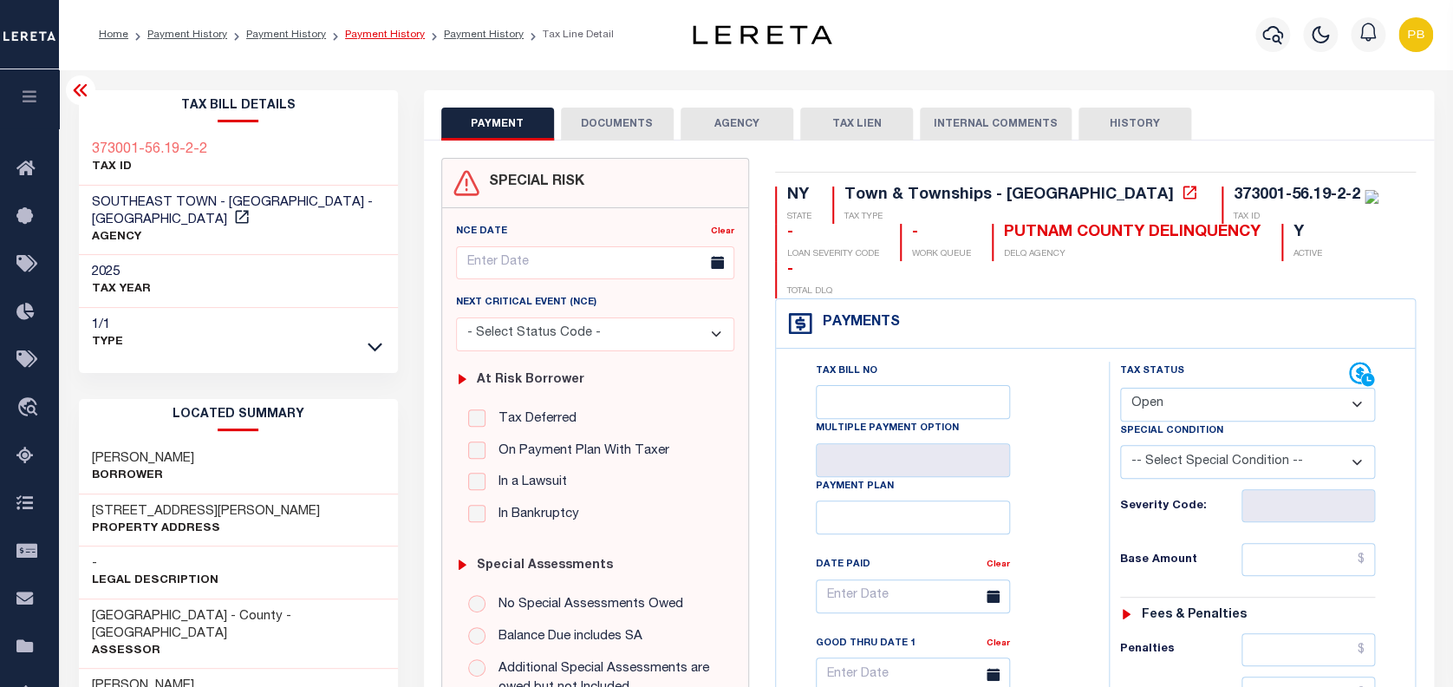
click at [381, 29] on link "Payment History" at bounding box center [385, 34] width 80 height 10
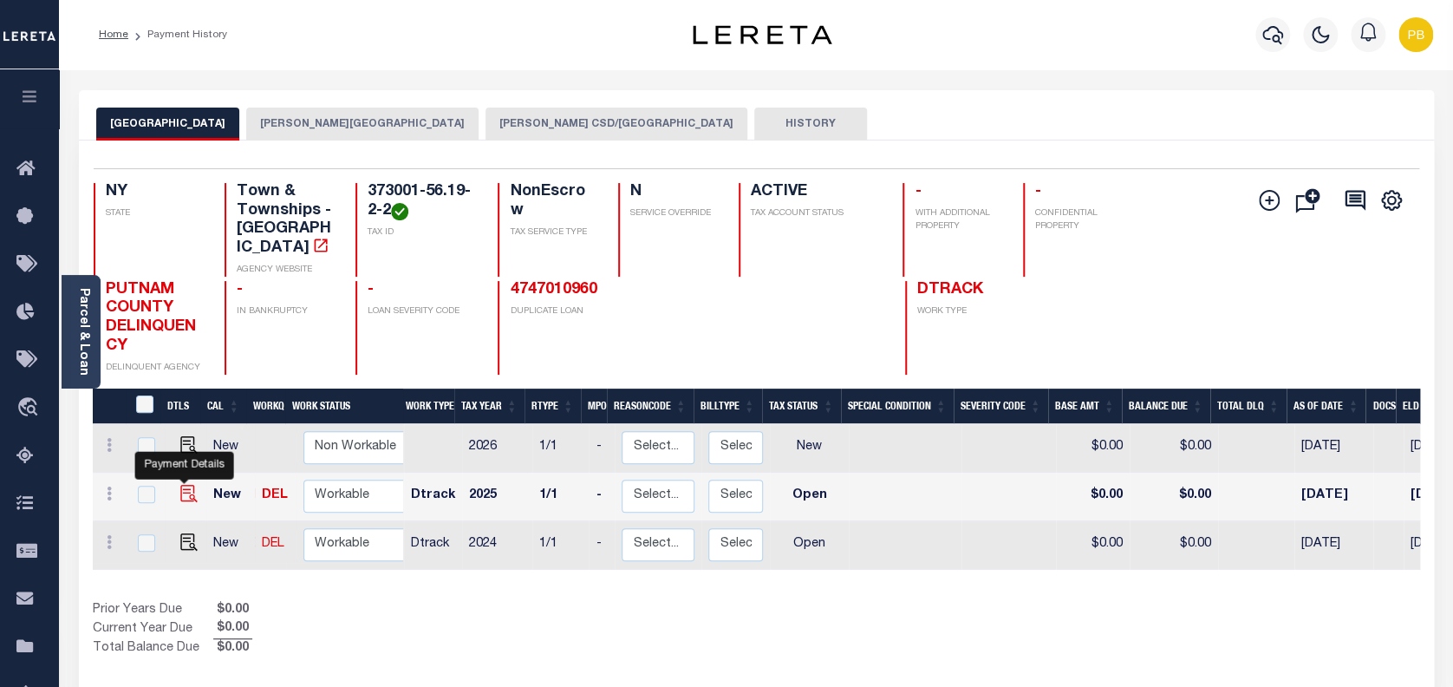
click at [180, 485] on img "" at bounding box center [188, 493] width 17 height 17
checkbox input "true"
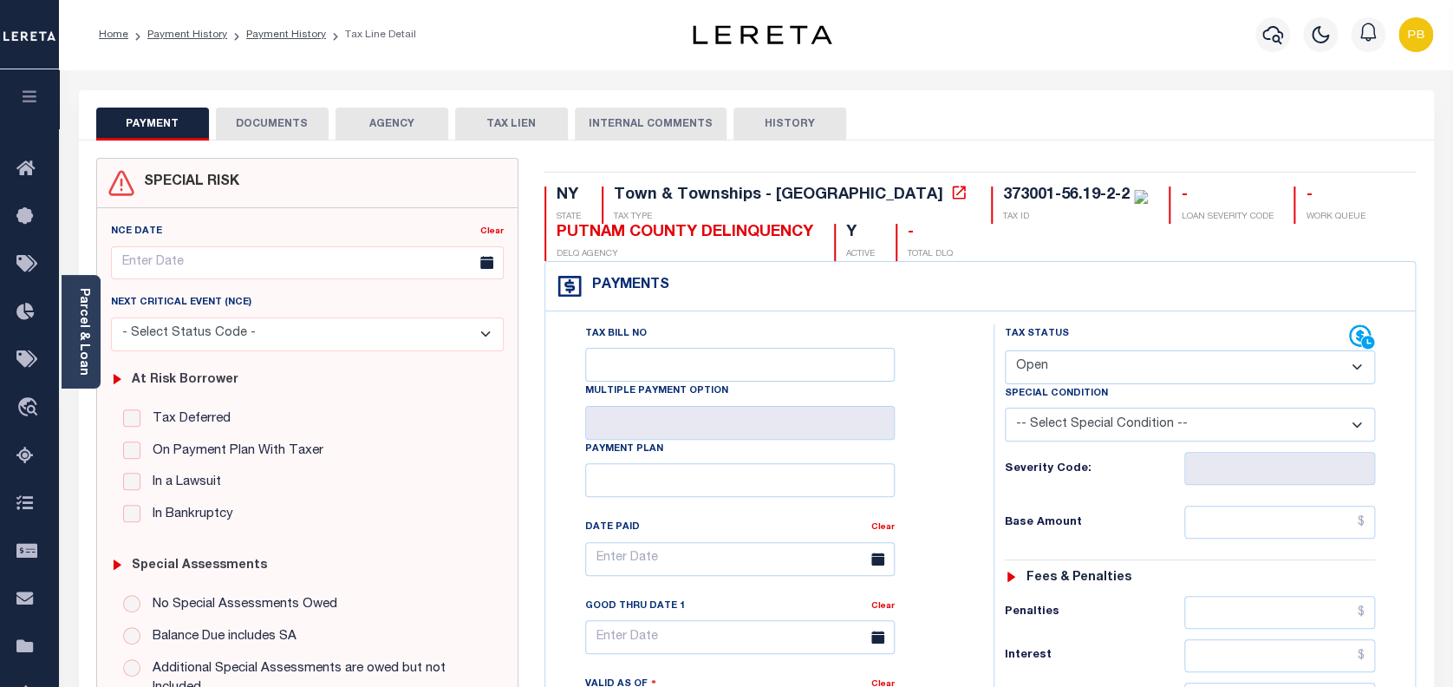
click at [1066, 369] on select "- Select Status Code - Open Due/Unpaid Paid Incomplete No Tax Due Internal Refu…" at bounding box center [1190, 367] width 371 height 34
select select "PYD"
click at [1005, 351] on select "- Select Status Code - Open Due/Unpaid Paid Incomplete No Tax Due Internal Refu…" at bounding box center [1190, 367] width 371 height 34
type input "[DATE]"
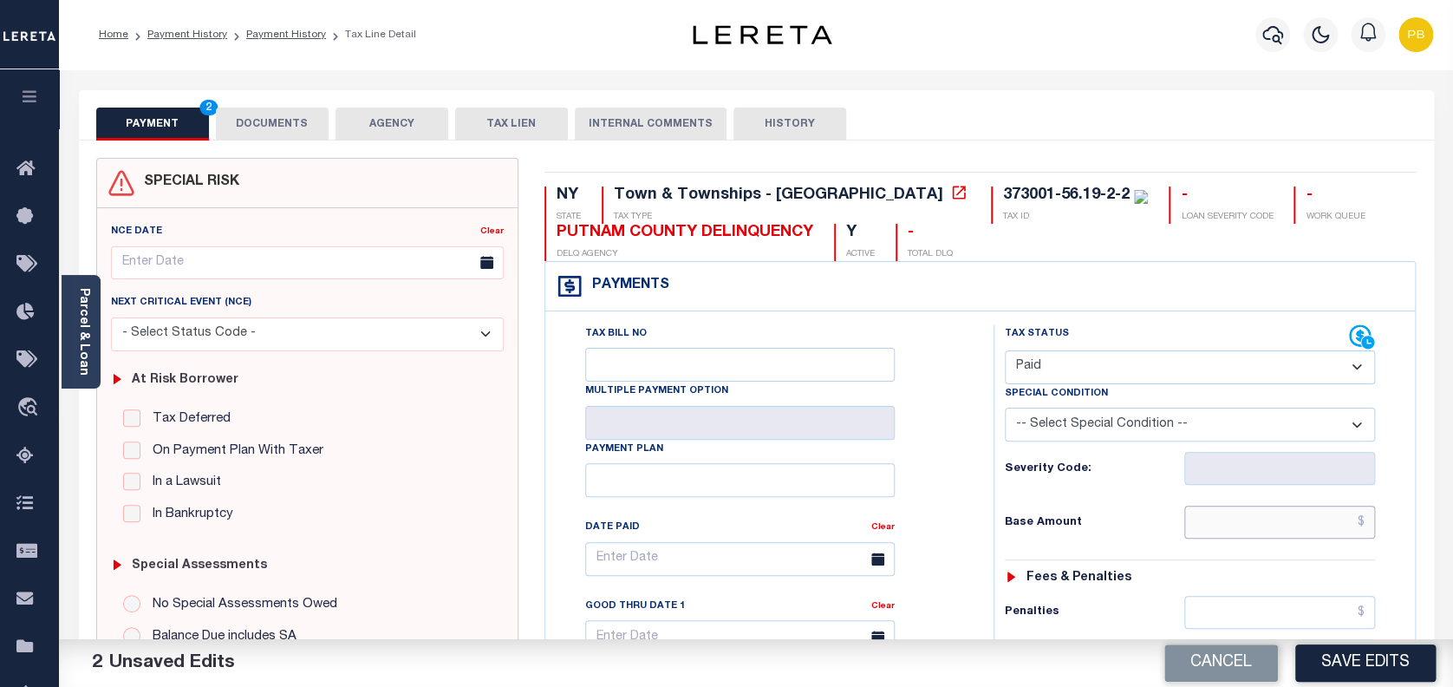
click at [1290, 527] on input "text" at bounding box center [1280, 522] width 192 height 33
paste input "2,190.47"
type input "$2,190.47"
click at [1364, 662] on button "Save Edits" at bounding box center [1365, 662] width 140 height 37
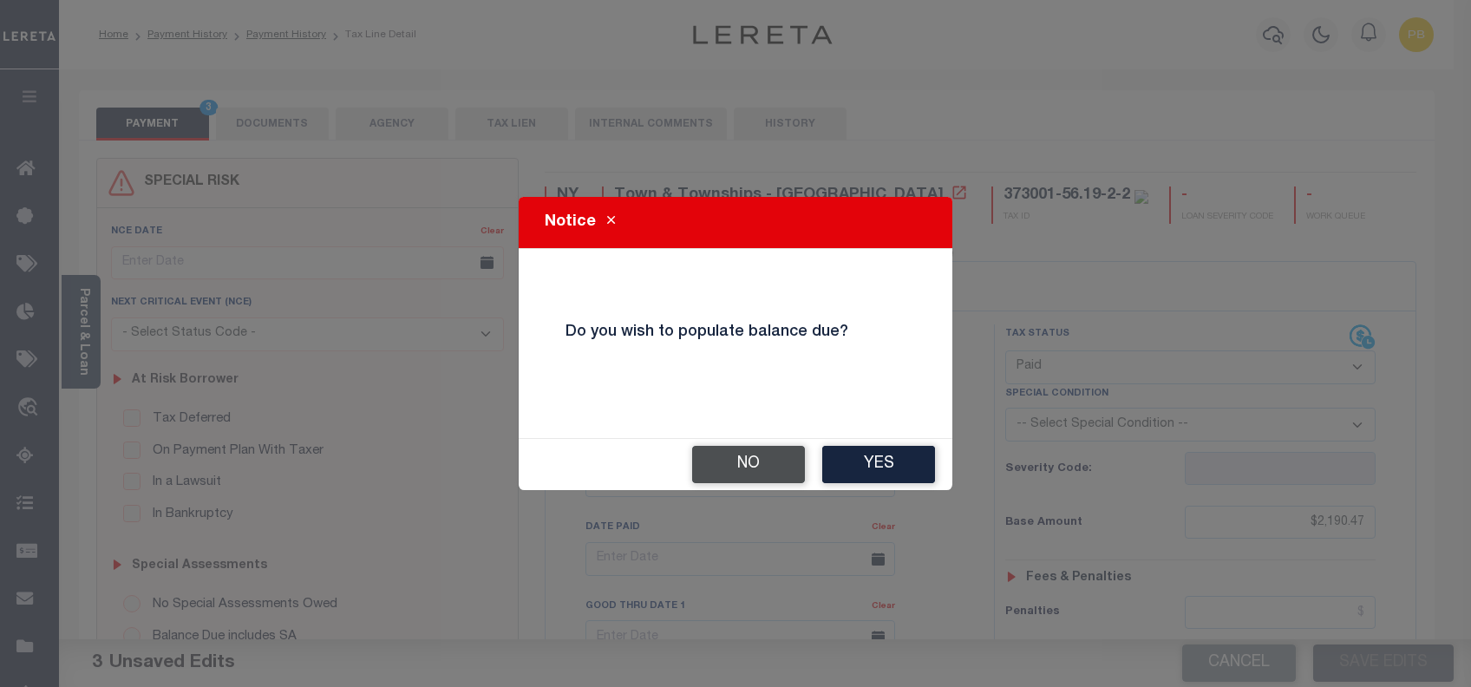
click at [775, 465] on button "No" at bounding box center [748, 464] width 113 height 37
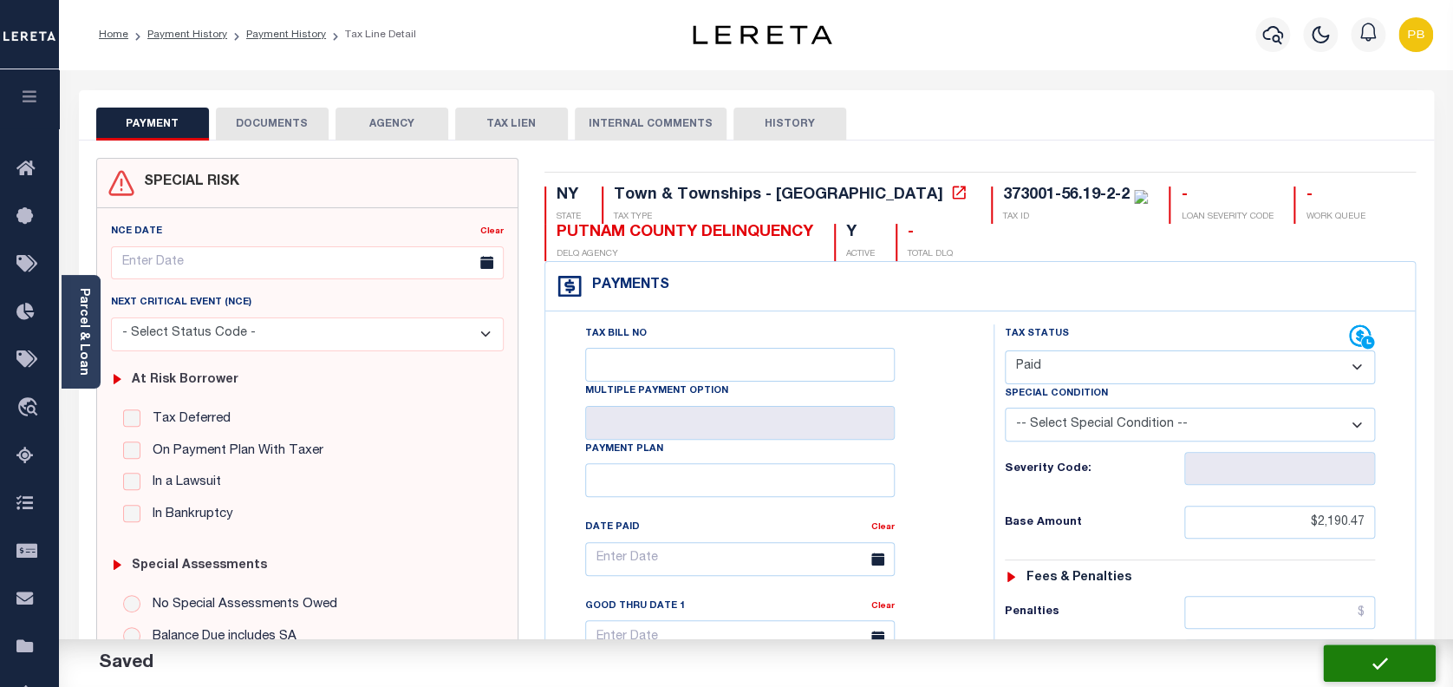
checkbox input "false"
type input "$2,190.47"
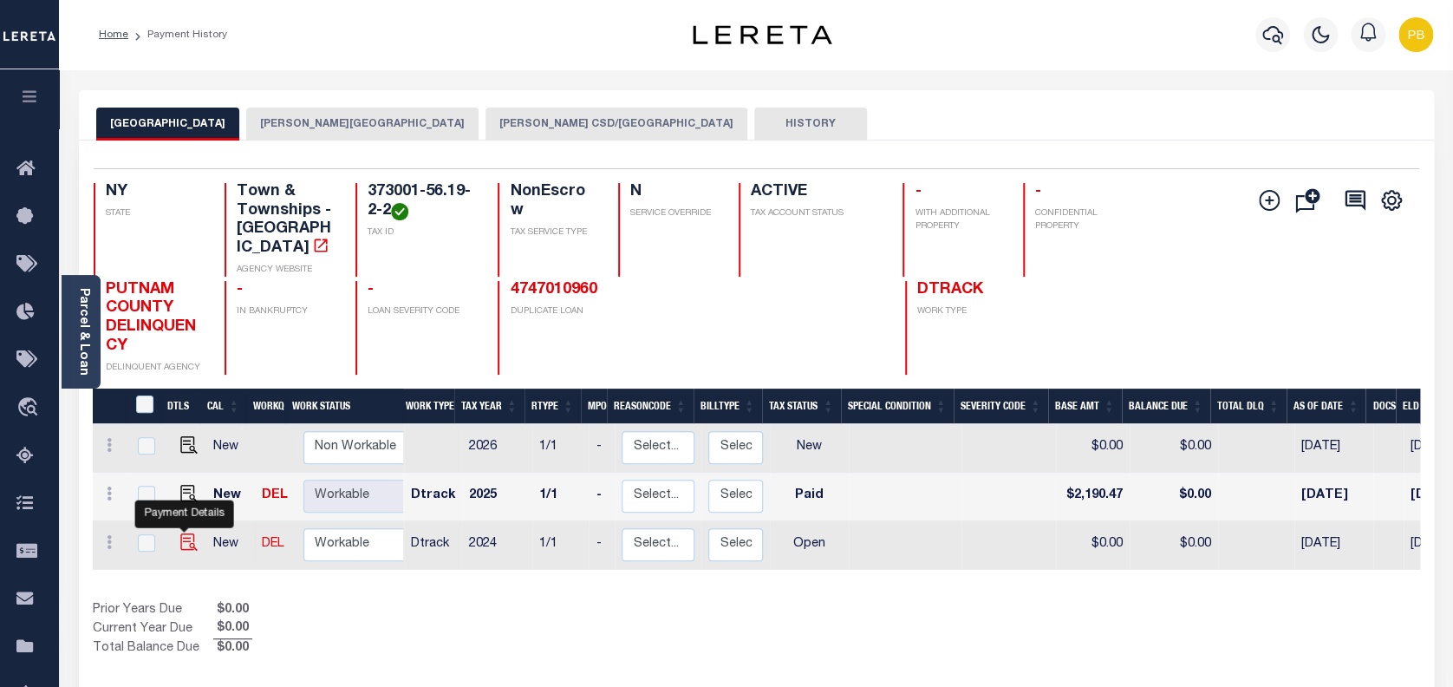
click at [180, 533] on img "" at bounding box center [188, 541] width 17 height 17
checkbox input "true"
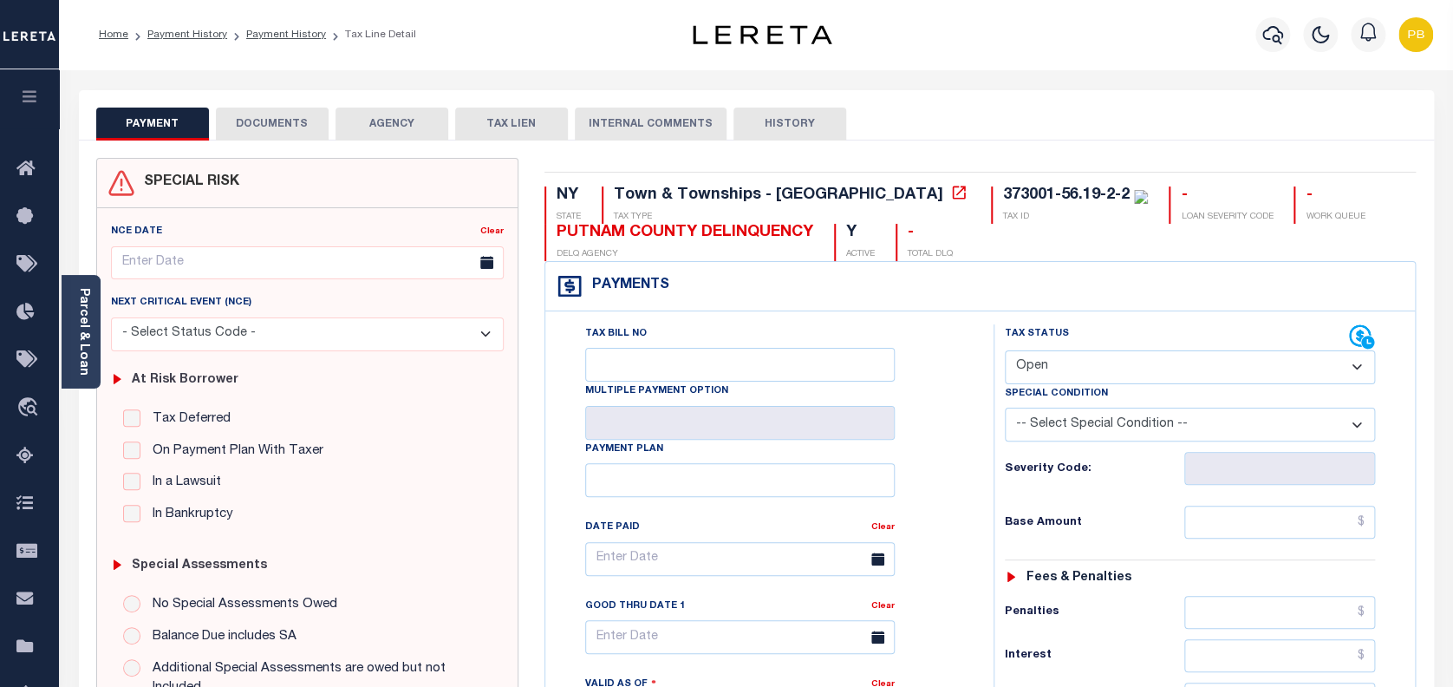
drag, startPoint x: 1101, startPoint y: 372, endPoint x: 1090, endPoint y: 386, distance: 17.9
click at [1101, 372] on select "- Select Status Code - Open Due/Unpaid Paid Incomplete No Tax Due Internal Refu…" at bounding box center [1190, 367] width 371 height 34
select select "PYD"
click at [1005, 351] on select "- Select Status Code - Open Due/Unpaid Paid Incomplete No Tax Due Internal Refu…" at bounding box center [1190, 367] width 371 height 34
type input "[DATE]"
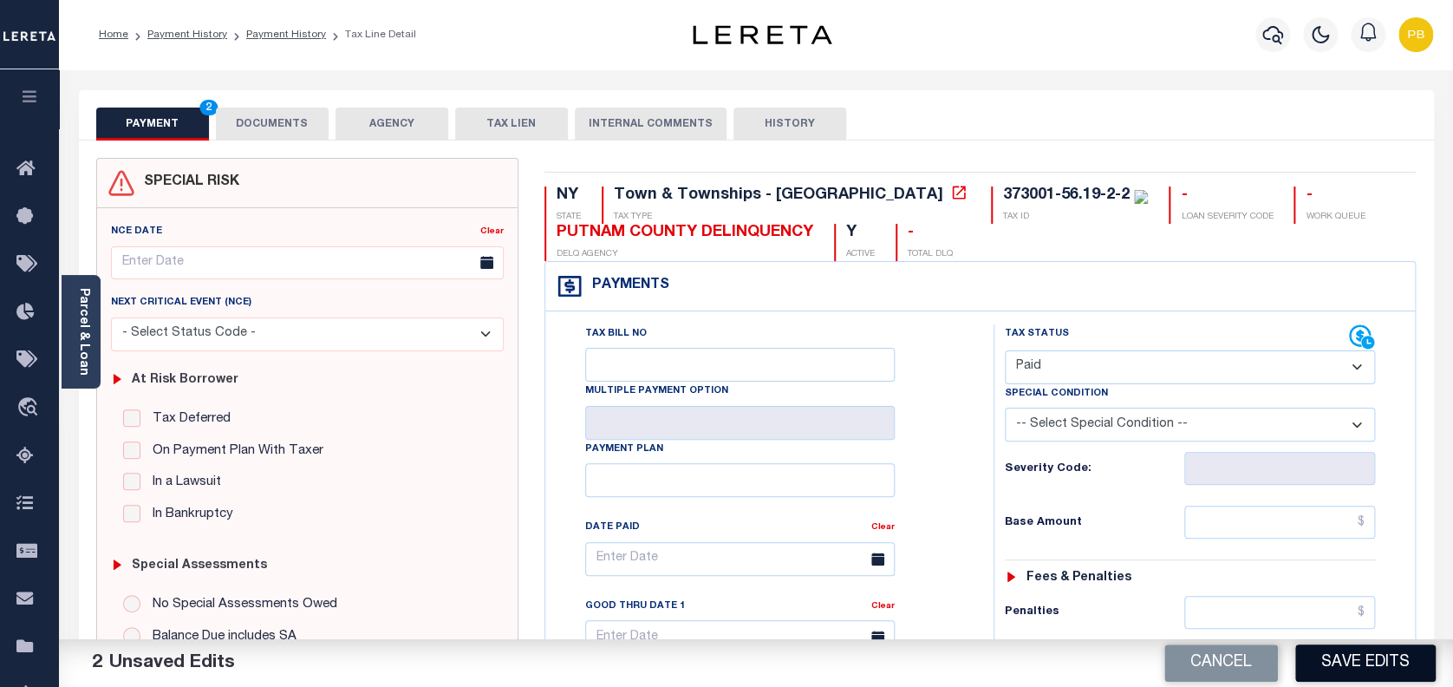
click at [1353, 662] on button "Save Edits" at bounding box center [1365, 662] width 140 height 37
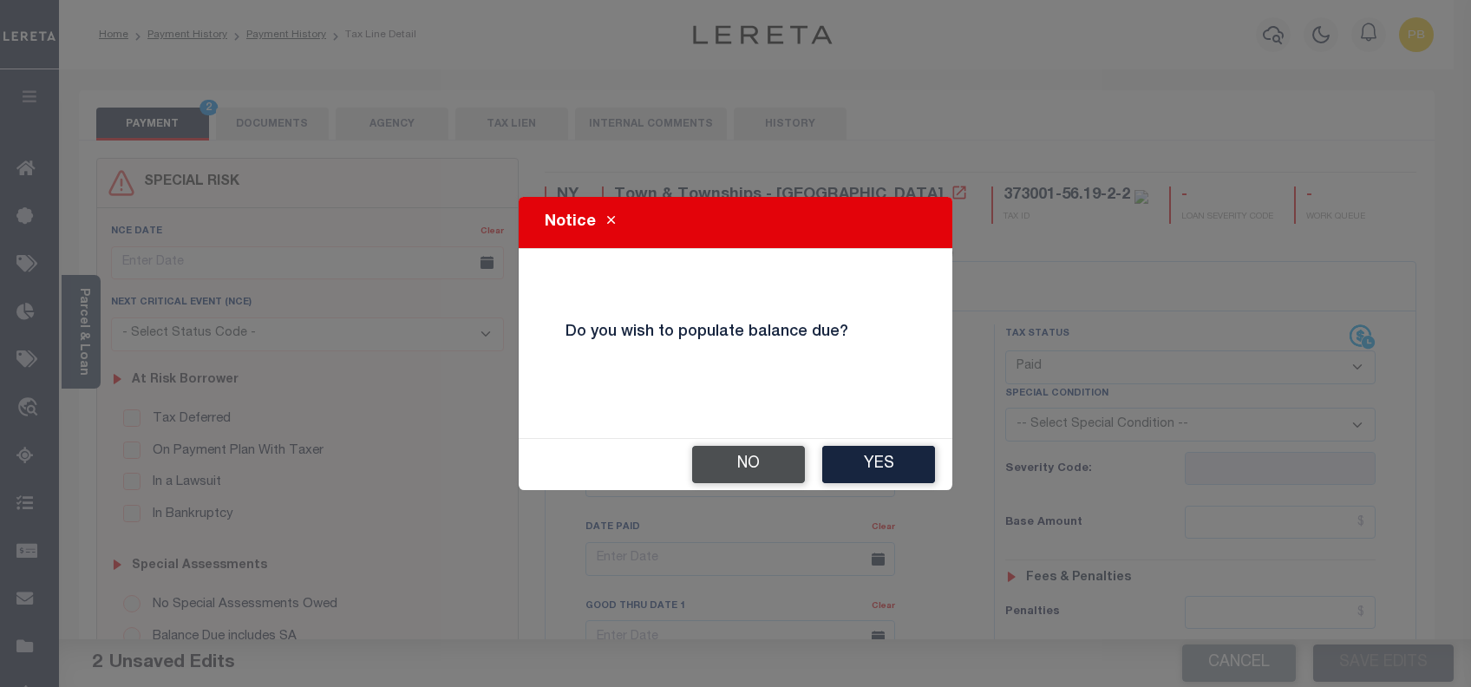
click at [769, 476] on button "No" at bounding box center [748, 464] width 113 height 37
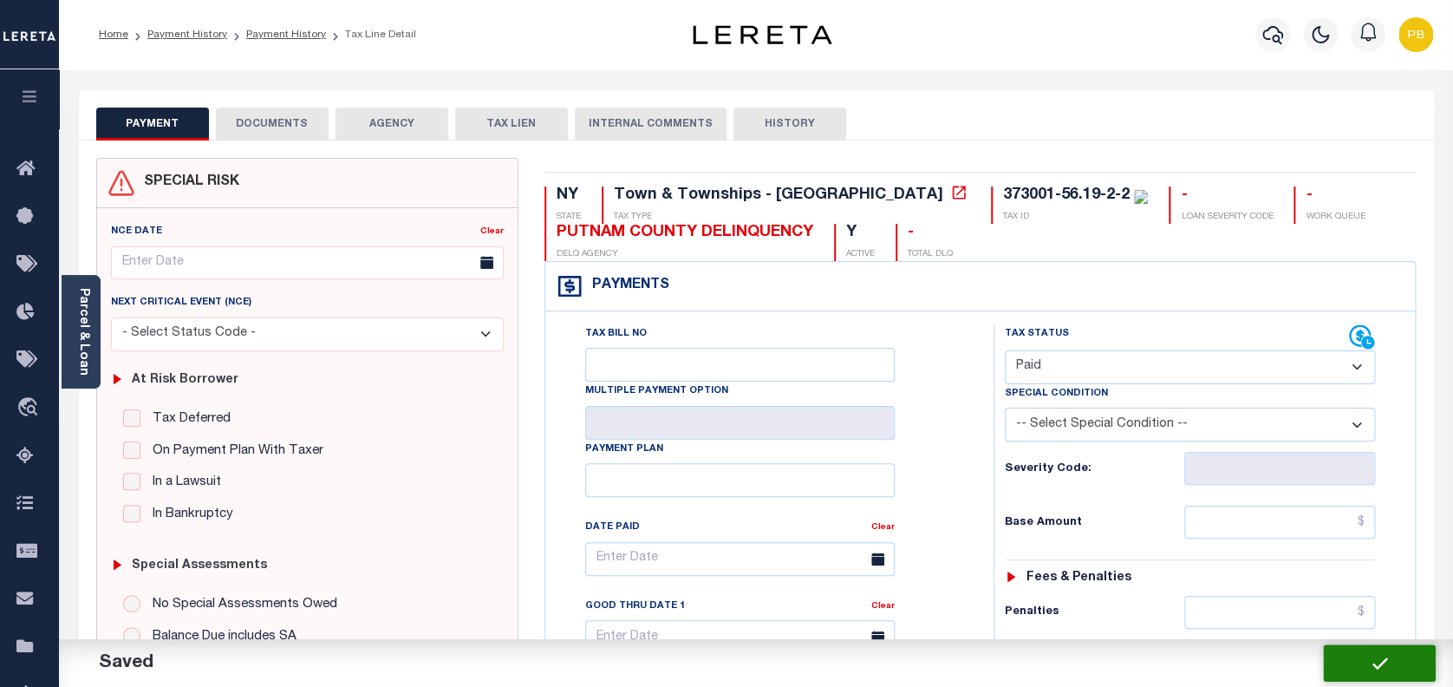
checkbox input "false"
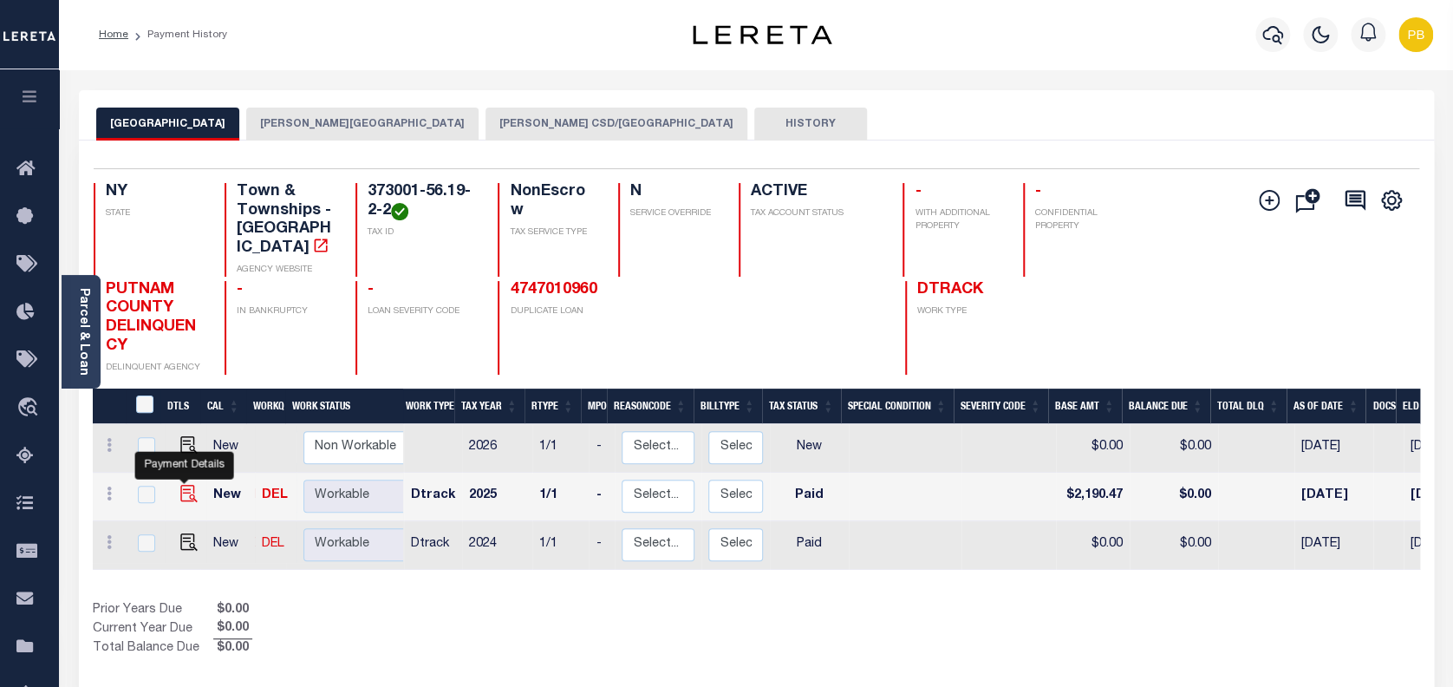
click at [186, 485] on img "" at bounding box center [188, 493] width 17 height 17
checkbox input "true"
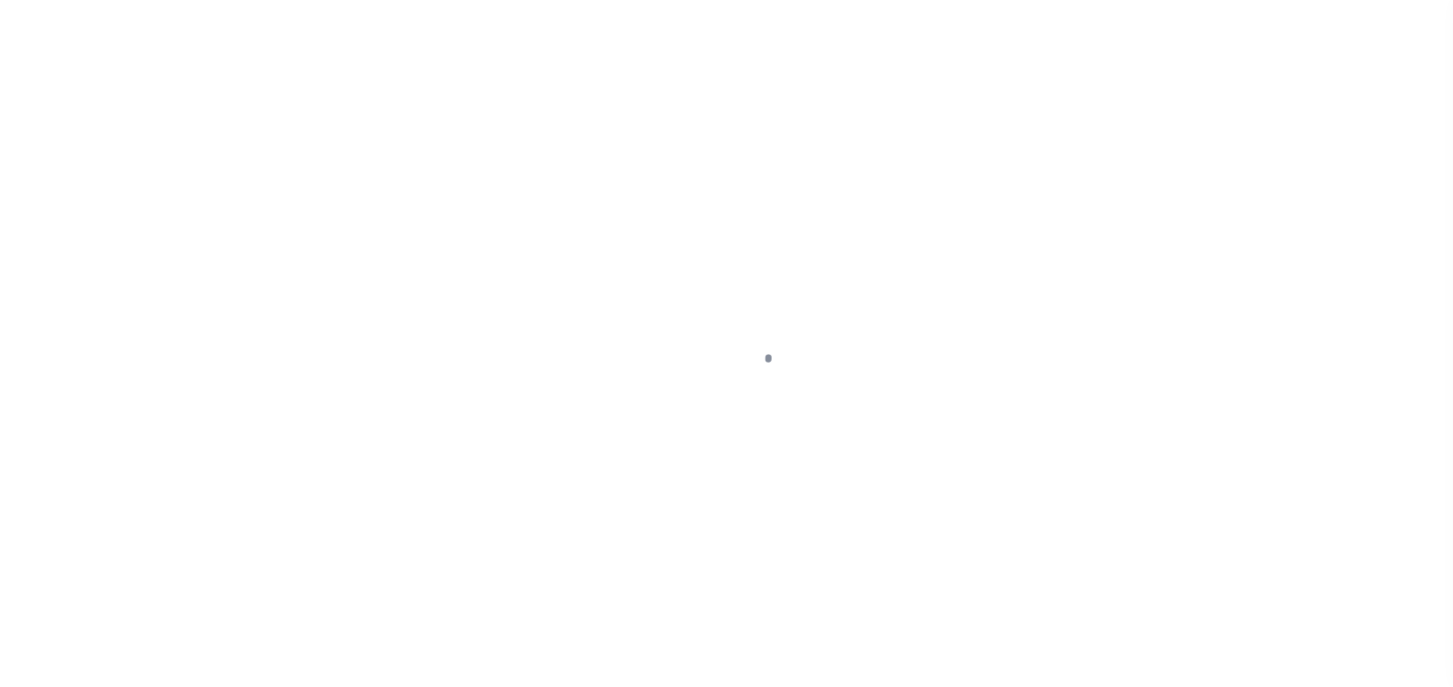
select select "PYD"
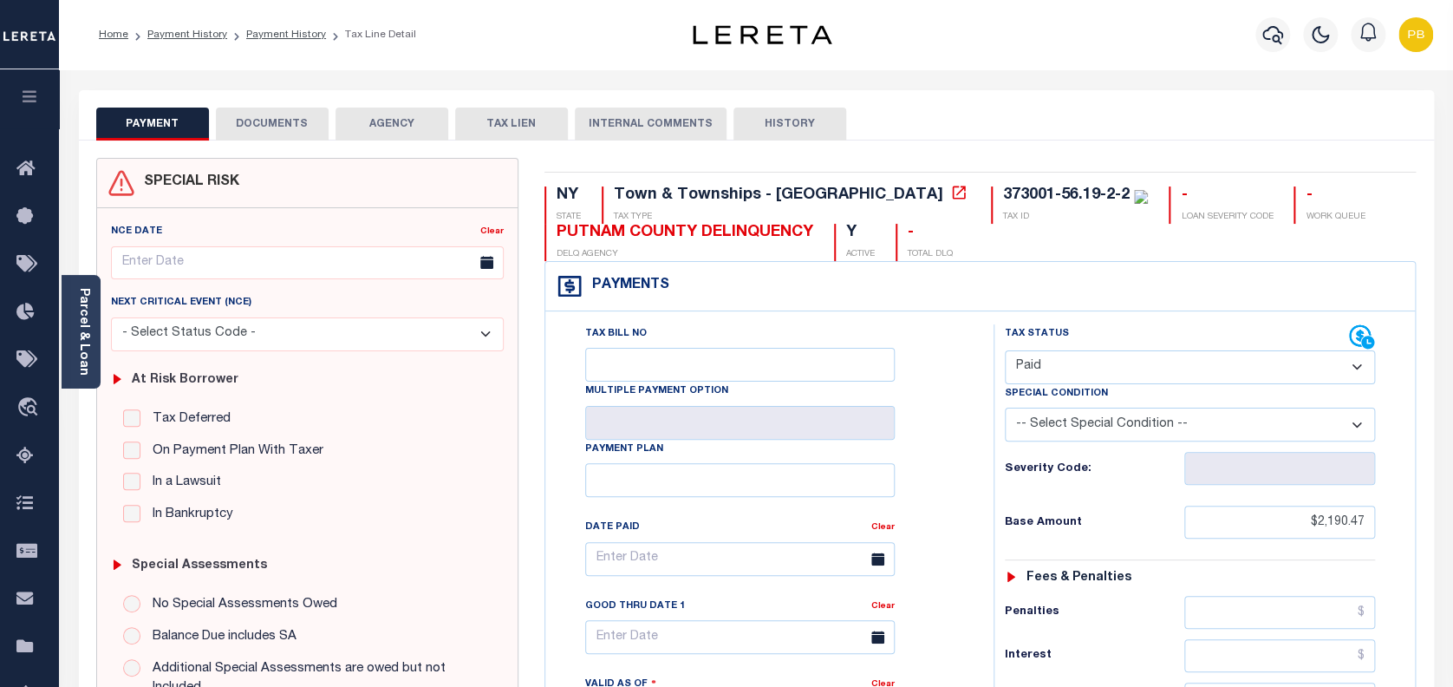
click at [290, 118] on button "DOCUMENTS" at bounding box center [272, 124] width 113 height 33
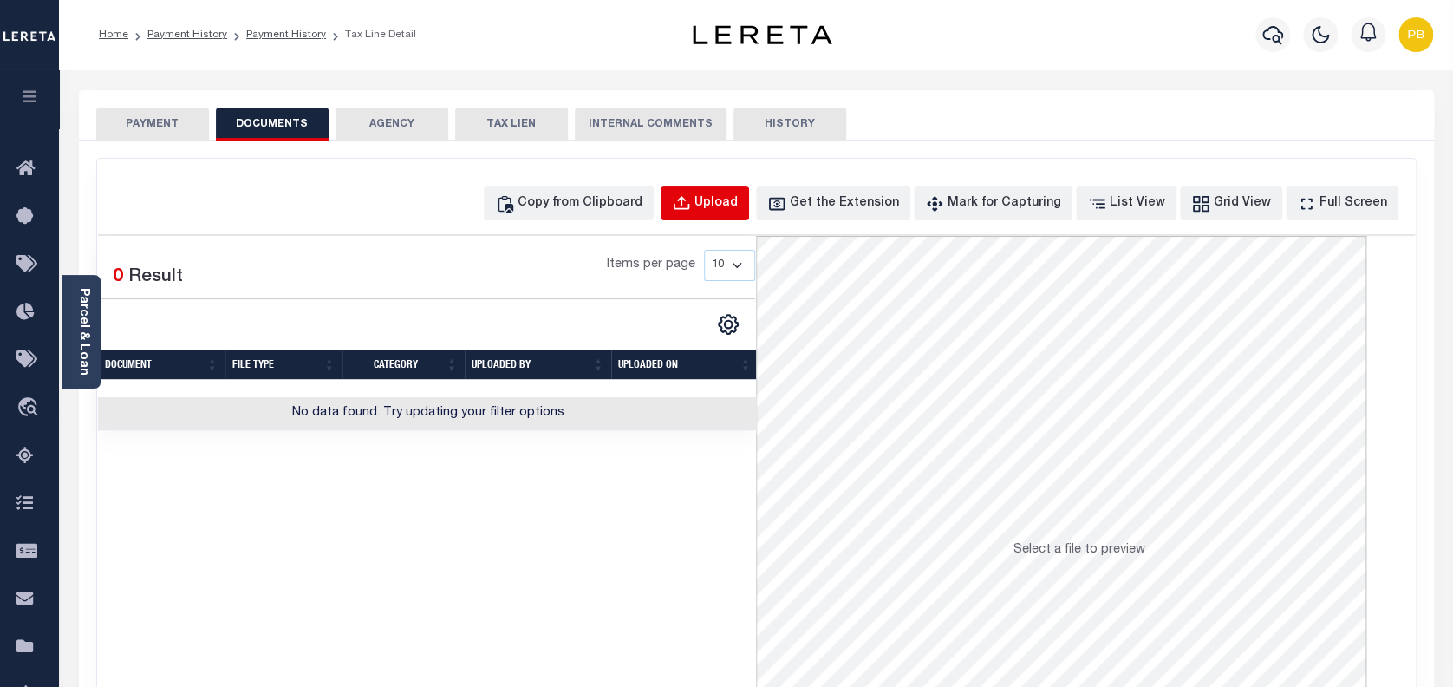
click at [738, 199] on div "Upload" at bounding box center [716, 203] width 43 height 19
select select "POP"
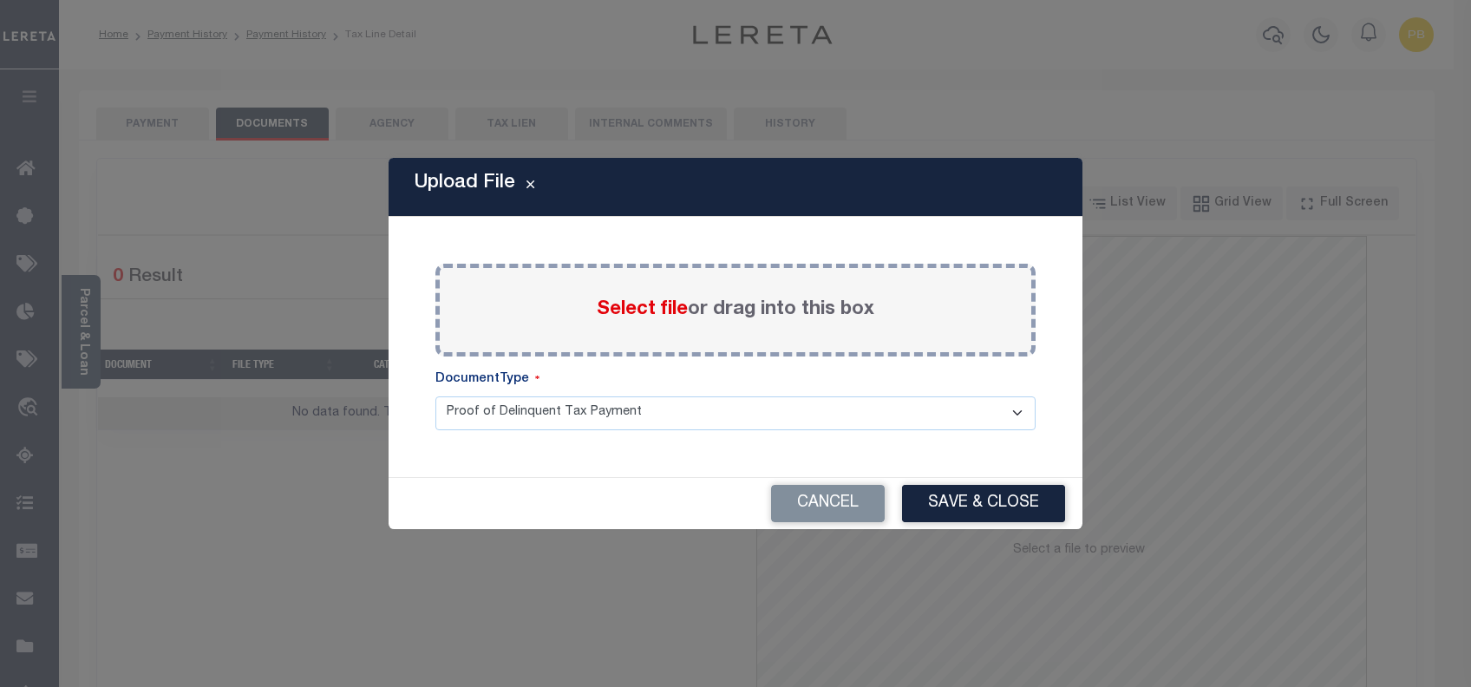
click at [648, 310] on span "Select file" at bounding box center [642, 309] width 91 height 19
click at [0, 0] on input "Select file or drag into this box" at bounding box center [0, 0] width 0 height 0
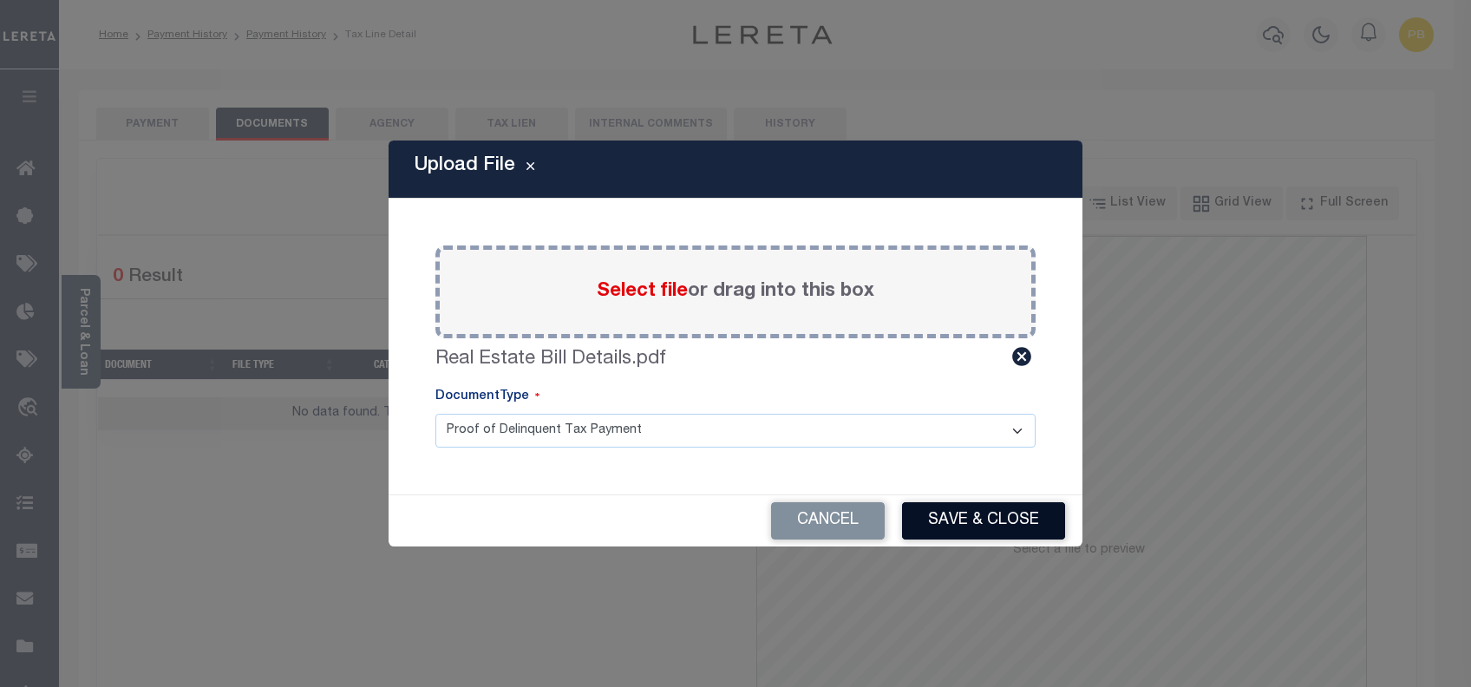
click at [977, 521] on button "Save & Close" at bounding box center [983, 520] width 163 height 37
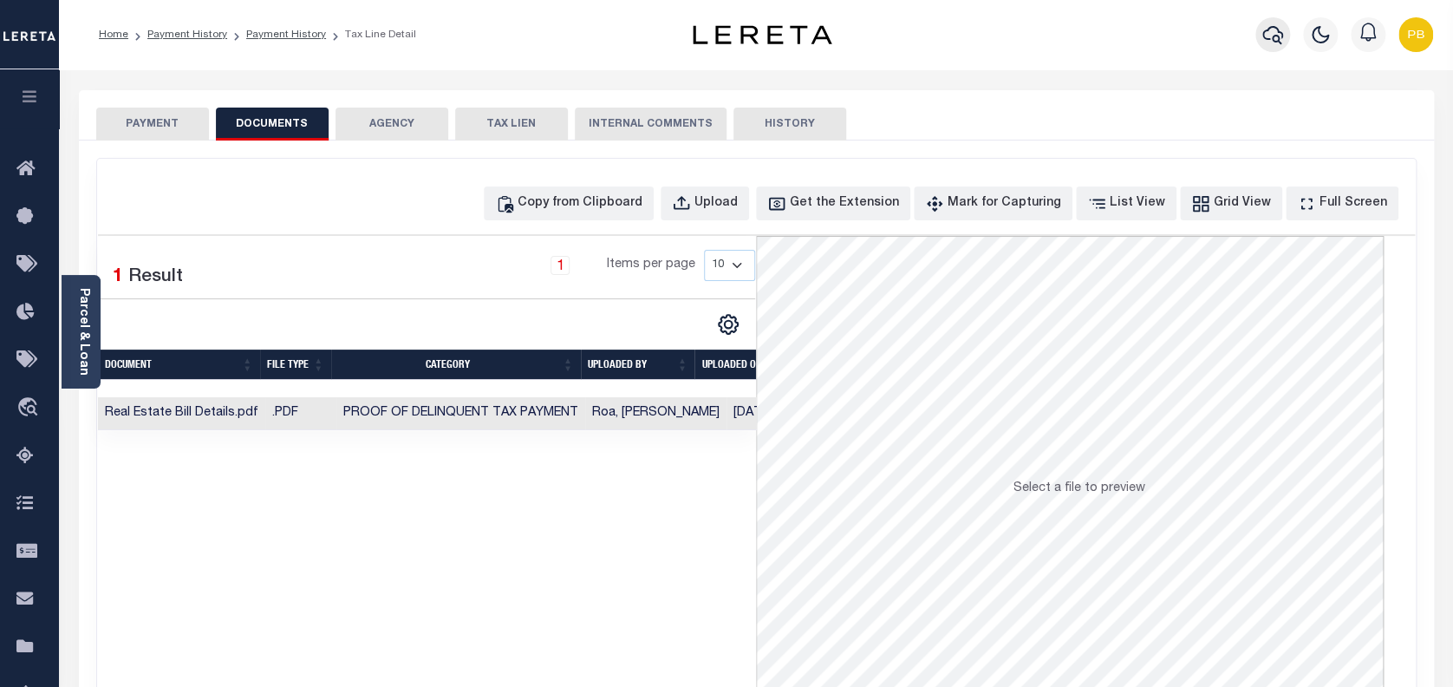
click at [1274, 34] on icon "button" at bounding box center [1273, 34] width 21 height 21
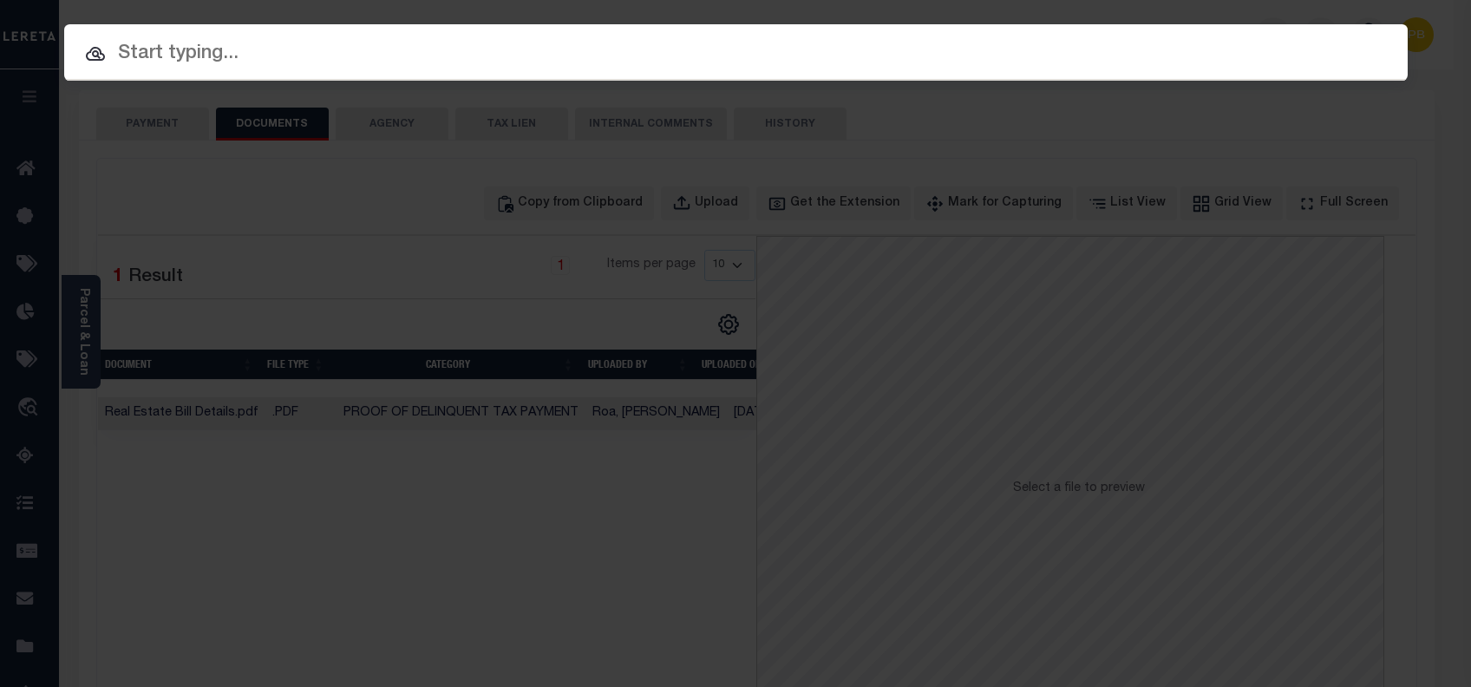
paste input "4747010950"
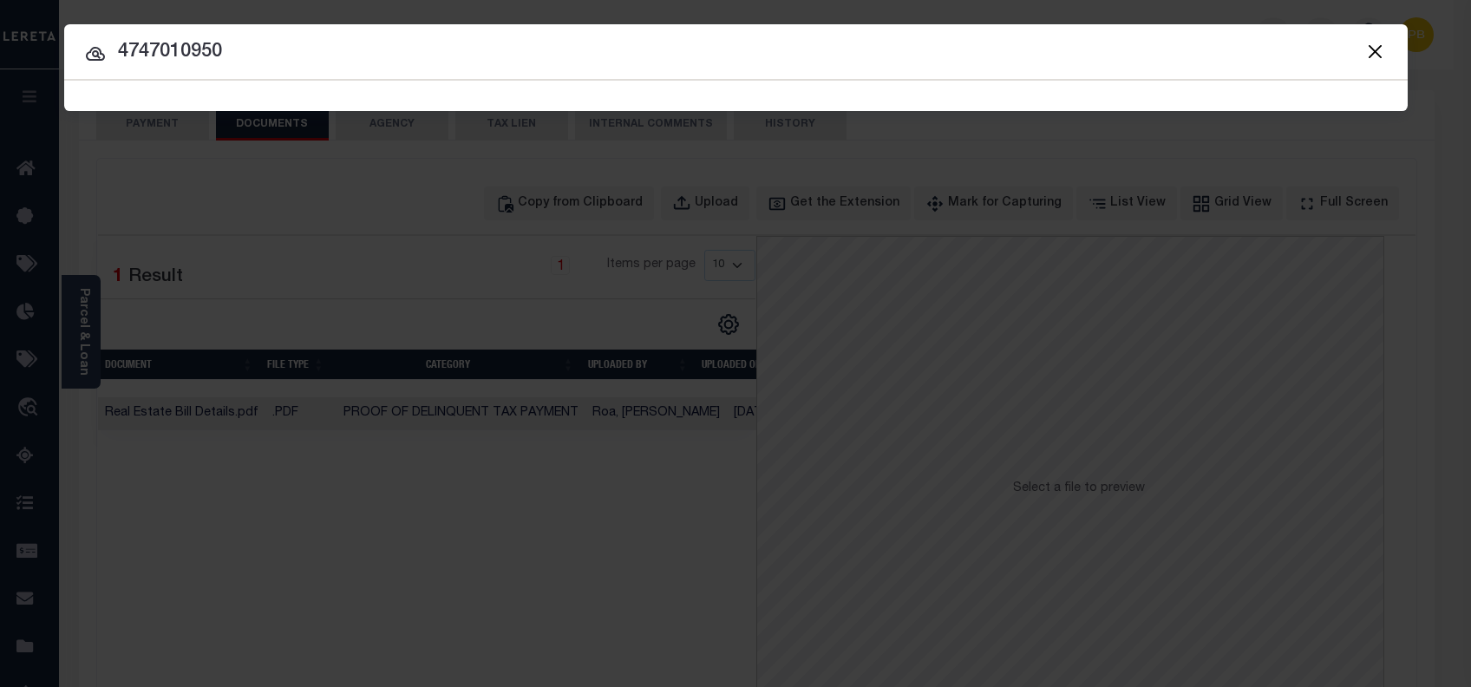
type input "4747010950"
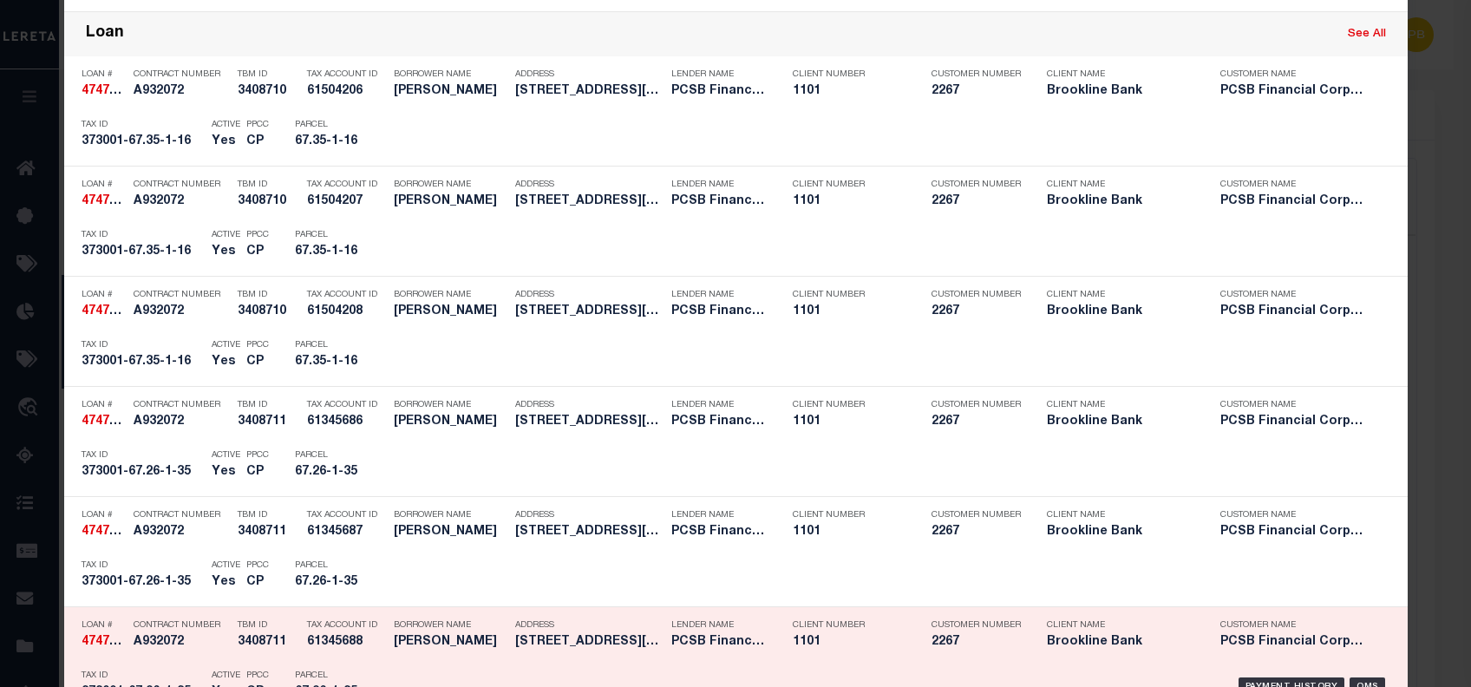
scroll to position [578, 0]
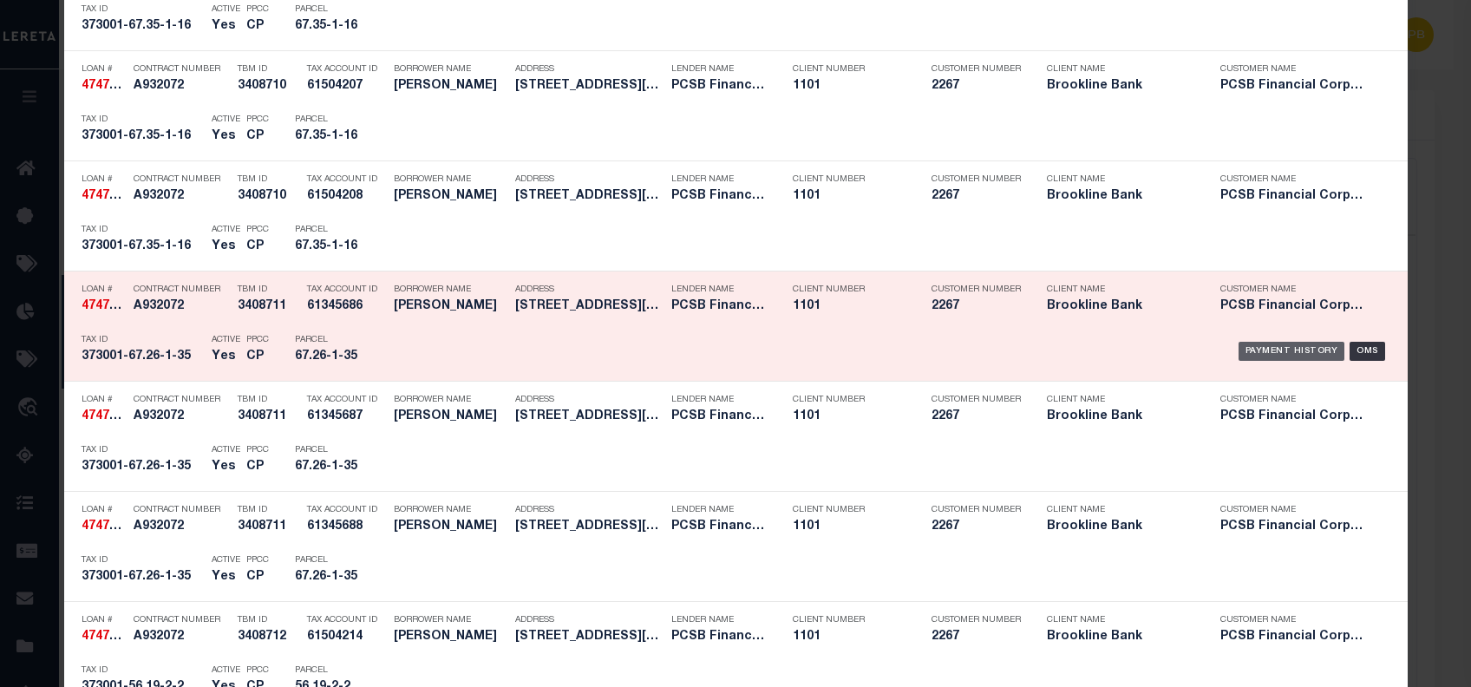
click at [1285, 344] on div "Payment History" at bounding box center [1291, 351] width 107 height 19
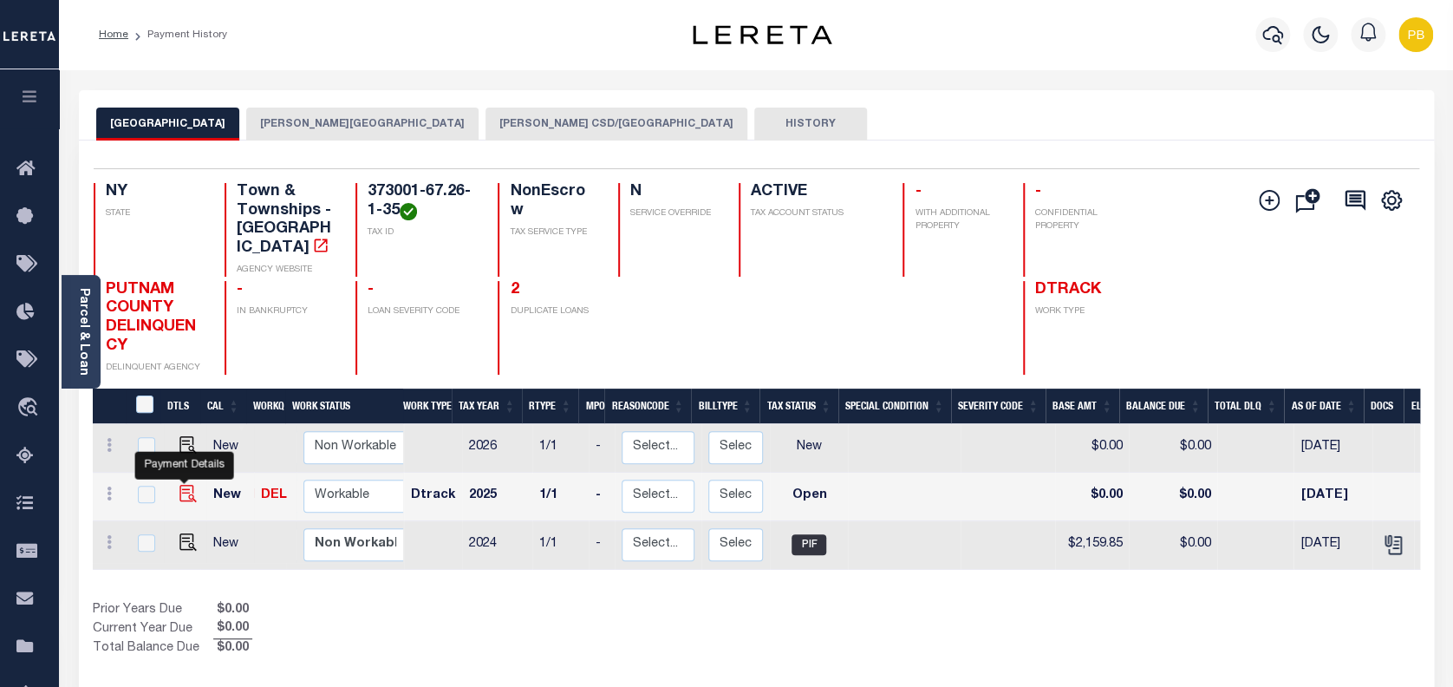
click at [182, 485] on img "" at bounding box center [187, 493] width 17 height 17
checkbox input "true"
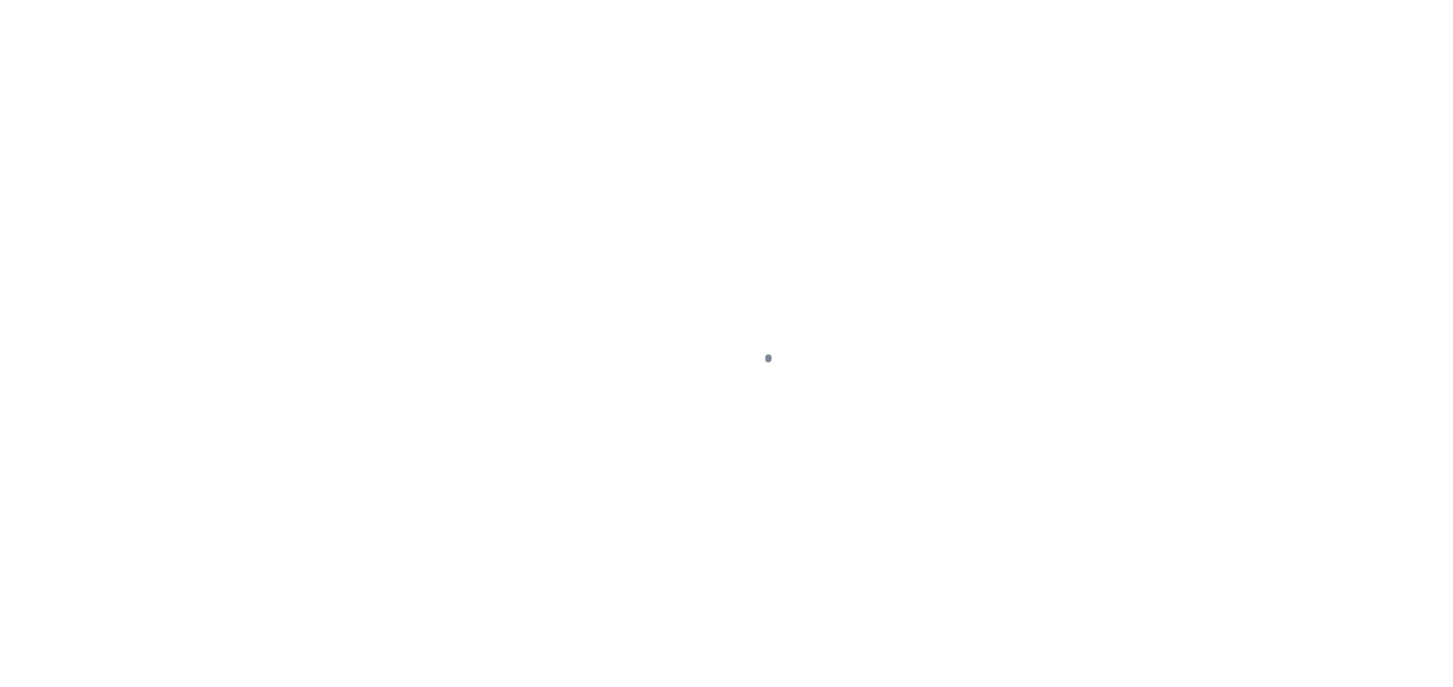
select select "OP2"
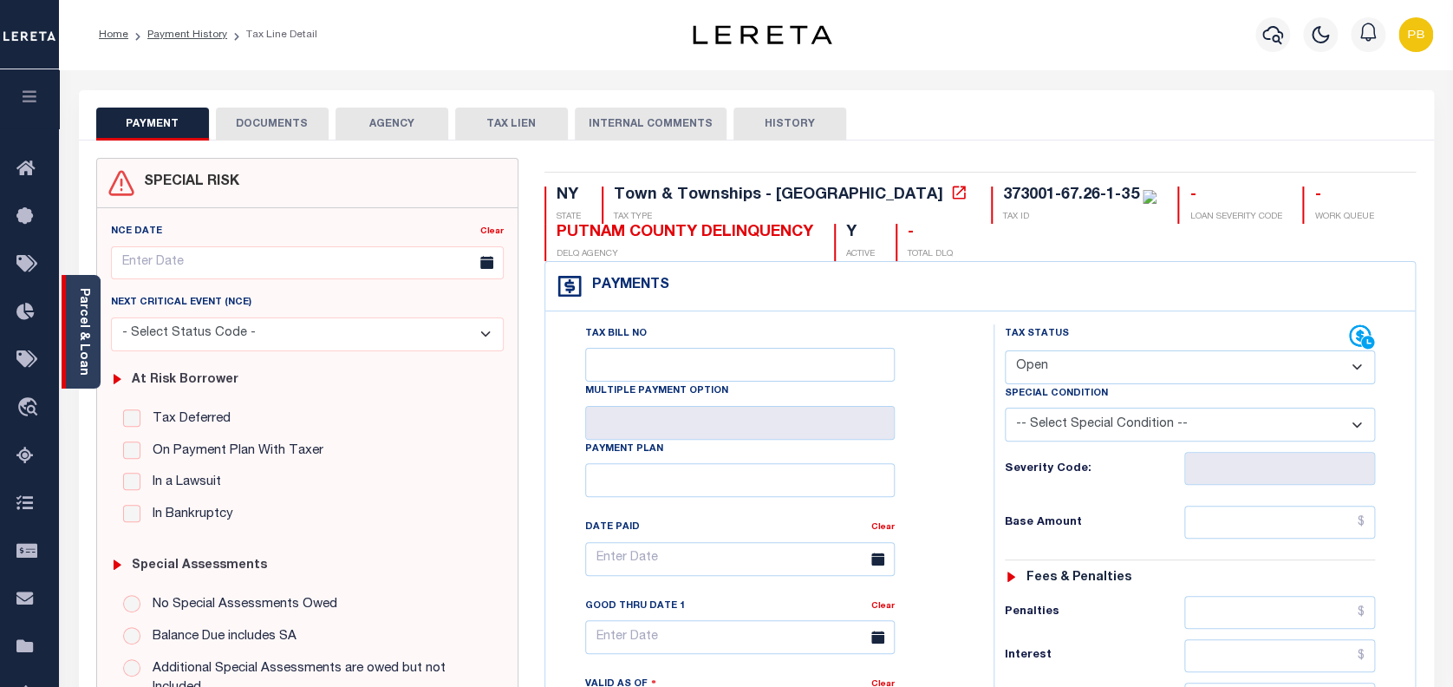
click at [91, 324] on div "Parcel & Loan" at bounding box center [81, 332] width 39 height 114
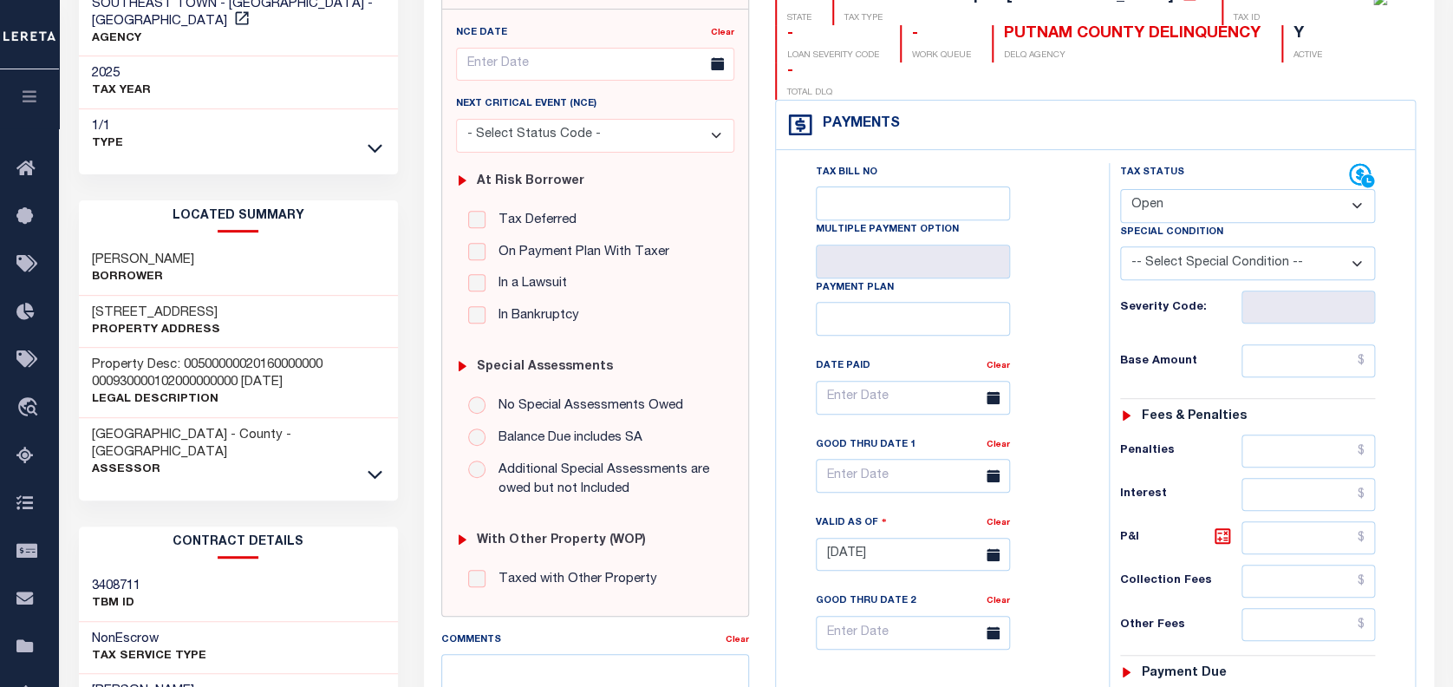
scroll to position [231, 0]
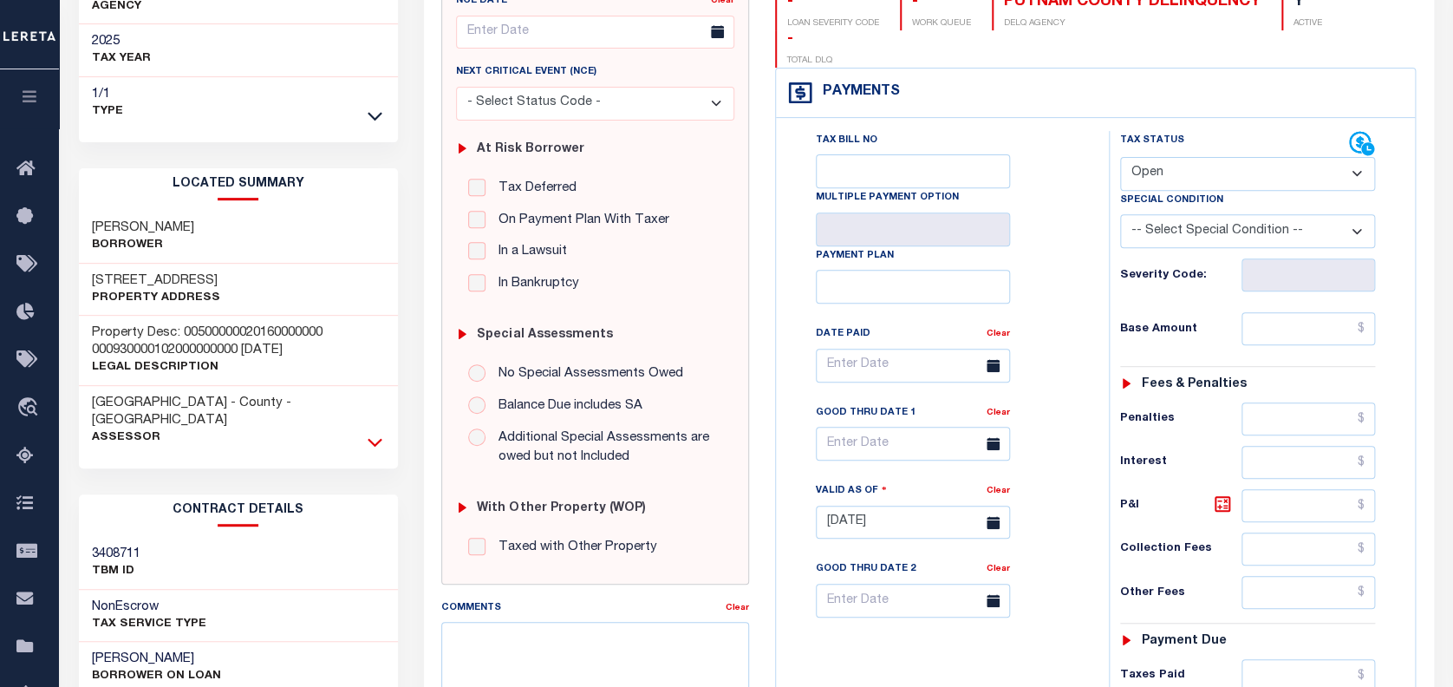
click at [375, 438] on icon at bounding box center [375, 442] width 15 height 9
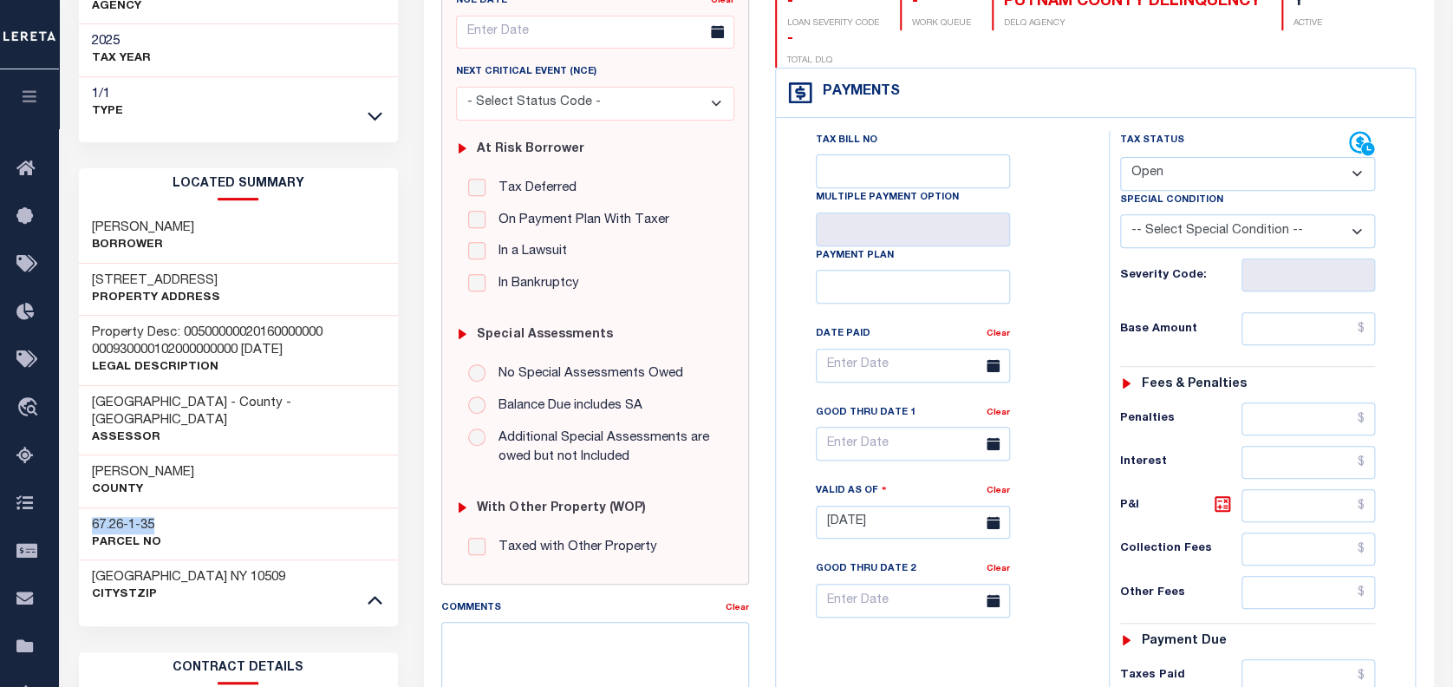
drag, startPoint x: 93, startPoint y: 506, endPoint x: 173, endPoint y: 506, distance: 79.8
click at [173, 507] on div "67.26-1-35 Parcel No" at bounding box center [238, 533] width 319 height 53
copy h3 "67.26-1-35"
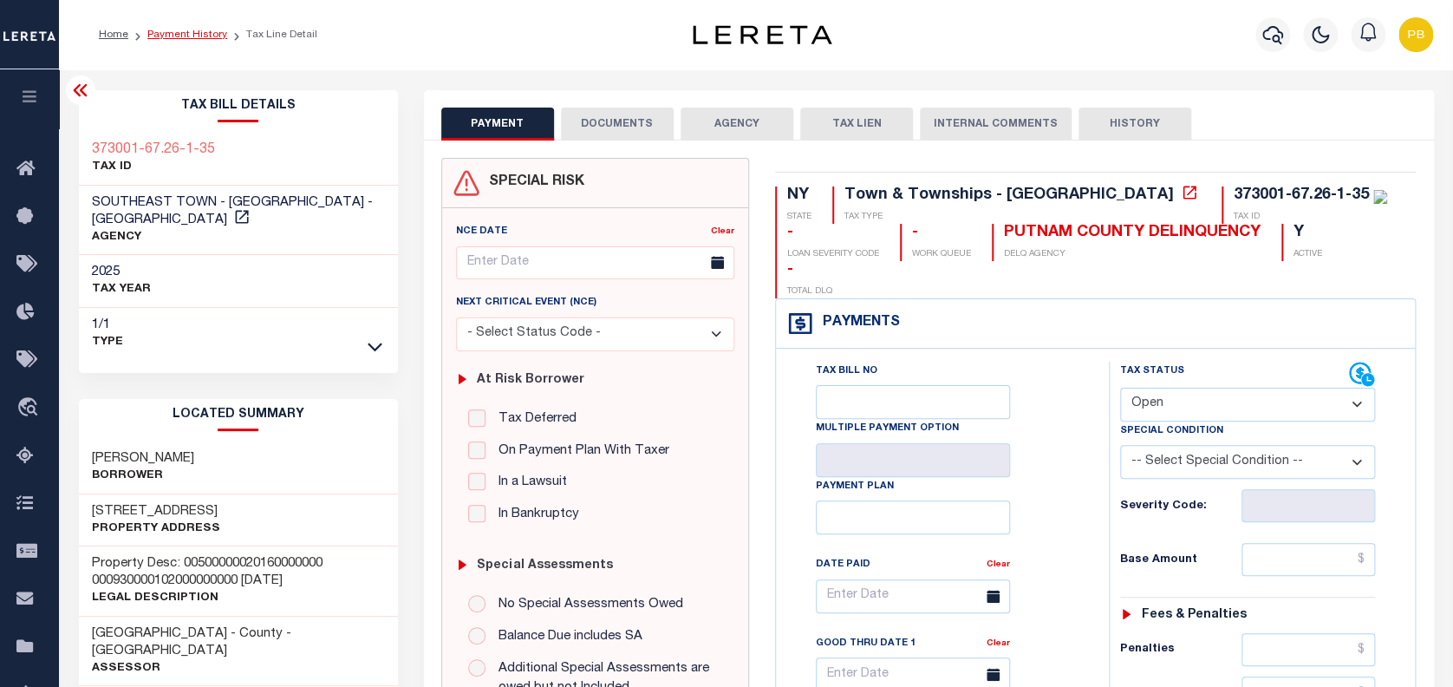
click at [173, 35] on link "Payment History" at bounding box center [187, 34] width 80 height 10
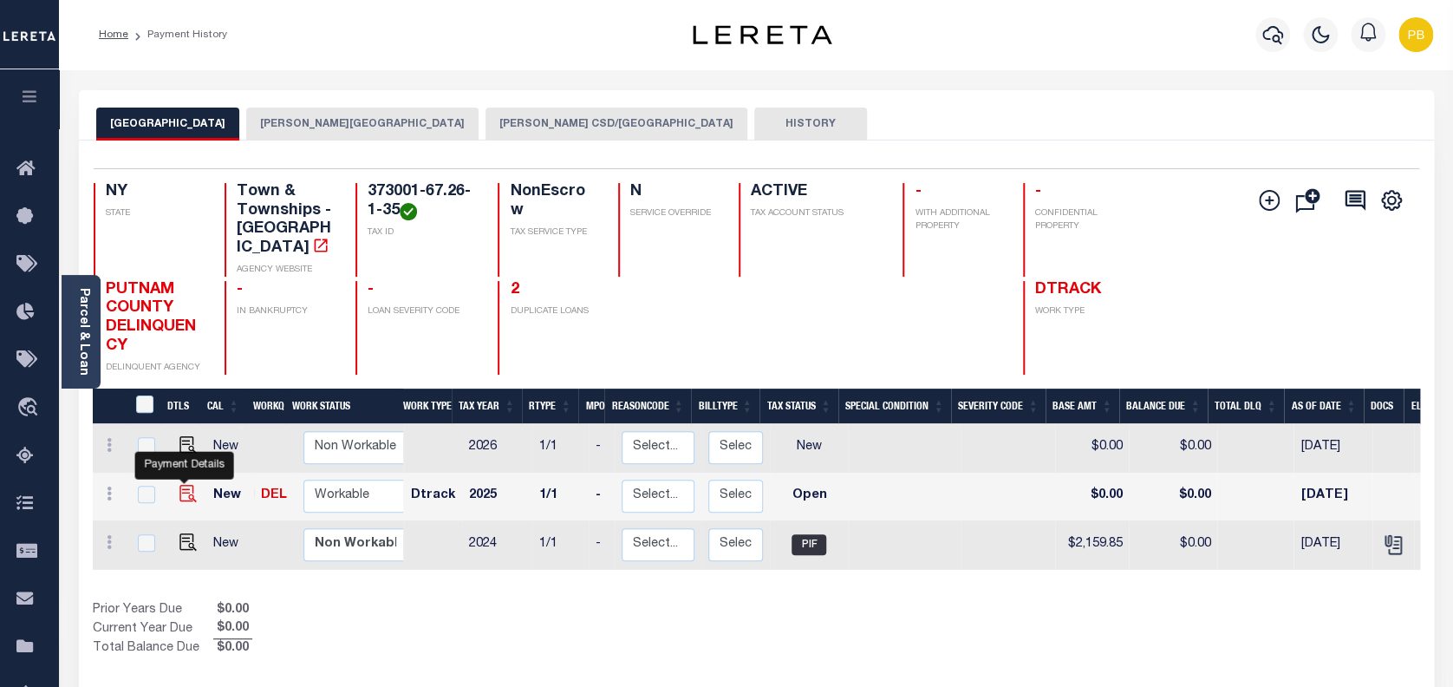
click at [184, 485] on img "" at bounding box center [187, 493] width 17 height 17
checkbox input "true"
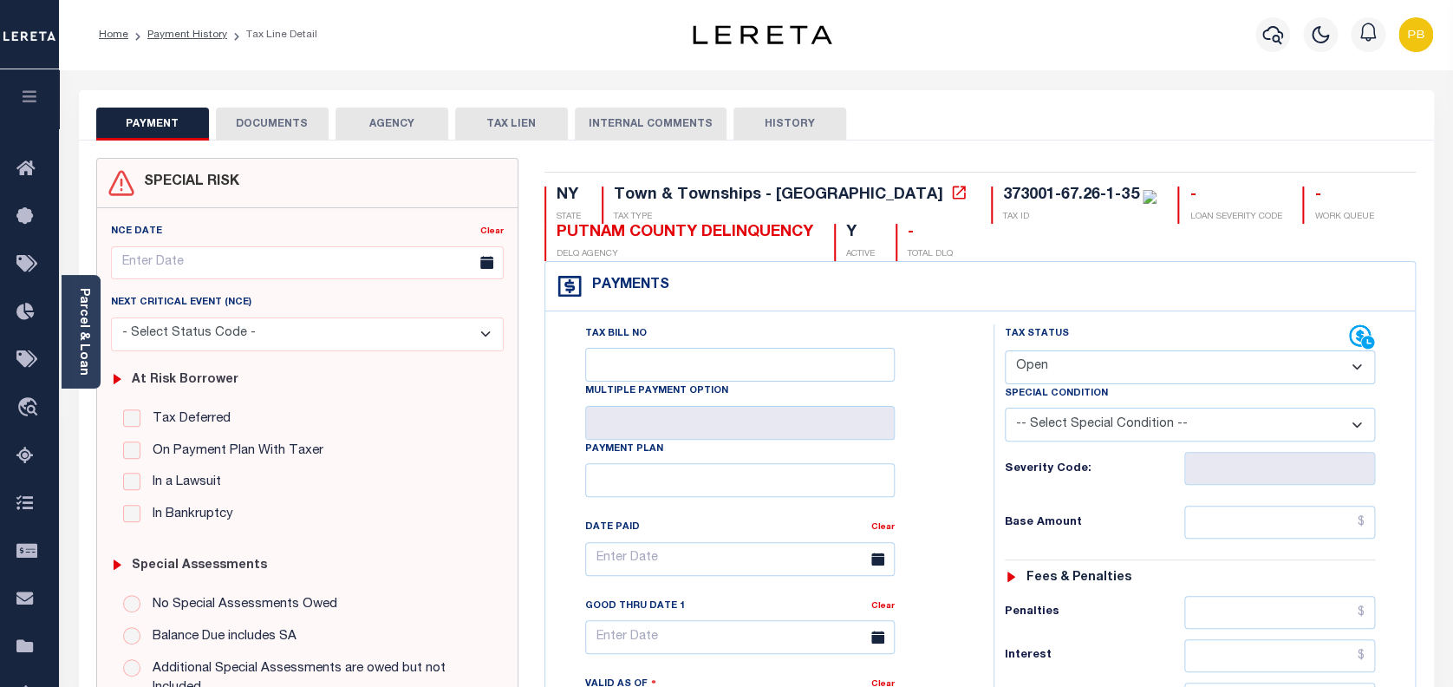
click at [1060, 372] on select "- Select Status Code - Open Due/Unpaid Paid Incomplete No Tax Due Internal Refu…" at bounding box center [1190, 367] width 371 height 34
select select "PYD"
click at [1005, 351] on select "- Select Status Code - Open Due/Unpaid Paid Incomplete No Tax Due Internal Refu…" at bounding box center [1190, 367] width 371 height 34
type input "[DATE]"
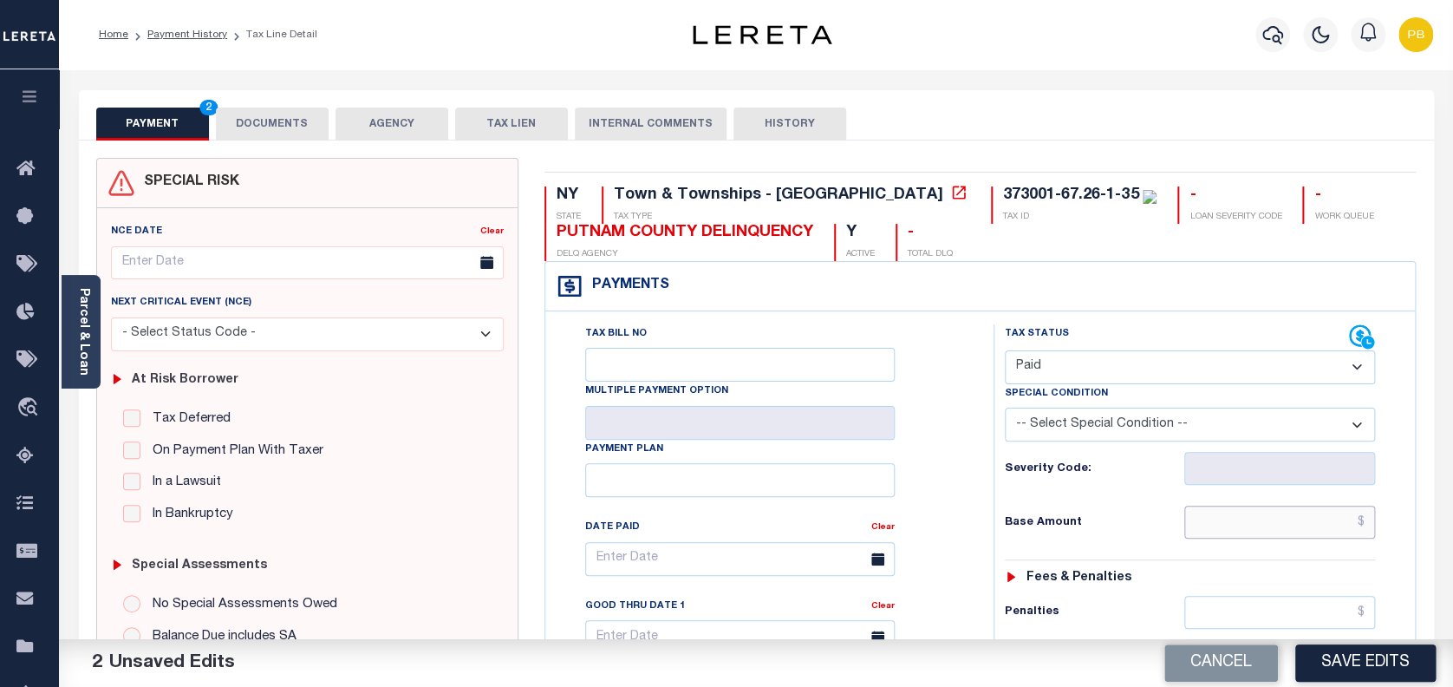
click at [1260, 528] on input "text" at bounding box center [1280, 522] width 192 height 33
paste input "2,128.07"
type input "$2,128.07"
click at [1391, 656] on button "Save Edits" at bounding box center [1365, 662] width 140 height 37
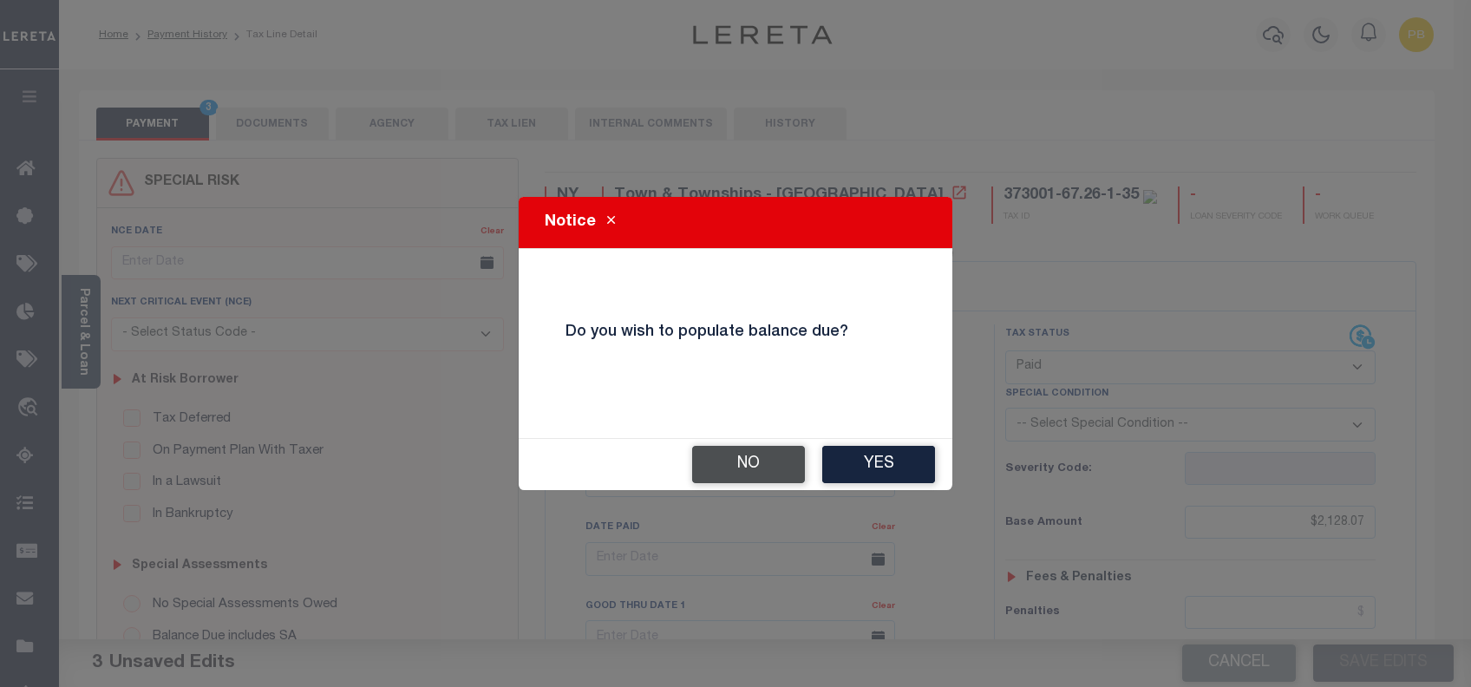
click at [715, 458] on button "No" at bounding box center [748, 464] width 113 height 37
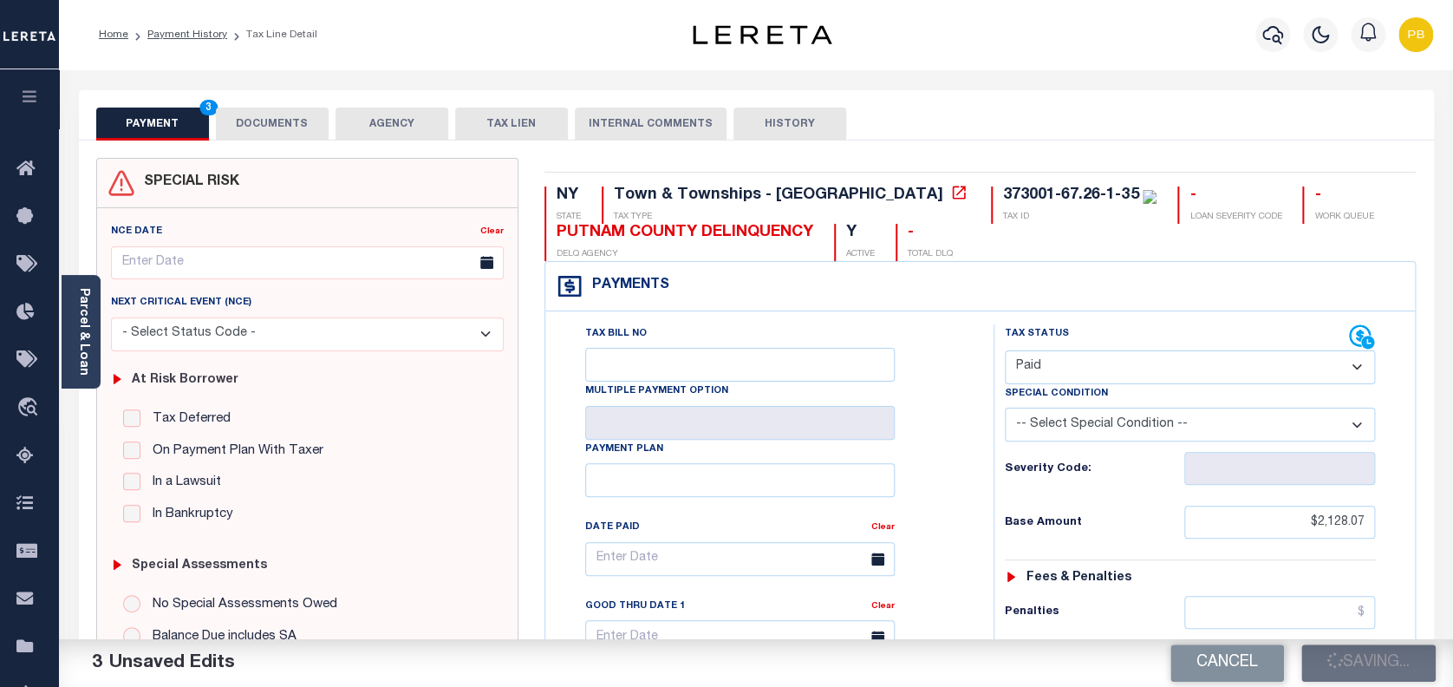
checkbox input "false"
type input "$2,128.07"
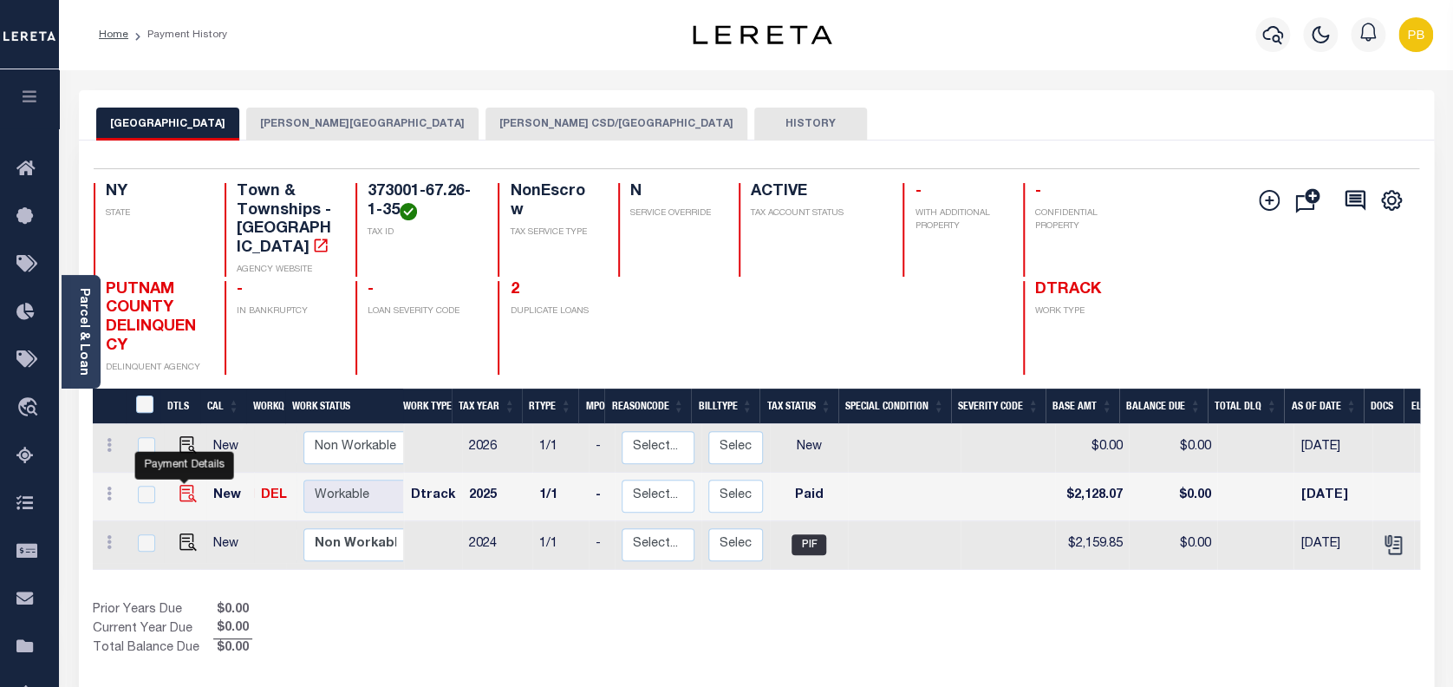
click at [186, 485] on img "" at bounding box center [187, 493] width 17 height 17
checkbox input "true"
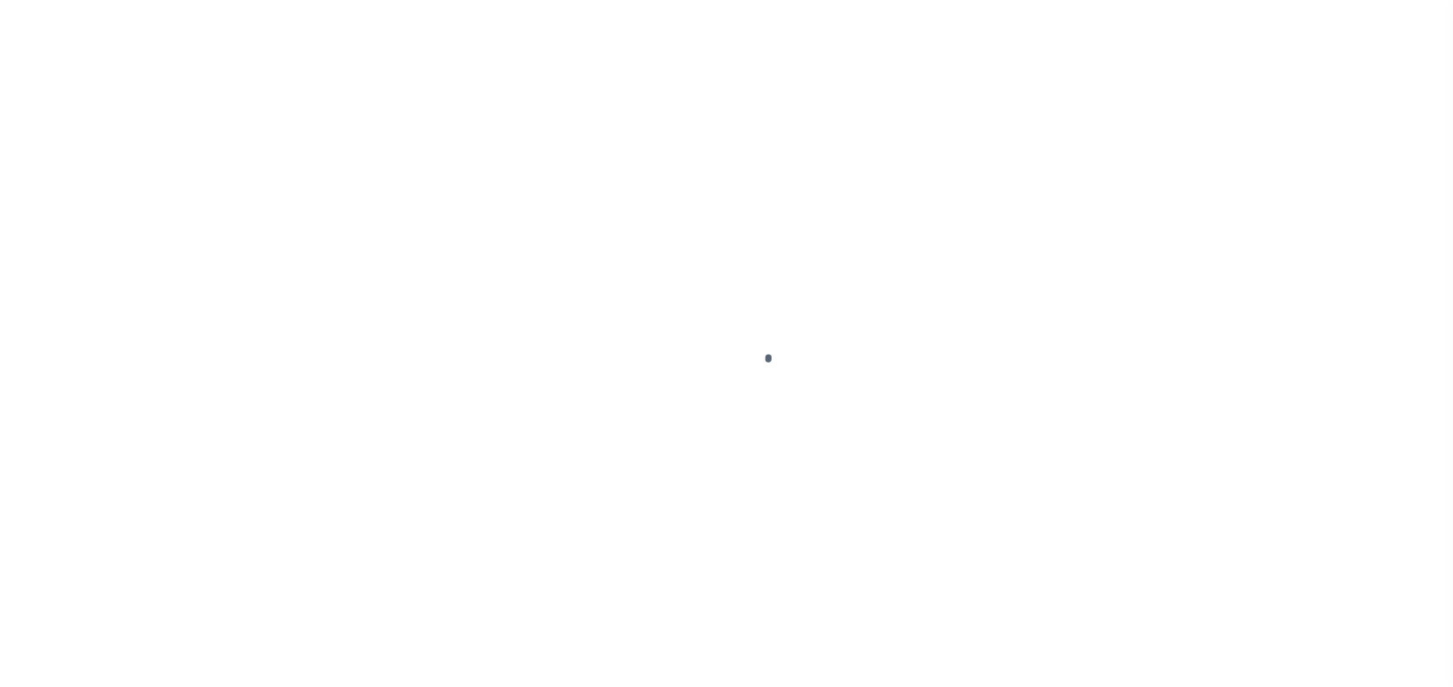
select select "PYD"
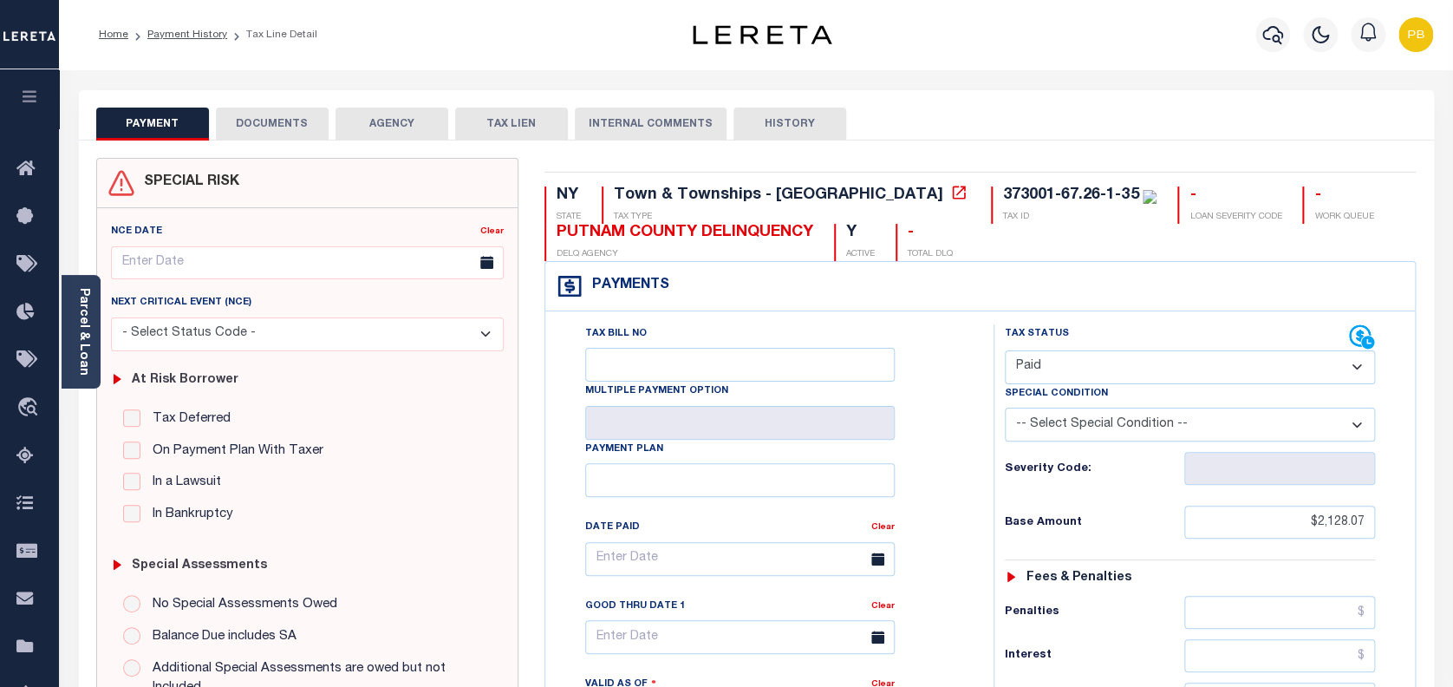
click at [296, 126] on button "DOCUMENTS" at bounding box center [272, 124] width 113 height 33
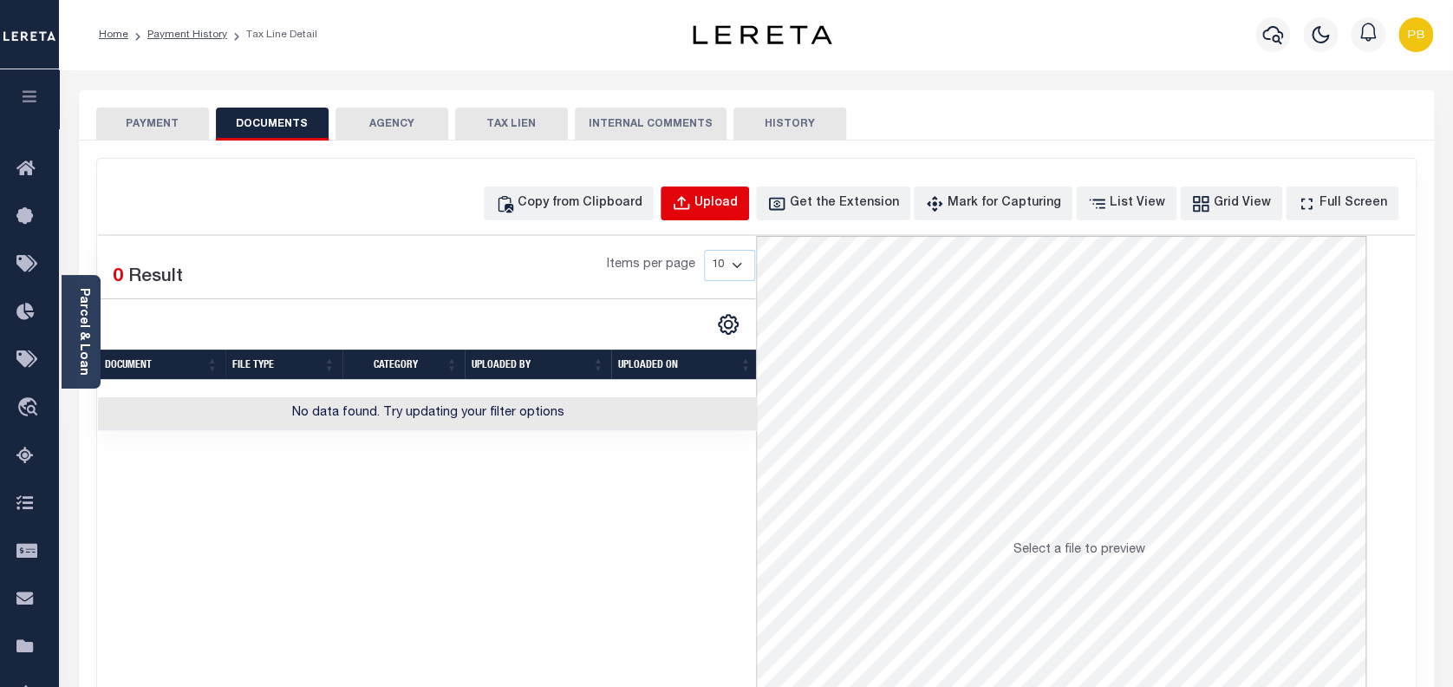
click at [738, 204] on div "Upload" at bounding box center [716, 203] width 43 height 19
select select "POP"
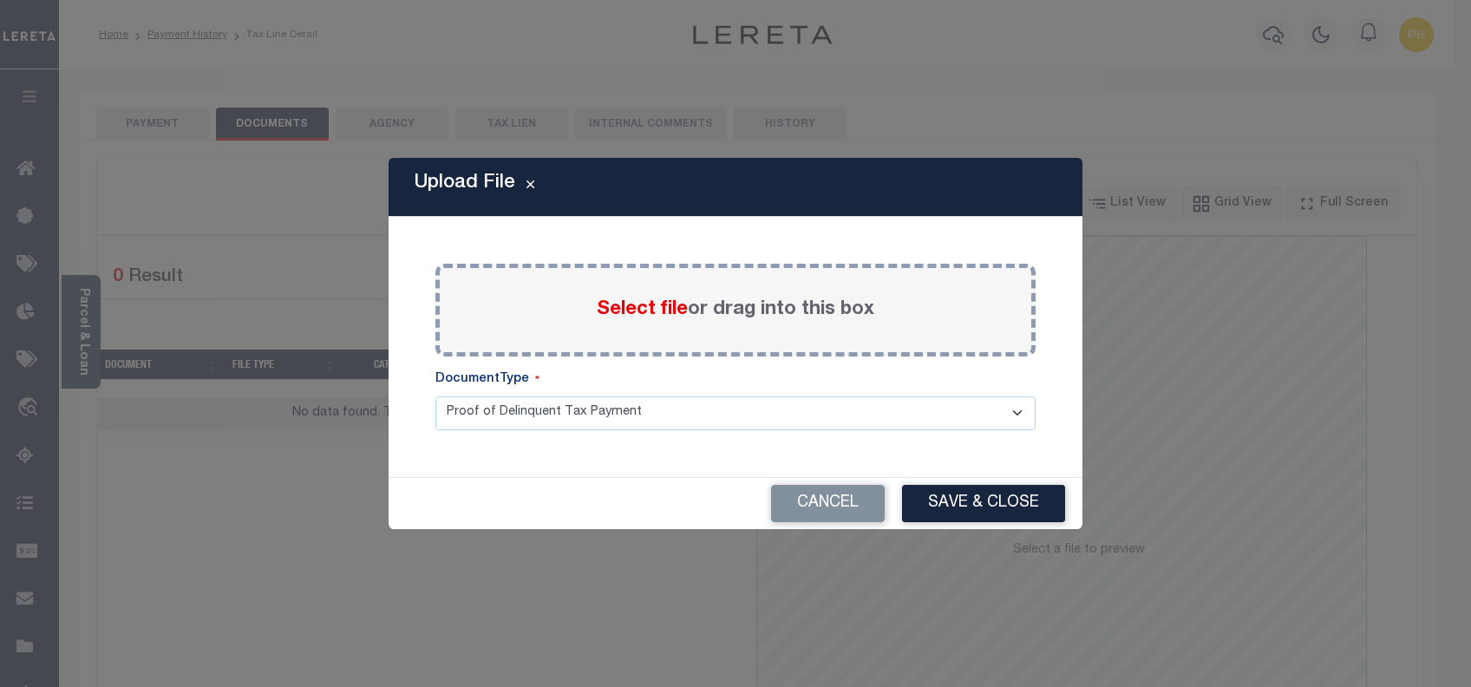
click at [643, 309] on span "Select file" at bounding box center [642, 309] width 91 height 19
click at [0, 0] on input "Select file or drag into this box" at bounding box center [0, 0] width 0 height 0
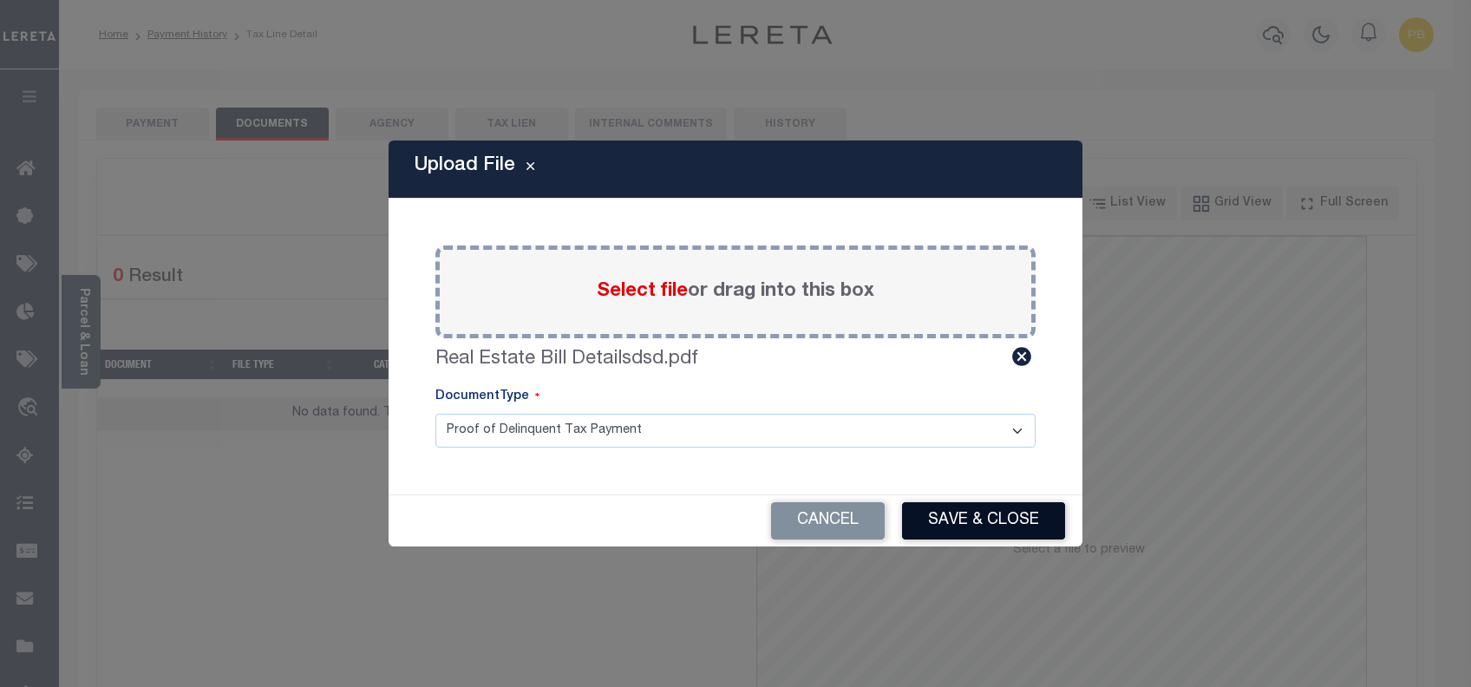
click at [1001, 533] on button "Save & Close" at bounding box center [983, 520] width 163 height 37
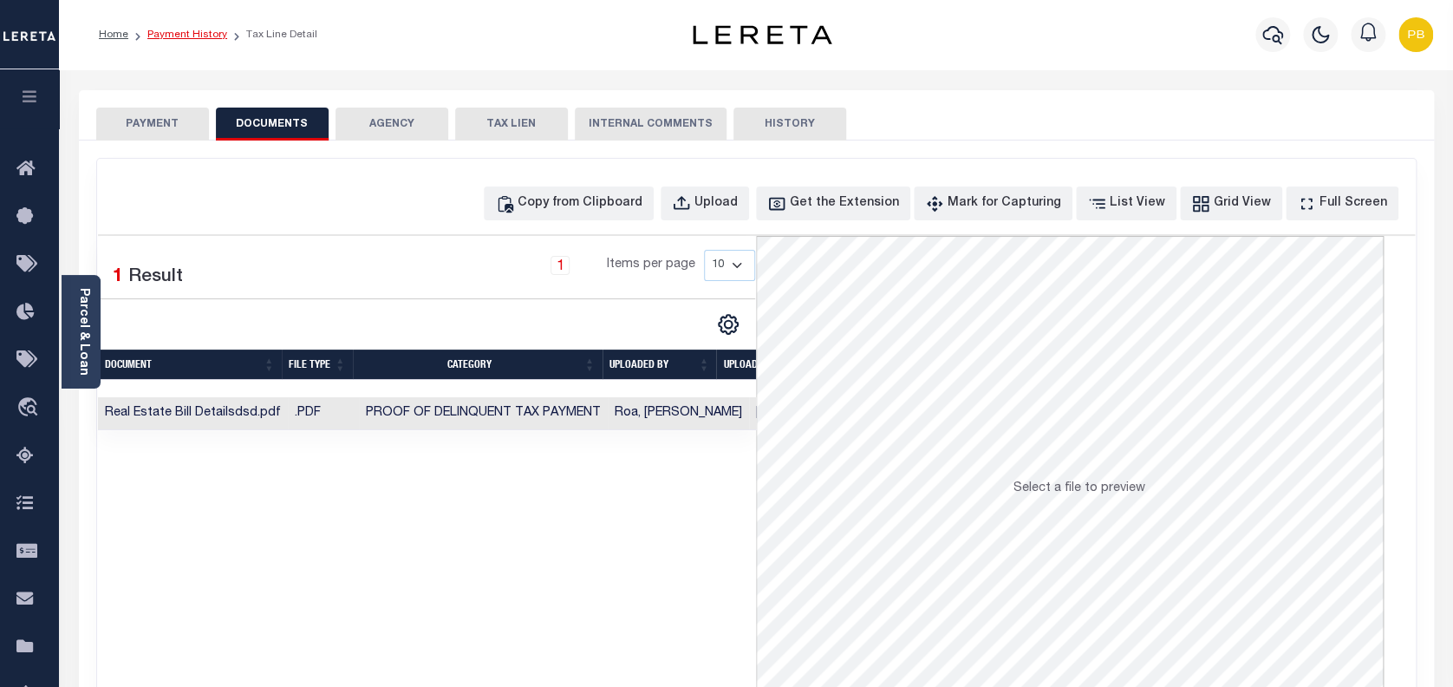
click at [179, 36] on link "Payment History" at bounding box center [187, 34] width 80 height 10
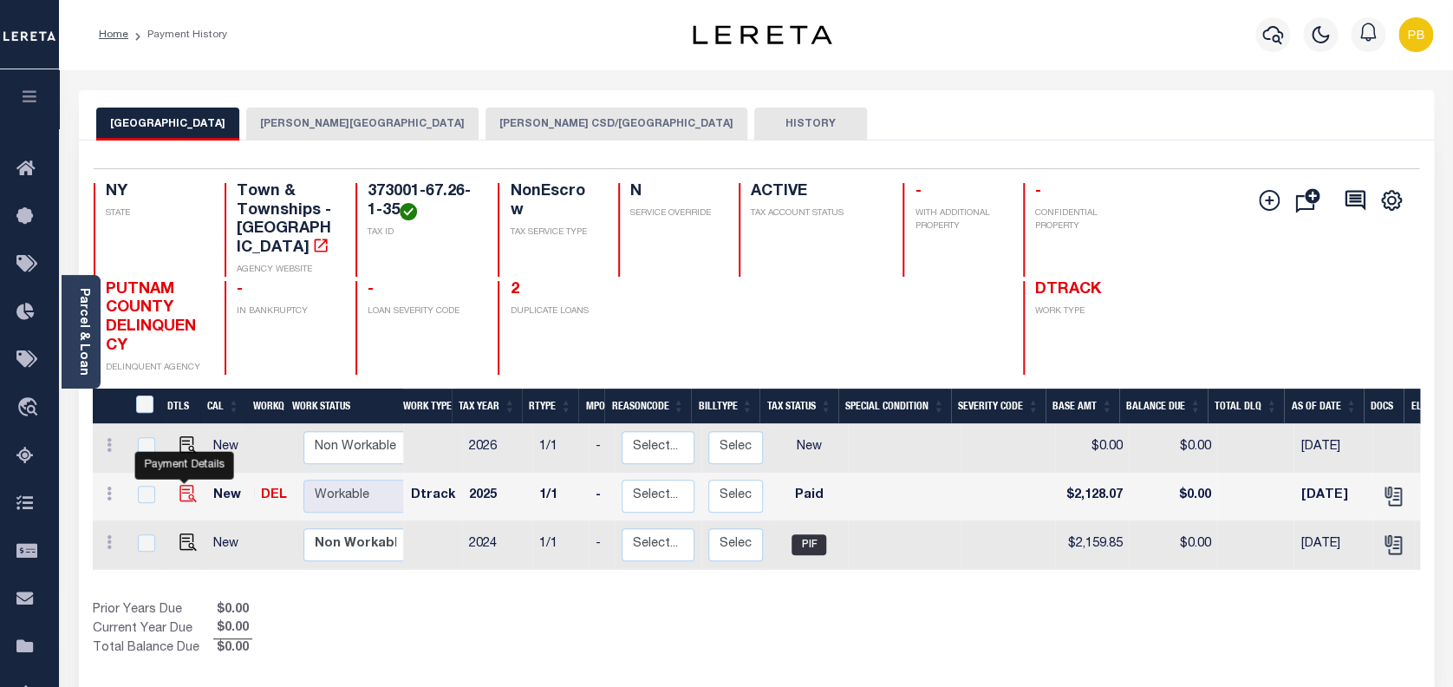
click at [182, 485] on img "" at bounding box center [187, 493] width 17 height 17
checkbox input "true"
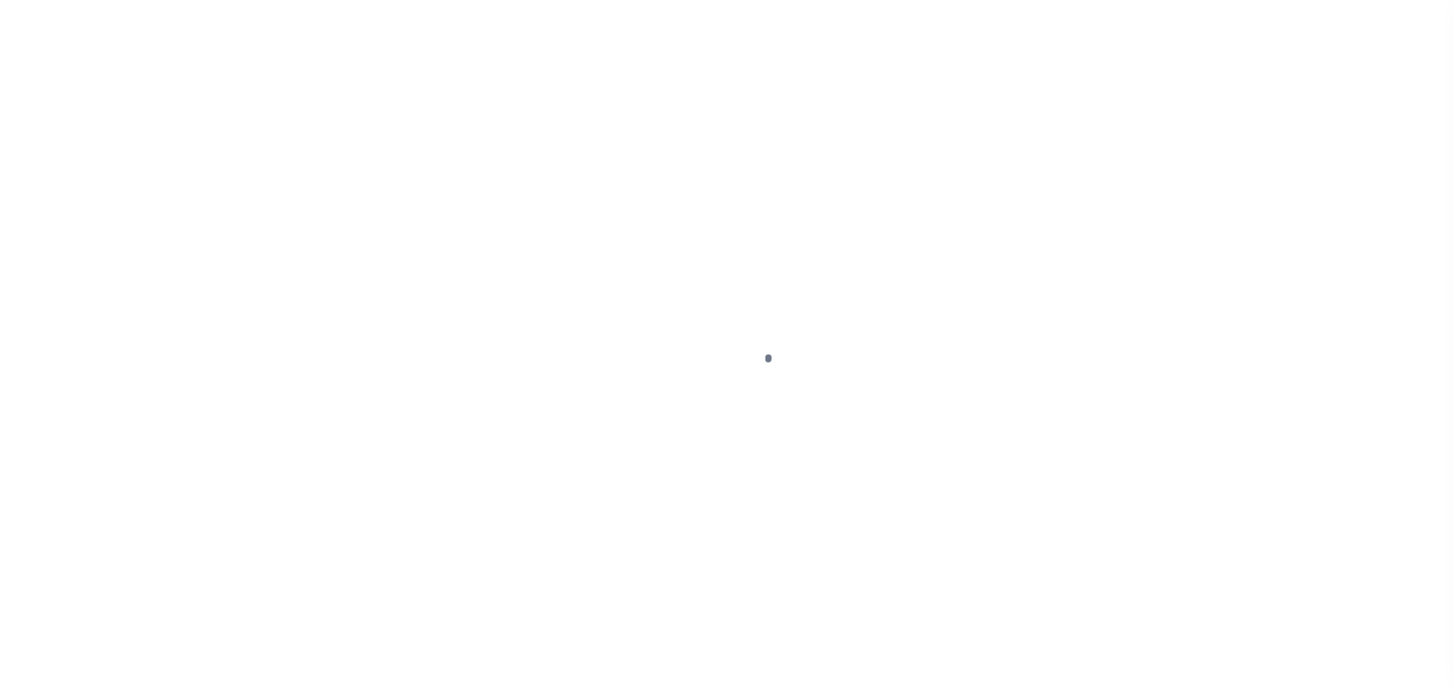
select select "PYD"
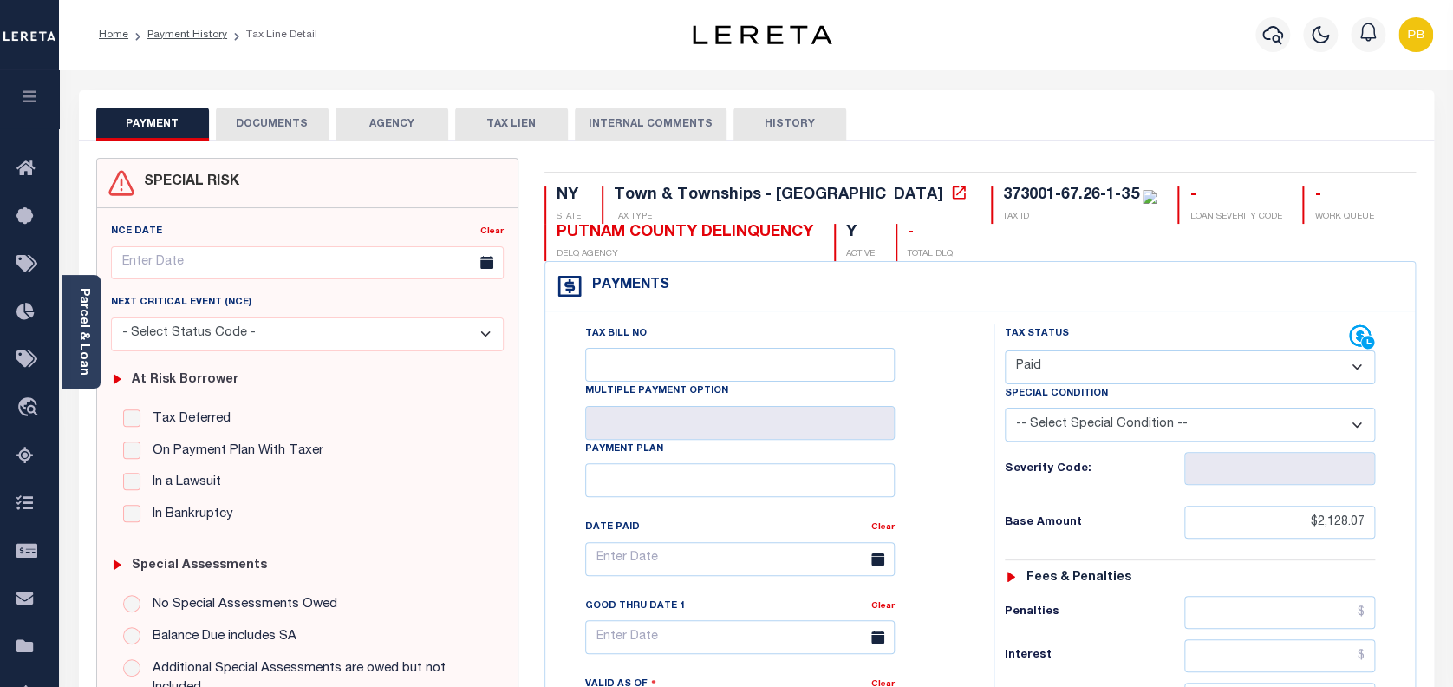
click at [277, 131] on button "DOCUMENTS" at bounding box center [272, 124] width 113 height 33
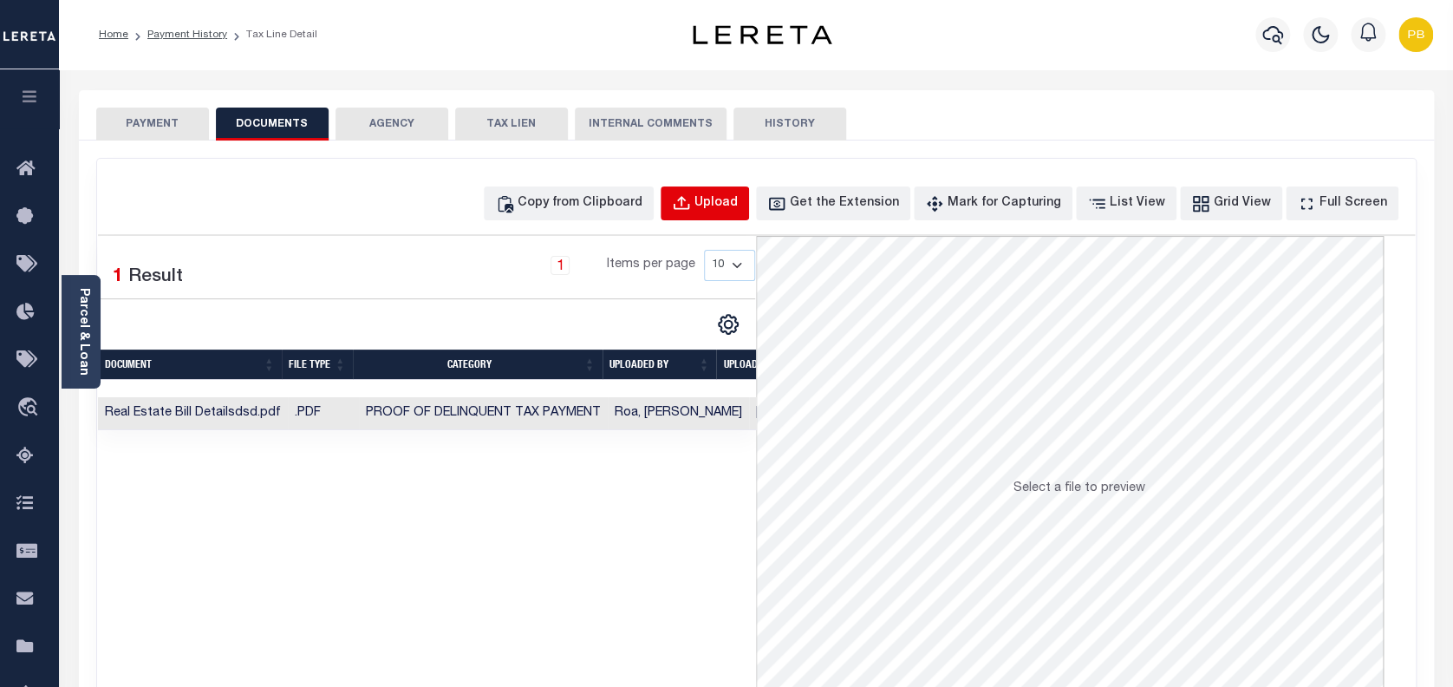
click at [738, 212] on div "Upload" at bounding box center [716, 203] width 43 height 19
select select "POP"
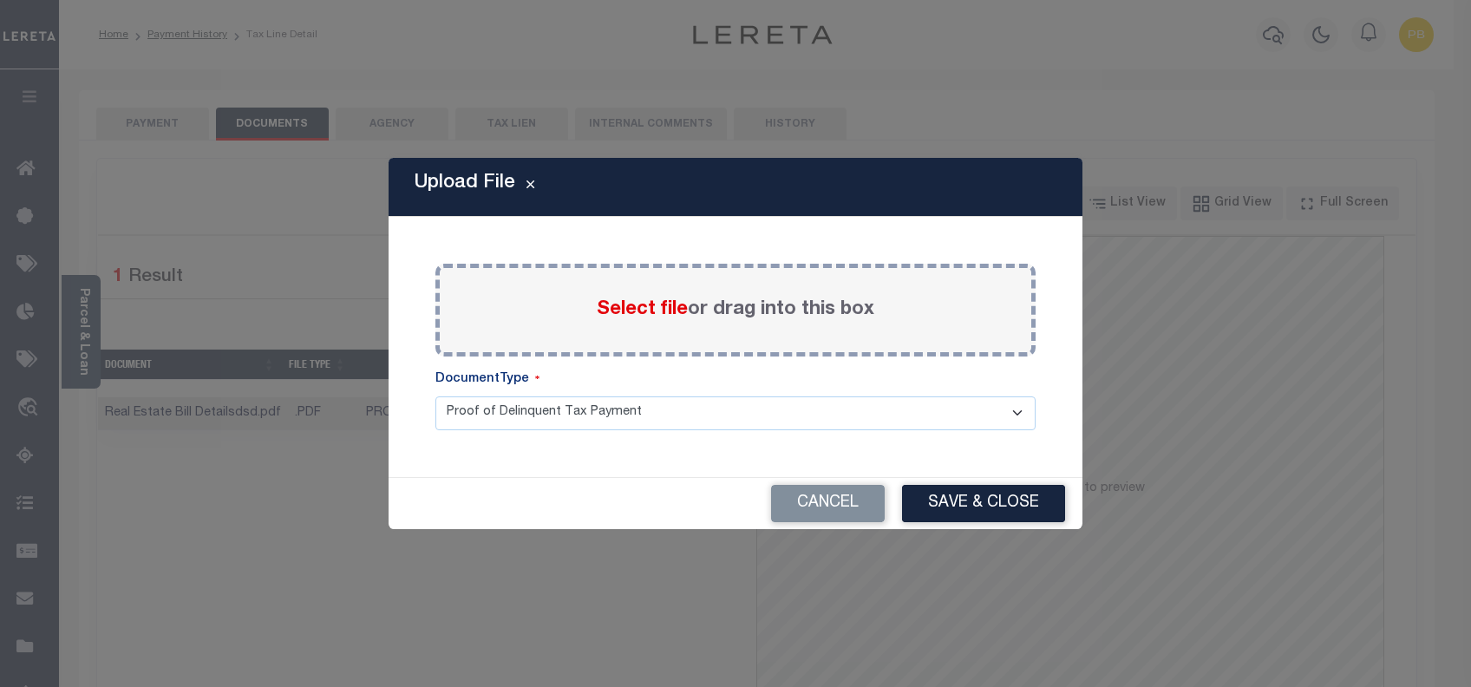
click at [645, 313] on span "Select file" at bounding box center [642, 309] width 91 height 19
click at [0, 0] on input "Select file or drag into this box" at bounding box center [0, 0] width 0 height 0
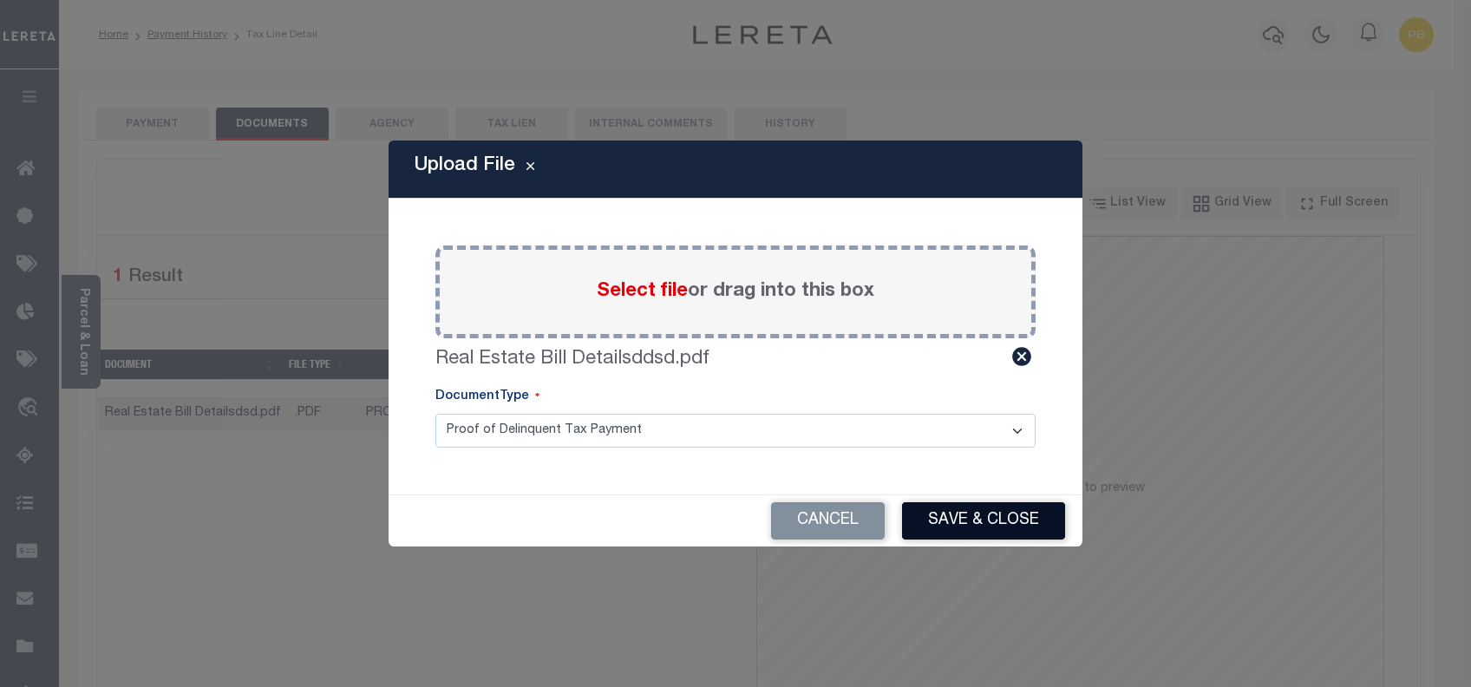
click at [984, 523] on button "Save & Close" at bounding box center [983, 520] width 163 height 37
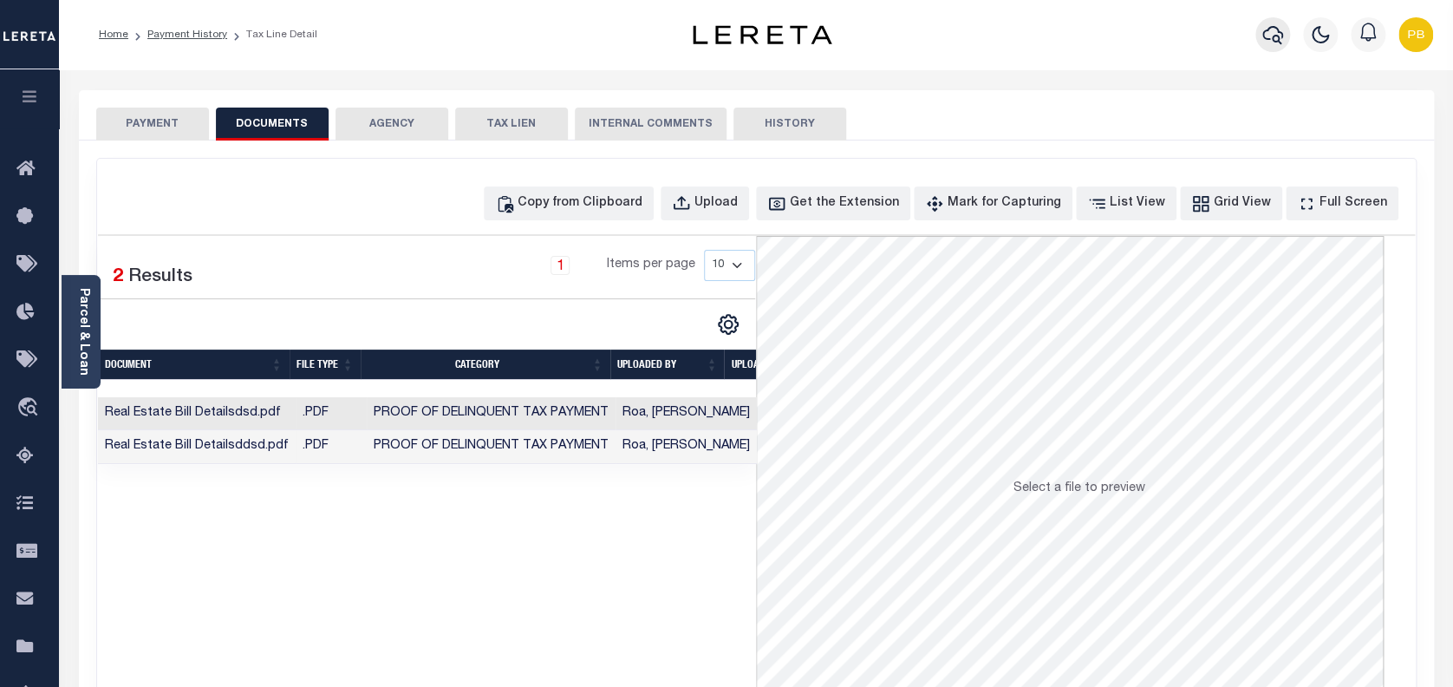
click at [1279, 35] on icon "button" at bounding box center [1273, 34] width 21 height 21
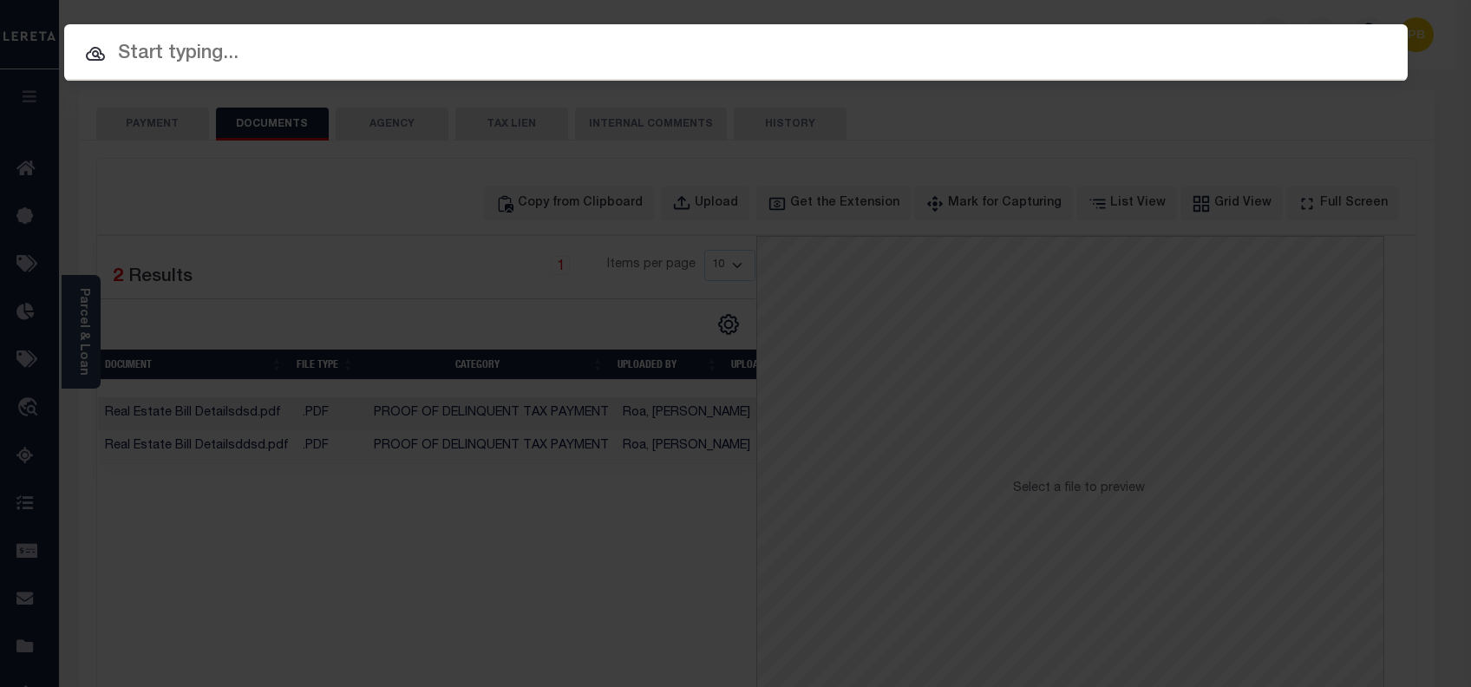
paste input "2030107870"
type input "2030107870"
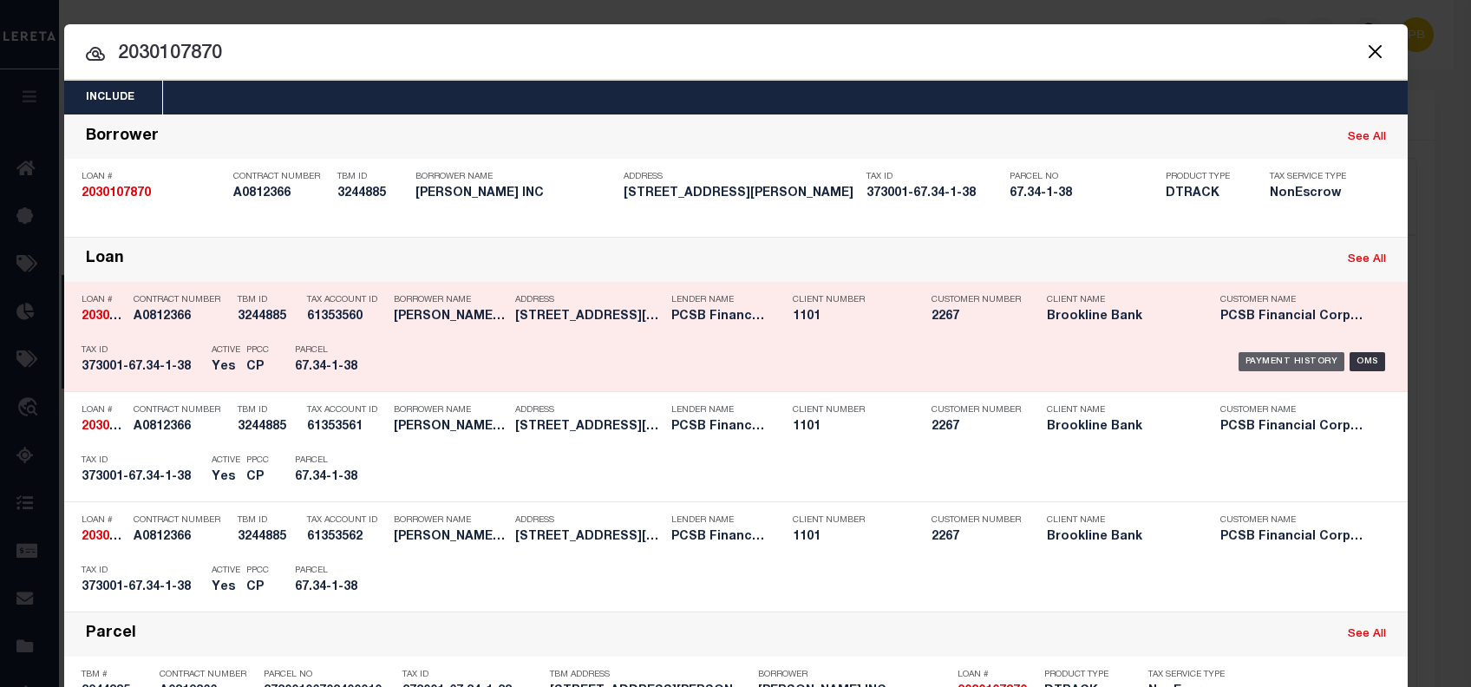
click at [1273, 362] on div "Payment History" at bounding box center [1291, 361] width 107 height 19
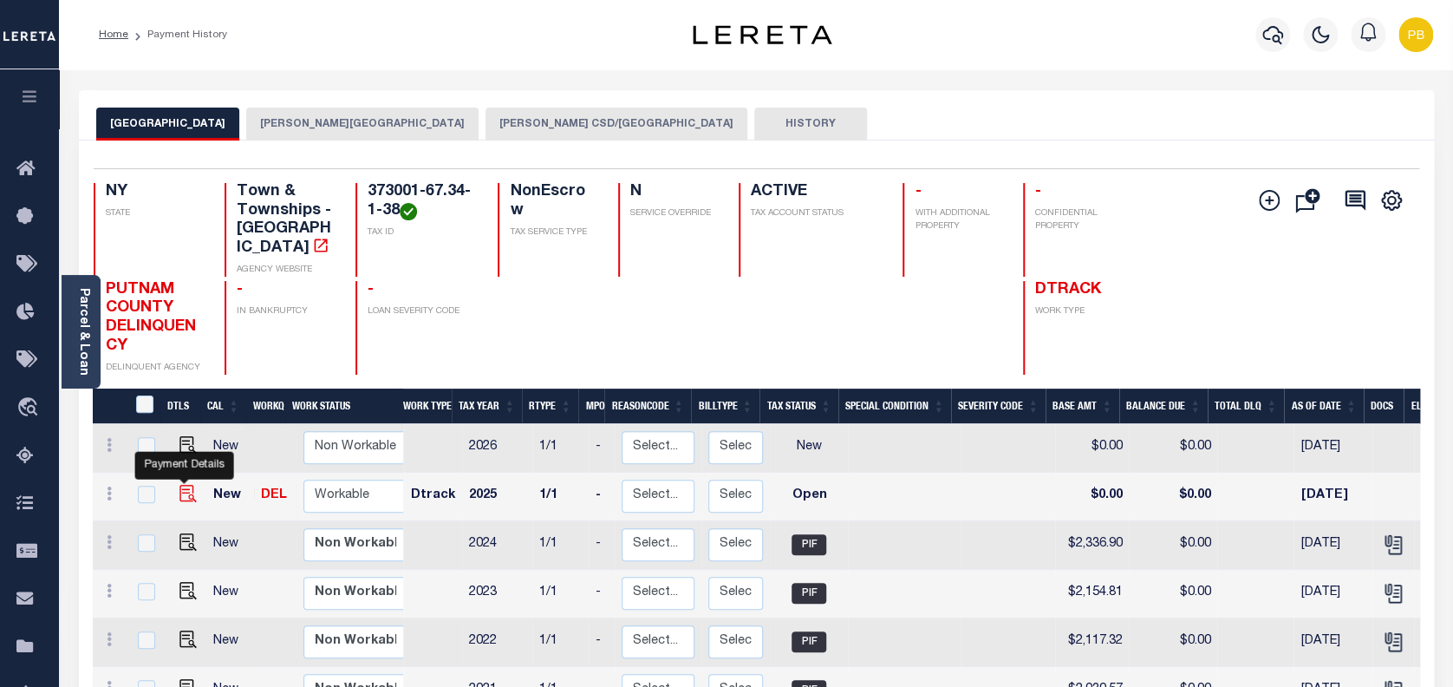
click at [184, 485] on img "" at bounding box center [187, 493] width 17 height 17
checkbox input "true"
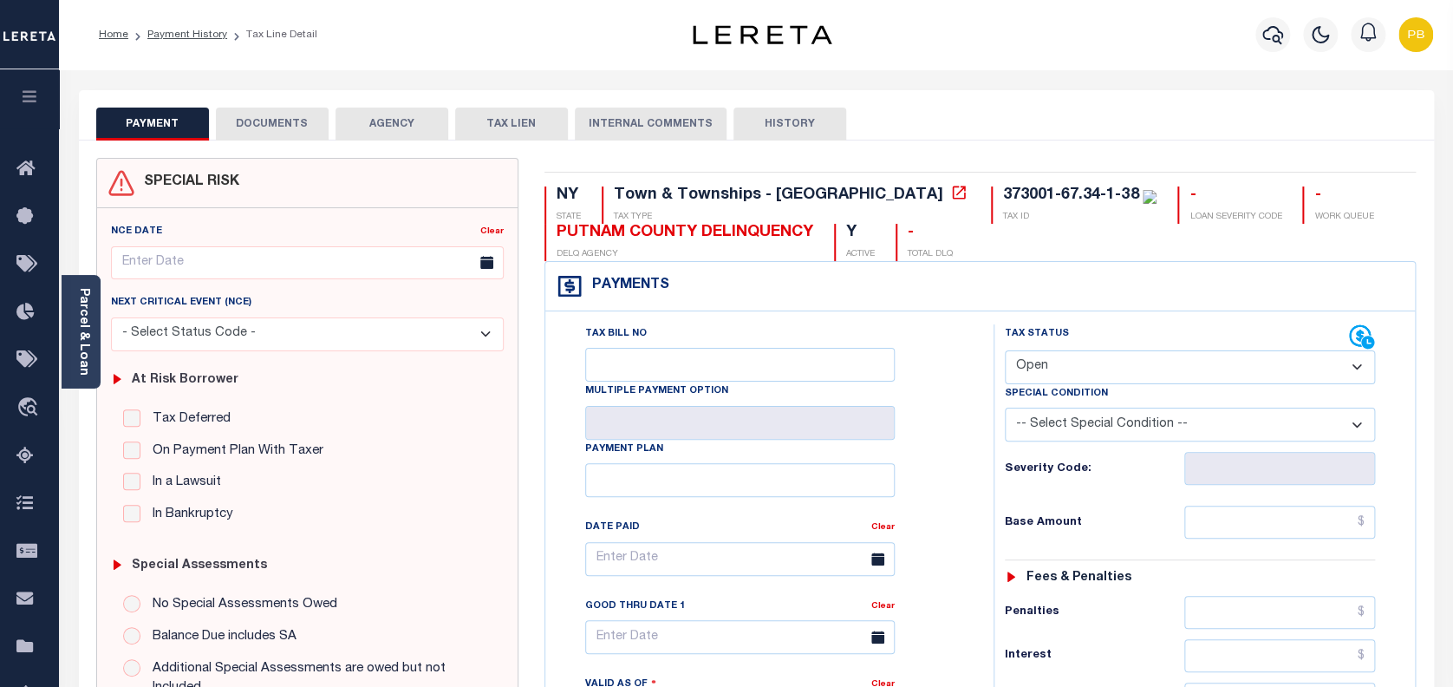
click at [108, 368] on div "At Risk Borrower Tax Deferred Deferral Start Date Clear Date Filed Clear Case N…" at bounding box center [308, 444] width 408 height 186
click at [93, 349] on div "Parcel & Loan" at bounding box center [81, 332] width 39 height 114
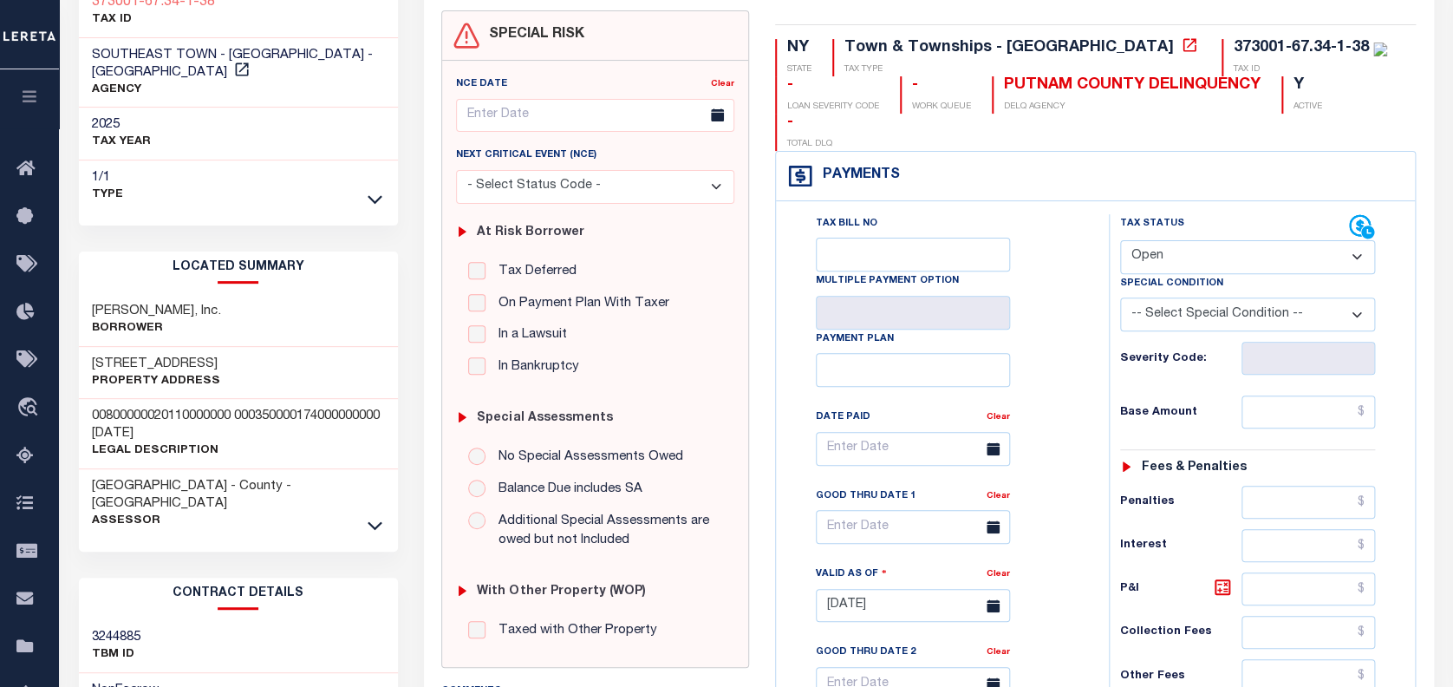
scroll to position [231, 0]
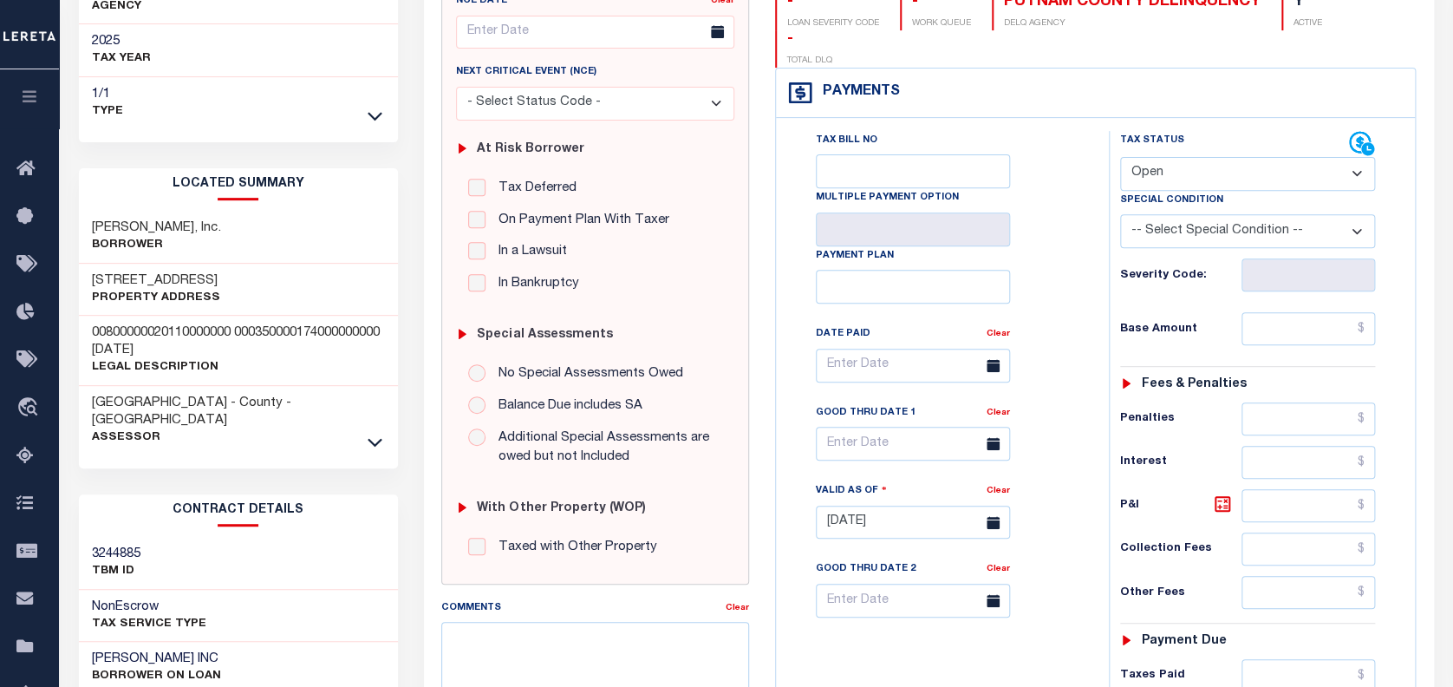
click at [677, 620] on div "Comments" at bounding box center [583, 610] width 284 height 24
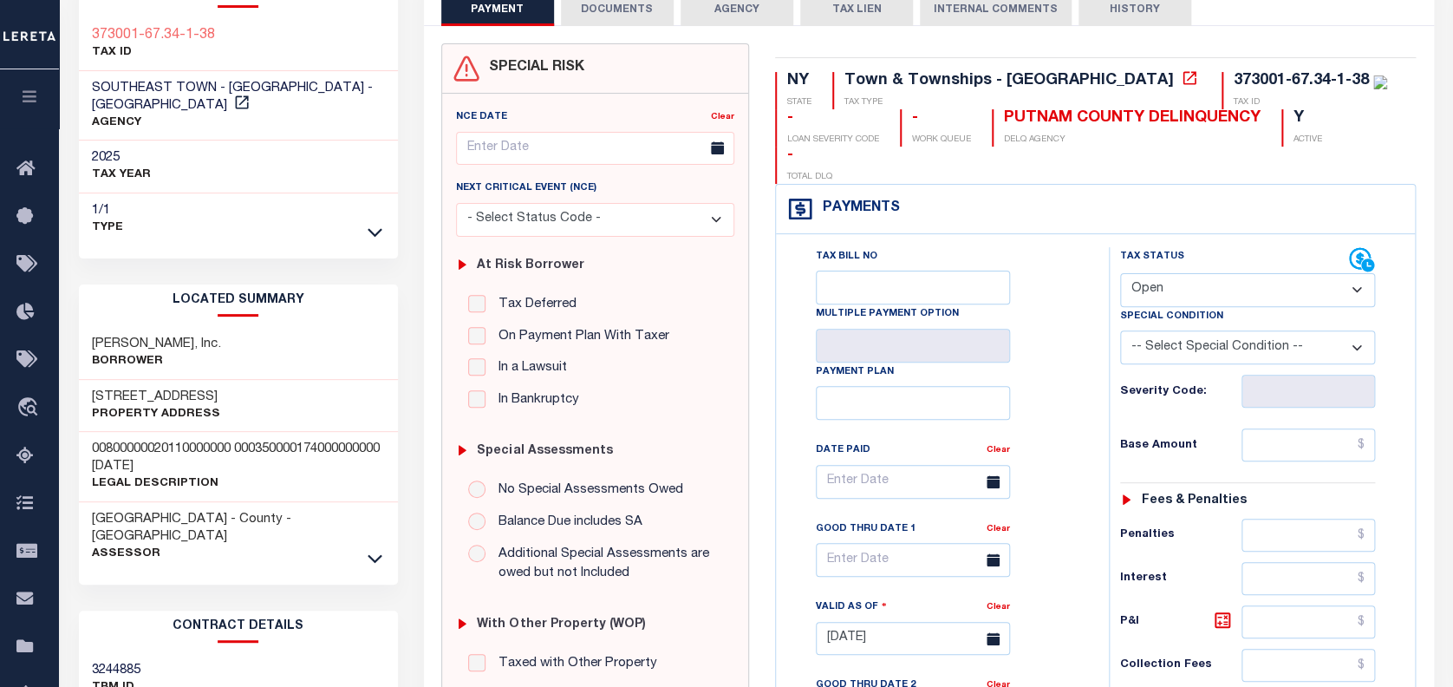
scroll to position [115, 0]
click at [373, 553] on icon at bounding box center [375, 557] width 15 height 9
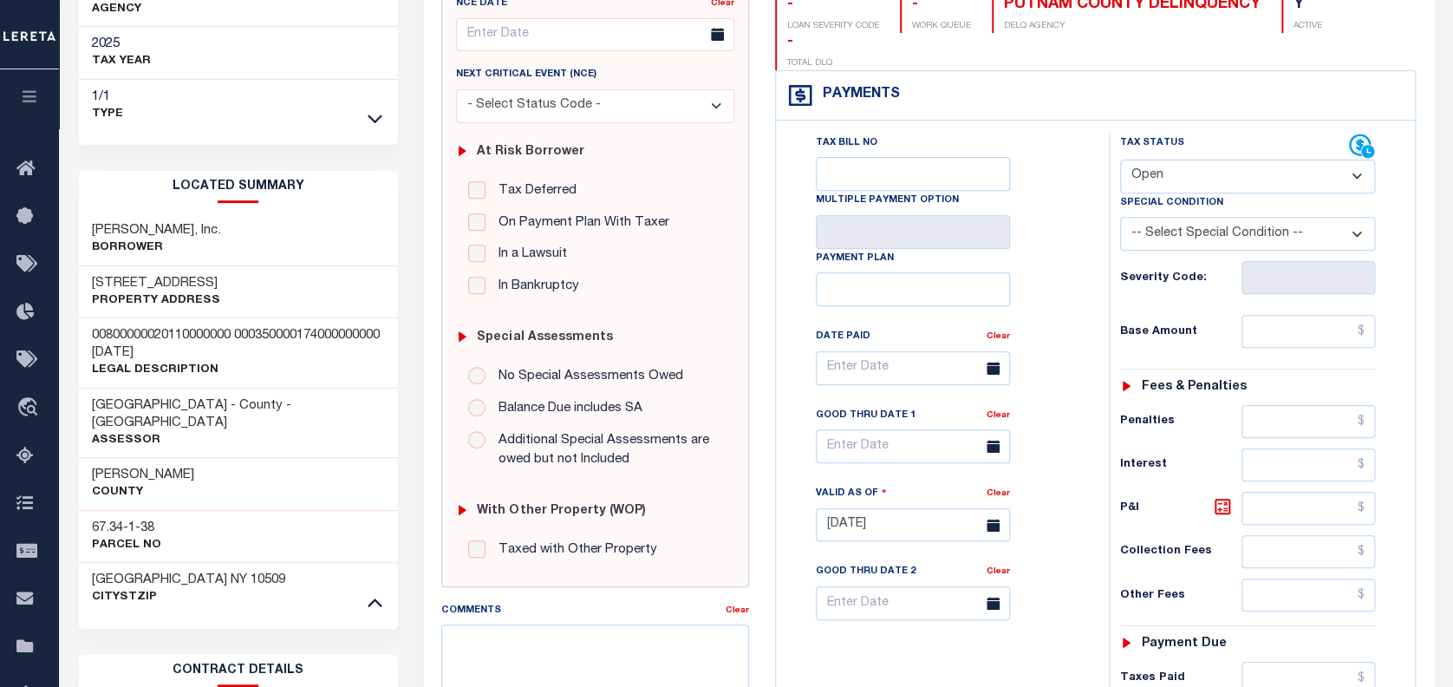
scroll to position [231, 0]
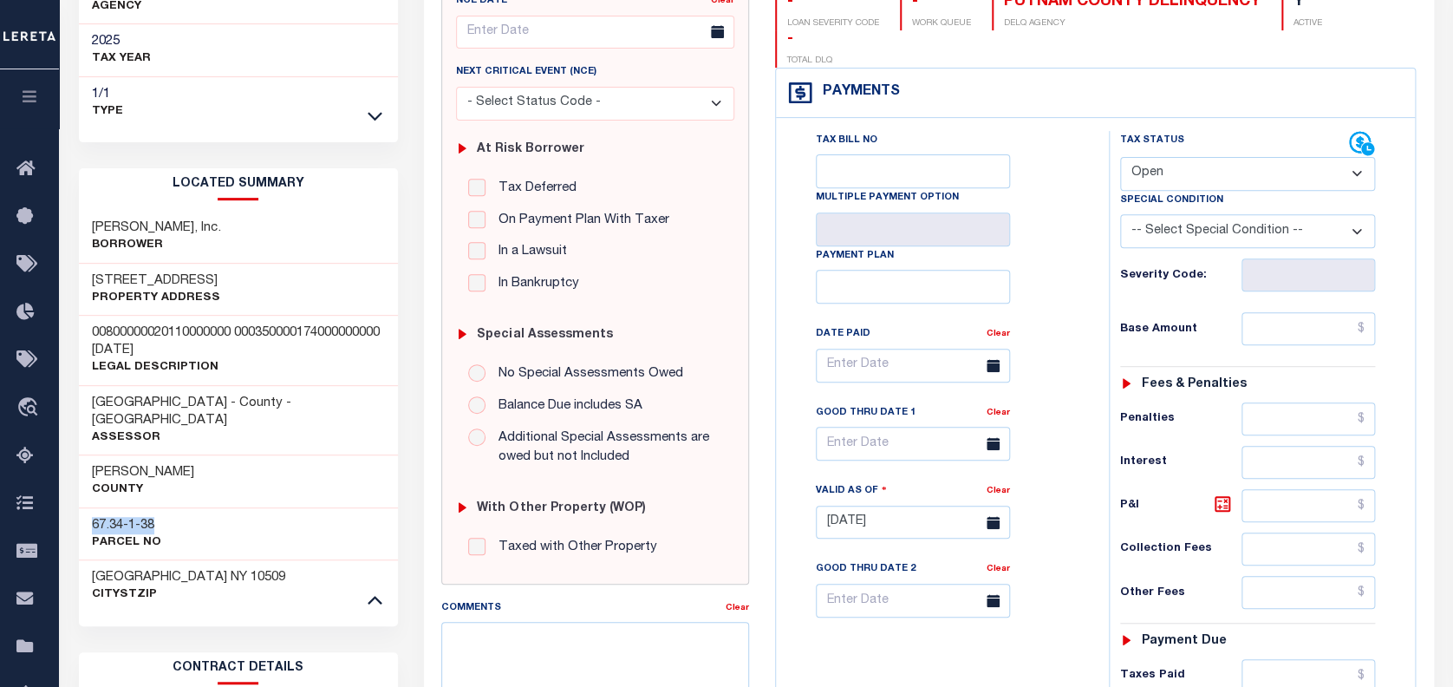
drag, startPoint x: 91, startPoint y: 506, endPoint x: 158, endPoint y: 500, distance: 67.0
click at [158, 507] on div "67.34-1-38 Parcel No" at bounding box center [238, 533] width 319 height 53
copy h3 "67.34-1-38"
click at [1235, 157] on select "- Select Status Code - Open Due/Unpaid Paid Incomplete No Tax Due Internal Refu…" at bounding box center [1248, 174] width 256 height 34
select select "PYD"
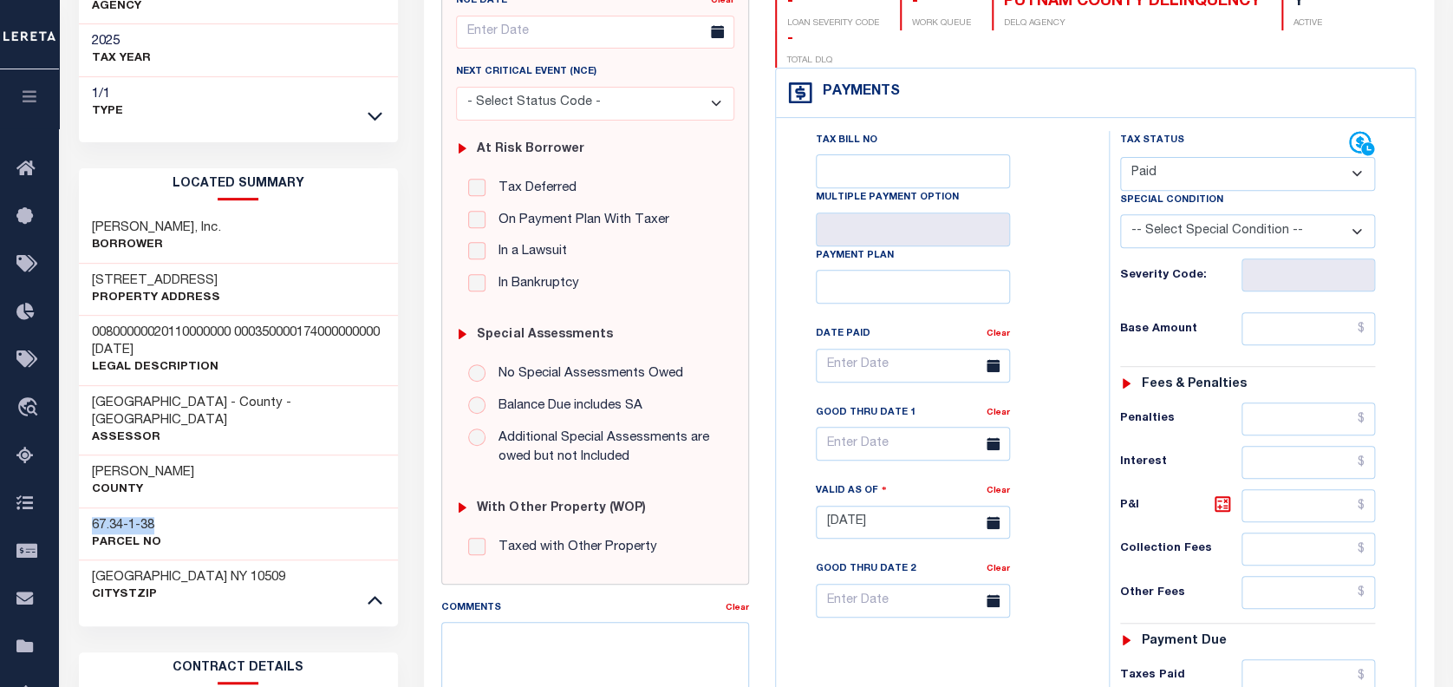
click at [1120, 157] on select "- Select Status Code - Open Due/Unpaid Paid Incomplete No Tax Due Internal Refu…" at bounding box center [1248, 174] width 256 height 34
type input "[DATE]"
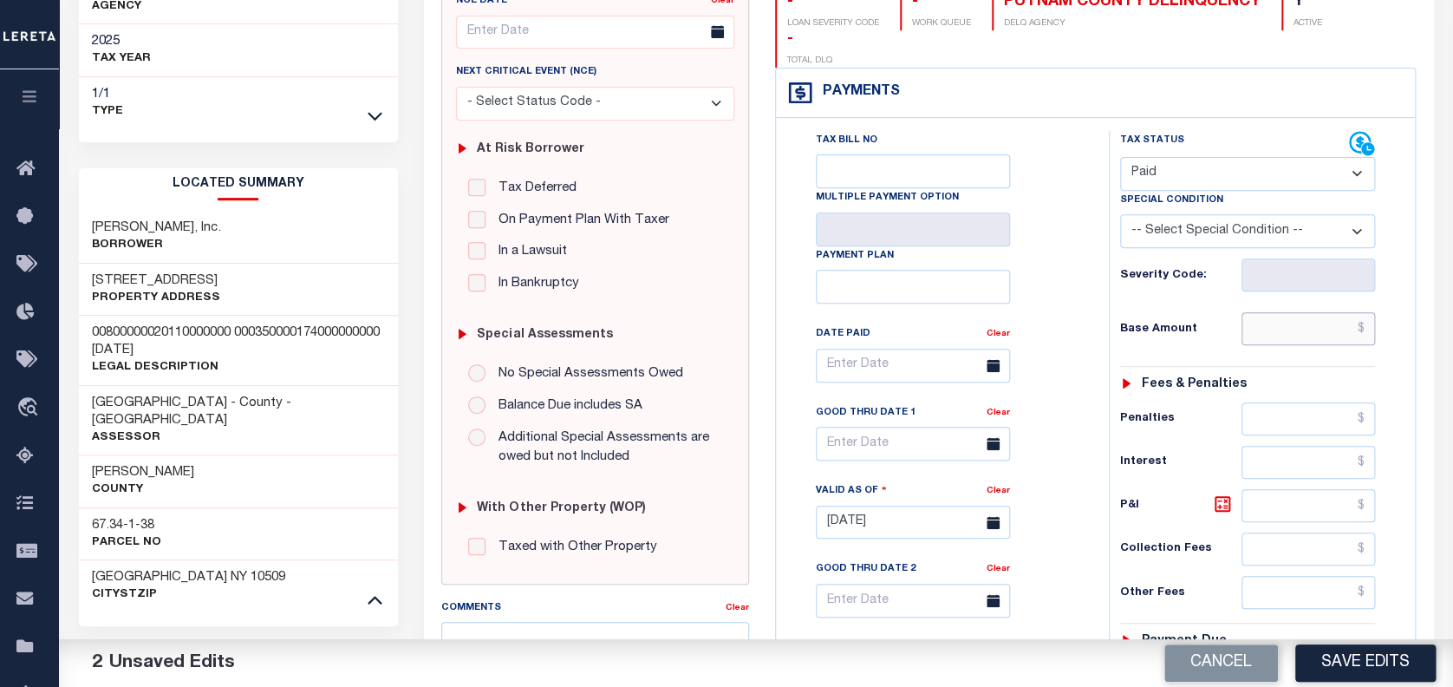
click at [1322, 312] on input "text" at bounding box center [1309, 328] width 134 height 33
paste input "2,302.45"
type input "$2,302.45"
click at [1366, 654] on button "Save Edits" at bounding box center [1365, 662] width 140 height 37
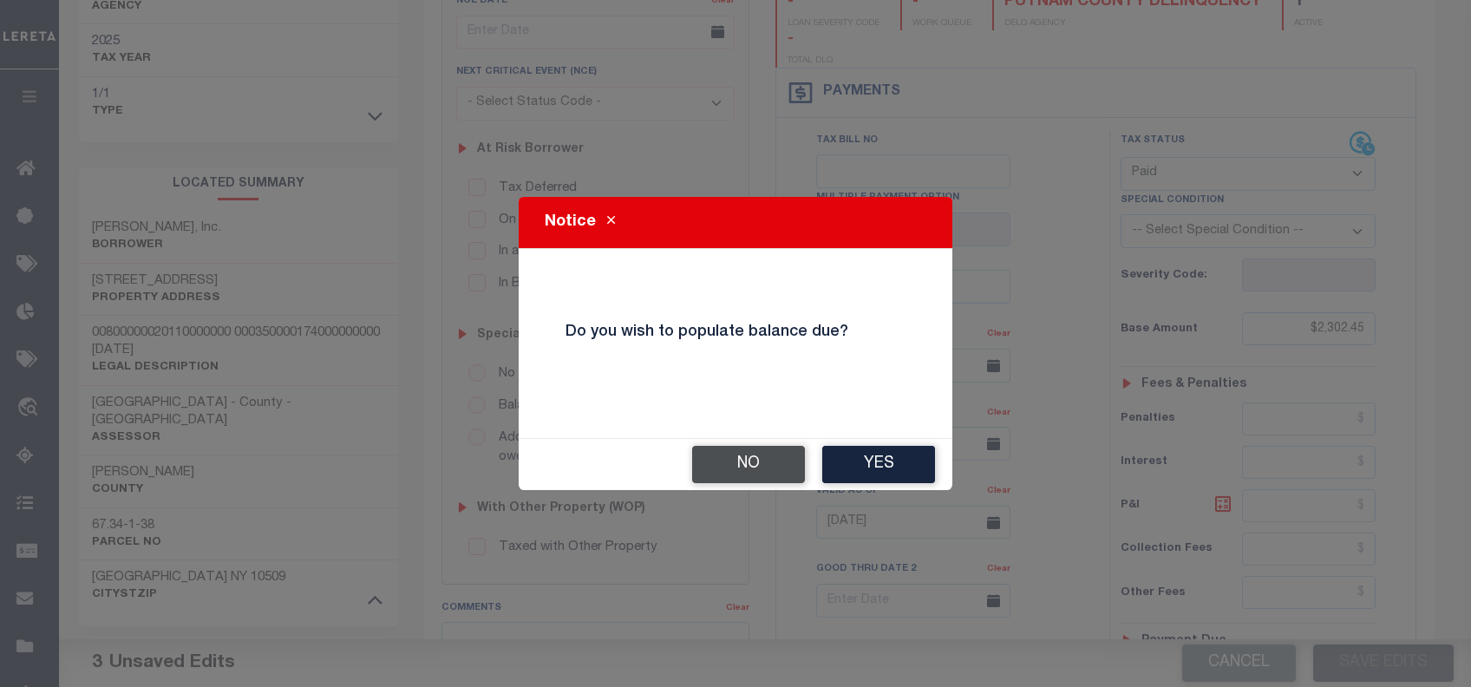
click at [756, 465] on button "No" at bounding box center [748, 464] width 113 height 37
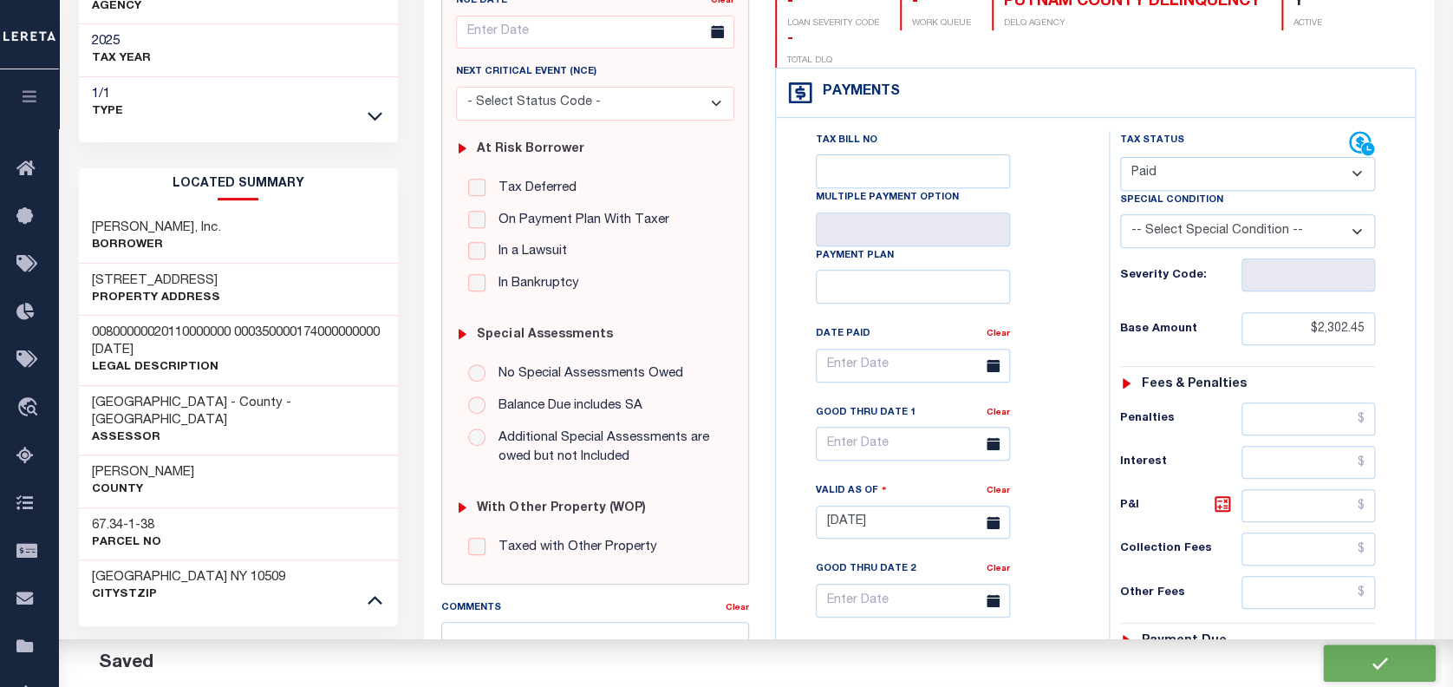
checkbox input "false"
type input "$2,302.45"
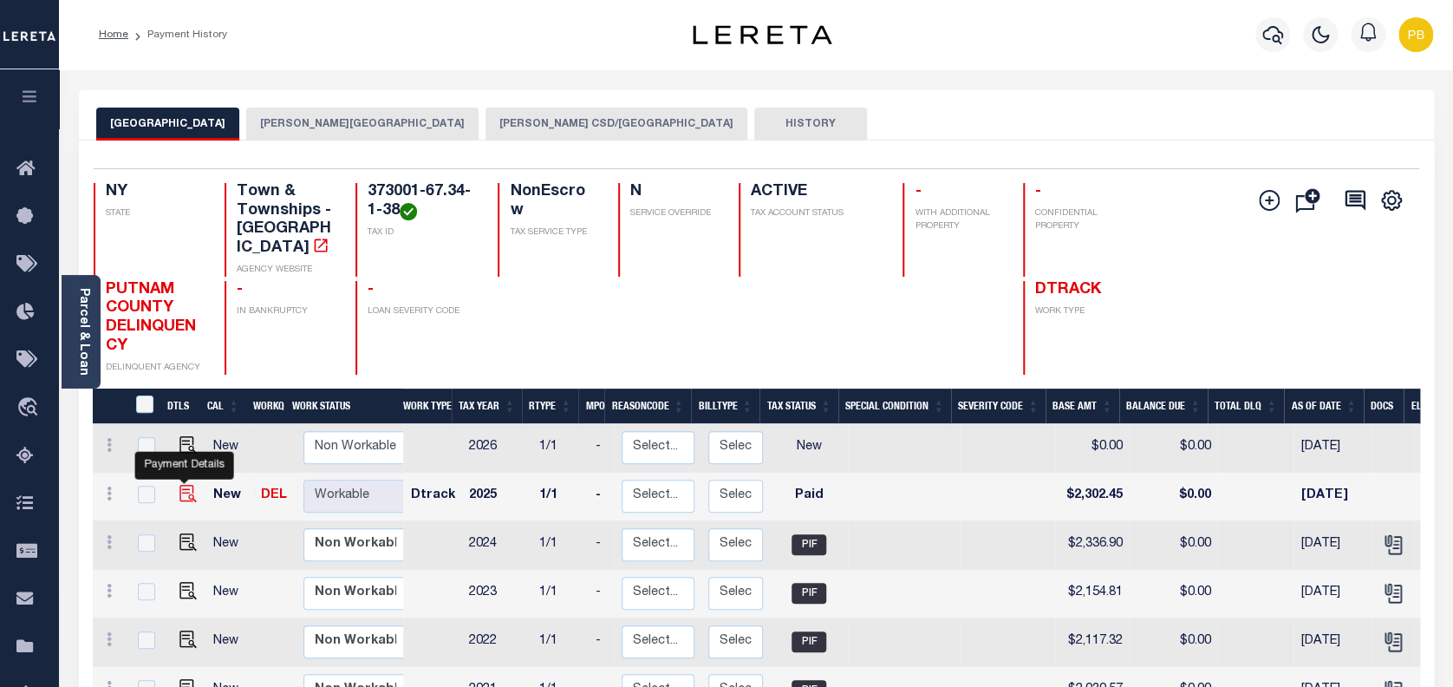
click at [182, 485] on img "" at bounding box center [187, 493] width 17 height 17
checkbox input "true"
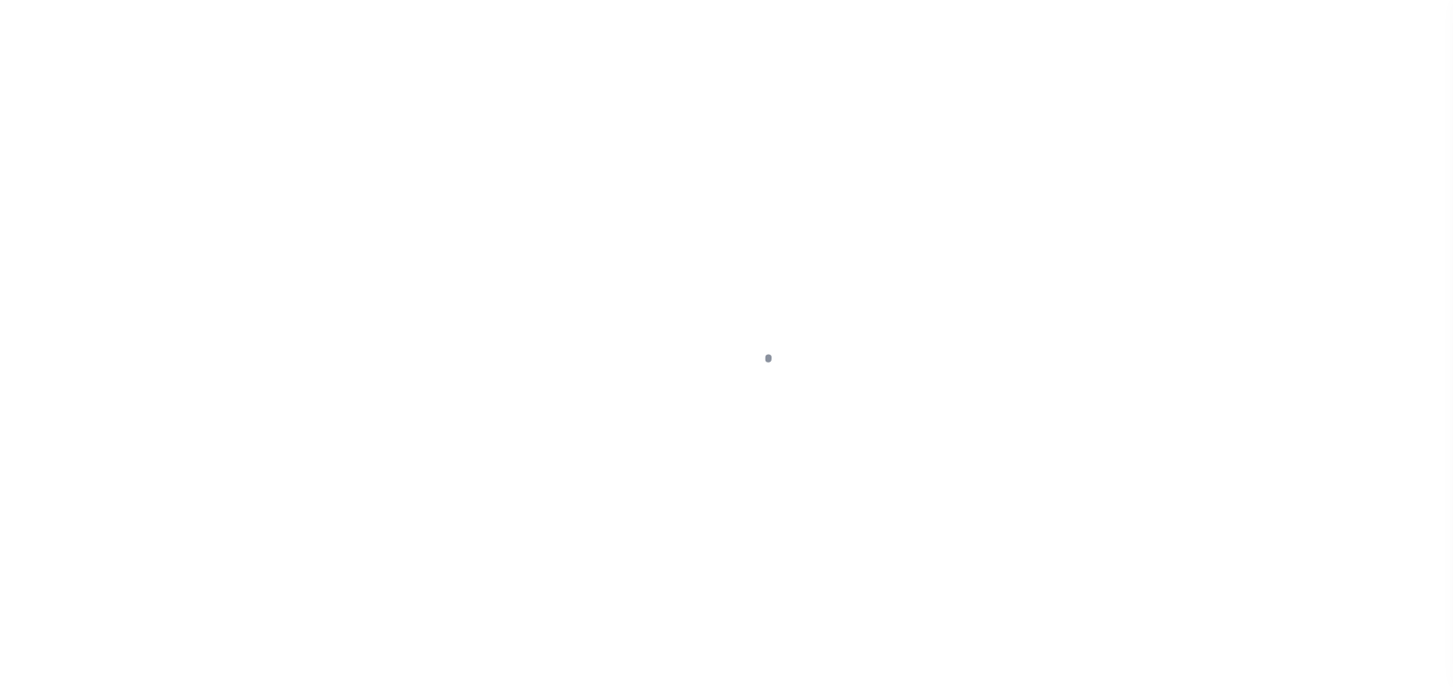
select select "PYD"
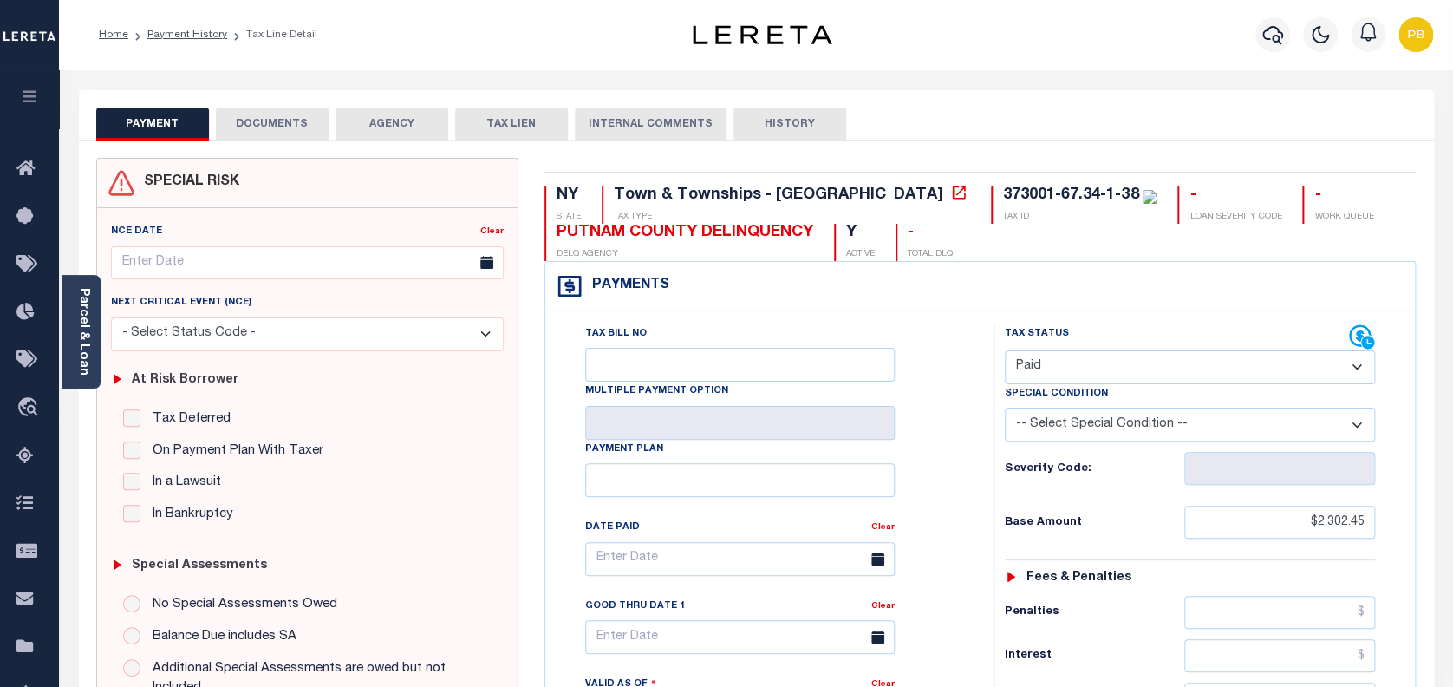
click at [295, 129] on button "DOCUMENTS" at bounding box center [272, 124] width 113 height 33
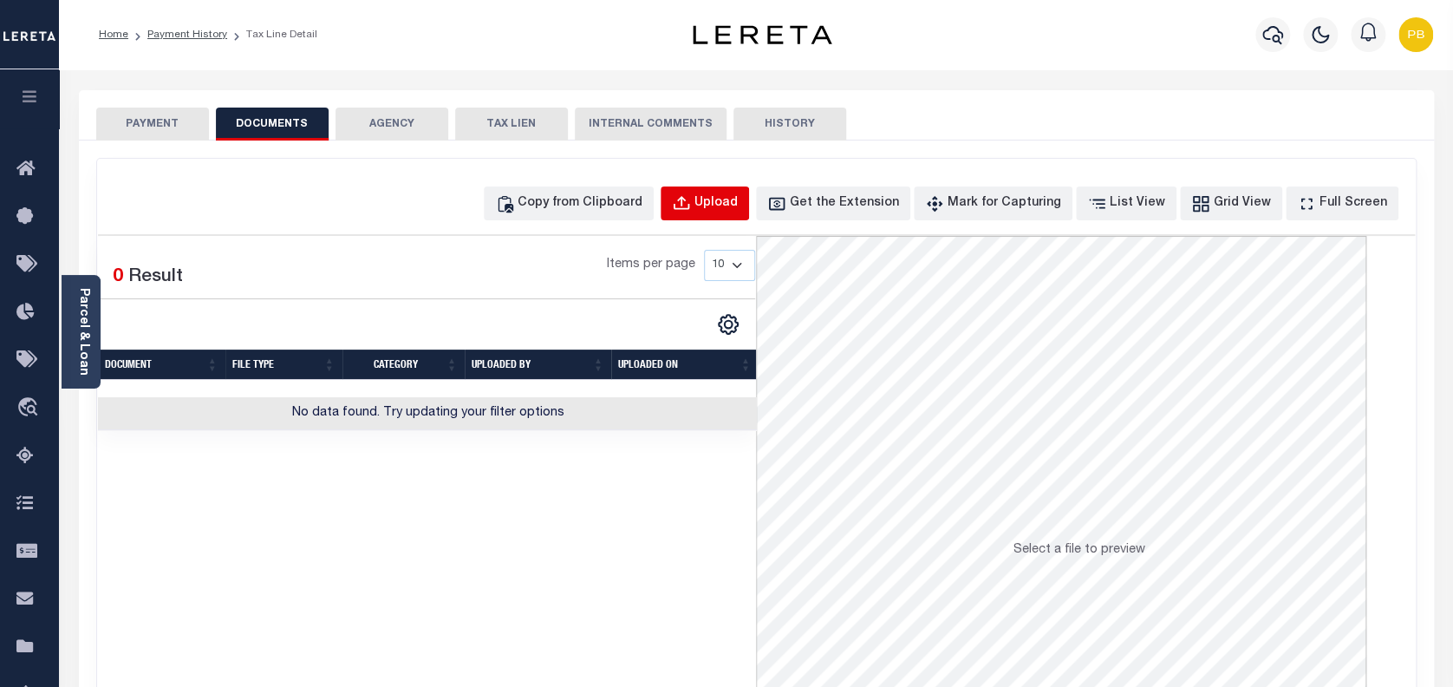
click at [738, 206] on div "Upload" at bounding box center [716, 203] width 43 height 19
select select "POP"
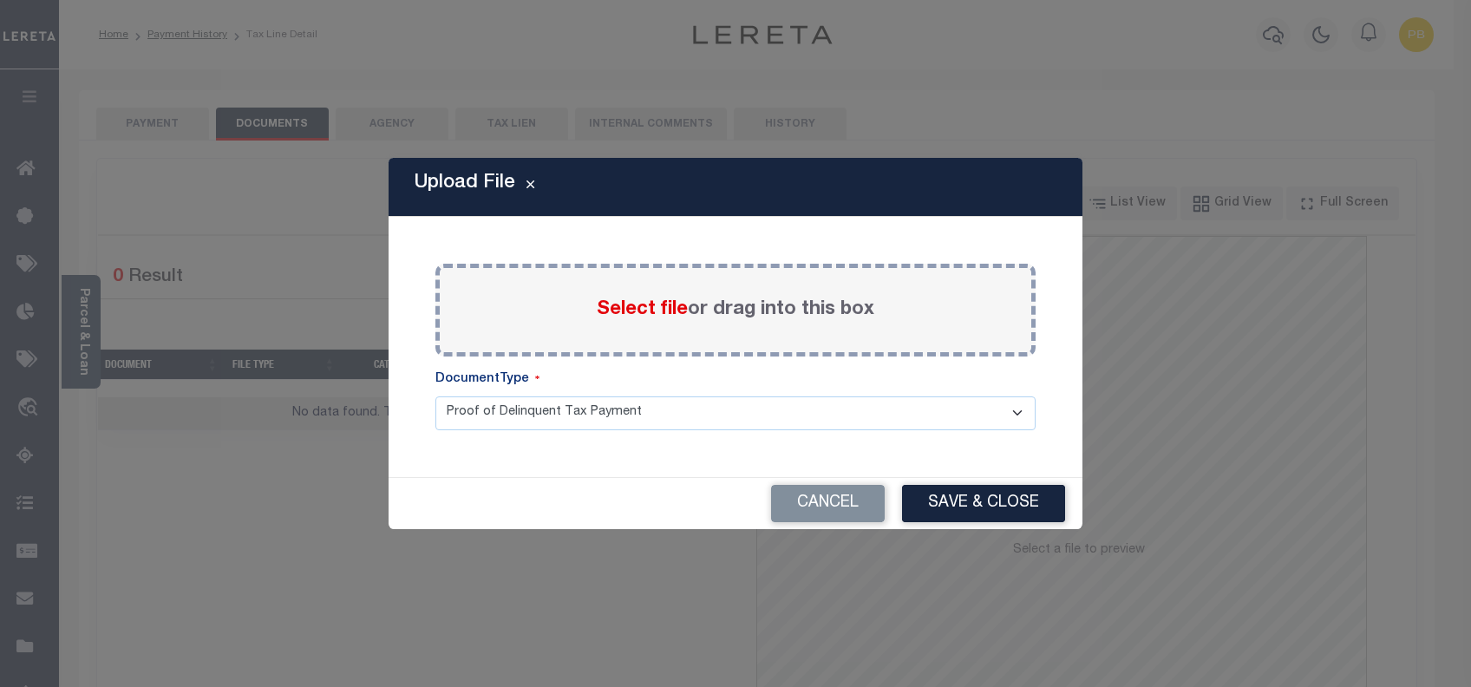
click at [647, 312] on span "Select file" at bounding box center [642, 309] width 91 height 19
click at [0, 0] on input "Select file or drag into this box" at bounding box center [0, 0] width 0 height 0
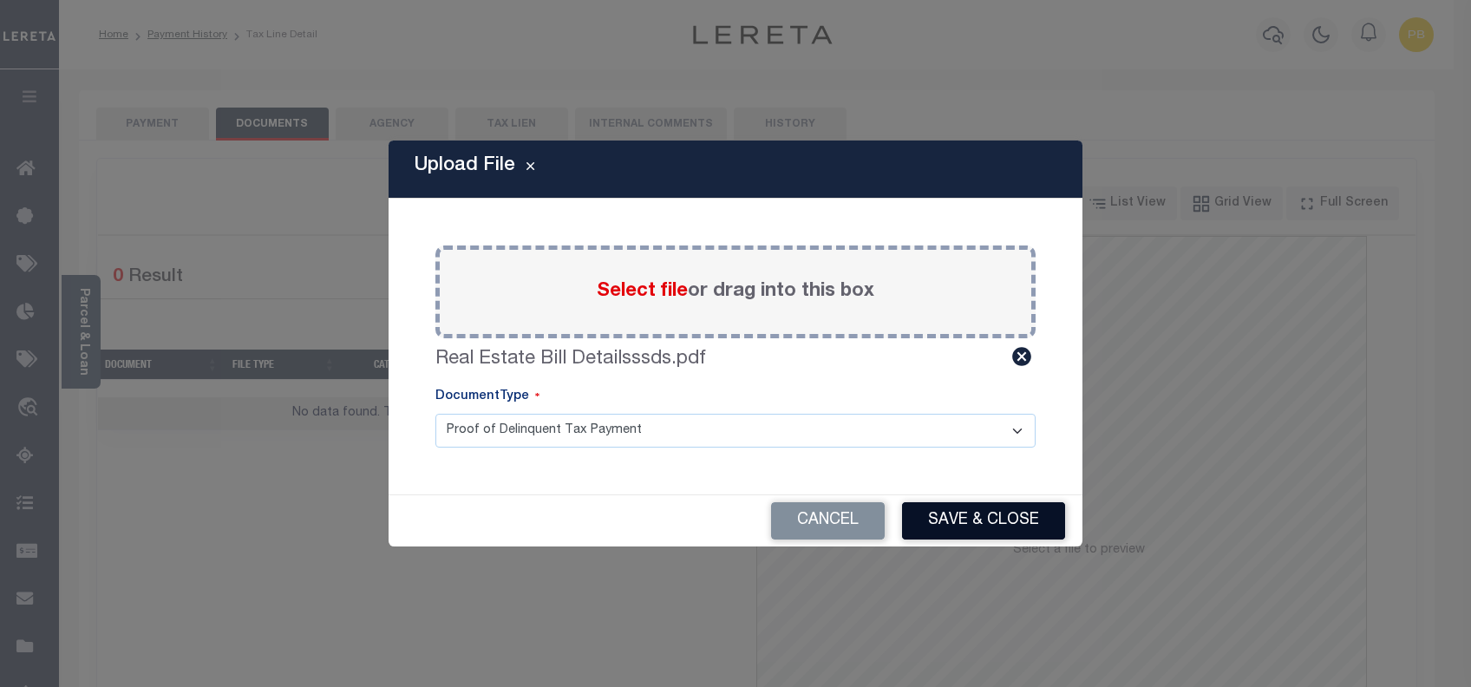
click at [1023, 516] on button "Save & Close" at bounding box center [983, 520] width 163 height 37
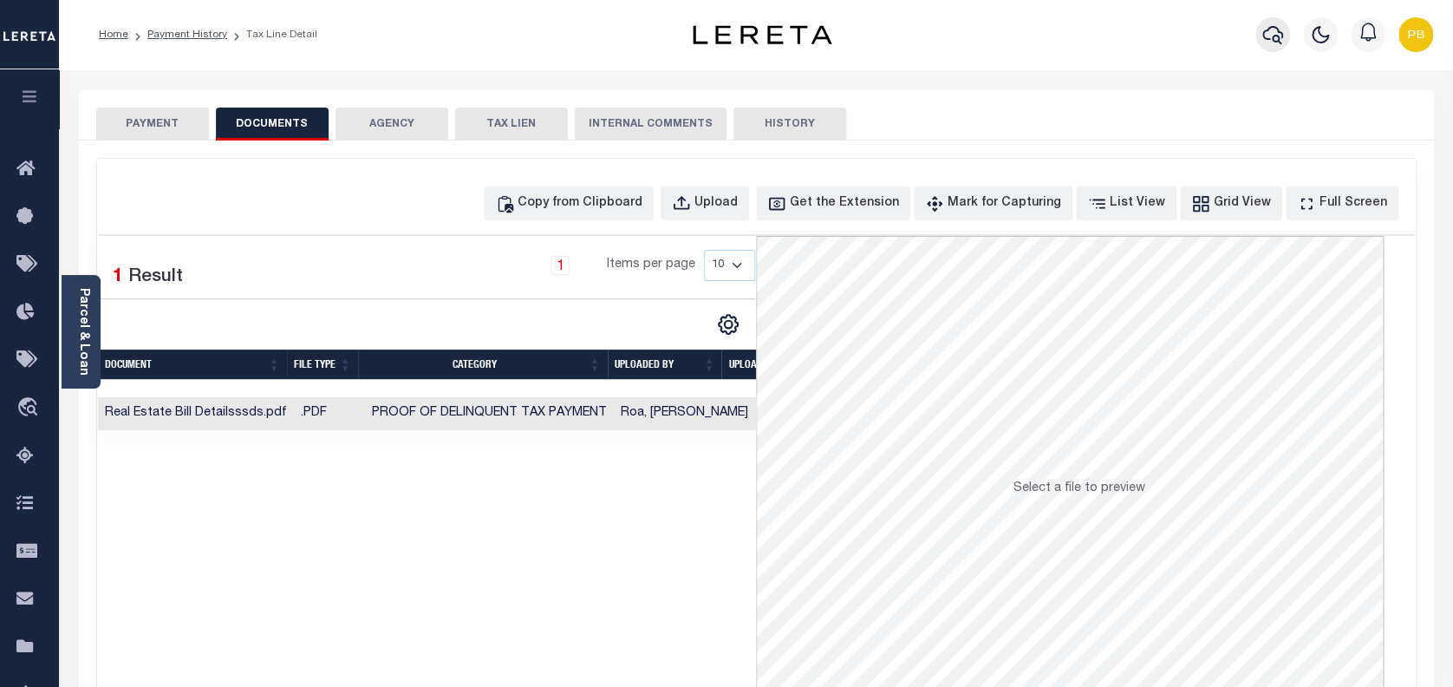
click at [1274, 37] on icon "button" at bounding box center [1273, 35] width 21 height 18
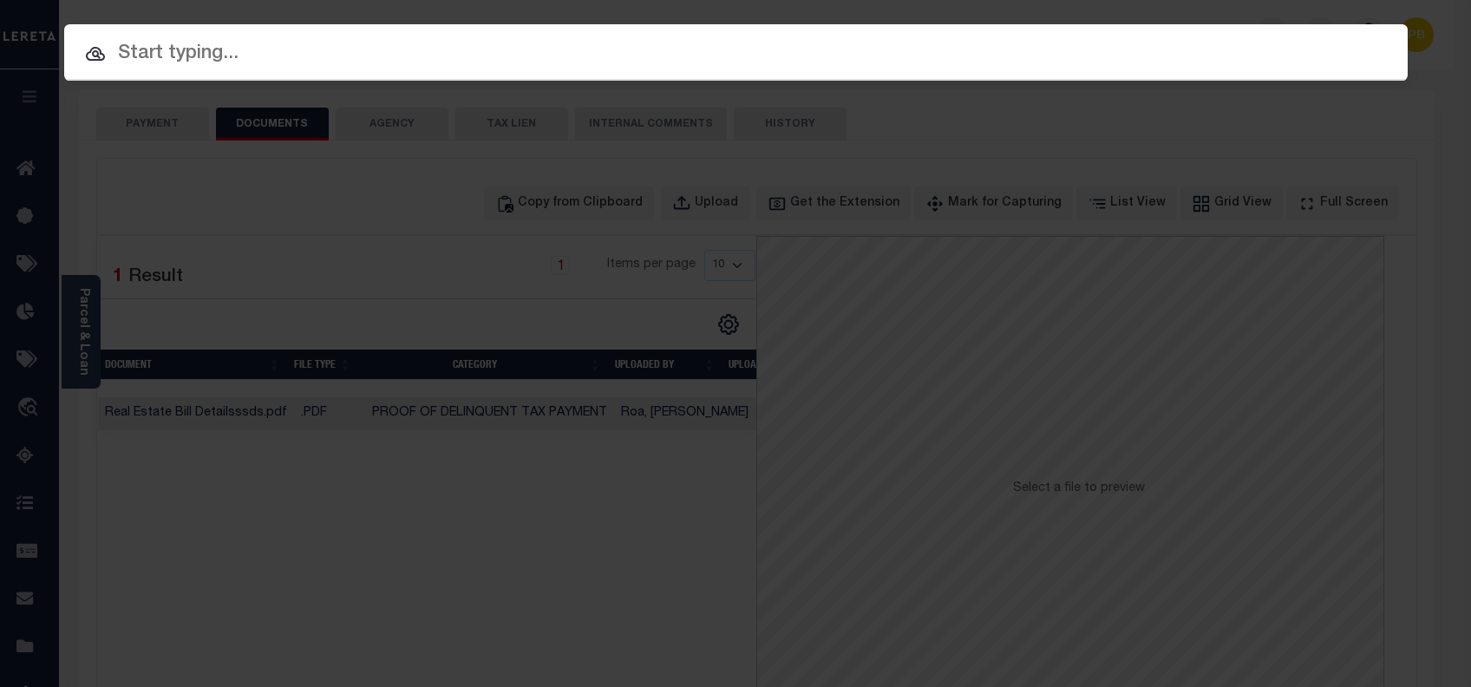
paste input "2030107020"
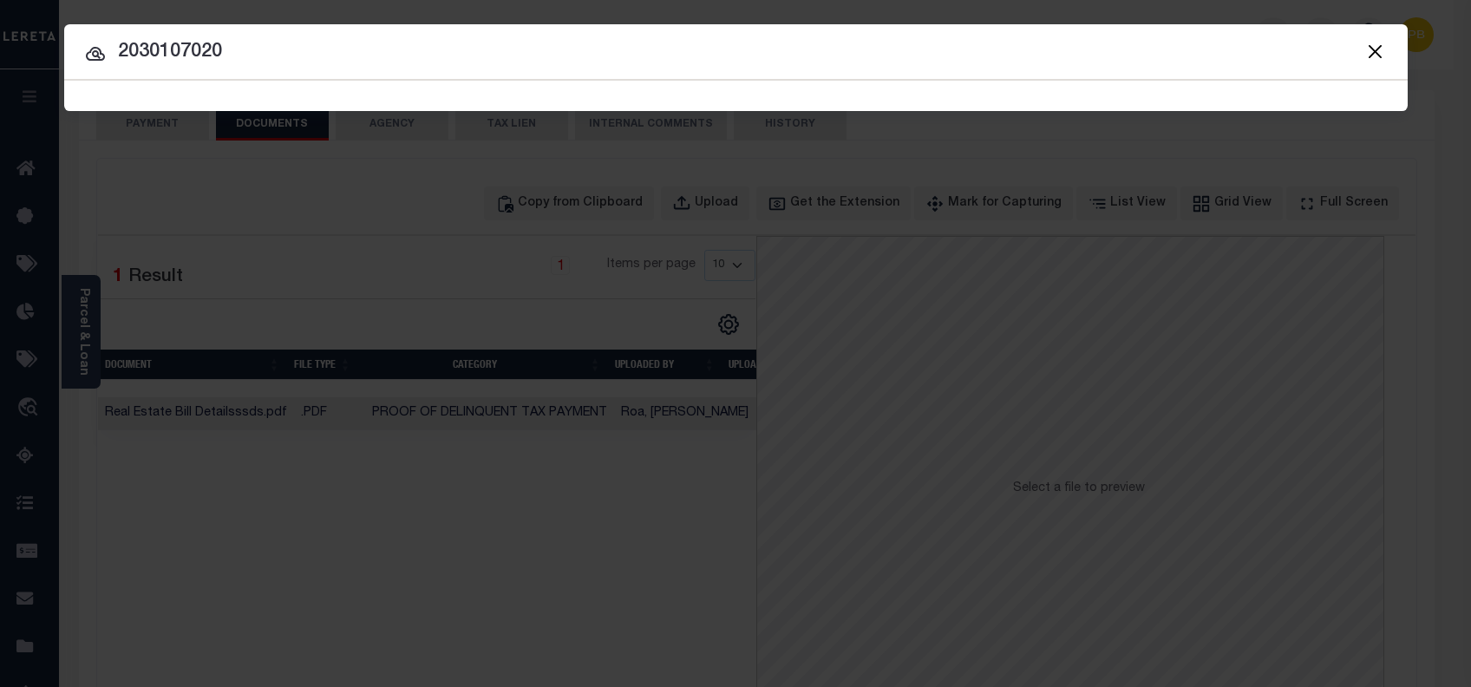
type input "2030107020"
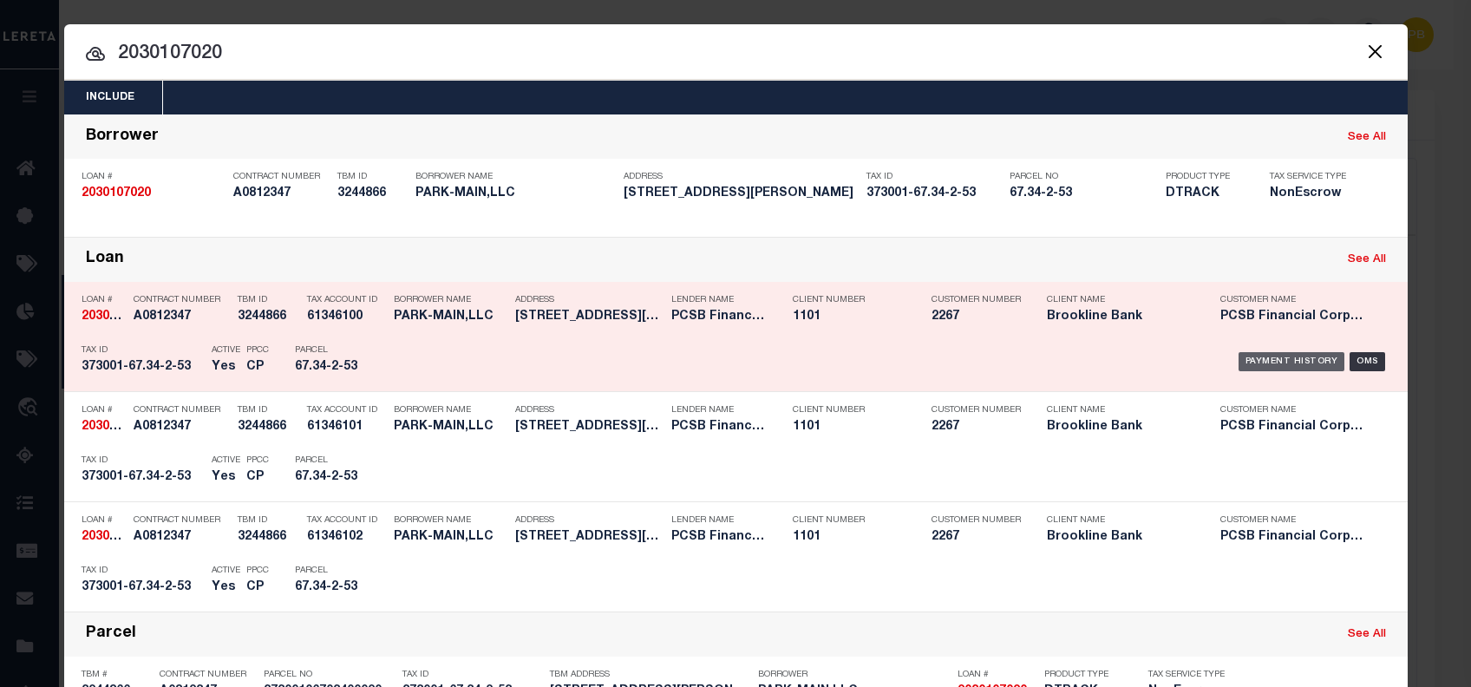
click at [1267, 362] on div "Payment History" at bounding box center [1291, 361] width 107 height 19
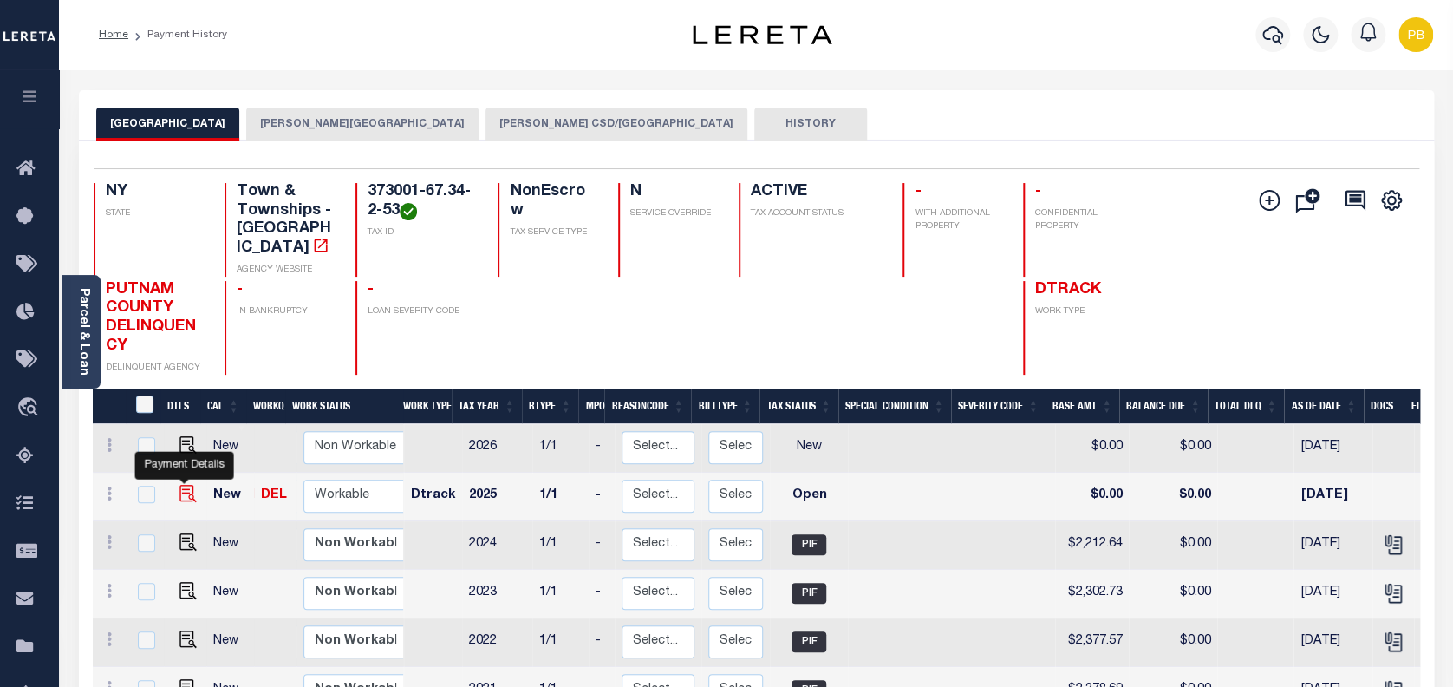
click at [185, 485] on img "" at bounding box center [187, 493] width 17 height 17
checkbox input "true"
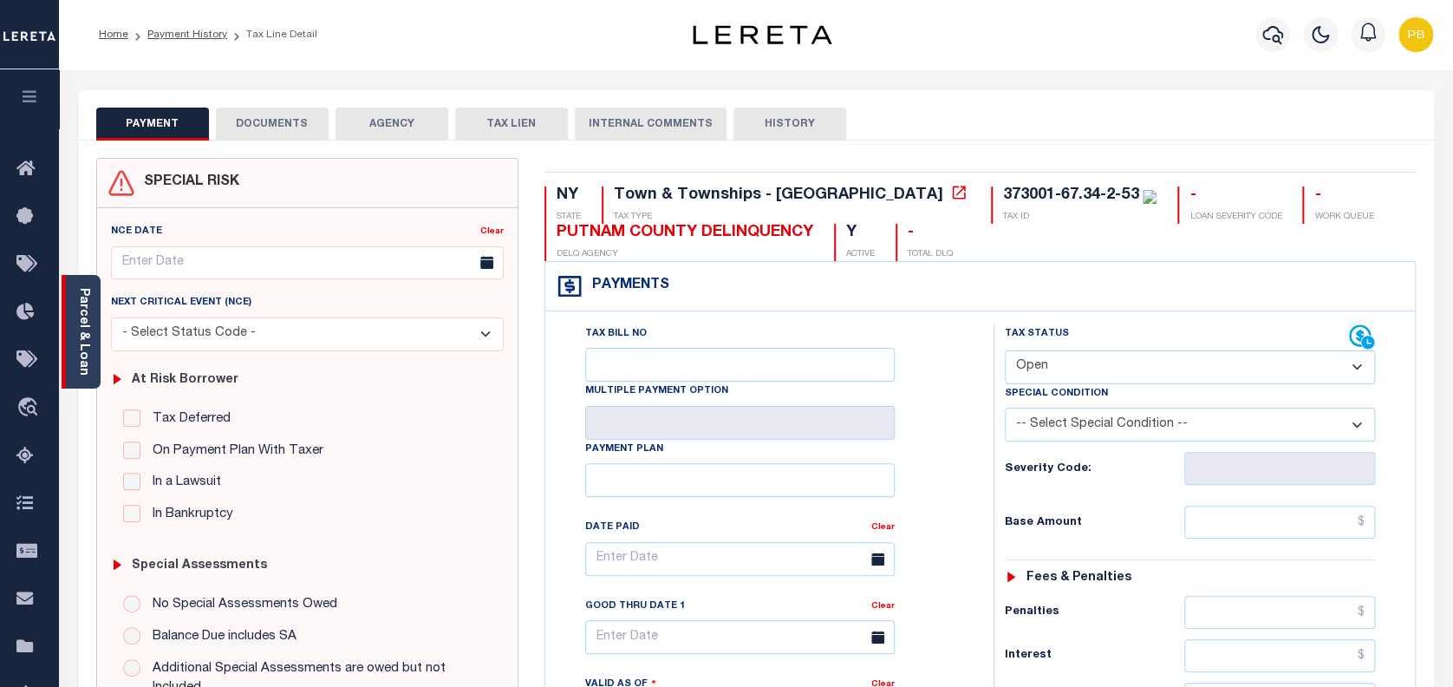
click at [77, 354] on link "Parcel & Loan" at bounding box center [83, 332] width 12 height 88
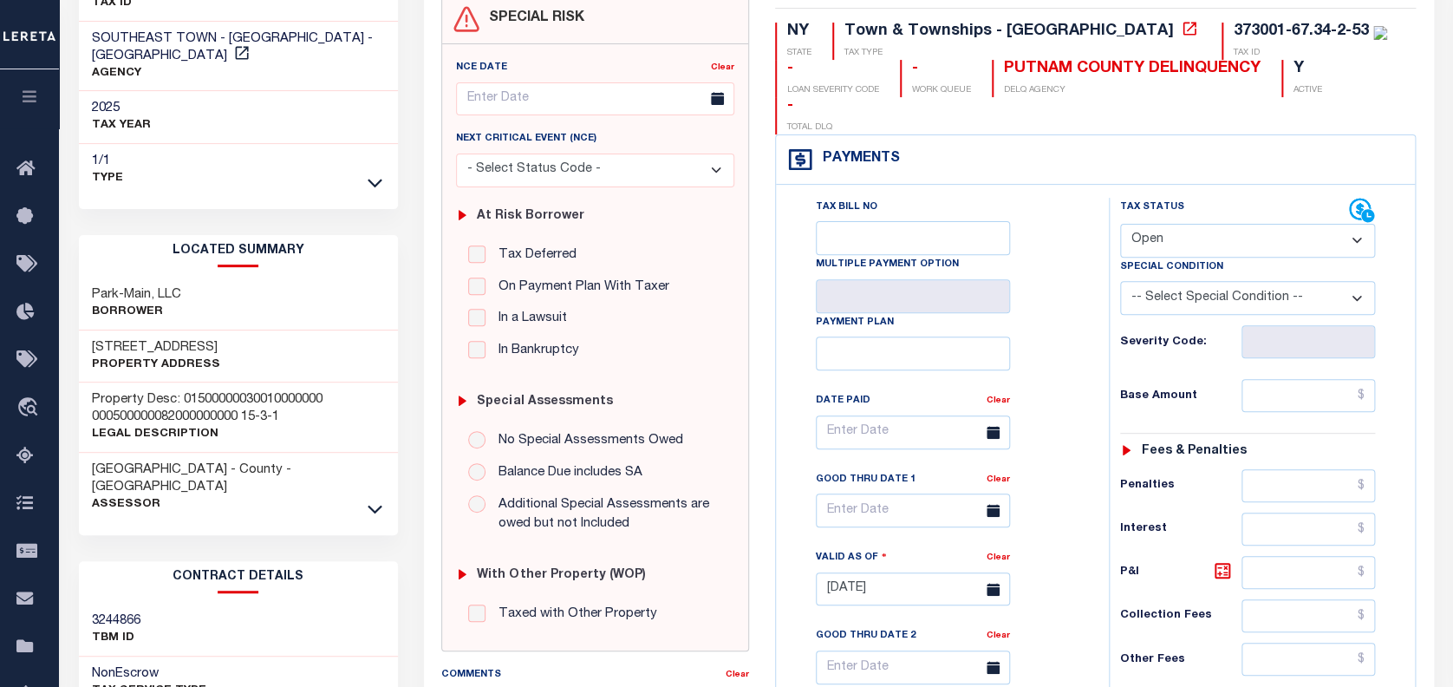
scroll to position [231, 0]
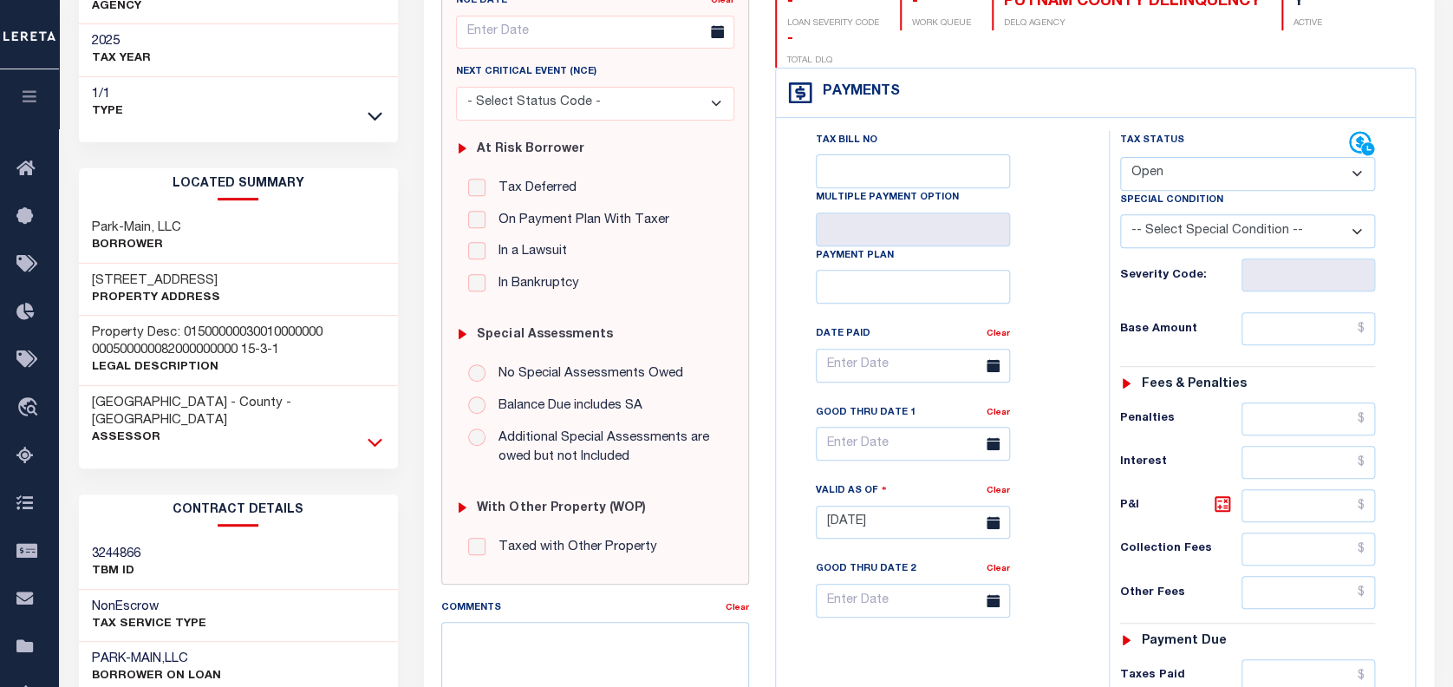
click at [375, 433] on icon at bounding box center [375, 442] width 15 height 18
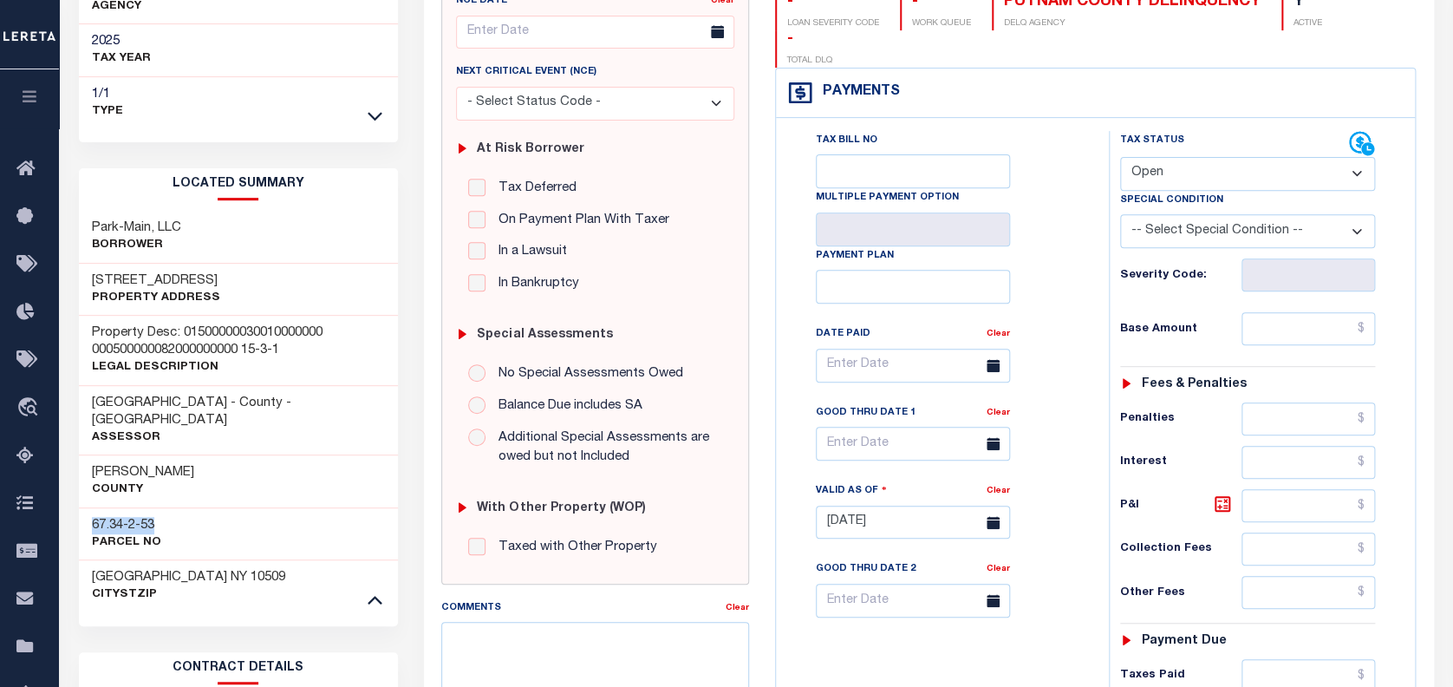
drag, startPoint x: 93, startPoint y: 503, endPoint x: 228, endPoint y: 503, distance: 135.3
click at [228, 507] on div "67.34-2-53 Parcel No" at bounding box center [238, 533] width 319 height 53
copy h3 "67.34-2-53"
click at [1223, 157] on select "- Select Status Code - Open Due/Unpaid Paid Incomplete No Tax Due Internal Refu…" at bounding box center [1248, 174] width 256 height 34
select select "PYD"
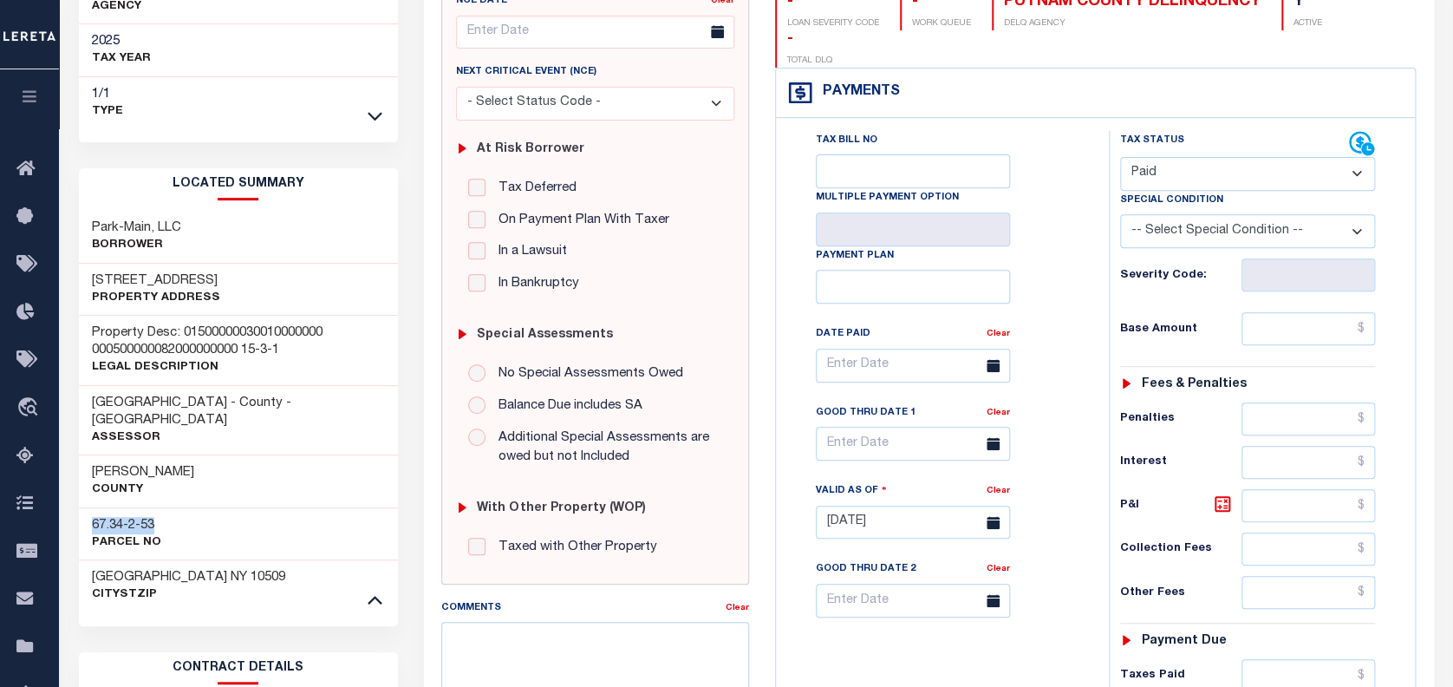
click at [1120, 157] on select "- Select Status Code - Open Due/Unpaid Paid Incomplete No Tax Due Internal Refu…" at bounding box center [1248, 174] width 256 height 34
type input "[DATE]"
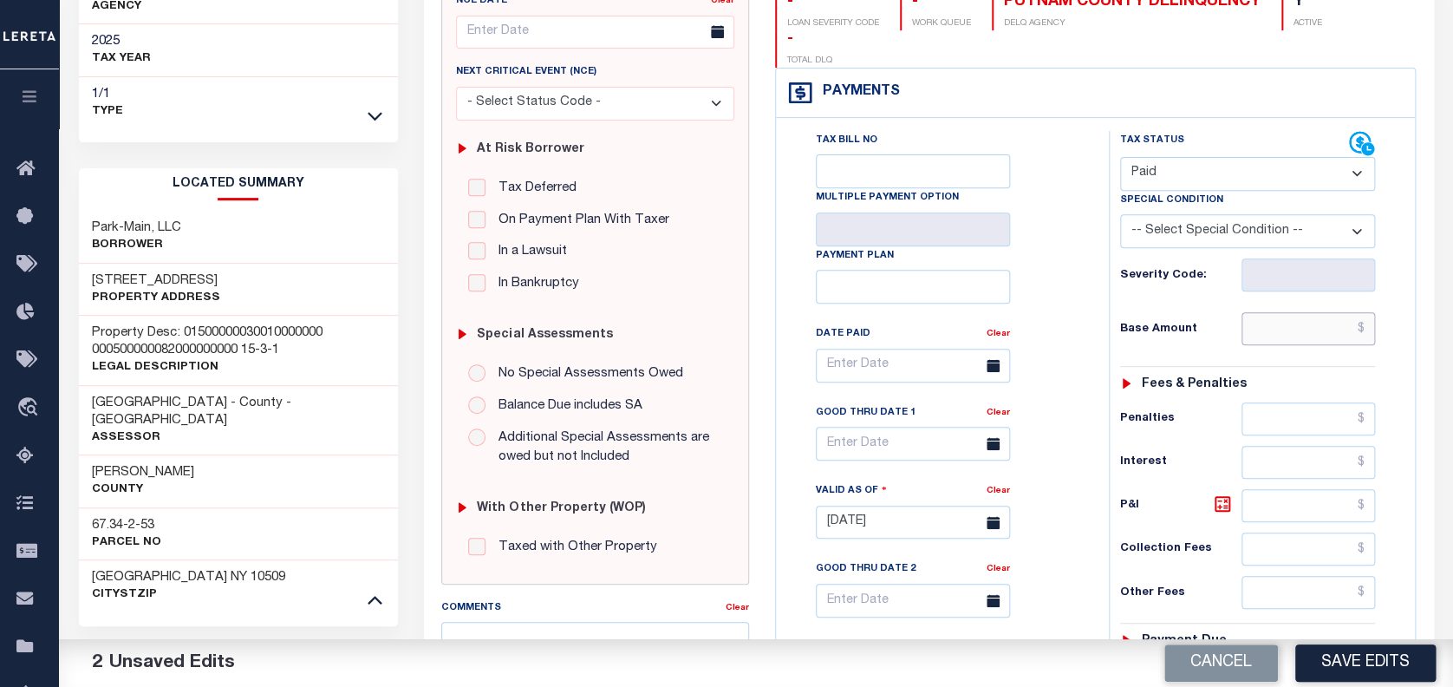
click at [1295, 312] on input "text" at bounding box center [1309, 328] width 134 height 33
paste input "2,231.84"
type input "$2,231.84"
click at [1393, 656] on button "Save Edits" at bounding box center [1365, 662] width 140 height 37
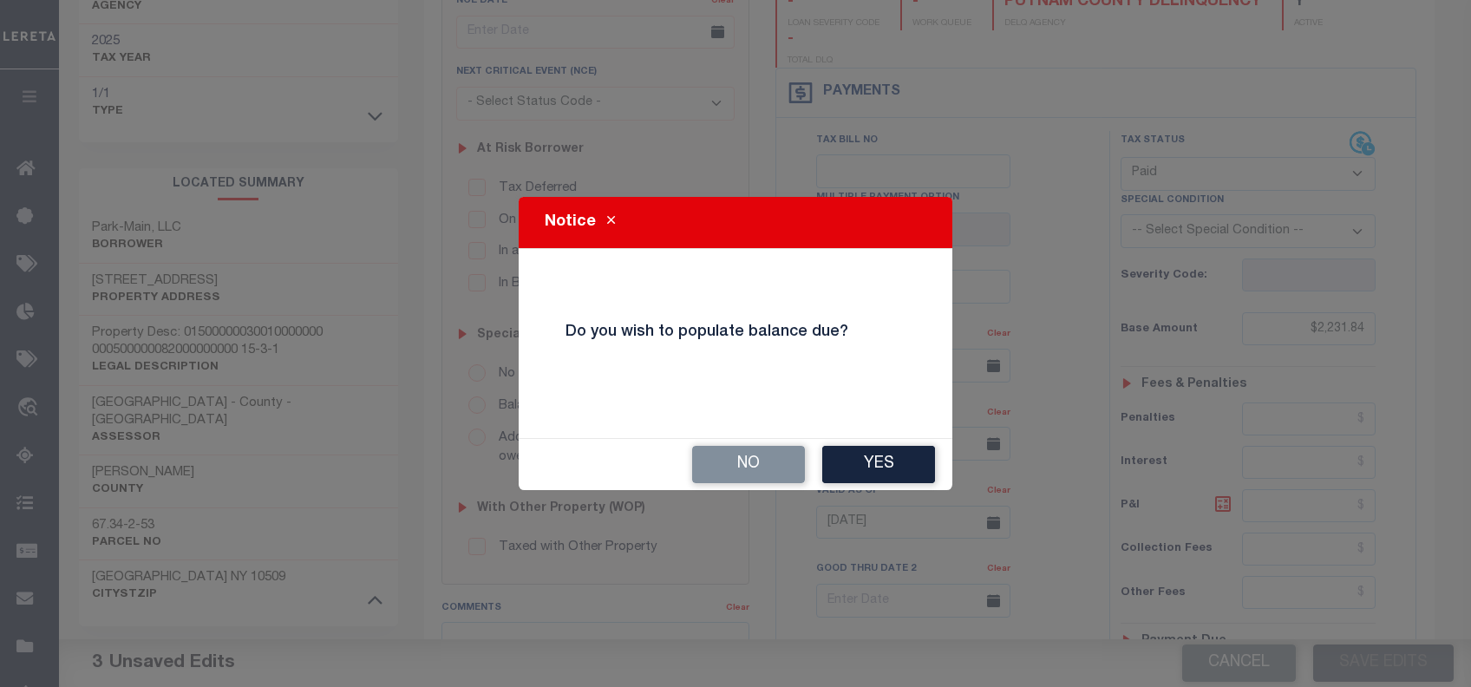
click at [713, 483] on div "No Yes" at bounding box center [736, 464] width 434 height 51
click at [728, 475] on button "No" at bounding box center [748, 464] width 113 height 37
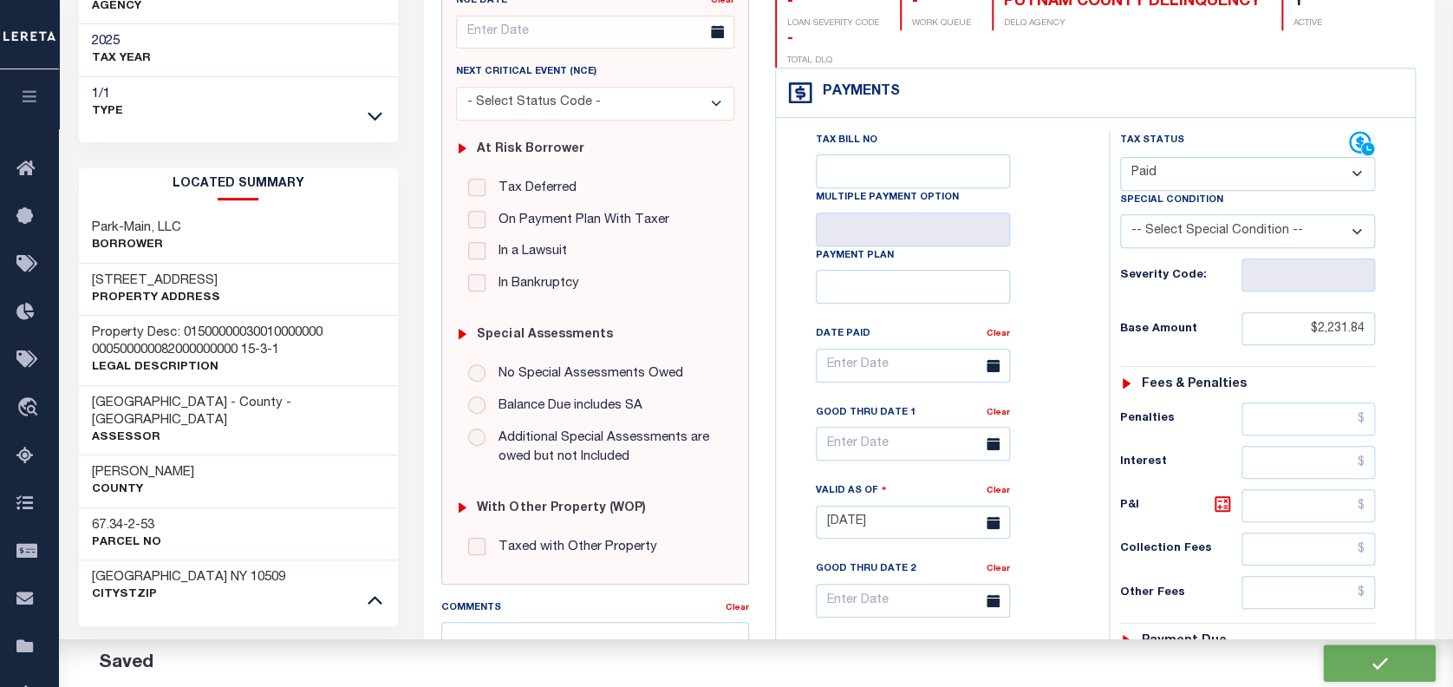
checkbox input "false"
type input "$2,231.84"
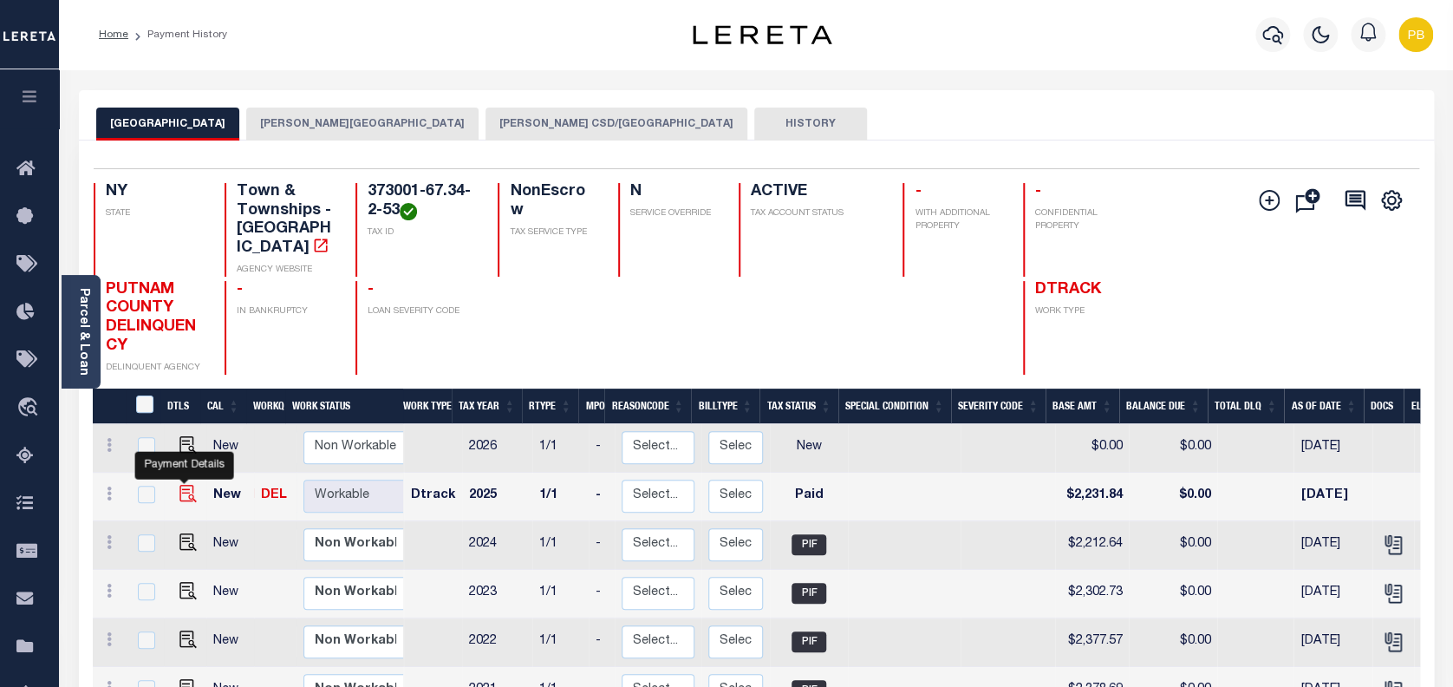
click at [183, 485] on img "" at bounding box center [187, 493] width 17 height 17
checkbox input "true"
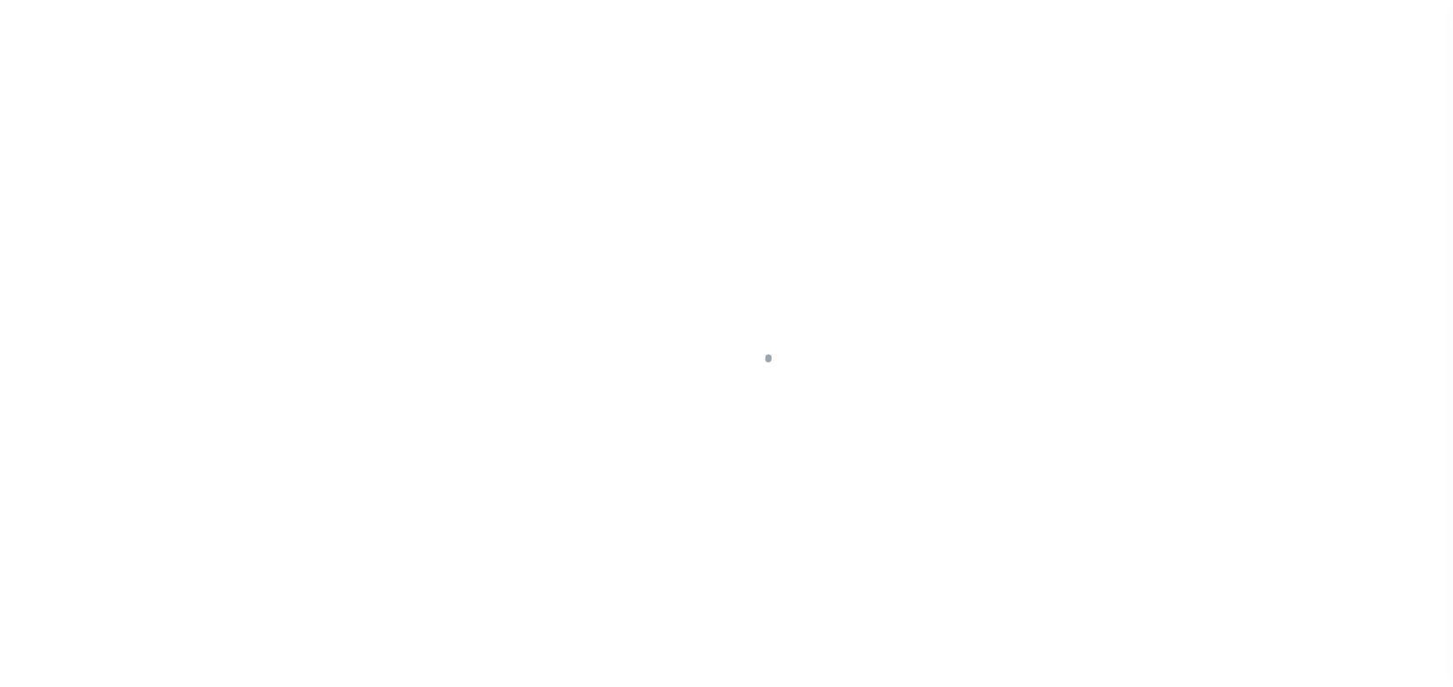
select select "PYD"
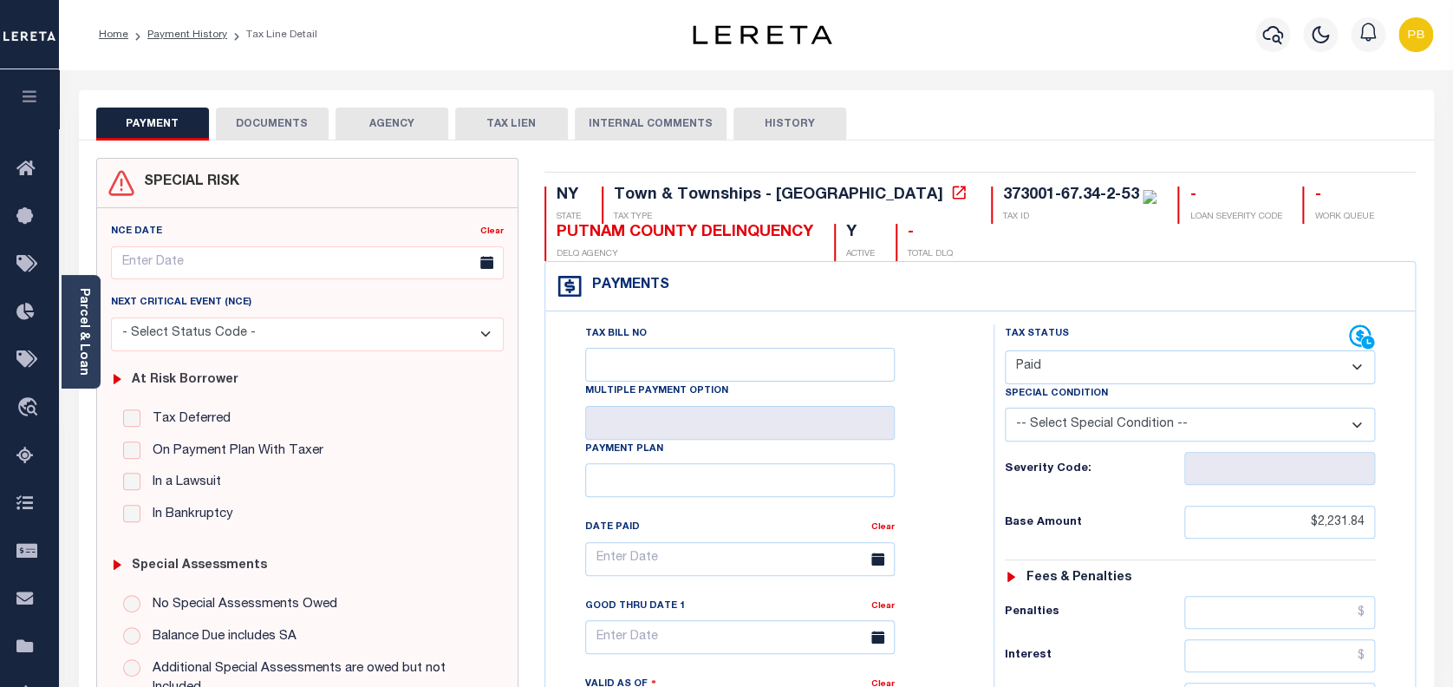
click at [284, 124] on button "DOCUMENTS" at bounding box center [272, 124] width 113 height 33
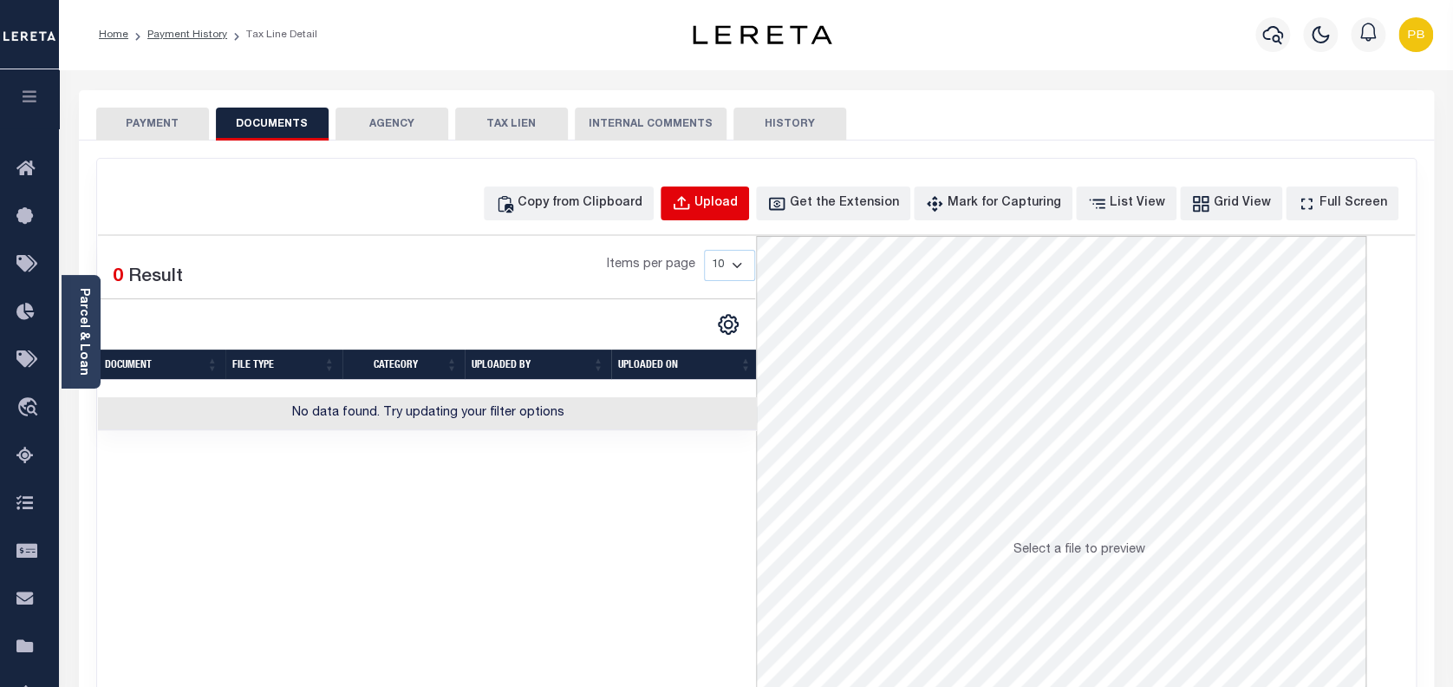
click at [738, 199] on div "Upload" at bounding box center [716, 203] width 43 height 19
select select "POP"
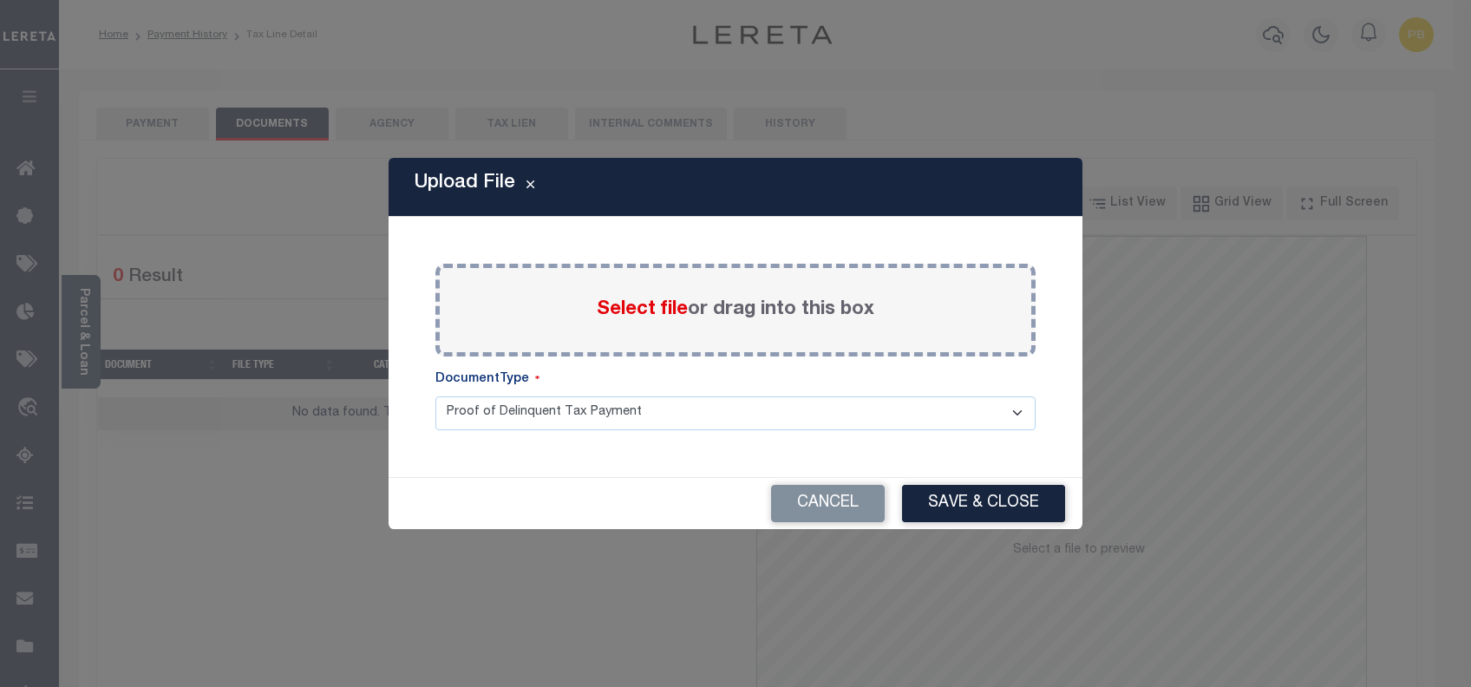
click at [645, 310] on span "Select file" at bounding box center [642, 309] width 91 height 19
click at [0, 0] on input "Select file or drag into this box" at bounding box center [0, 0] width 0 height 0
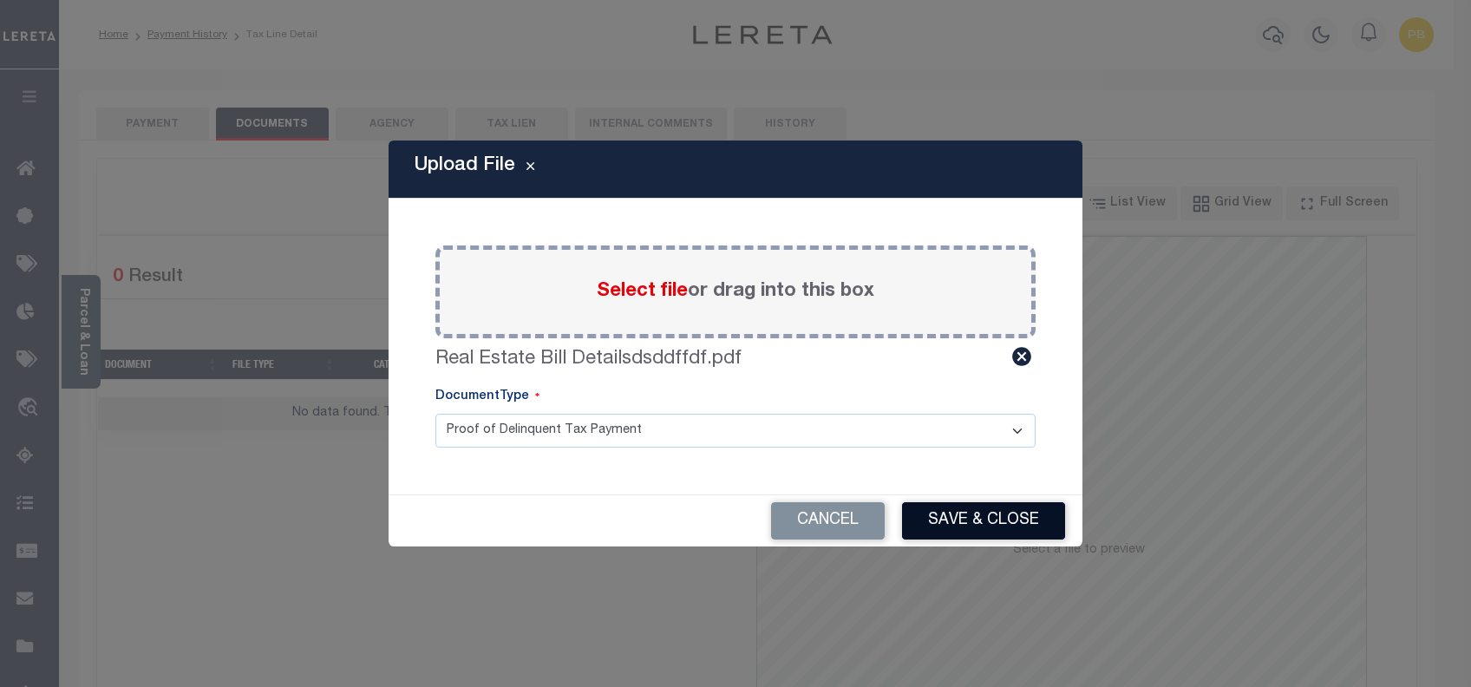
click at [977, 512] on button "Save & Close" at bounding box center [983, 520] width 163 height 37
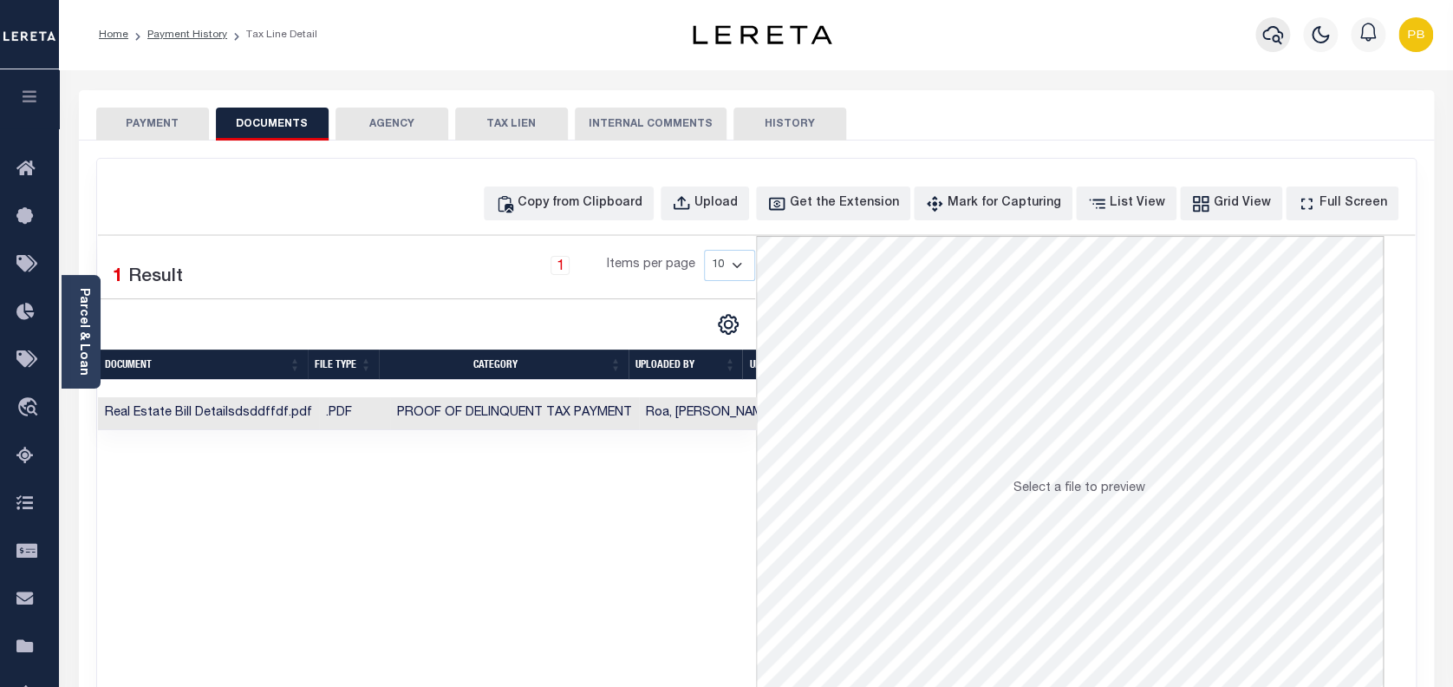
click at [1270, 48] on button "button" at bounding box center [1273, 34] width 35 height 35
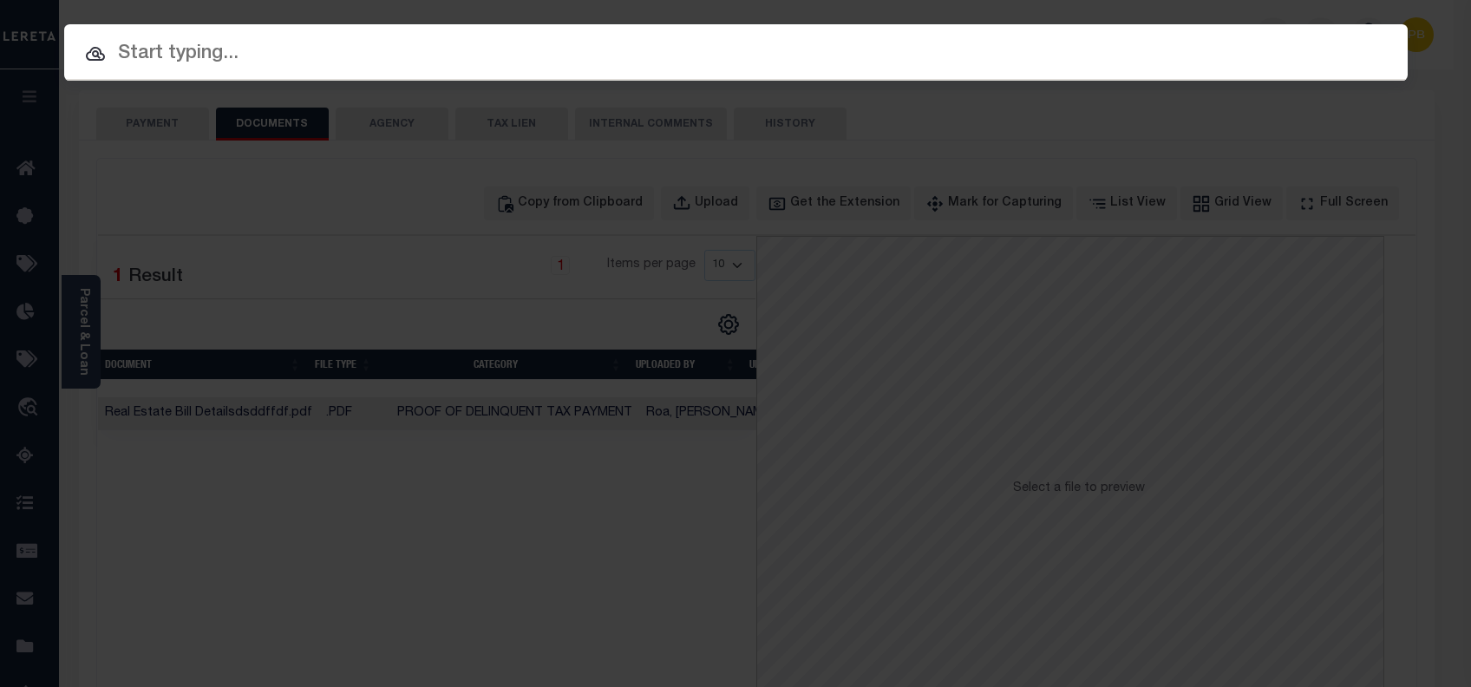
paste input "4747010950"
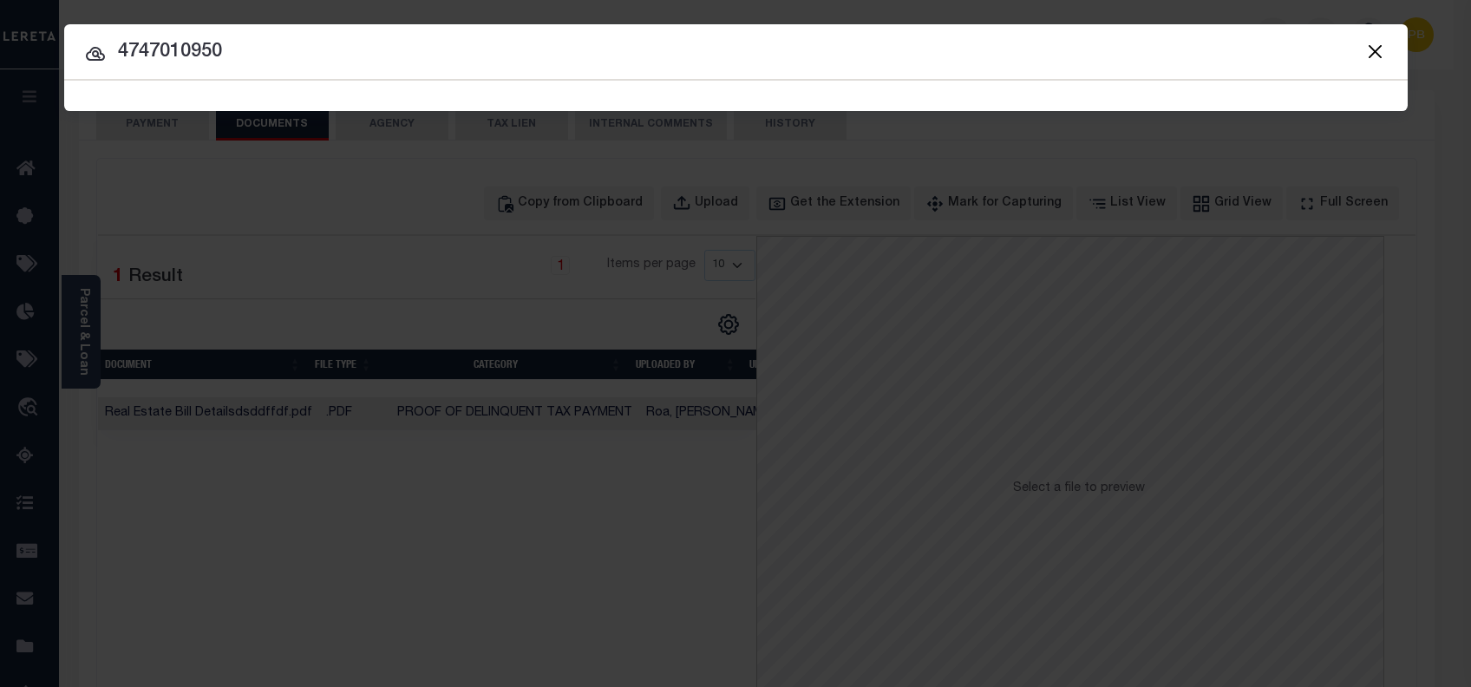
type input "4747010950"
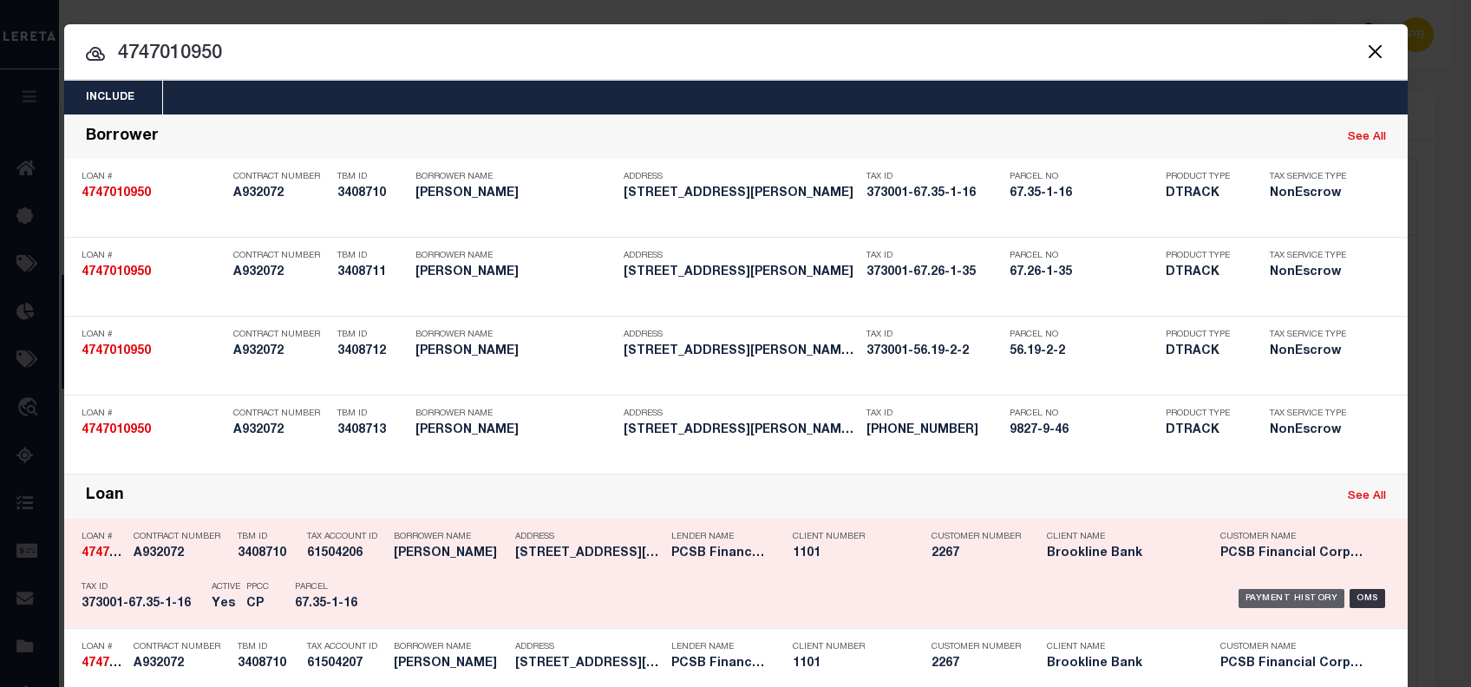
click at [1295, 600] on div "Payment History" at bounding box center [1291, 598] width 107 height 19
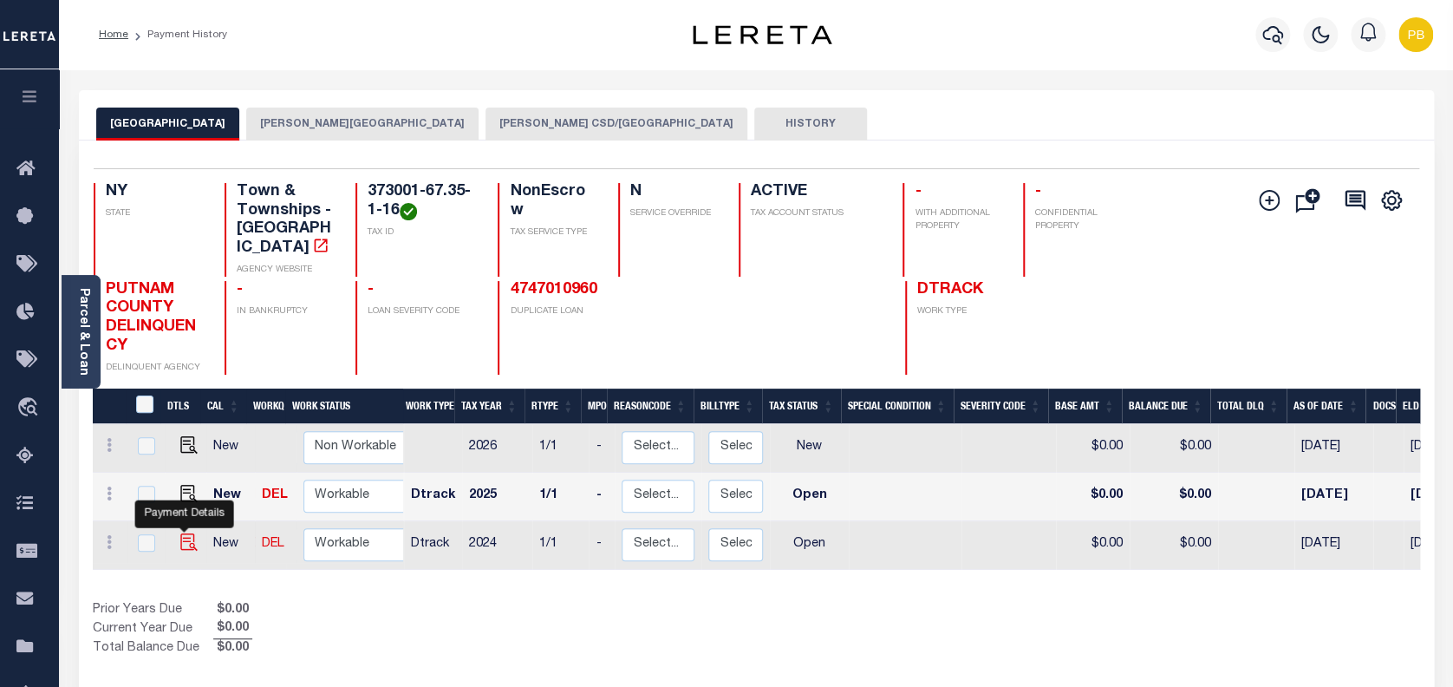
click at [182, 533] on img "" at bounding box center [188, 541] width 17 height 17
checkbox input "true"
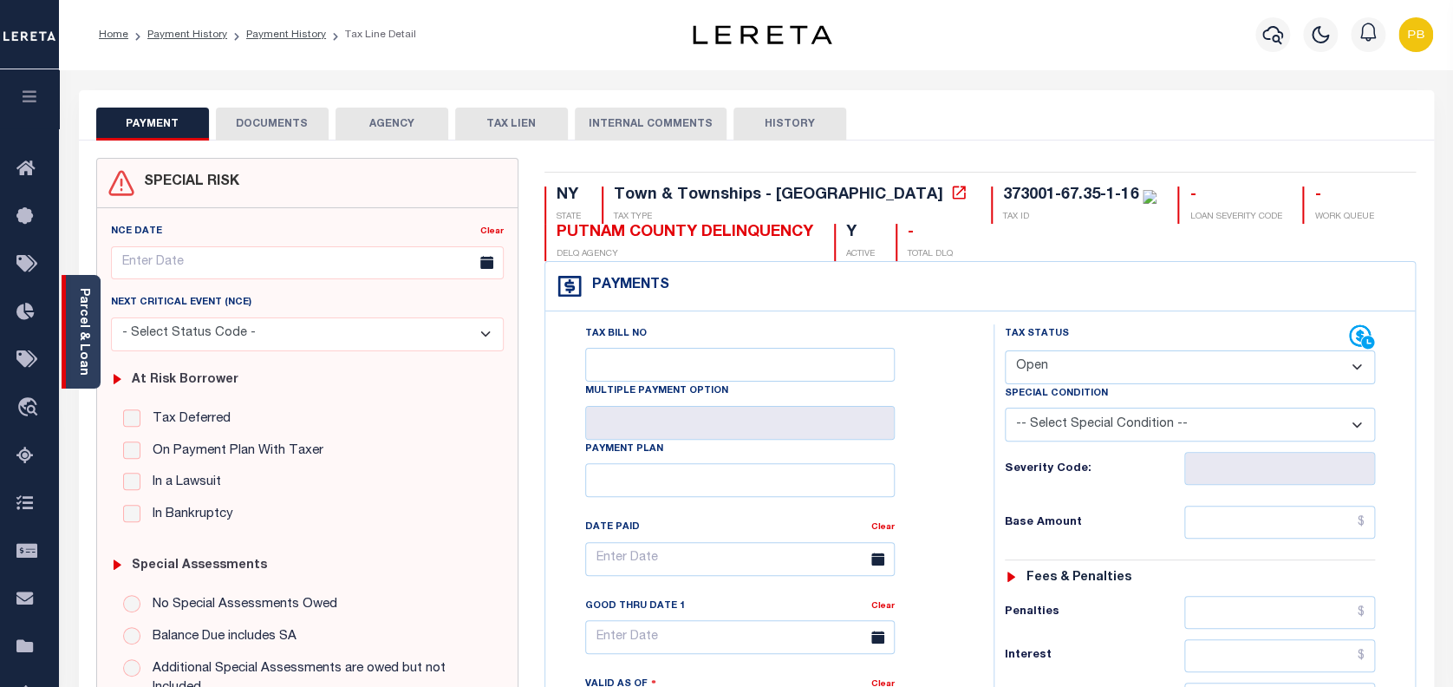
click at [89, 370] on div "Parcel & Loan" at bounding box center [81, 332] width 39 height 114
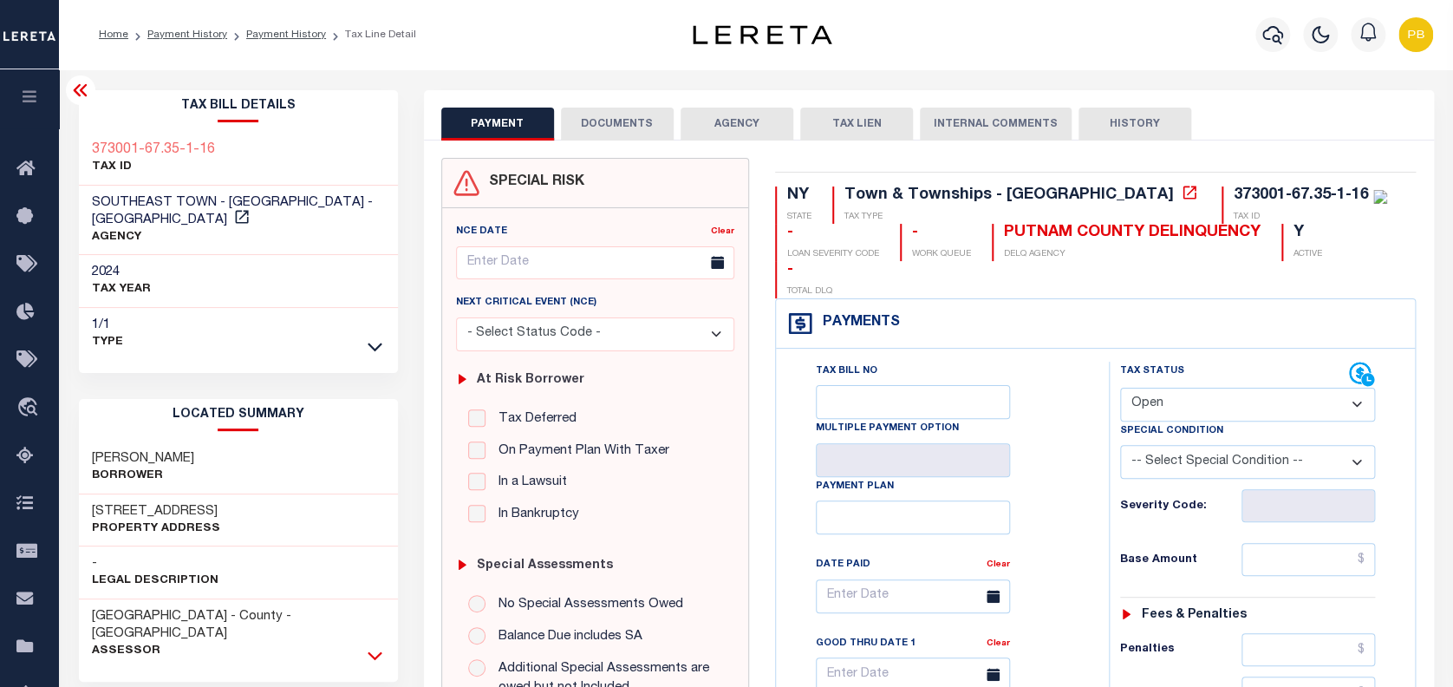
click at [378, 646] on icon at bounding box center [375, 655] width 15 height 18
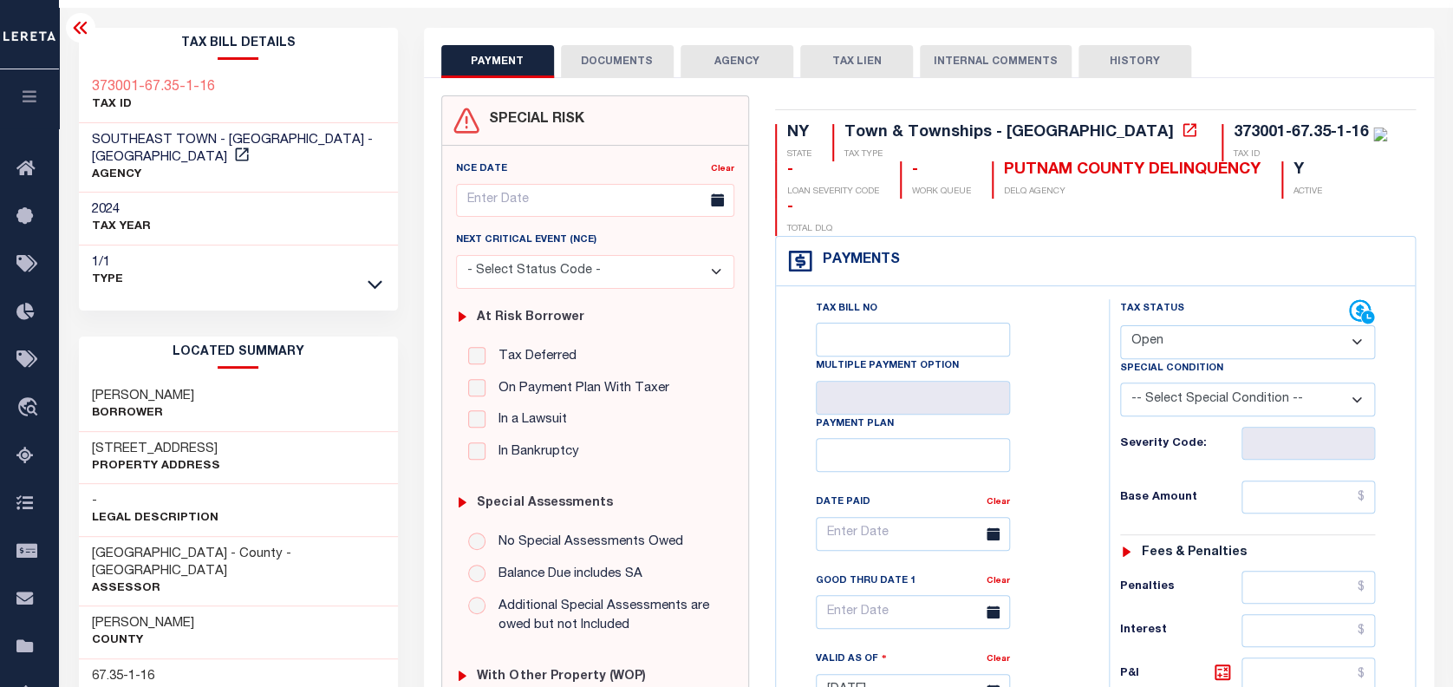
scroll to position [115, 0]
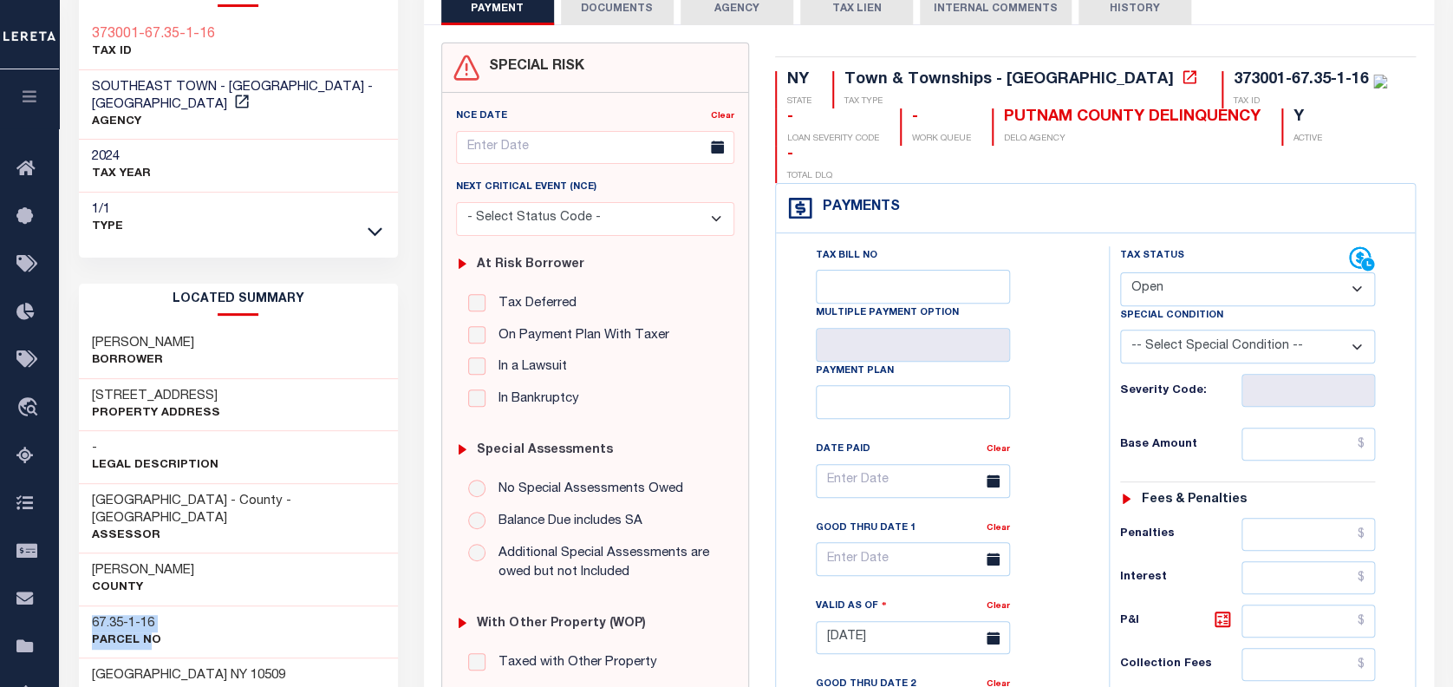
drag, startPoint x: 93, startPoint y: 604, endPoint x: 142, endPoint y: 621, distance: 52.4
click at [142, 621] on div "67.35-1-16 Parcel No" at bounding box center [126, 632] width 69 height 35
click at [184, 605] on div "67.35-1-16 Parcel No" at bounding box center [238, 631] width 319 height 53
click at [136, 615] on h3 "67.35-1-16" at bounding box center [126, 623] width 69 height 17
click at [137, 615] on h3 "67.35-1-16" at bounding box center [126, 623] width 69 height 17
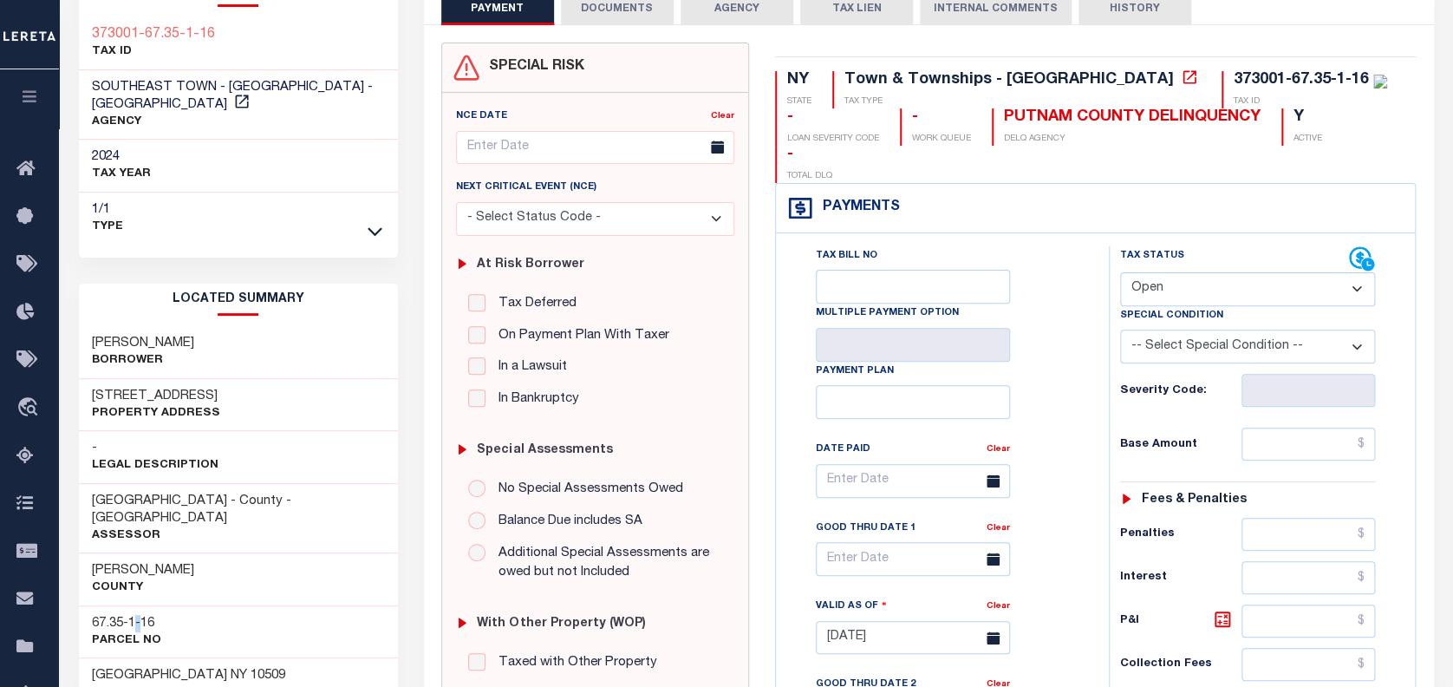
click at [140, 615] on h3 "67.35-1-16" at bounding box center [126, 623] width 69 height 17
click at [1207, 272] on select "- Select Status Code - Open Due/Unpaid Paid Incomplete No Tax Due Internal Refu…" at bounding box center [1248, 289] width 256 height 34
select select "PYD"
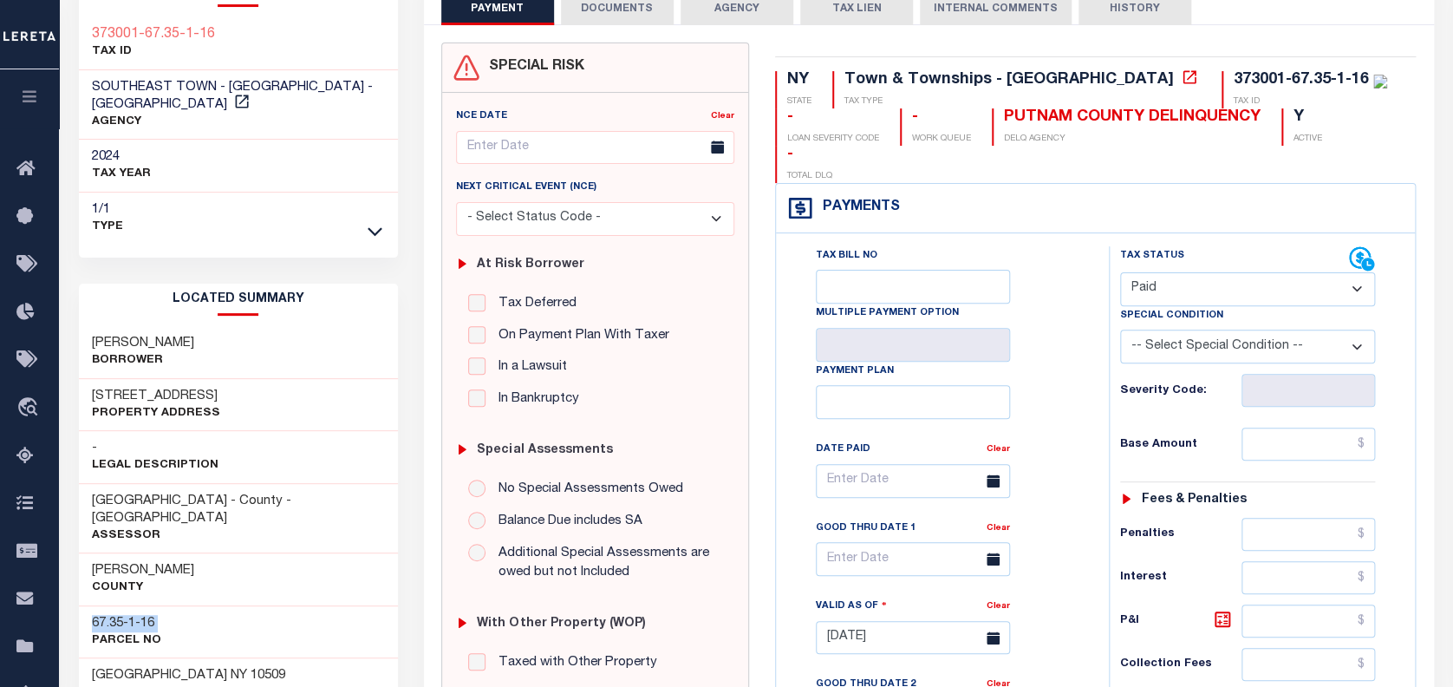
click at [1120, 272] on select "- Select Status Code - Open Due/Unpaid Paid Incomplete No Tax Due Internal Refu…" at bounding box center [1248, 289] width 256 height 34
type input "[DATE]"
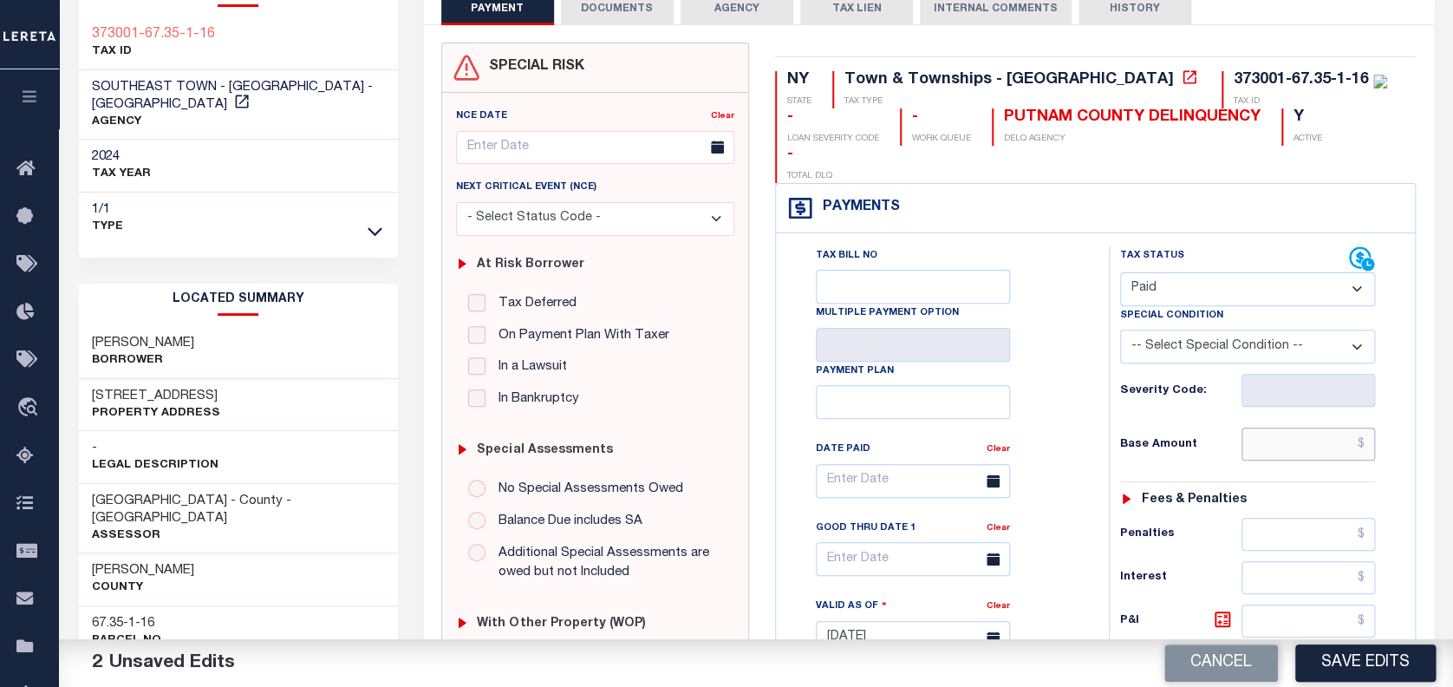
click at [1276, 427] on input "text" at bounding box center [1309, 443] width 134 height 33
paste input "3,649.50"
type input "$3,649.50"
click at [1377, 669] on button "Save Edits" at bounding box center [1365, 662] width 140 height 37
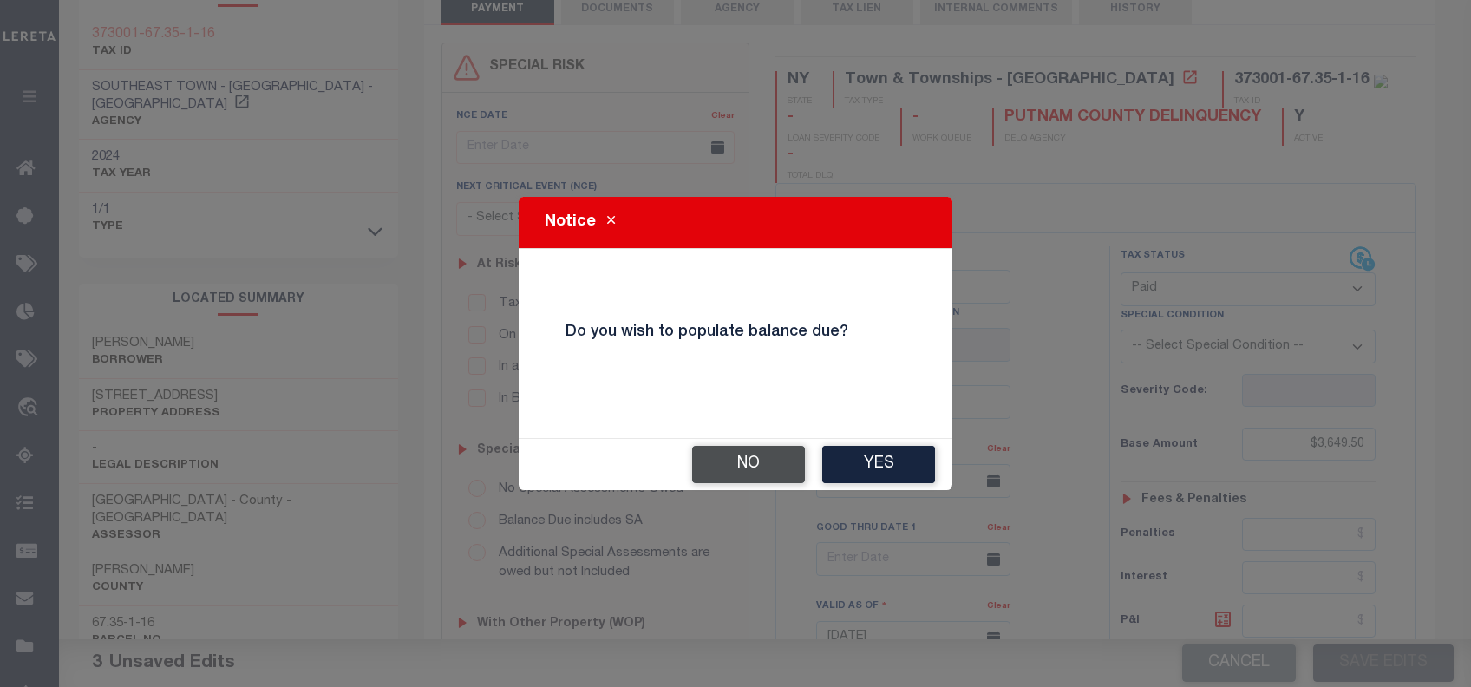
click at [784, 473] on button "No" at bounding box center [748, 464] width 113 height 37
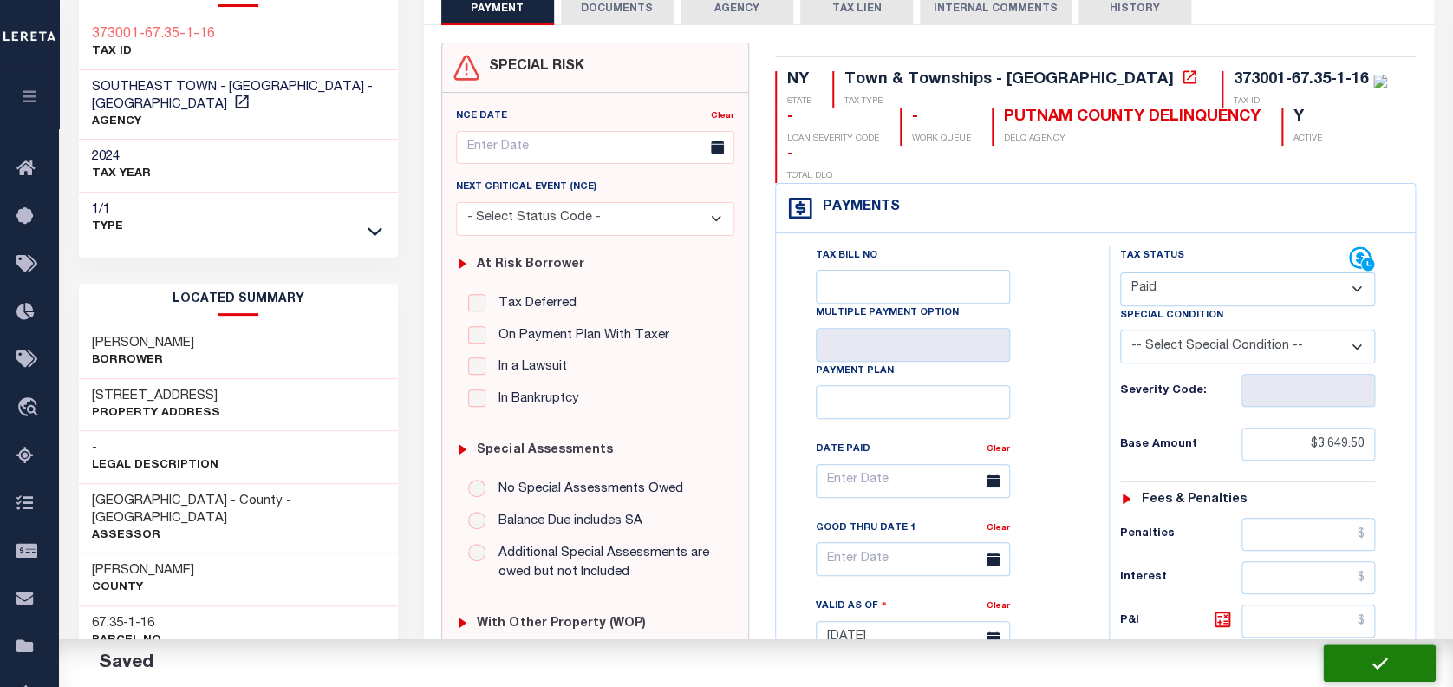
checkbox input "false"
type input "$3,649.5"
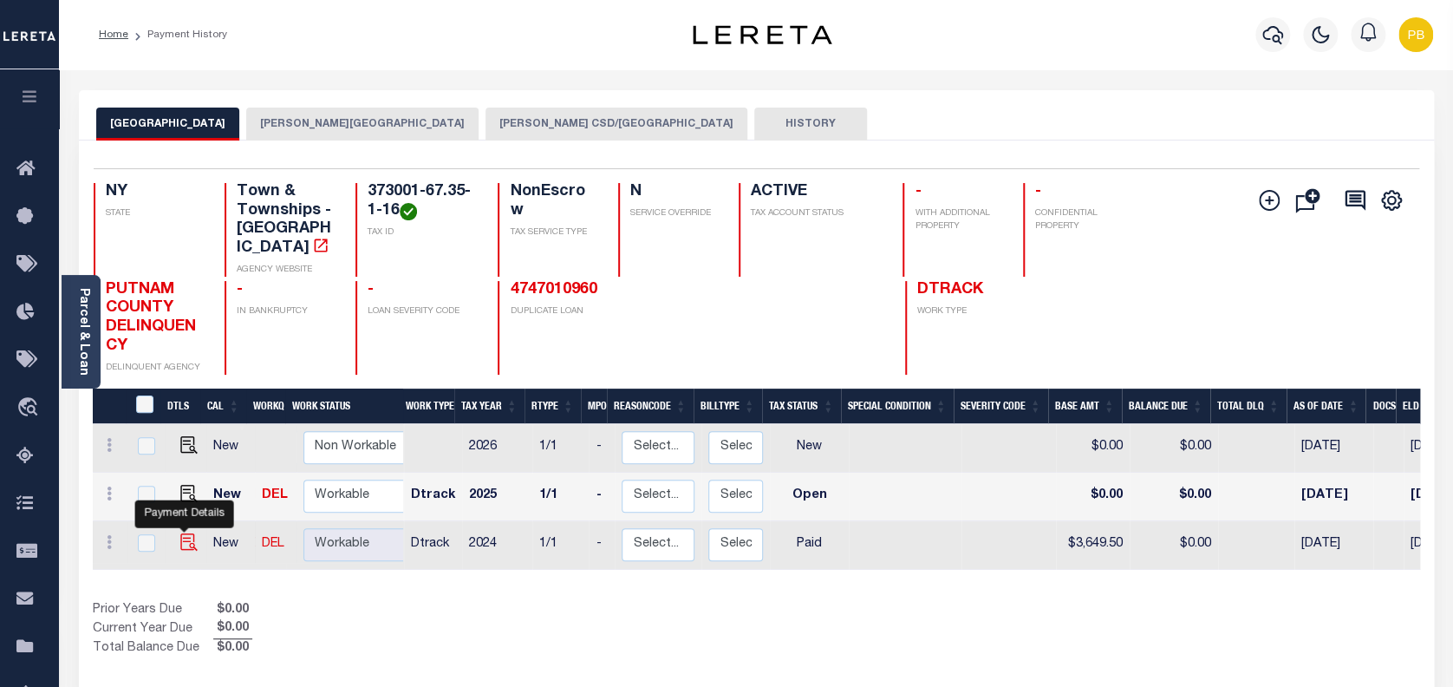
click at [185, 533] on img "" at bounding box center [188, 541] width 17 height 17
checkbox input "true"
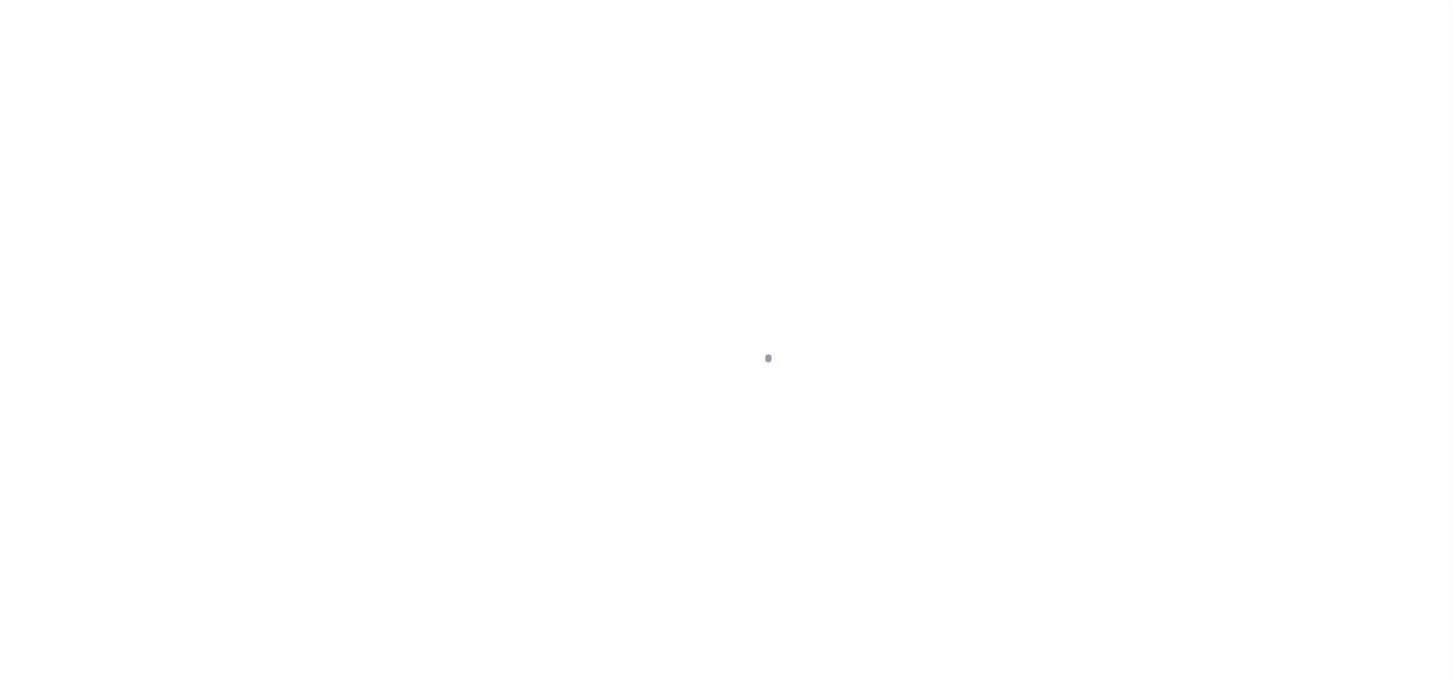
select select "PYD"
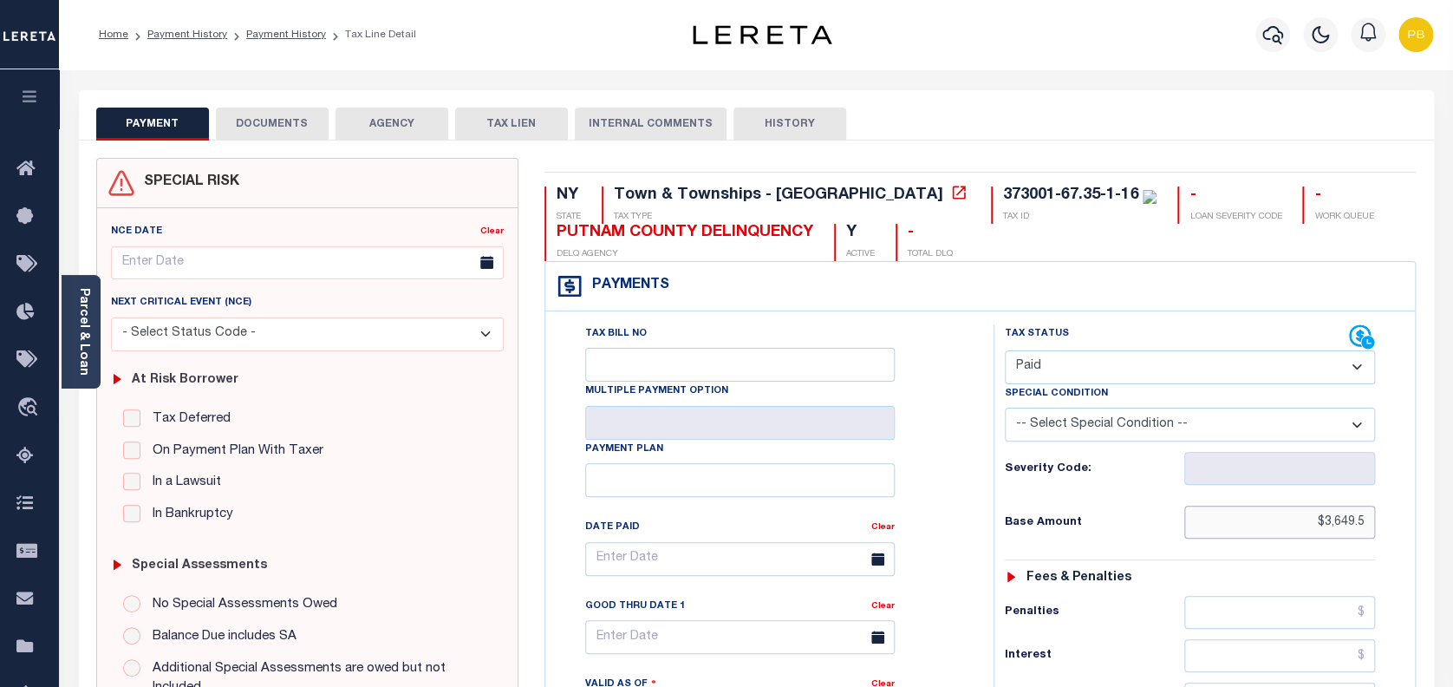
drag, startPoint x: 1357, startPoint y: 524, endPoint x: 1260, endPoint y: 525, distance: 97.1
click at [1260, 525] on input "$3,649.5" at bounding box center [1280, 522] width 192 height 33
click at [1362, 527] on input "$3,649.5" at bounding box center [1280, 522] width 192 height 33
drag, startPoint x: 1362, startPoint y: 527, endPoint x: 1158, endPoint y: 518, distance: 204.9
click at [1158, 518] on div "Base Amount $3,649.5" at bounding box center [1190, 522] width 371 height 33
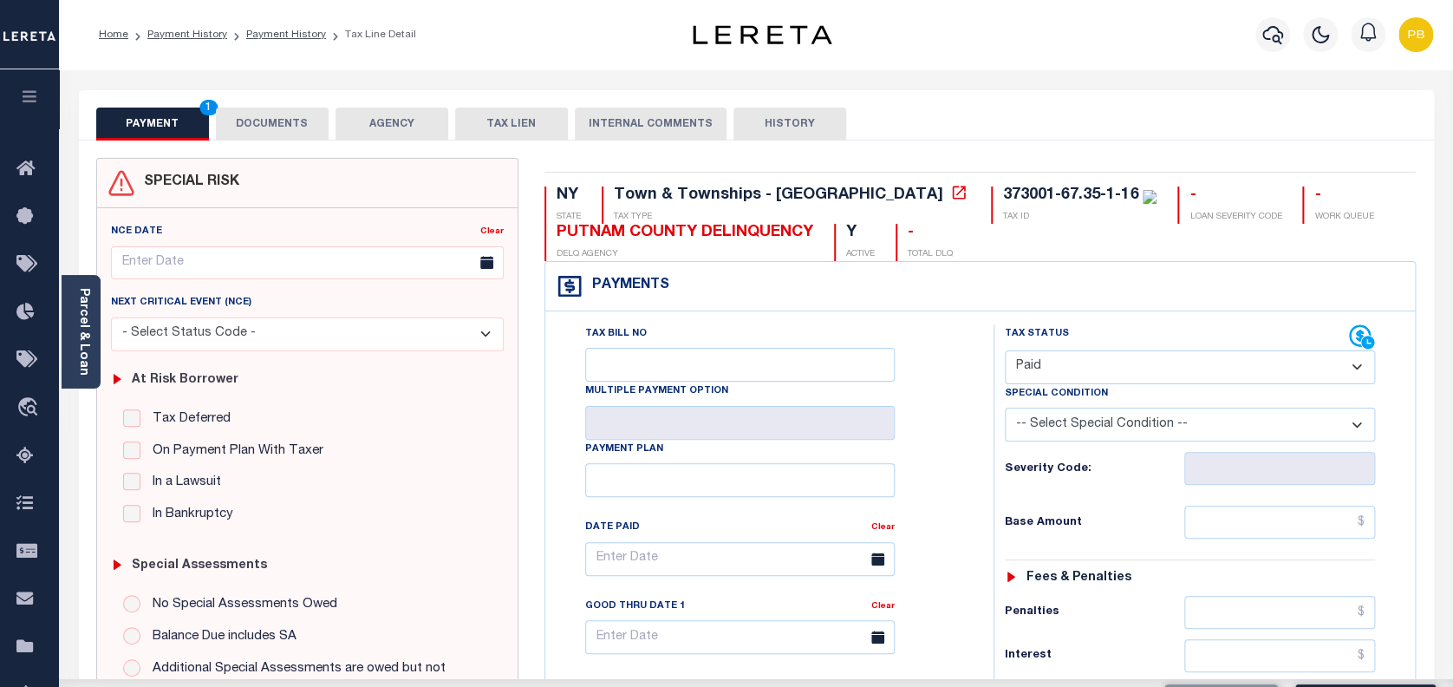
click at [1065, 361] on select "- Select Status Code - Open Due/Unpaid Paid Incomplete No Tax Due Internal Refu…" at bounding box center [1190, 367] width 371 height 34
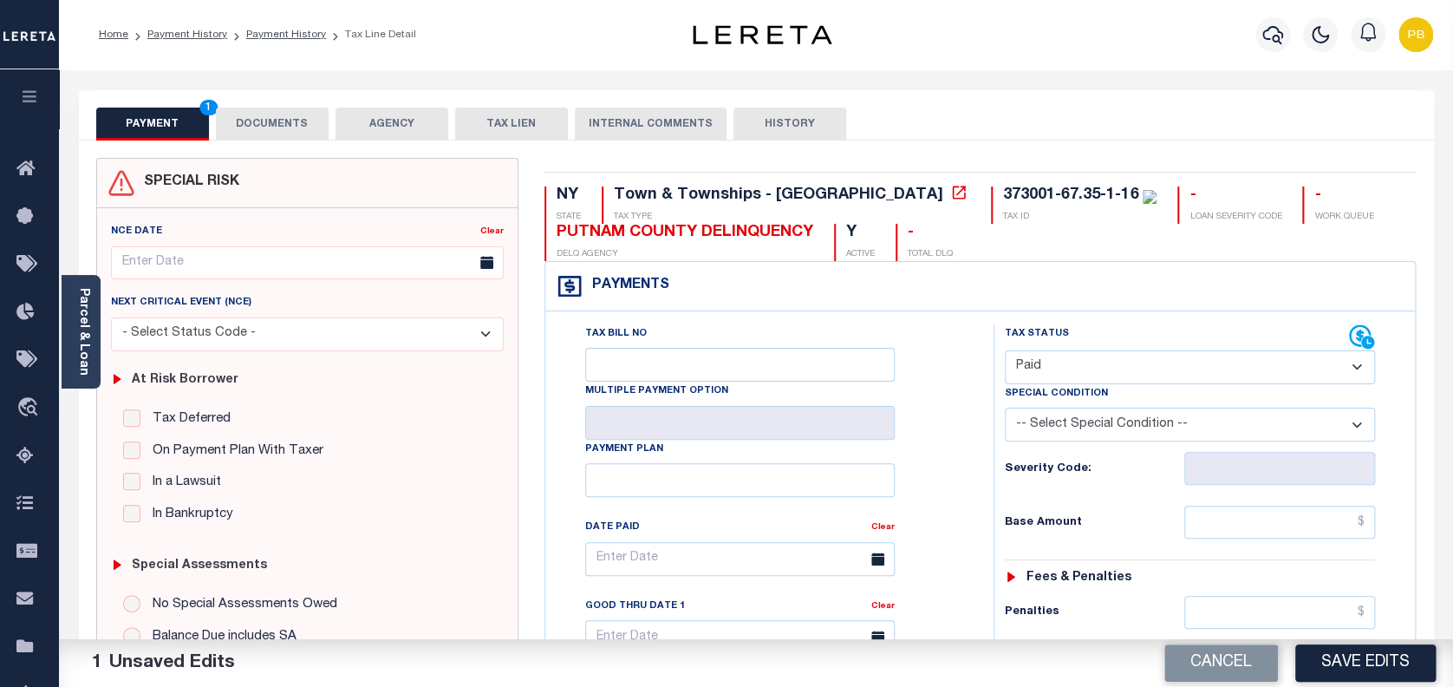
click at [1005, 351] on select "- Select Status Code - Open Due/Unpaid Paid Incomplete No Tax Due Internal Refu…" at bounding box center [1190, 367] width 371 height 34
click at [1385, 669] on button "Save Edits" at bounding box center [1365, 662] width 140 height 37
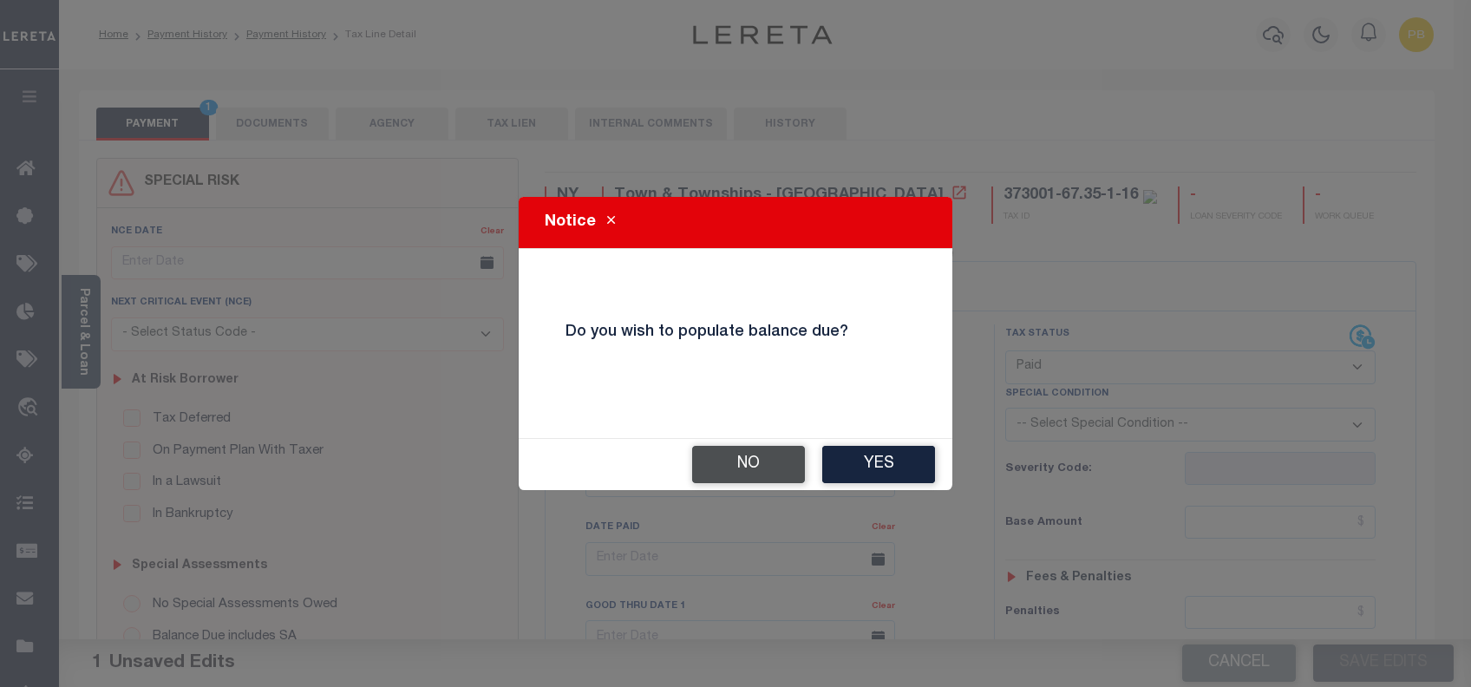
click at [766, 469] on button "No" at bounding box center [748, 464] width 113 height 37
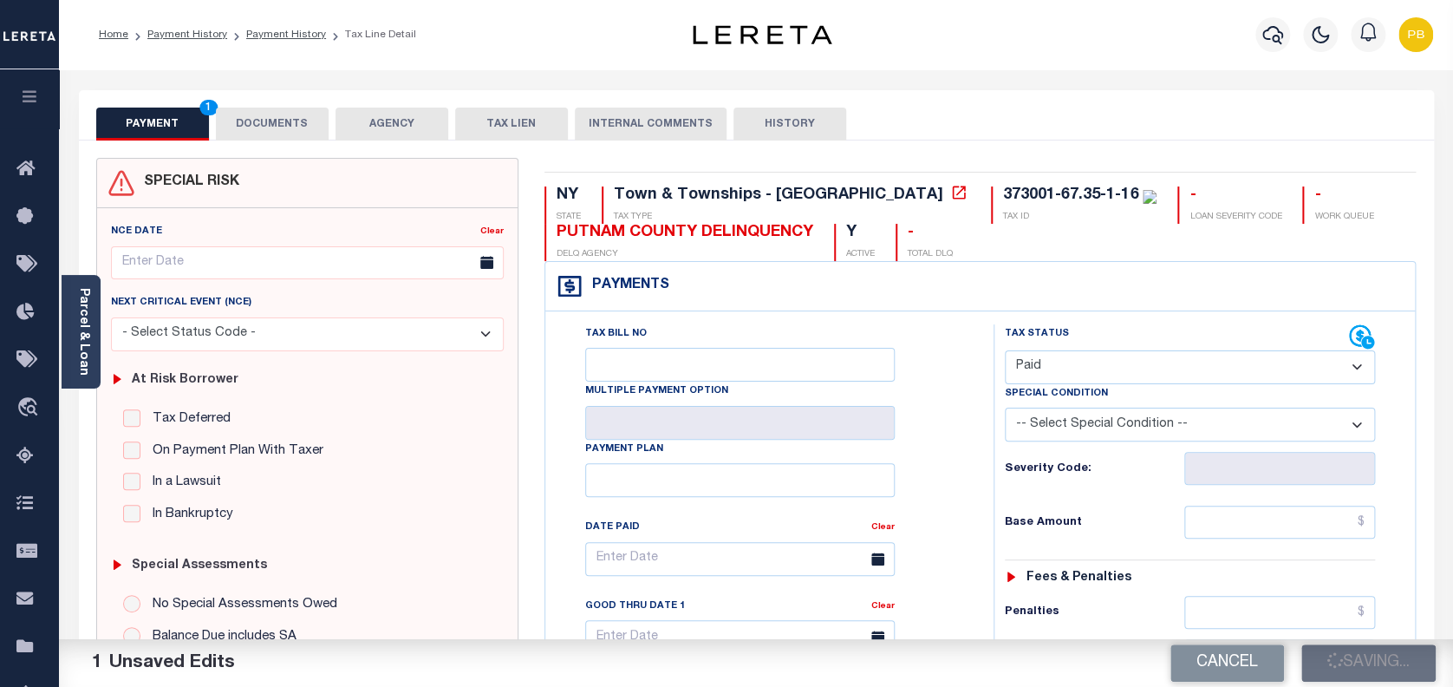
checkbox input "false"
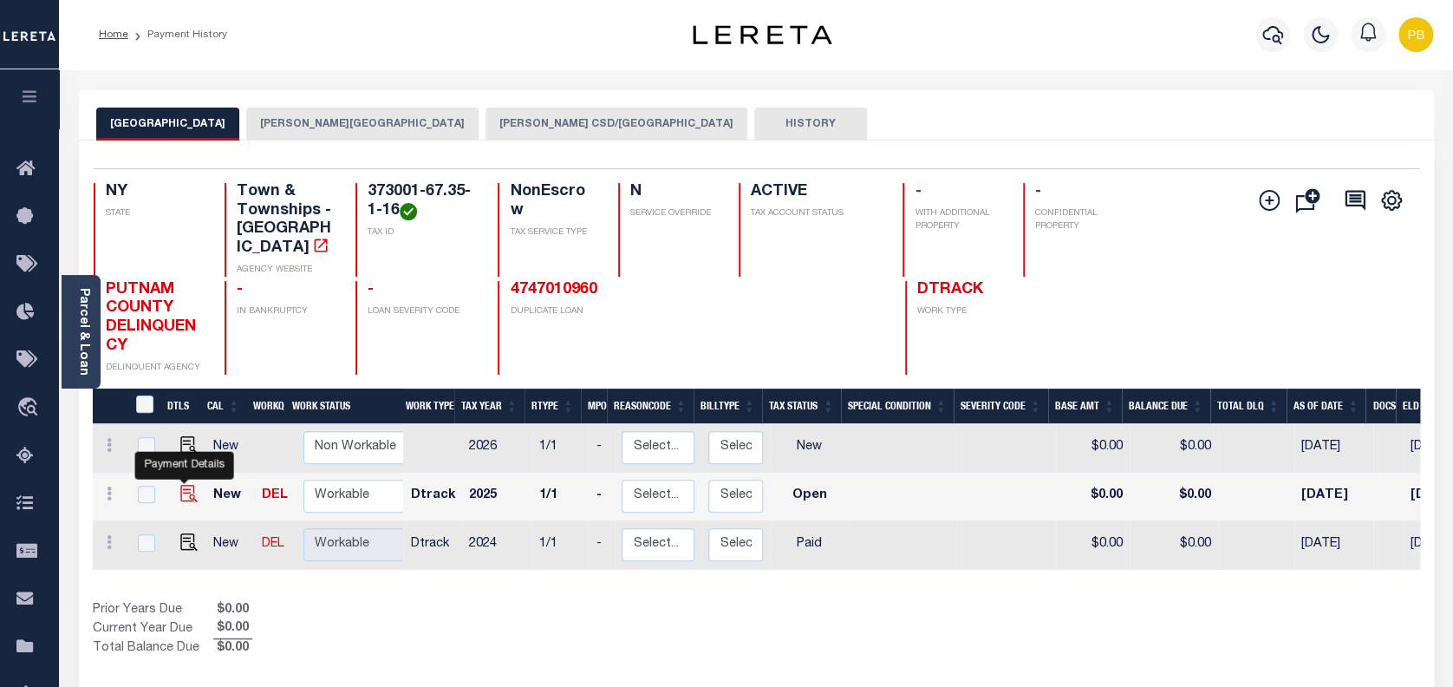
click at [180, 485] on img "" at bounding box center [188, 493] width 17 height 17
checkbox input "true"
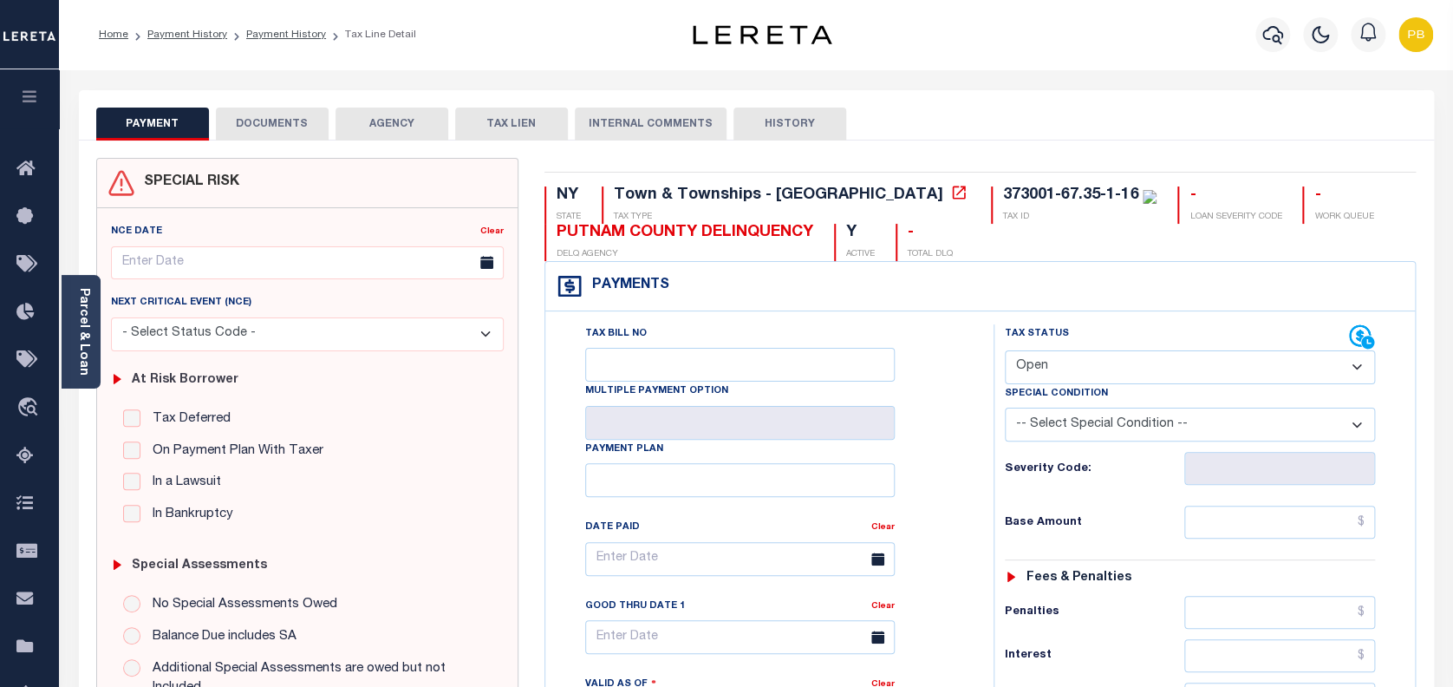
click at [1124, 375] on select "- Select Status Code - Open Due/Unpaid Paid Incomplete No Tax Due Internal Refu…" at bounding box center [1190, 367] width 371 height 34
select select "PYD"
click at [1005, 351] on select "- Select Status Code - Open Due/Unpaid Paid Incomplete No Tax Due Internal Refu…" at bounding box center [1190, 367] width 371 height 34
type input "[DATE]"
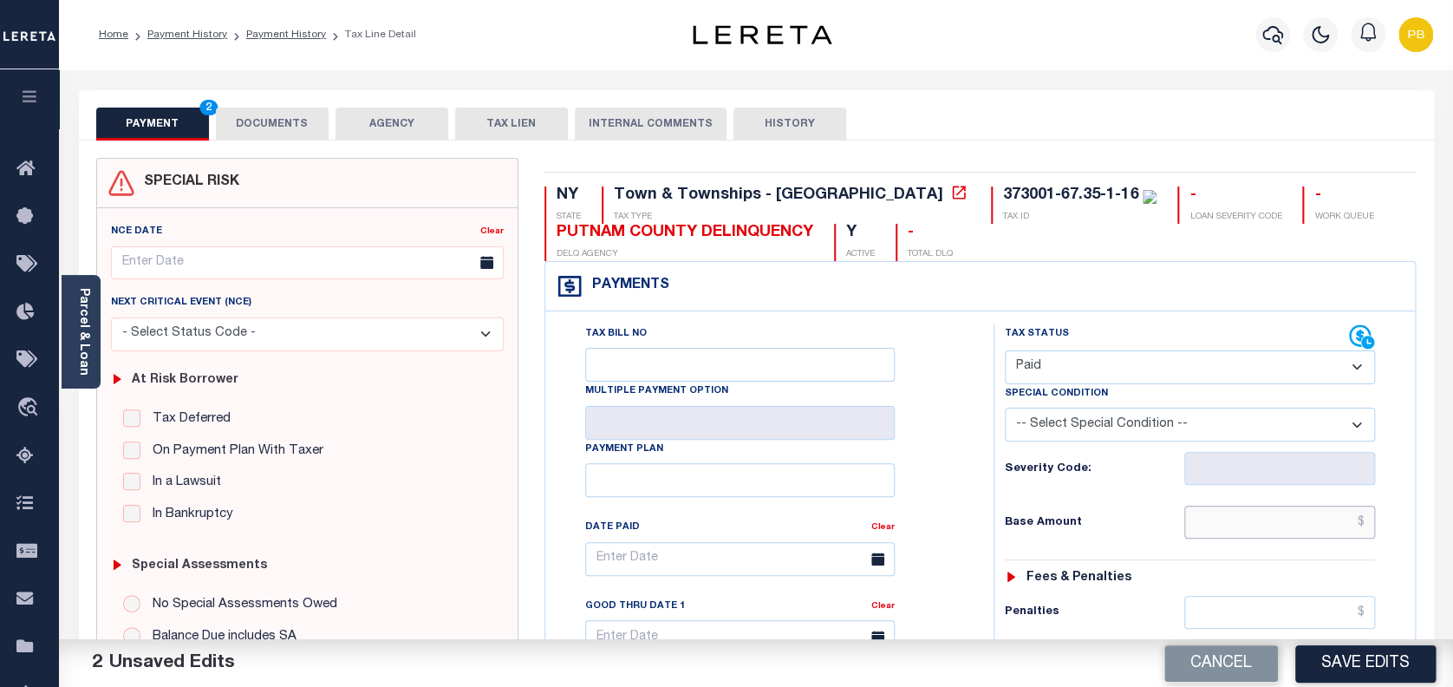
click at [1302, 522] on input "text" at bounding box center [1280, 522] width 192 height 33
paste input "$3,649.5"
type input "$3,649.50"
click at [1370, 645] on button "Save Edits" at bounding box center [1365, 662] width 140 height 37
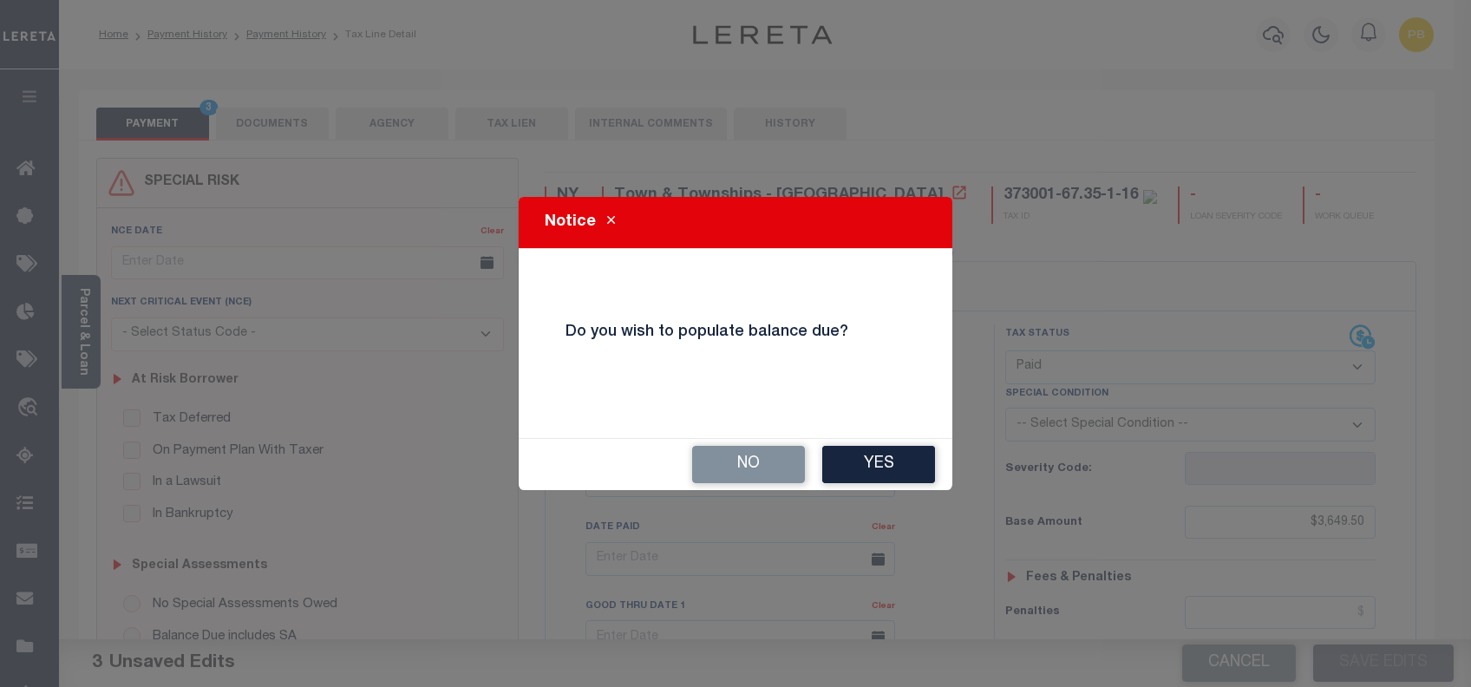
click at [724, 478] on button "No" at bounding box center [748, 464] width 113 height 37
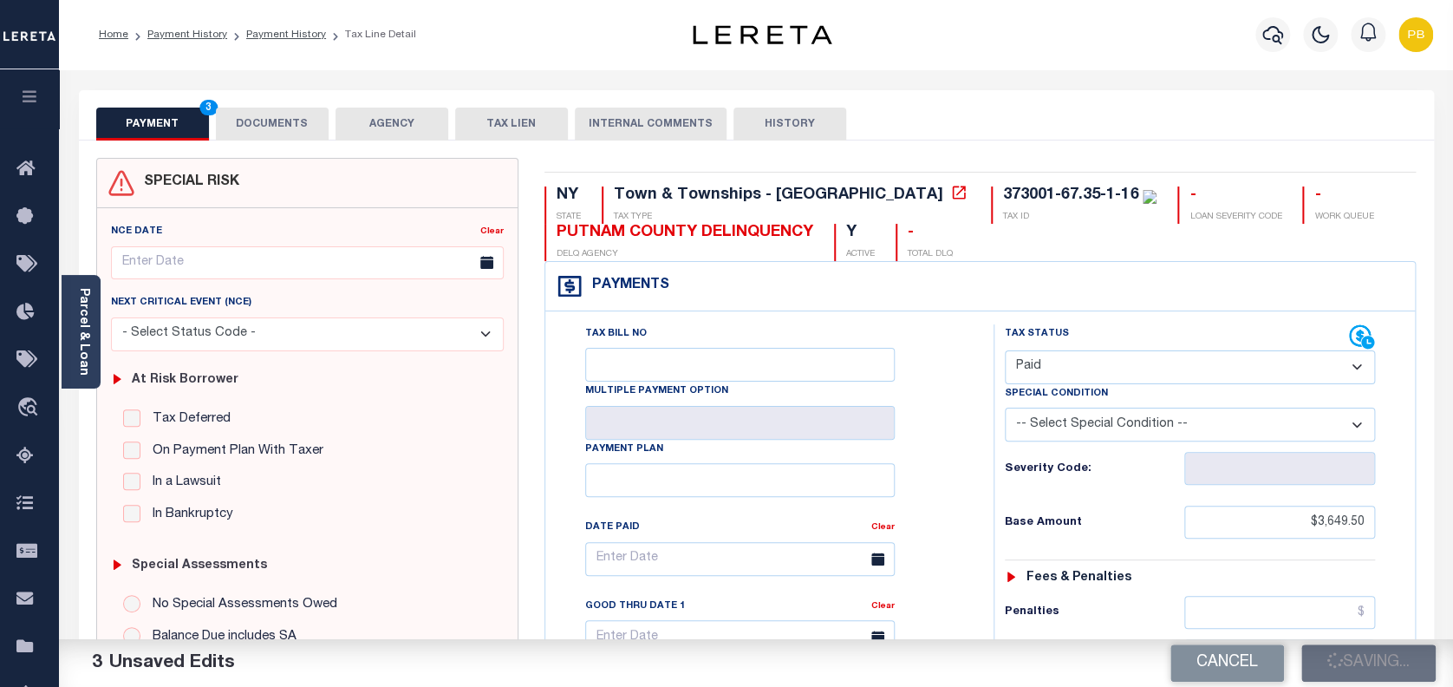
checkbox input "false"
type input "$3,649.5"
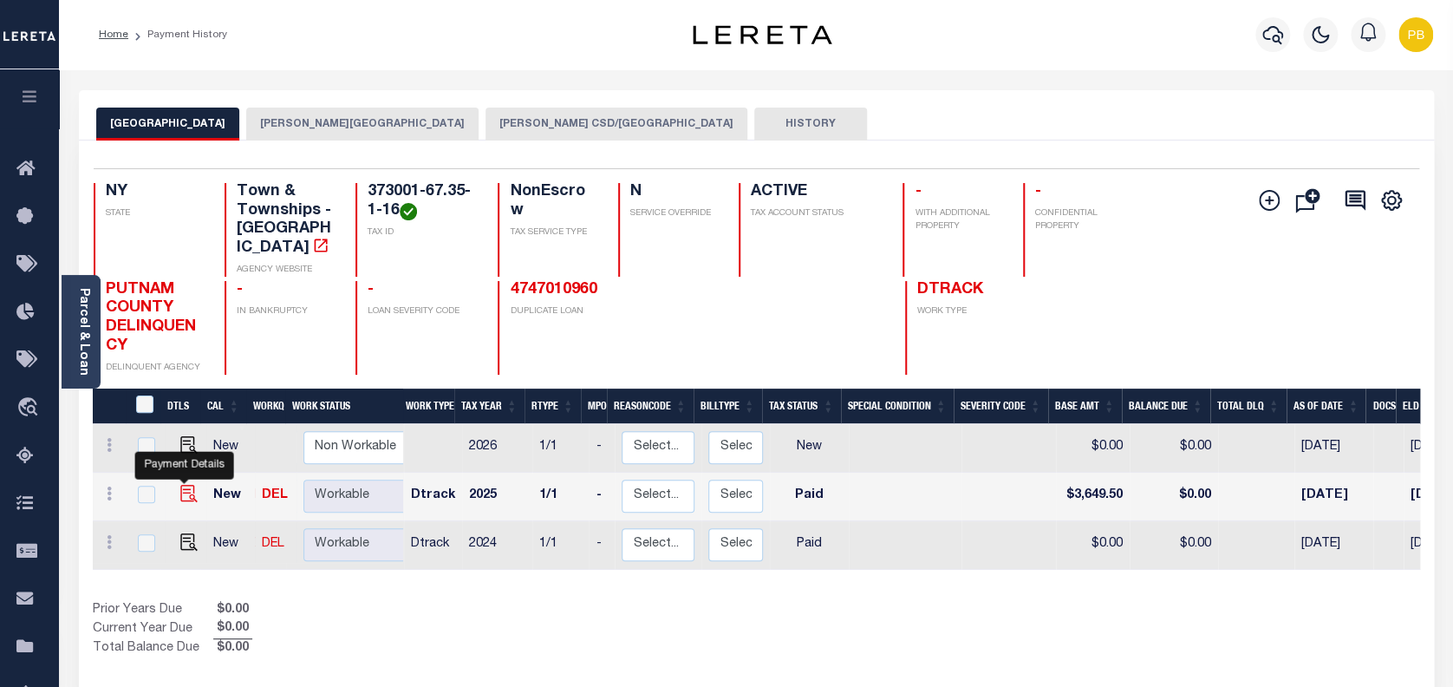
click at [183, 485] on img "" at bounding box center [188, 493] width 17 height 17
checkbox input "true"
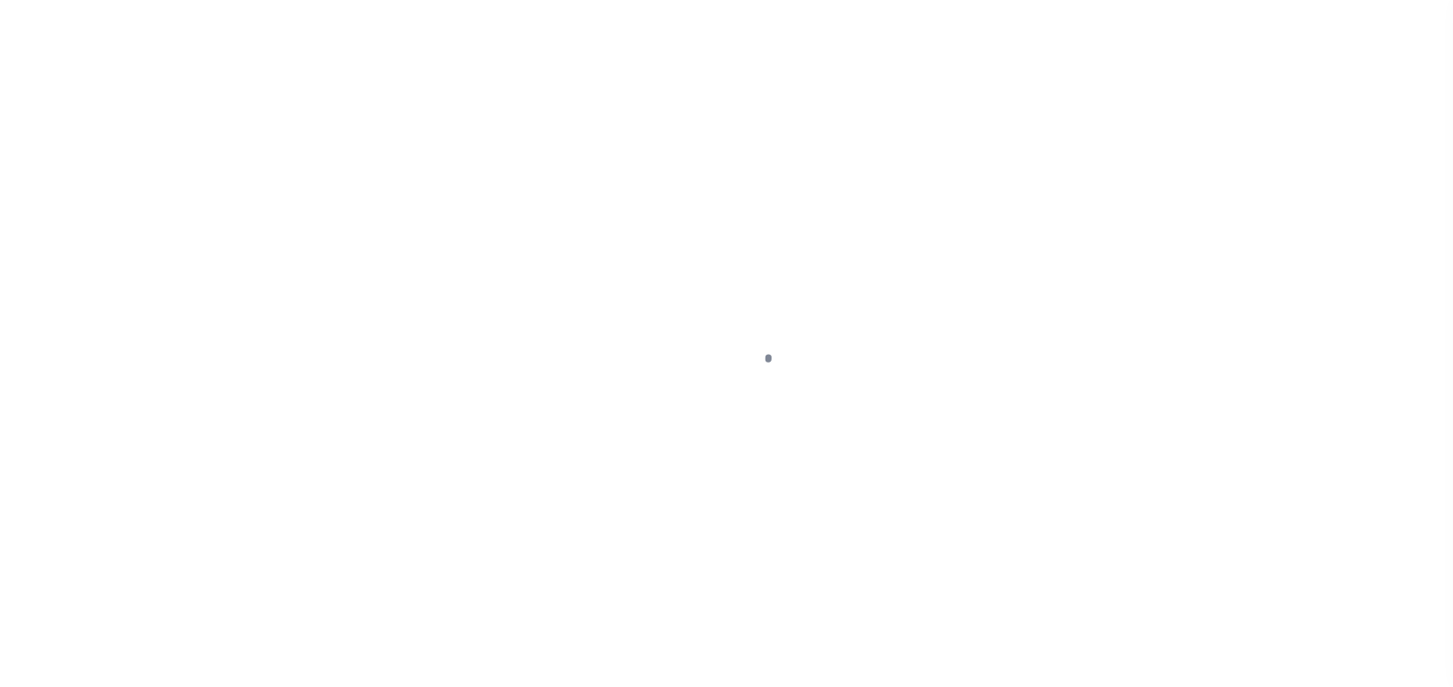
select select "PYD"
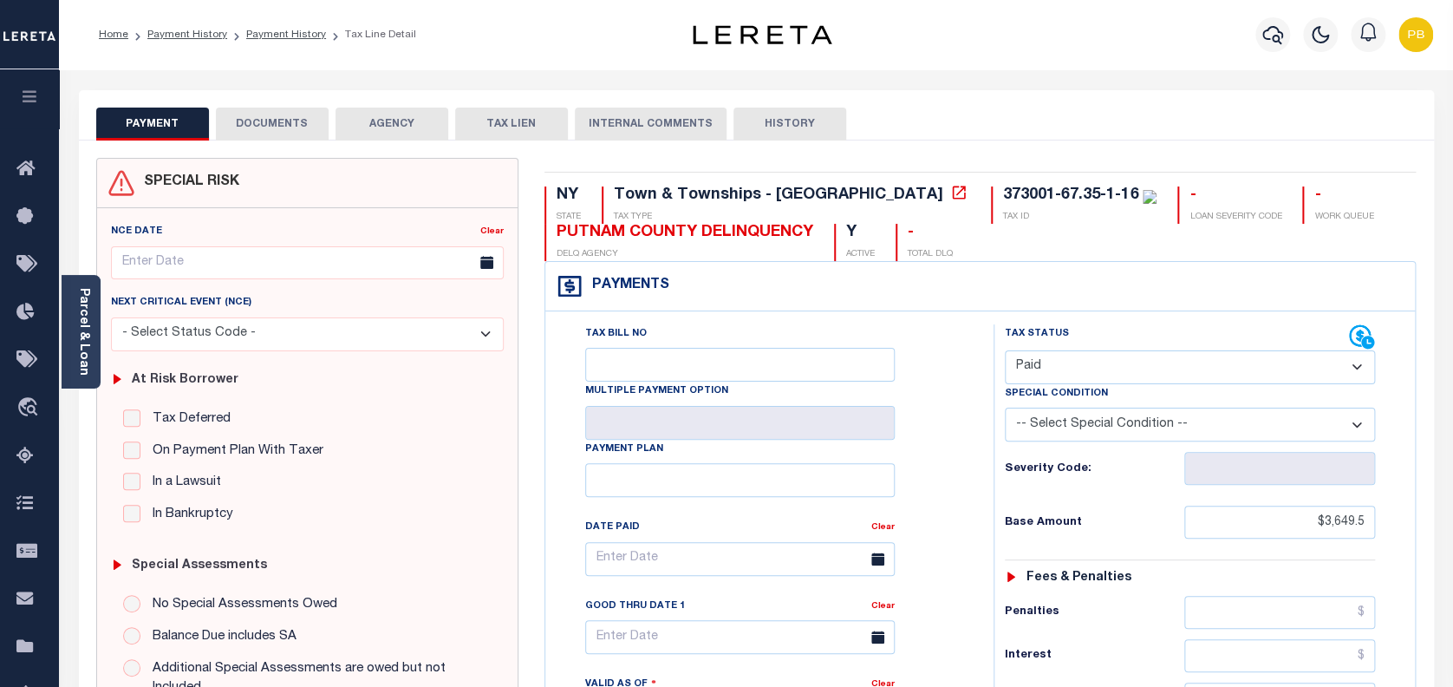
click at [271, 134] on button "DOCUMENTS" at bounding box center [272, 124] width 113 height 33
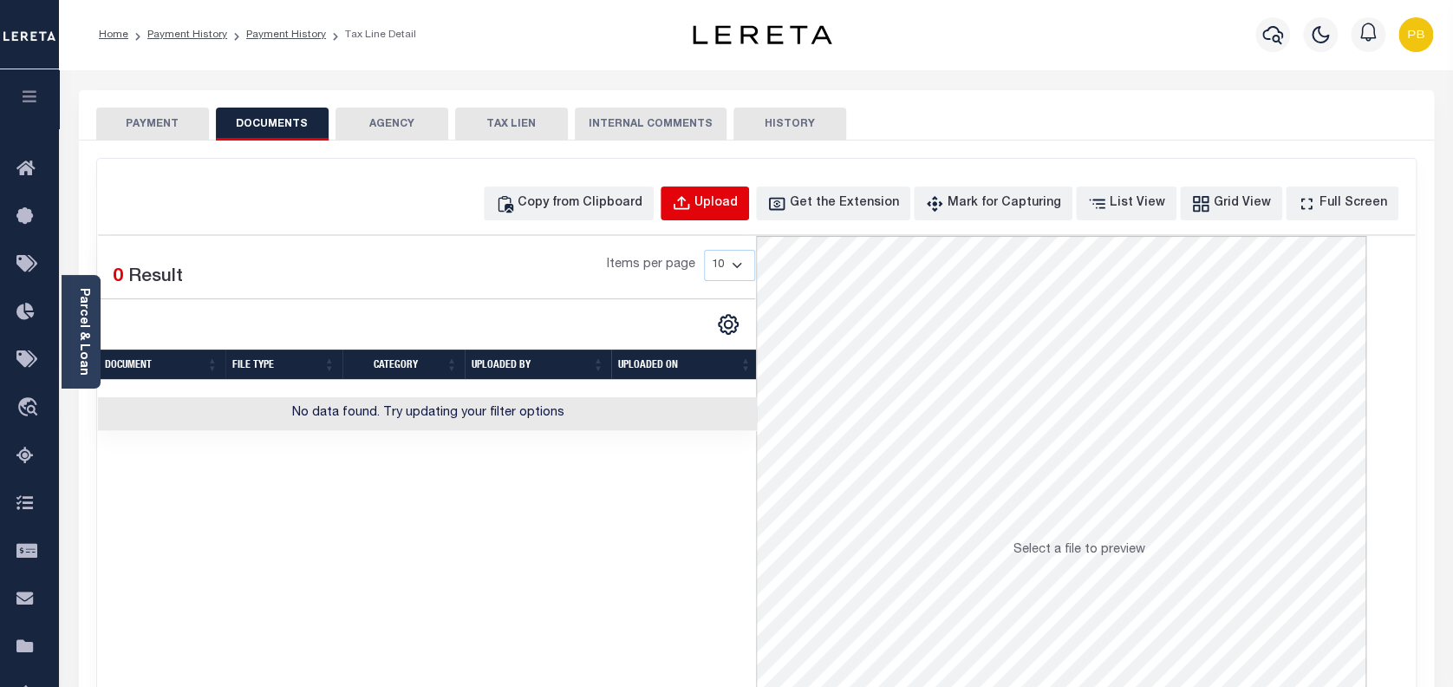
click at [749, 212] on button "Upload" at bounding box center [705, 203] width 88 height 34
select select "POP"
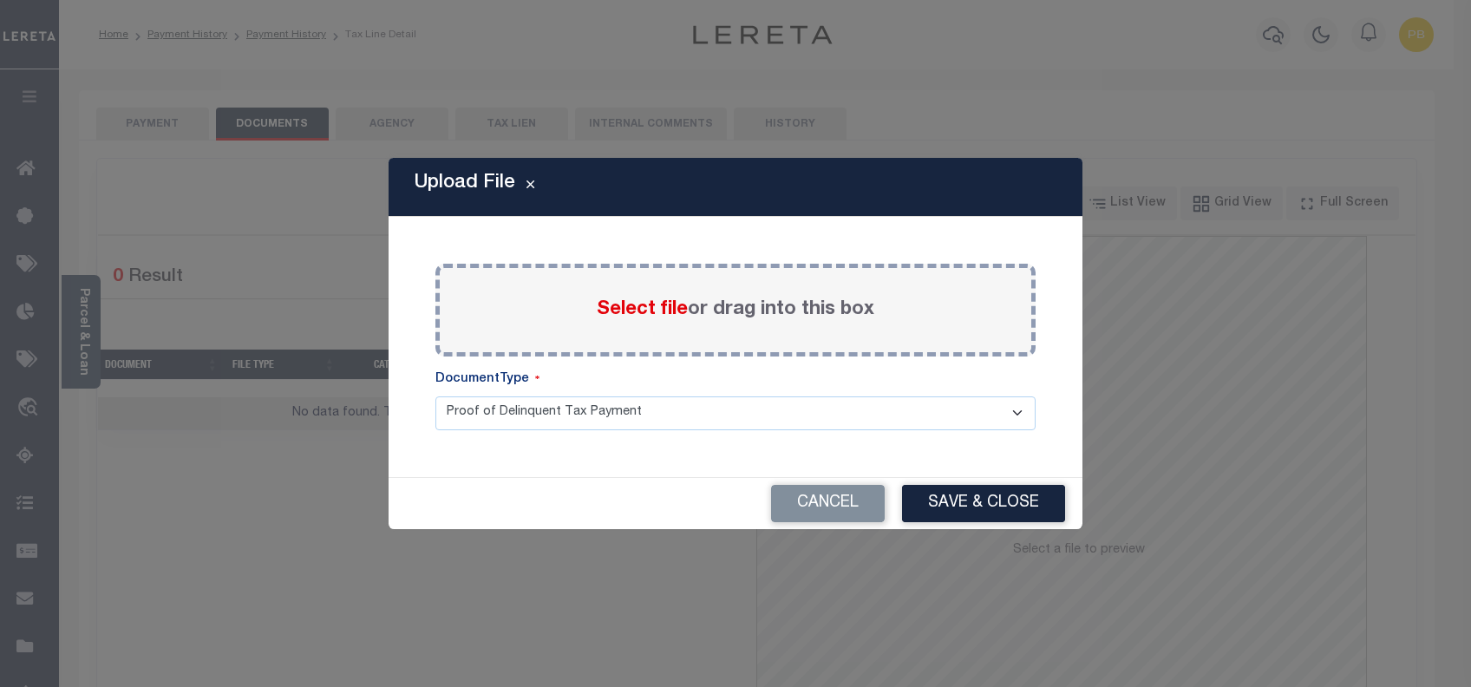
click at [609, 307] on span "Select file" at bounding box center [642, 309] width 91 height 19
click at [0, 0] on input "Select file or drag into this box" at bounding box center [0, 0] width 0 height 0
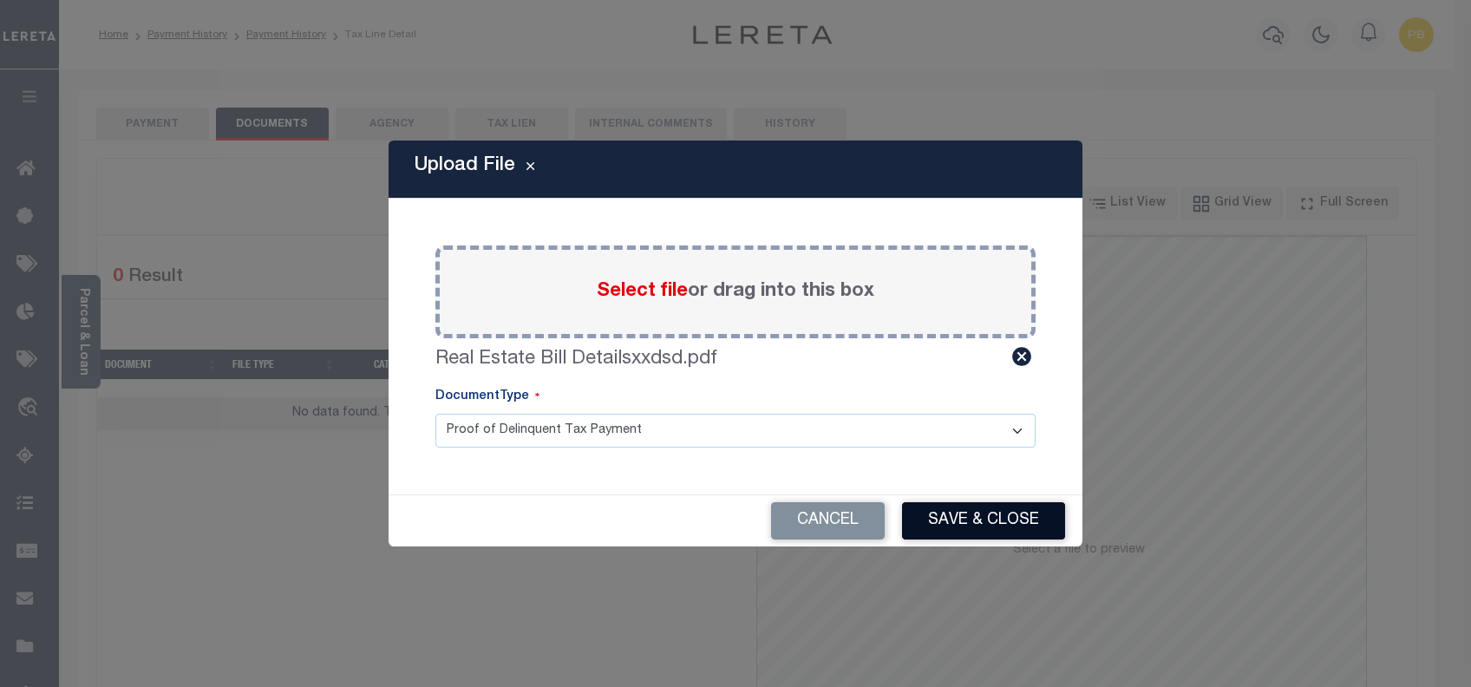
click at [1027, 517] on button "Save & Close" at bounding box center [983, 520] width 163 height 37
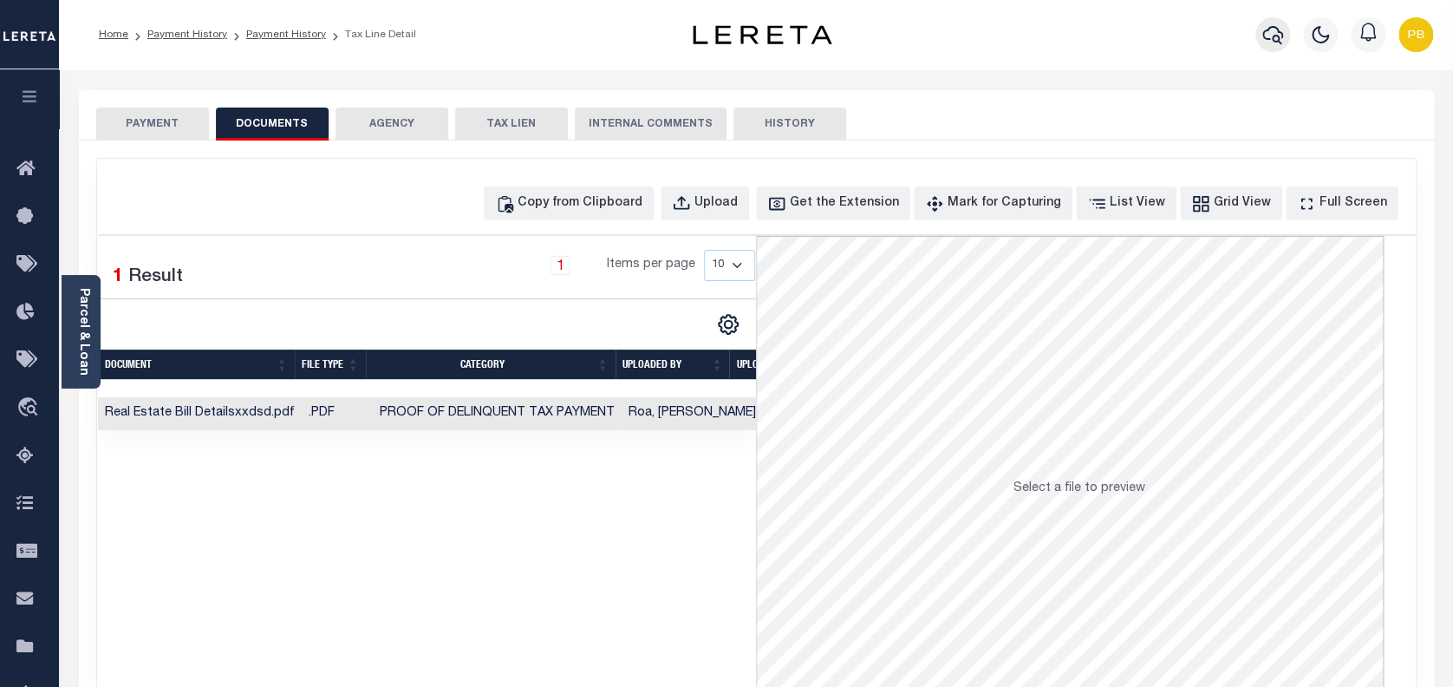
click at [1267, 36] on icon "button" at bounding box center [1273, 34] width 21 height 21
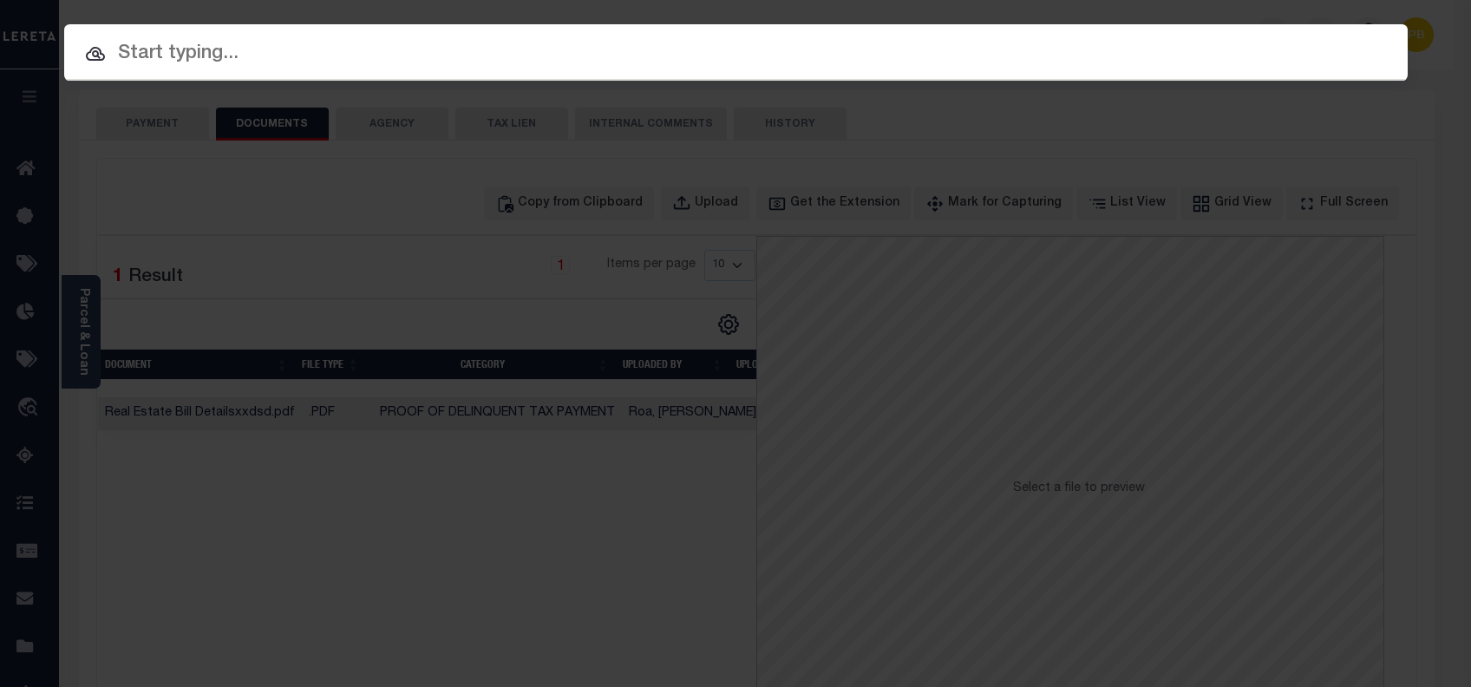
paste input "2000113970"
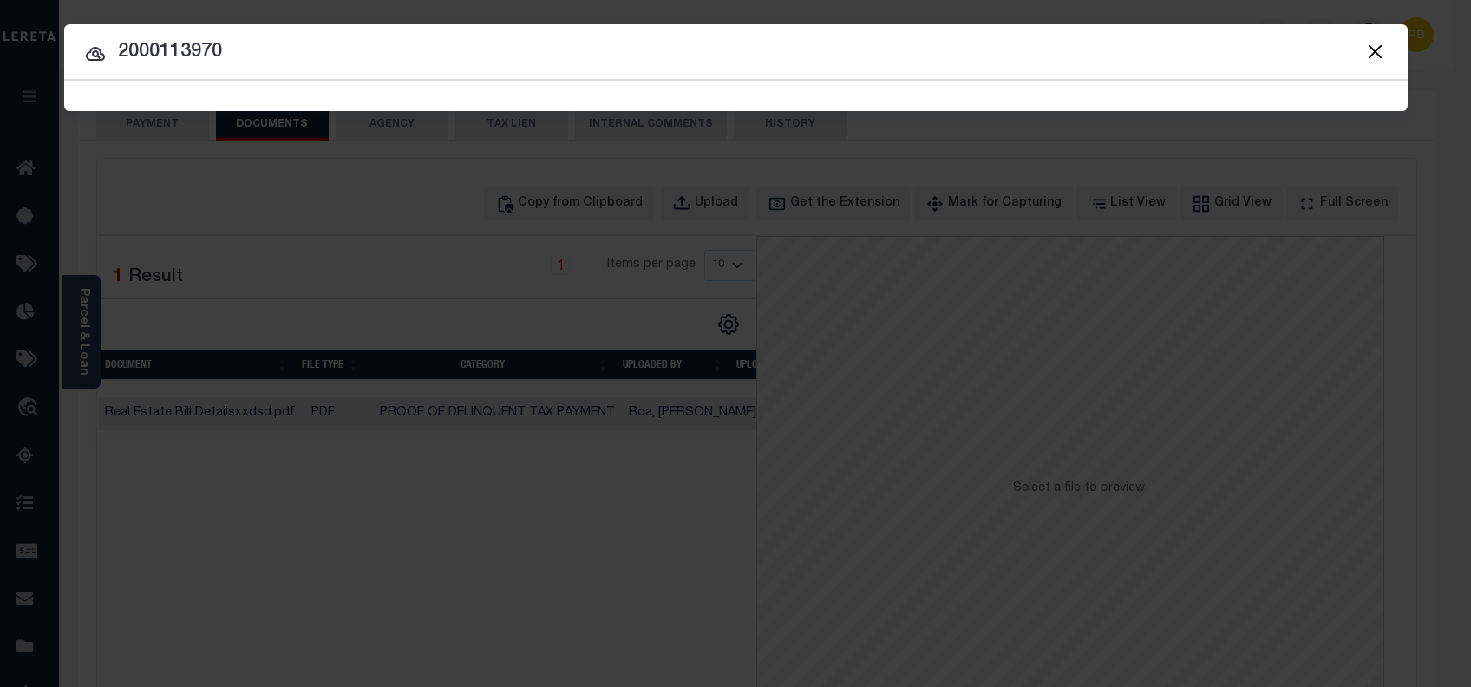
type input "2000113970"
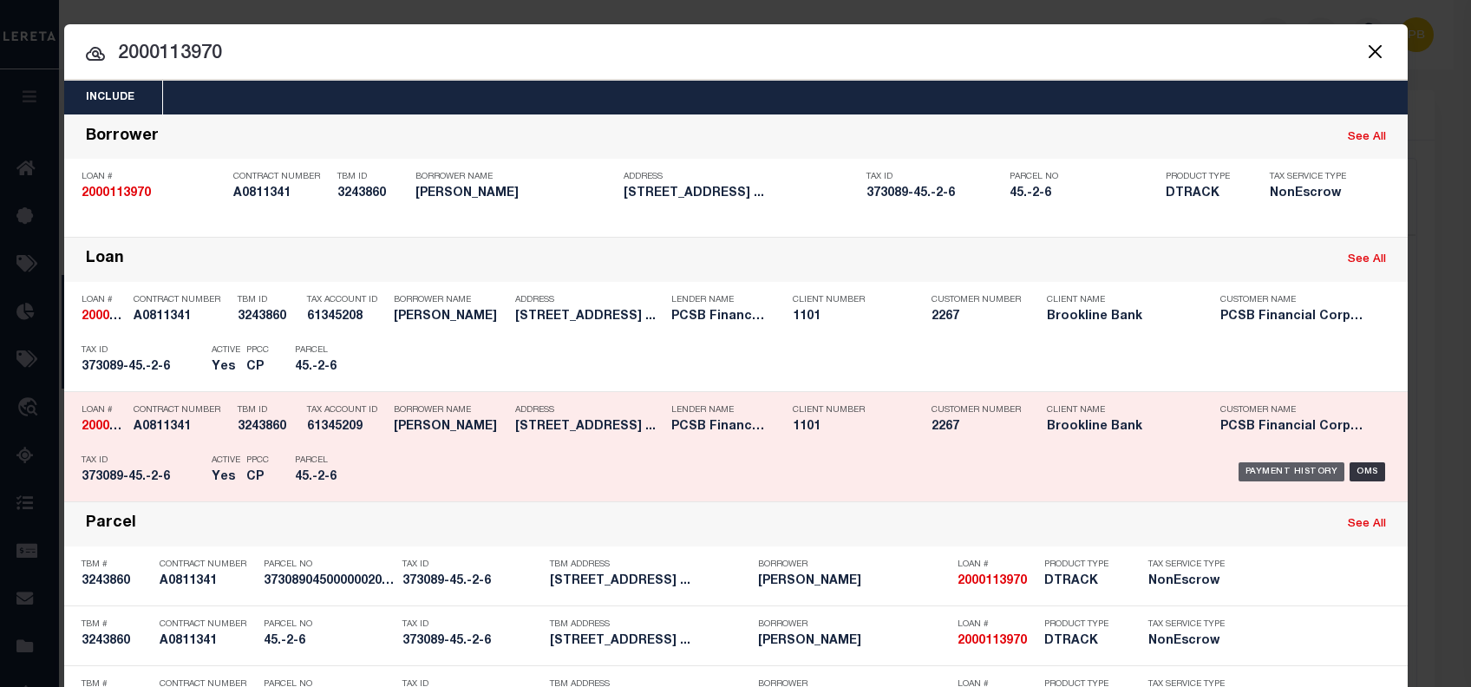
click at [1276, 465] on div "Payment History" at bounding box center [1291, 471] width 107 height 19
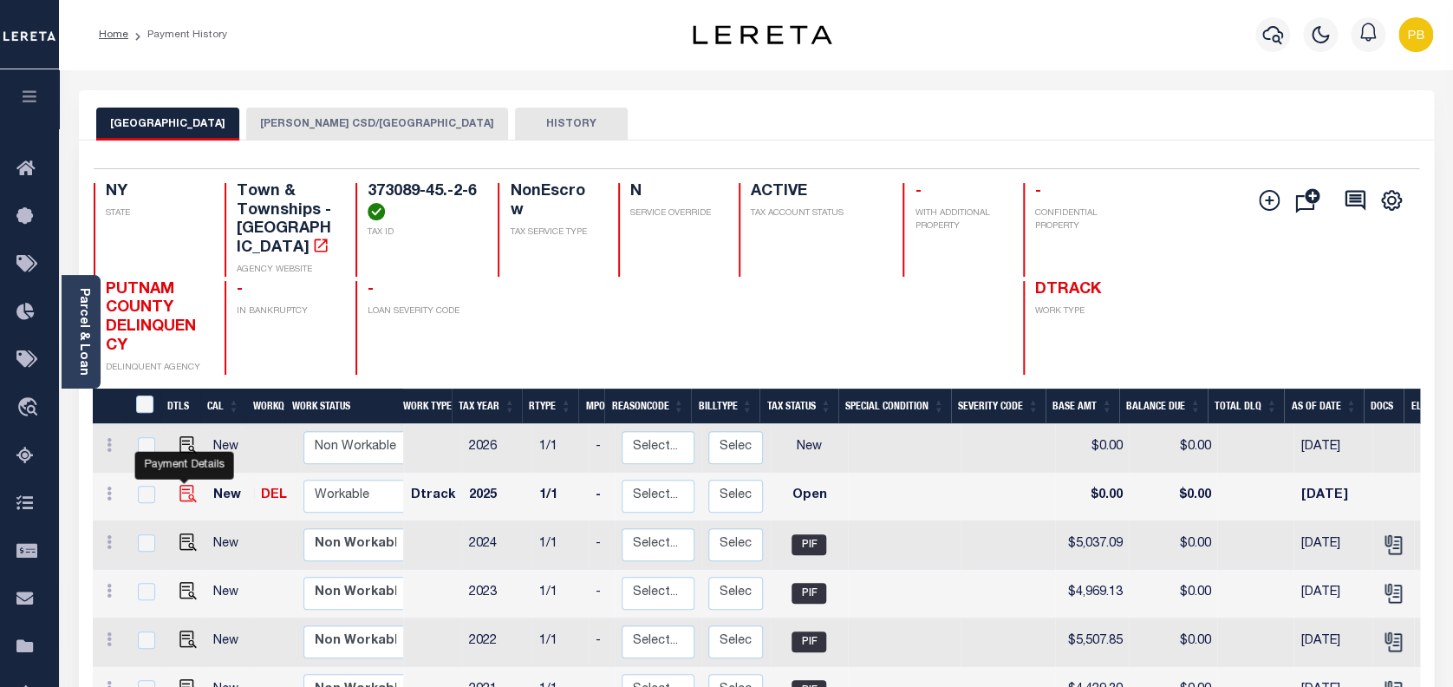
click at [185, 485] on img "" at bounding box center [187, 493] width 17 height 17
checkbox input "true"
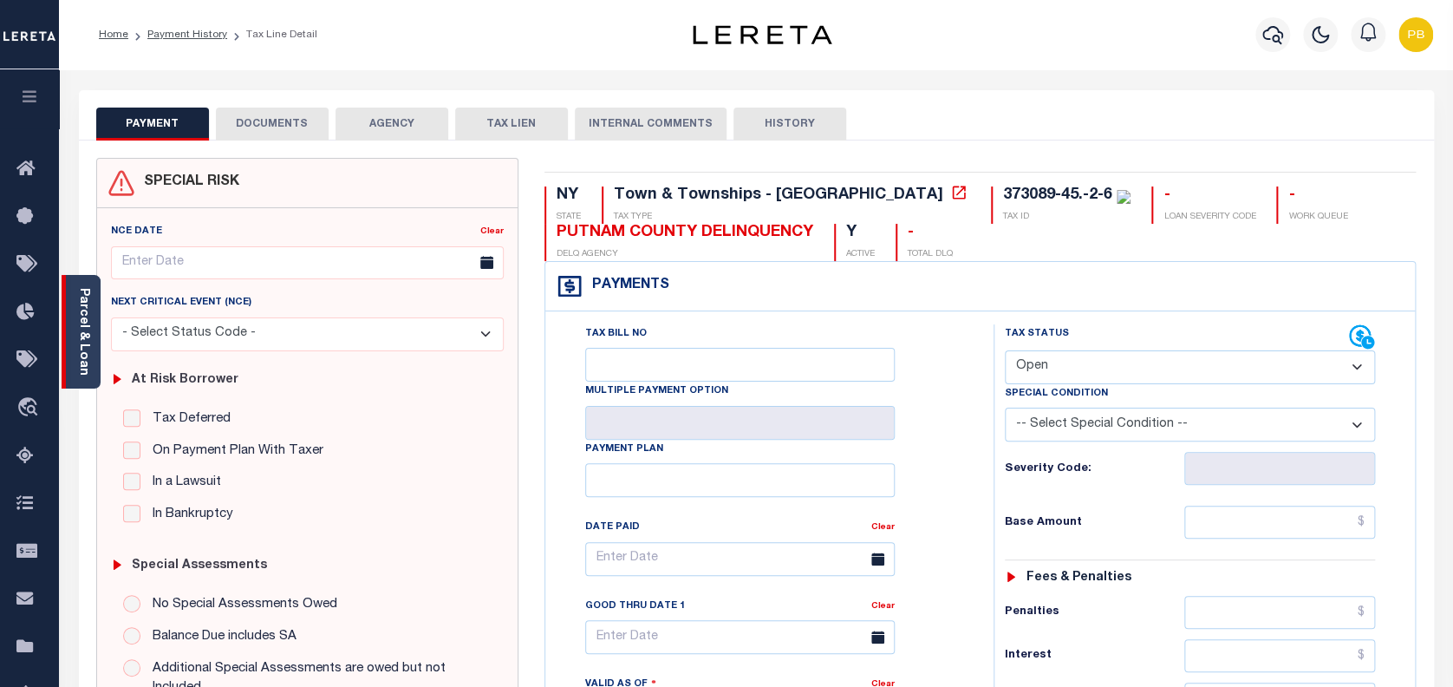
click at [83, 332] on link "Parcel & Loan" at bounding box center [83, 332] width 12 height 88
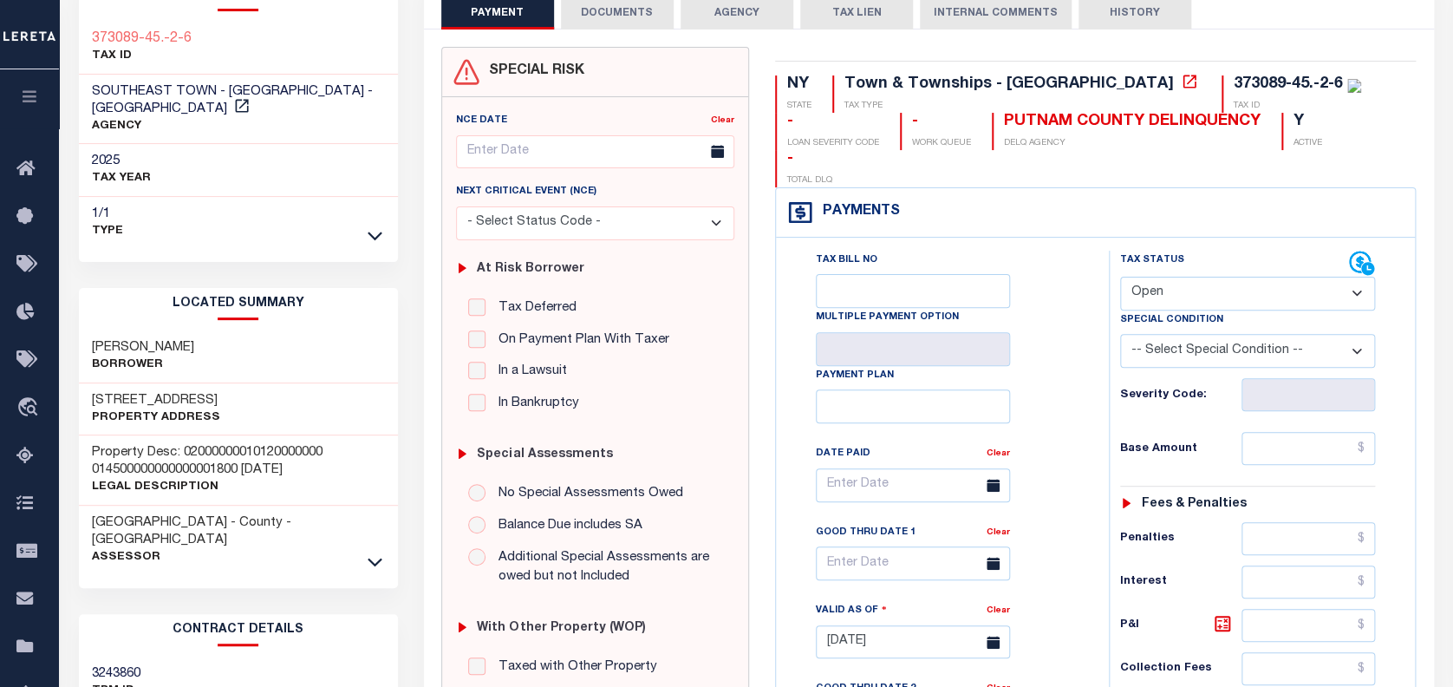
scroll to position [115, 0]
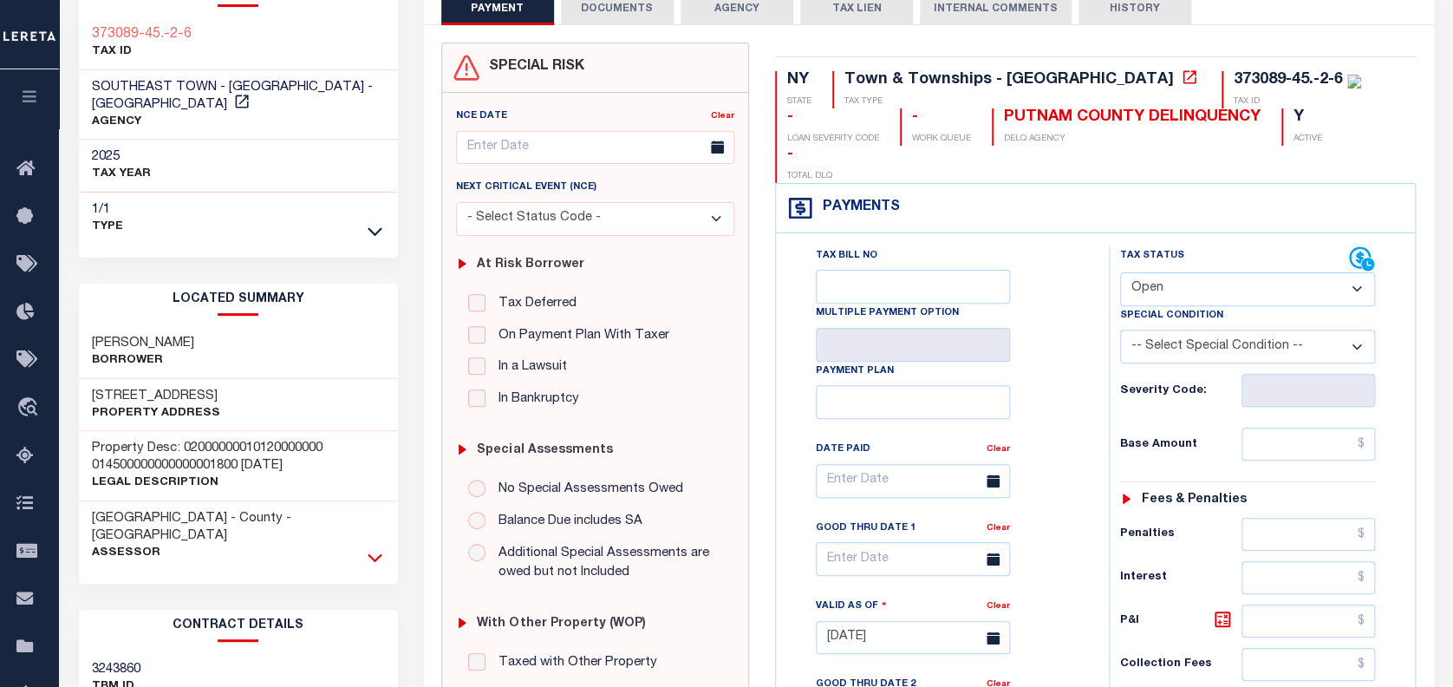
click at [369, 548] on icon at bounding box center [375, 557] width 15 height 18
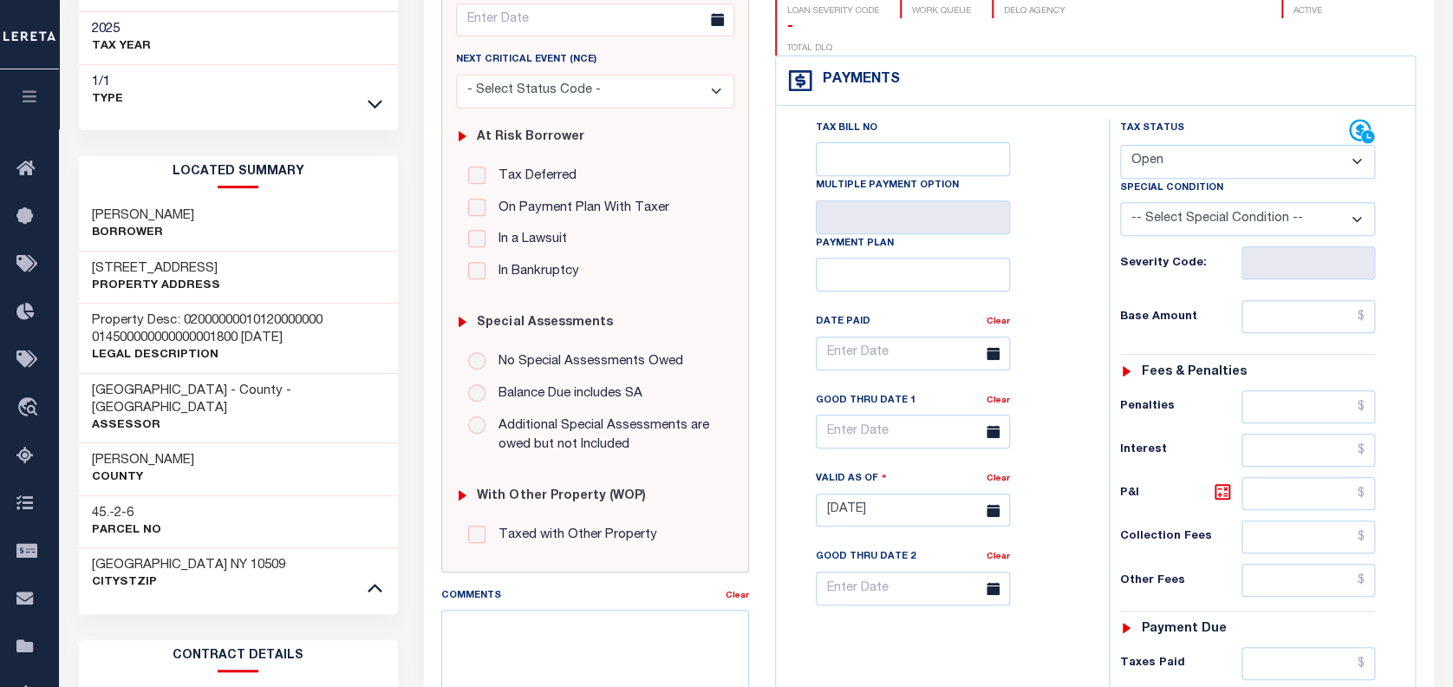
scroll to position [347, 0]
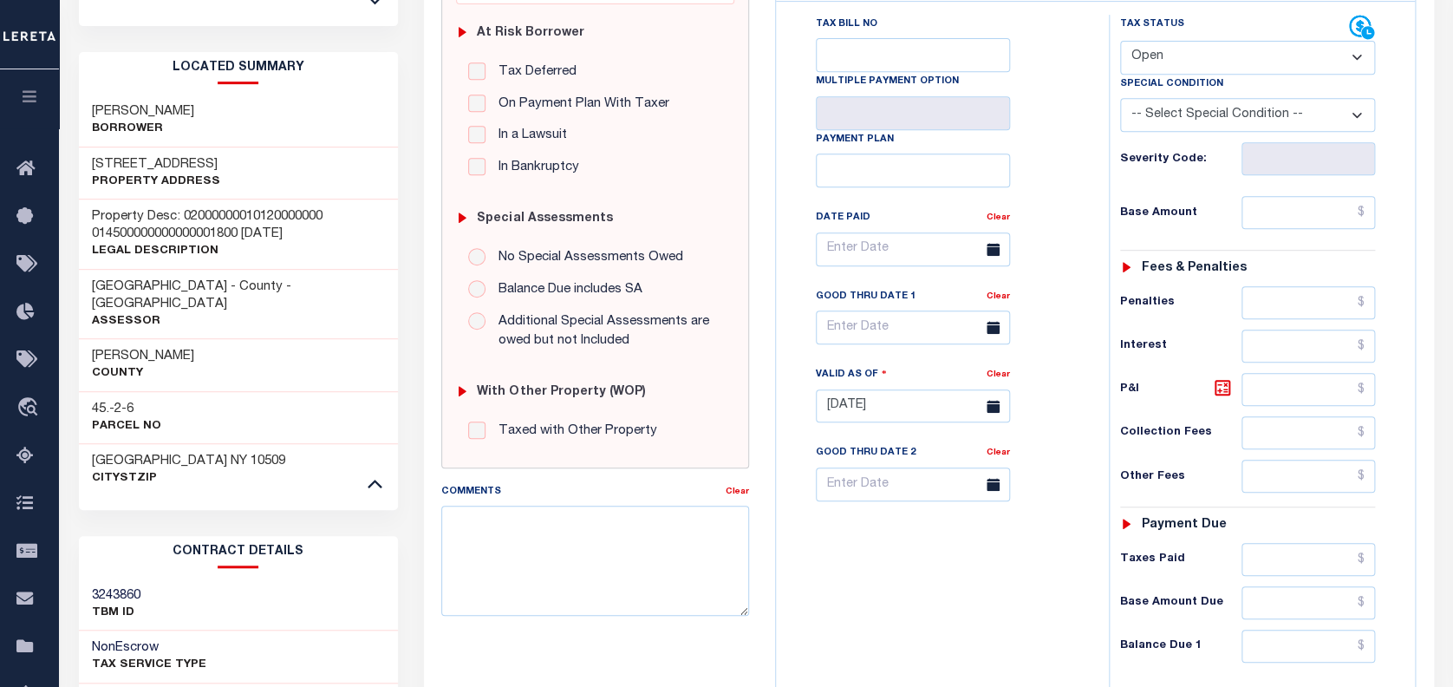
click at [108, 401] on h3 "45.-2-6" at bounding box center [126, 409] width 69 height 17
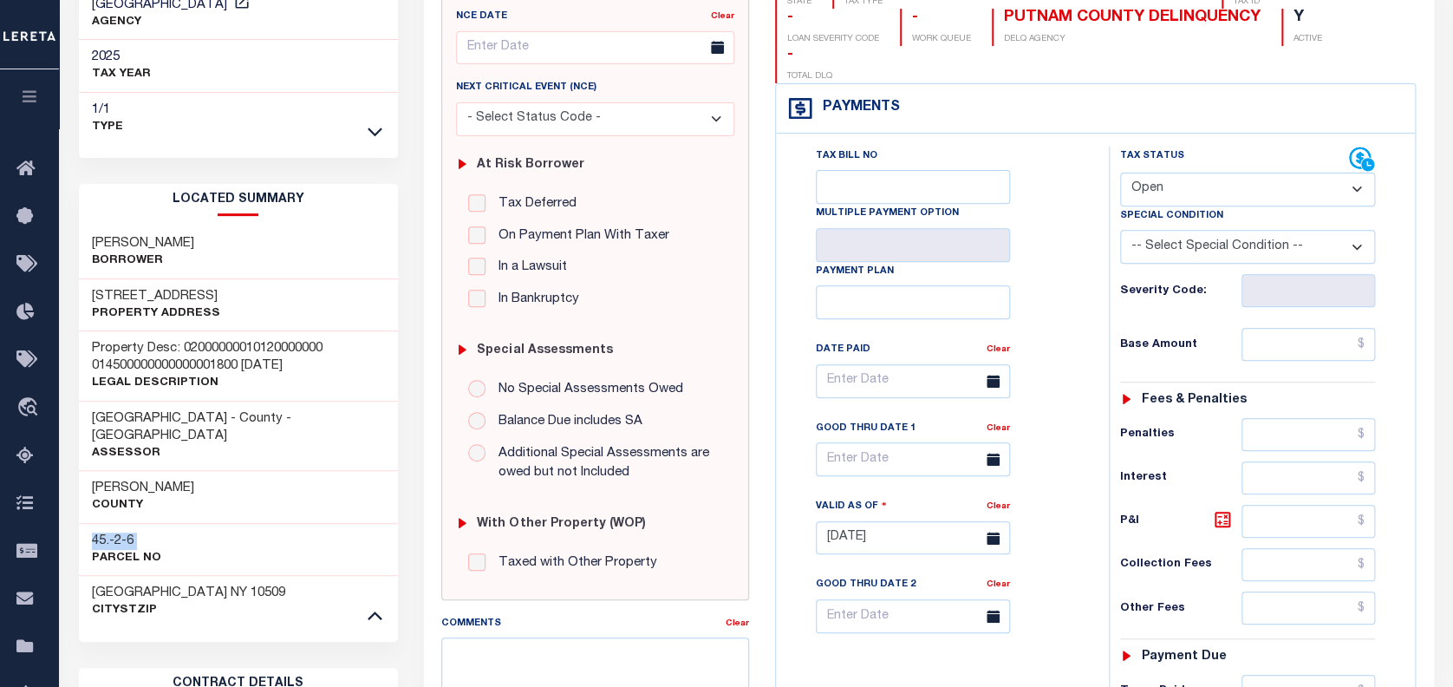
scroll to position [0, 0]
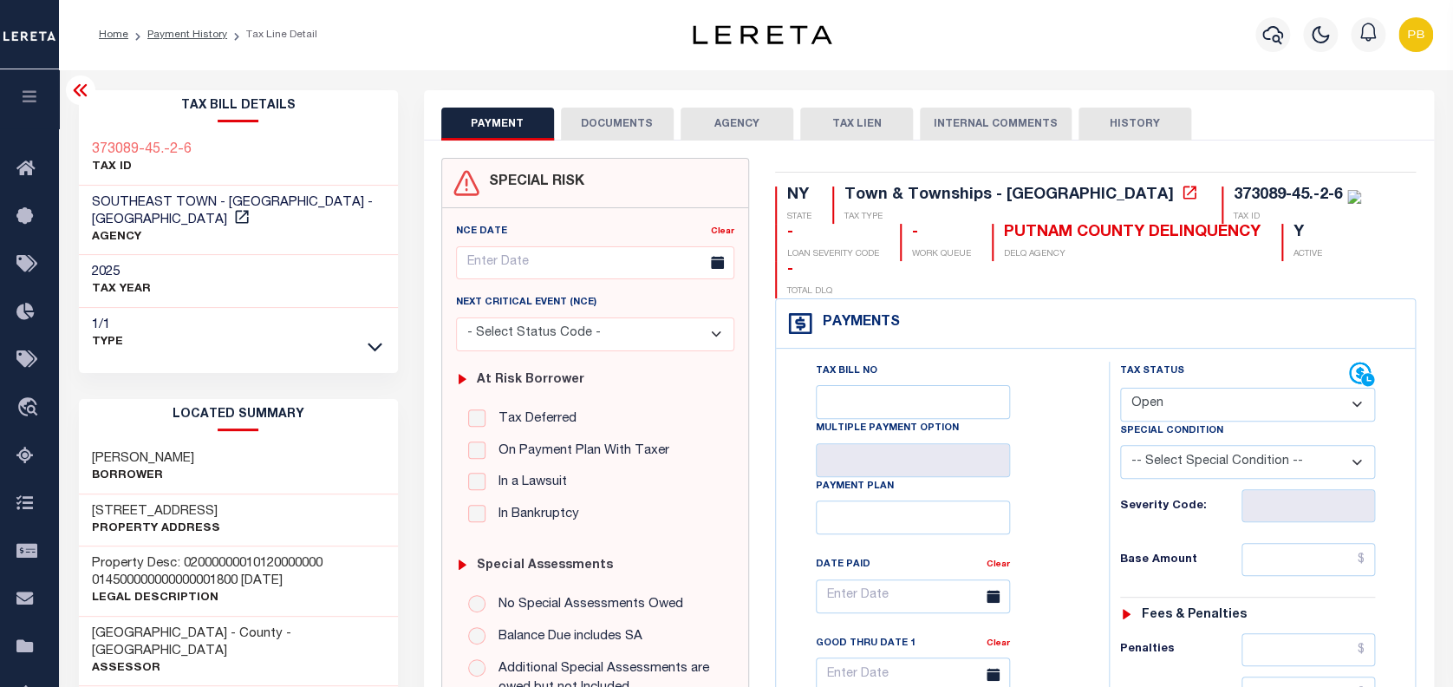
click at [1233, 388] on select "- Select Status Code - Open Due/Unpaid Paid Incomplete No Tax Due Internal Refu…" at bounding box center [1248, 405] width 256 height 34
select select "PYD"
click at [1120, 388] on select "- Select Status Code - Open Due/Unpaid Paid Incomplete No Tax Due Internal Refu…" at bounding box center [1248, 405] width 256 height 34
type input "10/02/2025"
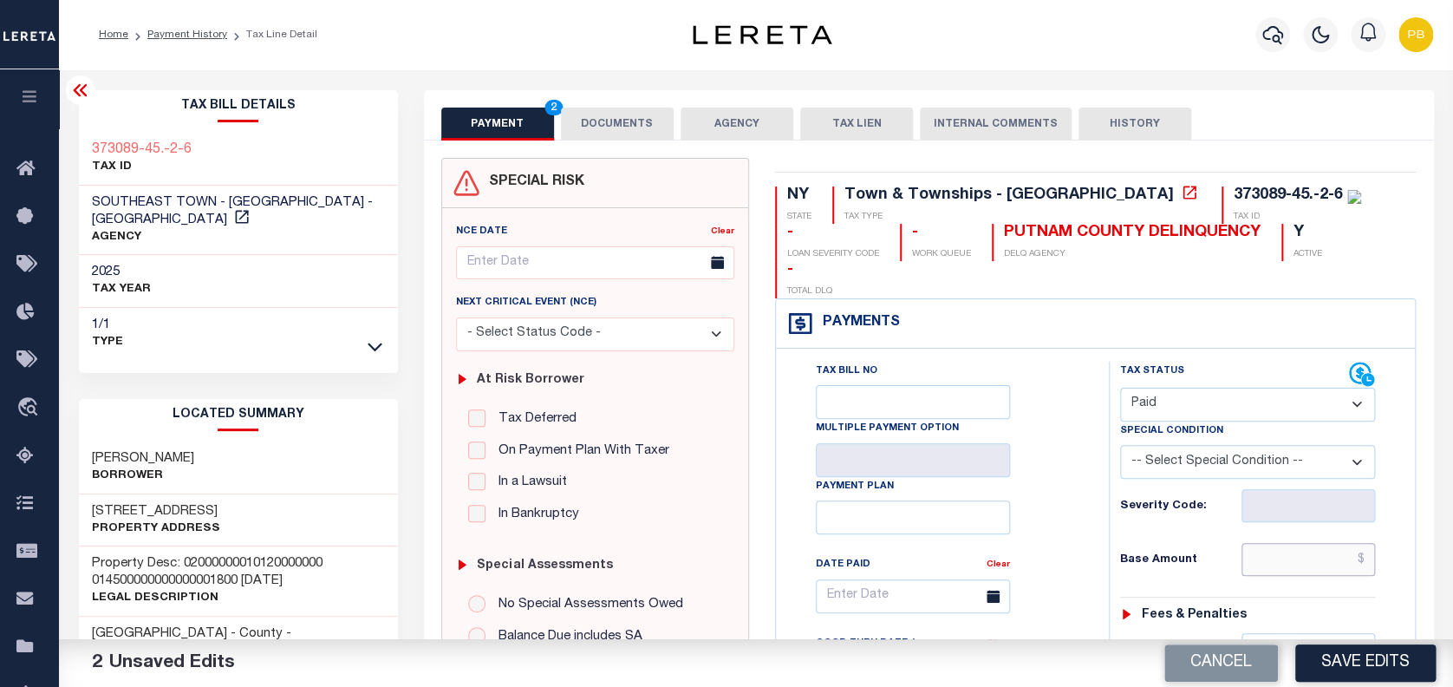
click at [1297, 543] on input "text" at bounding box center [1309, 559] width 134 height 33
paste input "5,288.07"
type input "$5,288.07"
click at [1358, 669] on button "Save Edits" at bounding box center [1365, 662] width 140 height 37
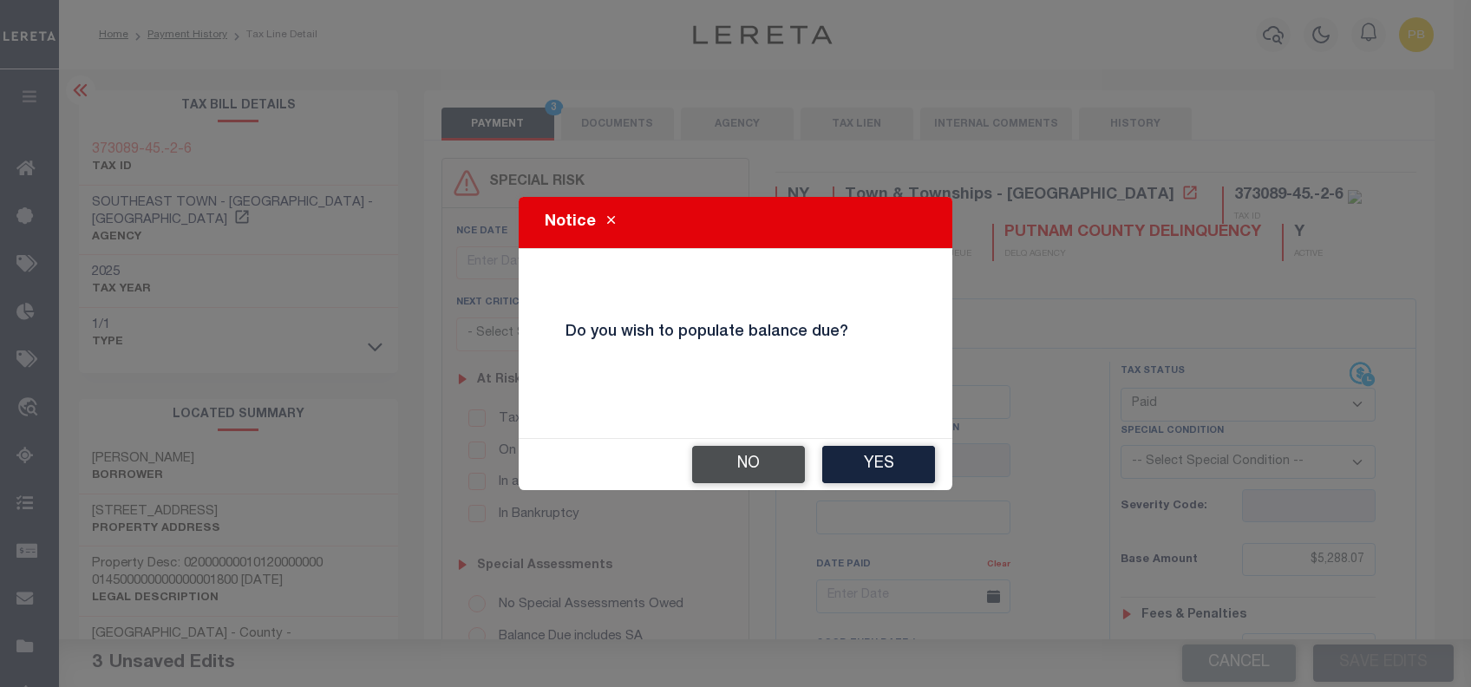
click at [747, 475] on button "No" at bounding box center [748, 464] width 113 height 37
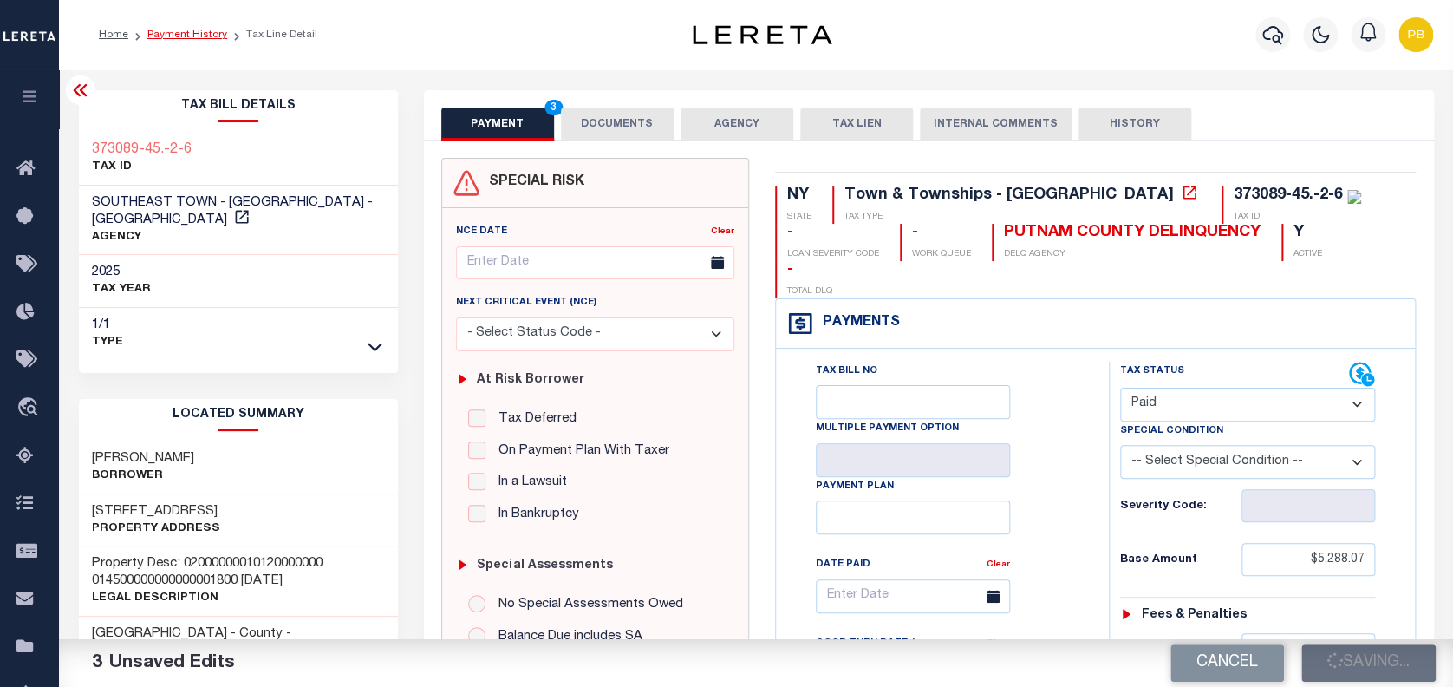
checkbox input "false"
type input "$5,288.07"
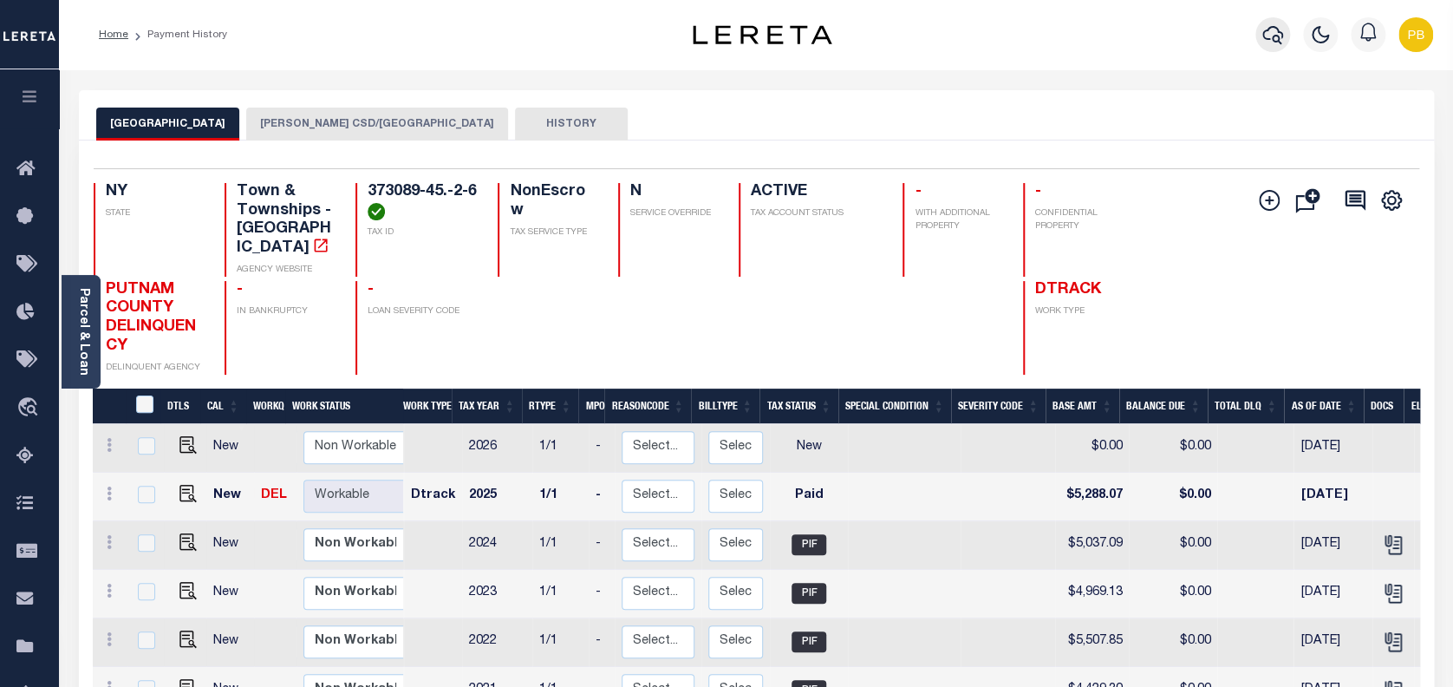
click at [1274, 35] on icon "button" at bounding box center [1273, 34] width 21 height 21
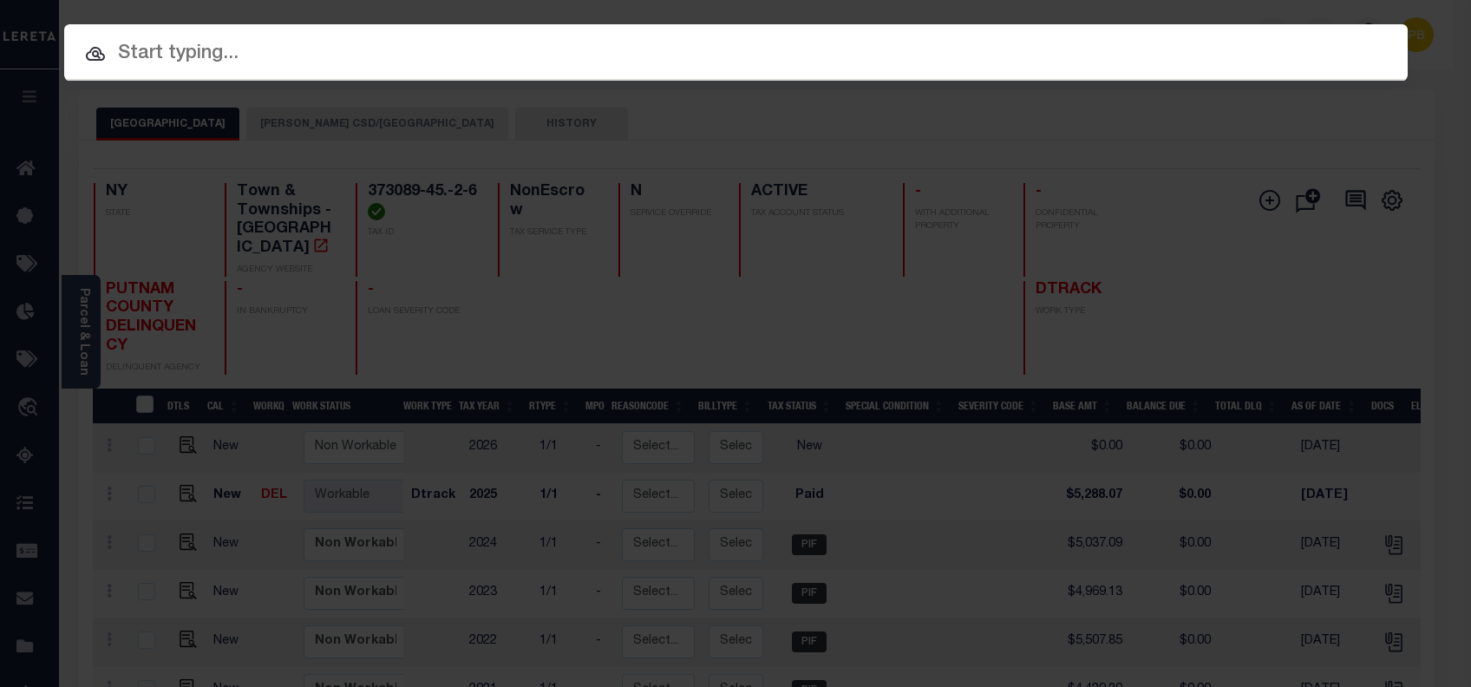
paste input "6070008872"
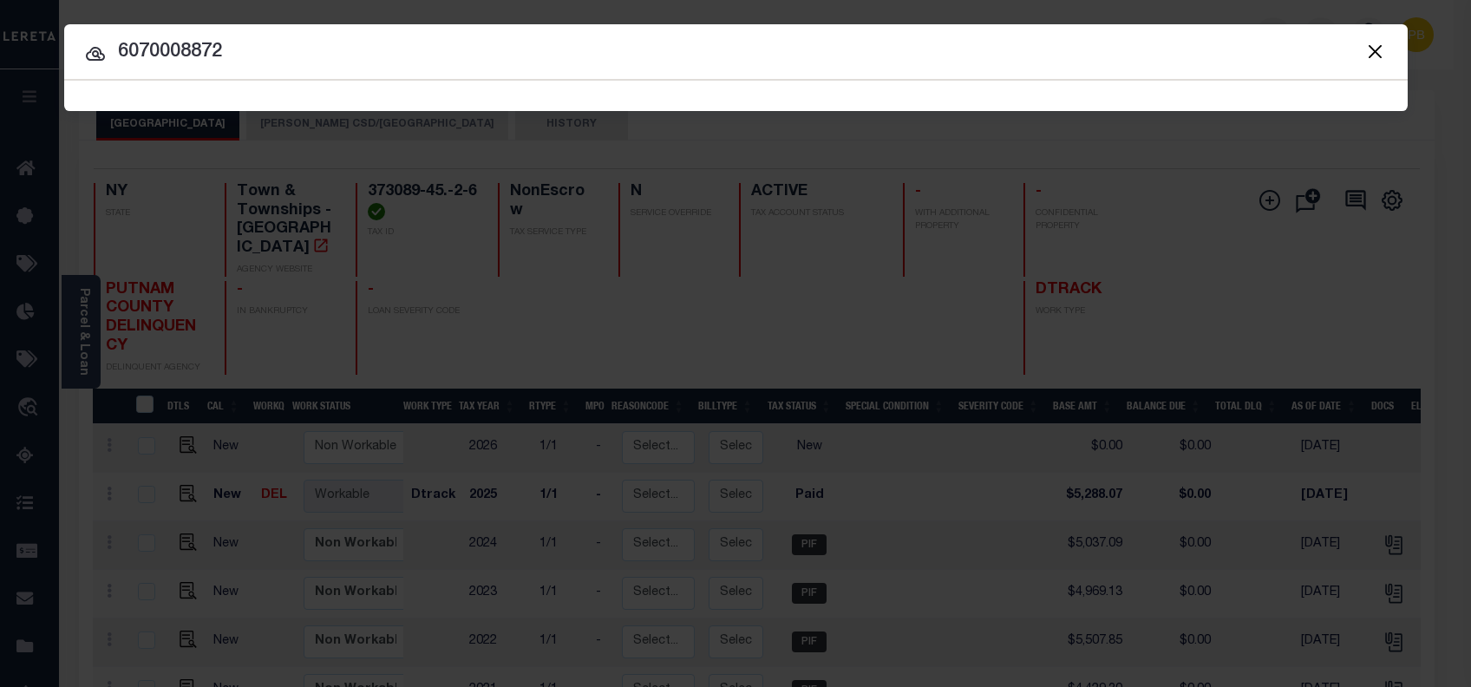
type input "6070008872"
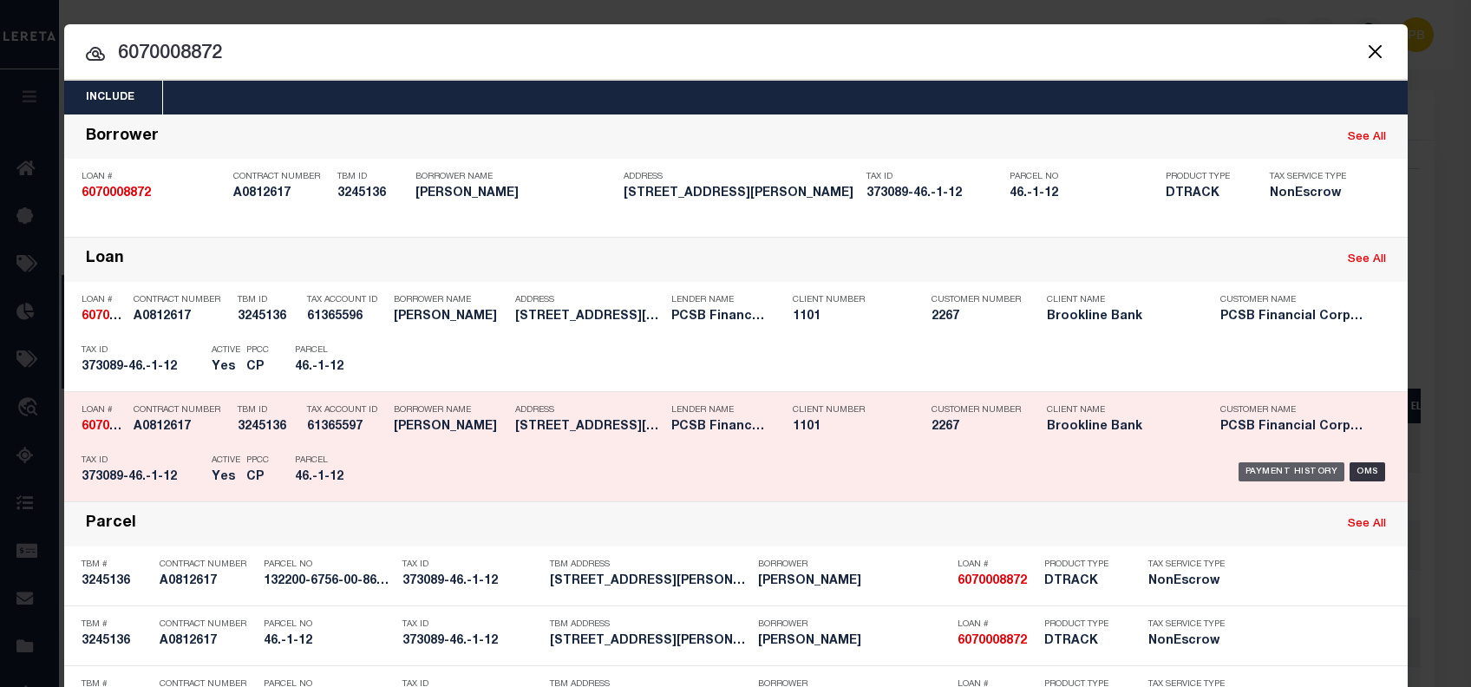
click at [1279, 473] on div "Payment History" at bounding box center [1291, 471] width 107 height 19
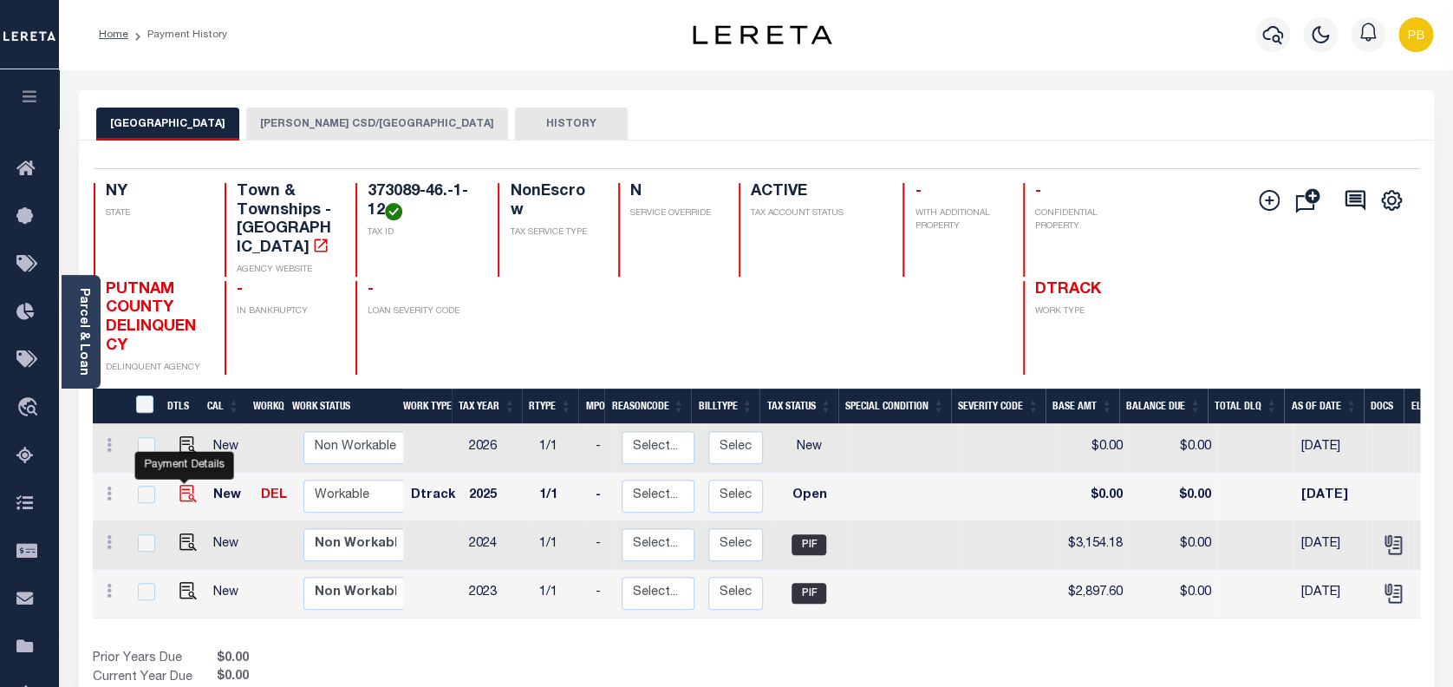
click at [185, 485] on img "" at bounding box center [187, 493] width 17 height 17
checkbox input "true"
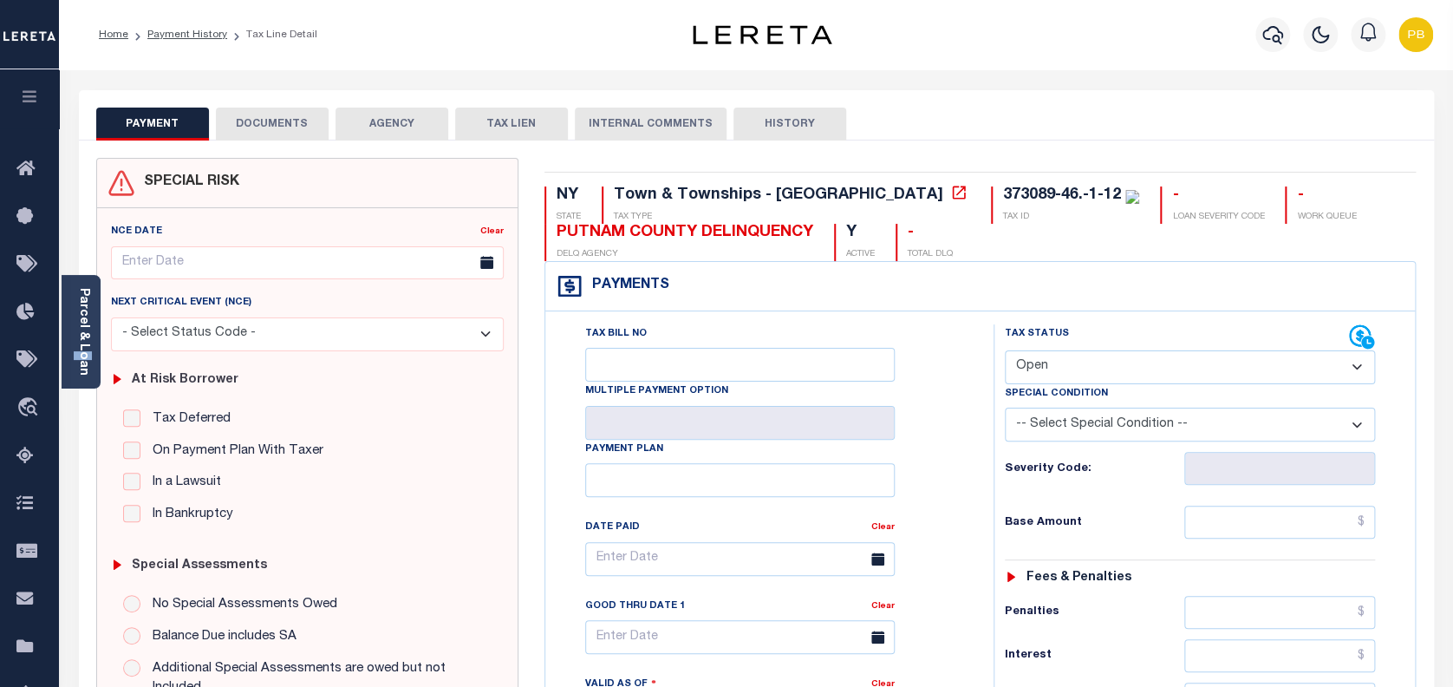
click at [88, 357] on div "Parcel & Loan" at bounding box center [81, 332] width 39 height 114
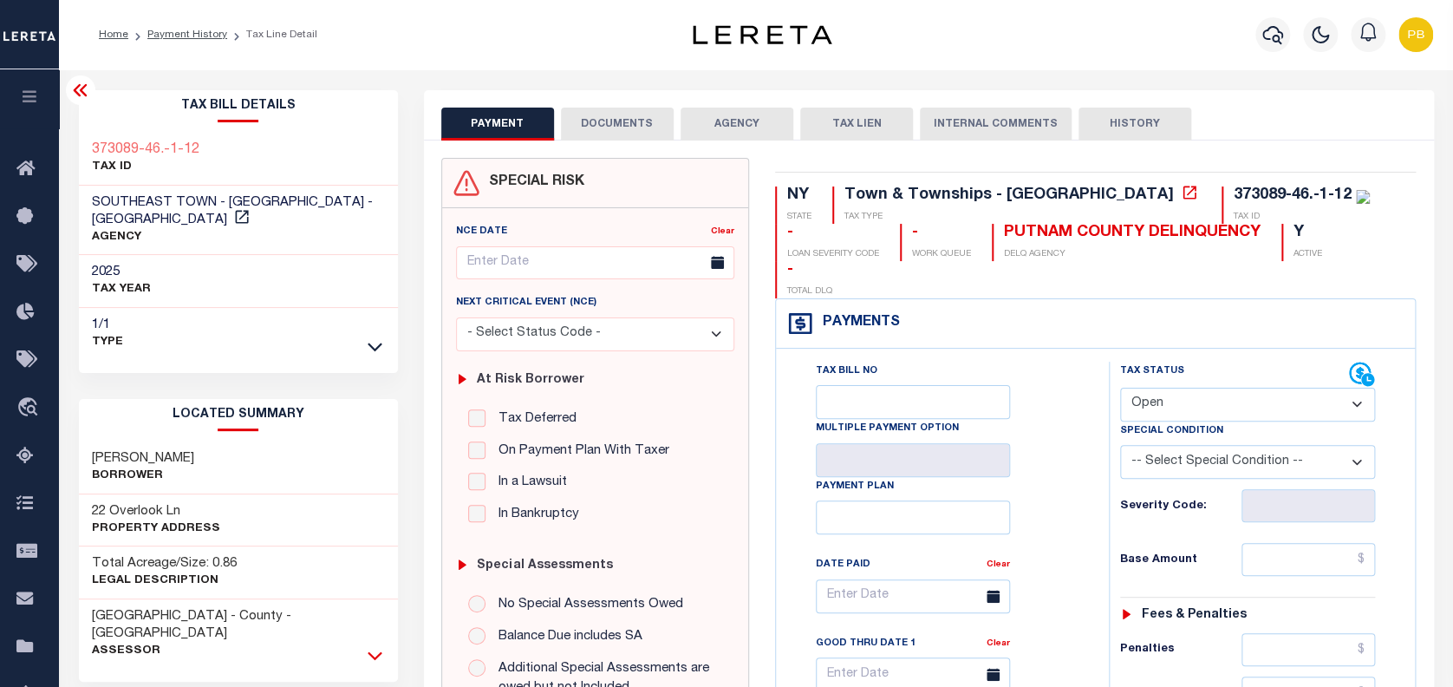
click at [370, 646] on icon at bounding box center [375, 655] width 15 height 18
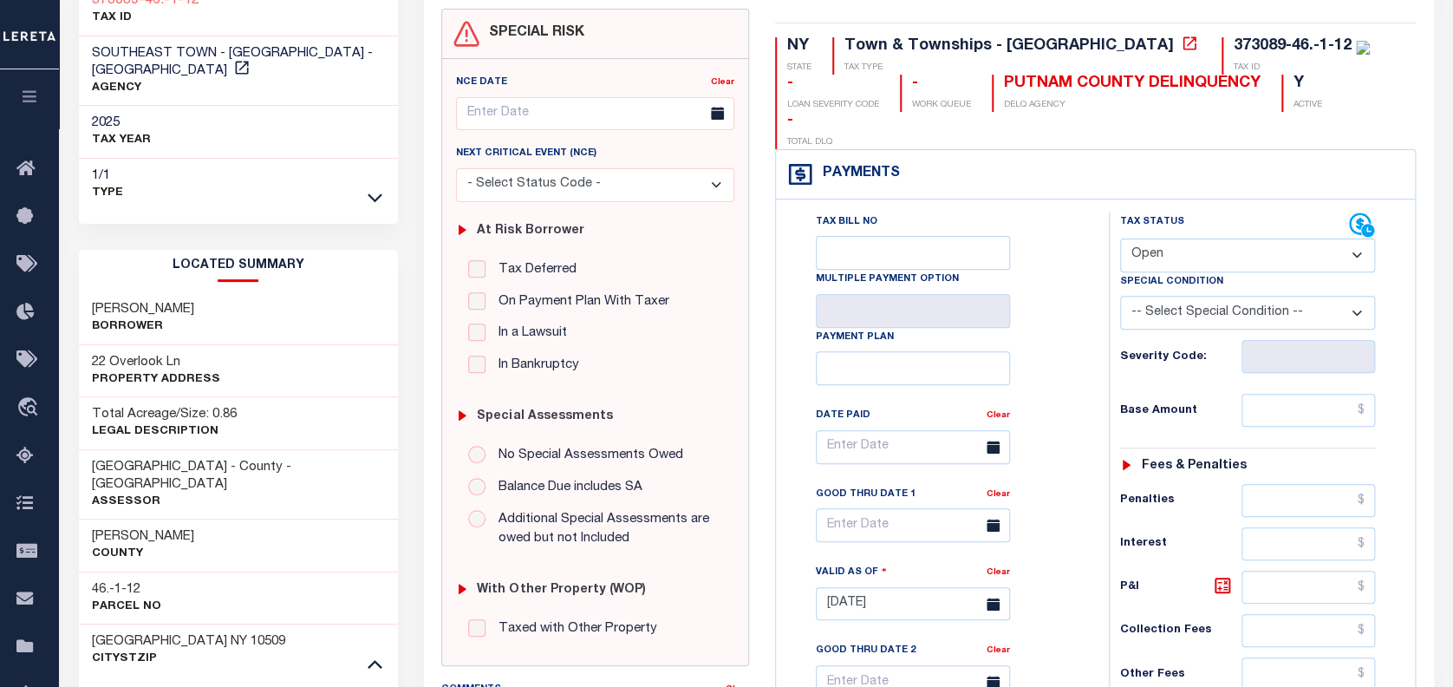
scroll to position [231, 0]
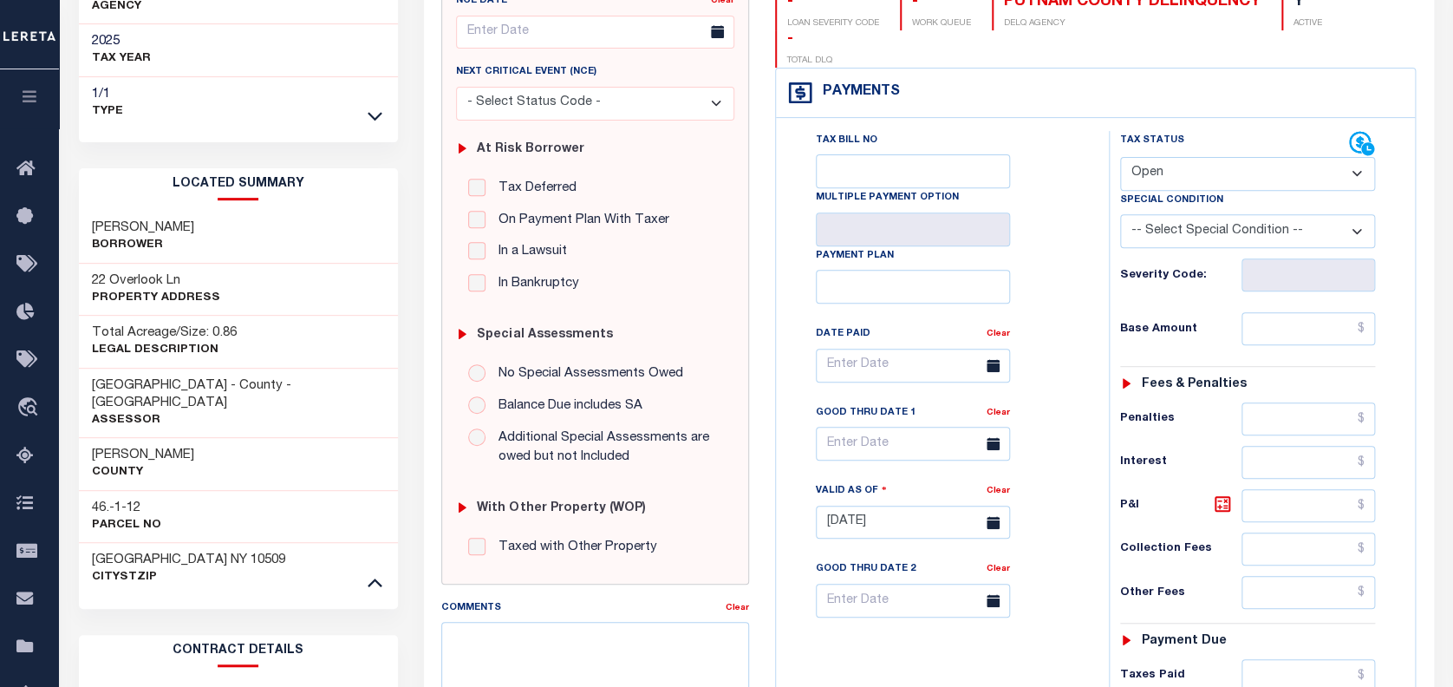
click at [118, 499] on h3 "46.-1-12" at bounding box center [126, 507] width 69 height 17
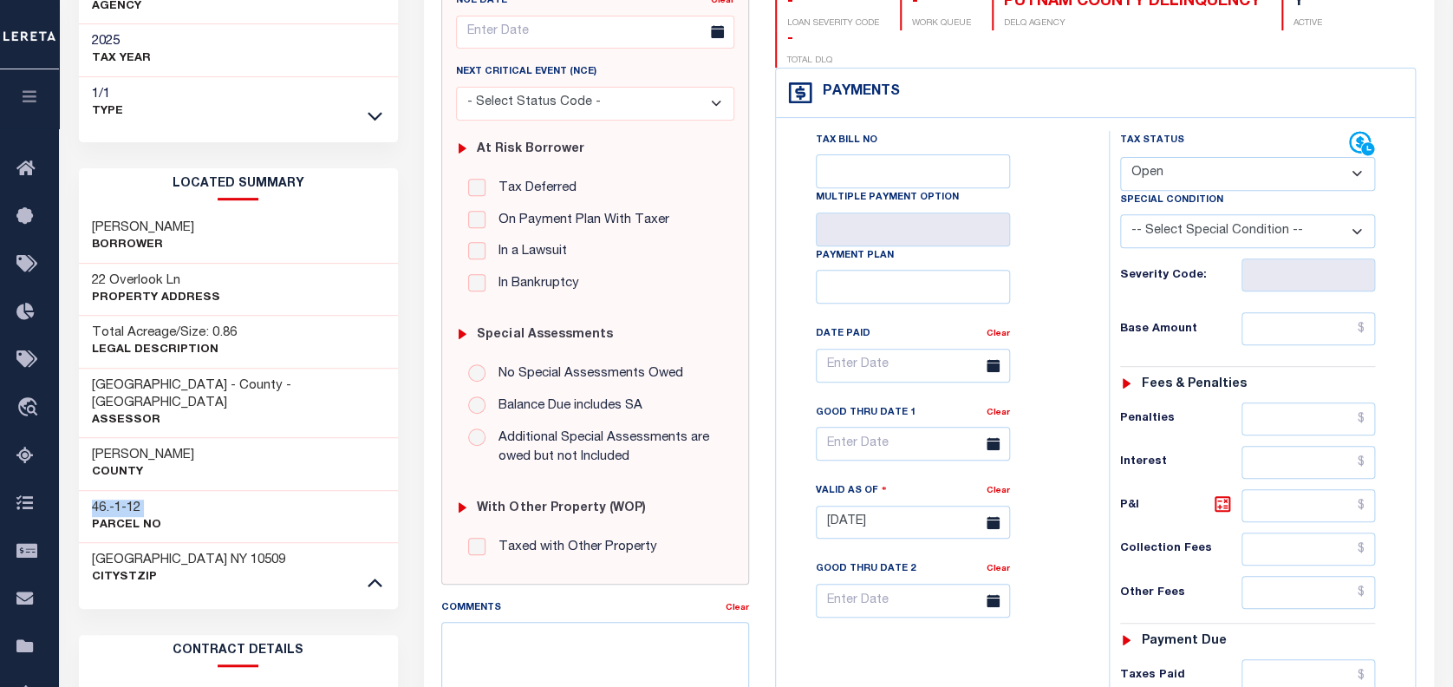
drag, startPoint x: 1236, startPoint y: 137, endPoint x: 1241, endPoint y: 154, distance: 18.1
click at [1240, 157] on select "- Select Status Code - Open Due/Unpaid Paid Incomplete No Tax Due Internal Refu…" at bounding box center [1248, 174] width 256 height 34
select select "PYD"
click at [1120, 157] on select "- Select Status Code - Open Due/Unpaid Paid Incomplete No Tax Due Internal Refu…" at bounding box center [1248, 174] width 256 height 34
type input "10/02/2025"
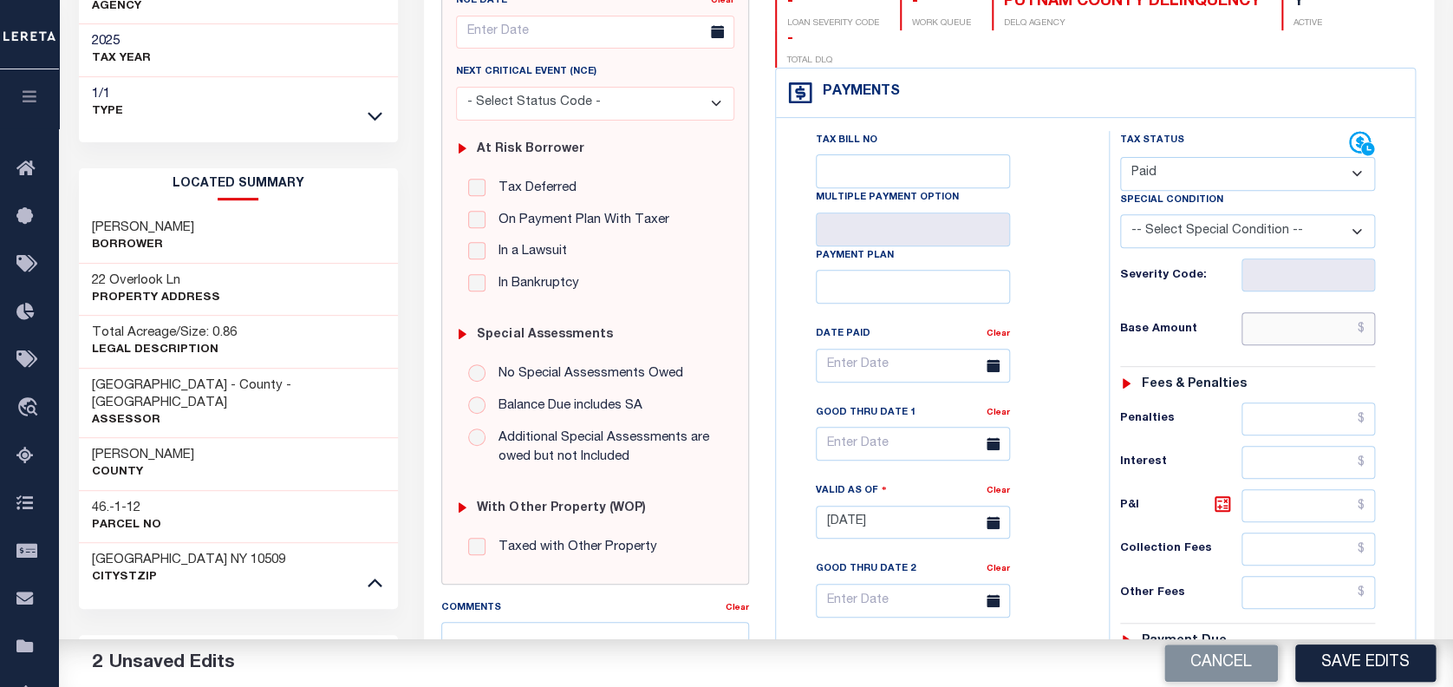
click at [1327, 312] on input "text" at bounding box center [1309, 328] width 134 height 33
paste input "3,147.47"
type input "$3,147.47"
click at [1393, 660] on button "Save Edits" at bounding box center [1365, 662] width 140 height 37
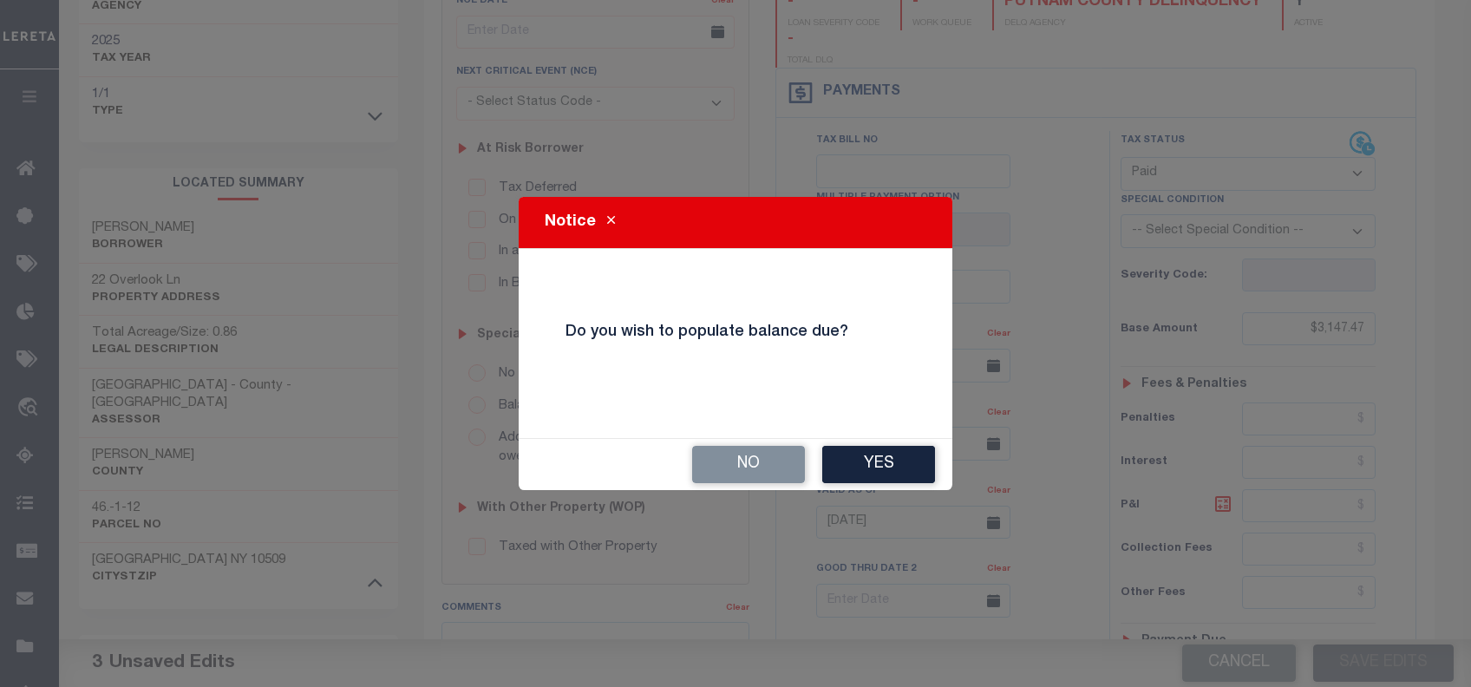
drag, startPoint x: 694, startPoint y: 454, endPoint x: 715, endPoint y: 459, distance: 21.5
click at [714, 458] on button "No" at bounding box center [748, 464] width 113 height 37
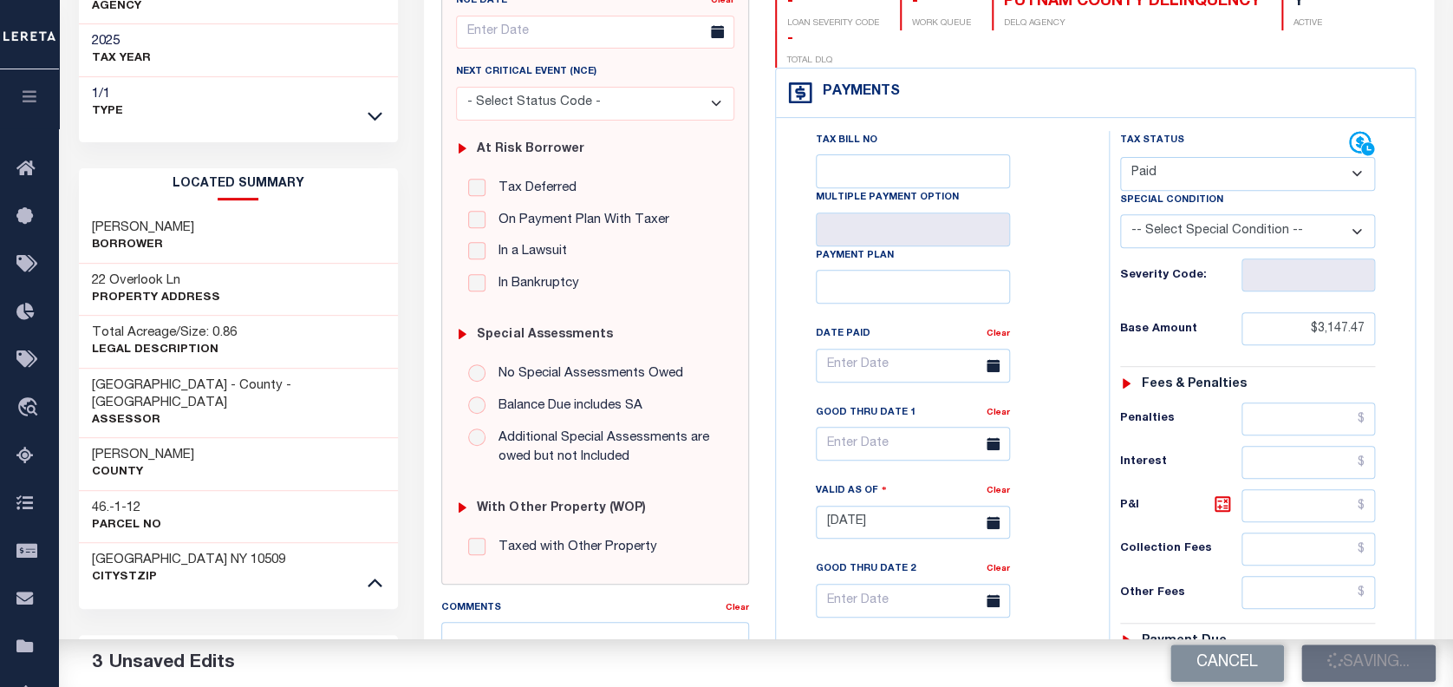
checkbox input "false"
type input "$3,147.47"
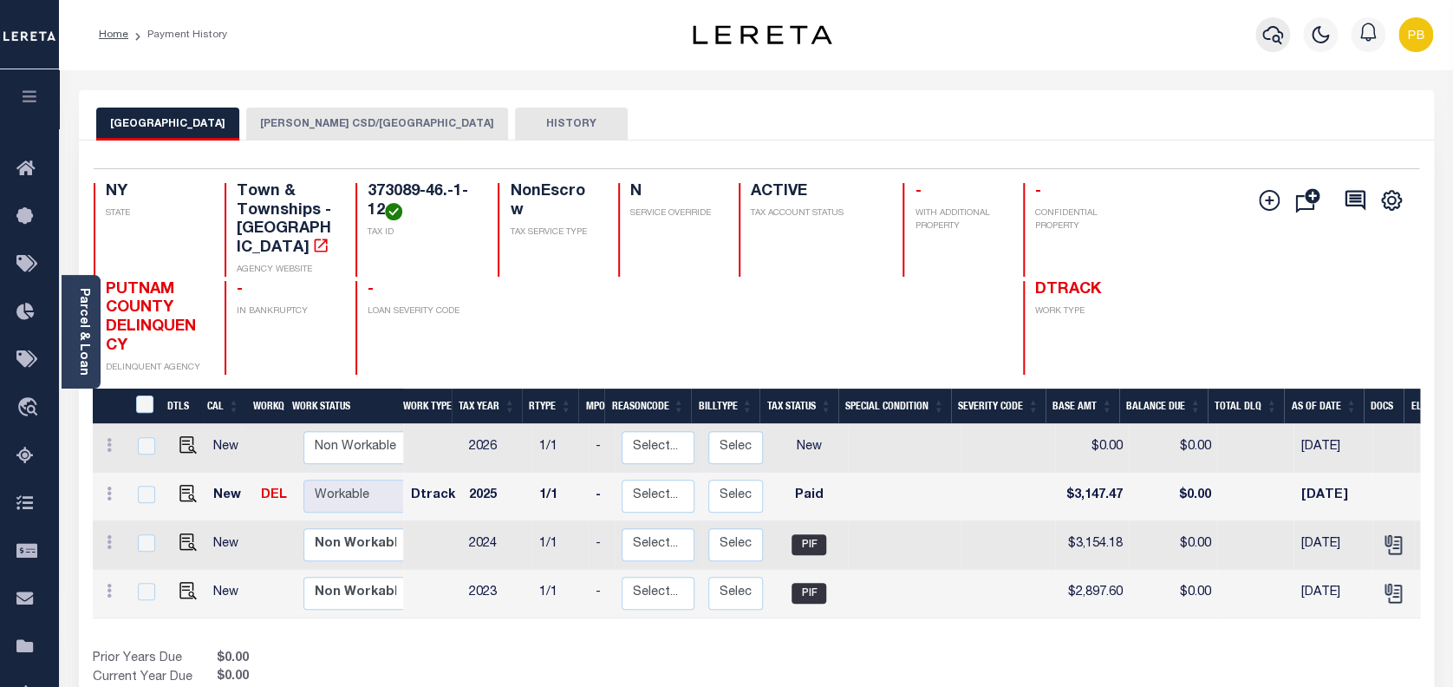
click at [1269, 35] on icon "button" at bounding box center [1273, 34] width 21 height 21
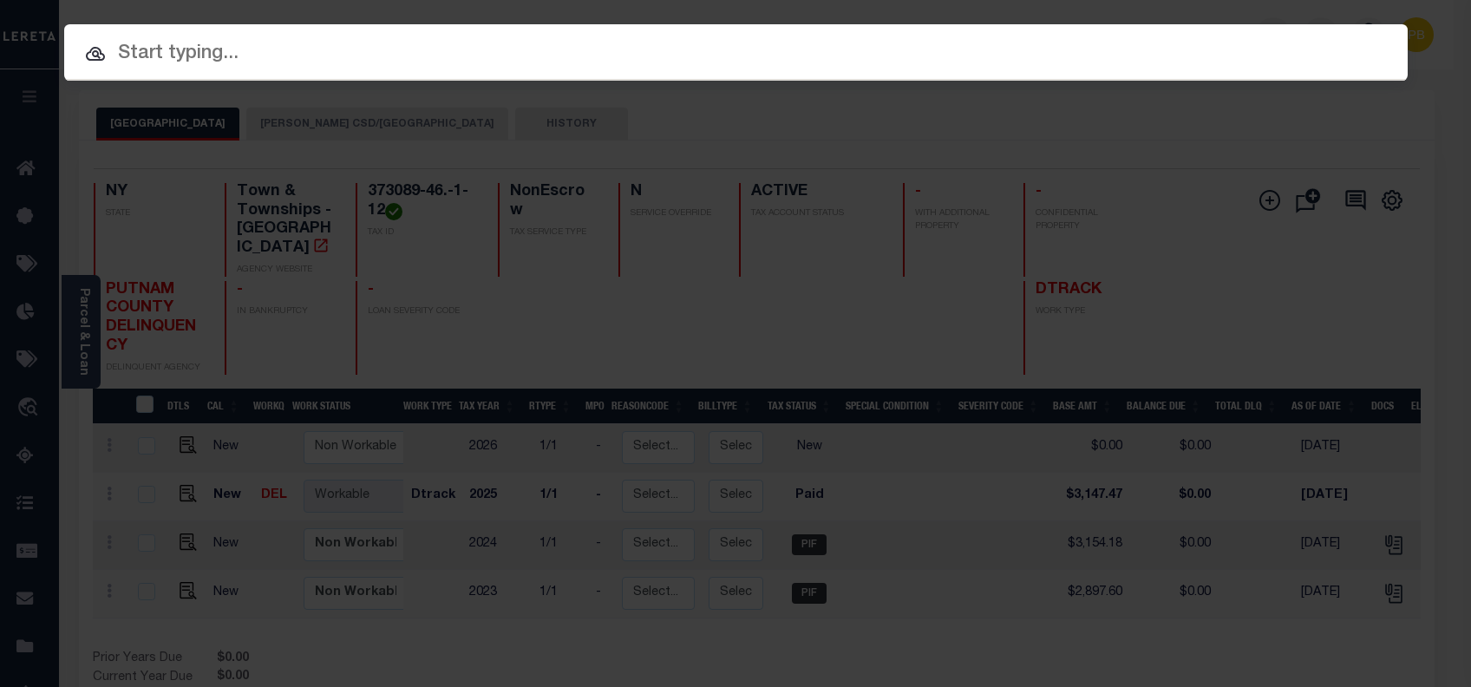
paste input "6070011298"
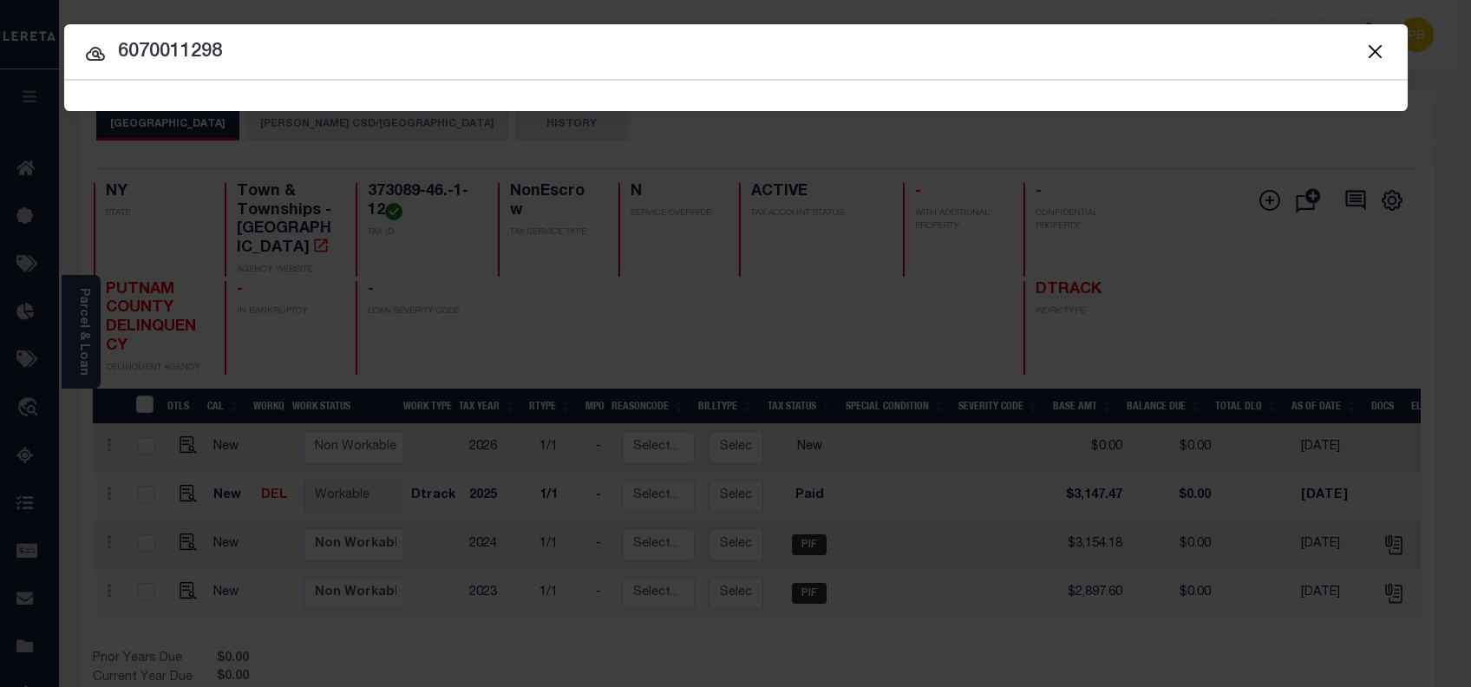
type input "6070011298"
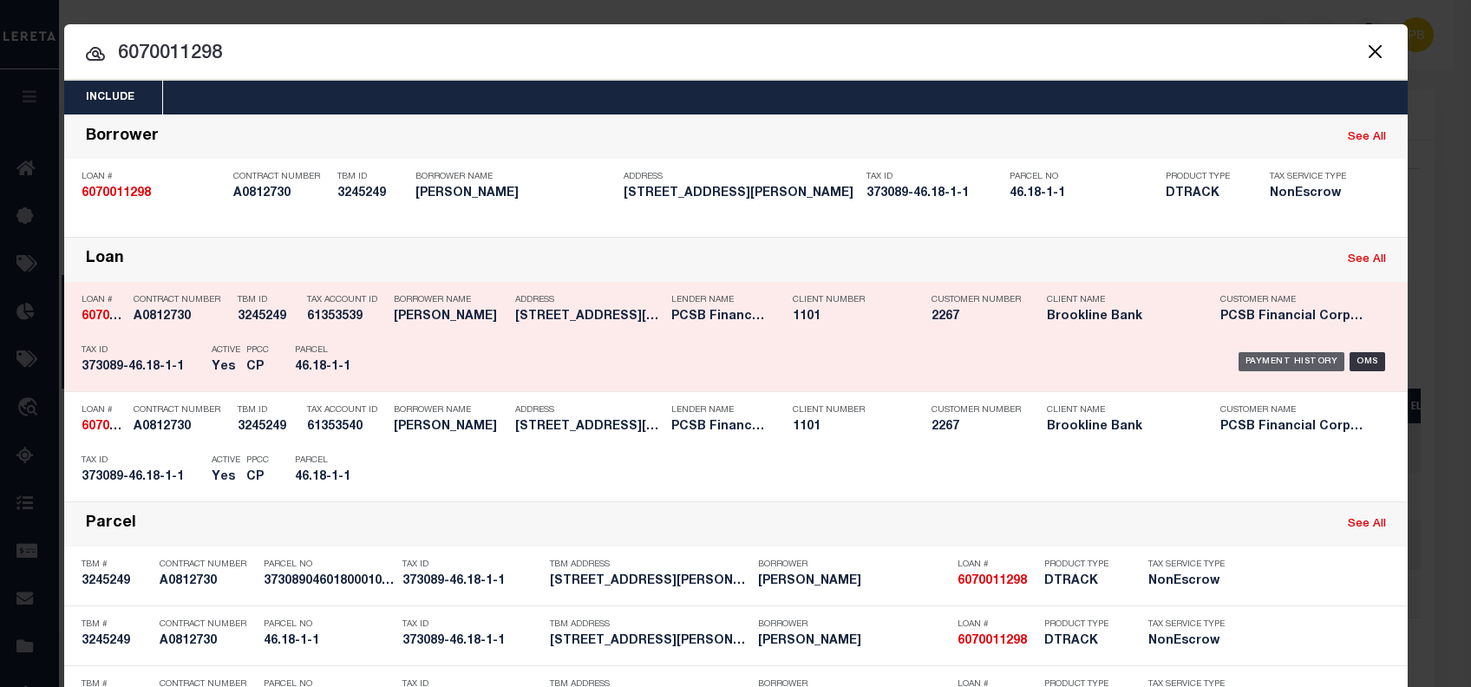
click at [1263, 358] on div "Payment History" at bounding box center [1291, 361] width 107 height 19
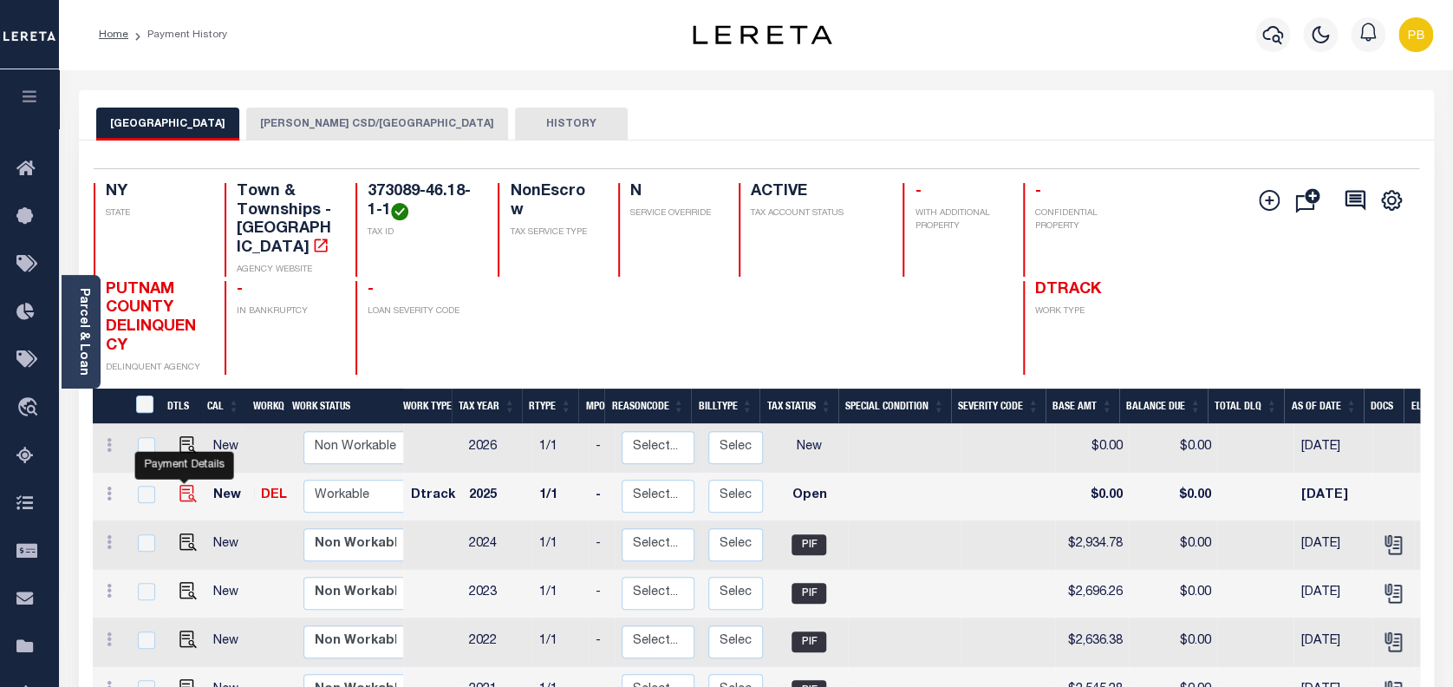
click at [179, 485] on img "" at bounding box center [187, 493] width 17 height 17
checkbox input "true"
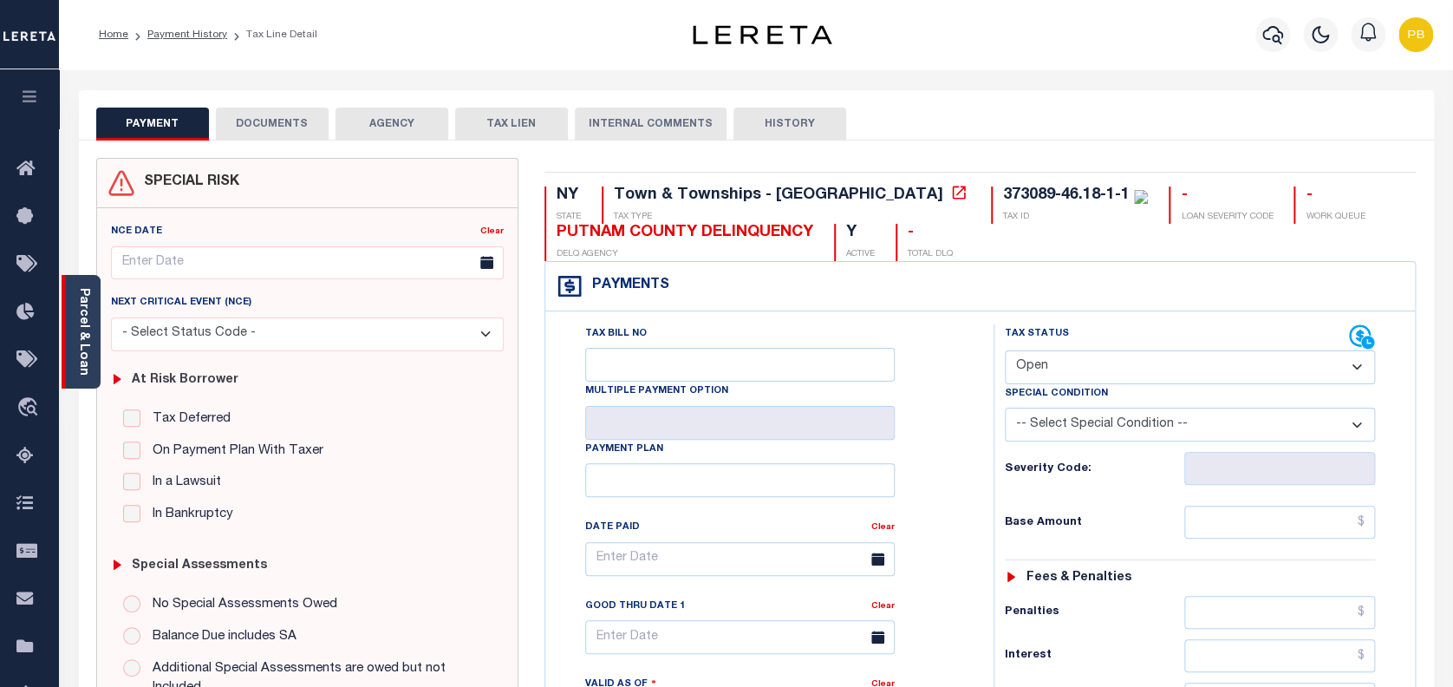
click at [90, 354] on div "Parcel & Loan" at bounding box center [81, 332] width 39 height 114
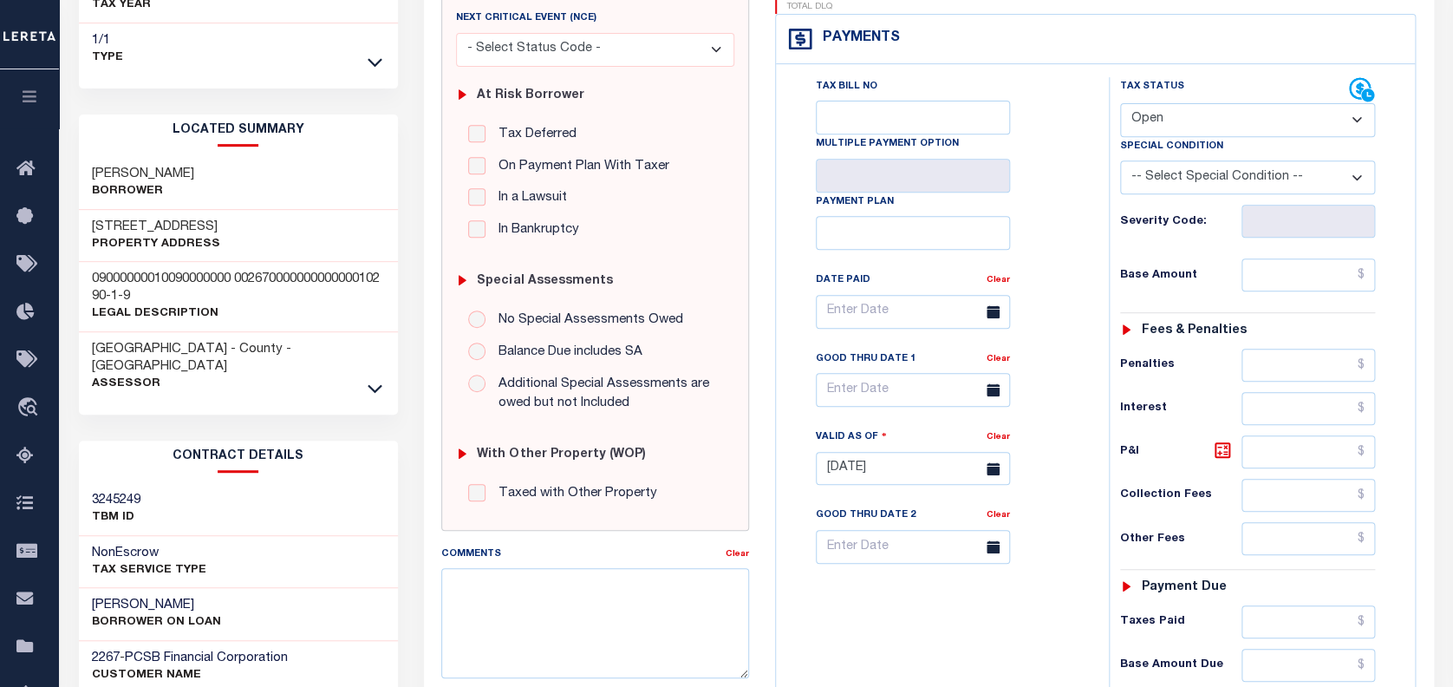
scroll to position [347, 0]
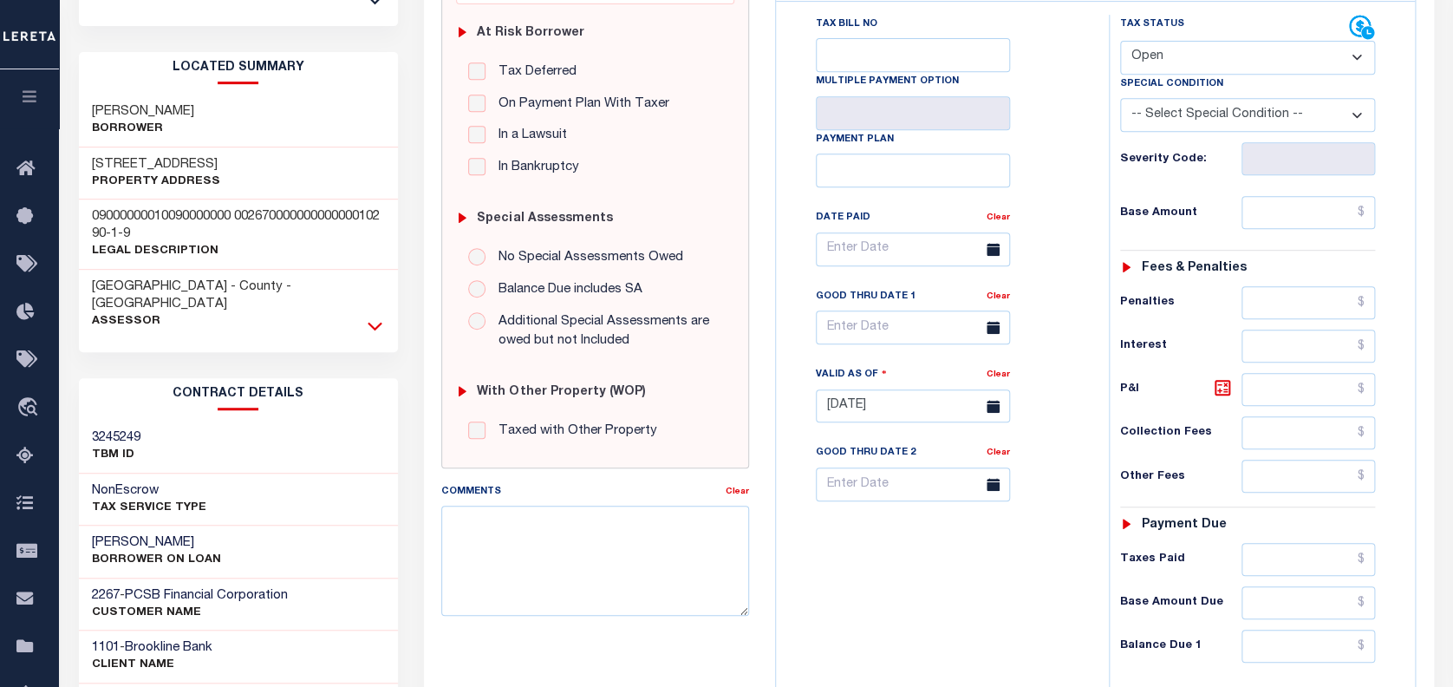
click at [369, 317] on icon at bounding box center [375, 326] width 15 height 18
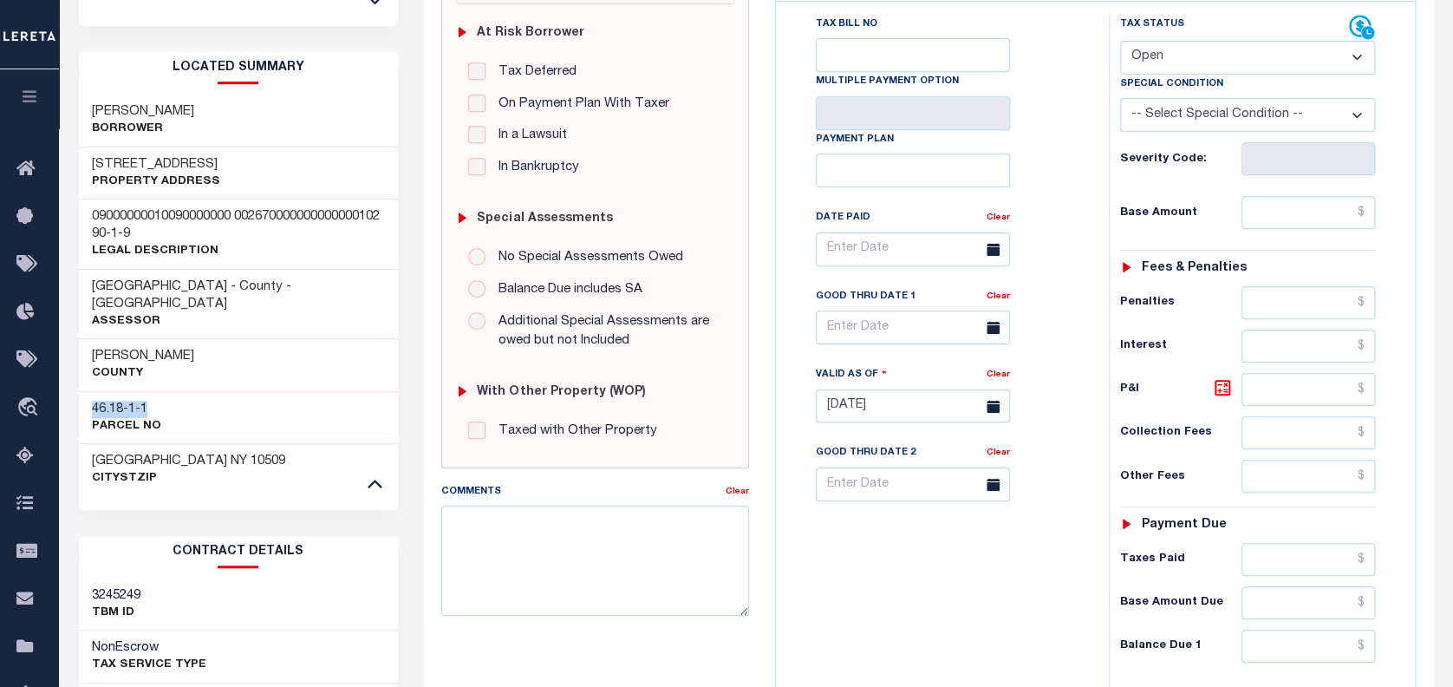
drag, startPoint x: 93, startPoint y: 388, endPoint x: 160, endPoint y: 390, distance: 67.7
click at [160, 391] on div "46.18-1-1 Parcel No" at bounding box center [238, 417] width 319 height 53
copy h3 "46.18-1-1"
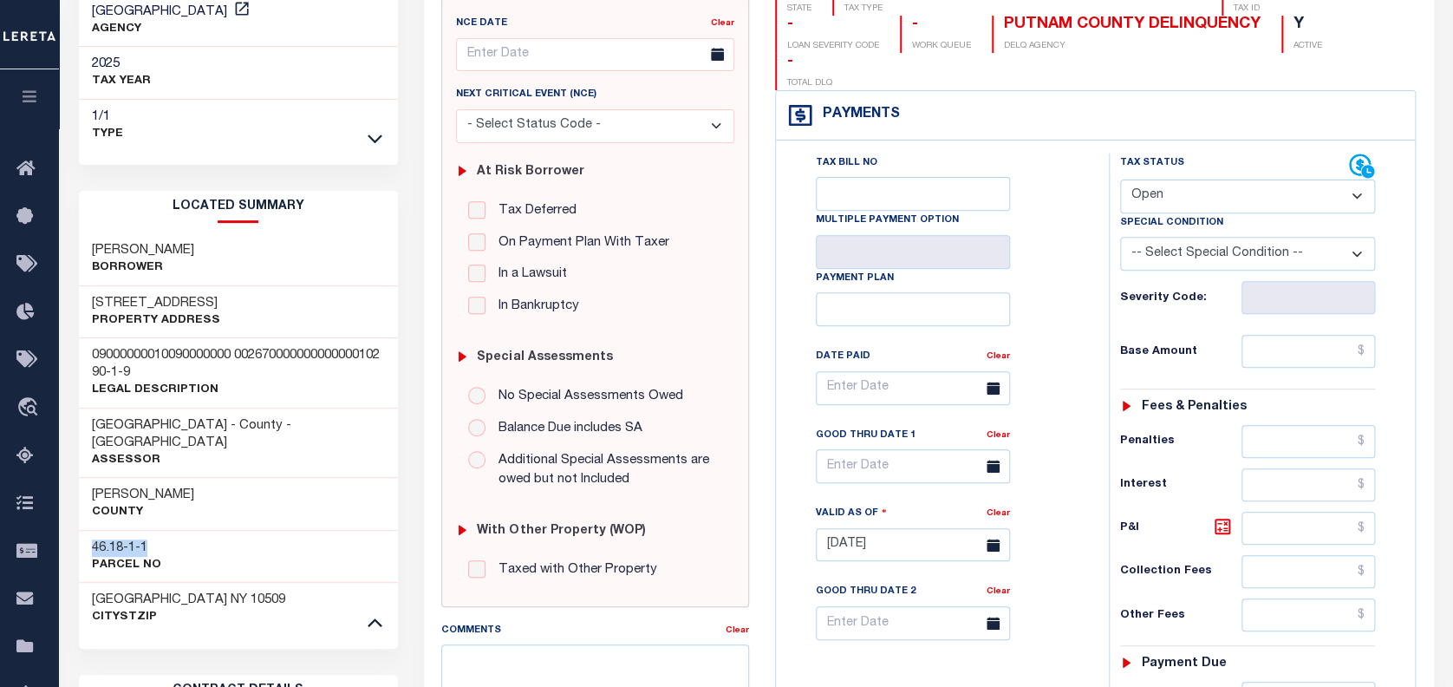
scroll to position [0, 0]
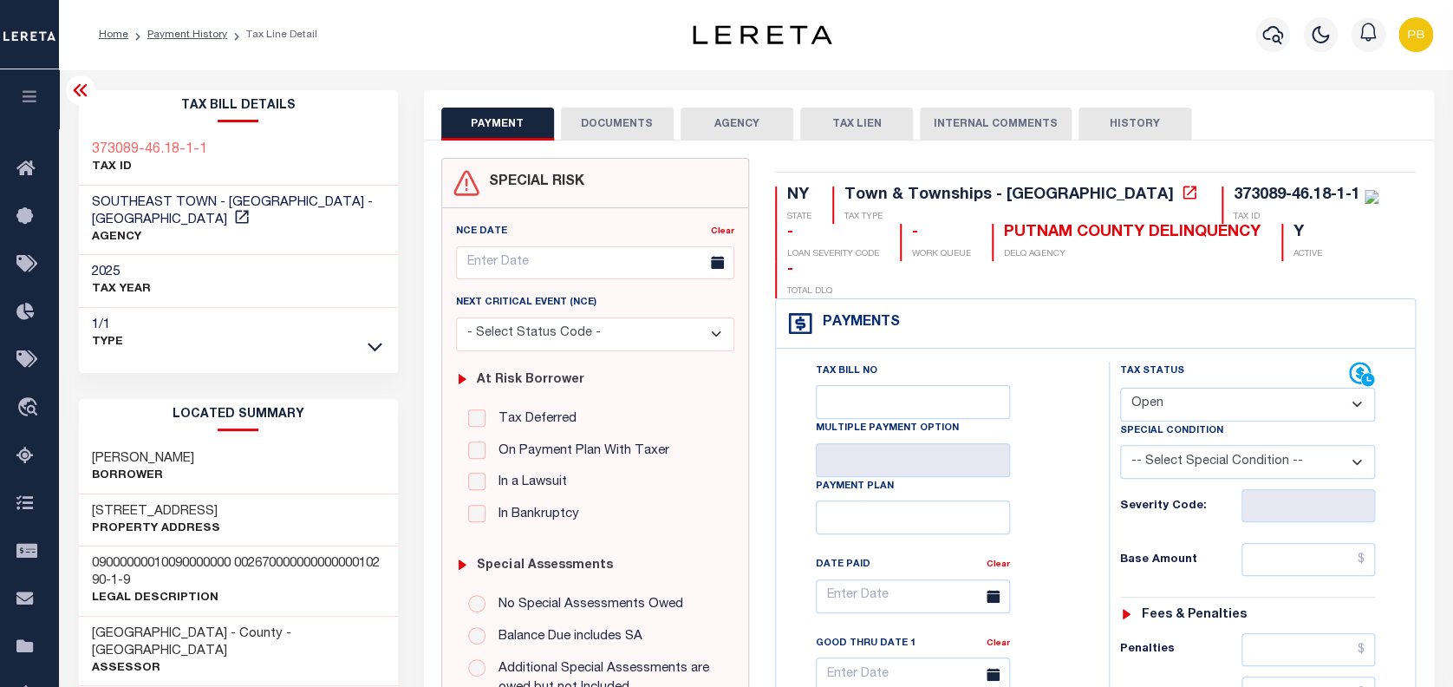
click at [1231, 388] on select "- Select Status Code - Open Due/Unpaid Paid Incomplete No Tax Due Internal Refu…" at bounding box center [1248, 405] width 256 height 34
select select "PYD"
click at [1120, 388] on select "- Select Status Code - Open Due/Unpaid Paid Incomplete No Tax Due Internal Refu…" at bounding box center [1248, 405] width 256 height 34
type input "[DATE]"
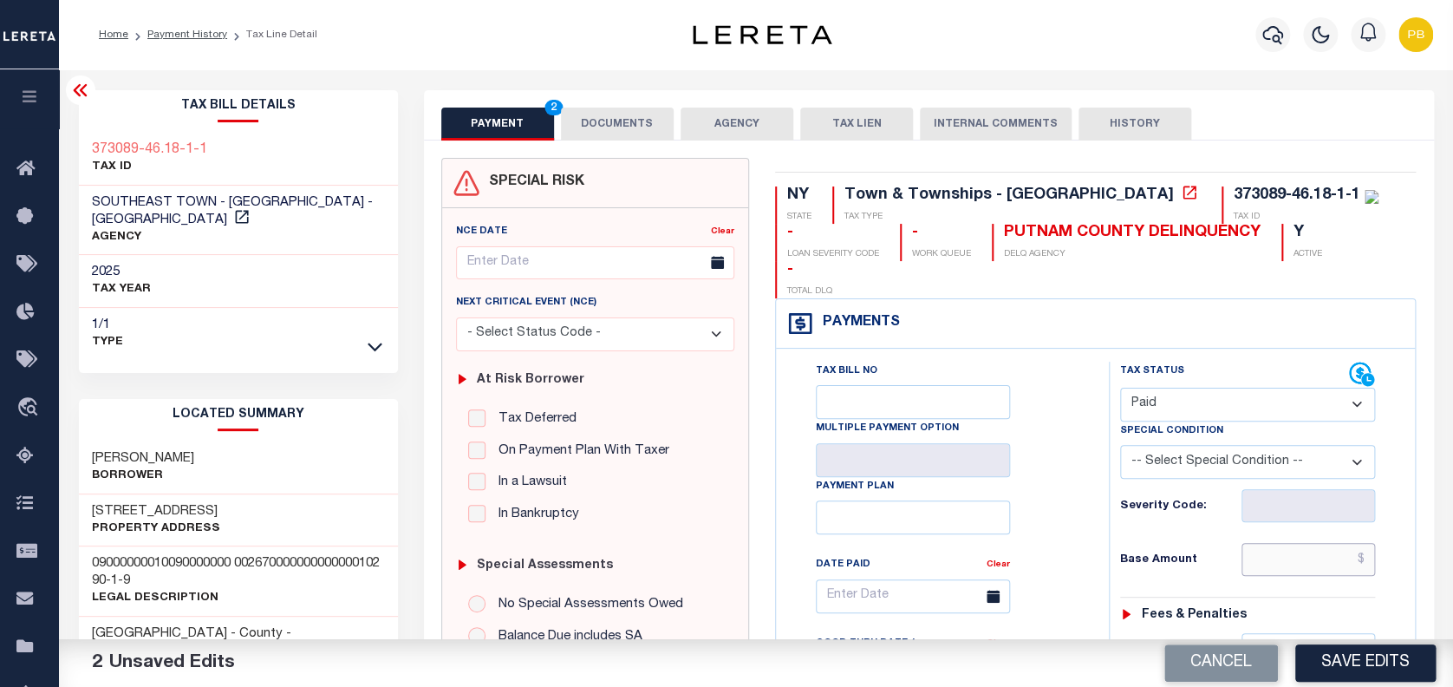
click at [1301, 543] on input "text" at bounding box center [1309, 559] width 134 height 33
paste input "2,908.80"
type input "$2,908.80"
click at [1395, 673] on button "Save Edits" at bounding box center [1365, 662] width 140 height 37
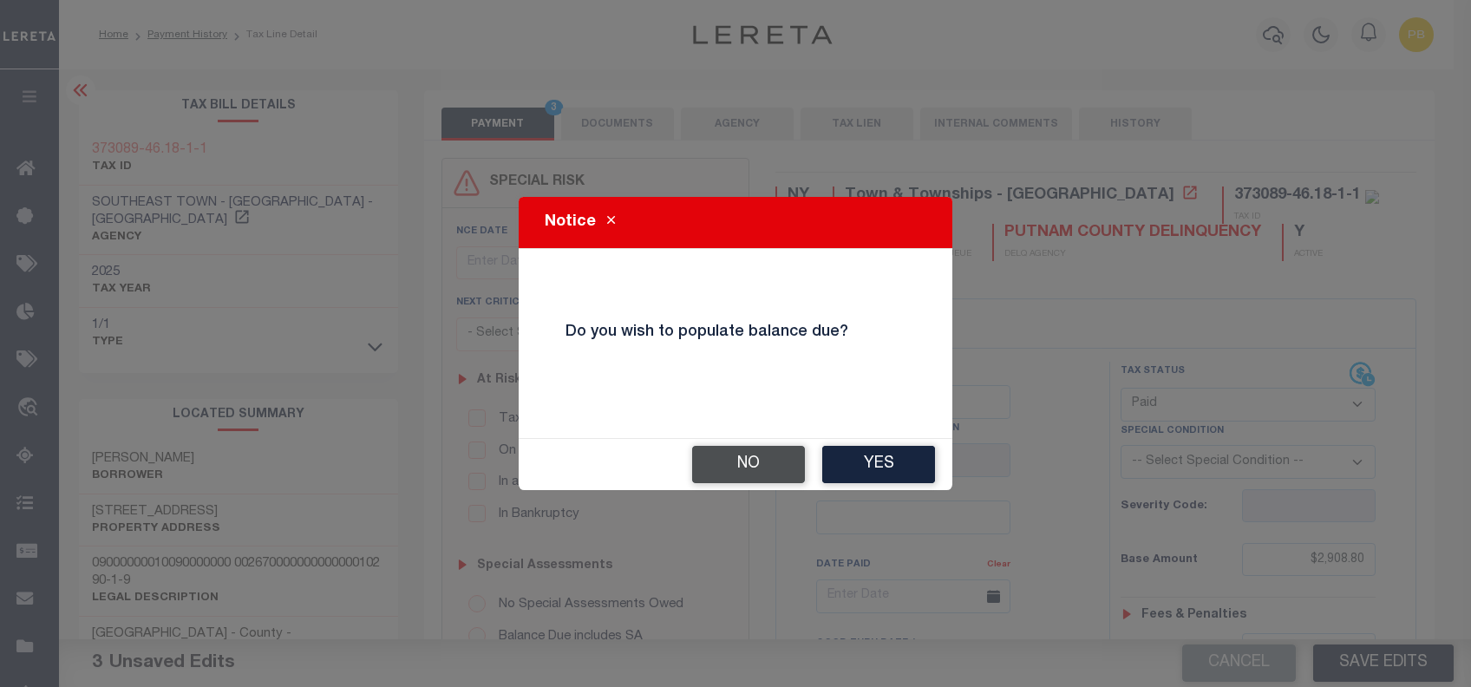
click at [746, 467] on button "No" at bounding box center [748, 464] width 113 height 37
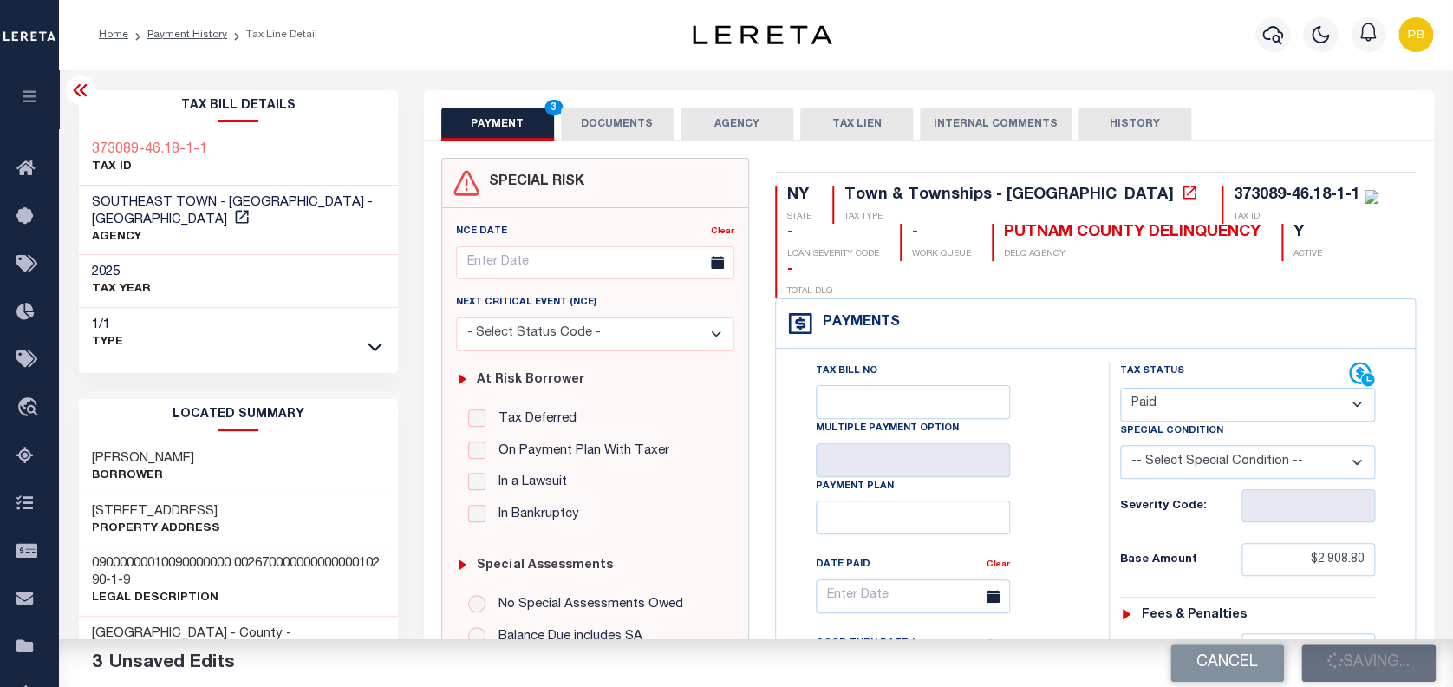
checkbox input "false"
type input "$2,908.8"
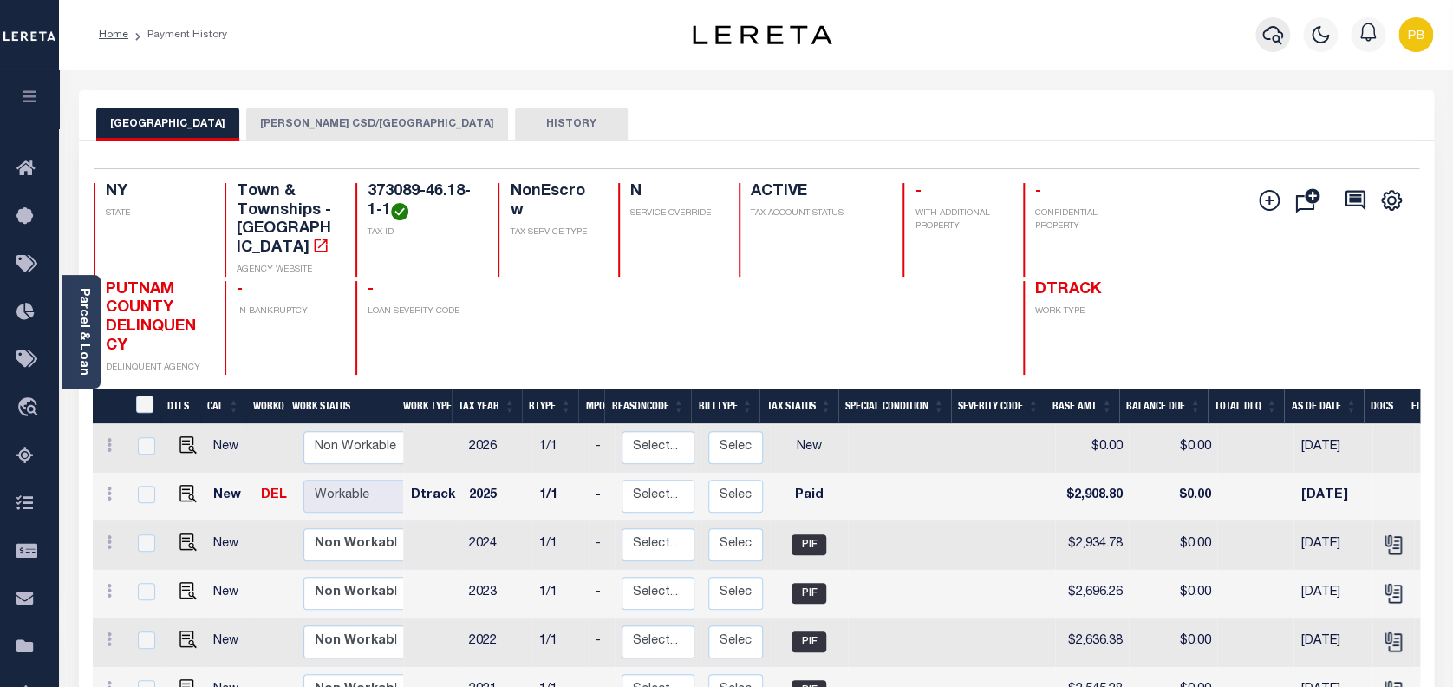
click at [1275, 39] on icon "button" at bounding box center [1273, 34] width 21 height 21
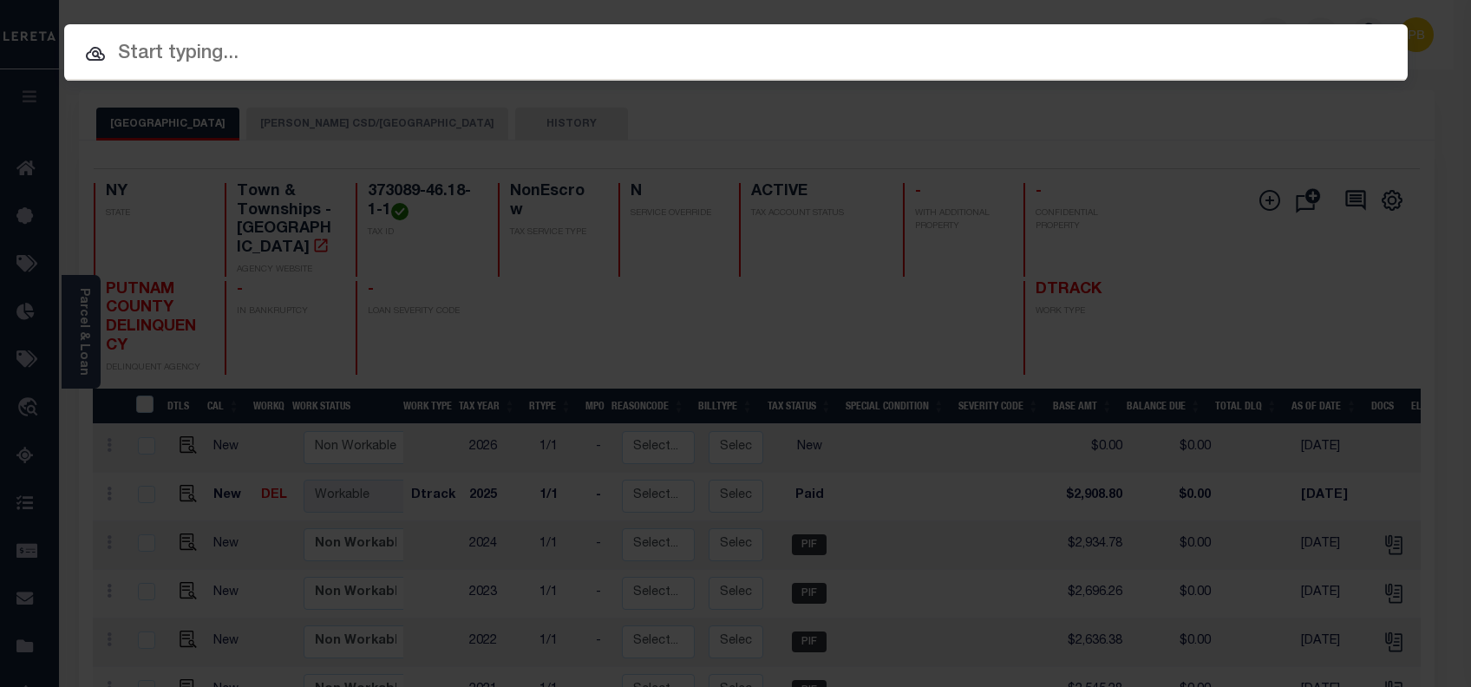
paste input "4680100330"
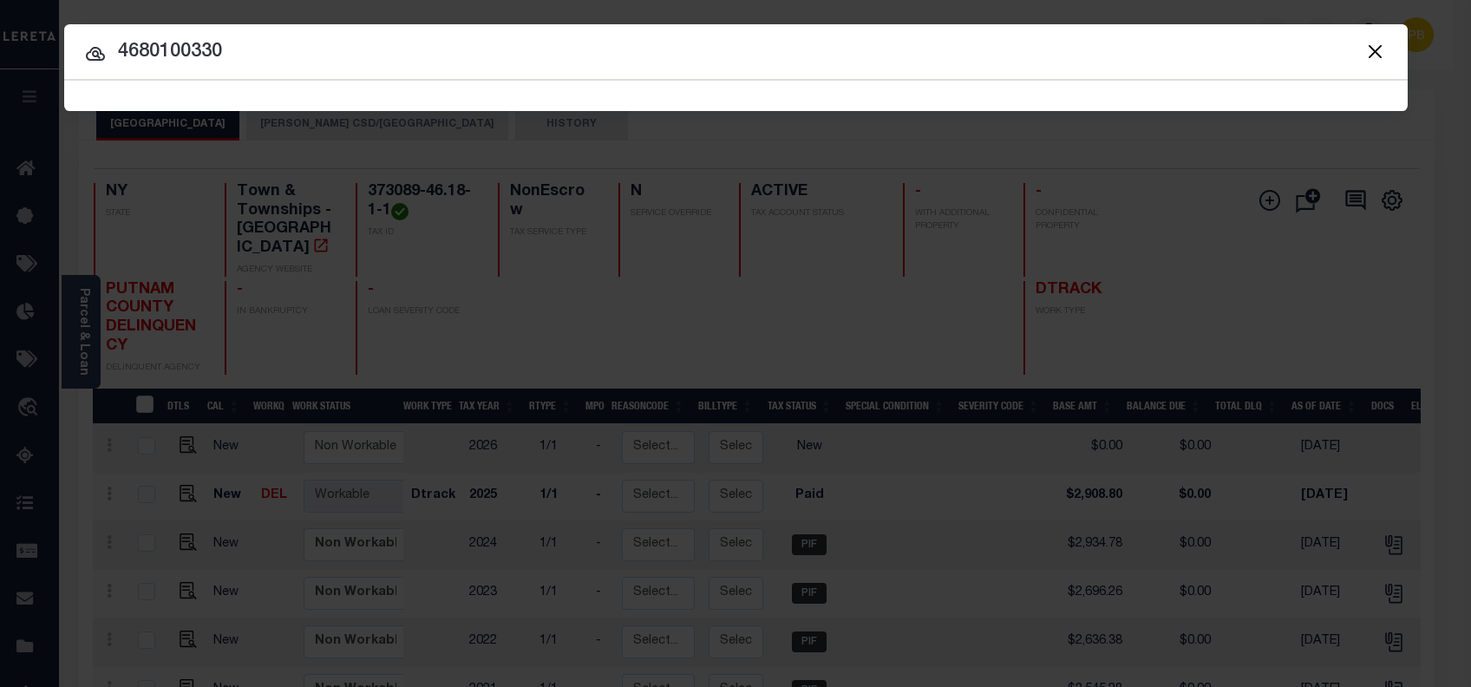
type input "4680100330"
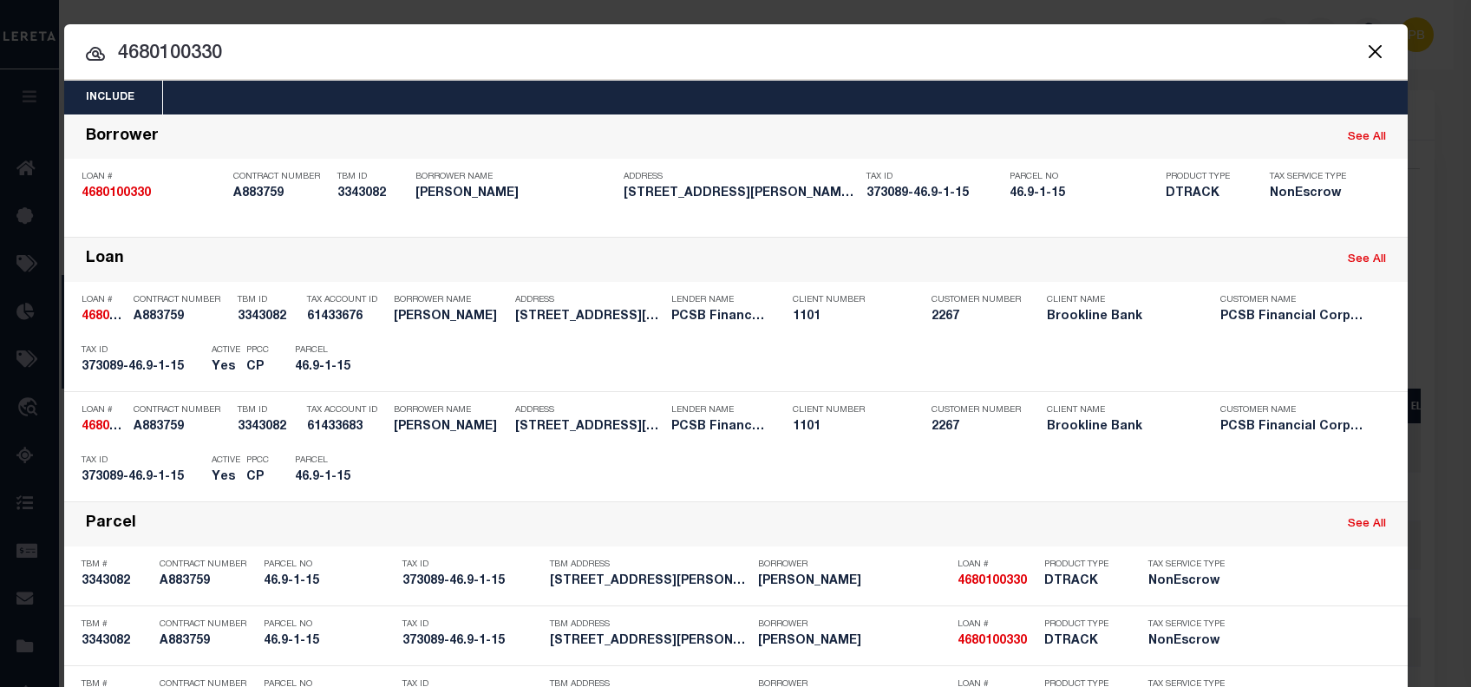
click at [982, 57] on input "4680100330" at bounding box center [735, 54] width 1343 height 30
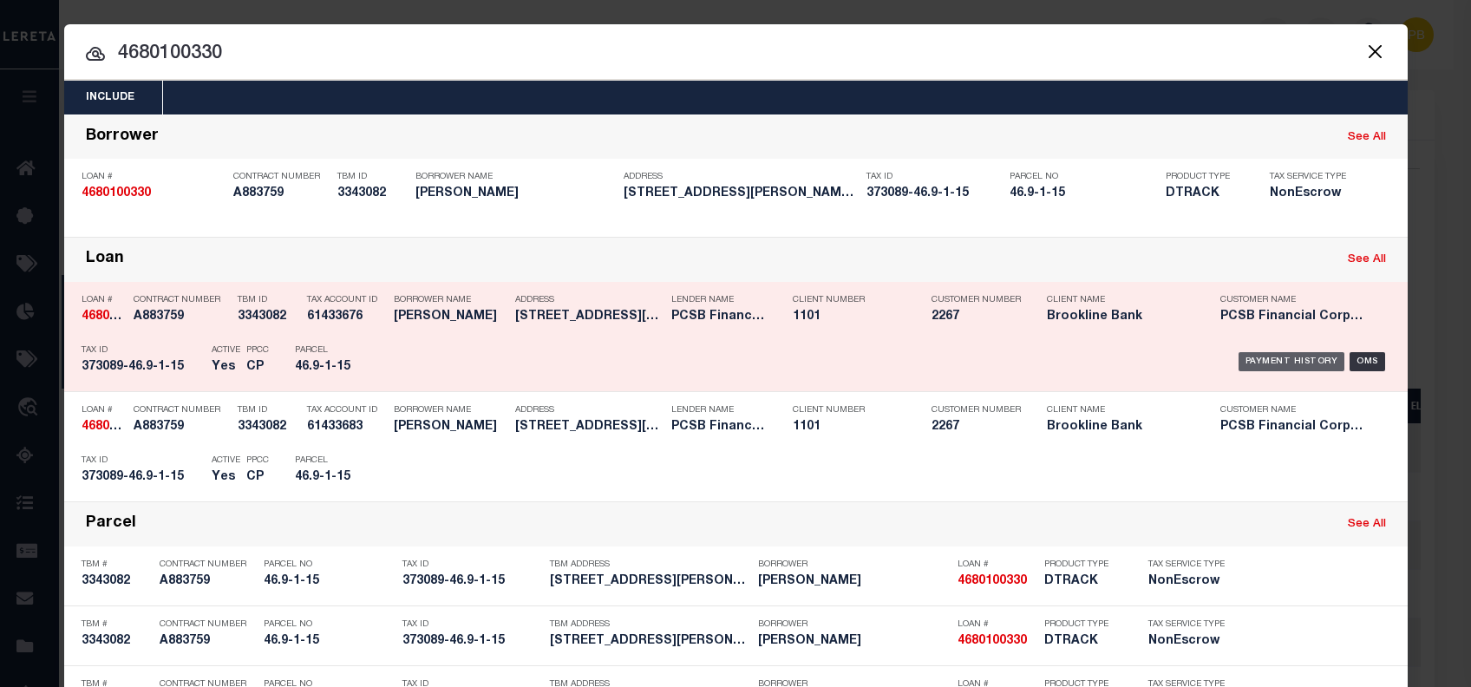
click at [1258, 360] on div "Payment History" at bounding box center [1291, 361] width 107 height 19
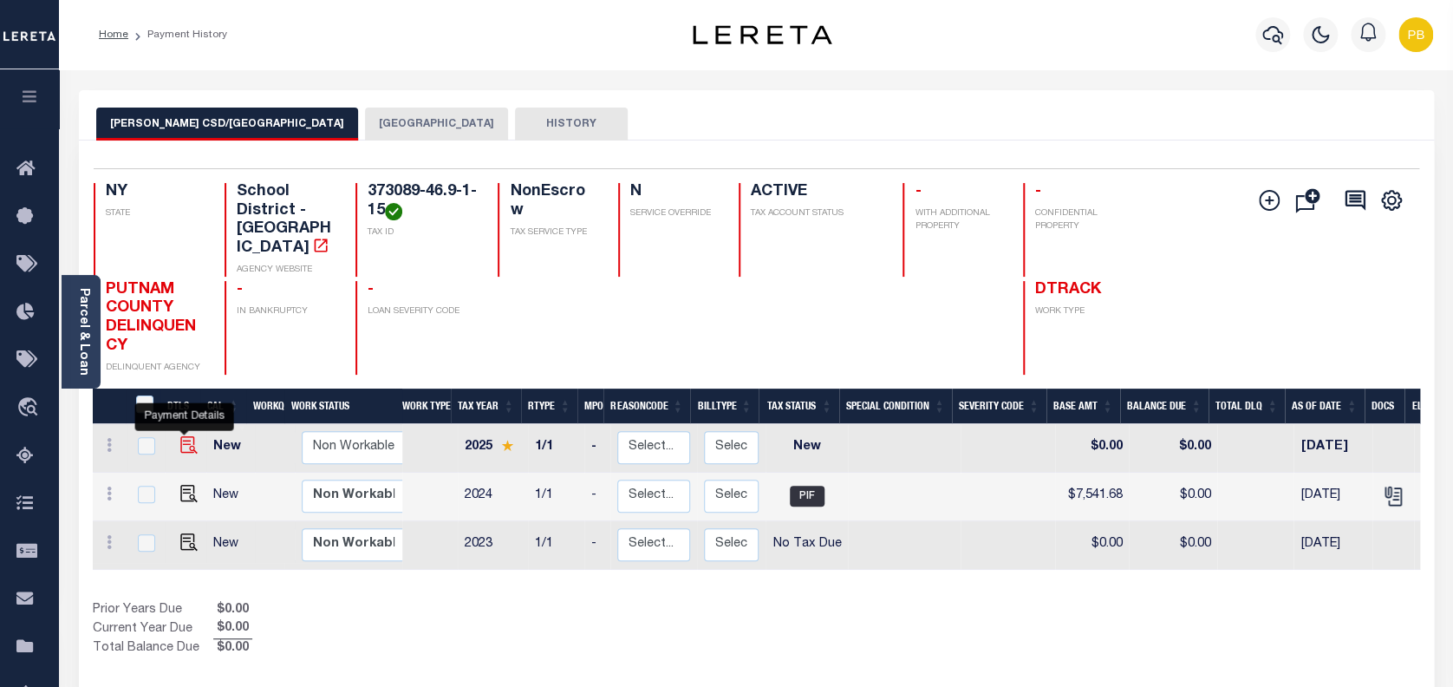
click at [186, 436] on img "" at bounding box center [188, 444] width 17 height 17
checkbox input "true"
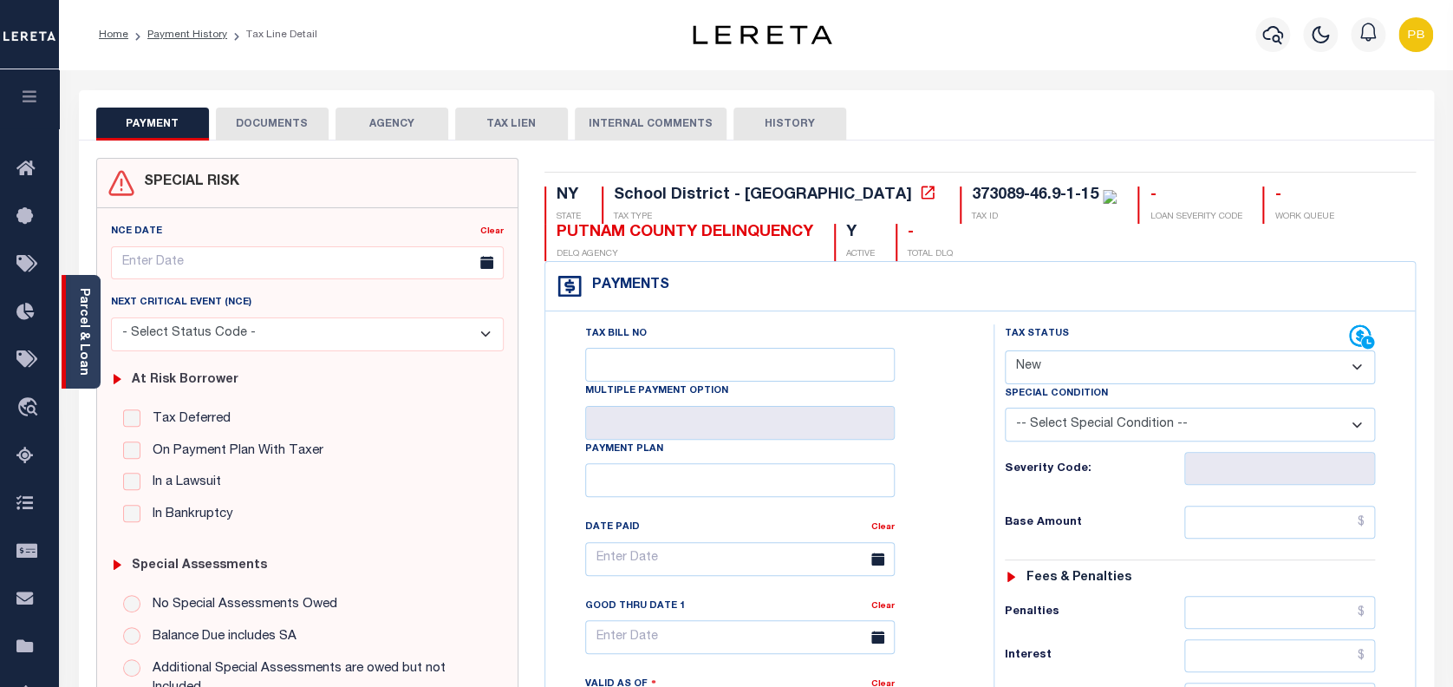
click at [92, 356] on div "Parcel & Loan" at bounding box center [81, 332] width 39 height 114
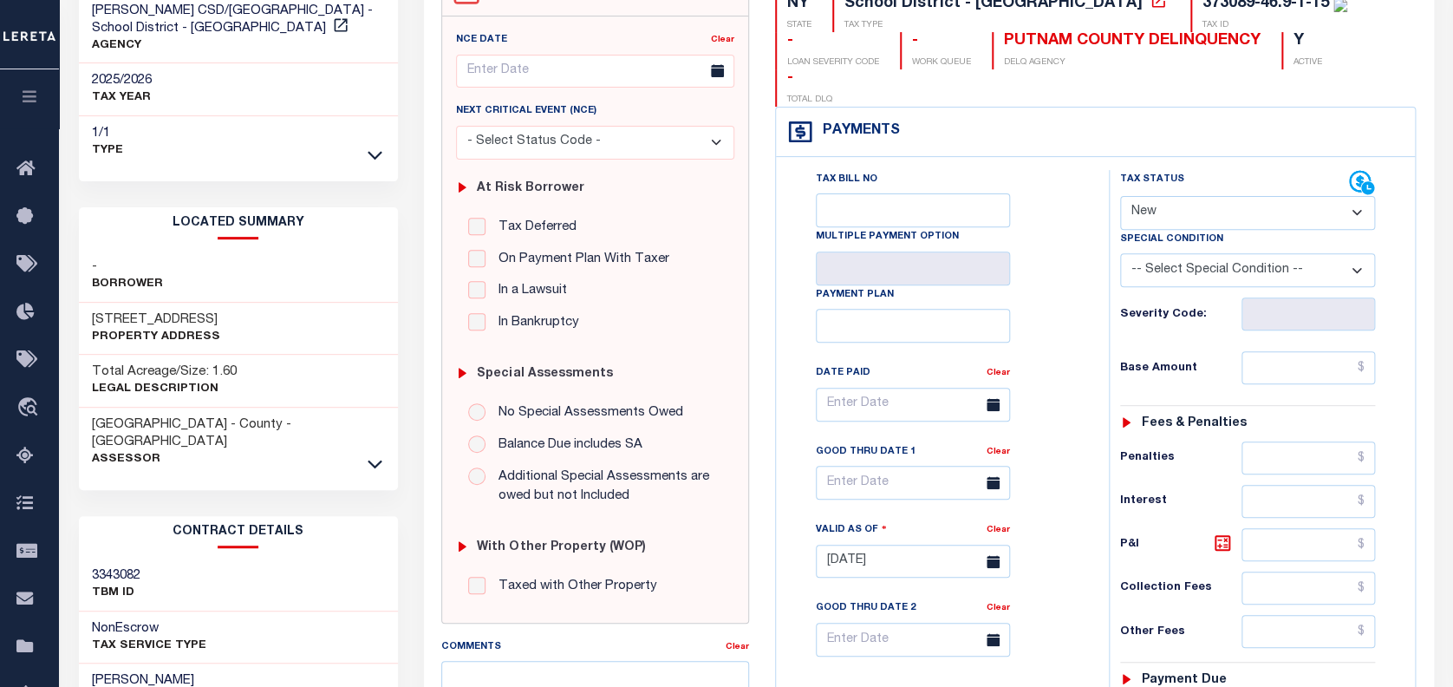
scroll to position [231, 0]
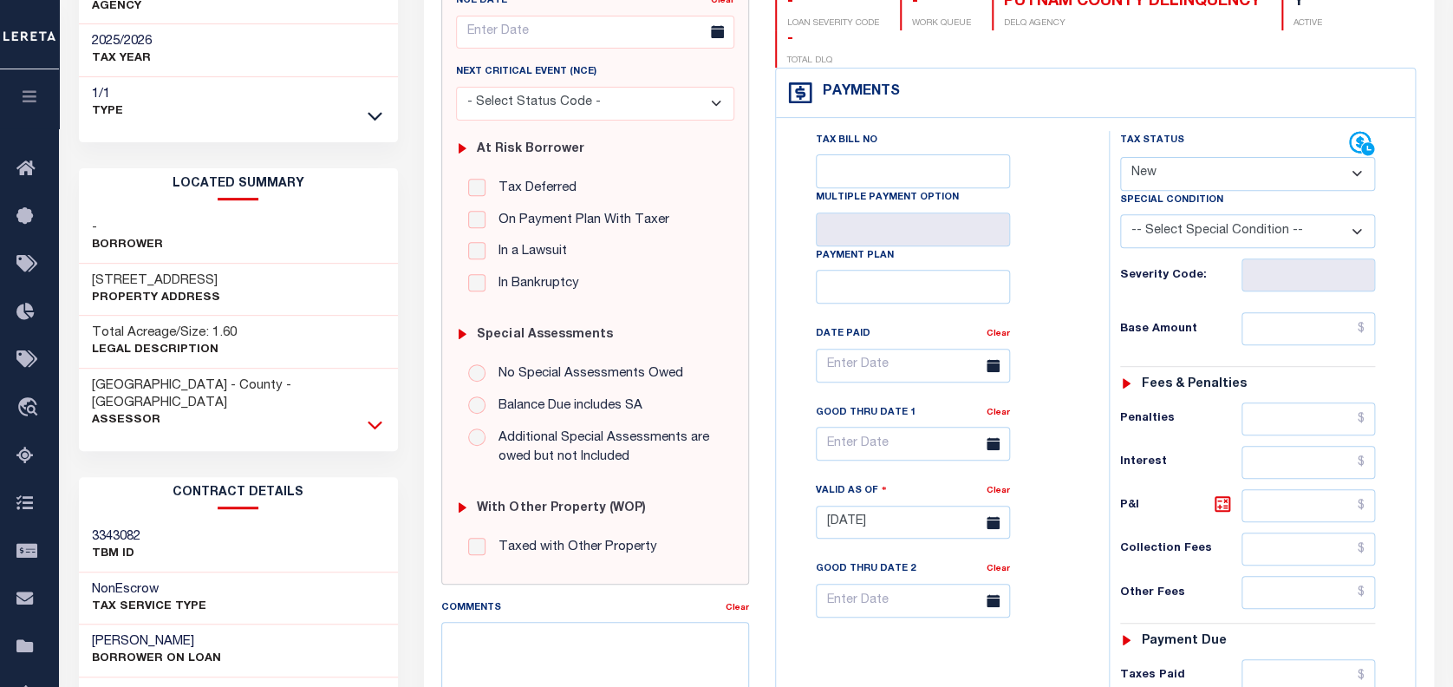
click at [375, 415] on icon at bounding box center [375, 424] width 15 height 18
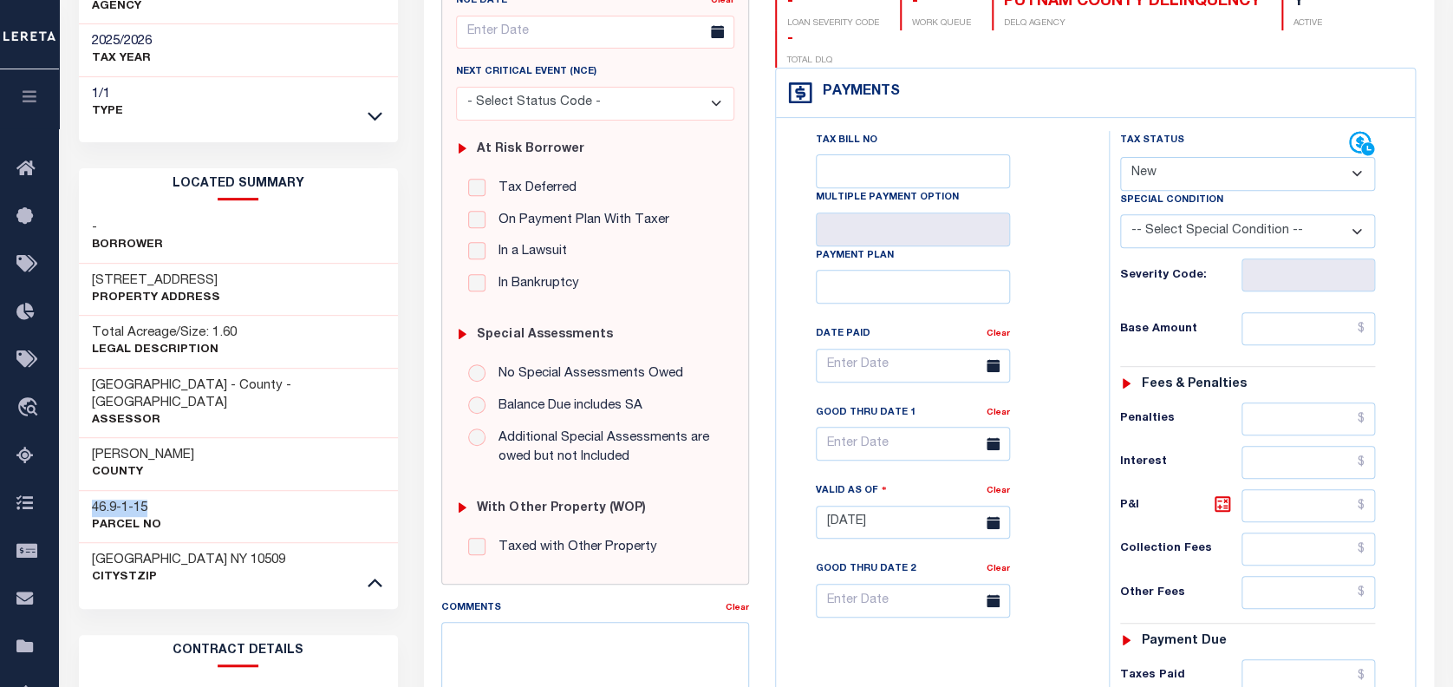
drag, startPoint x: 92, startPoint y: 483, endPoint x: 164, endPoint y: 488, distance: 72.2
click at [163, 490] on div "46.9-1-15 Parcel No" at bounding box center [238, 516] width 319 height 53
copy h3 "46.9-1-15"
click at [1227, 157] on select "- Select Status Code - Open Due/Unpaid Paid Incomplete No Tax Due Internal Refu…" at bounding box center [1248, 174] width 256 height 34
select select "PYD"
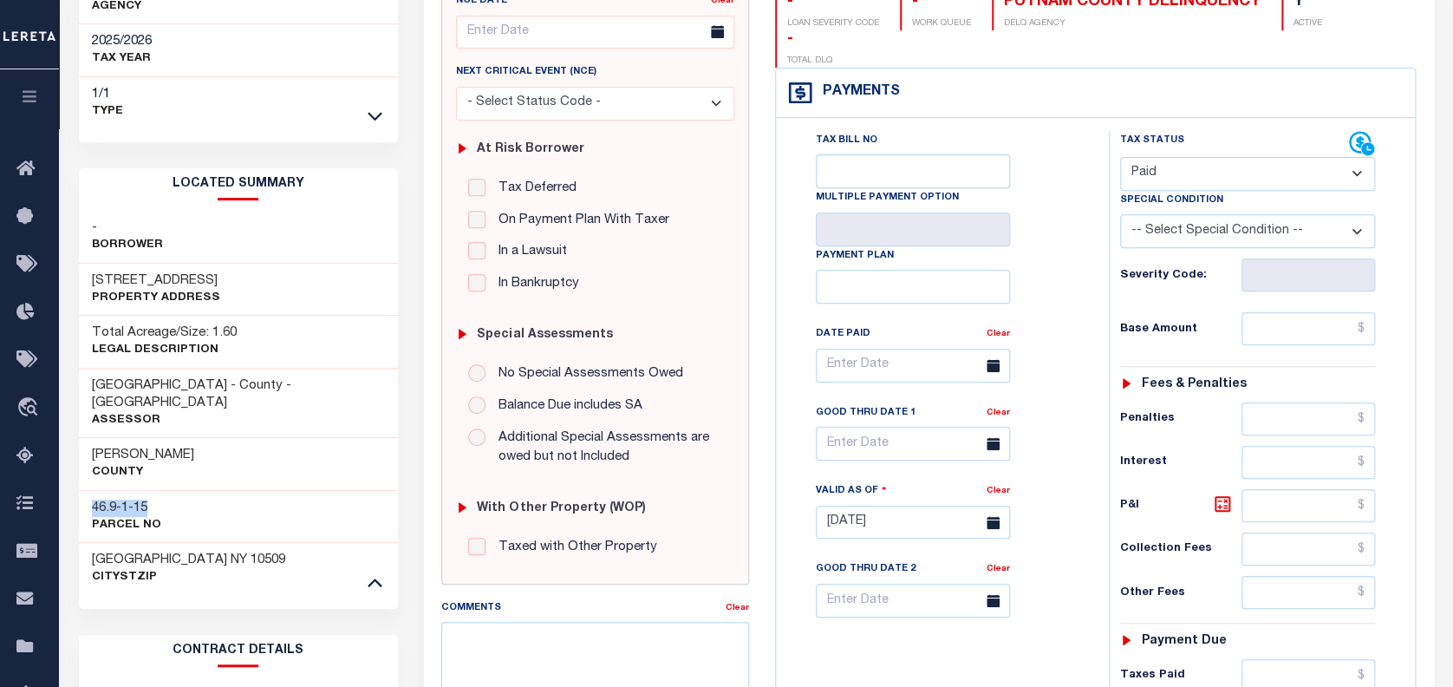
click at [1120, 157] on select "- Select Status Code - Open Due/Unpaid Paid Incomplete No Tax Due Internal Refu…" at bounding box center [1248, 174] width 256 height 34
type input "10/02/2025"
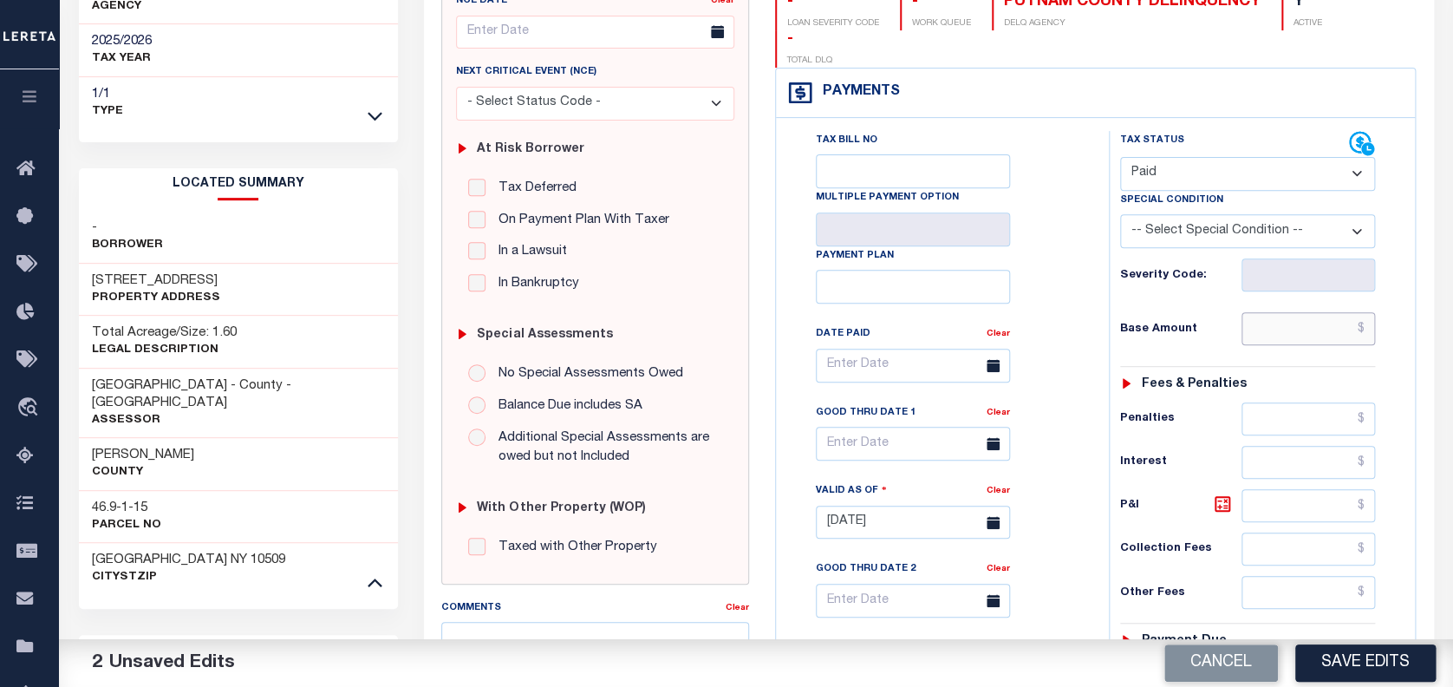
click at [1272, 312] on input "text" at bounding box center [1309, 328] width 134 height 33
paste input "2,563.41"
type input "$2,563.41"
click at [1380, 660] on button "Save Edits" at bounding box center [1365, 662] width 140 height 37
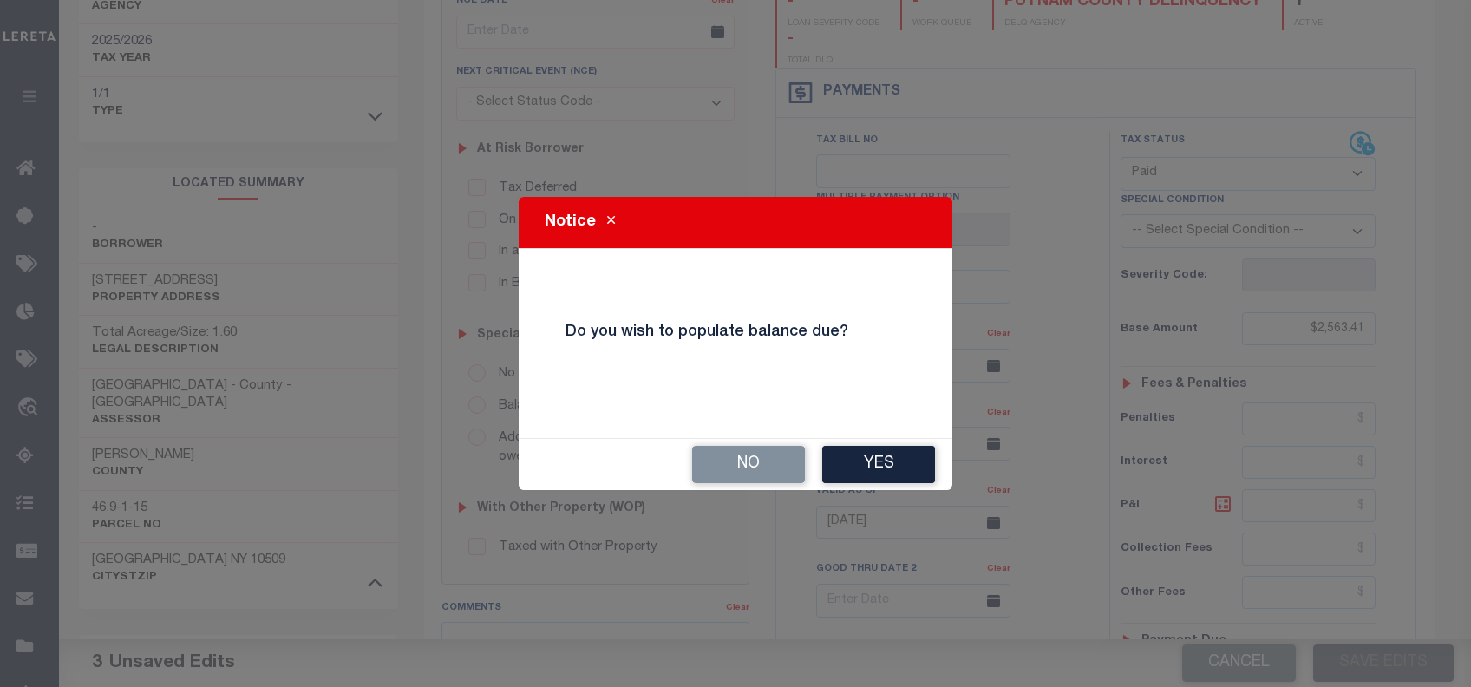
click at [753, 468] on button "No" at bounding box center [748, 464] width 113 height 37
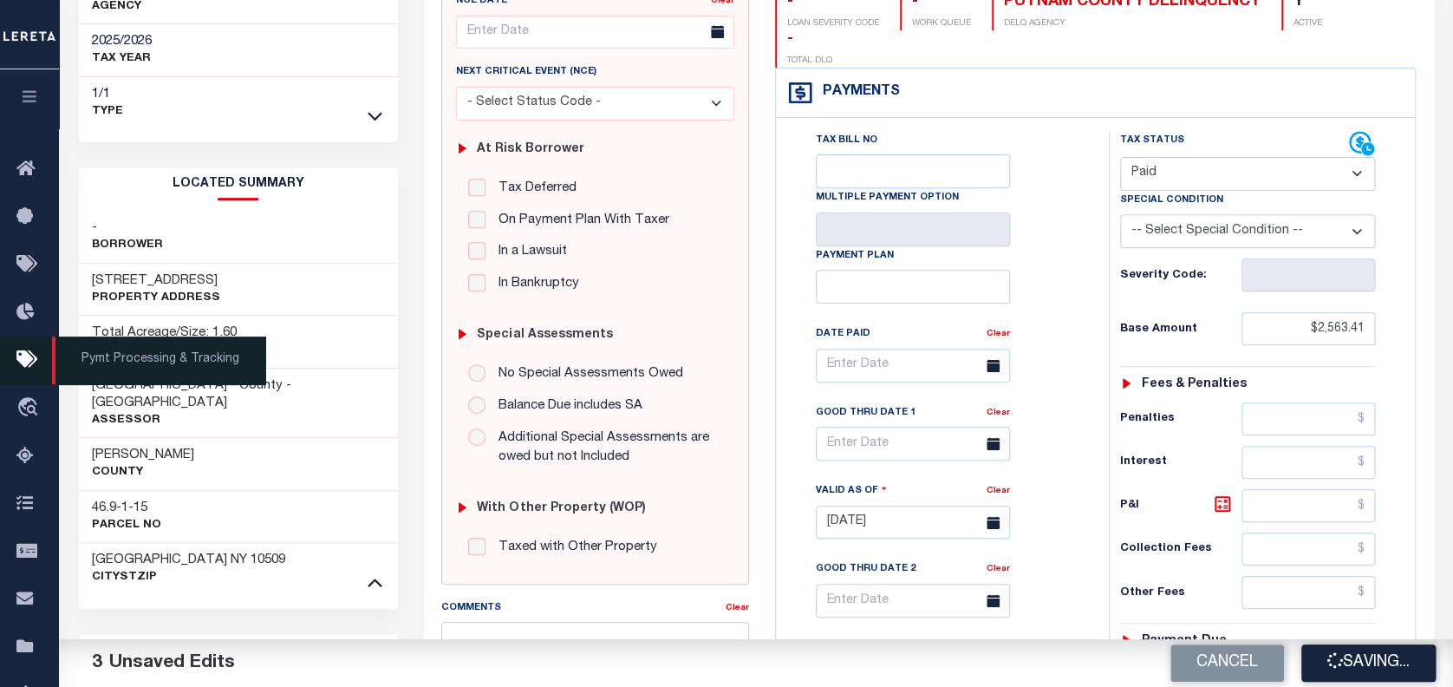
checkbox input "false"
type input "$2,563.41"
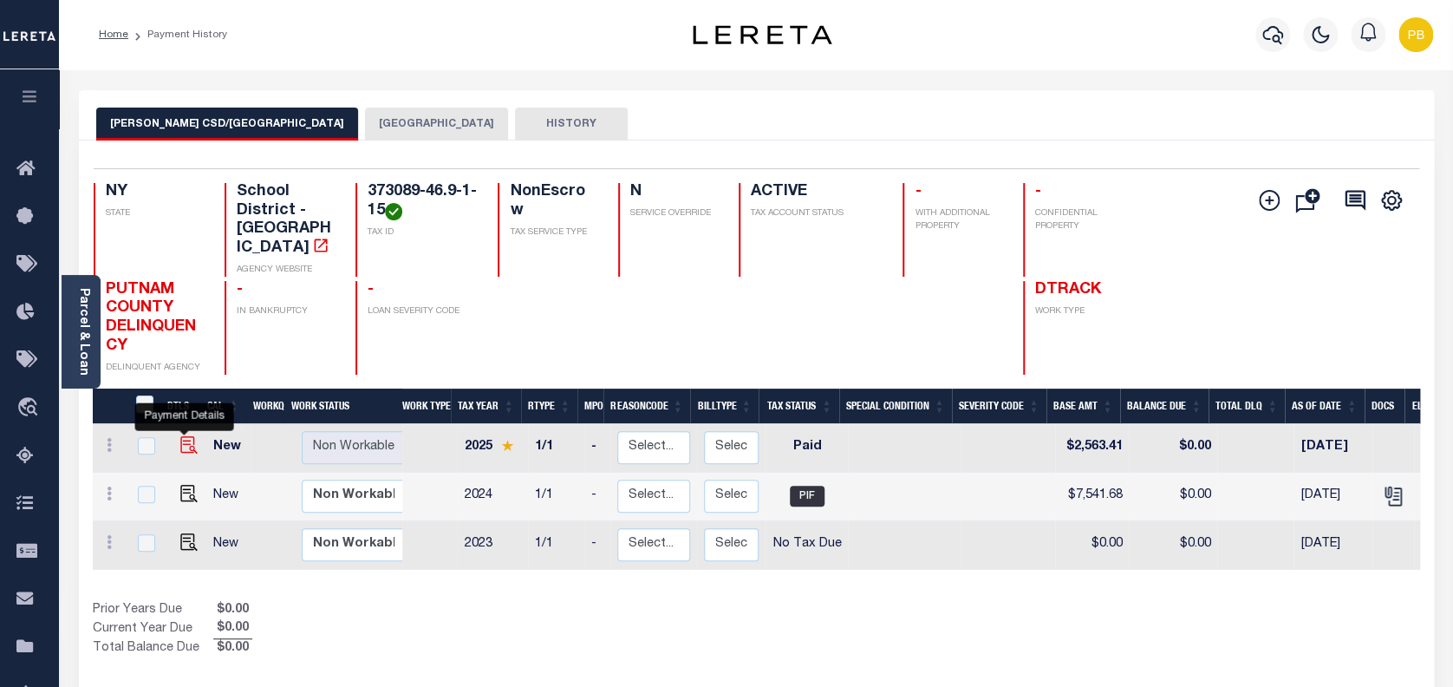
click at [184, 436] on img "" at bounding box center [188, 444] width 17 height 17
checkbox input "true"
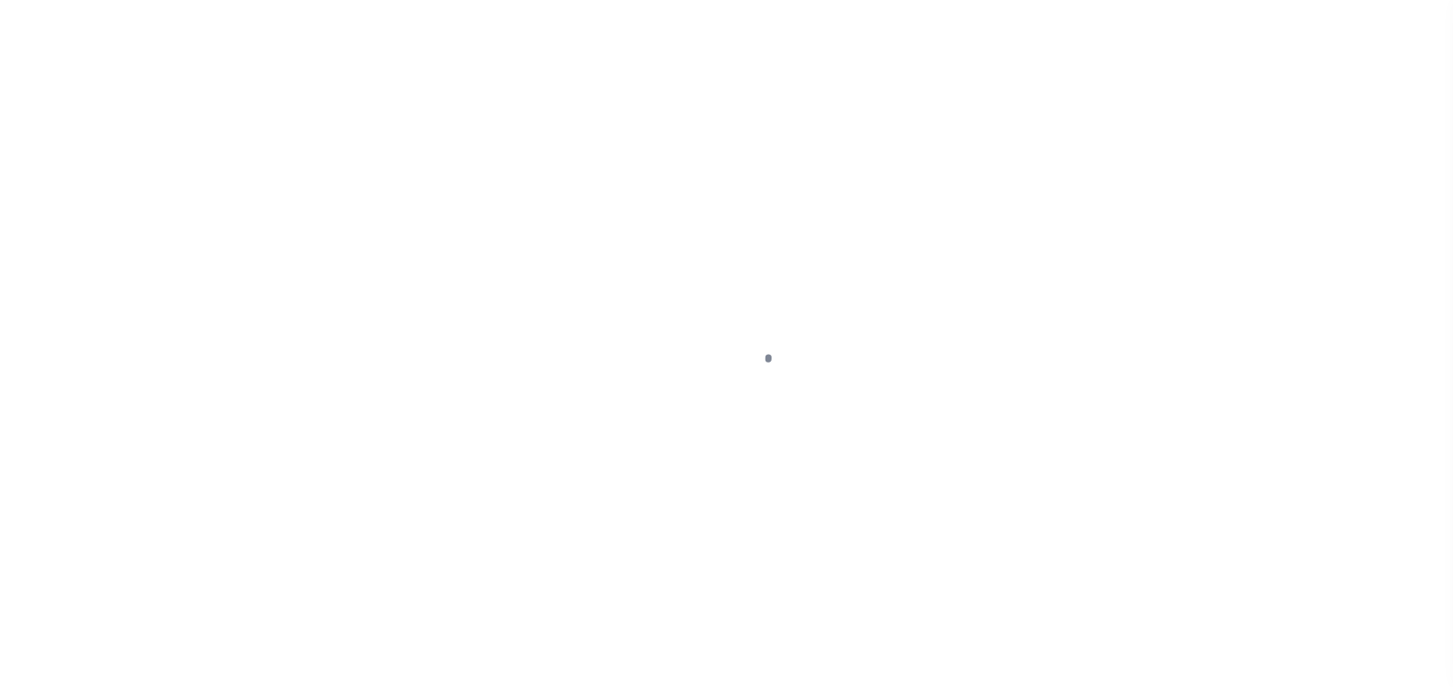
select select "PYD"
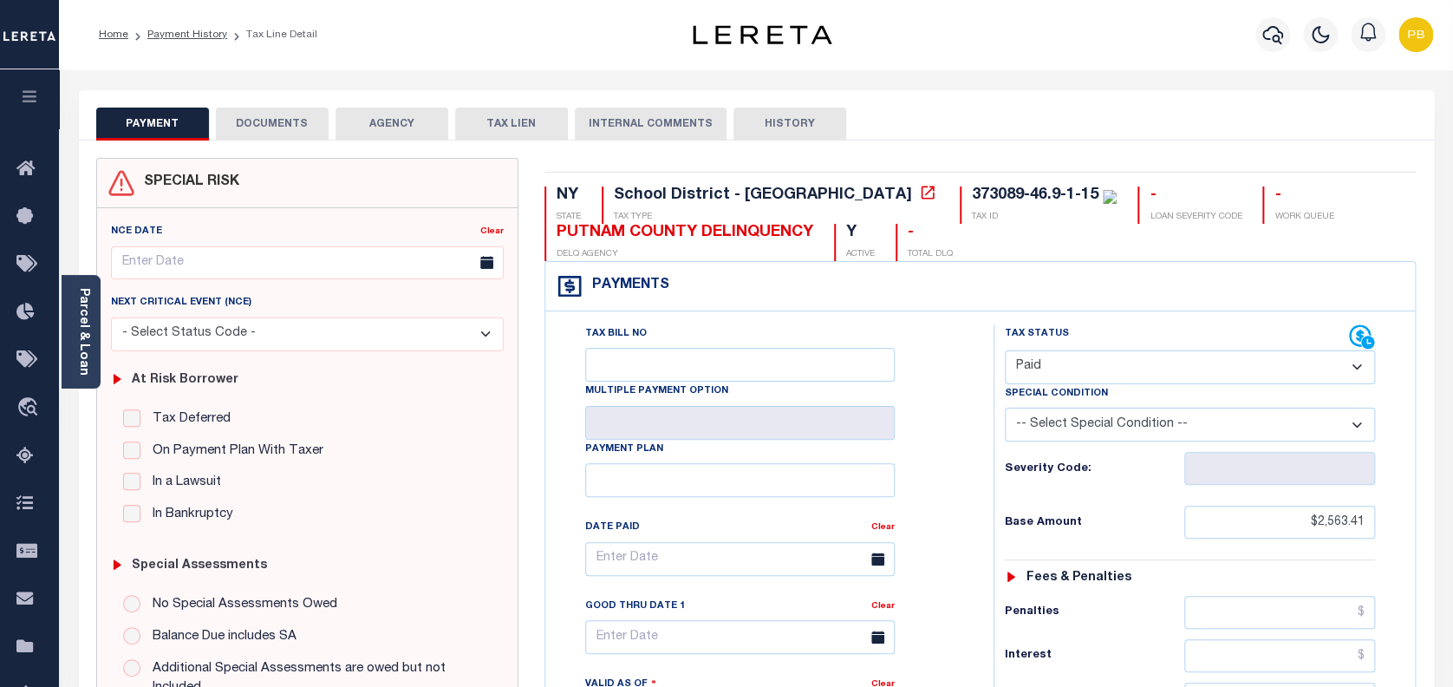
click at [272, 127] on button "DOCUMENTS" at bounding box center [272, 124] width 113 height 33
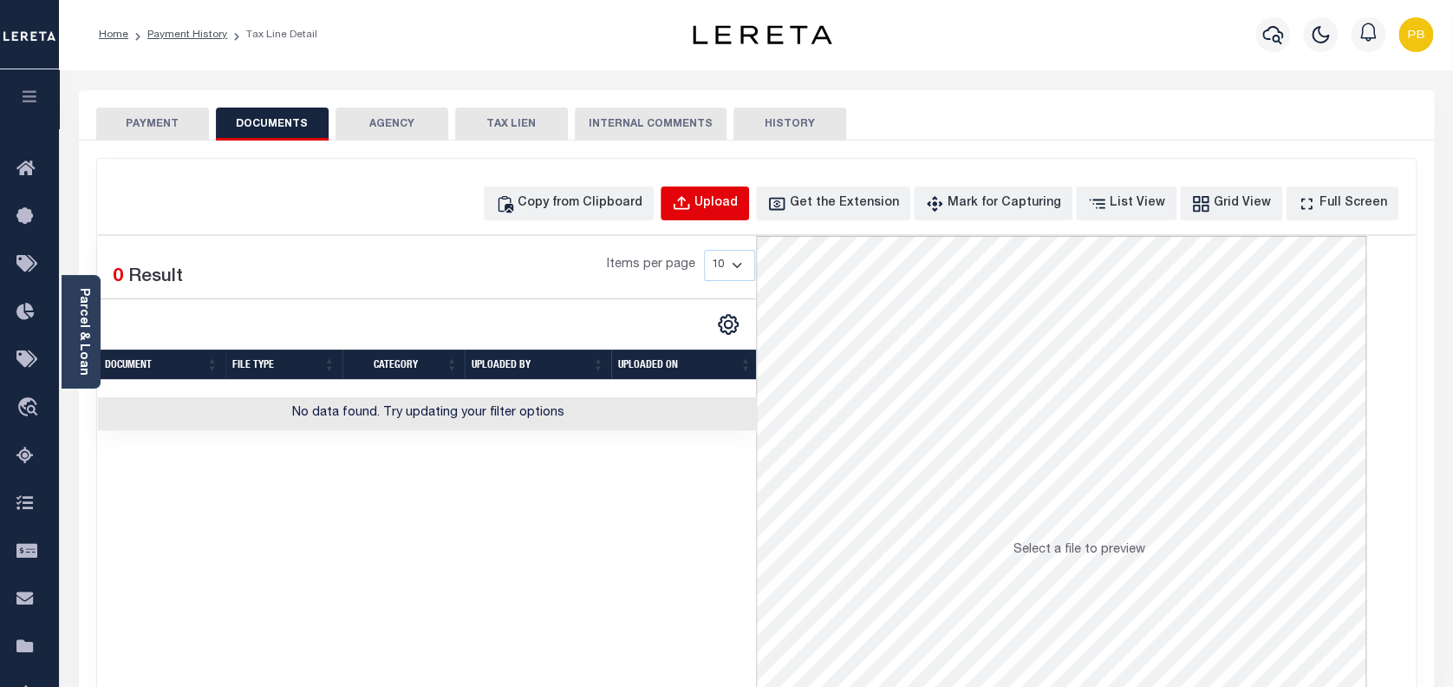
click at [738, 208] on div "Upload" at bounding box center [716, 203] width 43 height 19
select select "POP"
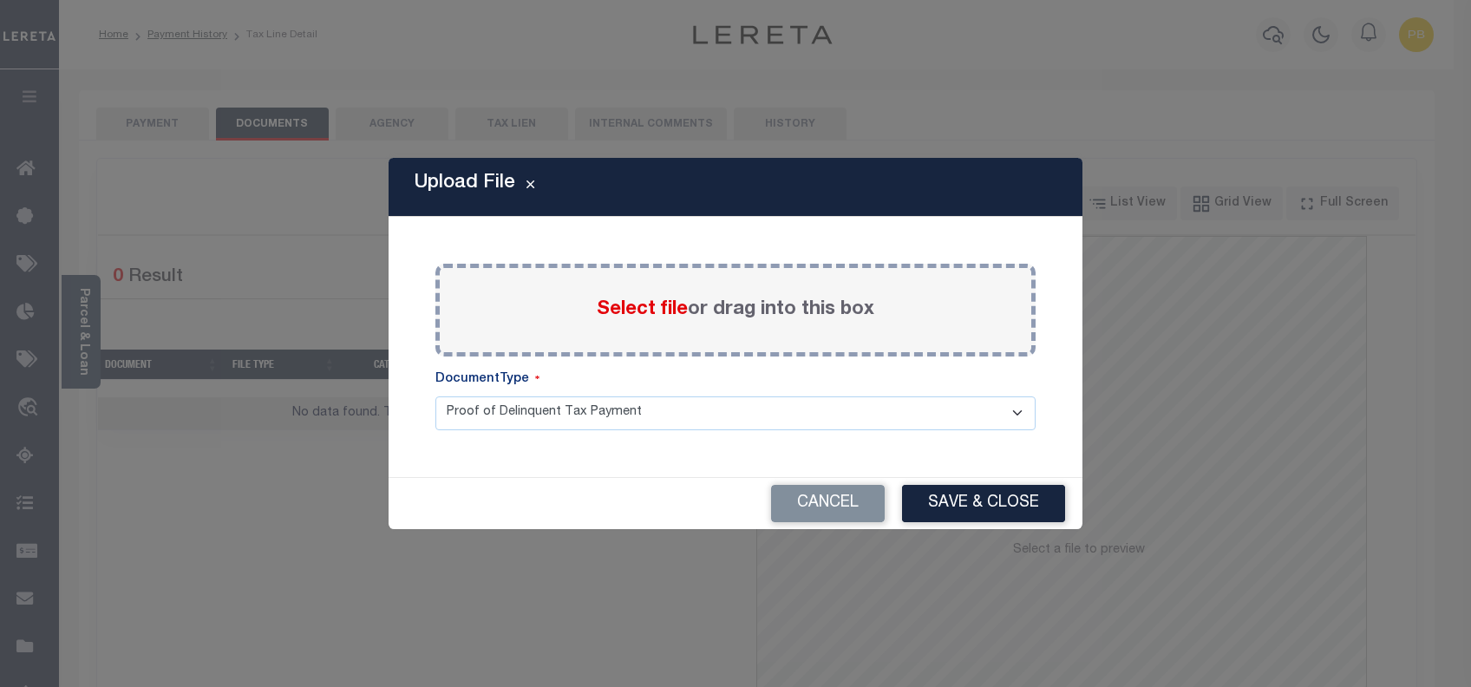
click at [628, 316] on span "Select file" at bounding box center [642, 309] width 91 height 19
click at [0, 0] on input "Select file or drag into this box" at bounding box center [0, 0] width 0 height 0
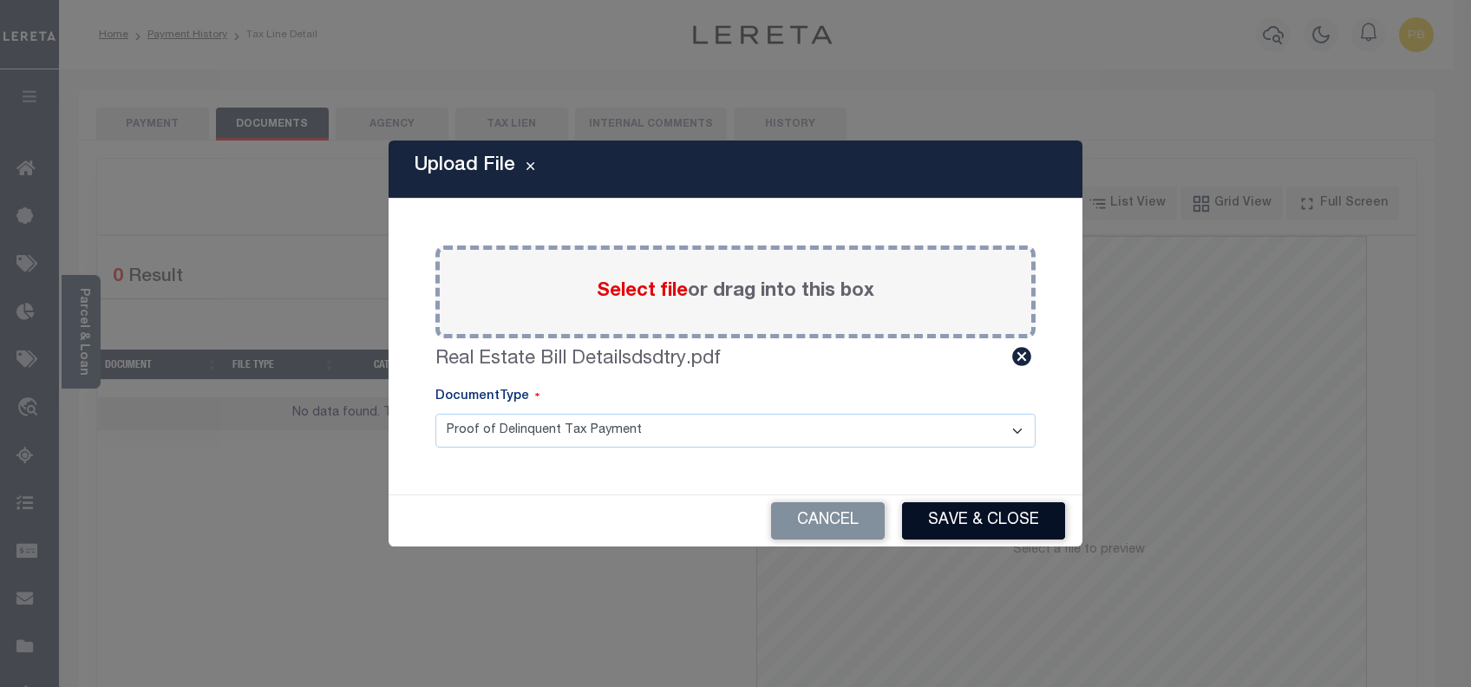
click at [1020, 530] on button "Save & Close" at bounding box center [983, 520] width 163 height 37
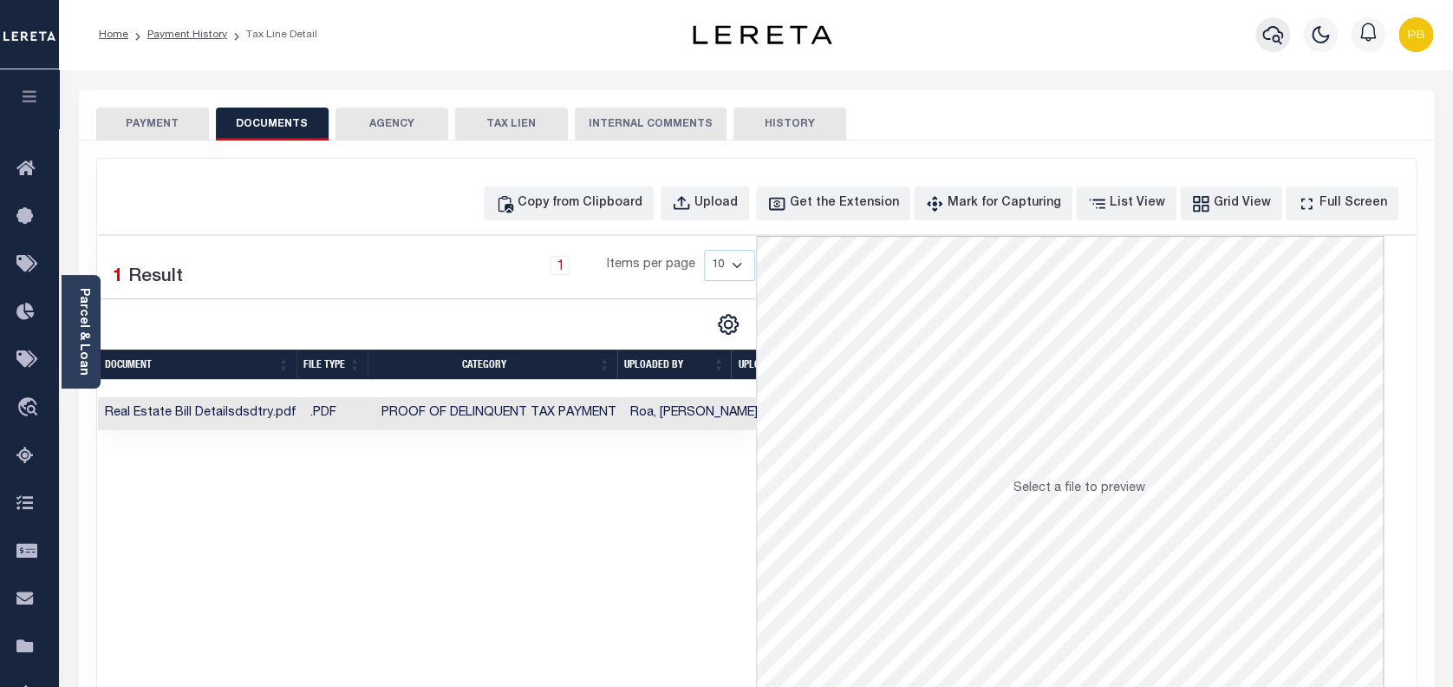
click at [1269, 34] on icon "button" at bounding box center [1273, 34] width 21 height 21
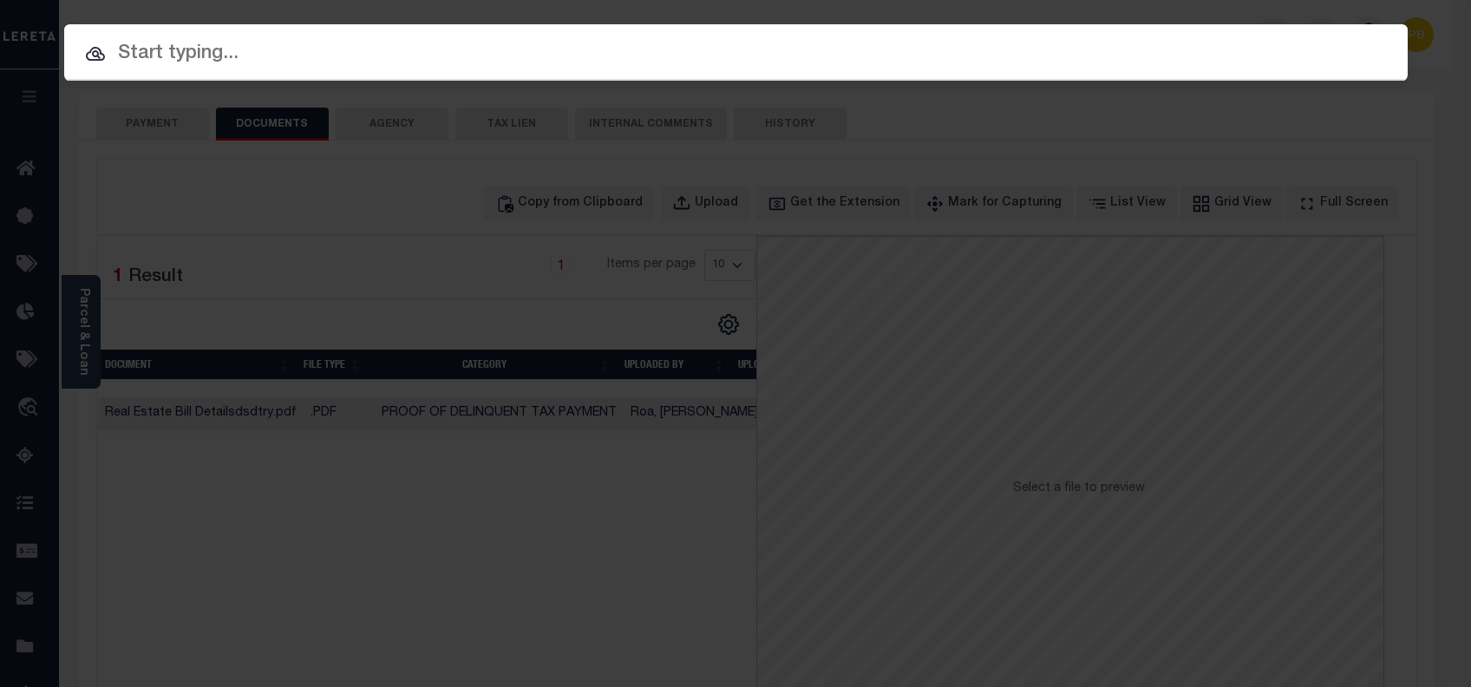
paste input "6070010076"
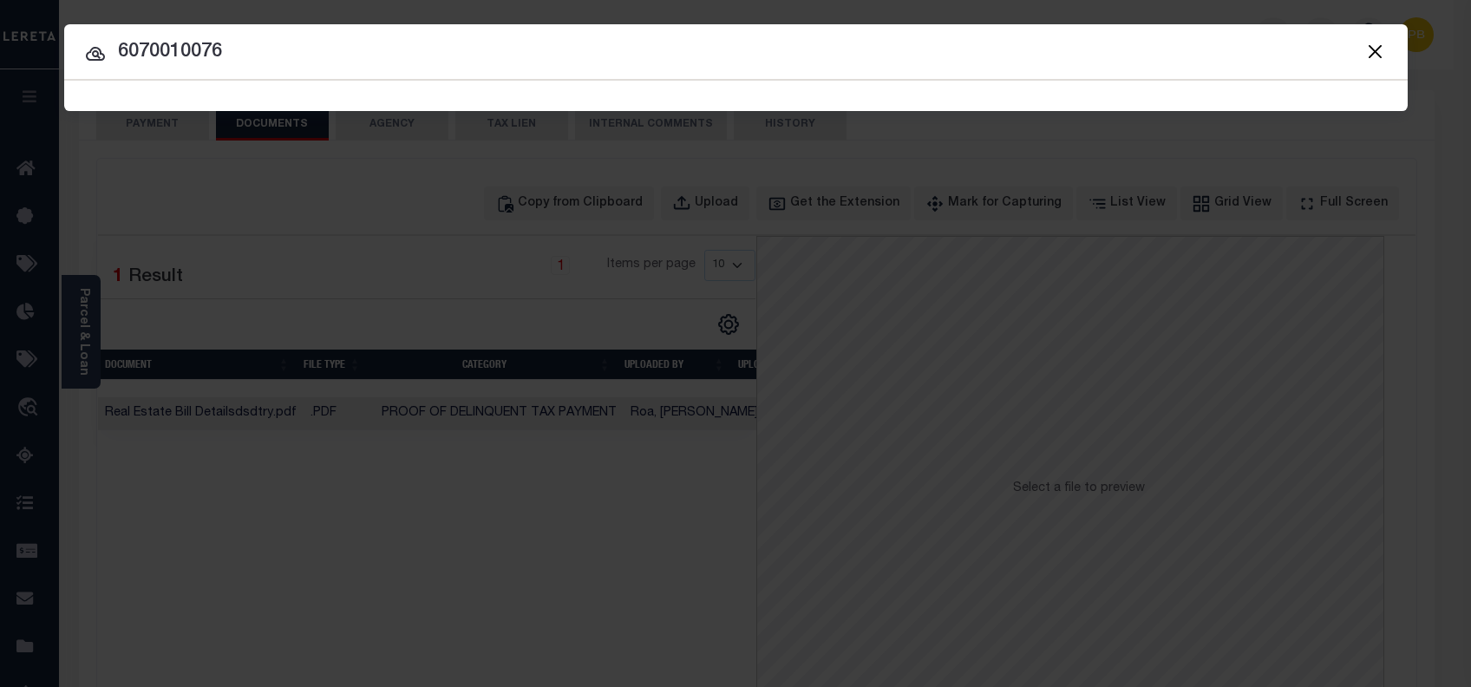
type input "6070010076"
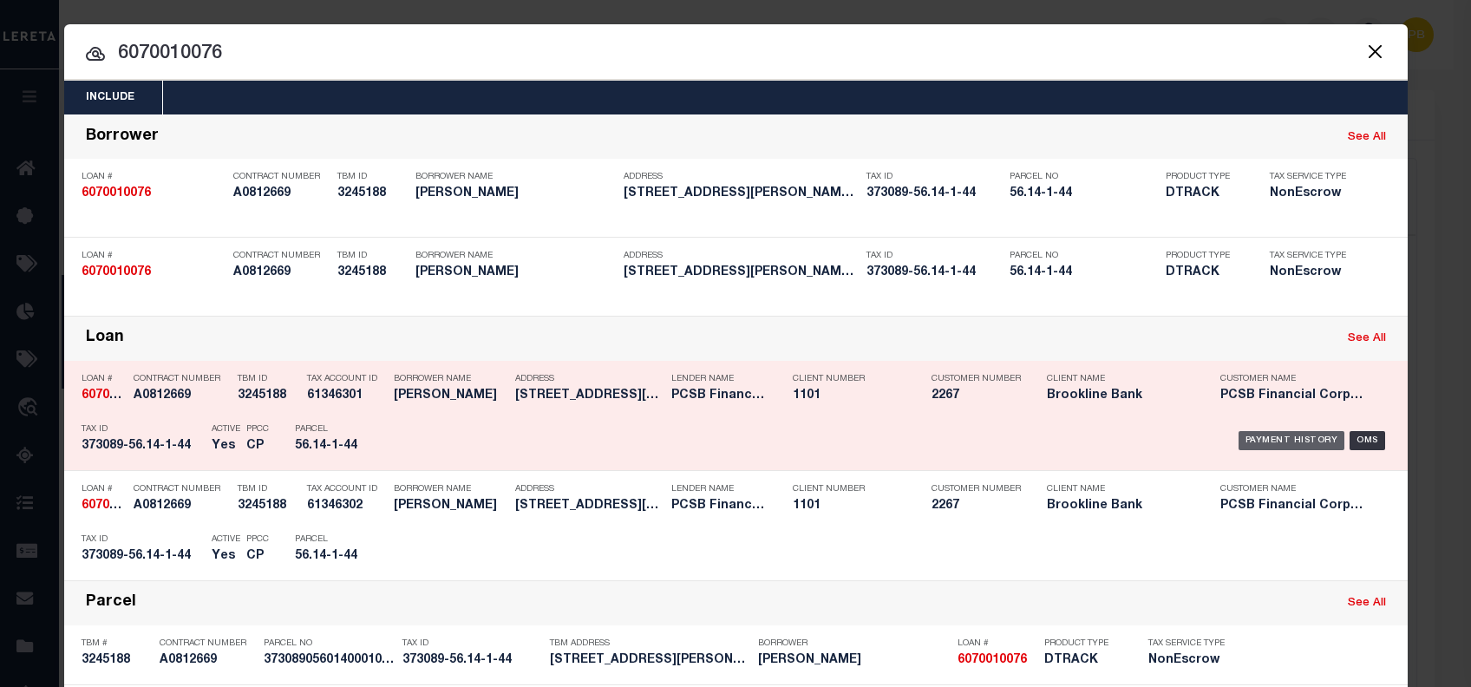
click at [1255, 437] on div "Payment History" at bounding box center [1291, 440] width 107 height 19
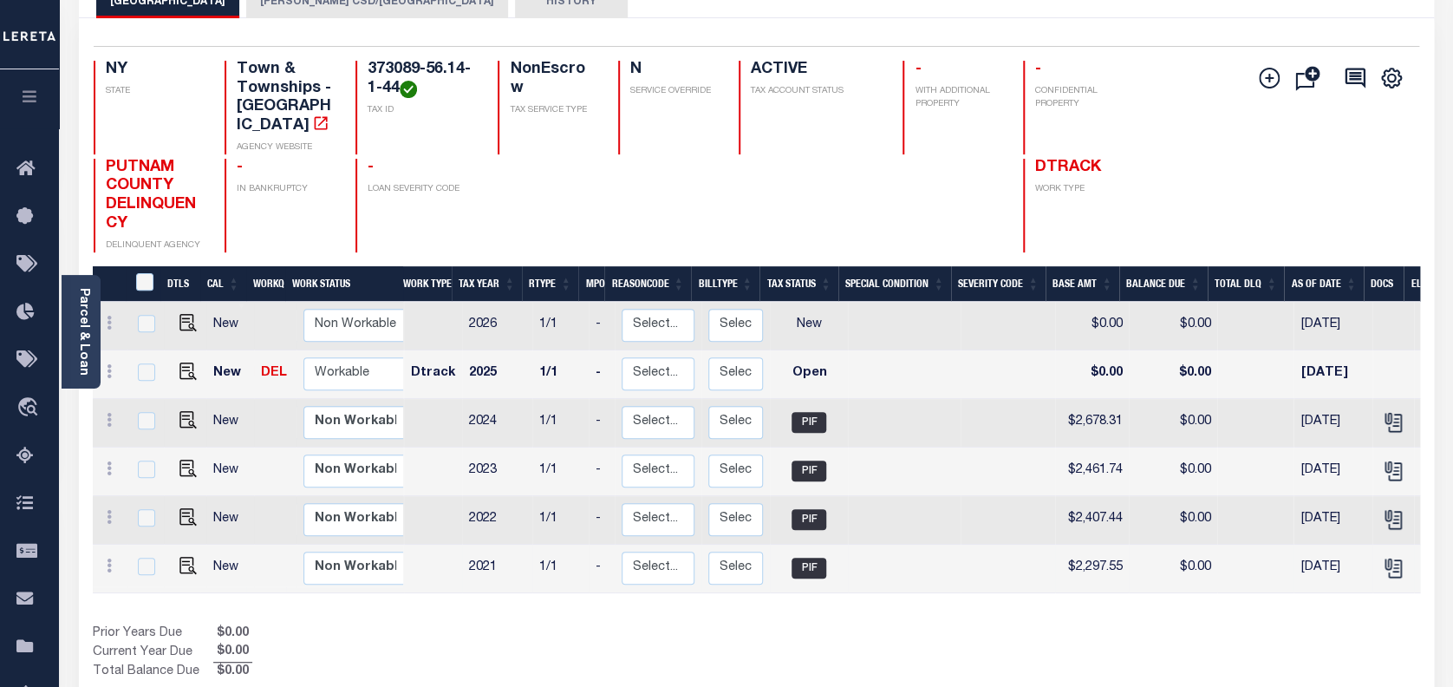
scroll to position [231, 0]
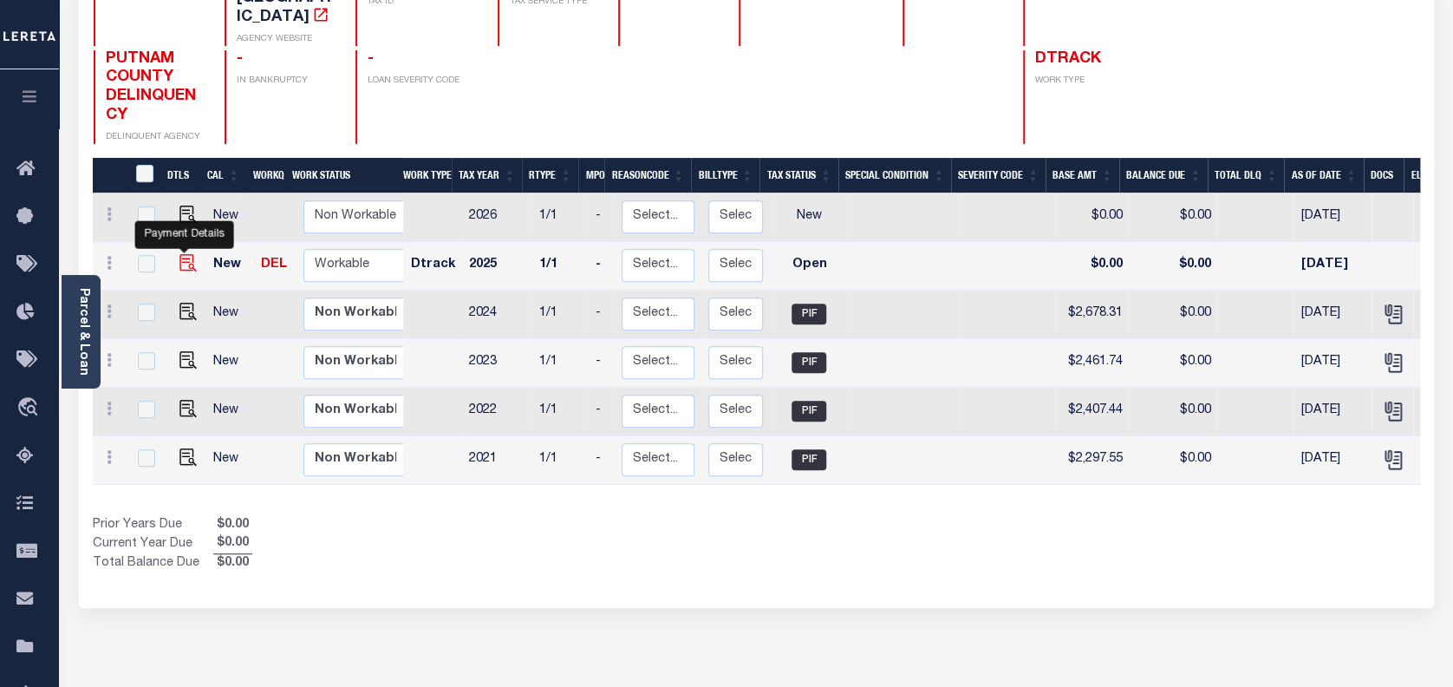
click at [182, 254] on img "" at bounding box center [187, 262] width 17 height 17
checkbox input "true"
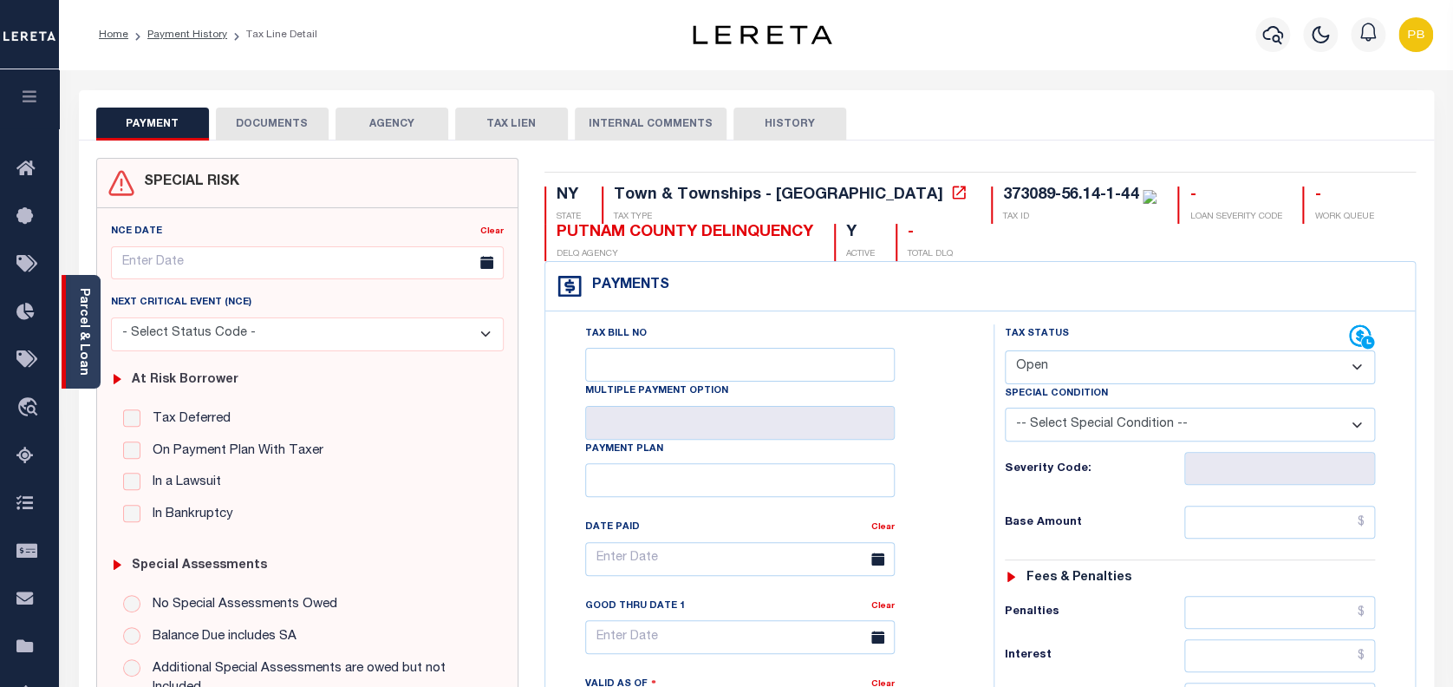
click at [91, 342] on div "Parcel & Loan" at bounding box center [81, 332] width 39 height 114
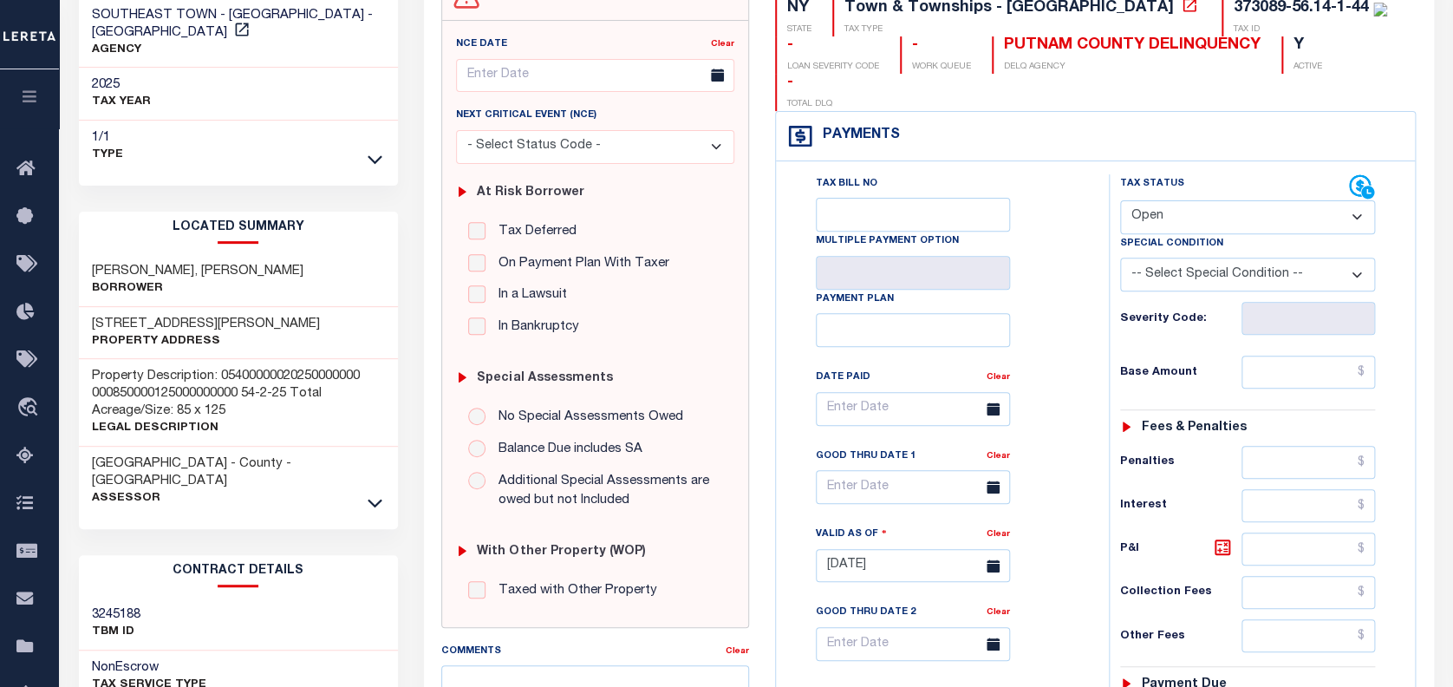
scroll to position [231, 0]
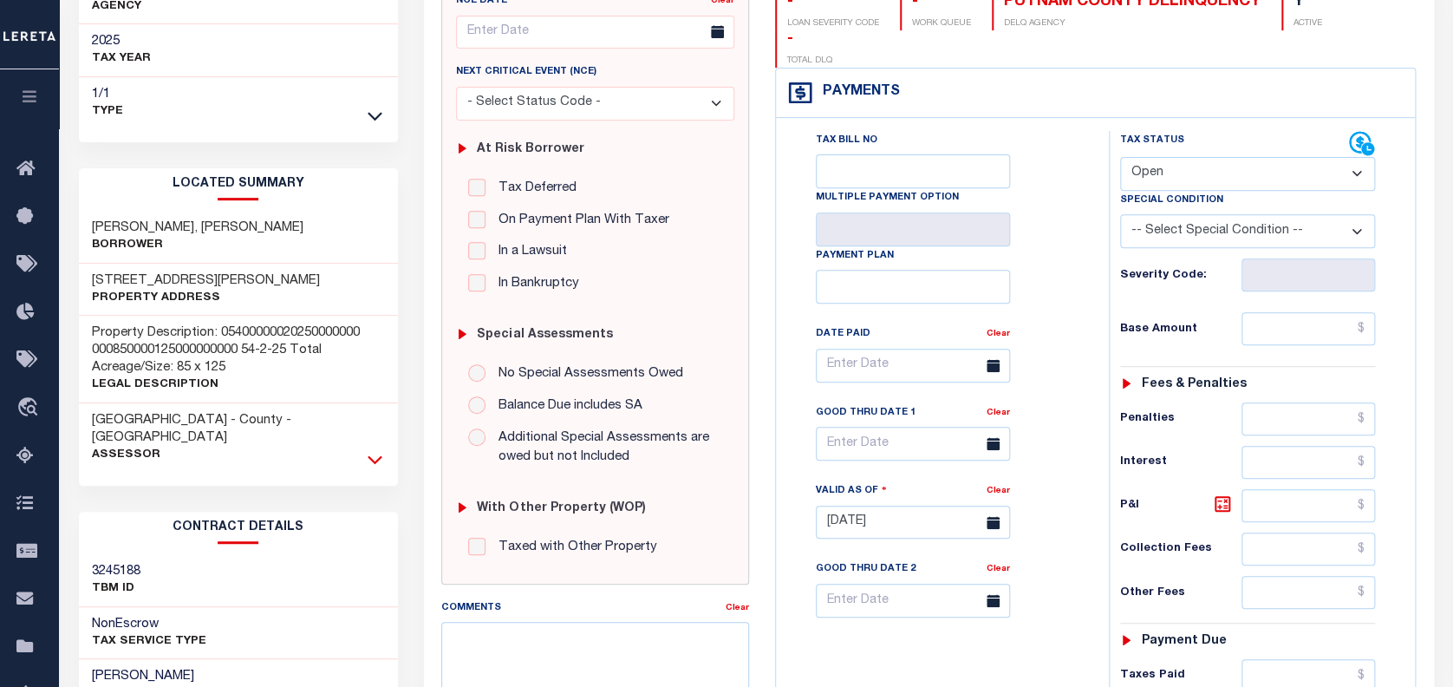
click at [373, 450] on icon at bounding box center [375, 459] width 15 height 18
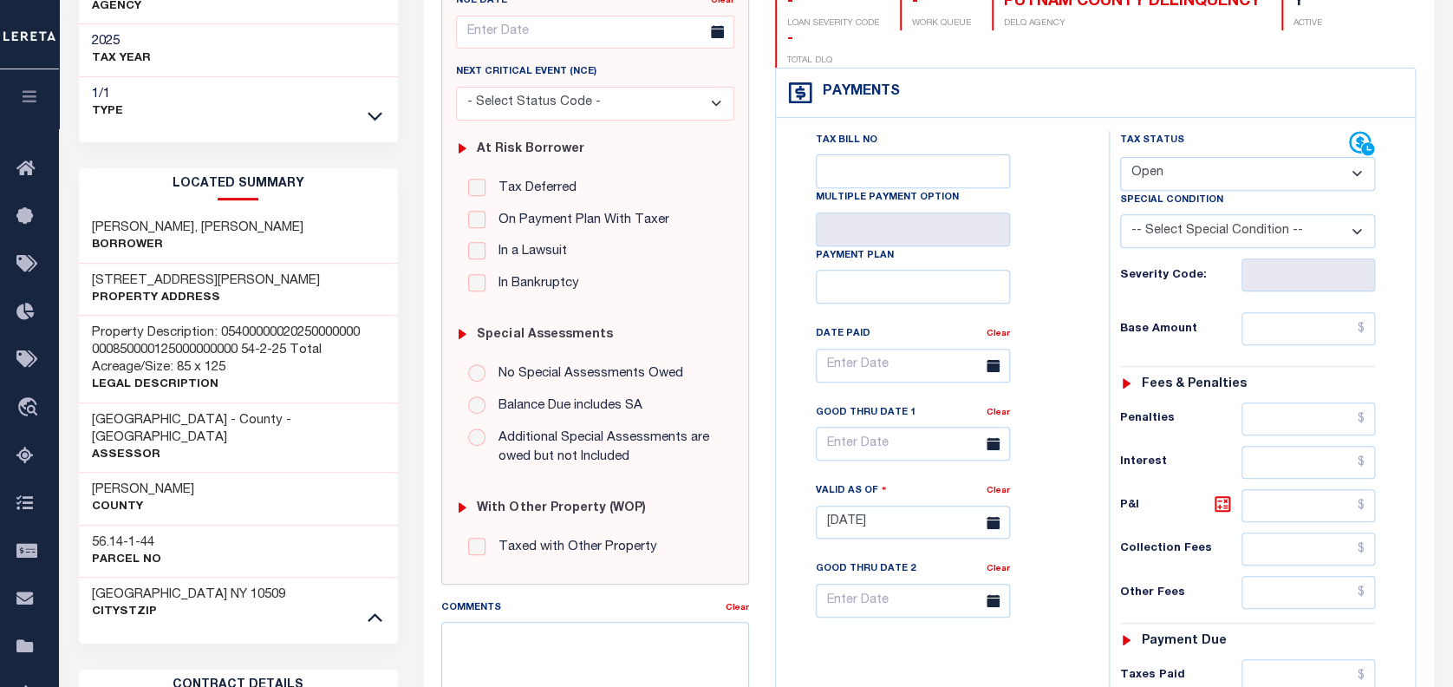
click at [139, 534] on h3 "56.14-1-44" at bounding box center [126, 542] width 69 height 17
copy div "56.14-1-44"
drag, startPoint x: 1182, startPoint y: 140, endPoint x: 1175, endPoint y: 155, distance: 17.1
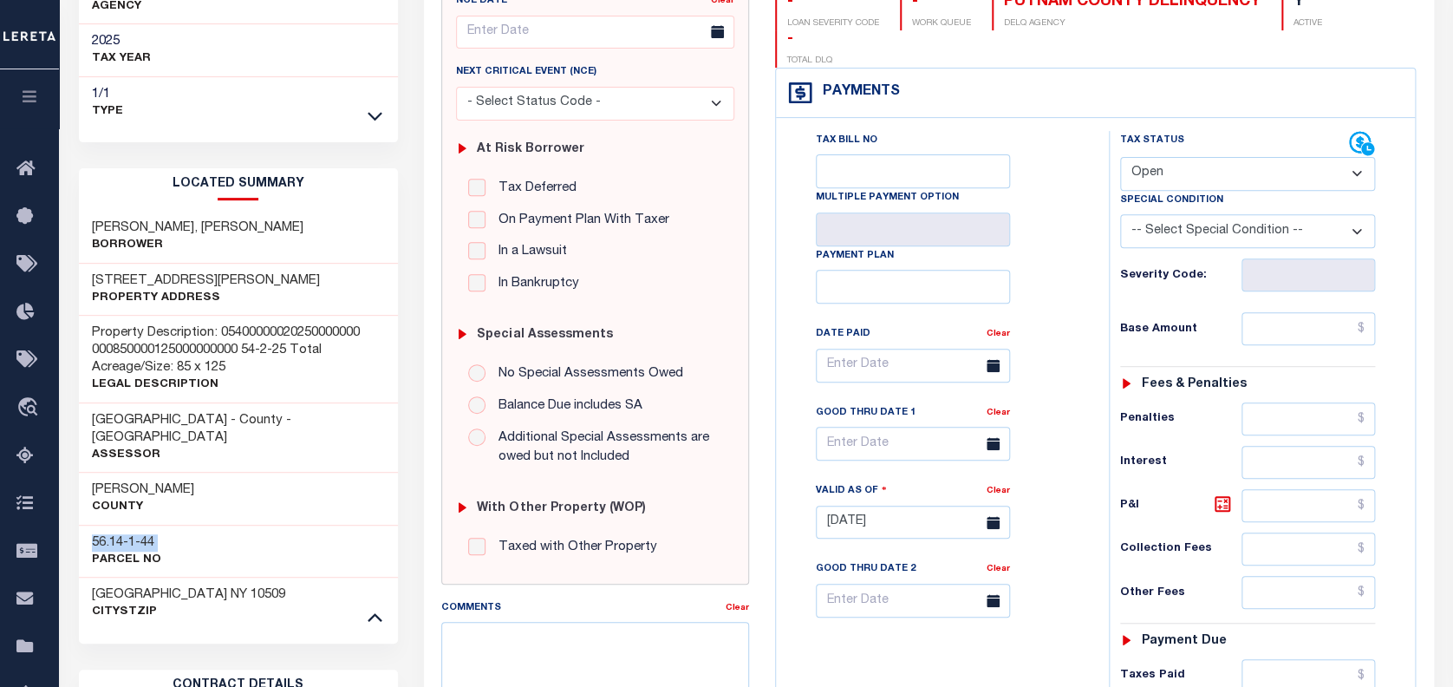
click at [1182, 157] on select "- Select Status Code - Open Due/Unpaid Paid Incomplete No Tax Due Internal Refu…" at bounding box center [1248, 174] width 256 height 34
select select "PYD"
click at [1120, 157] on select "- Select Status Code - Open Due/Unpaid Paid Incomplete No Tax Due Internal Refu…" at bounding box center [1248, 174] width 256 height 34
type input "10/02/2025"
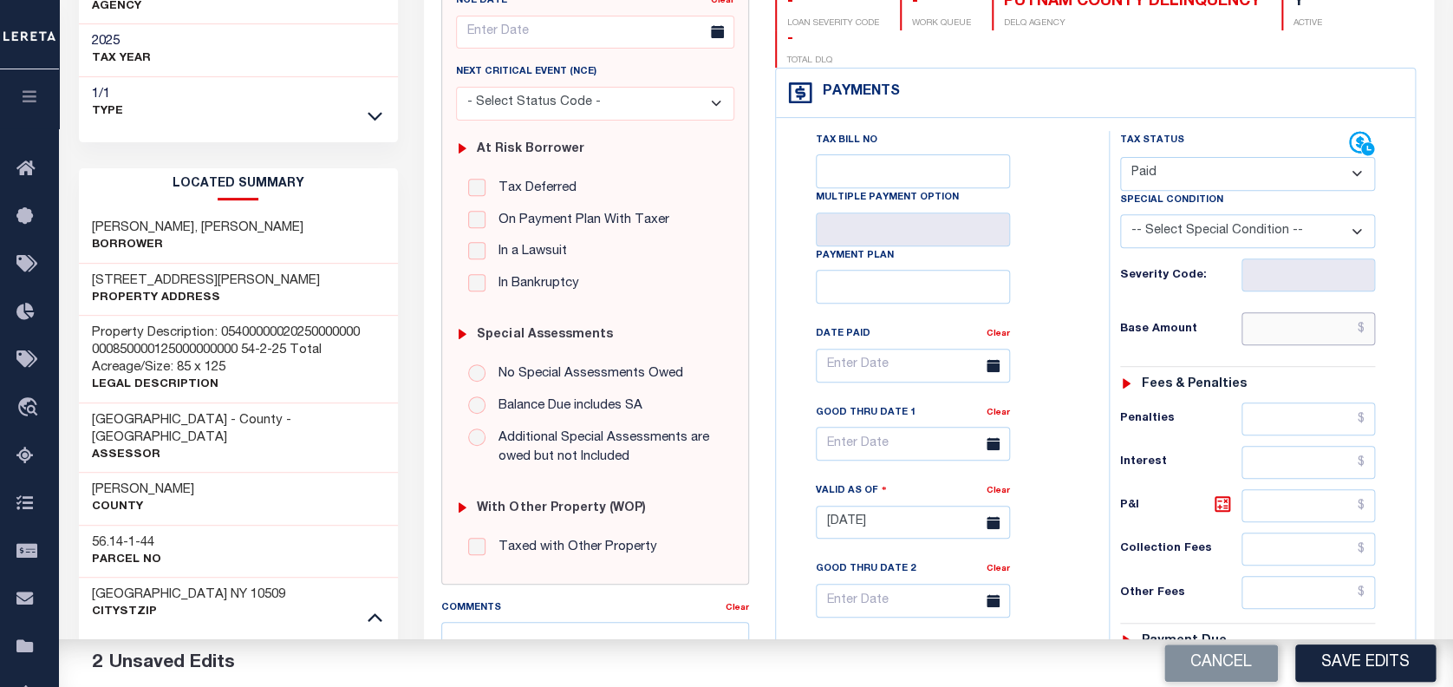
click at [1303, 312] on input "text" at bounding box center [1309, 328] width 134 height 33
paste input "2,681.08"
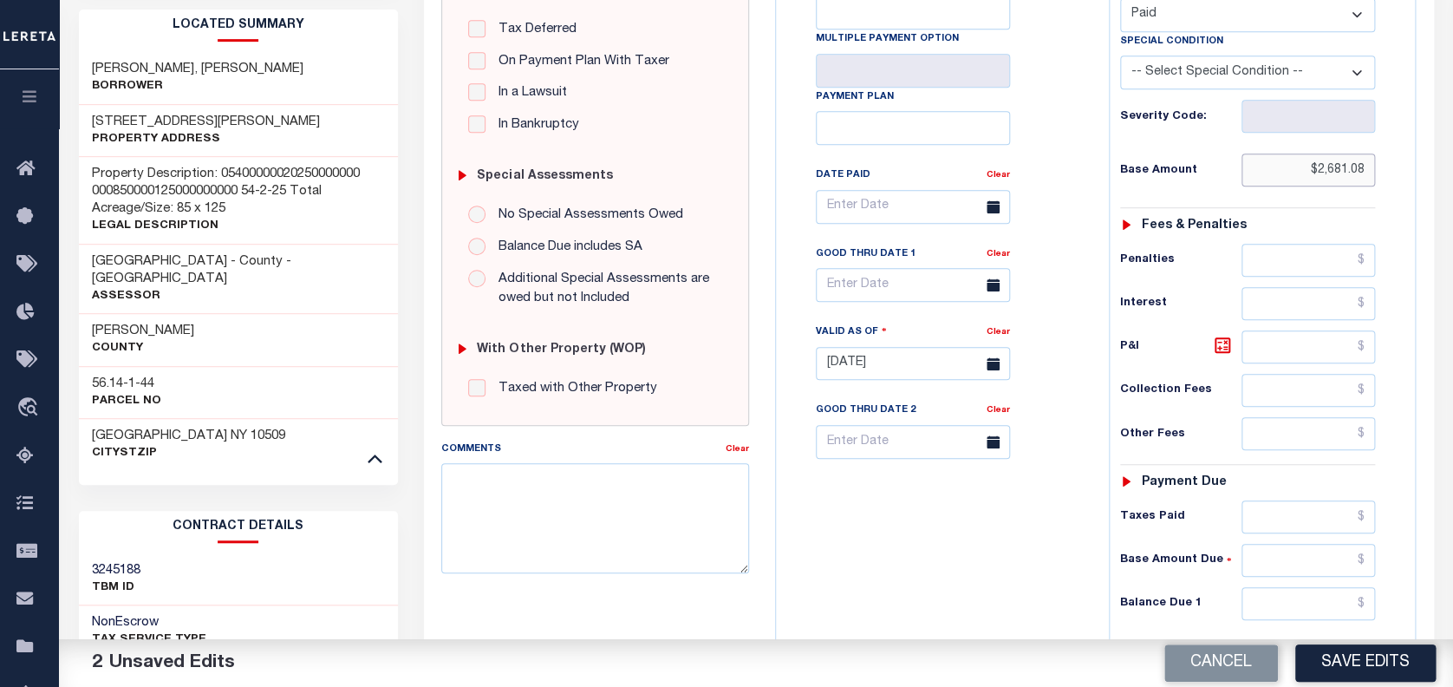
scroll to position [462, 0]
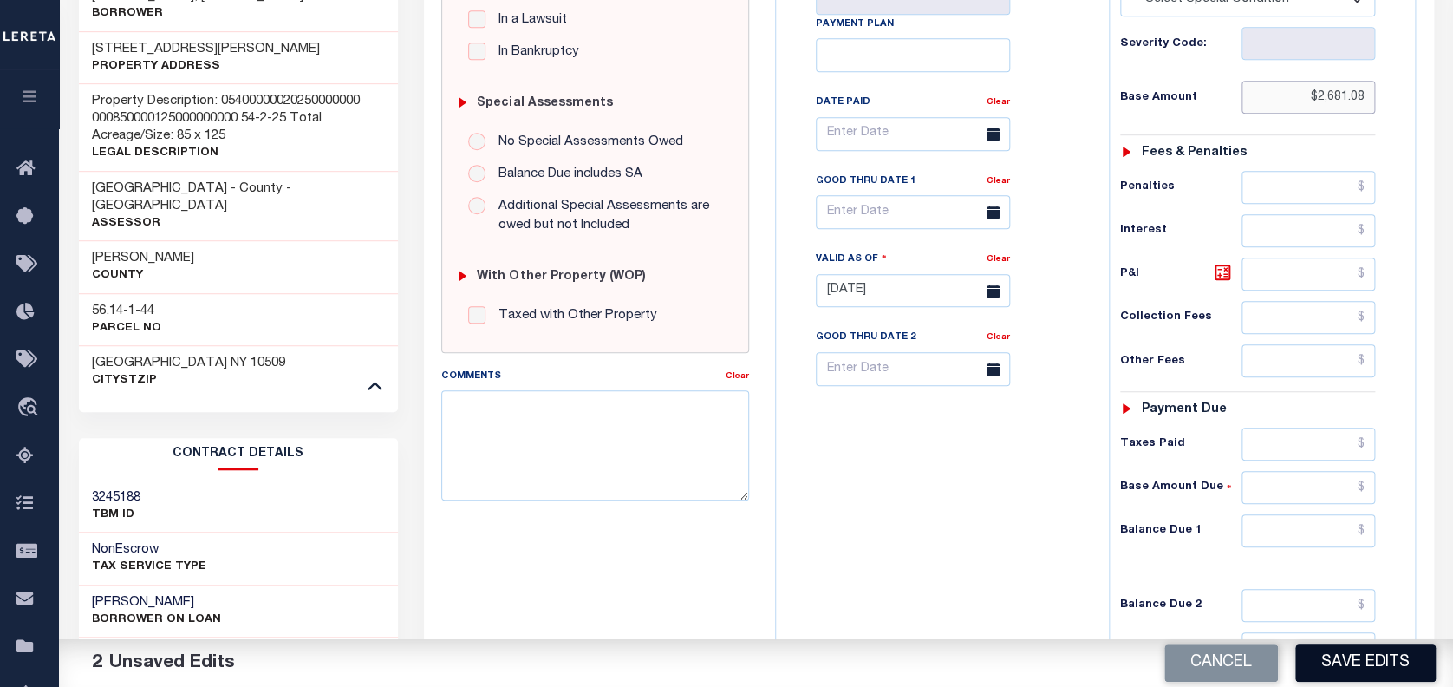
type input "$2,681.08"
click at [1349, 658] on button "Save Edits" at bounding box center [1365, 662] width 140 height 37
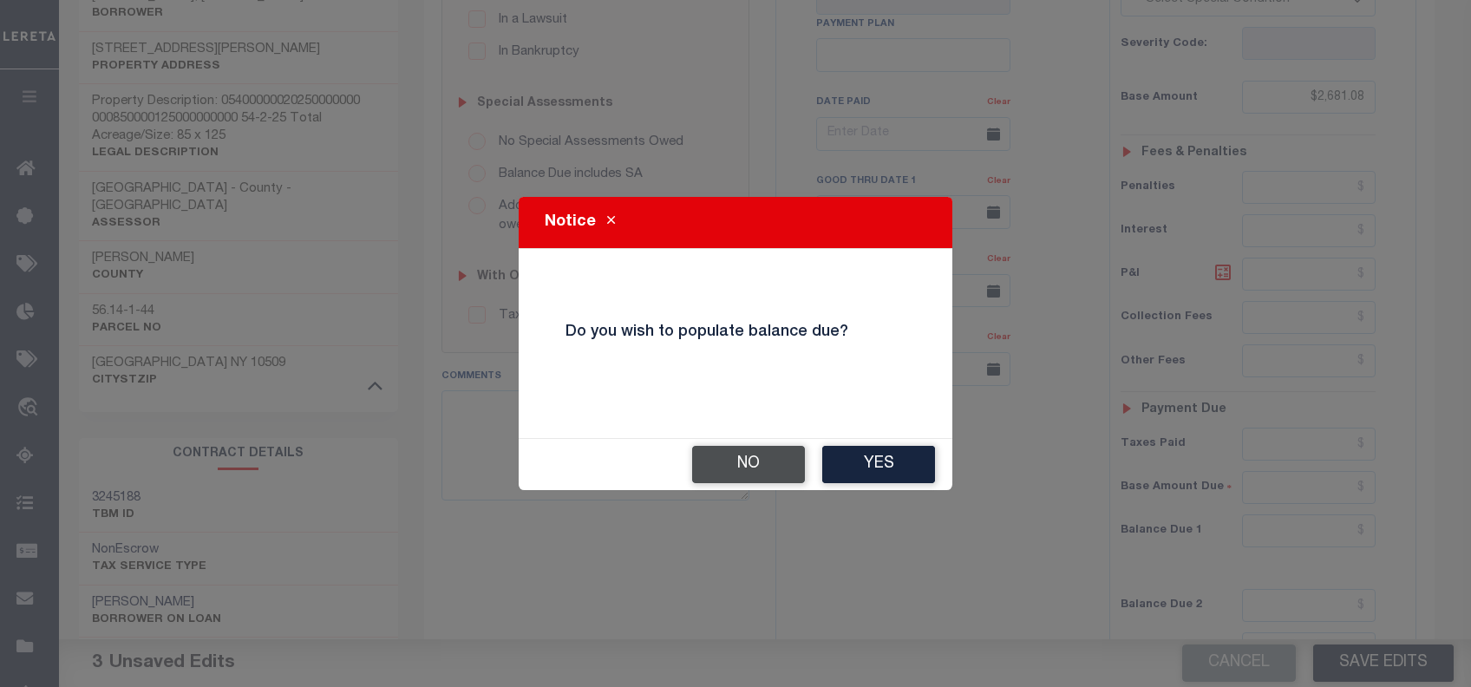
click at [772, 472] on button "No" at bounding box center [748, 464] width 113 height 37
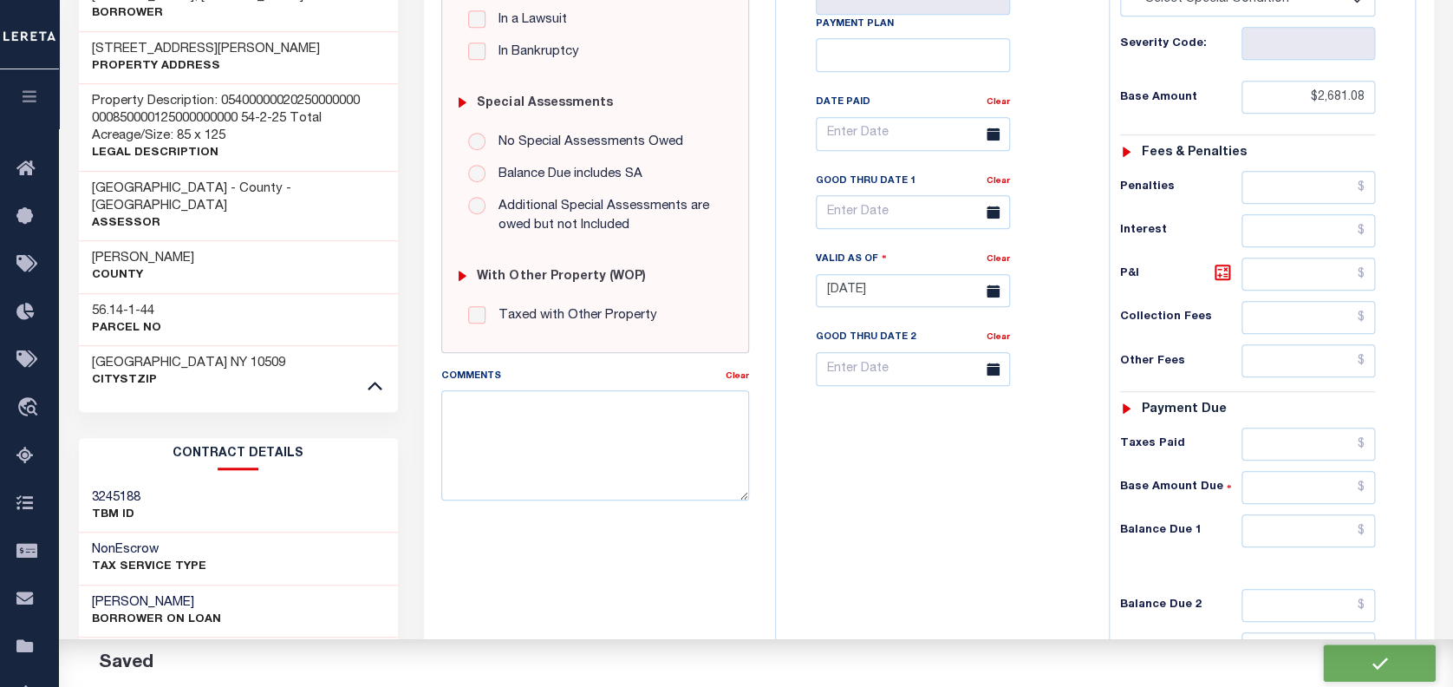
checkbox input "false"
type input "$2,681.08"
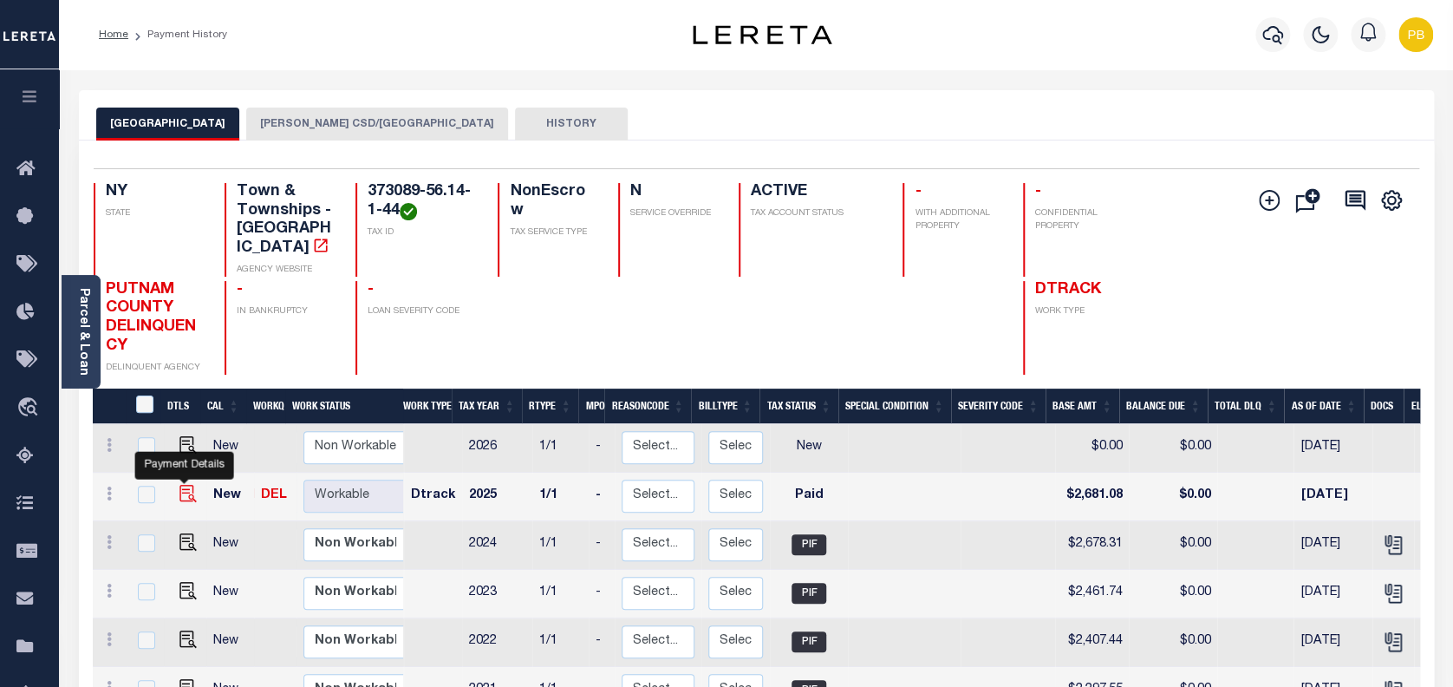
click at [186, 485] on img "" at bounding box center [187, 493] width 17 height 17
checkbox input "true"
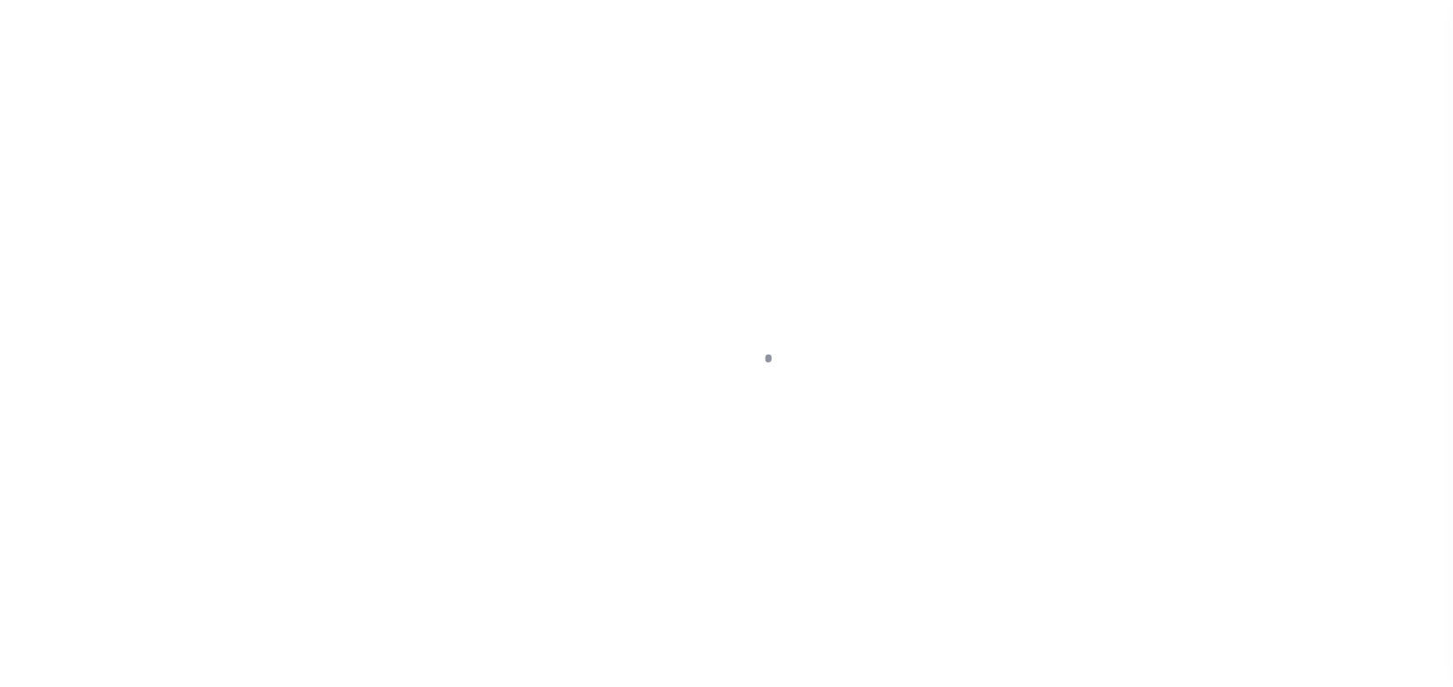
select select "PYD"
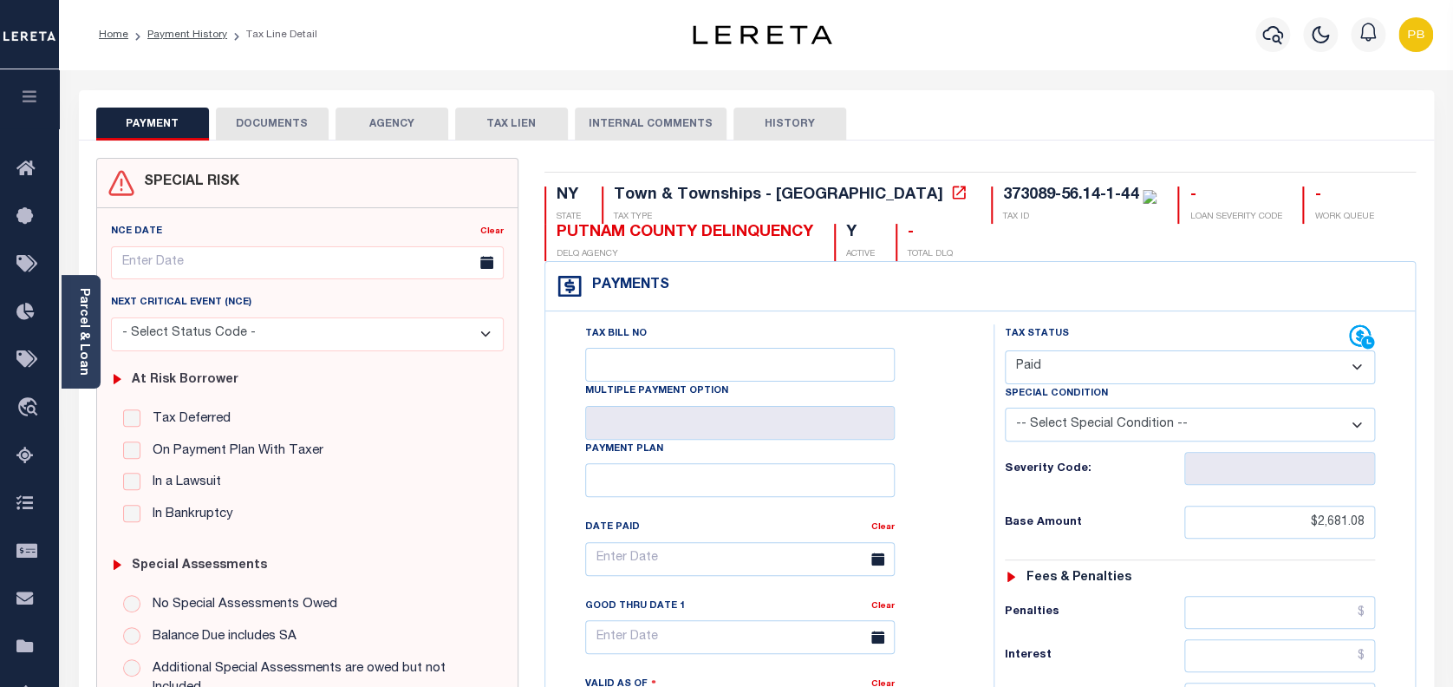
click at [291, 123] on button "DOCUMENTS" at bounding box center [272, 124] width 113 height 33
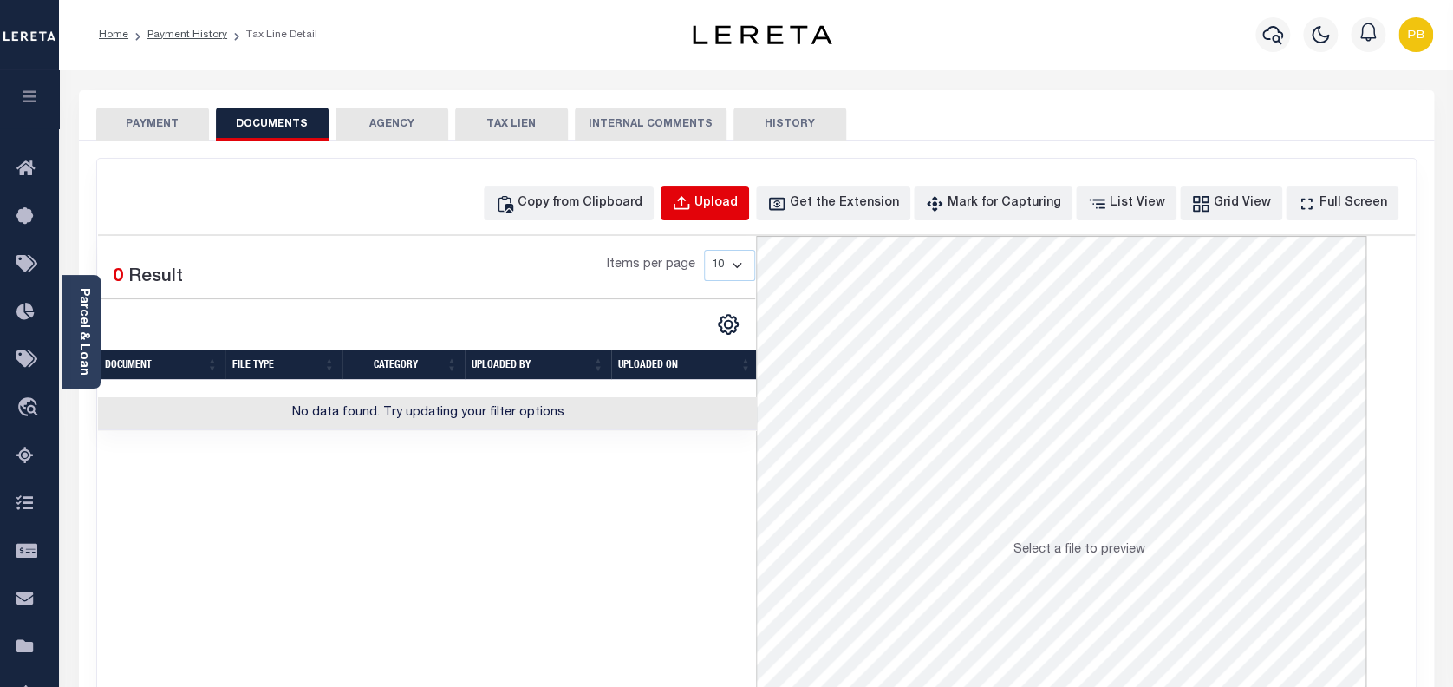
click at [741, 216] on button "Upload" at bounding box center [705, 203] width 88 height 34
select select "POP"
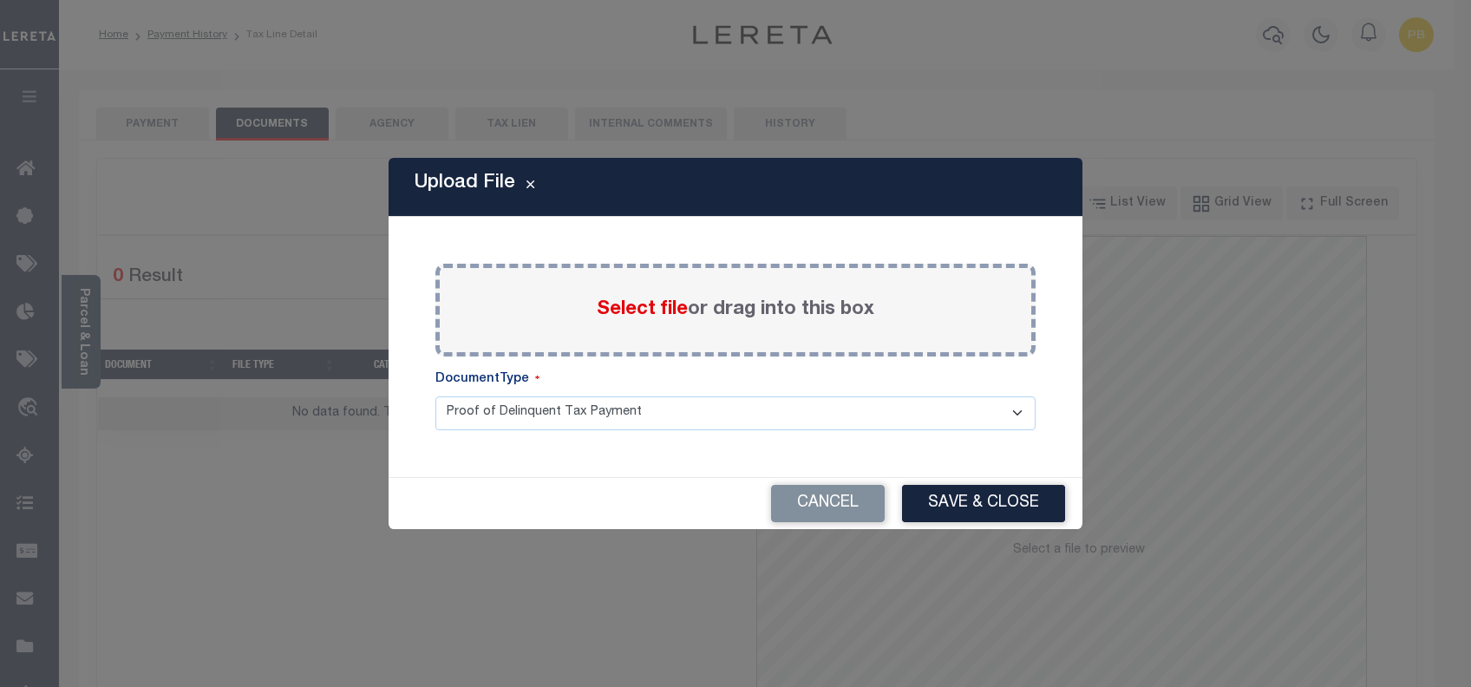
click at [663, 307] on span "Select file" at bounding box center [642, 309] width 91 height 19
click at [0, 0] on input "Select file or drag into this box" at bounding box center [0, 0] width 0 height 0
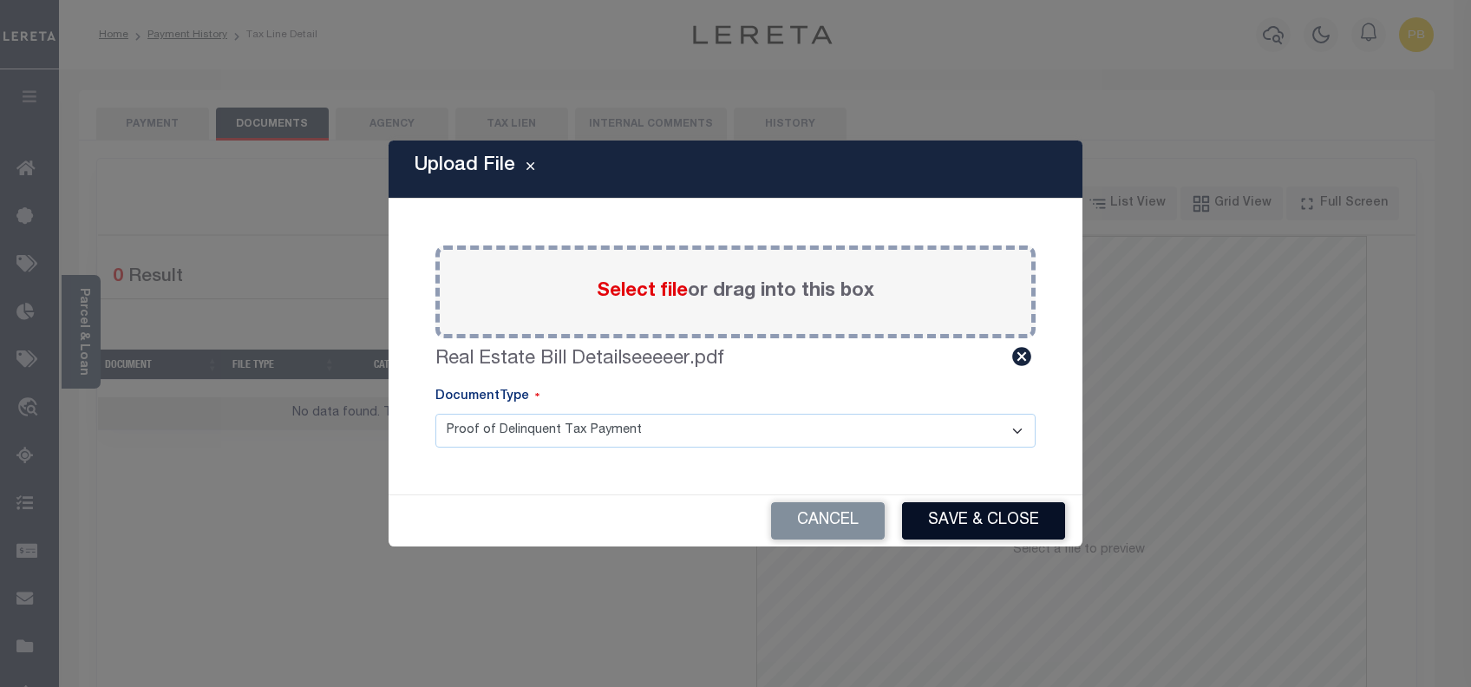
click at [1001, 515] on button "Save & Close" at bounding box center [983, 520] width 163 height 37
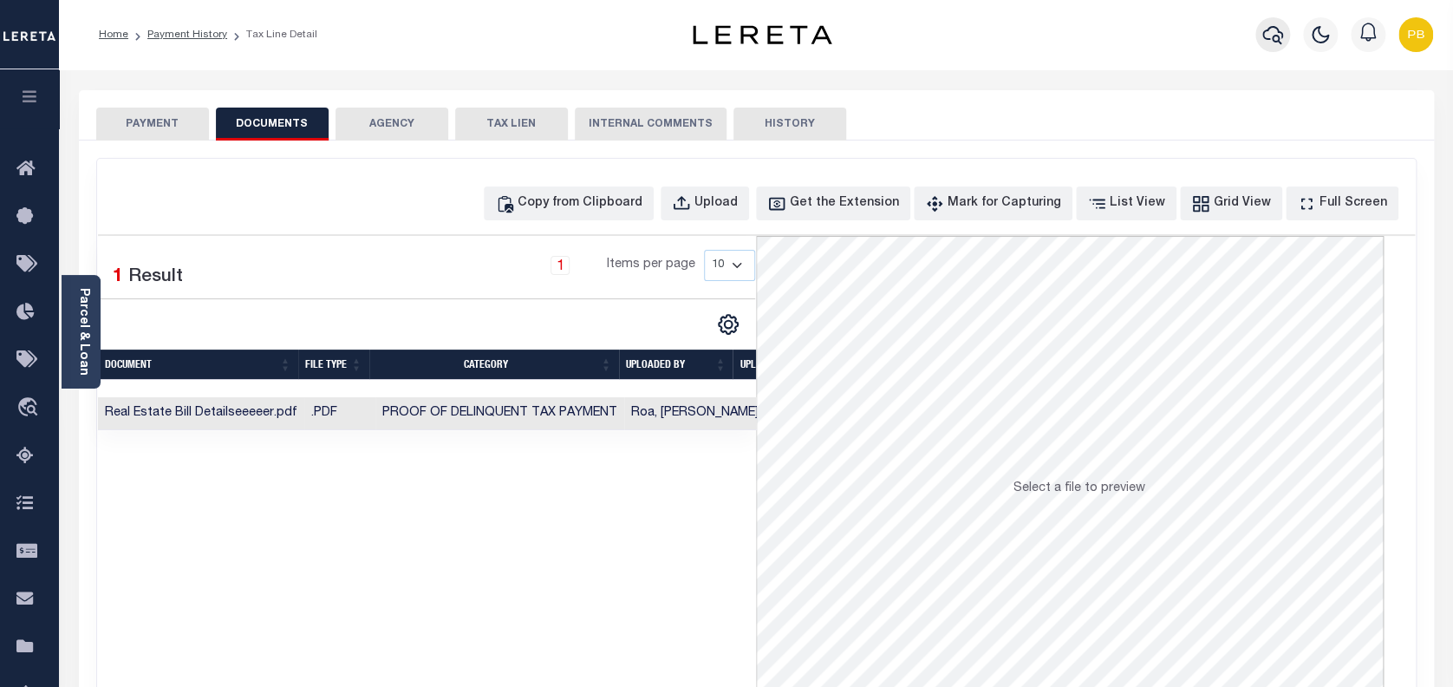
click at [1274, 37] on icon "button" at bounding box center [1273, 35] width 21 height 18
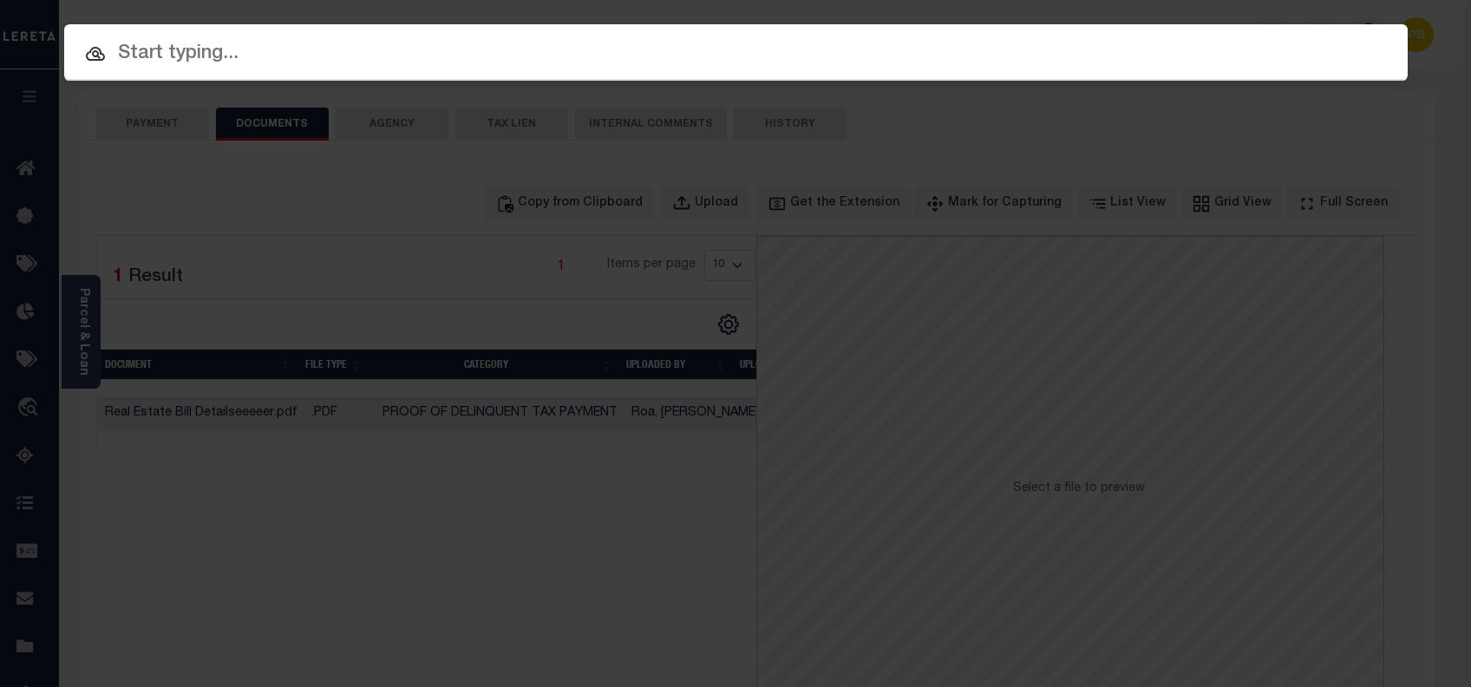
paste input "2000120340"
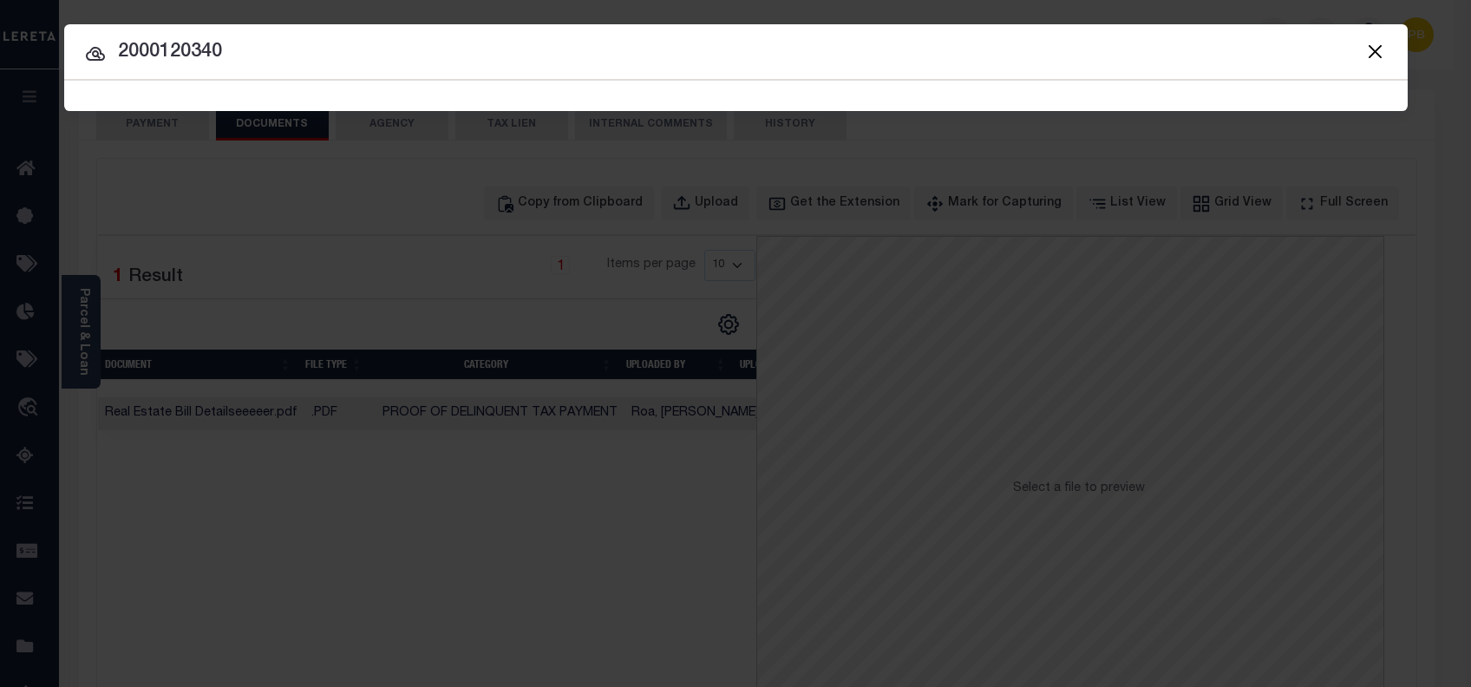
type input "2000120340"
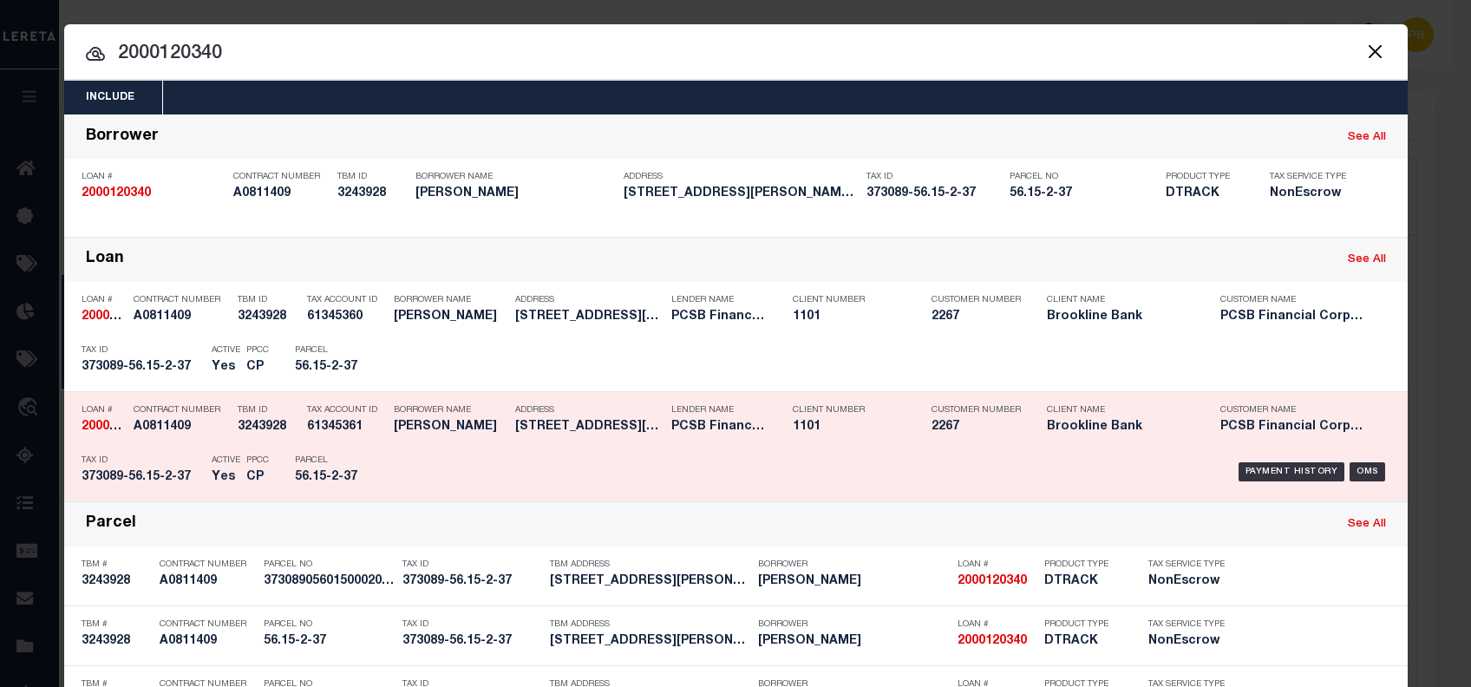
click at [1300, 459] on div "Payment History OMS" at bounding box center [894, 472] width 991 height 50
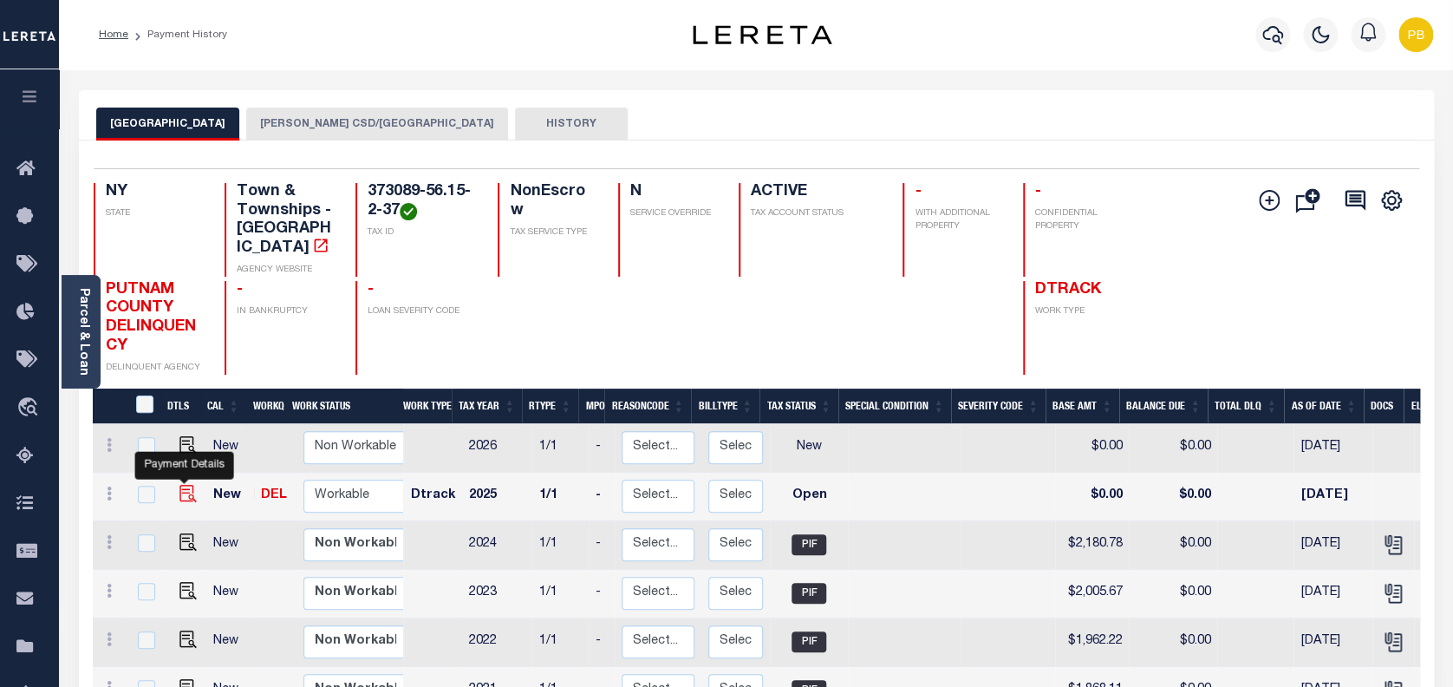
click at [180, 485] on img "" at bounding box center [187, 493] width 17 height 17
checkbox input "true"
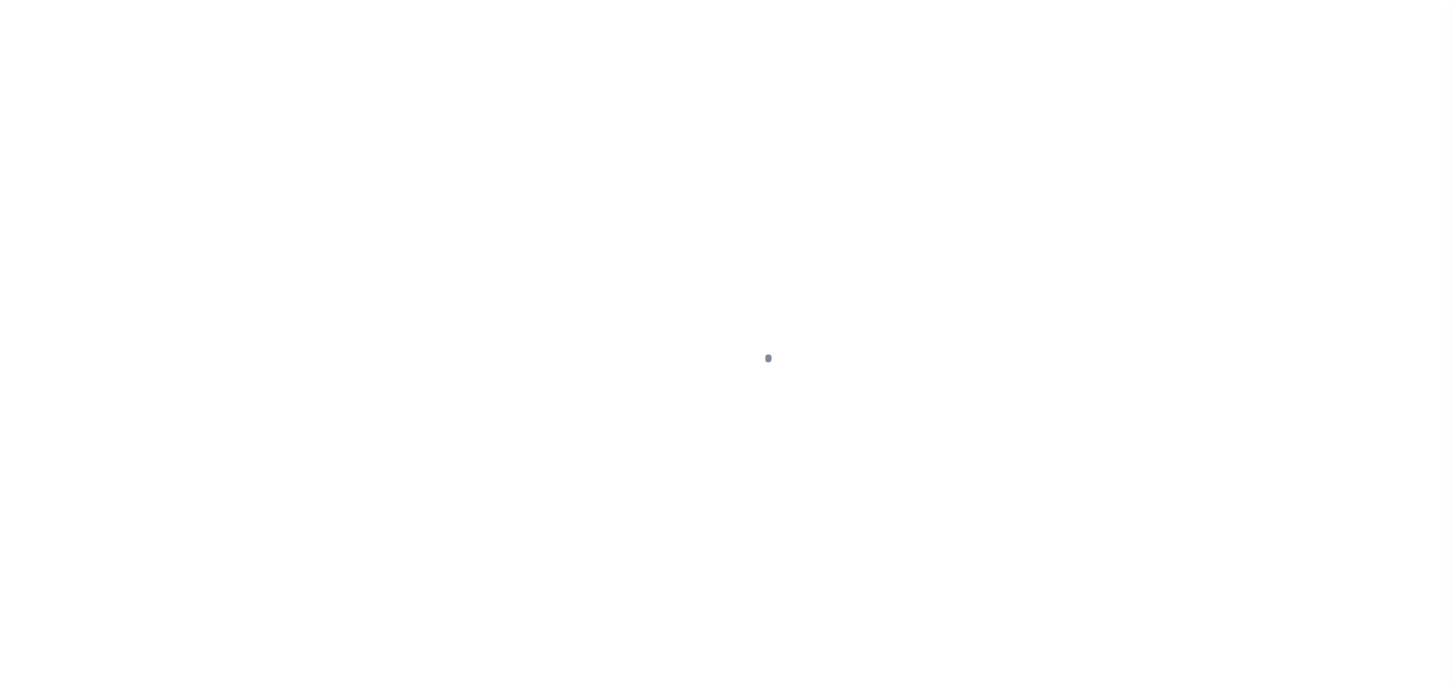
select select "OP2"
